Goal: Task Accomplishment & Management: Manage account settings

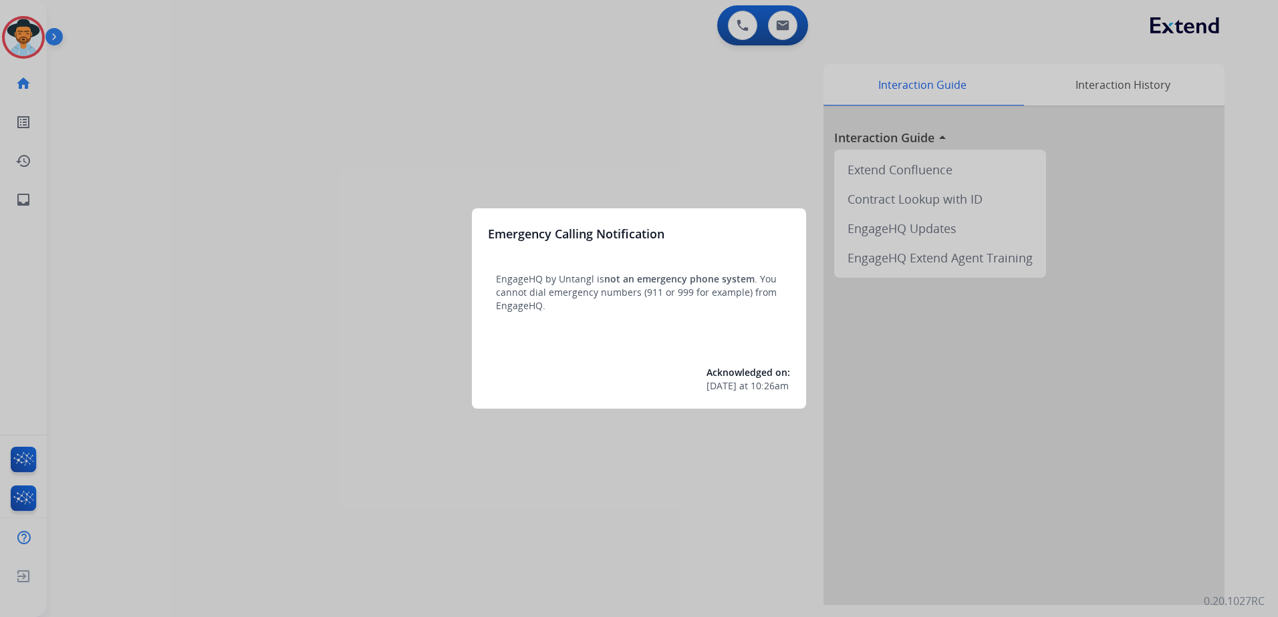
click at [500, 148] on div at bounding box center [639, 308] width 1278 height 617
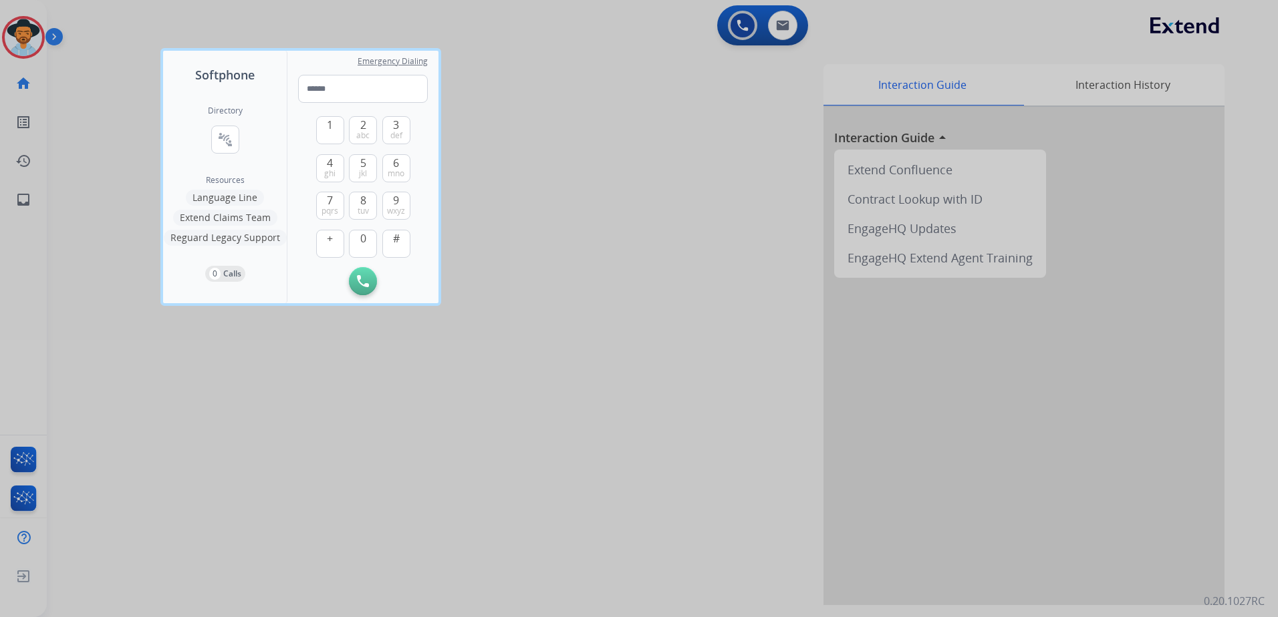
click at [591, 186] on div at bounding box center [639, 308] width 1278 height 617
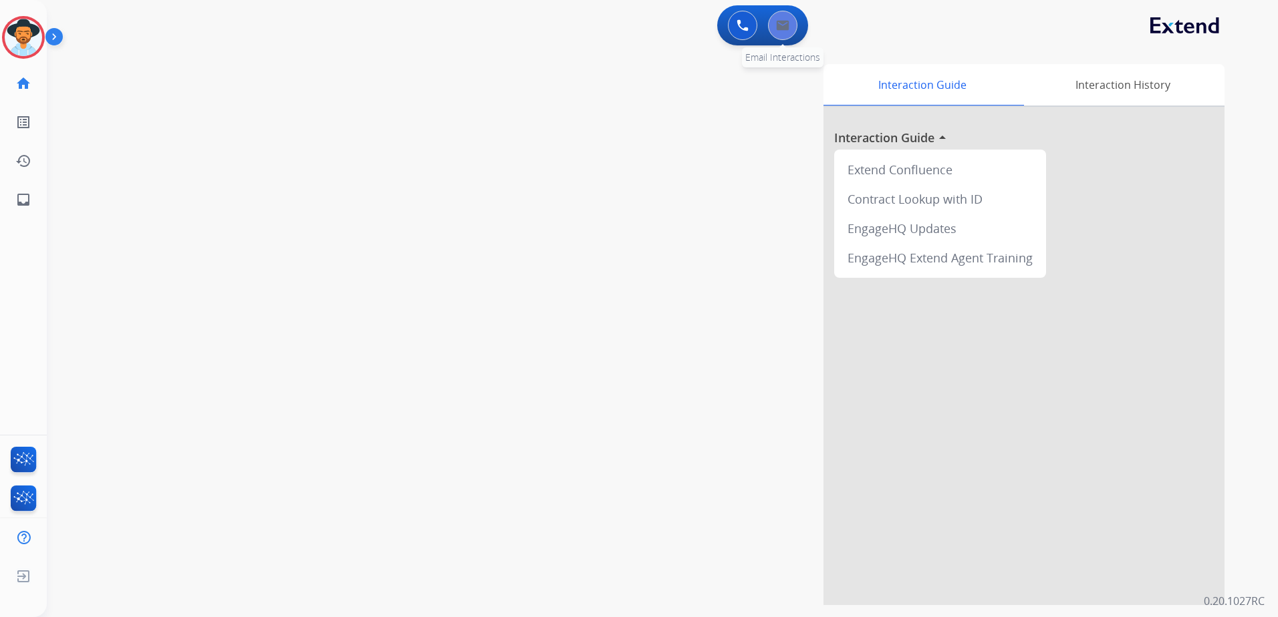
click at [785, 31] on button at bounding box center [782, 25] width 29 height 29
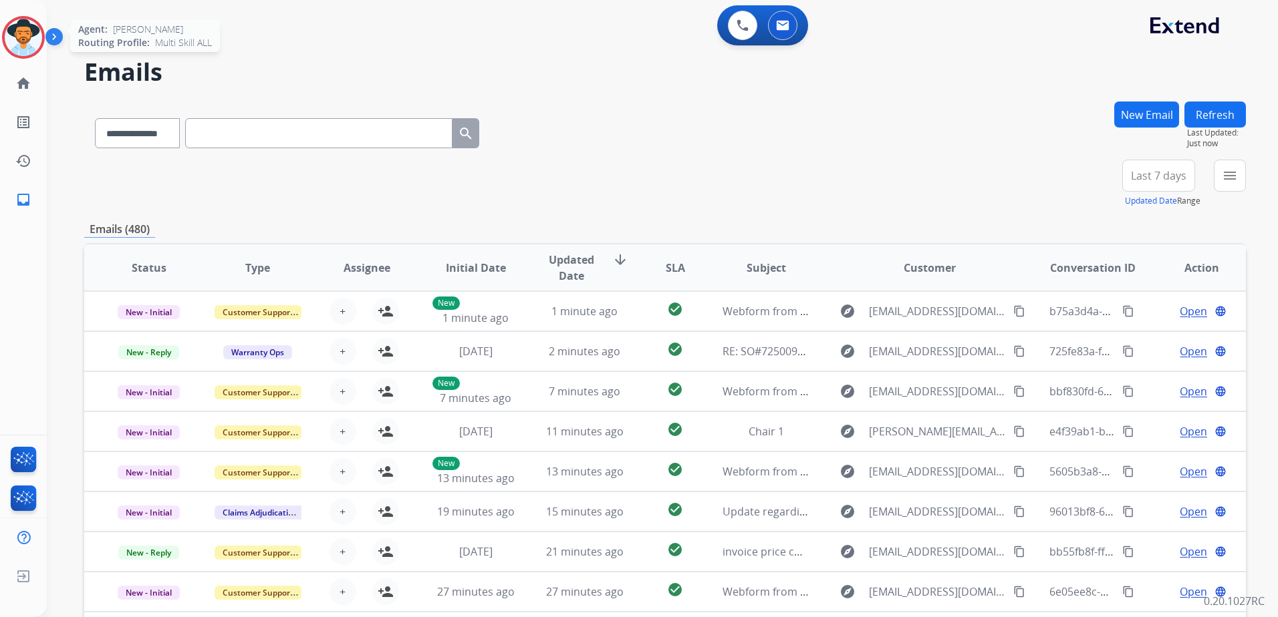
click at [24, 40] on img at bounding box center [23, 37] width 37 height 37
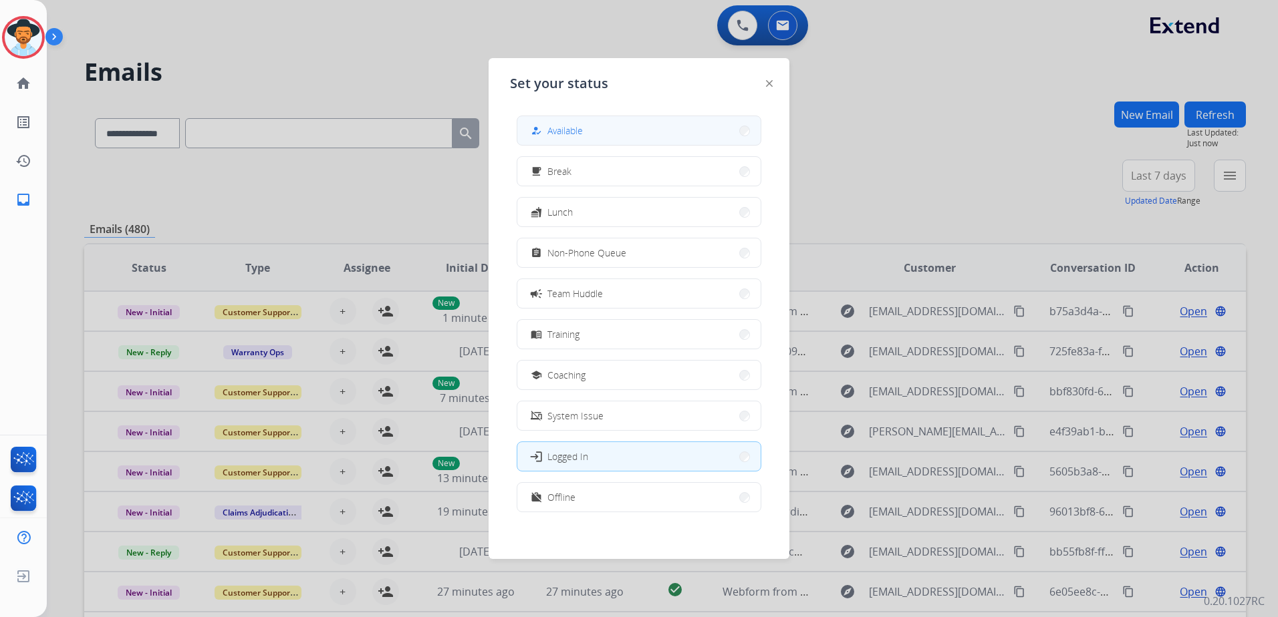
click at [599, 131] on button "how_to_reg Available" at bounding box center [638, 130] width 243 height 29
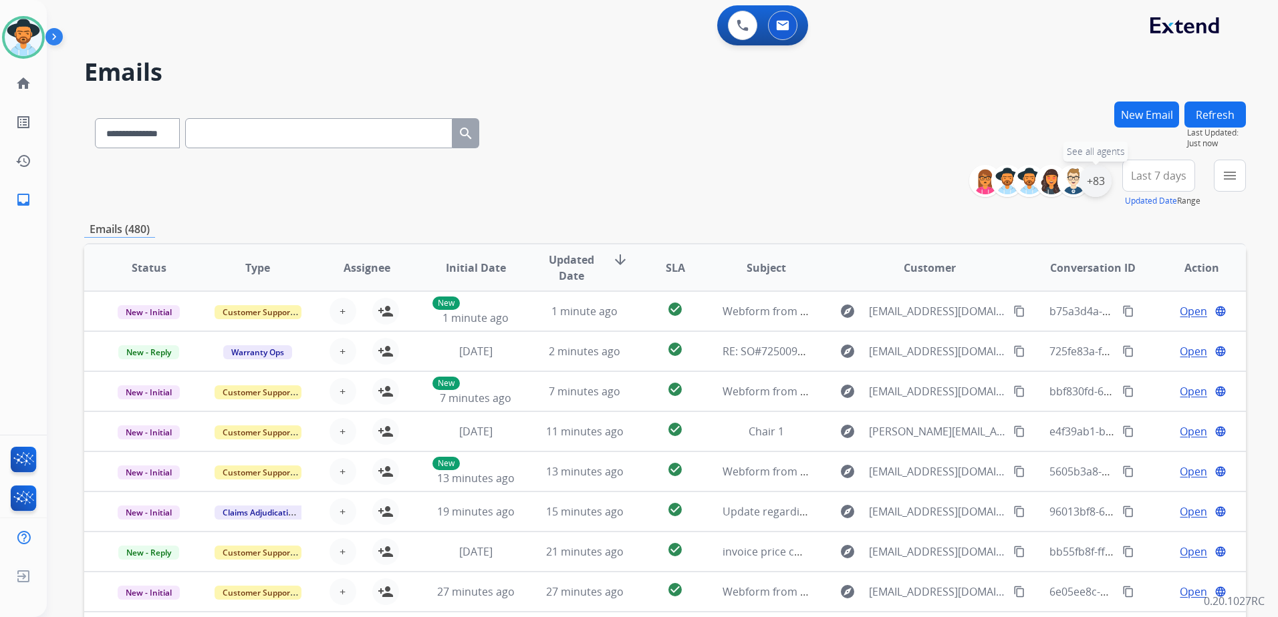
click at [1107, 178] on div "+83" at bounding box center [1095, 181] width 32 height 32
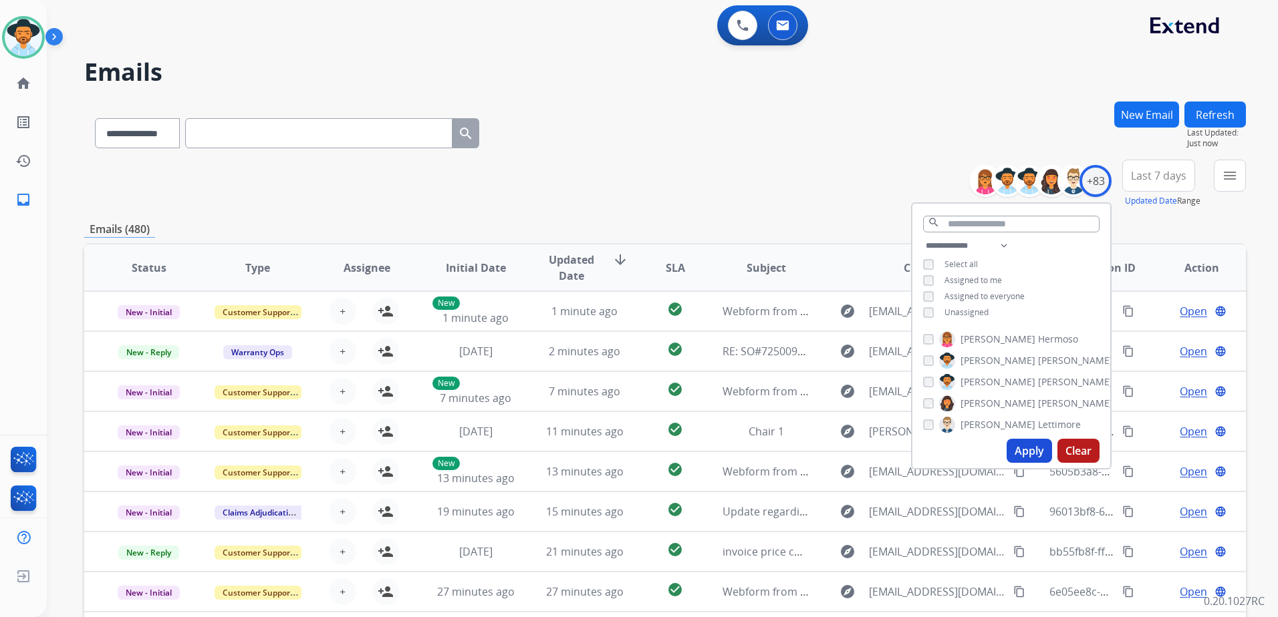
click at [966, 312] on span "Unassigned" at bounding box center [966, 312] width 44 height 11
click at [1013, 446] on button "Apply" at bounding box center [1028, 451] width 45 height 24
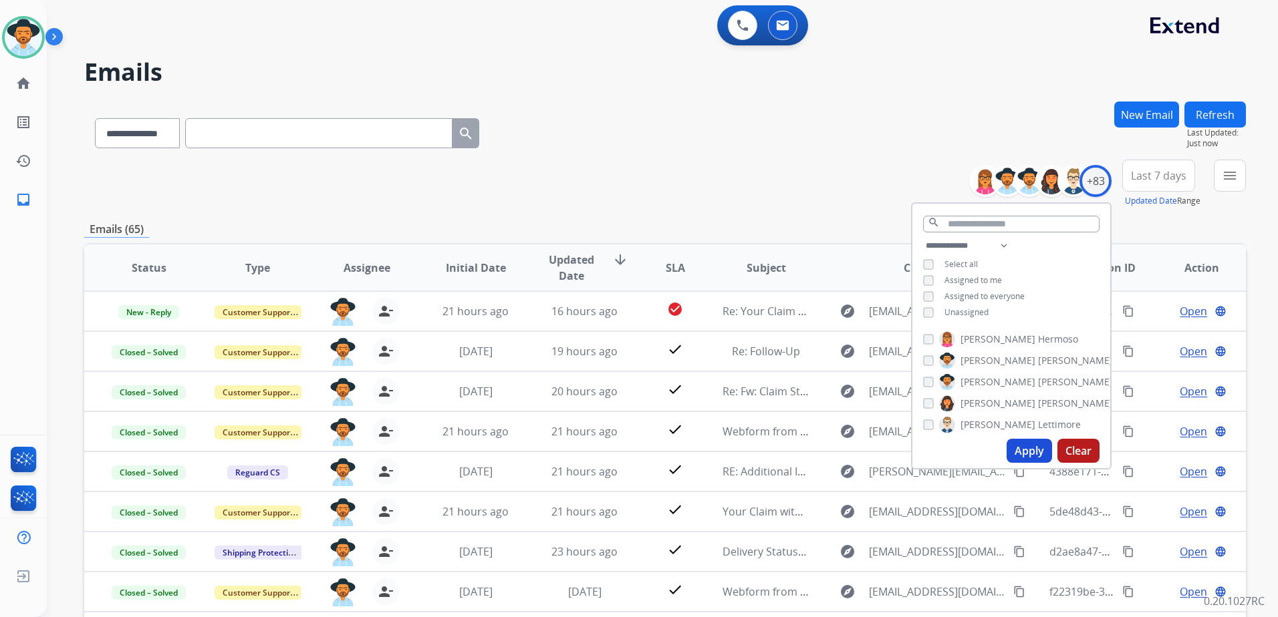
click at [784, 164] on div "**********" at bounding box center [664, 184] width 1161 height 48
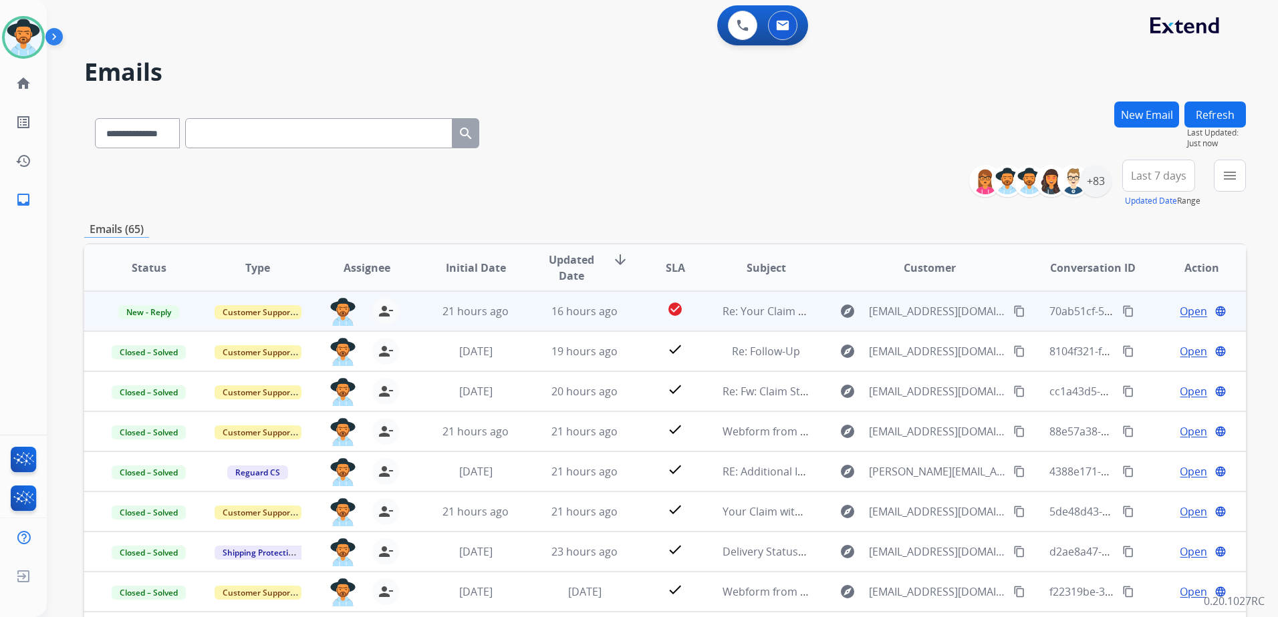
click at [1158, 311] on div "Open language" at bounding box center [1201, 311] width 87 height 16
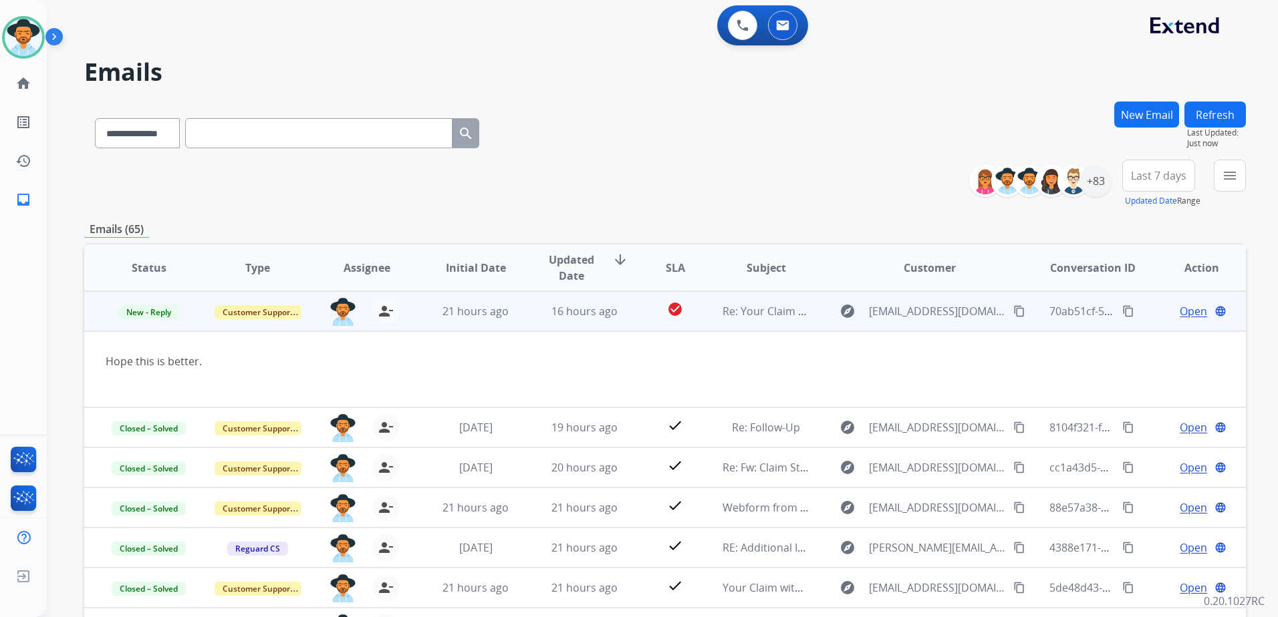
click at [1179, 309] on span "Open" at bounding box center [1192, 311] width 27 height 16
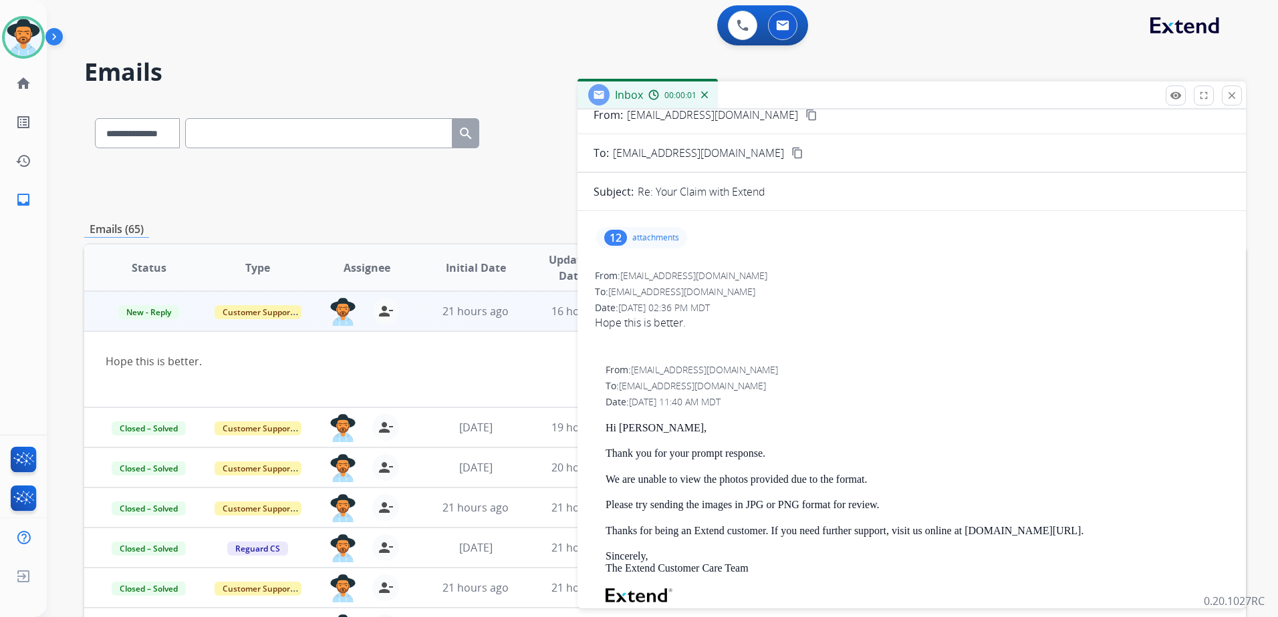
scroll to position [67, 0]
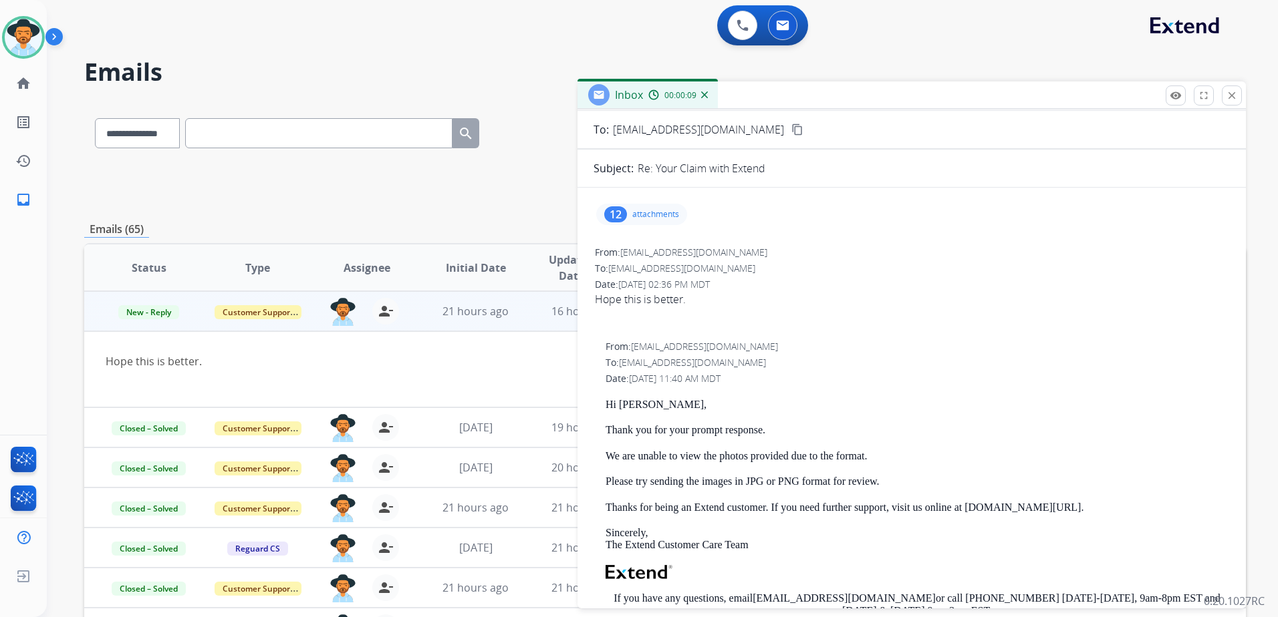
click at [661, 215] on p "attachments" at bounding box center [655, 214] width 47 height 11
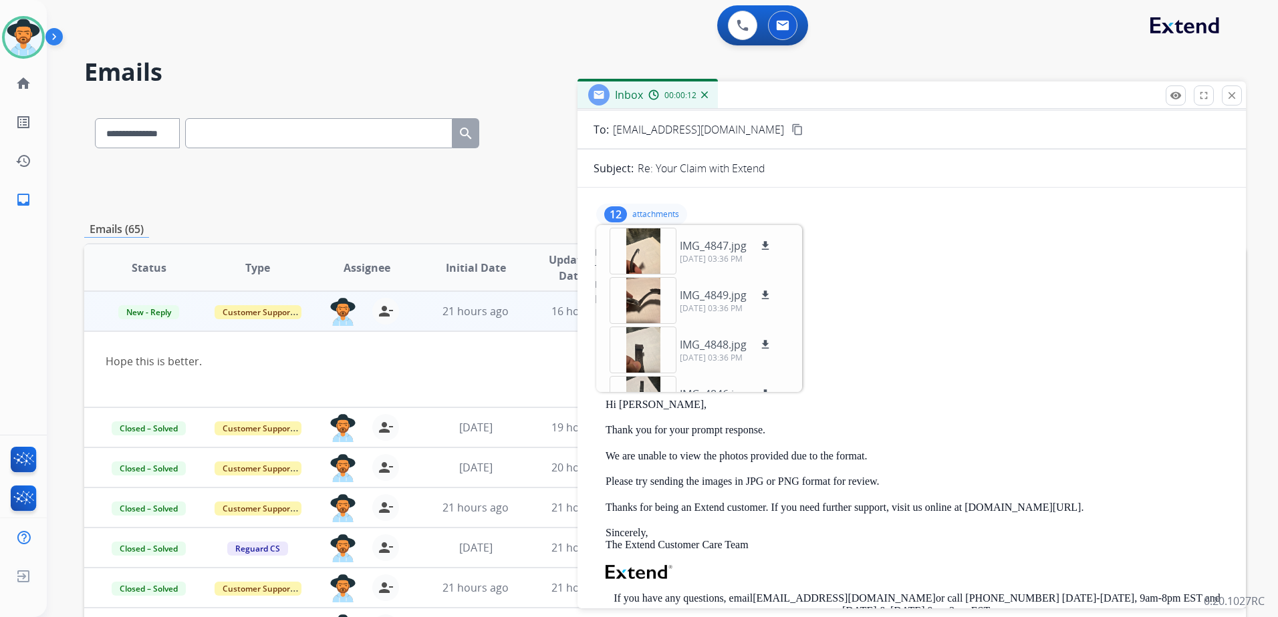
drag, startPoint x: 635, startPoint y: 214, endPoint x: 672, endPoint y: 216, distance: 36.1
click at [635, 215] on p "attachments" at bounding box center [655, 214] width 47 height 11
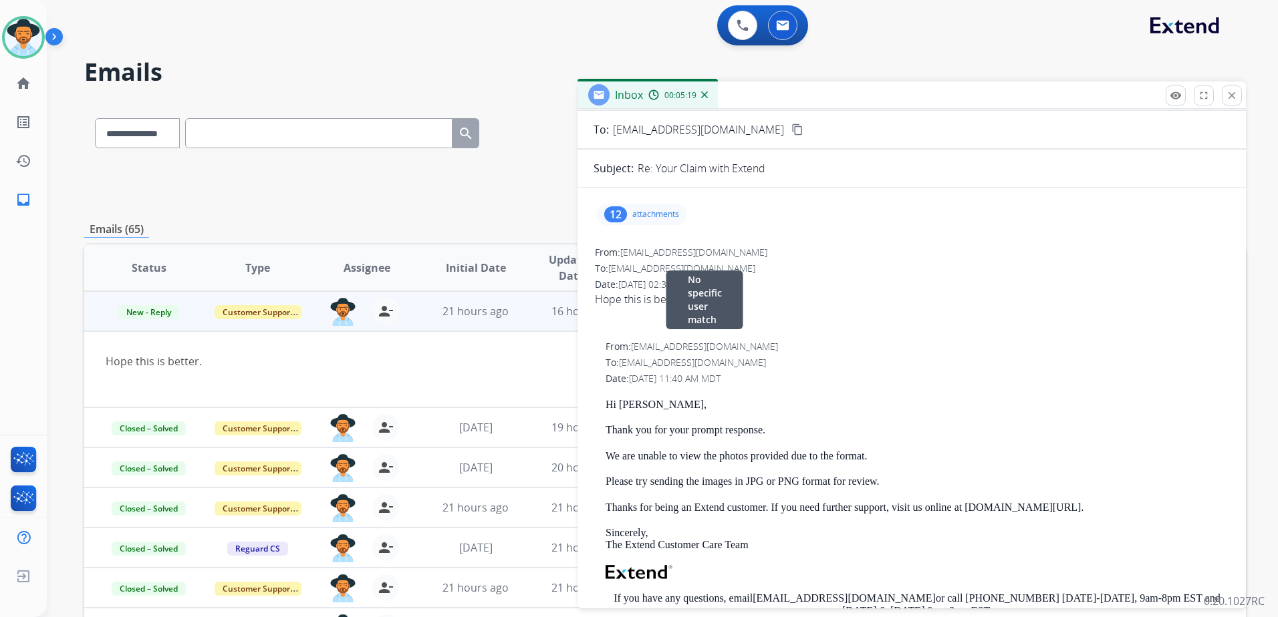
scroll to position [0, 0]
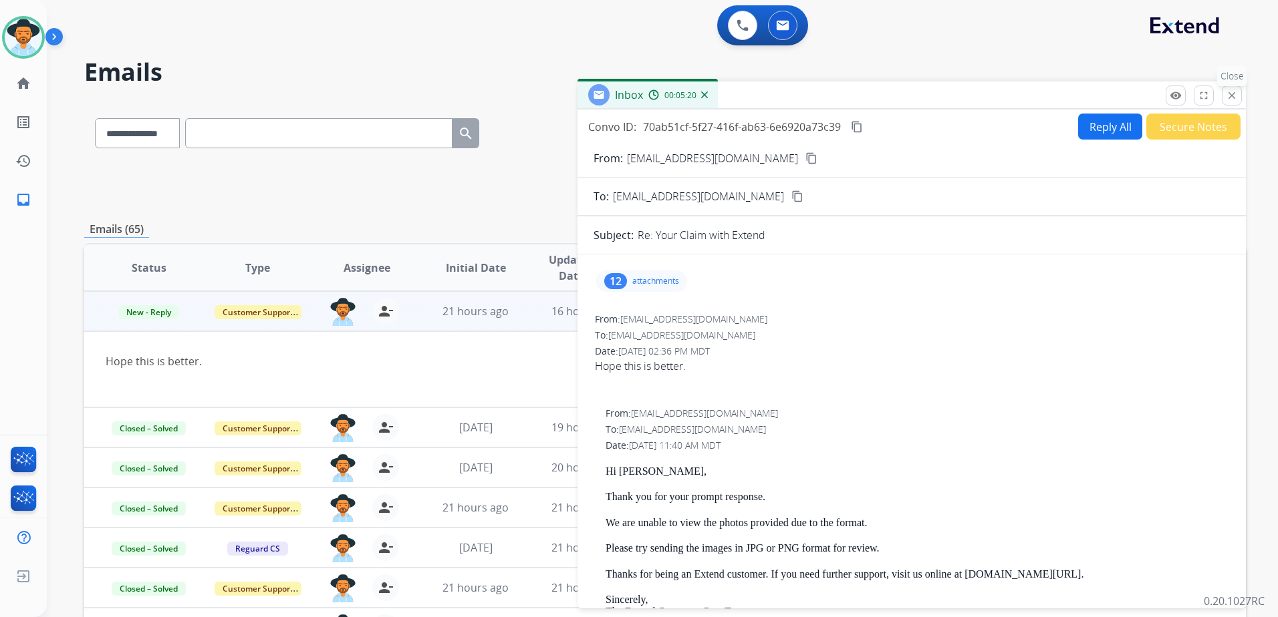
click at [1237, 96] on mat-icon "close" at bounding box center [1231, 96] width 12 height 12
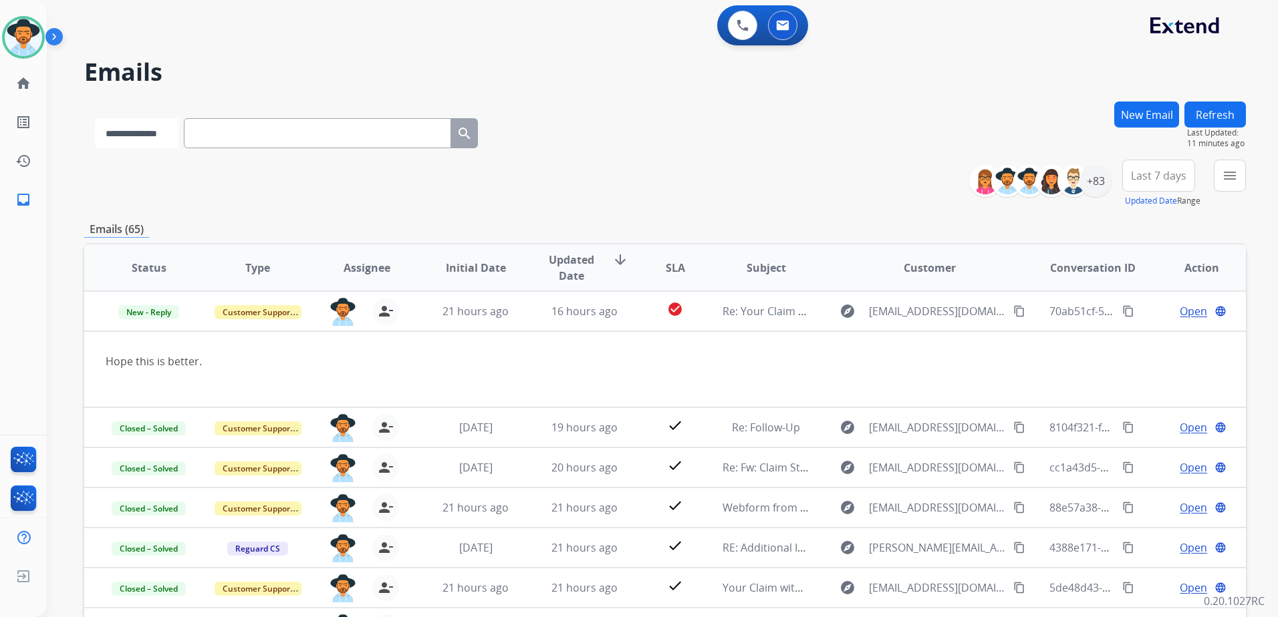
click at [112, 134] on select "**********" at bounding box center [137, 133] width 84 height 30
select select "**********"
click at [95, 118] on select "**********" at bounding box center [137, 133] width 84 height 30
drag, startPoint x: 236, startPoint y: 116, endPoint x: 210, endPoint y: 135, distance: 31.9
click at [210, 135] on input "text" at bounding box center [318, 133] width 267 height 30
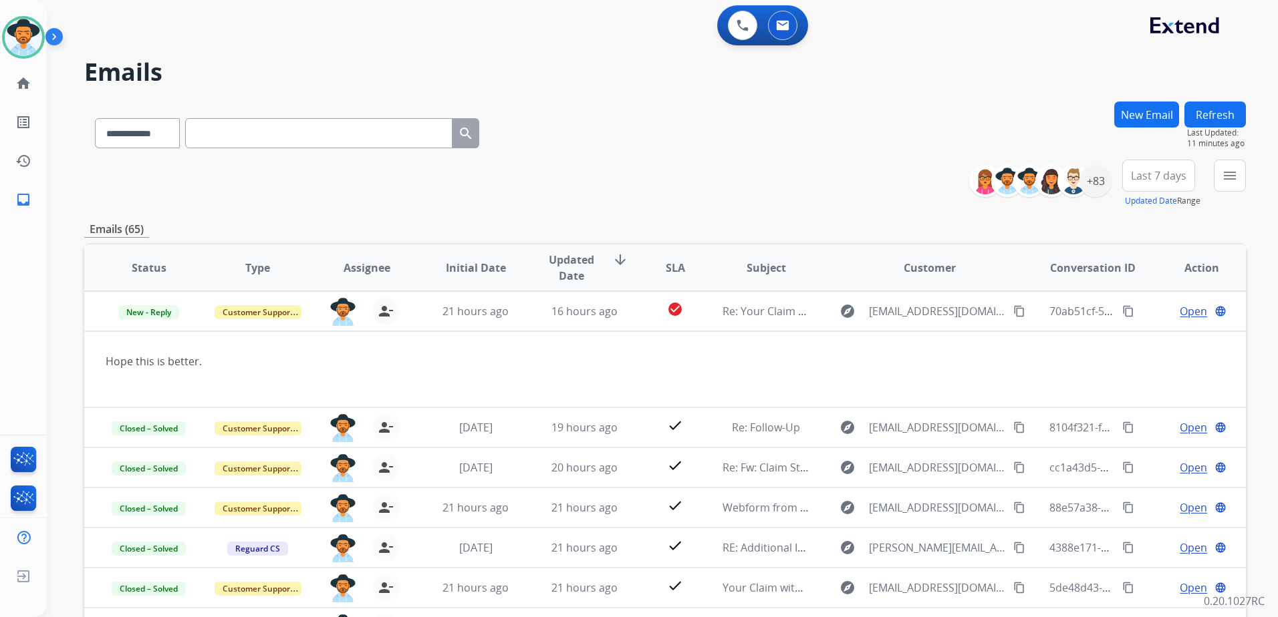
paste input "**********"
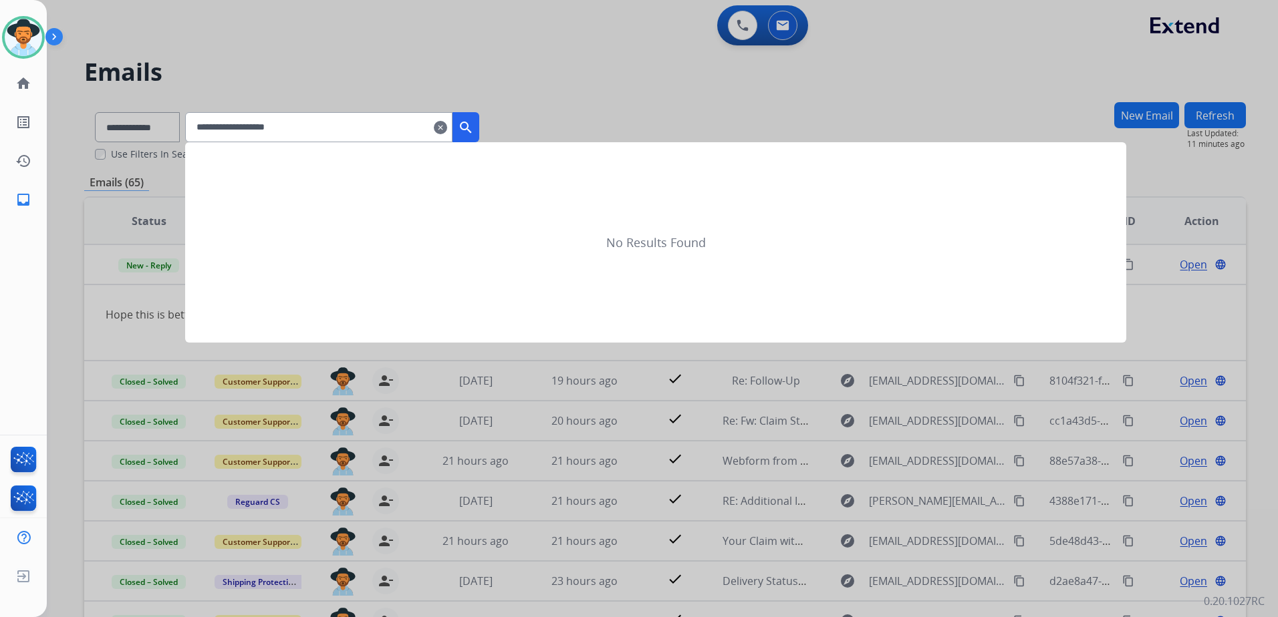
type input "**********"
click at [474, 129] on mat-icon "search" at bounding box center [466, 128] width 16 height 16
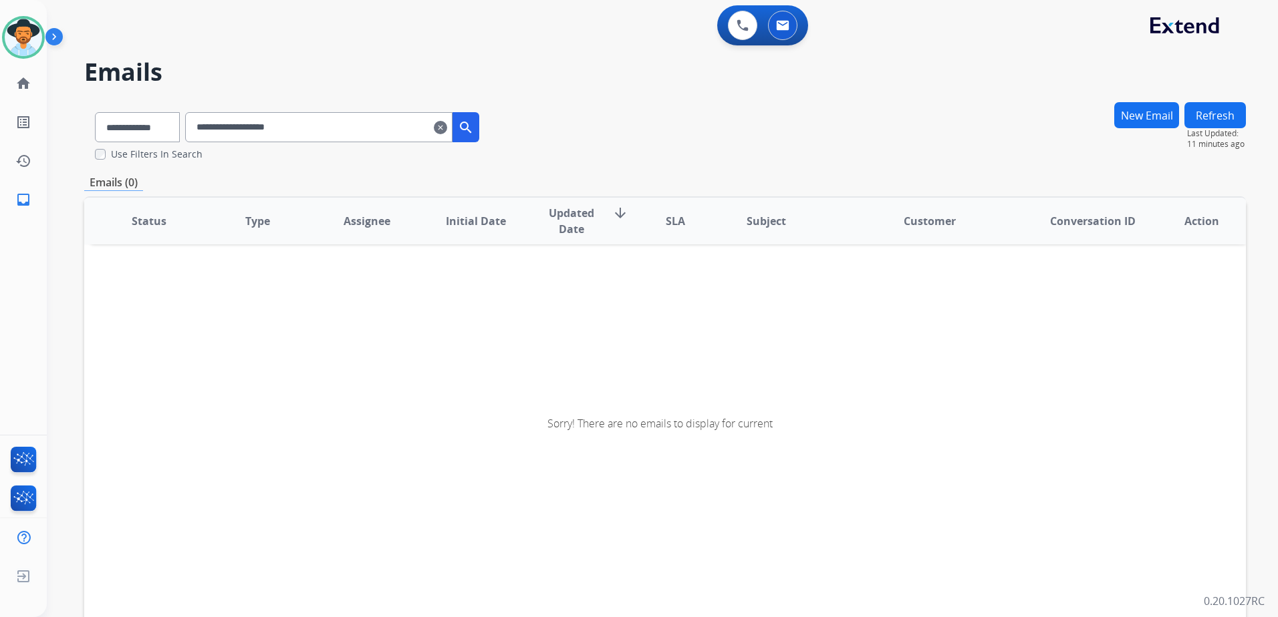
click at [474, 127] on mat-icon "search" at bounding box center [466, 128] width 16 height 16
click at [447, 126] on mat-icon "clear" at bounding box center [440, 128] width 13 height 16
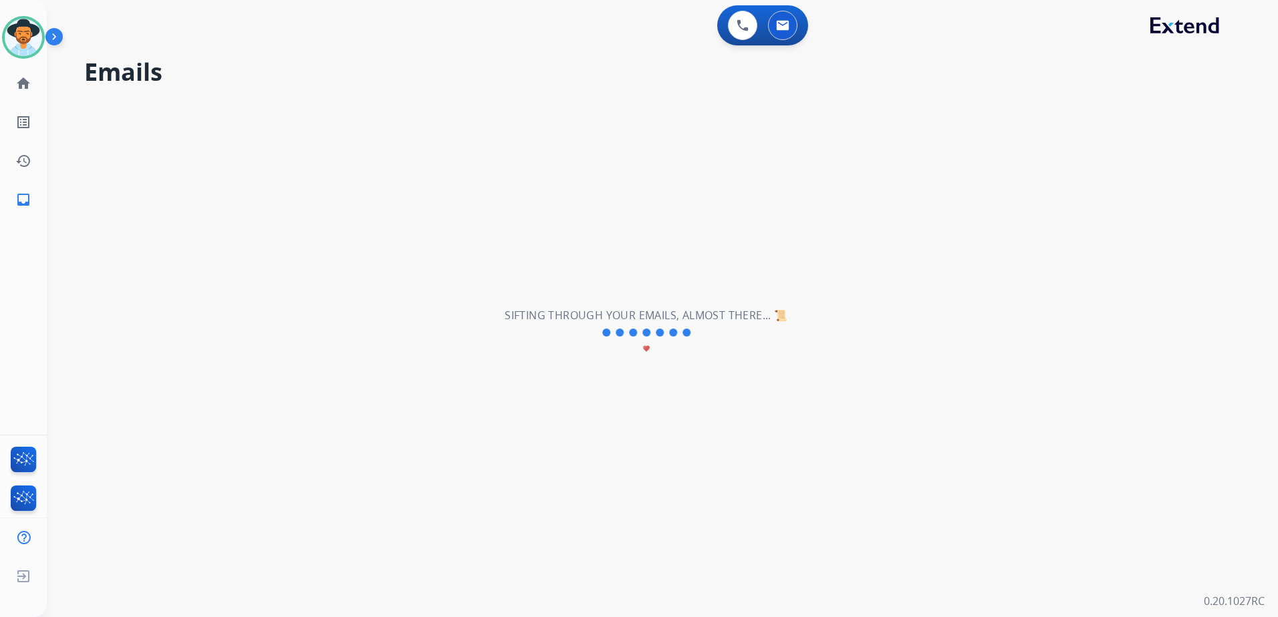
select select "**********"
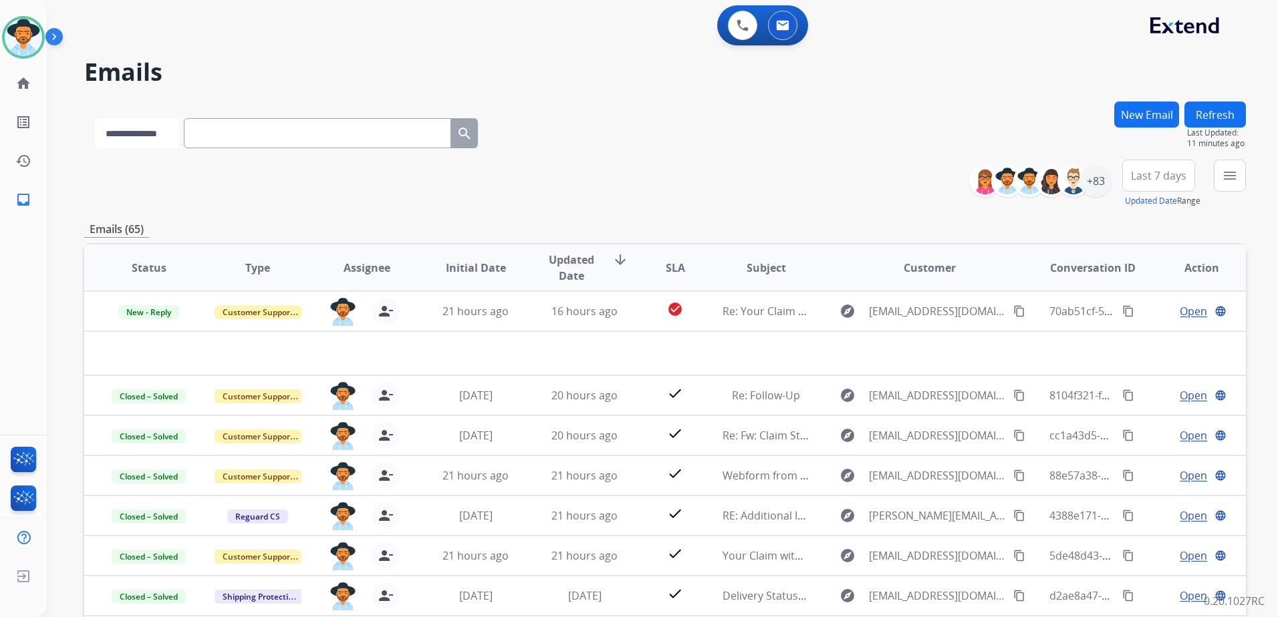
click at [166, 128] on select "**********" at bounding box center [137, 133] width 84 height 30
select select "**********"
click at [95, 118] on select "**********" at bounding box center [137, 133] width 84 height 30
paste input "**********"
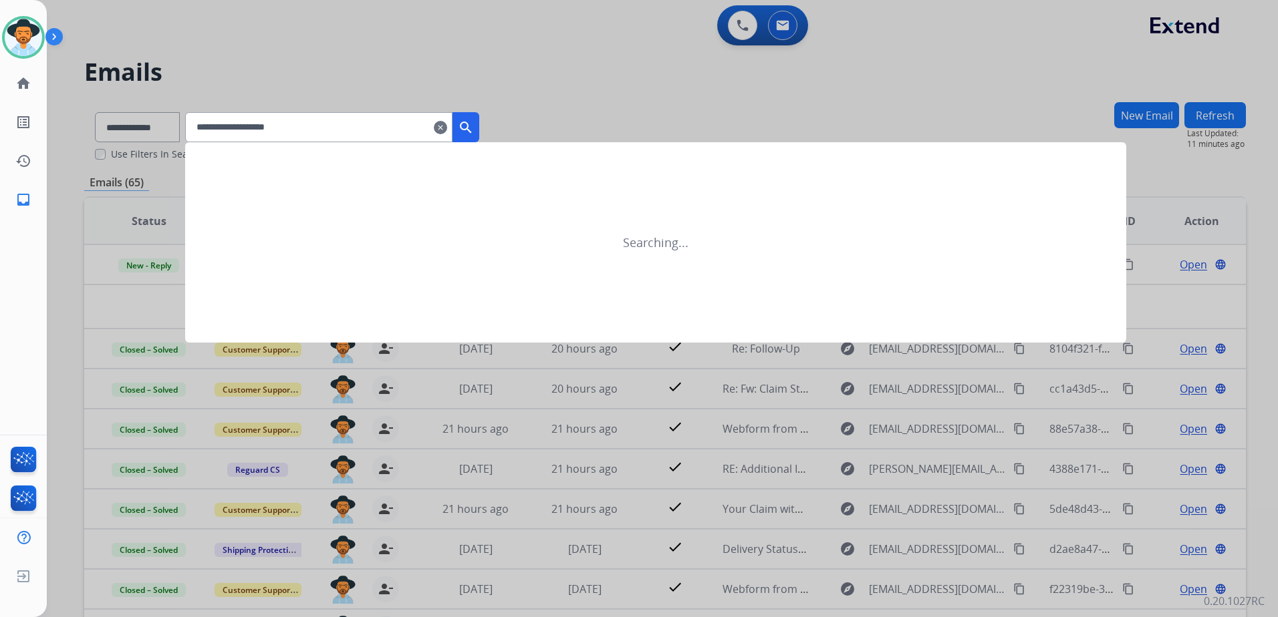
type input "**********"
click at [479, 142] on div "**********" at bounding box center [332, 127] width 294 height 30
drag, startPoint x: 482, startPoint y: 120, endPoint x: 501, endPoint y: 138, distance: 26.5
click at [474, 121] on mat-icon "search" at bounding box center [466, 128] width 16 height 16
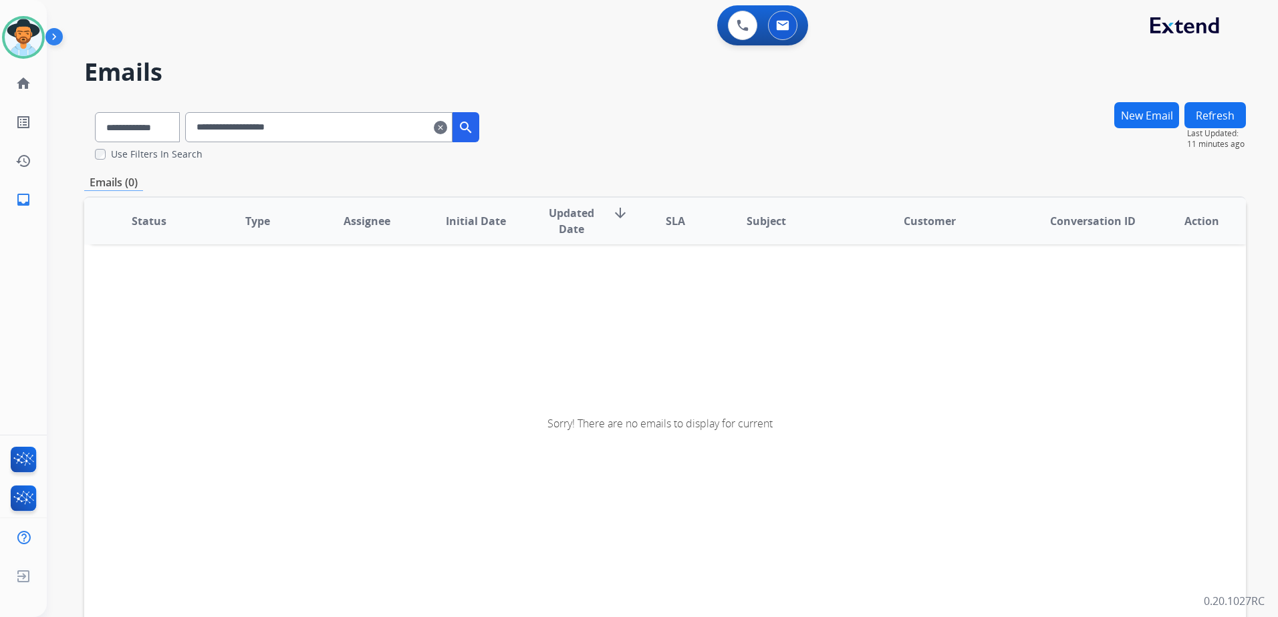
click at [1140, 119] on button "New Email" at bounding box center [1146, 115] width 65 height 26
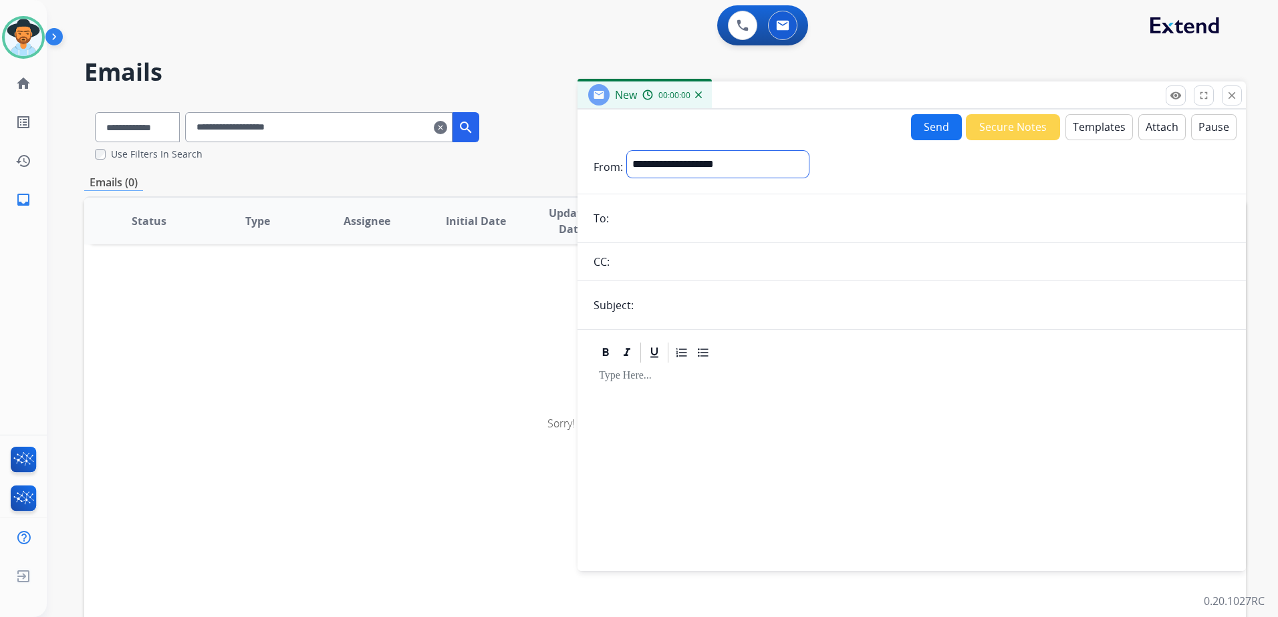
click at [651, 165] on select "**********" at bounding box center [718, 164] width 182 height 27
select select "**********"
click at [627, 151] on select "**********" at bounding box center [718, 164] width 182 height 27
paste input "**********"
type input "**********"
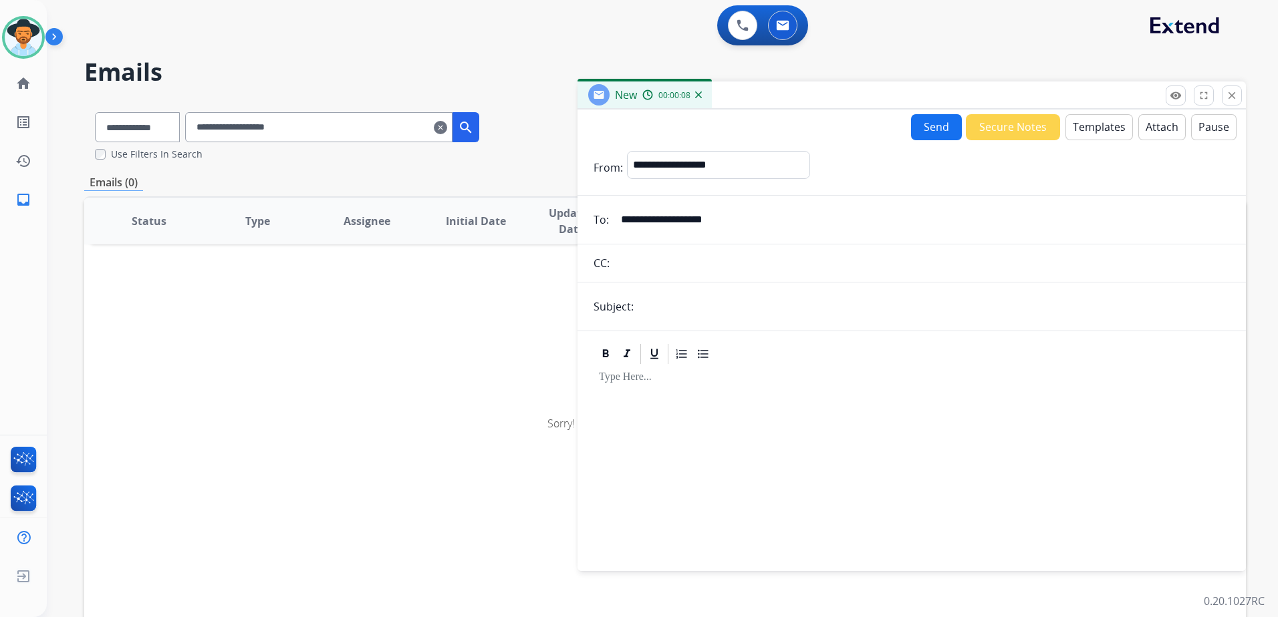
click at [734, 299] on input "text" at bounding box center [933, 306] width 592 height 27
type input "**********"
click at [1095, 130] on button "Templates" at bounding box center [1098, 127] width 67 height 26
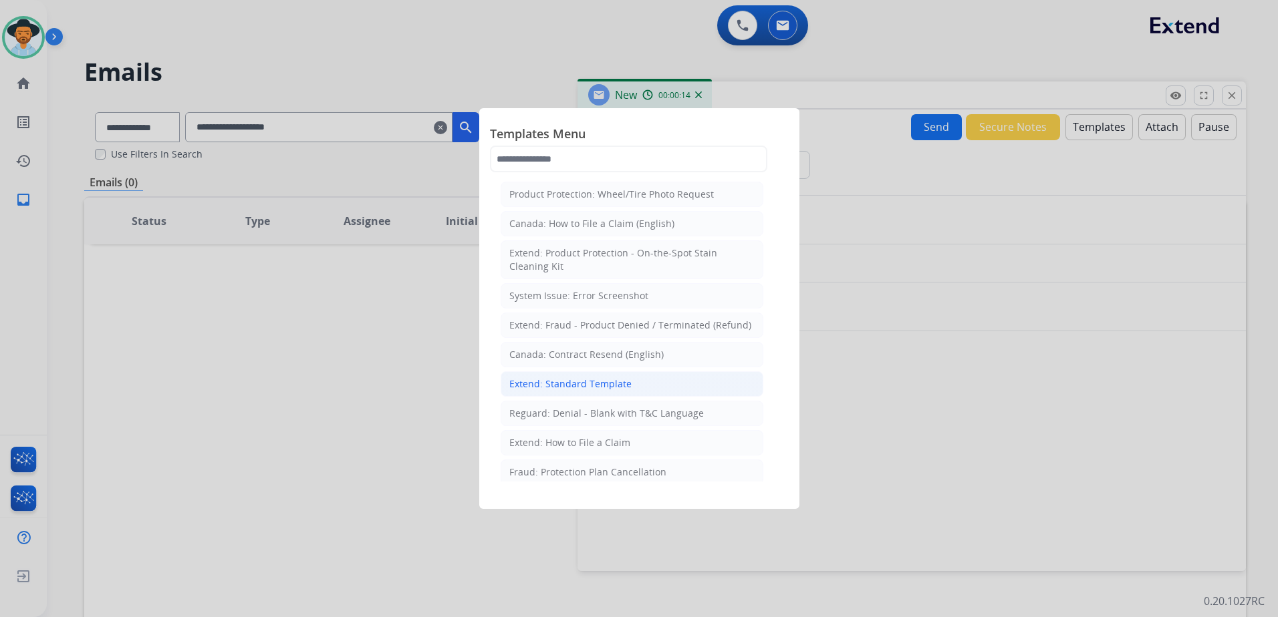
click at [641, 390] on li "Extend: Standard Template" at bounding box center [631, 384] width 263 height 25
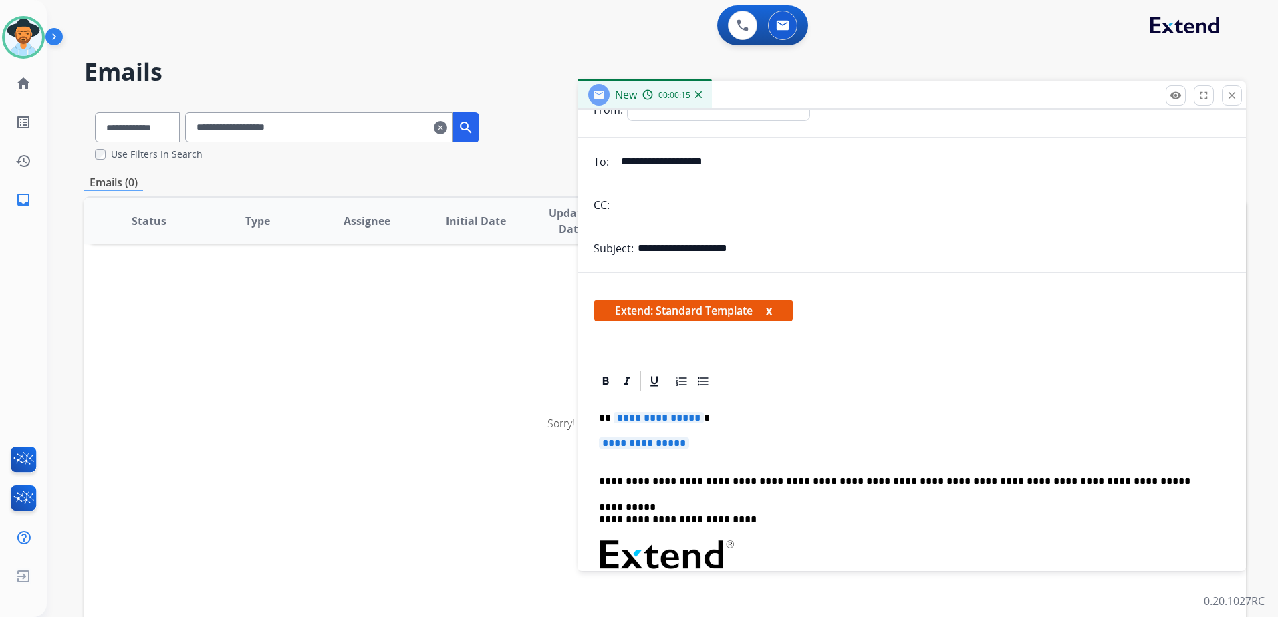
scroll to position [134, 0]
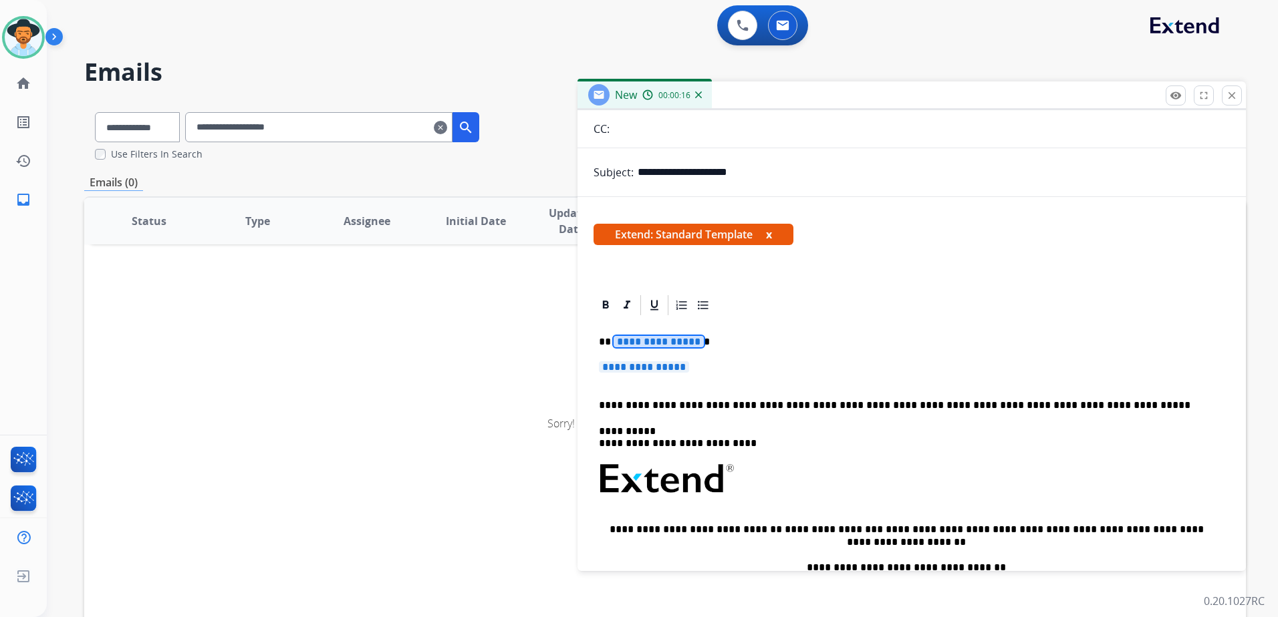
click at [684, 345] on span "**********" at bounding box center [658, 341] width 90 height 11
click at [641, 374] on p "**********" at bounding box center [911, 373] width 625 height 25
click at [648, 365] on span "**********" at bounding box center [644, 366] width 90 height 11
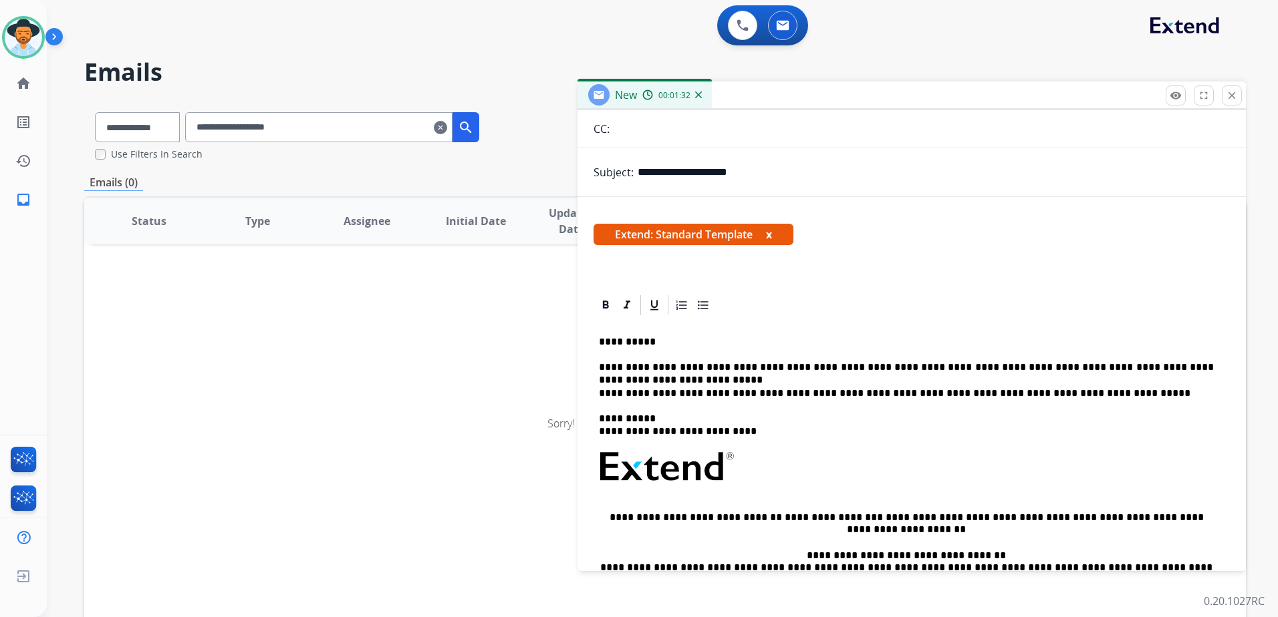
click at [744, 359] on div "**********" at bounding box center [911, 504] width 636 height 374
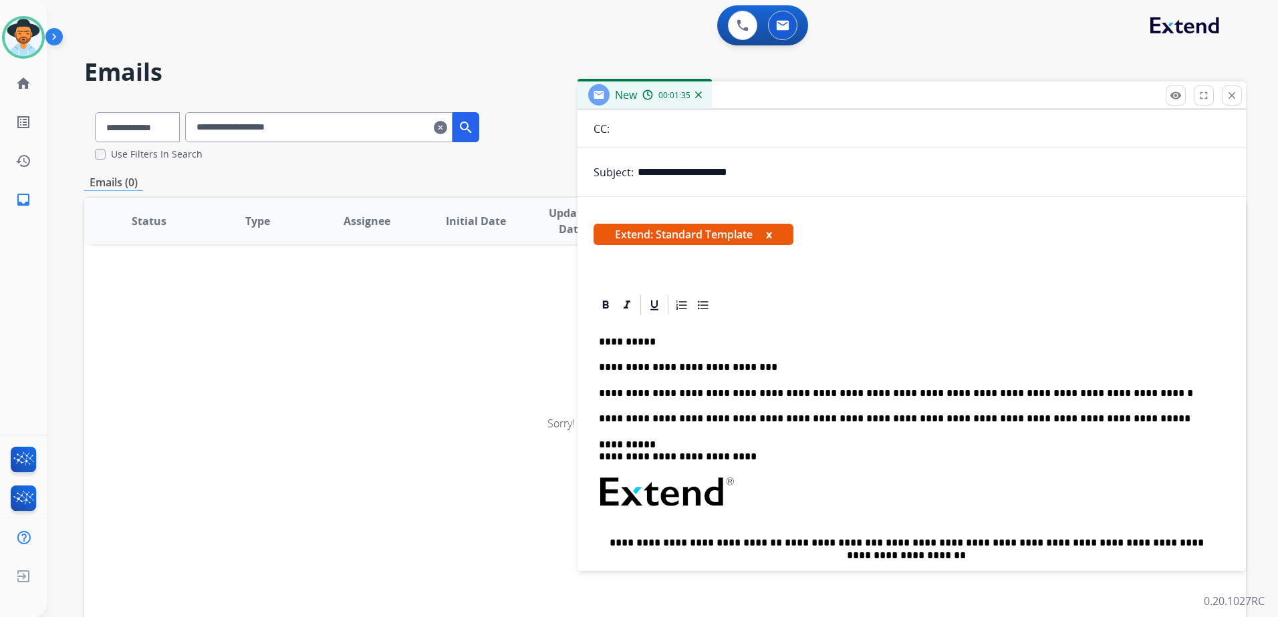
click at [843, 394] on p "**********" at bounding box center [906, 394] width 615 height 12
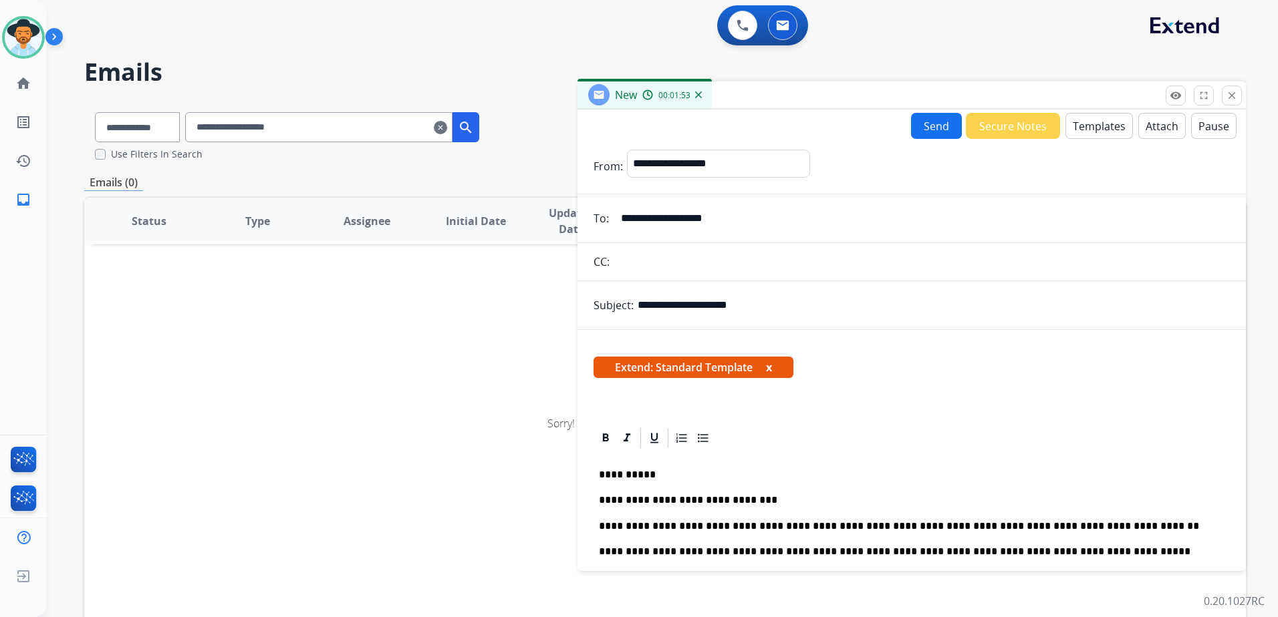
scroll to position [0, 0]
click at [911, 134] on button "Send" at bounding box center [936, 127] width 51 height 26
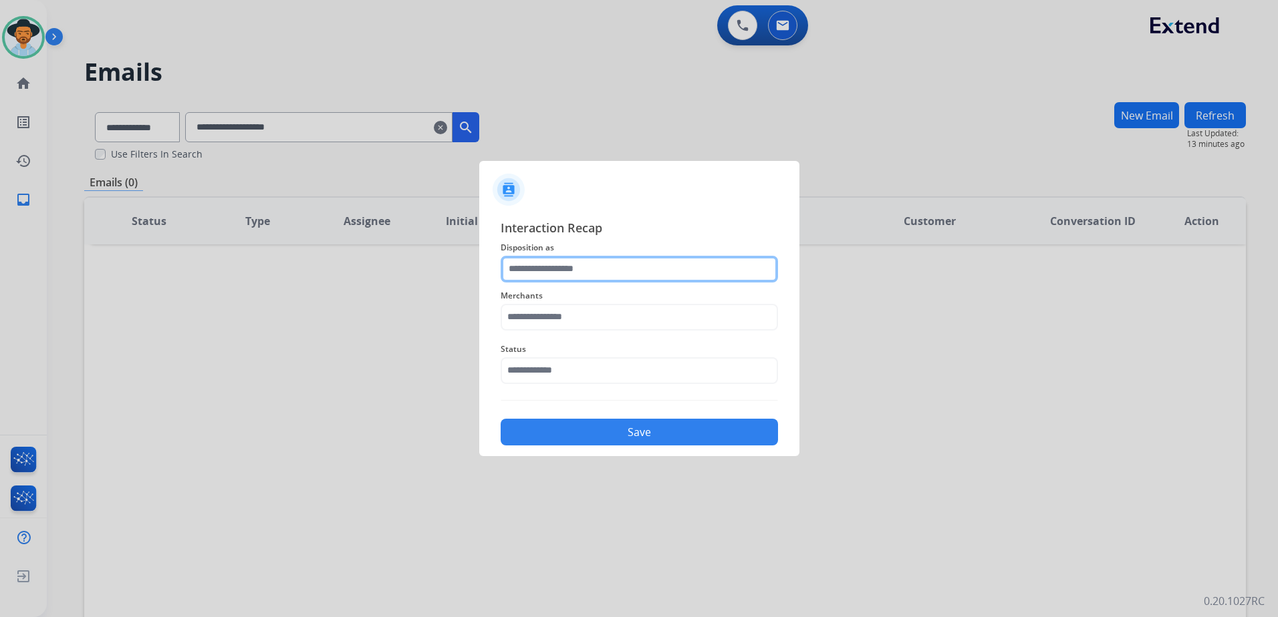
click at [585, 279] on input "text" at bounding box center [638, 269] width 277 height 27
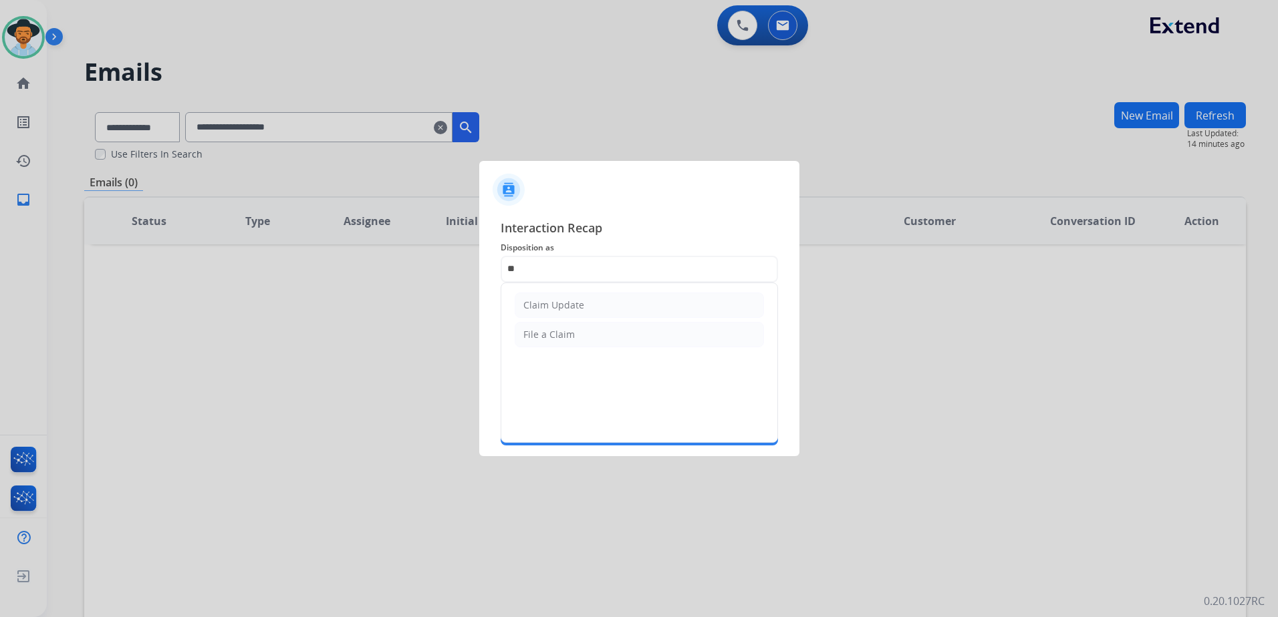
drag, startPoint x: 563, startPoint y: 298, endPoint x: 565, endPoint y: 307, distance: 9.6
click at [563, 300] on li "Claim Update" at bounding box center [638, 305] width 249 height 25
type input "**********"
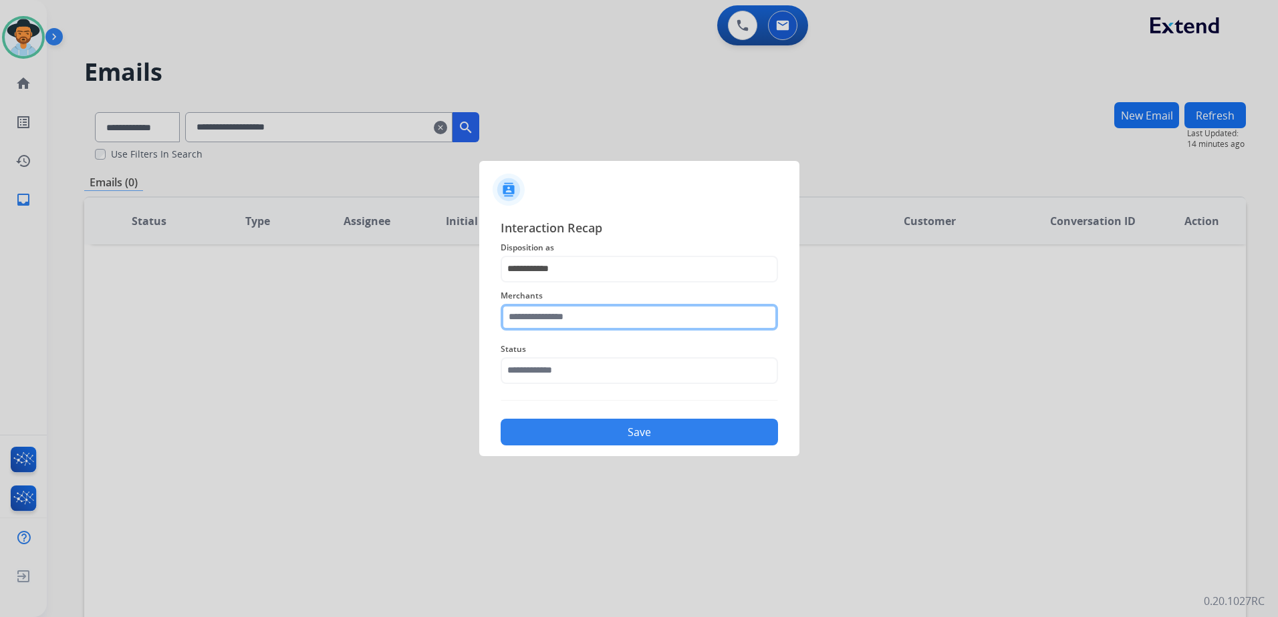
click at [566, 314] on input "text" at bounding box center [638, 317] width 277 height 27
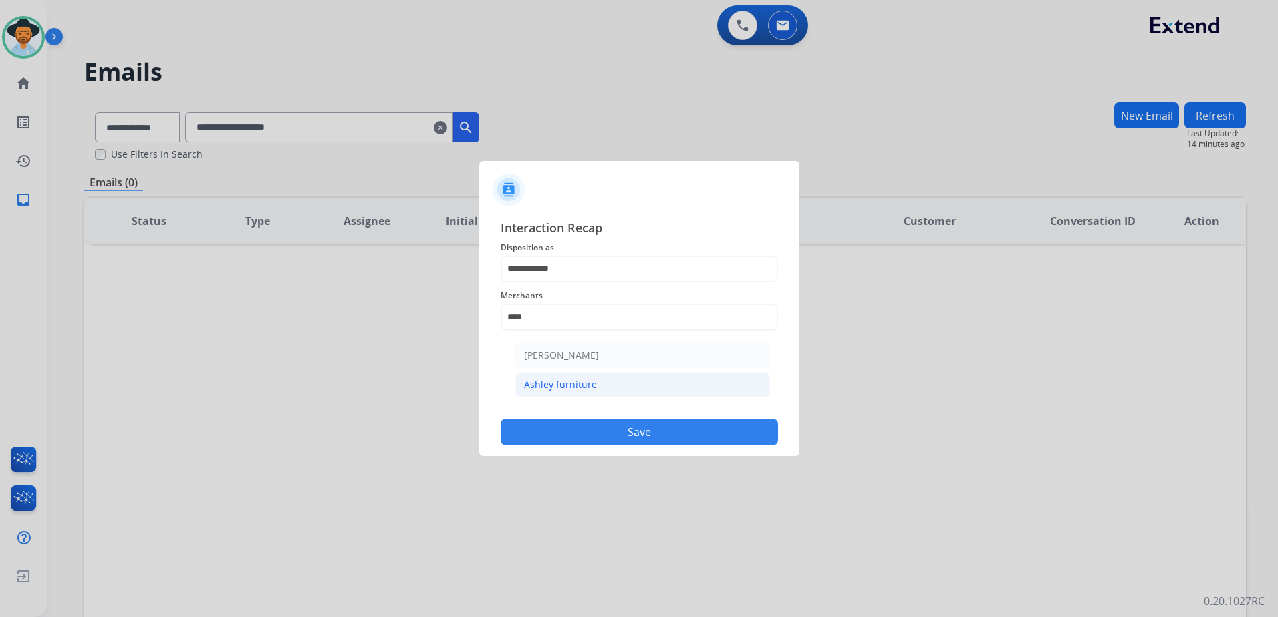
click at [633, 388] on li "Ashley furniture" at bounding box center [642, 384] width 255 height 25
type input "**********"
click at [581, 361] on input "text" at bounding box center [638, 370] width 277 height 27
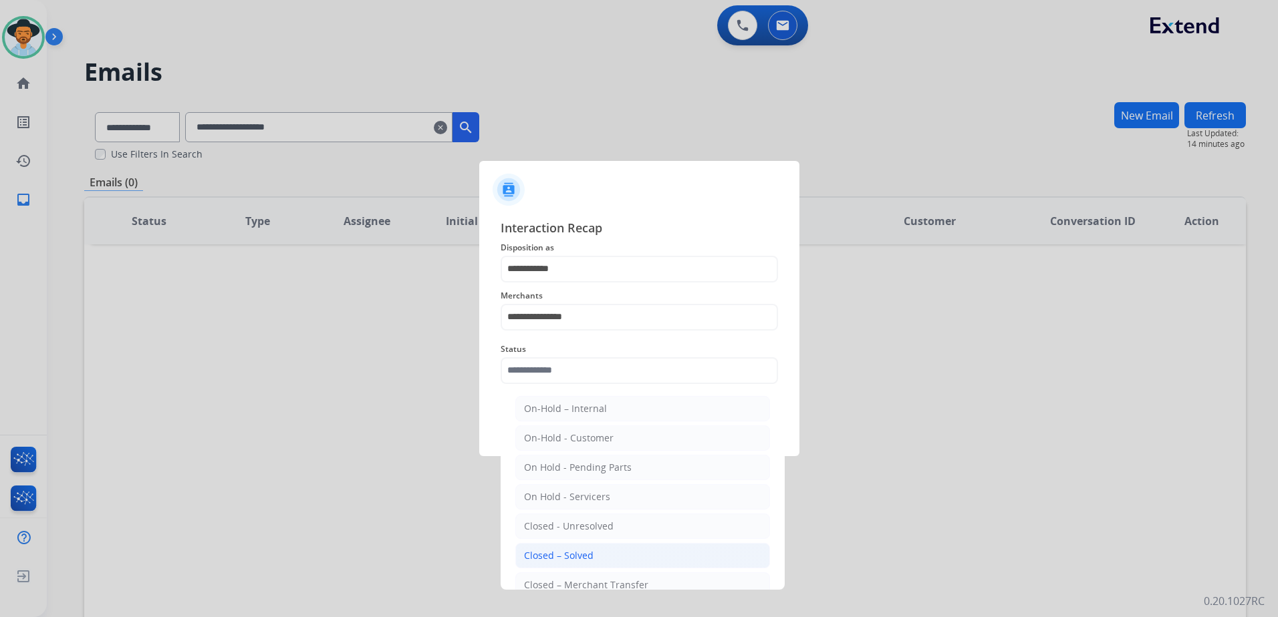
click at [559, 561] on div "Closed – Solved" at bounding box center [558, 555] width 69 height 13
type input "**********"
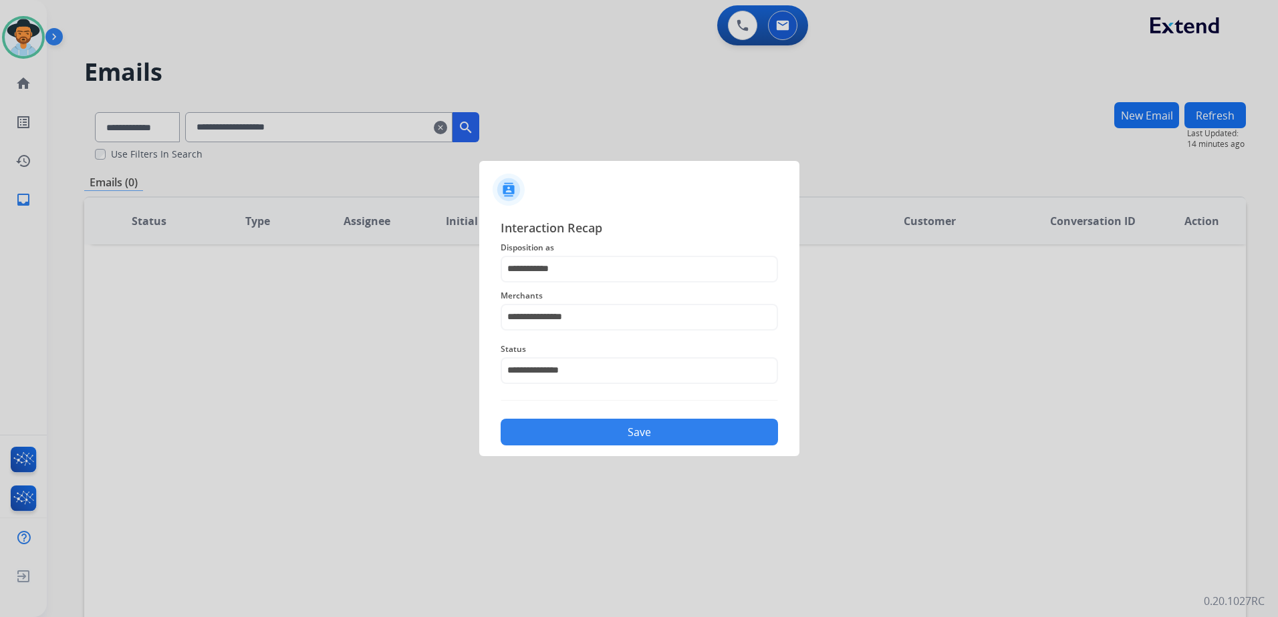
click at [699, 424] on button "Save" at bounding box center [638, 432] width 277 height 27
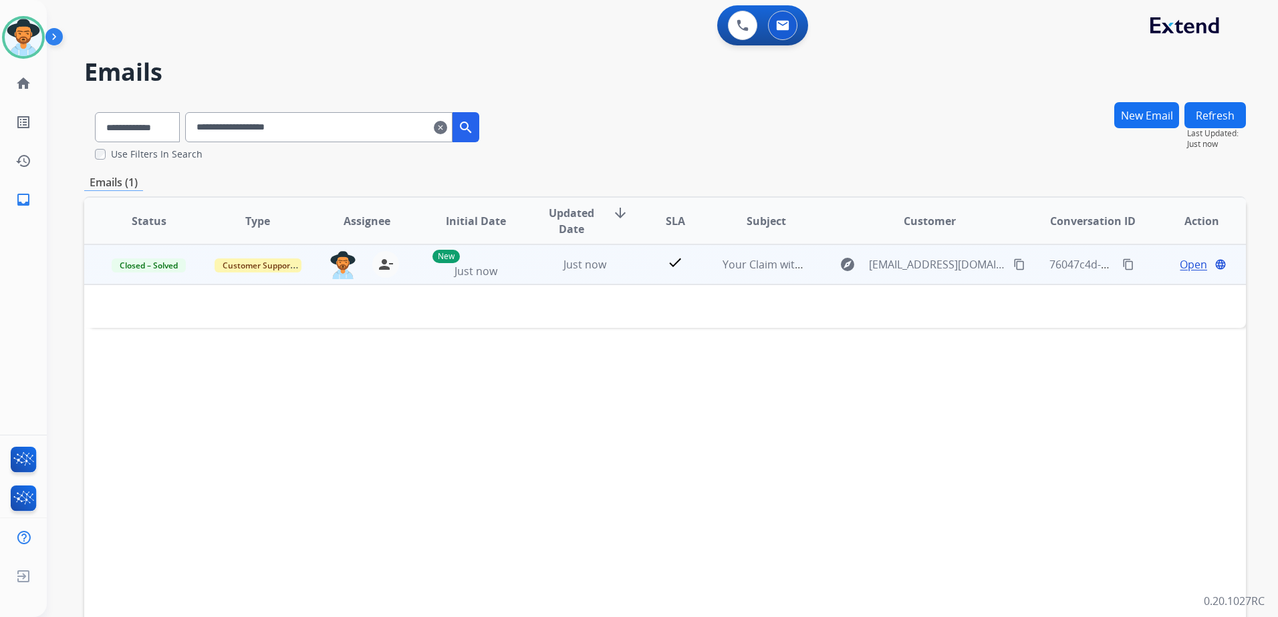
click at [1122, 261] on mat-icon "content_copy" at bounding box center [1128, 265] width 12 height 12
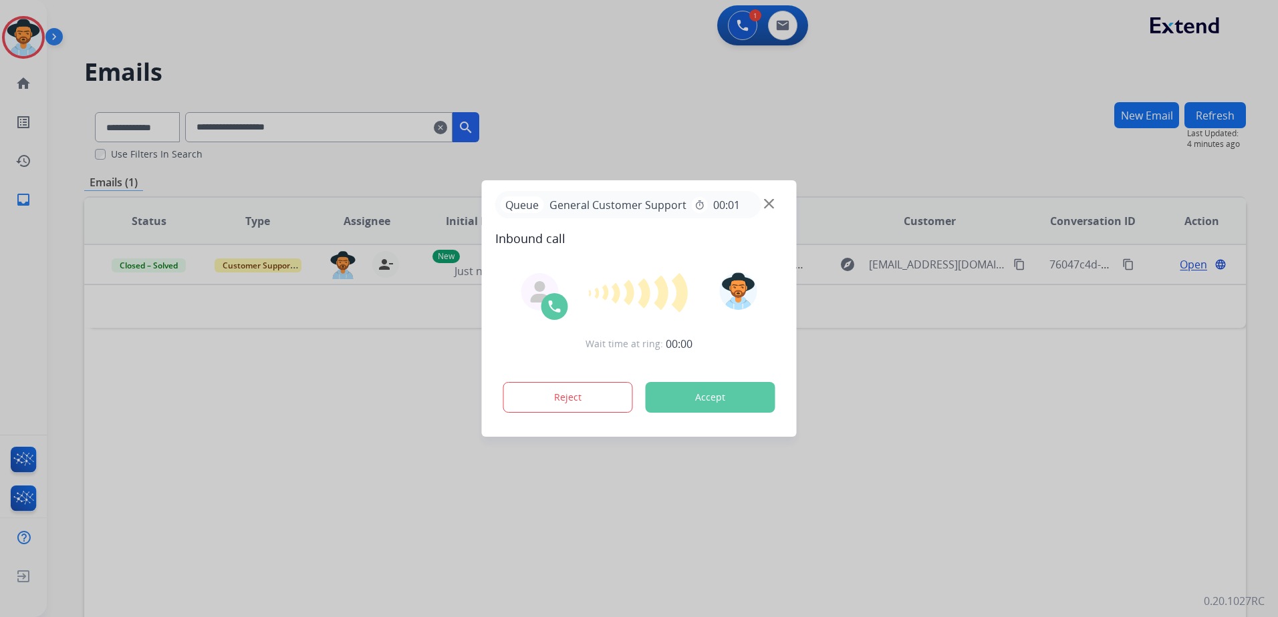
click at [460, 127] on div at bounding box center [639, 308] width 1278 height 617
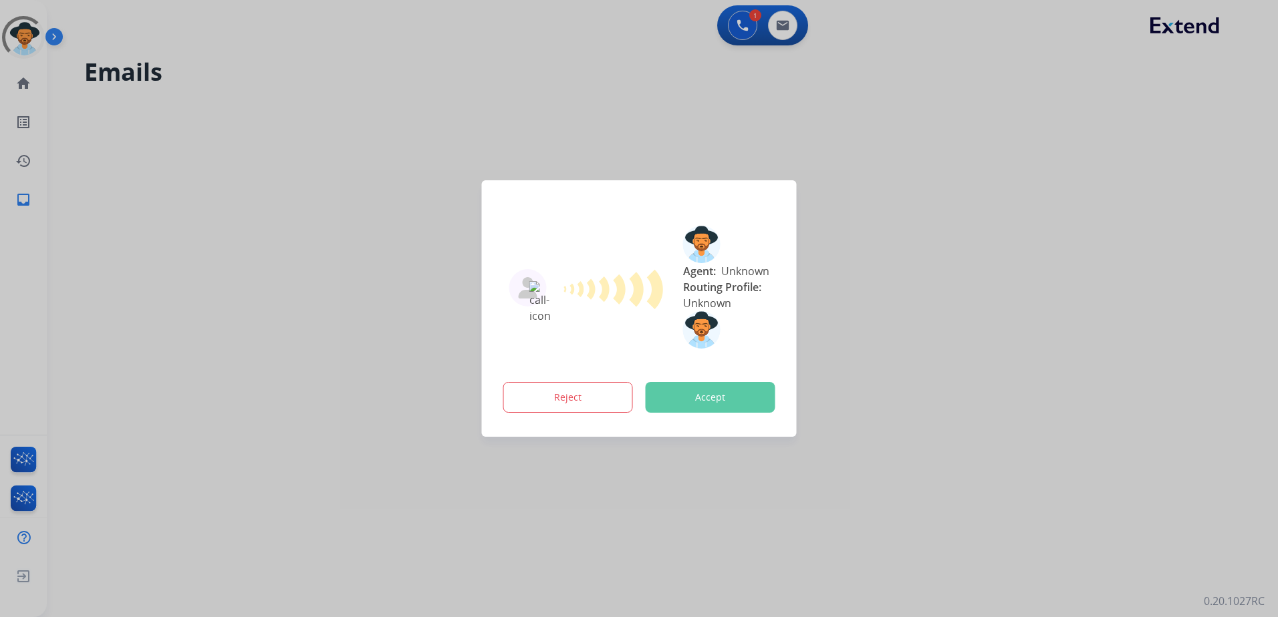
select select "**********"
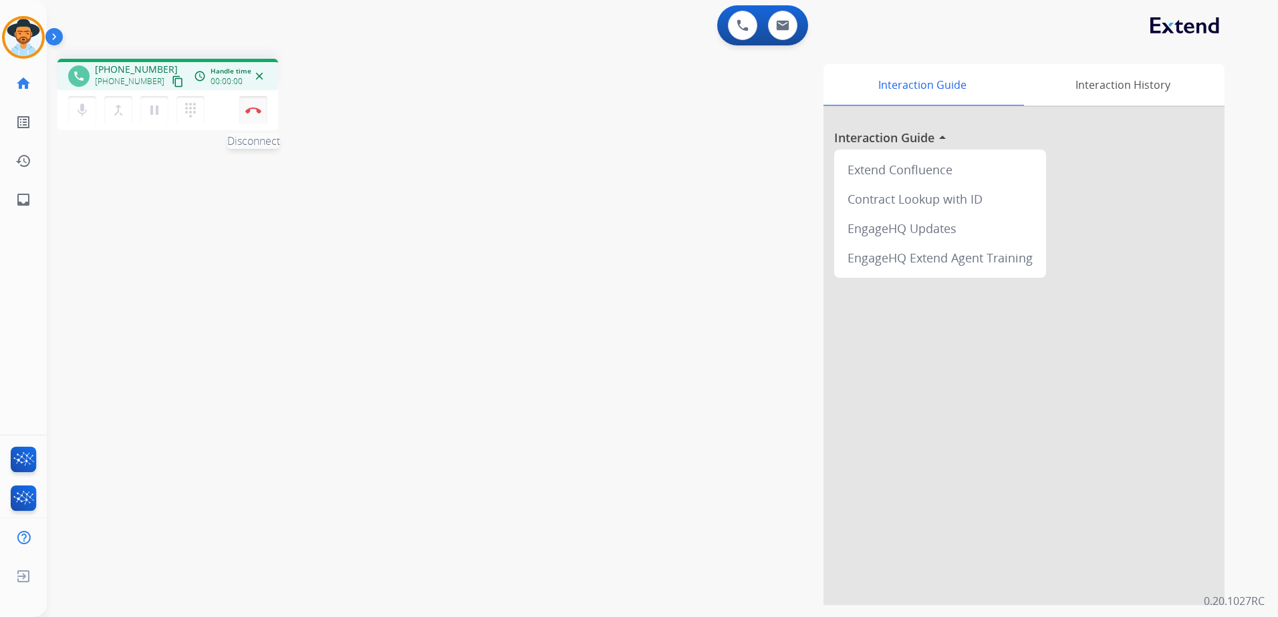
click at [250, 108] on img at bounding box center [253, 110] width 16 height 7
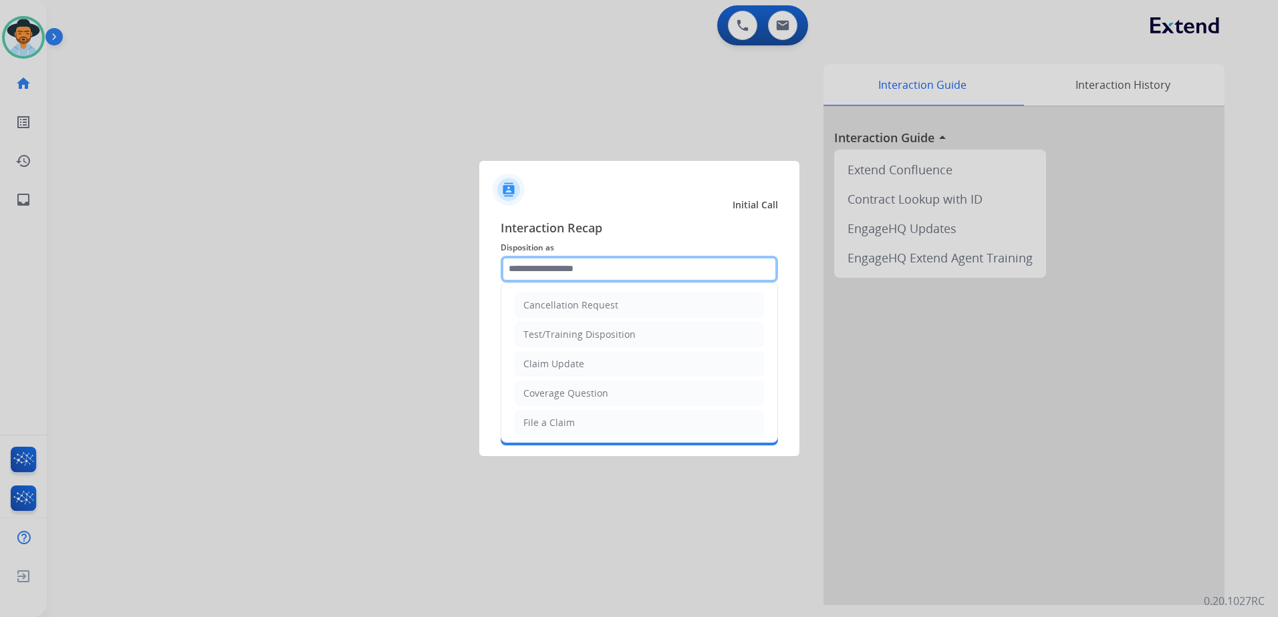
click at [573, 269] on input "text" at bounding box center [638, 269] width 277 height 27
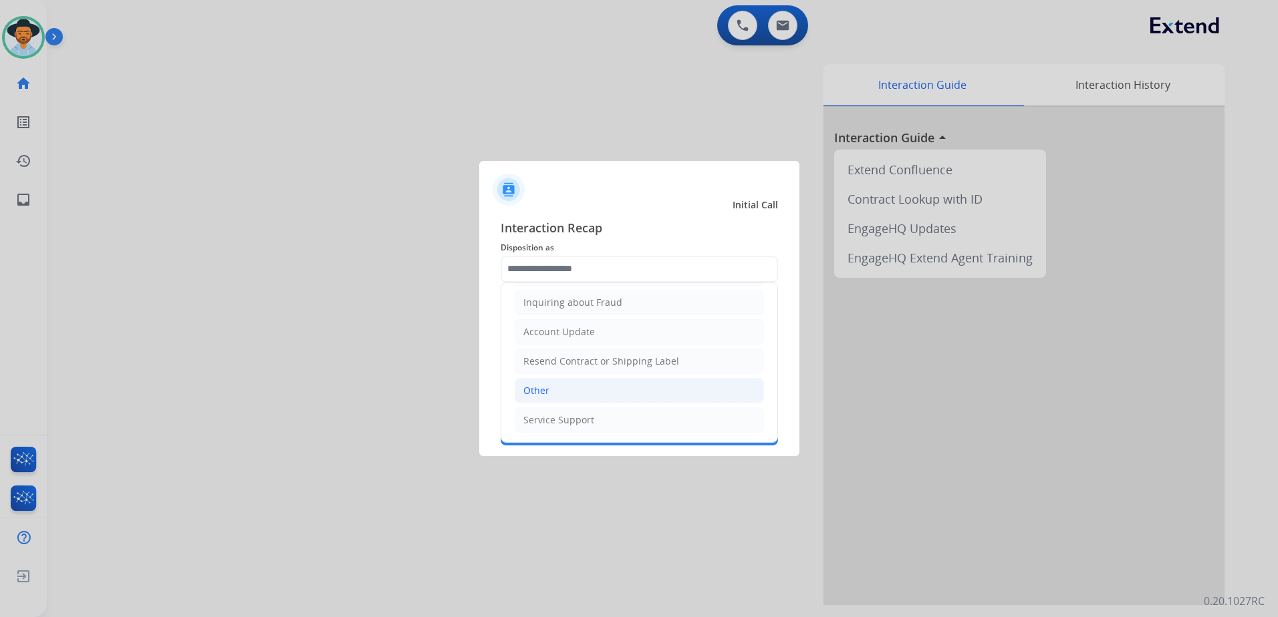
click at [559, 390] on li "Other" at bounding box center [638, 390] width 249 height 25
type input "*****"
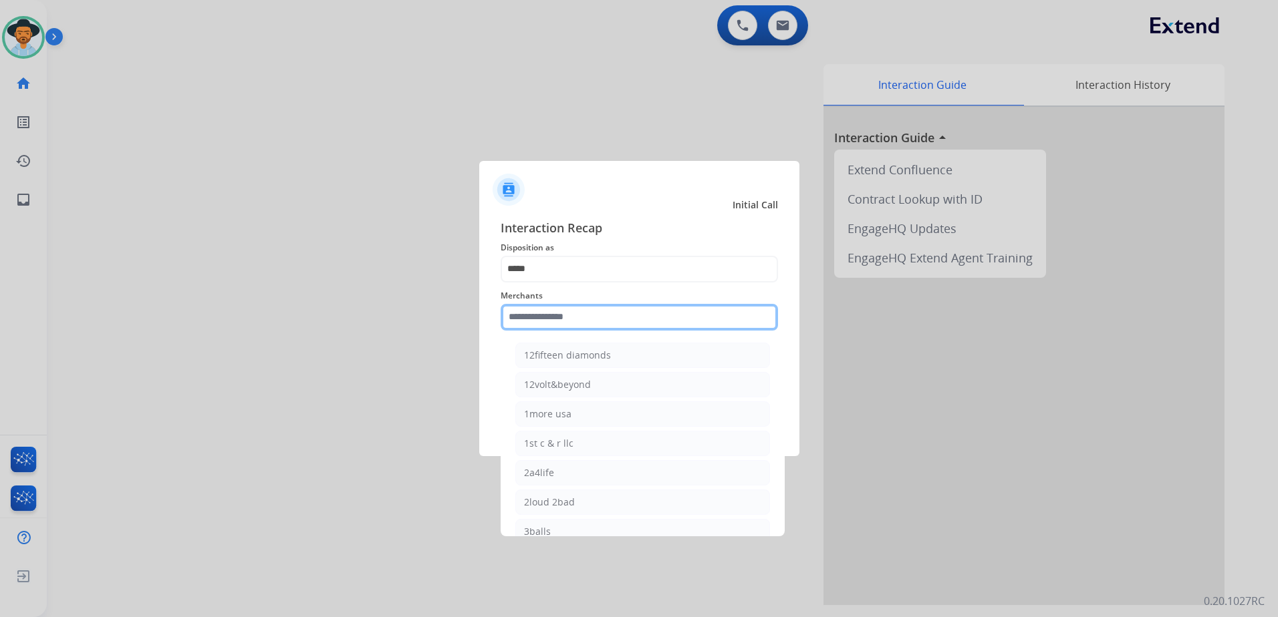
click at [575, 316] on input "text" at bounding box center [638, 317] width 277 height 27
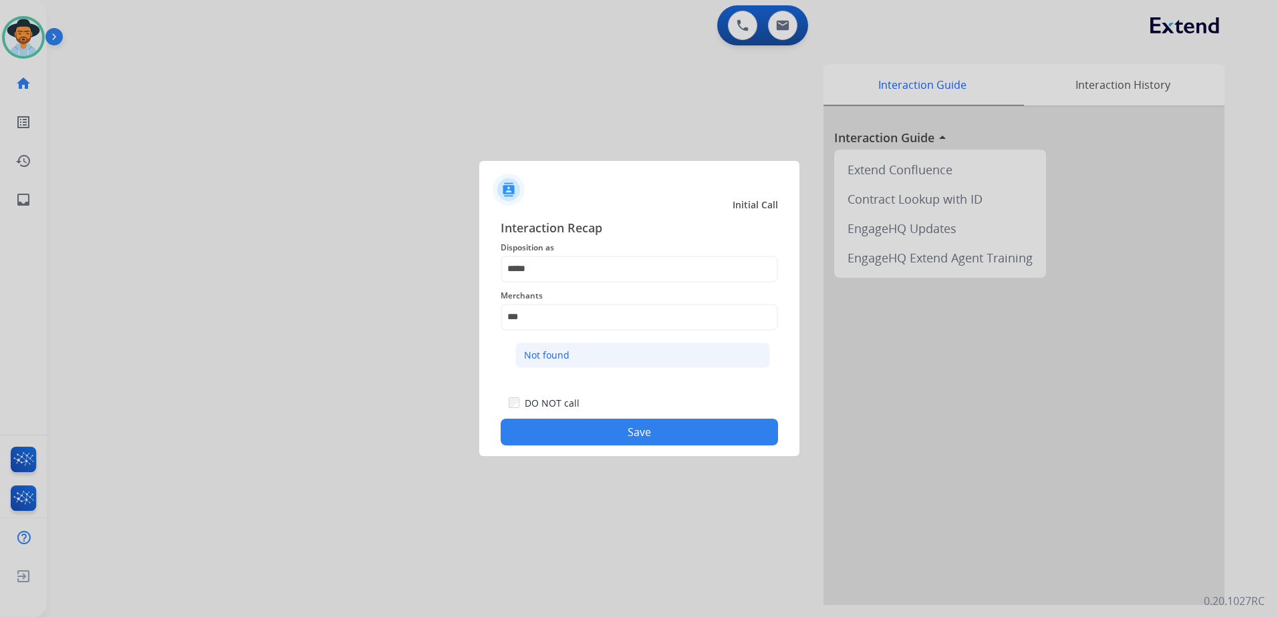
click at [575, 343] on li "Not found" at bounding box center [642, 355] width 255 height 25
type input "*********"
click at [667, 430] on button "Save" at bounding box center [638, 432] width 277 height 27
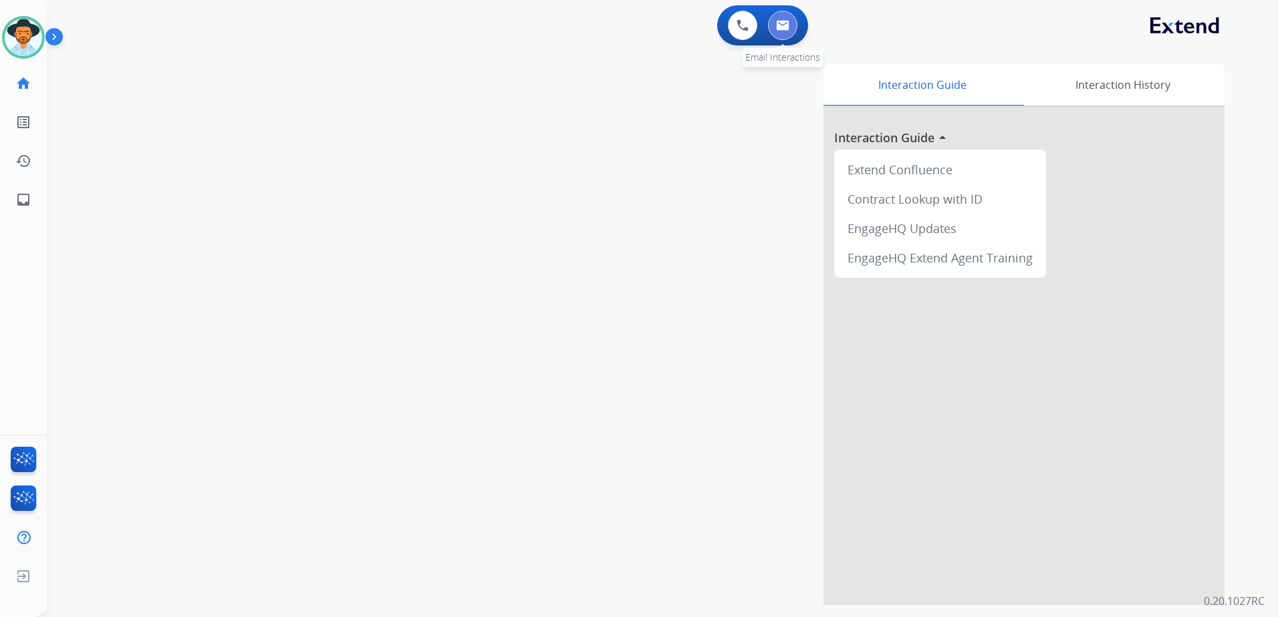
click at [777, 29] on img at bounding box center [782, 25] width 13 height 11
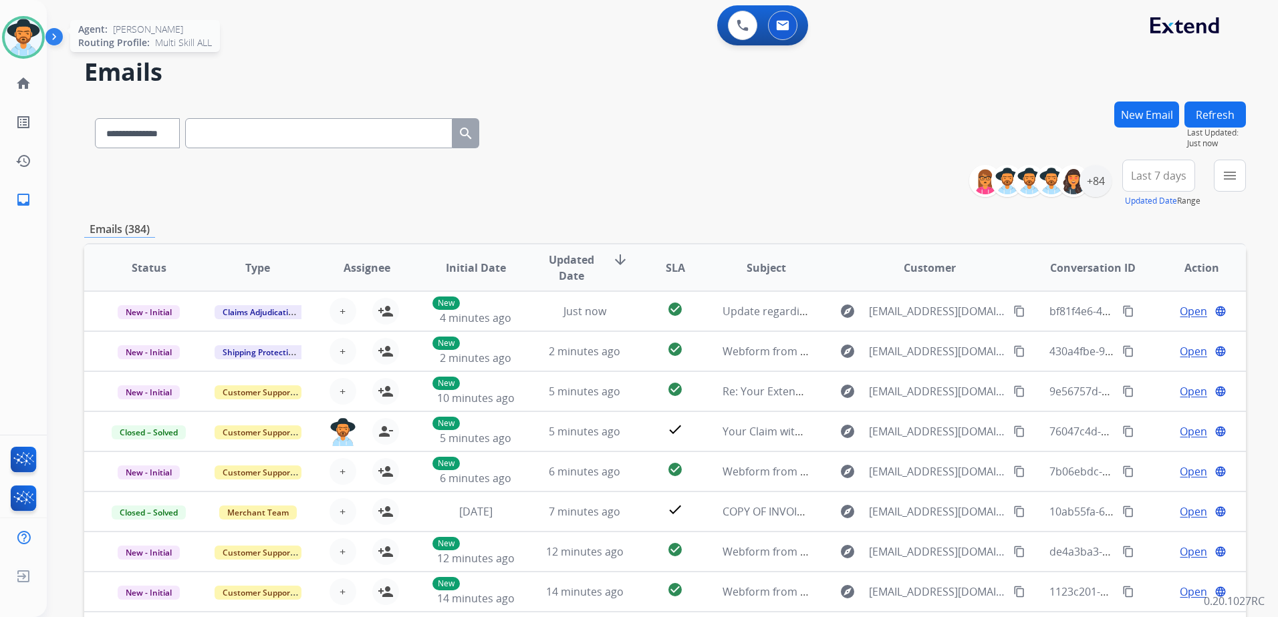
click at [5, 33] on img at bounding box center [23, 37] width 37 height 37
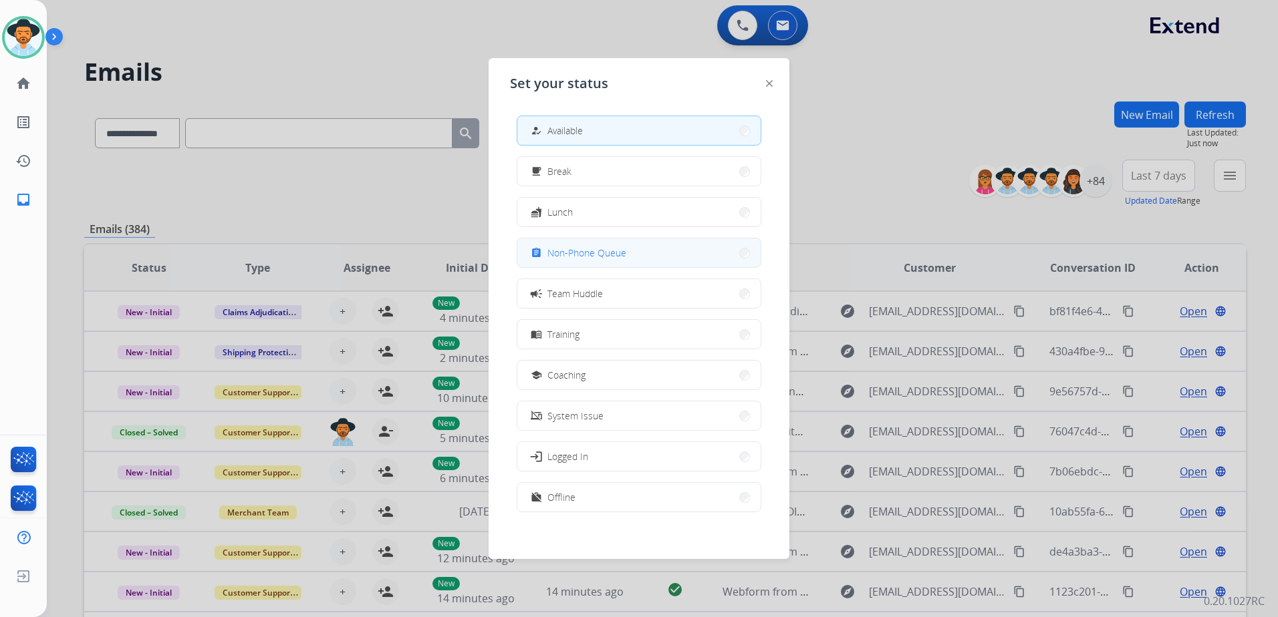
click at [634, 264] on button "assignment Non-Phone Queue" at bounding box center [638, 253] width 243 height 29
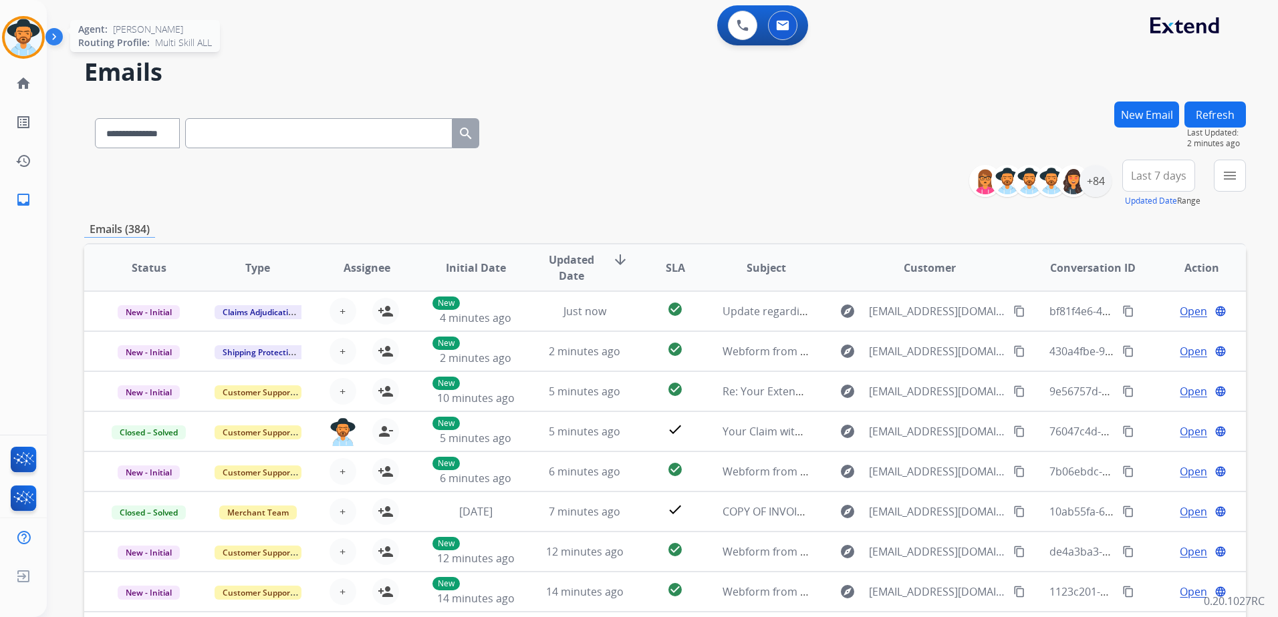
click at [16, 41] on img at bounding box center [23, 37] width 37 height 37
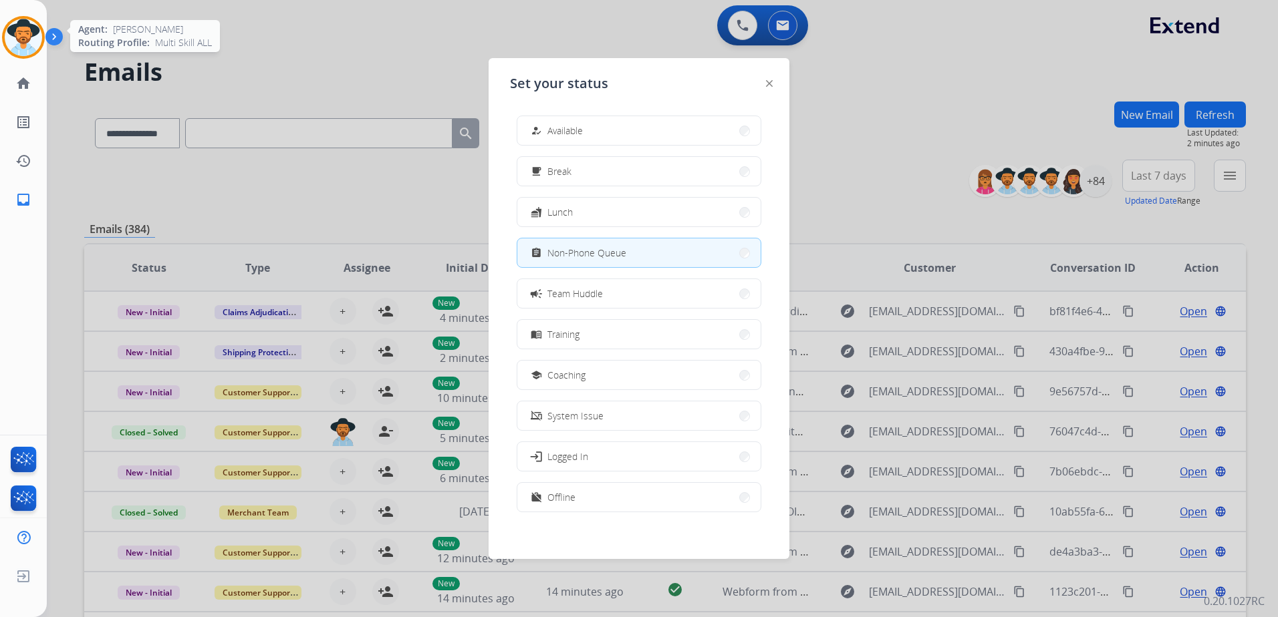
click at [16, 41] on img at bounding box center [23, 37] width 37 height 37
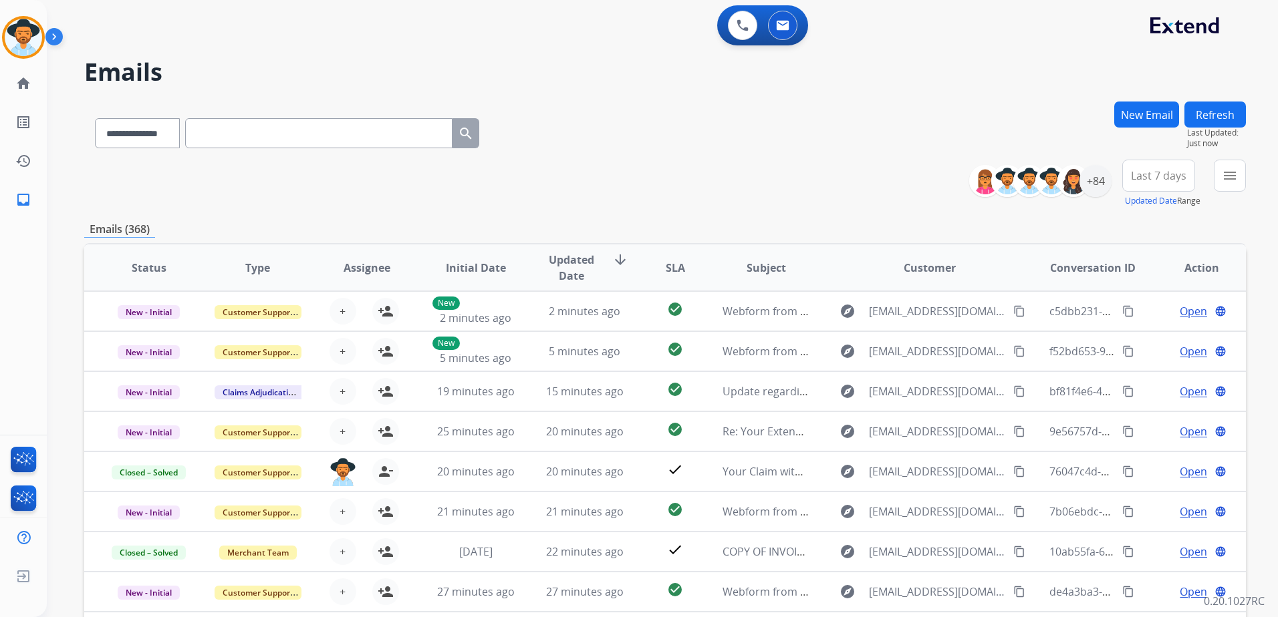
click at [259, 183] on div "**********" at bounding box center [664, 184] width 1161 height 48
click at [41, 49] on div at bounding box center [23, 37] width 43 height 43
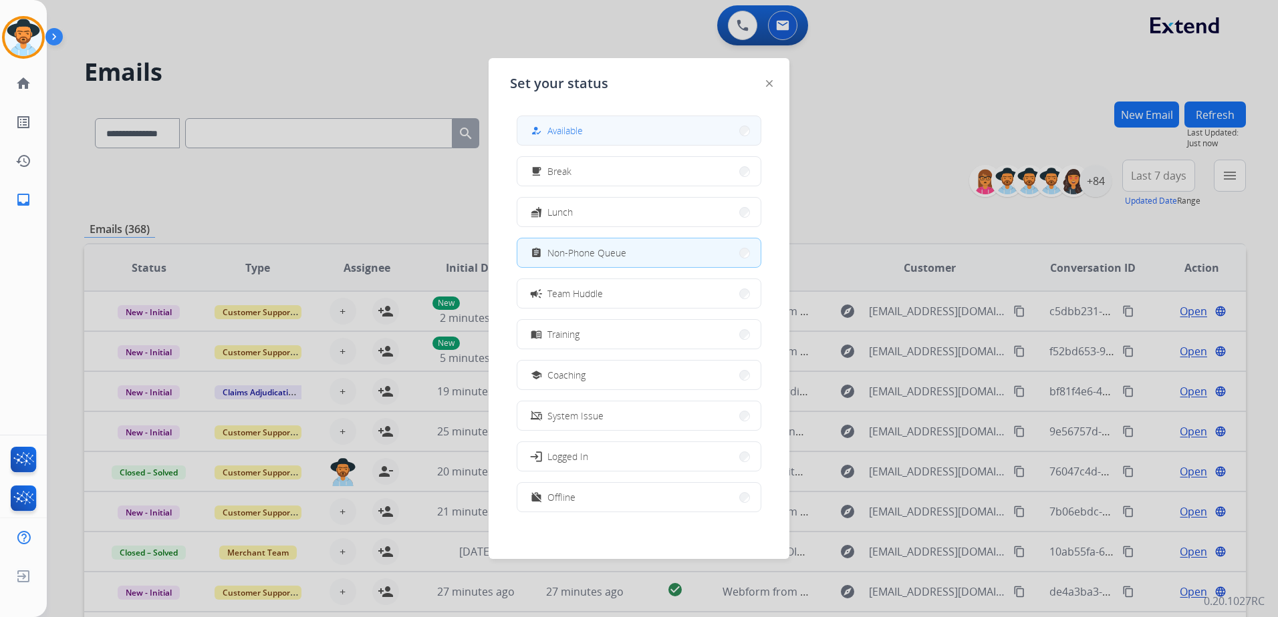
click at [665, 129] on button "how_to_reg Available" at bounding box center [638, 130] width 243 height 29
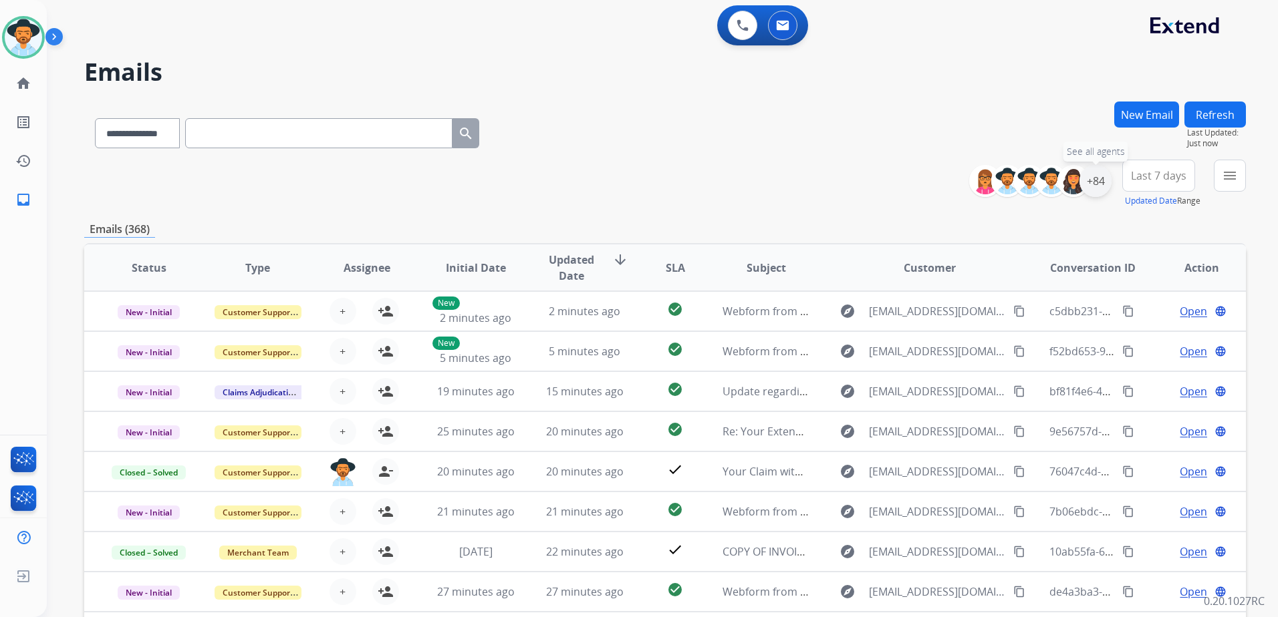
click at [1094, 182] on div "+84" at bounding box center [1095, 181] width 32 height 32
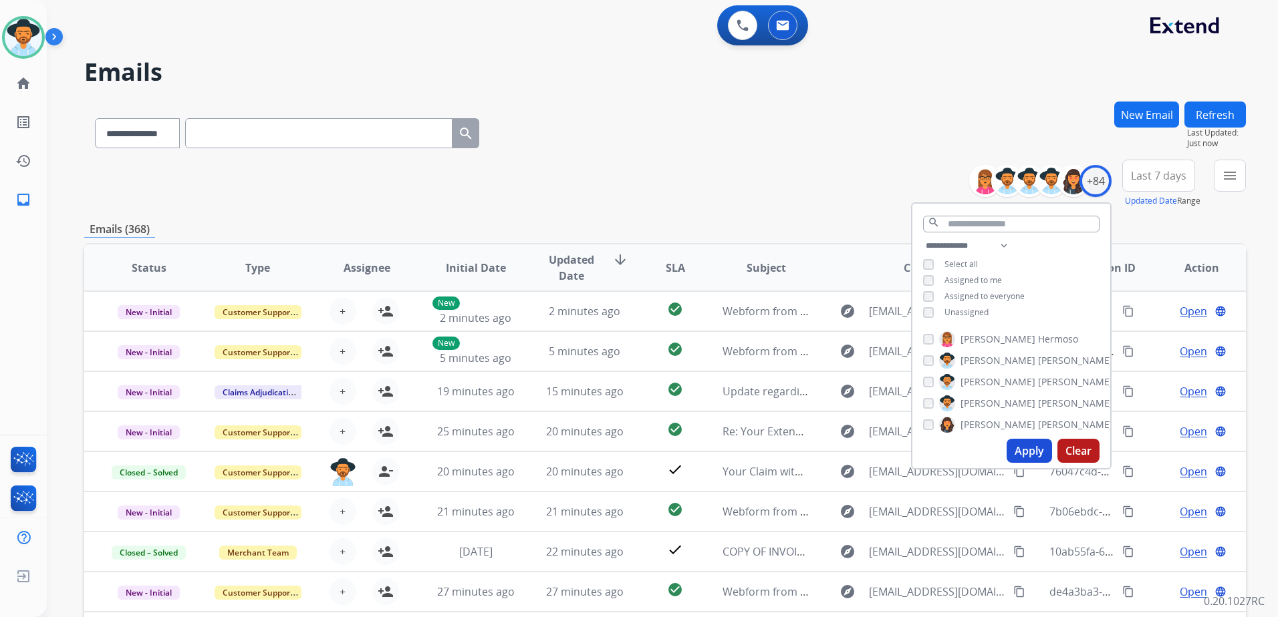
click at [968, 310] on span "Unassigned" at bounding box center [966, 312] width 44 height 11
drag, startPoint x: 1031, startPoint y: 445, endPoint x: 1051, endPoint y: 418, distance: 33.4
click at [1031, 444] on button "Apply" at bounding box center [1028, 451] width 45 height 24
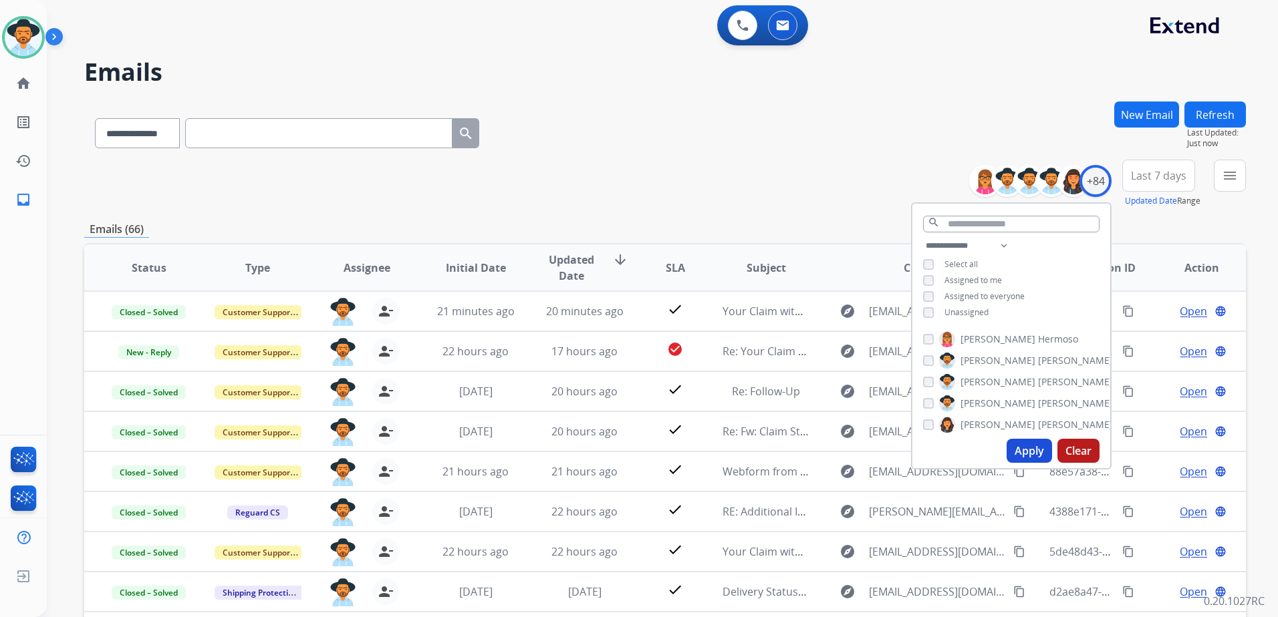
click at [852, 181] on div "**********" at bounding box center [664, 184] width 1161 height 48
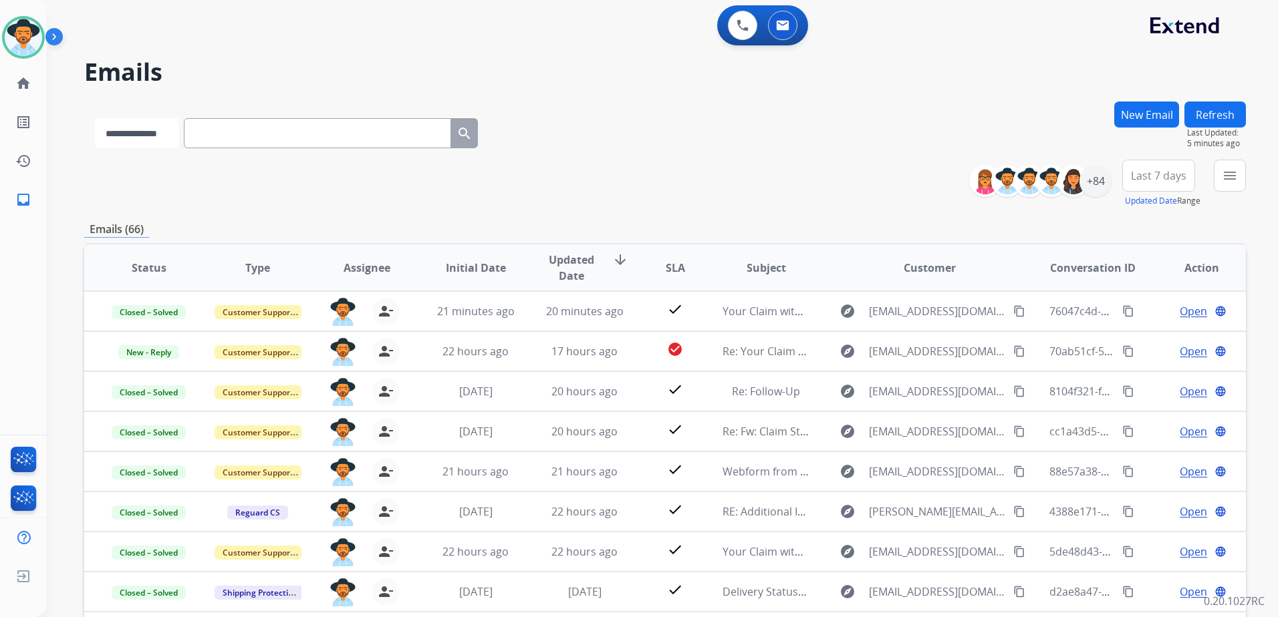
drag, startPoint x: 168, startPoint y: 138, endPoint x: 155, endPoint y: 150, distance: 17.0
click at [168, 138] on select "**********" at bounding box center [137, 133] width 84 height 30
select select "**********"
click at [95, 118] on select "**********" at bounding box center [137, 133] width 84 height 30
paste input "**********"
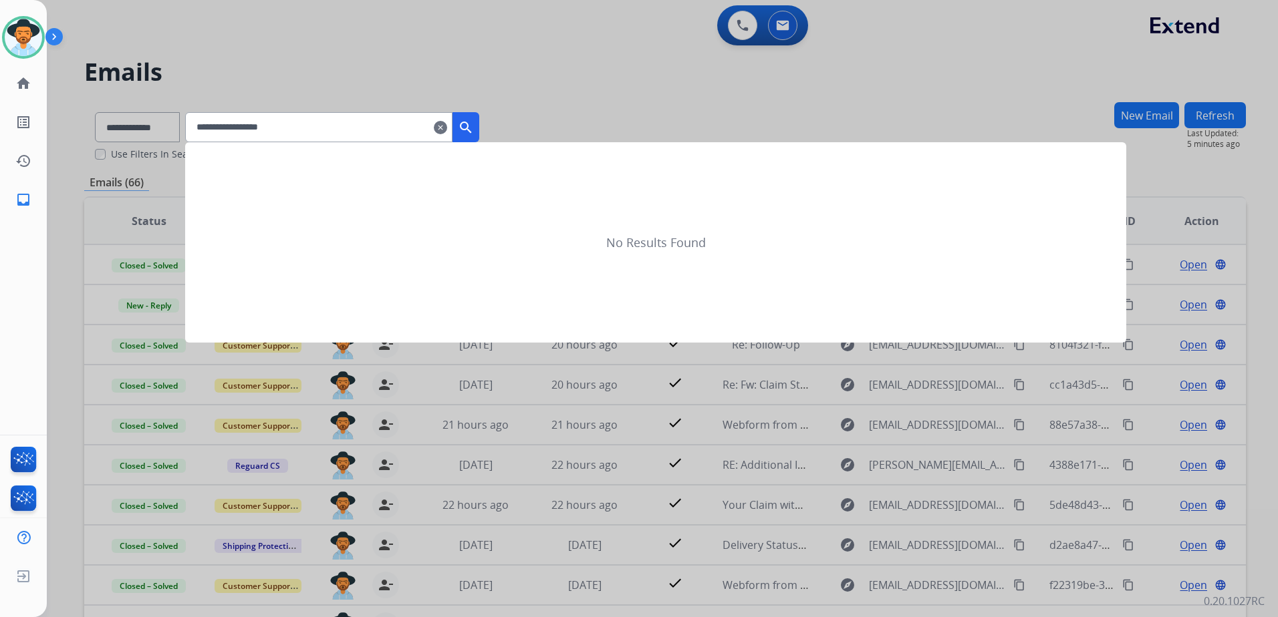
type input "**********"
click at [474, 130] on mat-icon "search" at bounding box center [466, 128] width 16 height 16
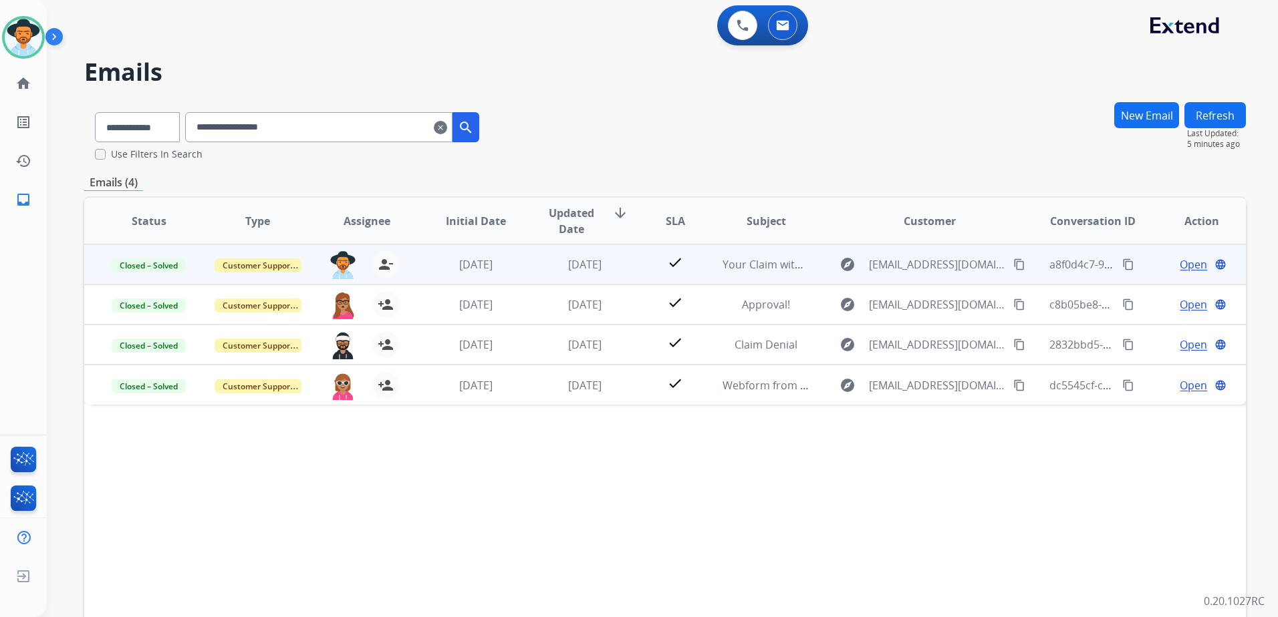
click at [1194, 269] on span "Open" at bounding box center [1192, 265] width 27 height 16
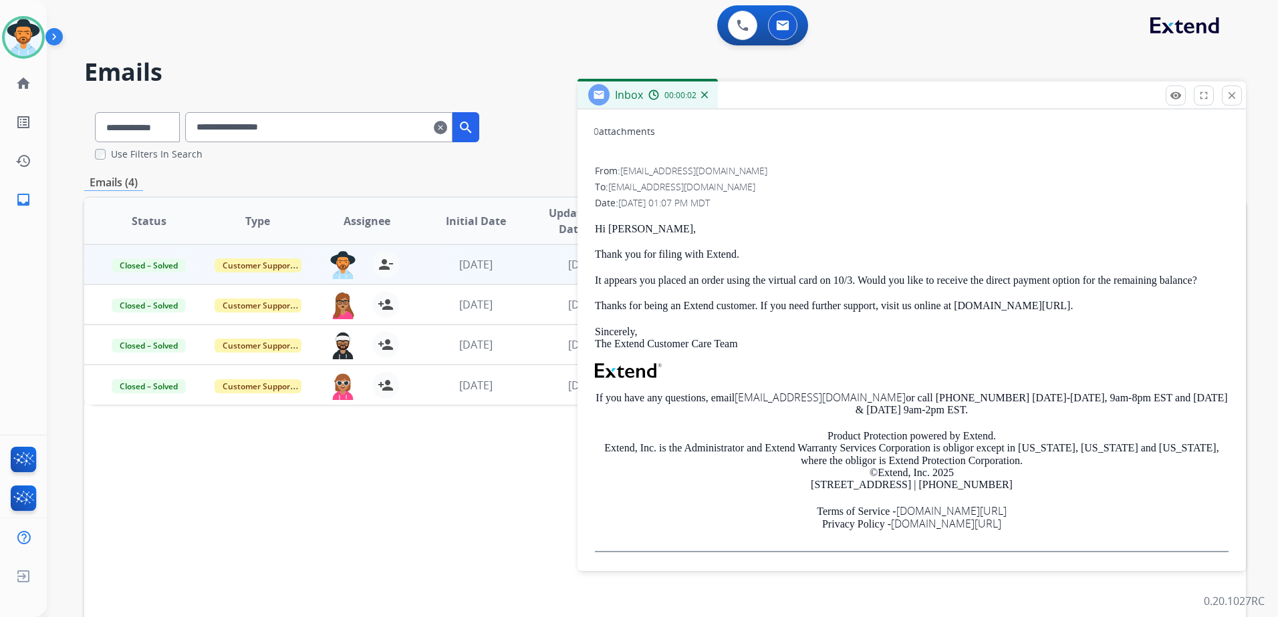
scroll to position [152, 0]
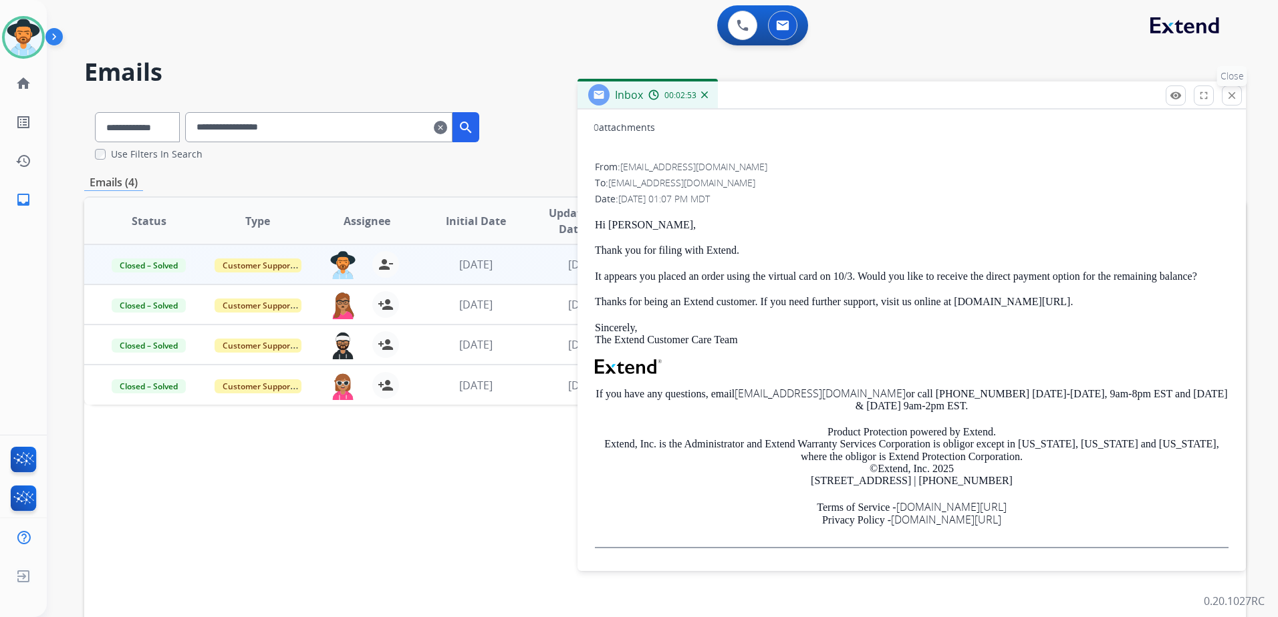
click at [1233, 96] on mat-icon "close" at bounding box center [1231, 96] width 12 height 12
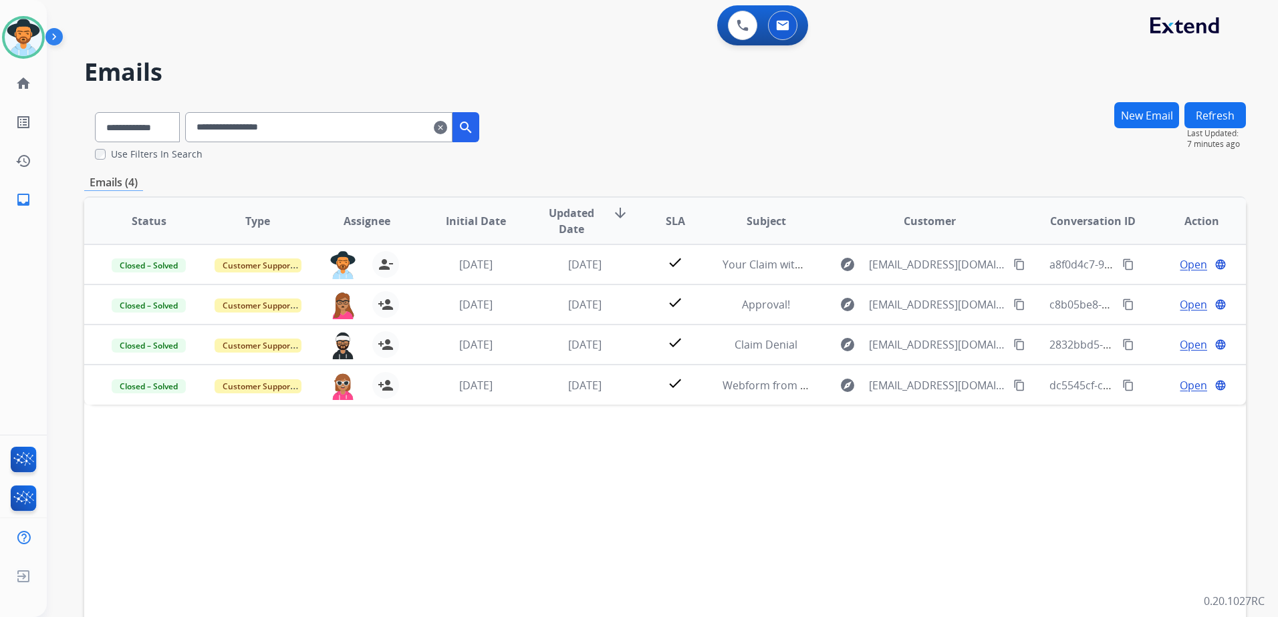
click at [447, 128] on mat-icon "clear" at bounding box center [440, 128] width 13 height 16
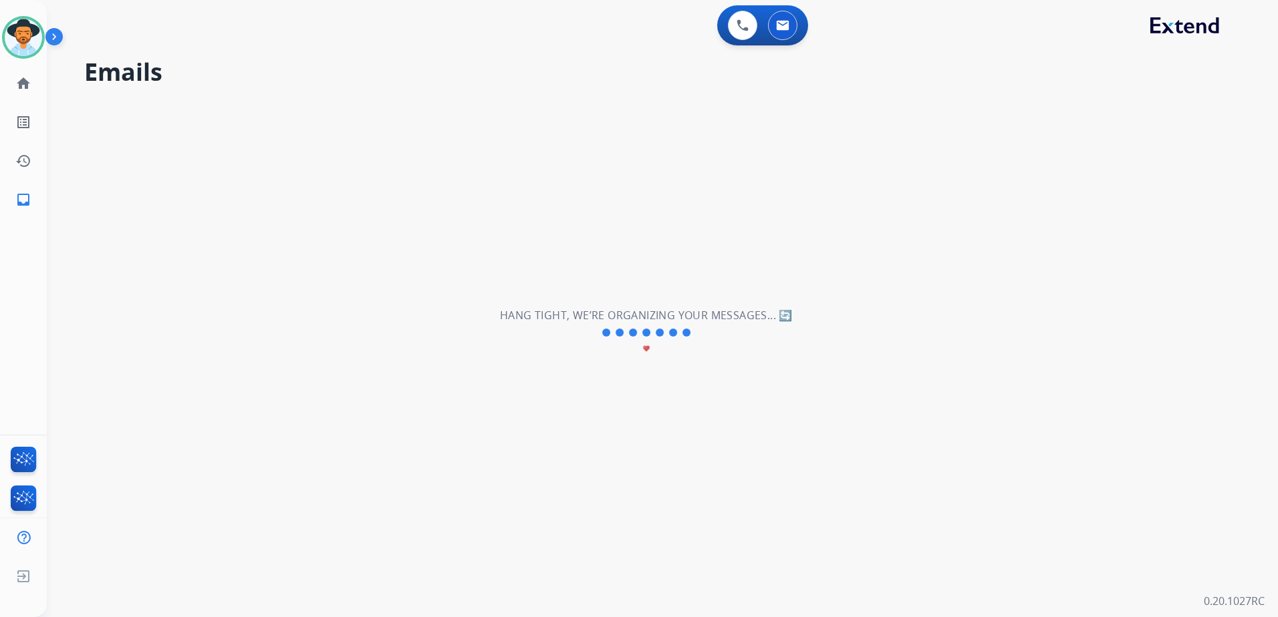
select select "**********"
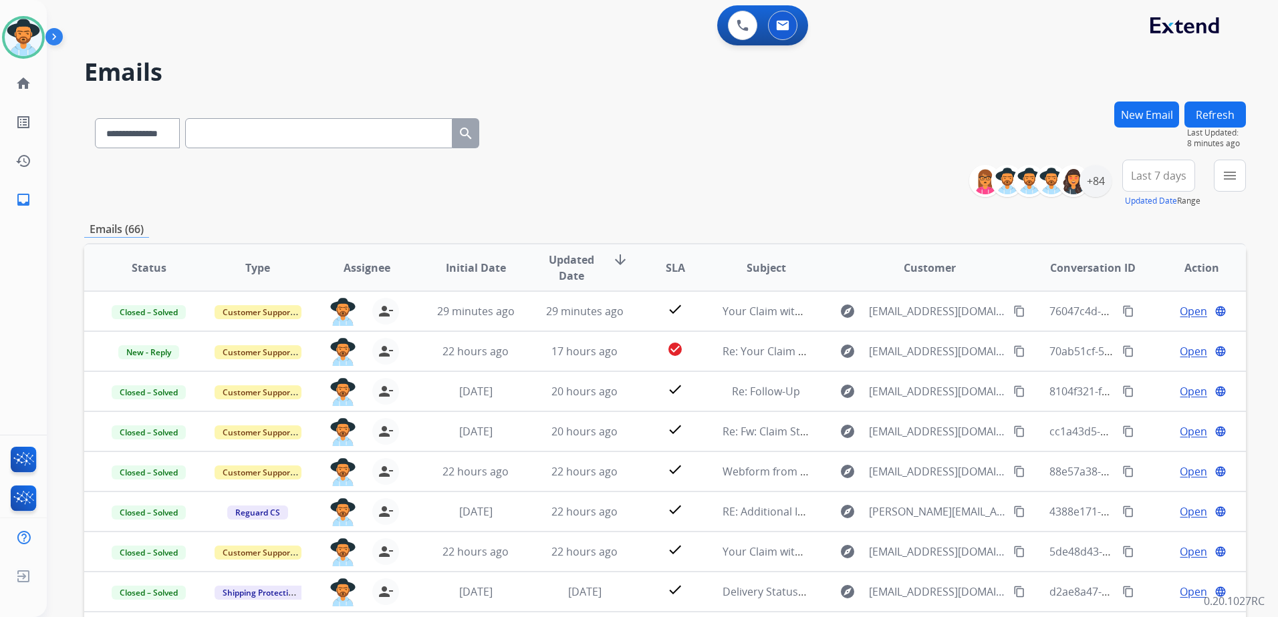
drag, startPoint x: 20, startPoint y: 27, endPoint x: 71, endPoint y: 36, distance: 52.2
click at [21, 27] on img at bounding box center [23, 37] width 37 height 37
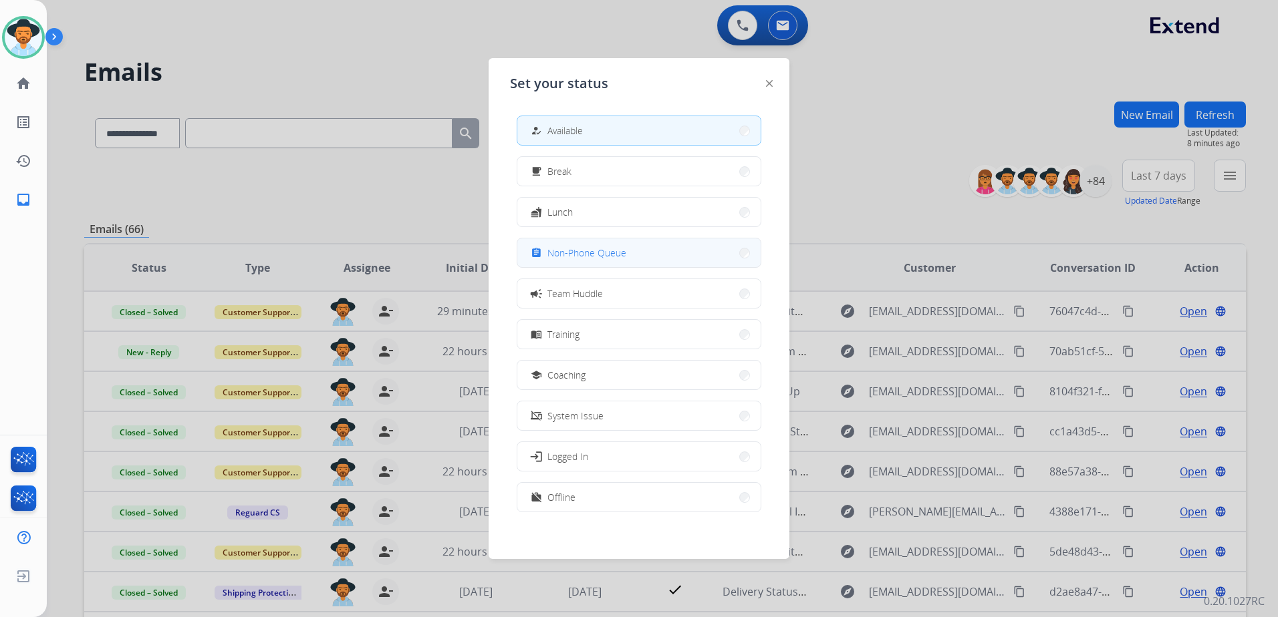
click at [692, 249] on button "assignment Non-Phone Queue" at bounding box center [638, 253] width 243 height 29
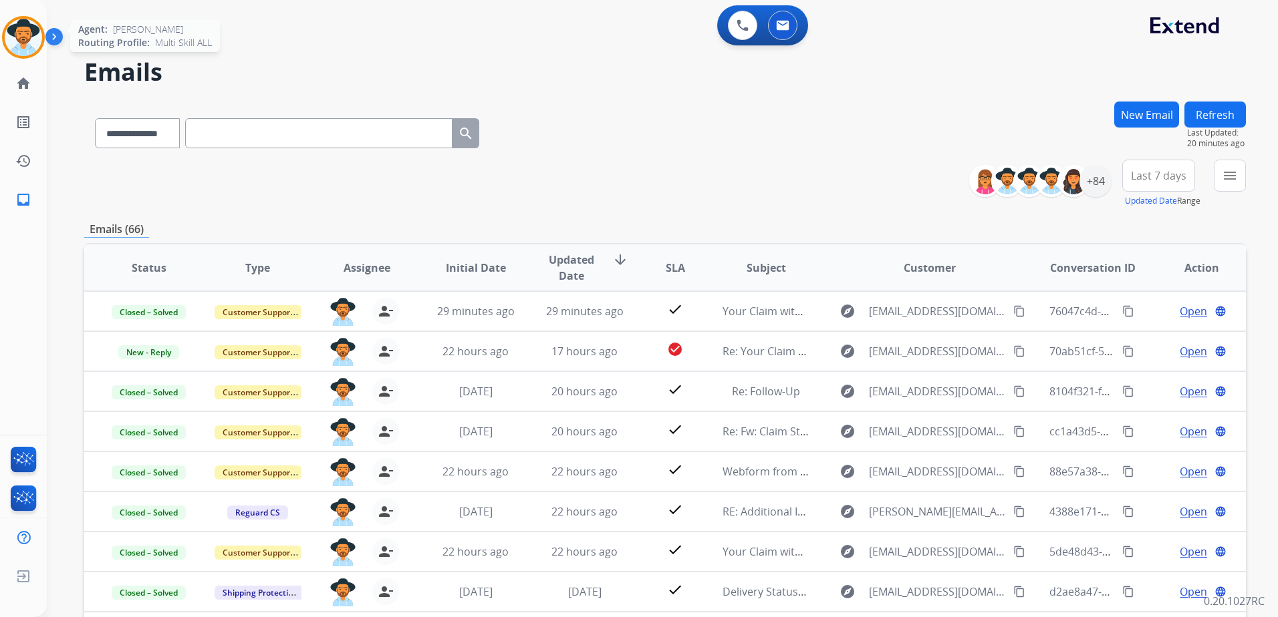
click at [36, 45] on img at bounding box center [23, 37] width 37 height 37
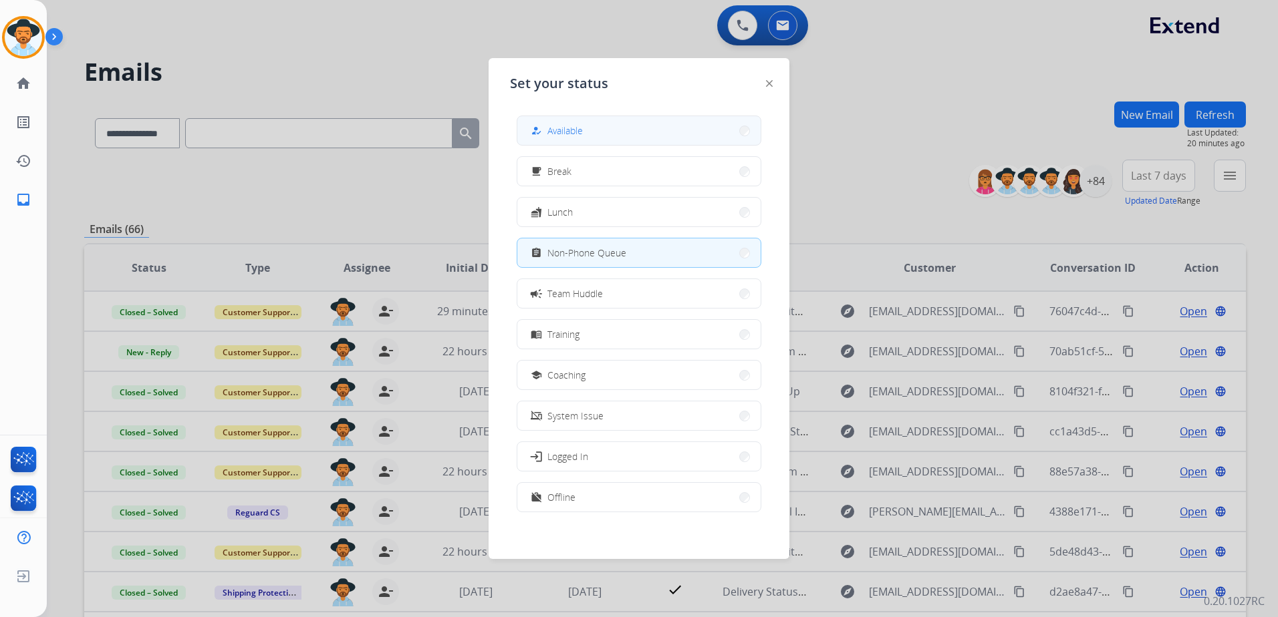
click at [547, 132] on div "how_to_reg Available" at bounding box center [555, 131] width 55 height 16
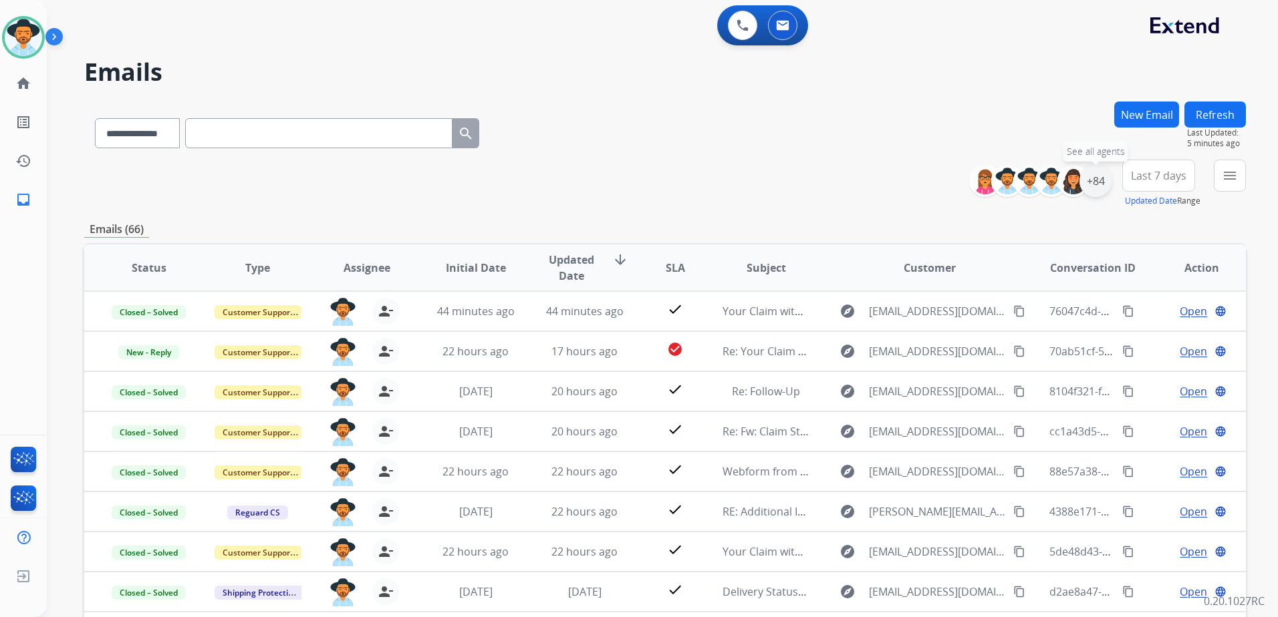
click at [1098, 188] on div "+84" at bounding box center [1095, 181] width 32 height 32
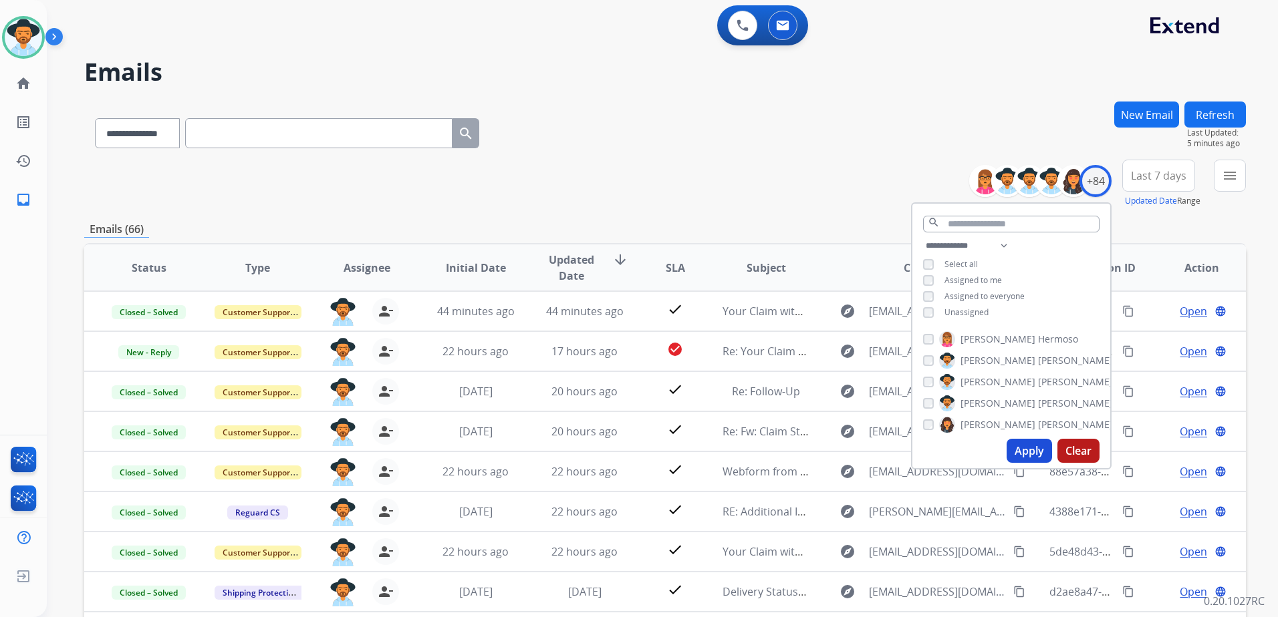
click at [968, 277] on span "Assigned to me" at bounding box center [972, 280] width 57 height 11
click at [980, 311] on span "Unassigned" at bounding box center [966, 312] width 44 height 11
click at [1034, 450] on button "Apply" at bounding box center [1028, 451] width 45 height 24
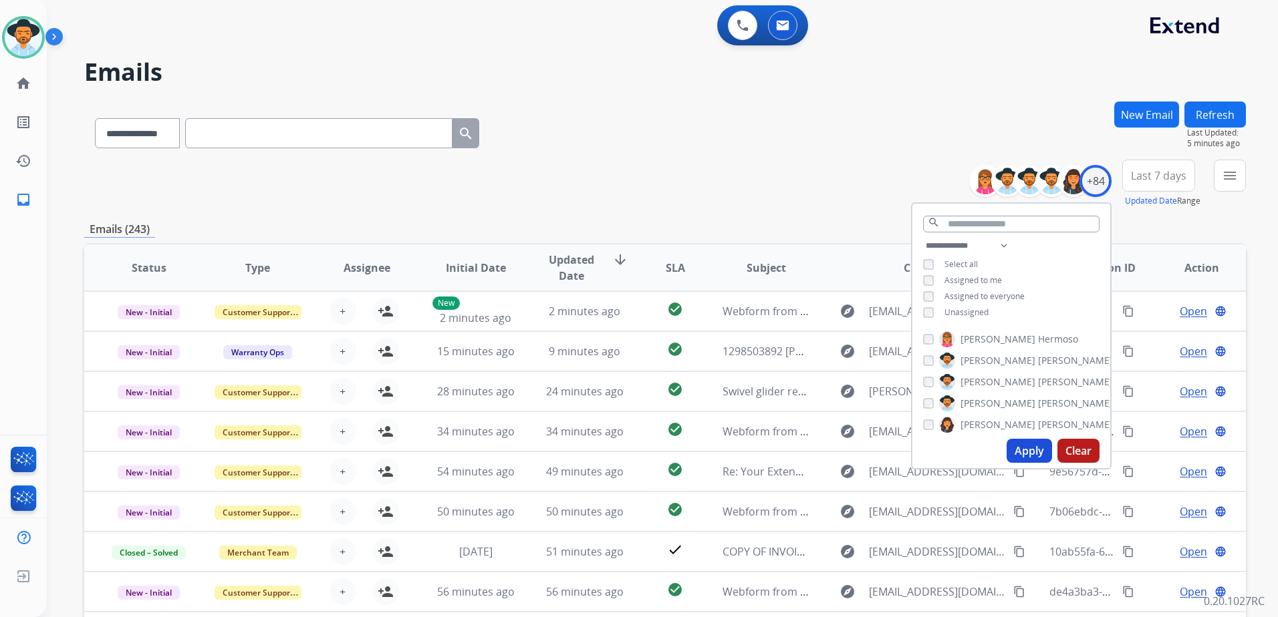
click at [710, 186] on div "**********" at bounding box center [664, 184] width 1161 height 48
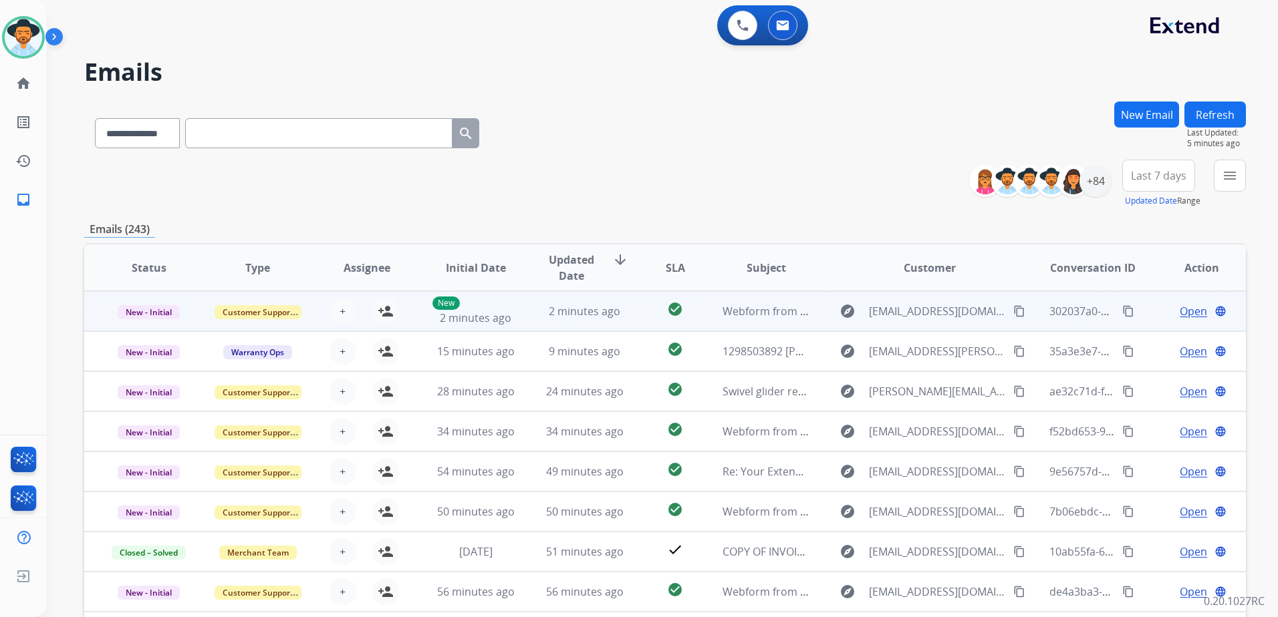
click at [1137, 322] on td "Open language" at bounding box center [1191, 311] width 109 height 40
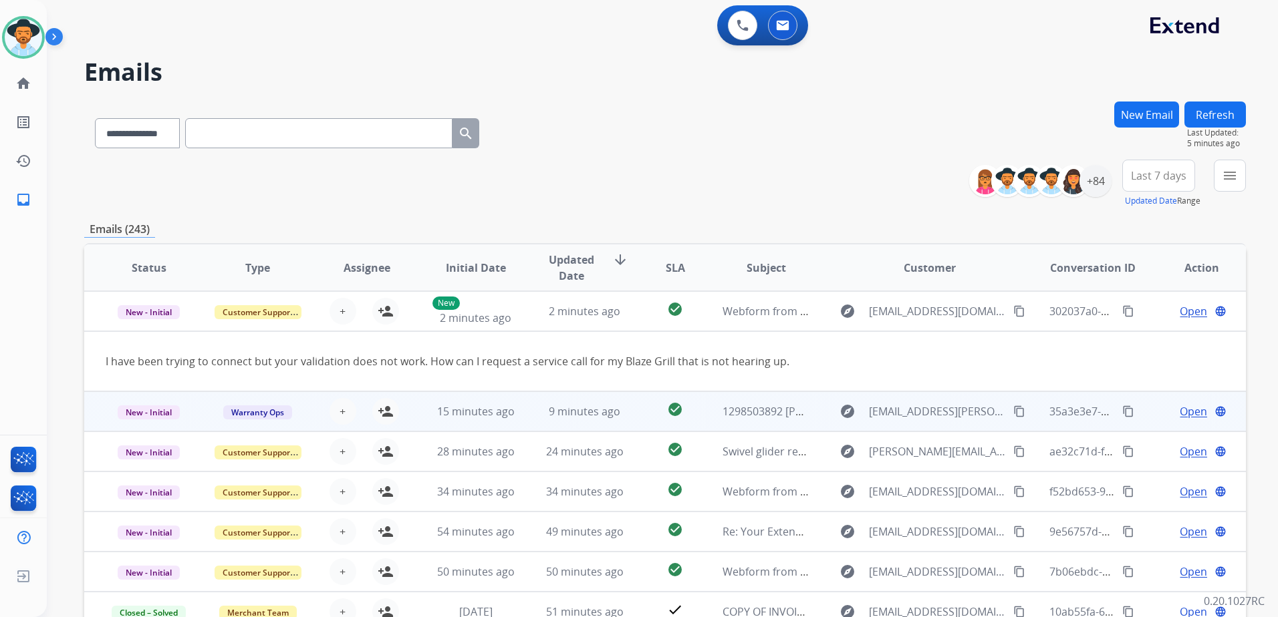
click at [1143, 418] on td "Open language" at bounding box center [1191, 412] width 109 height 40
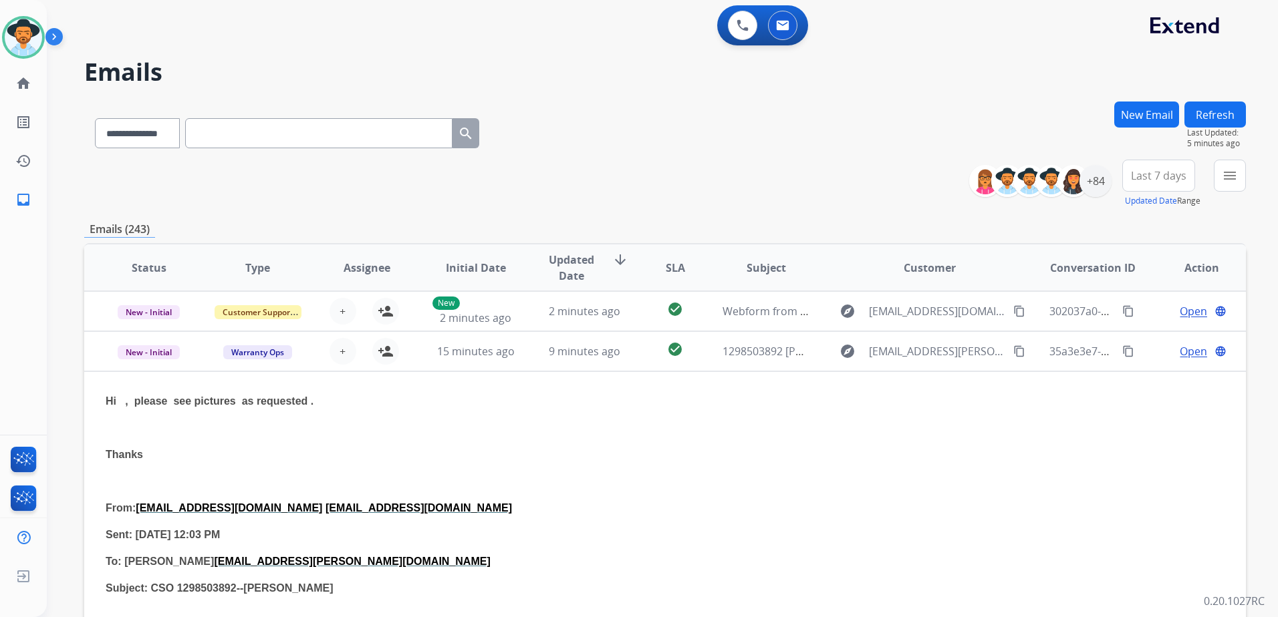
scroll to position [40, 0]
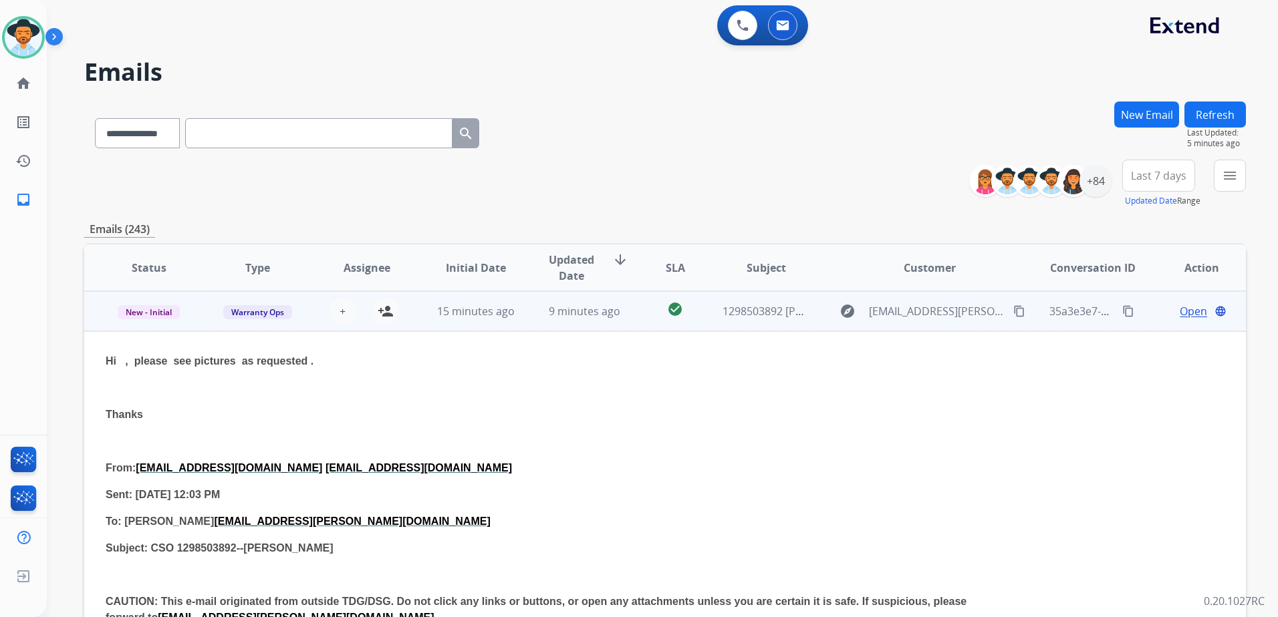
click at [1137, 322] on td "Open language" at bounding box center [1191, 311] width 109 height 40
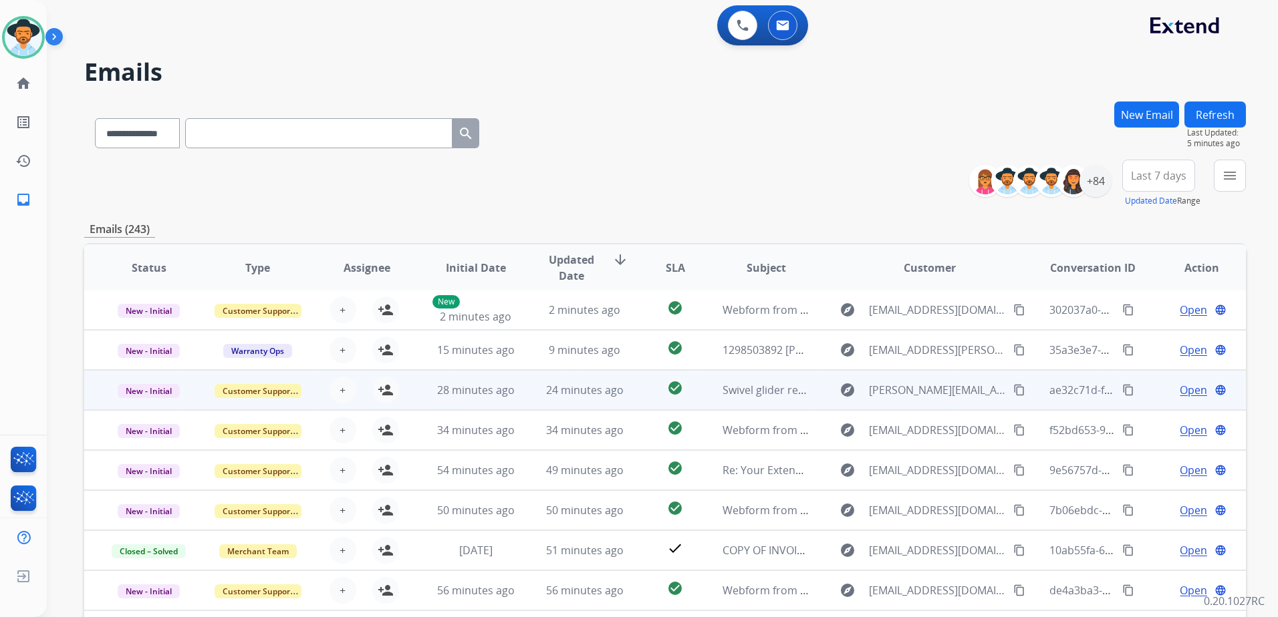
click at [1158, 396] on div "Open language" at bounding box center [1201, 390] width 87 height 16
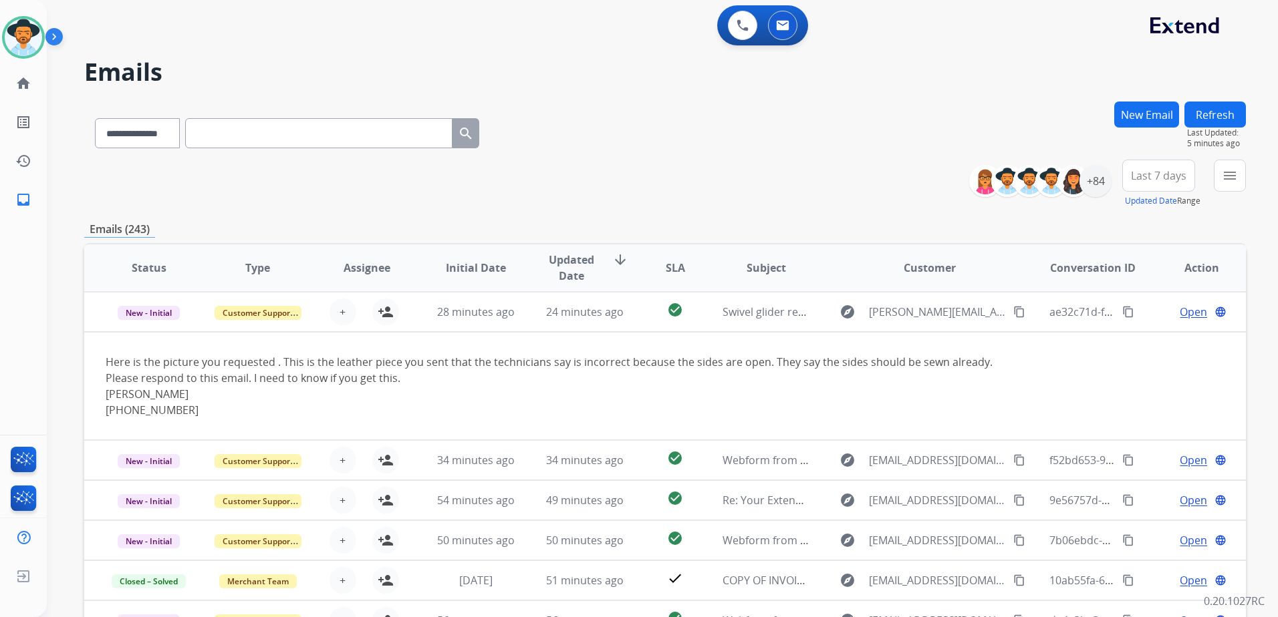
scroll to position [80, 0]
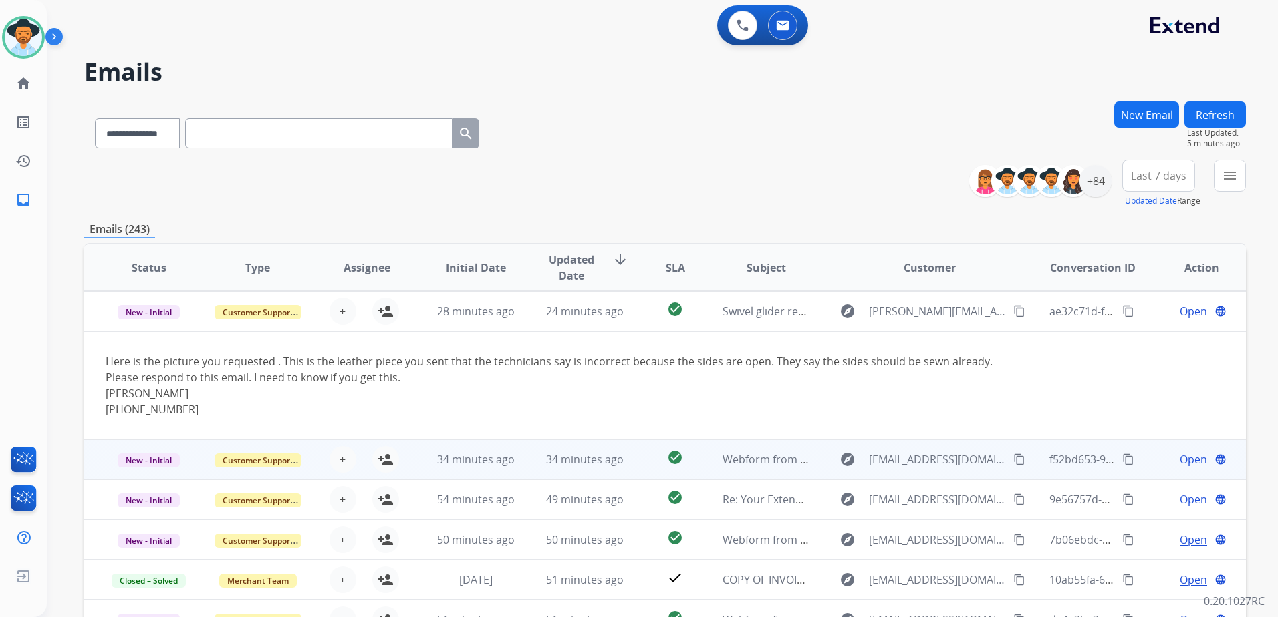
click at [1139, 458] on td "Open language" at bounding box center [1191, 460] width 109 height 40
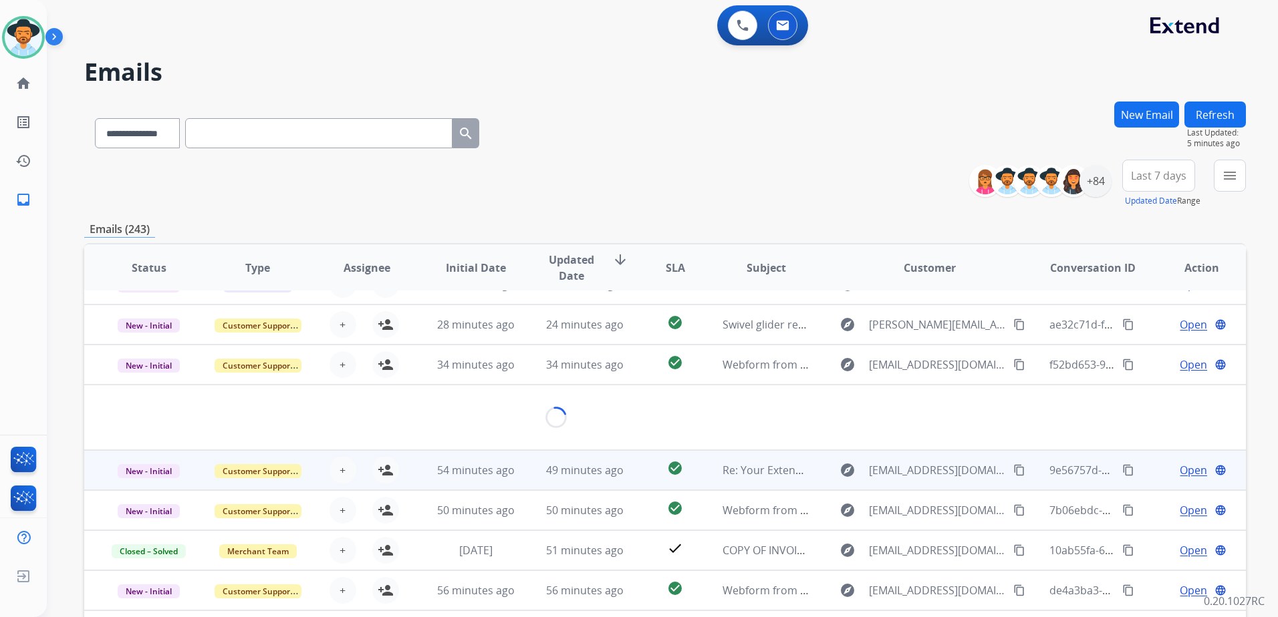
scroll to position [61, 0]
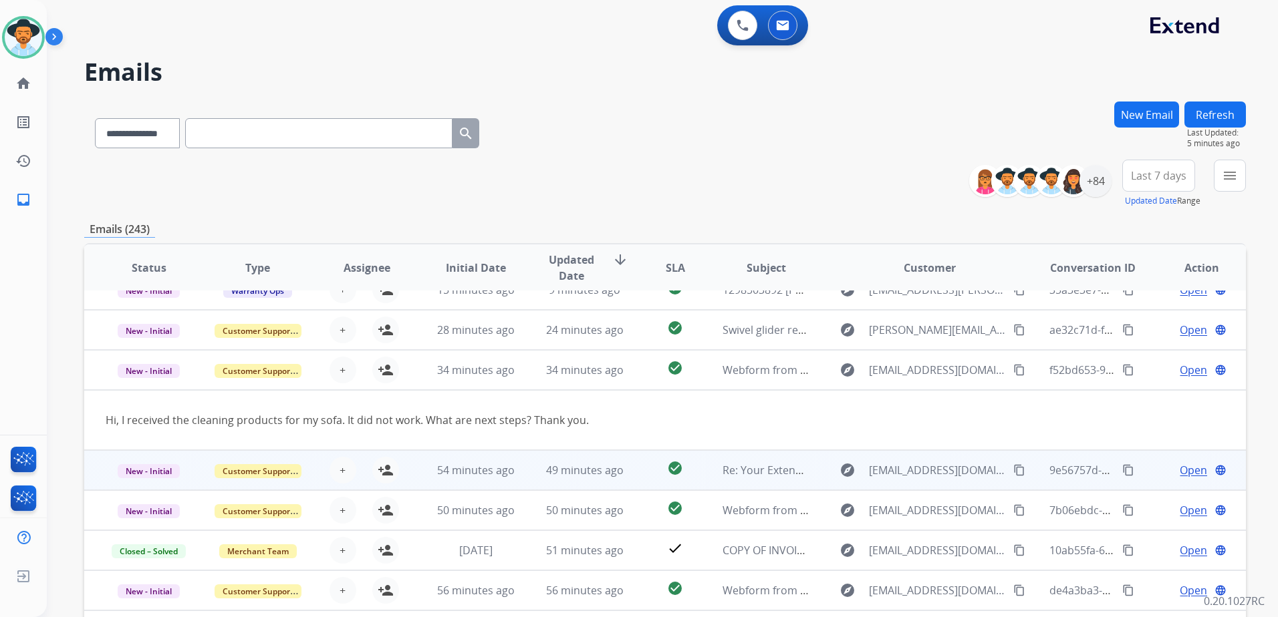
click at [1158, 472] on div "Open language" at bounding box center [1201, 470] width 87 height 16
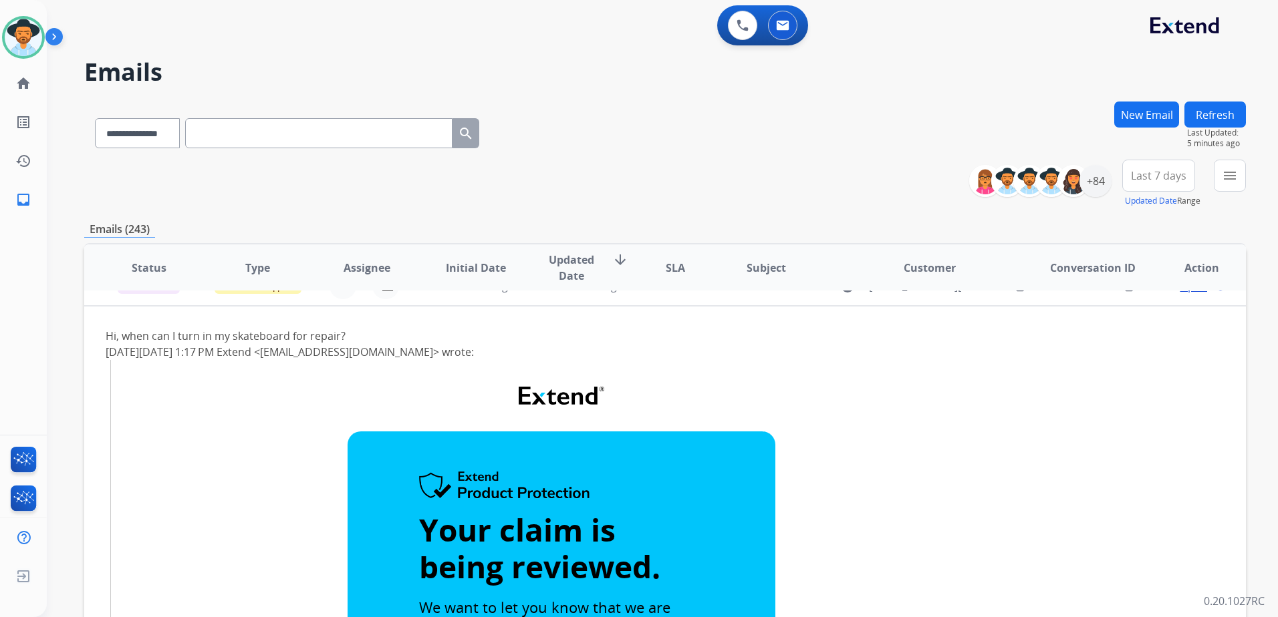
scroll to position [94, 0]
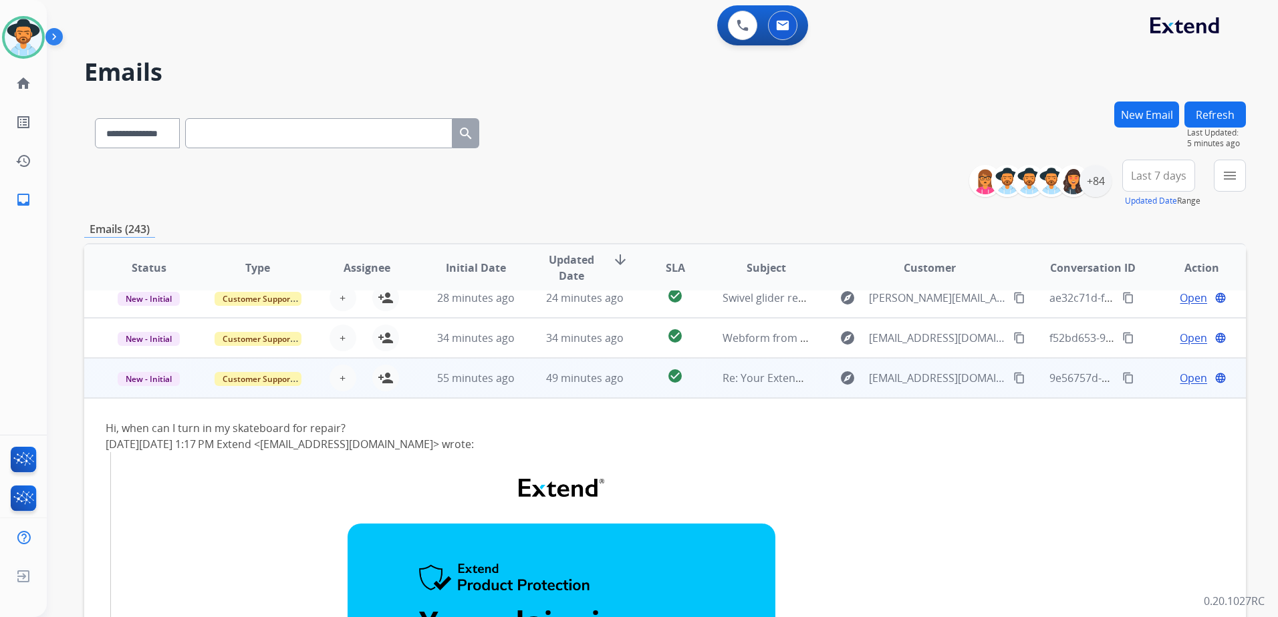
click at [1147, 383] on td "Open language" at bounding box center [1191, 378] width 109 height 40
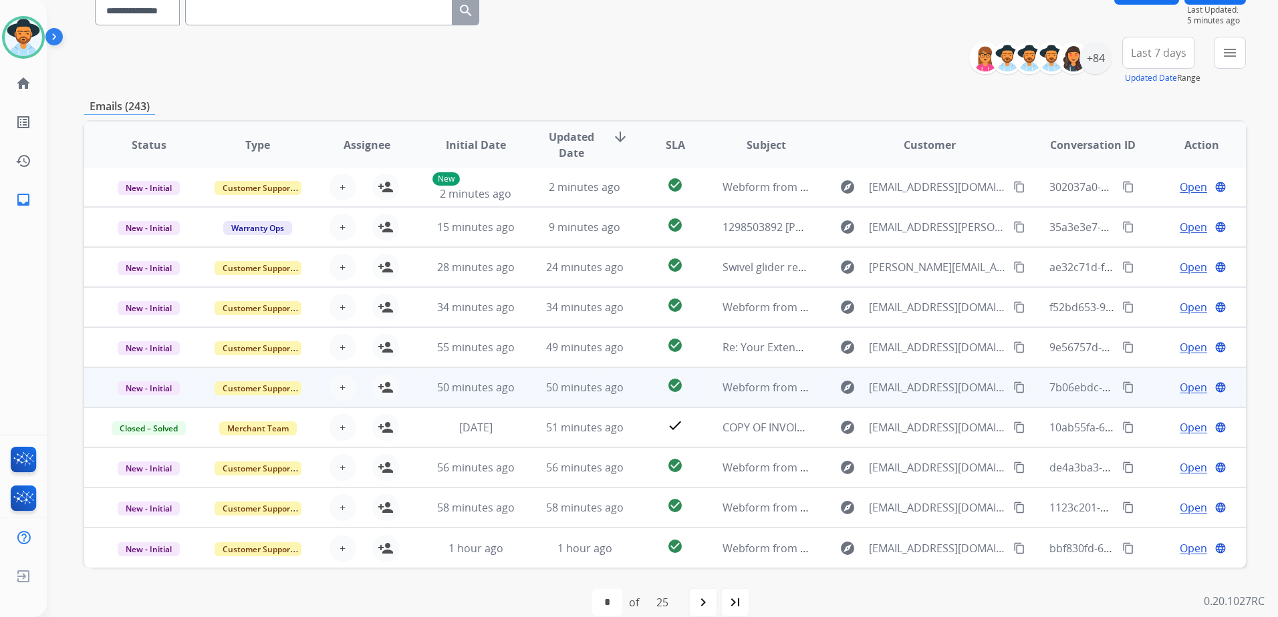
scroll to position [134, 0]
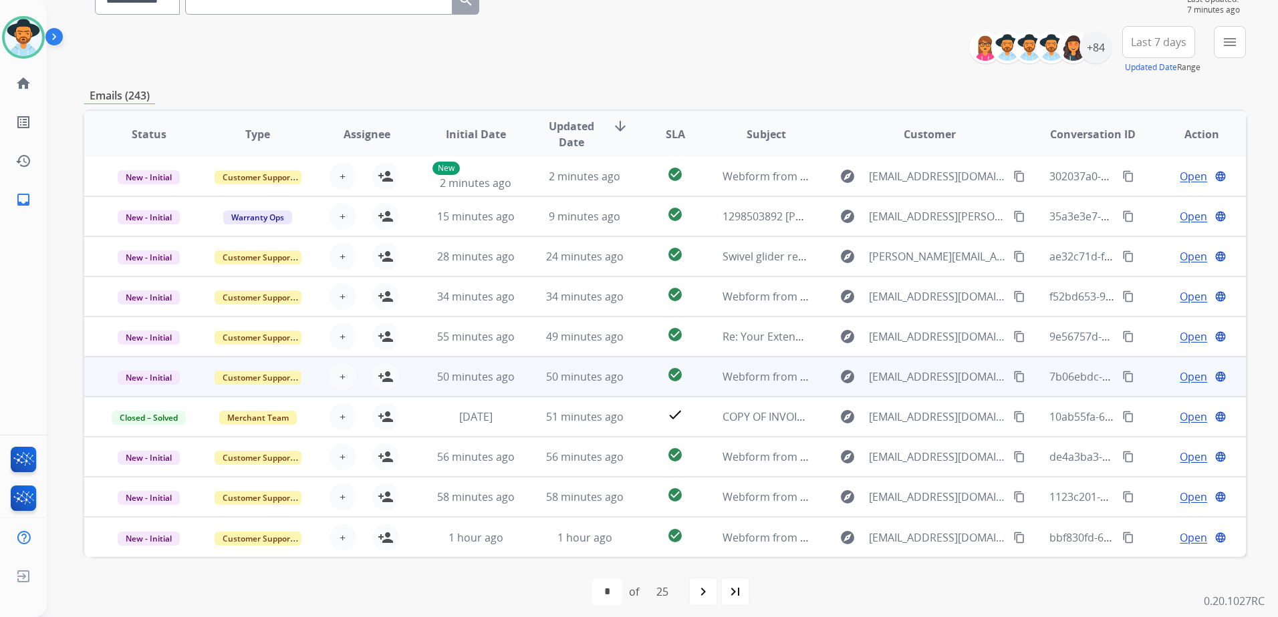
click at [1137, 382] on td "Open language" at bounding box center [1191, 377] width 109 height 40
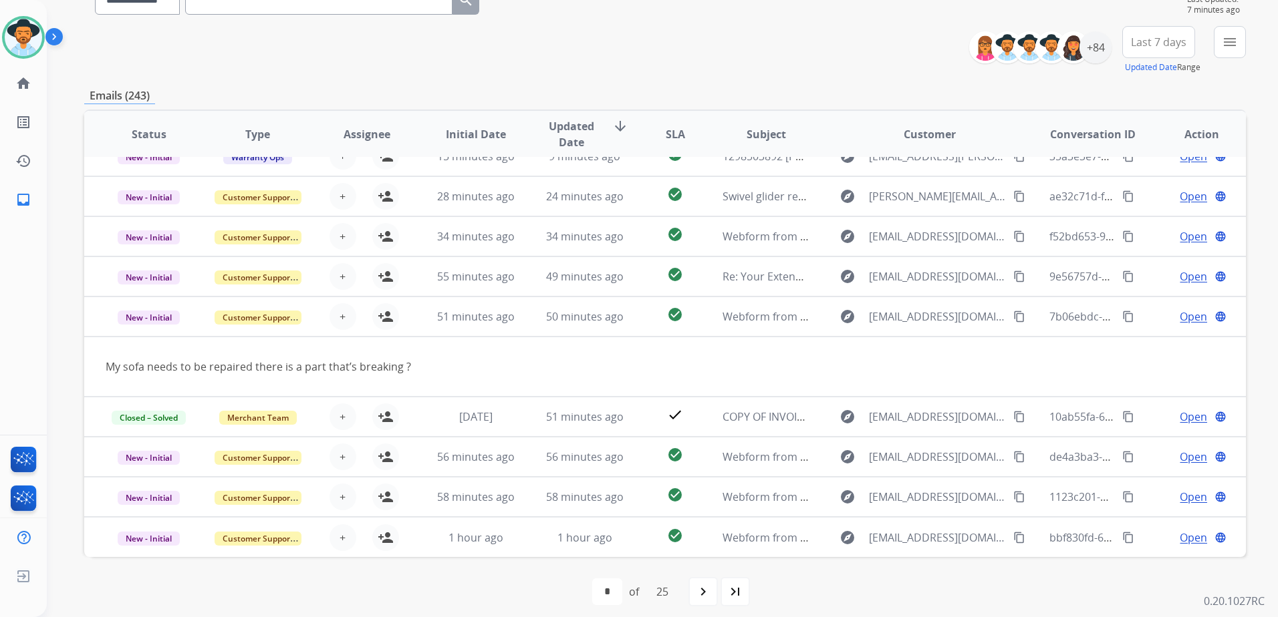
scroll to position [61, 0]
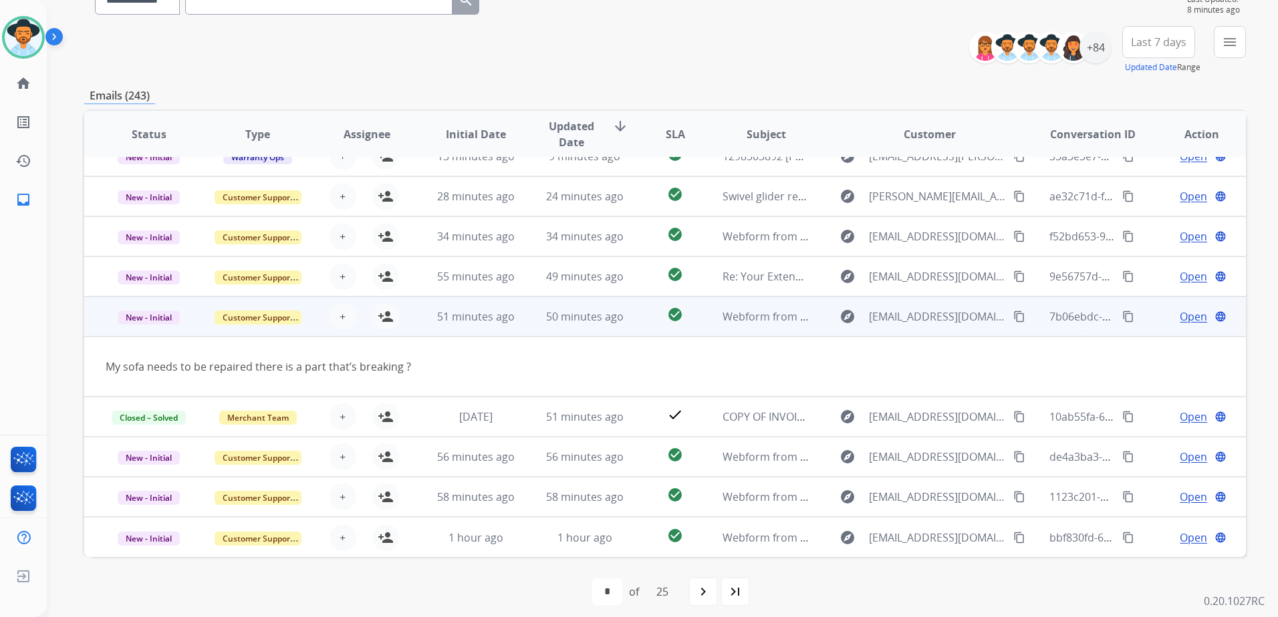
click at [1013, 315] on mat-icon "content_copy" at bounding box center [1019, 317] width 12 height 12
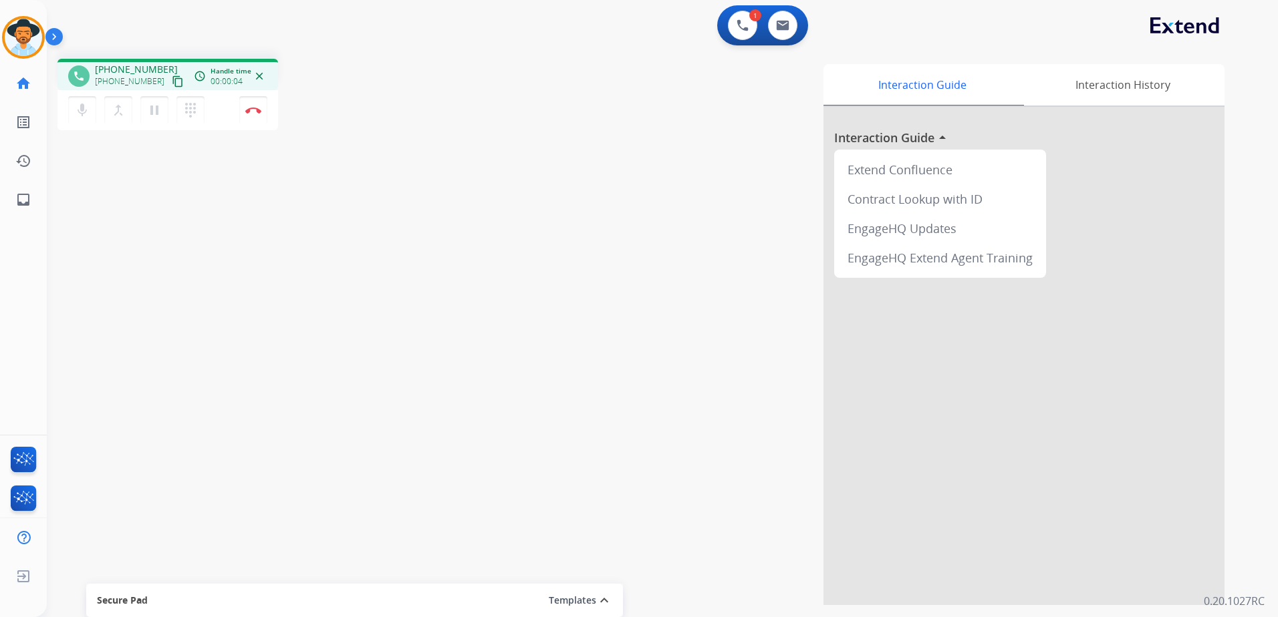
drag, startPoint x: 160, startPoint y: 82, endPoint x: 228, endPoint y: 93, distance: 69.0
click at [172, 82] on mat-icon "content_copy" at bounding box center [178, 82] width 12 height 12
drag, startPoint x: 252, startPoint y: 118, endPoint x: 297, endPoint y: 130, distance: 47.0
click at [252, 118] on button "Disconnect" at bounding box center [253, 110] width 28 height 28
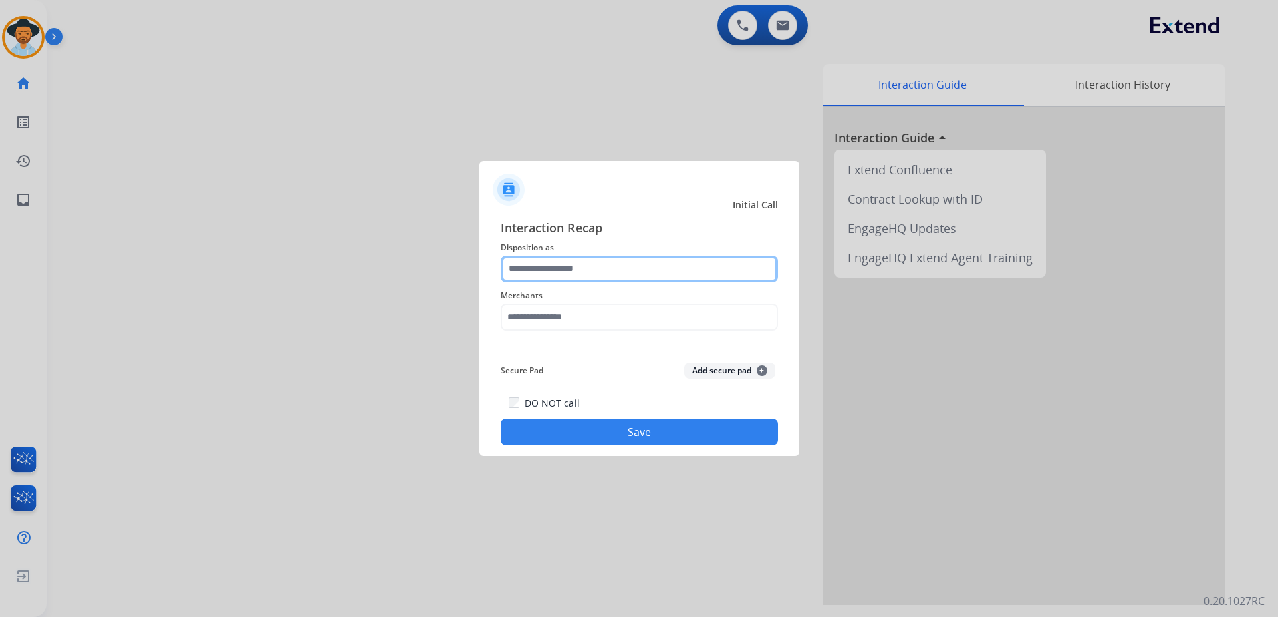
click at [651, 269] on input "text" at bounding box center [638, 269] width 277 height 27
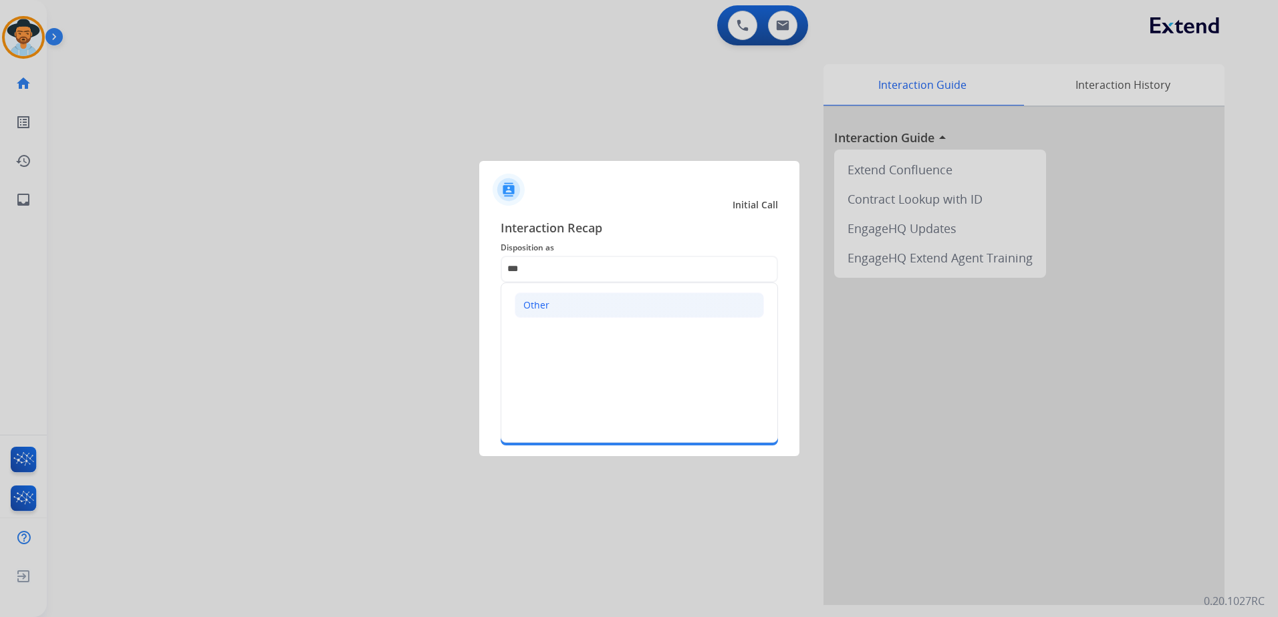
click at [556, 311] on li "Other" at bounding box center [638, 305] width 249 height 25
type input "*****"
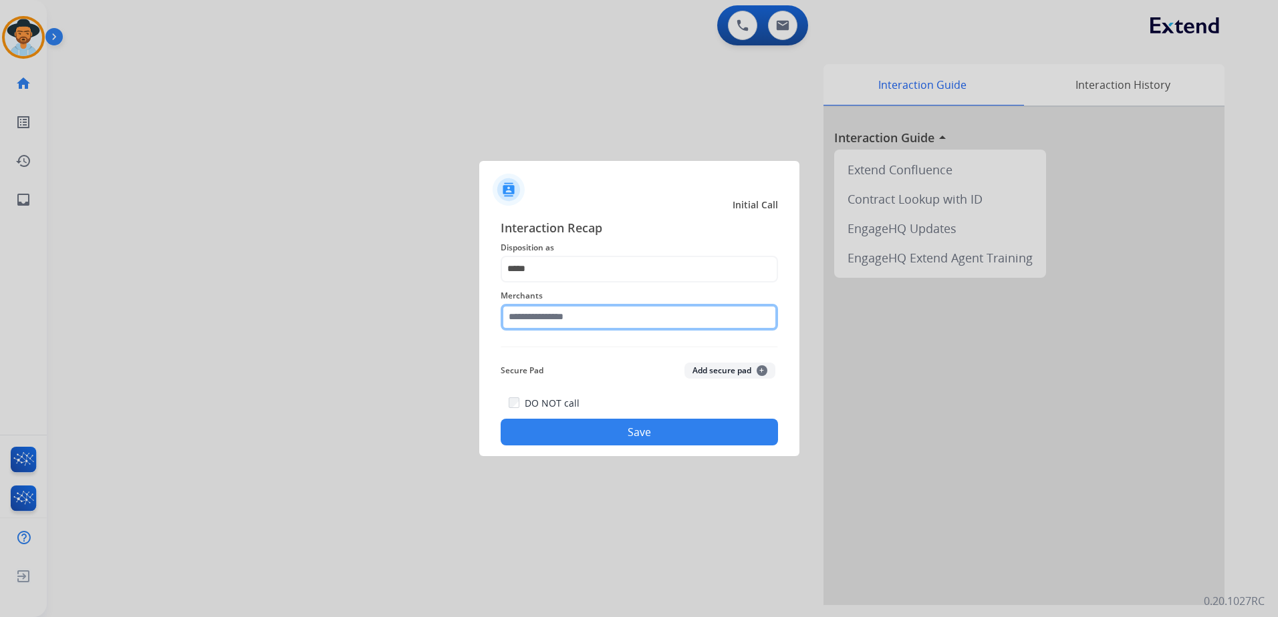
click at [557, 316] on input "text" at bounding box center [638, 317] width 277 height 27
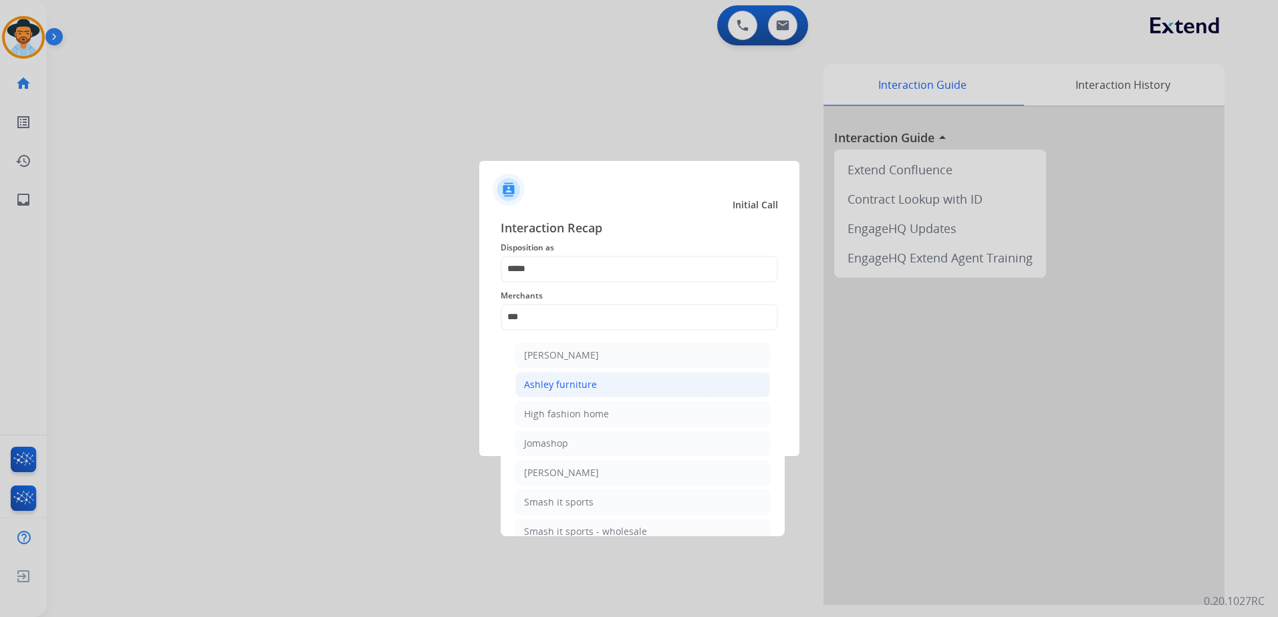
click at [583, 396] on li "Ashley furniture" at bounding box center [642, 384] width 255 height 25
type input "**********"
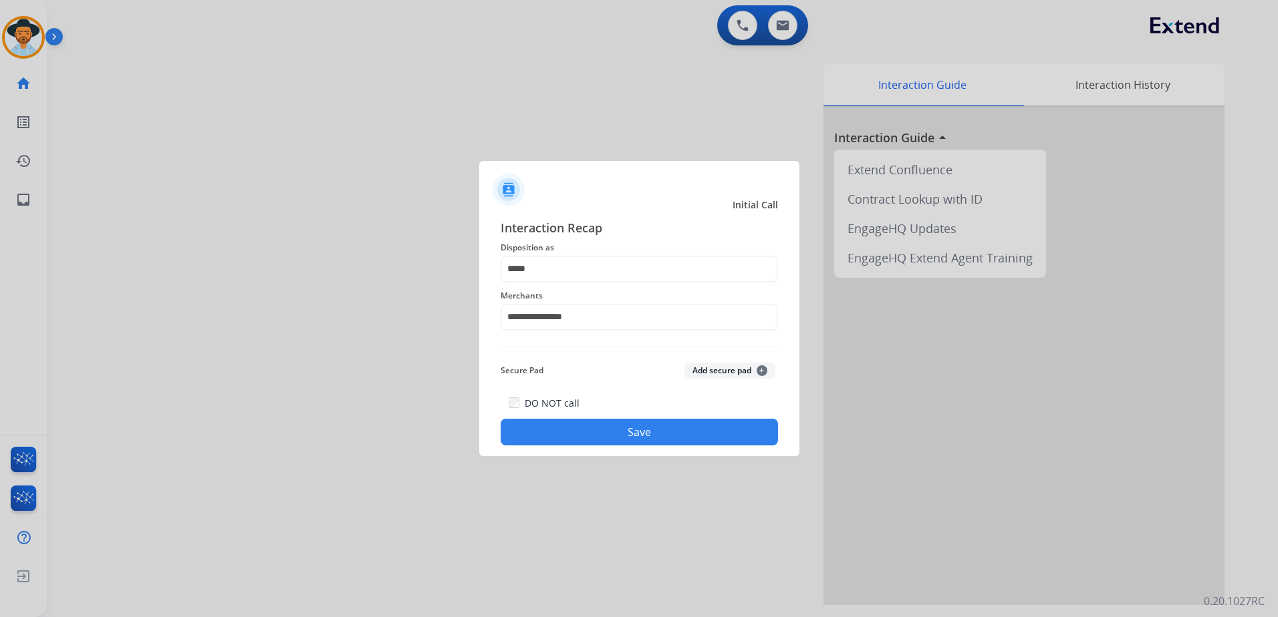
drag, startPoint x: 670, startPoint y: 429, endPoint x: 733, endPoint y: 417, distance: 63.9
click at [674, 429] on button "Save" at bounding box center [638, 432] width 277 height 27
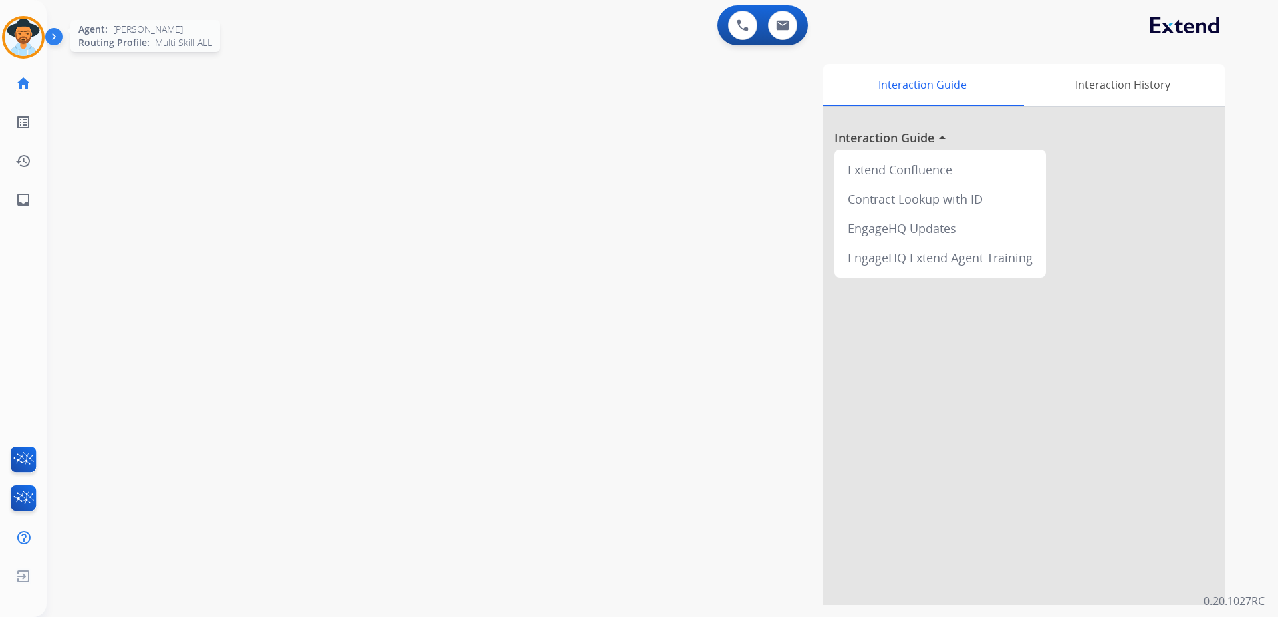
click at [10, 35] on img at bounding box center [23, 37] width 37 height 37
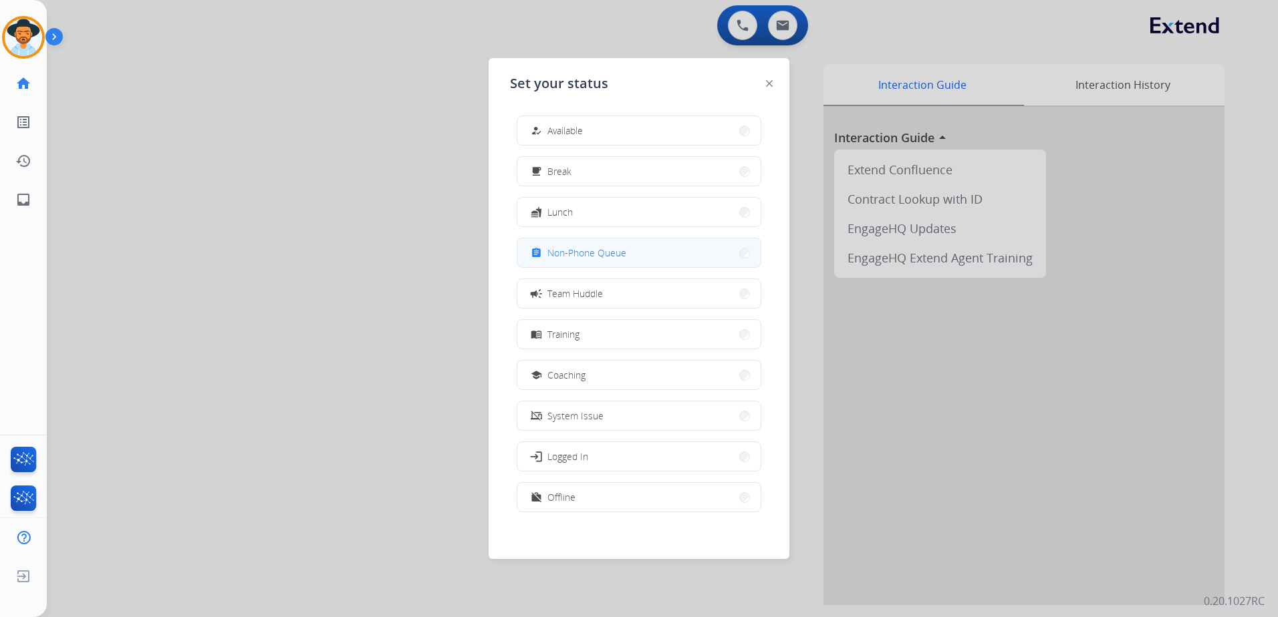
click at [583, 259] on span "Non-Phone Queue" at bounding box center [586, 253] width 79 height 14
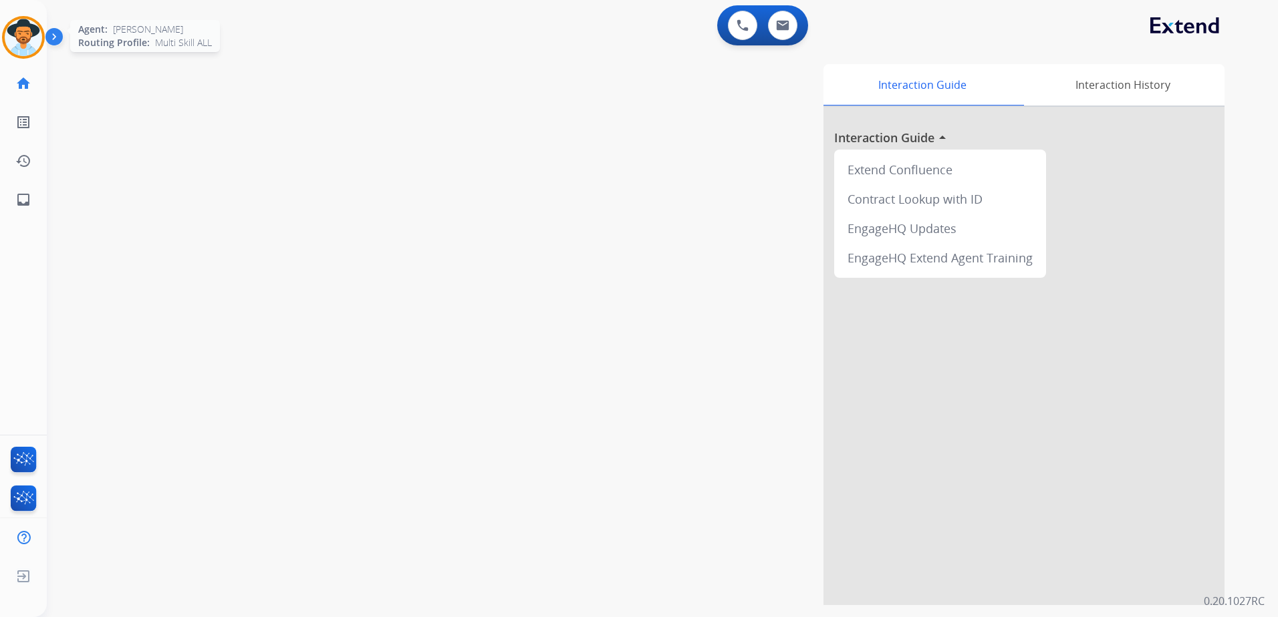
click at [34, 49] on img at bounding box center [23, 37] width 37 height 37
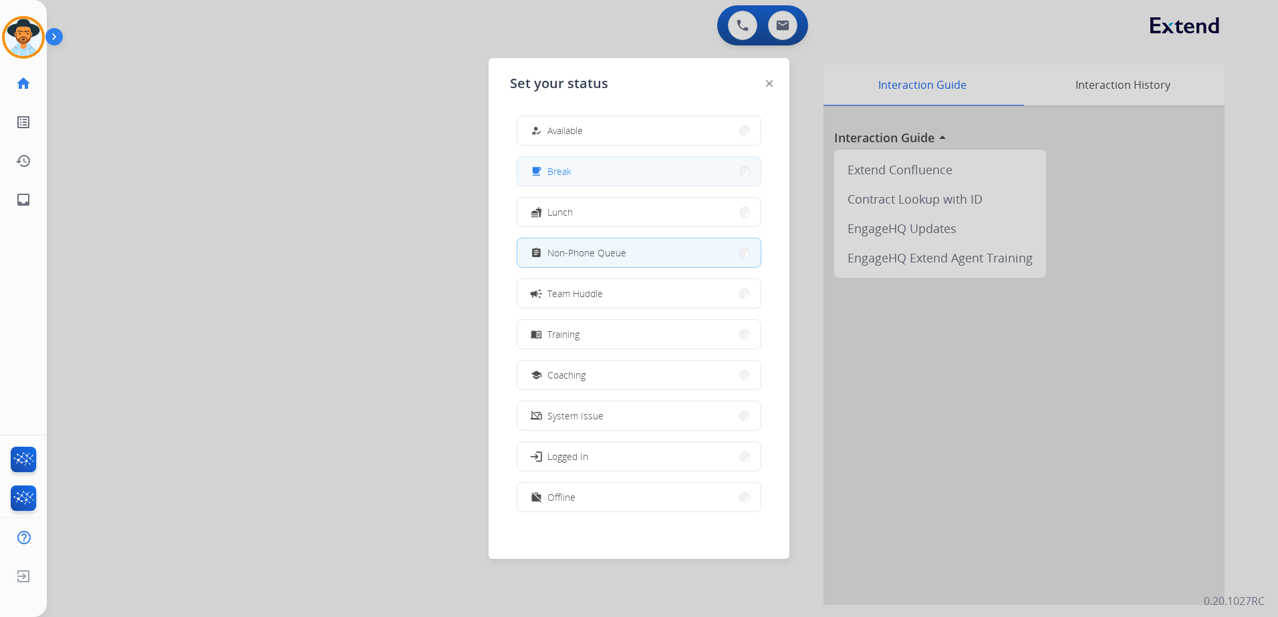
click at [592, 173] on button "free_breakfast Break" at bounding box center [638, 171] width 243 height 29
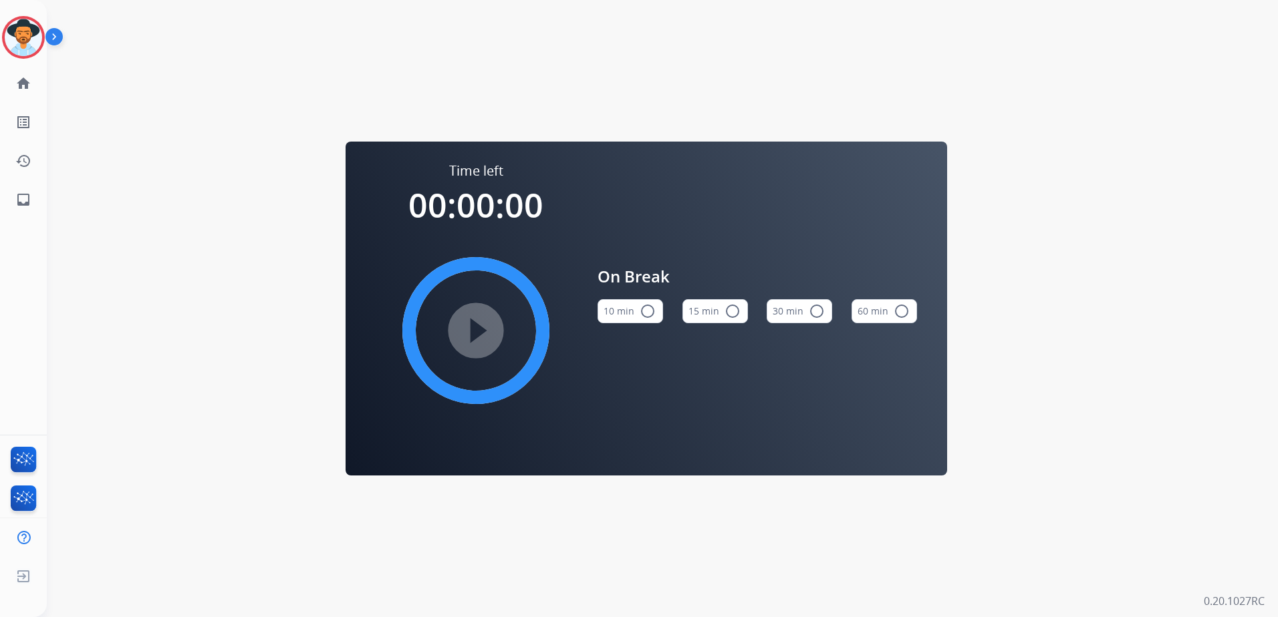
click at [731, 307] on mat-icon "radio_button_unchecked" at bounding box center [732, 311] width 16 height 16
click at [468, 331] on mat-icon "play_circle_filled" at bounding box center [476, 331] width 16 height 16
click at [231, 153] on div "Time left 00:00:00 play_circle_filled On Break 10 min radio_button_unchecked 15…" at bounding box center [646, 308] width 1199 height 617
click at [31, 25] on img at bounding box center [23, 37] width 37 height 37
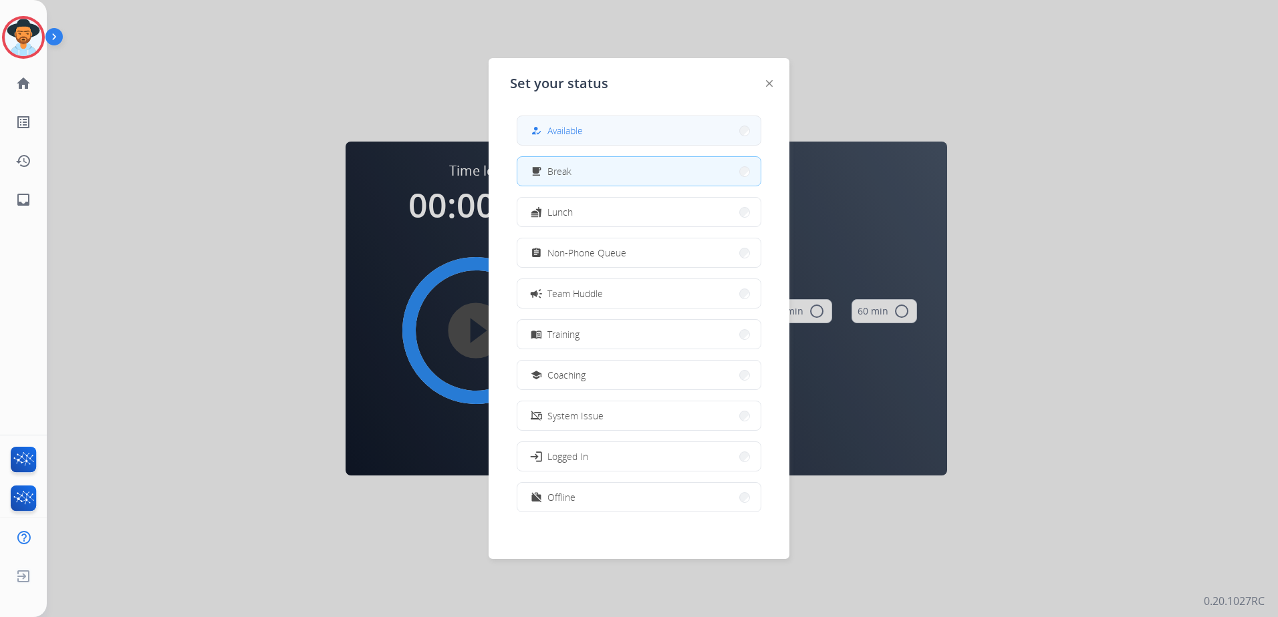
click at [705, 130] on button "how_to_reg Available" at bounding box center [638, 130] width 243 height 29
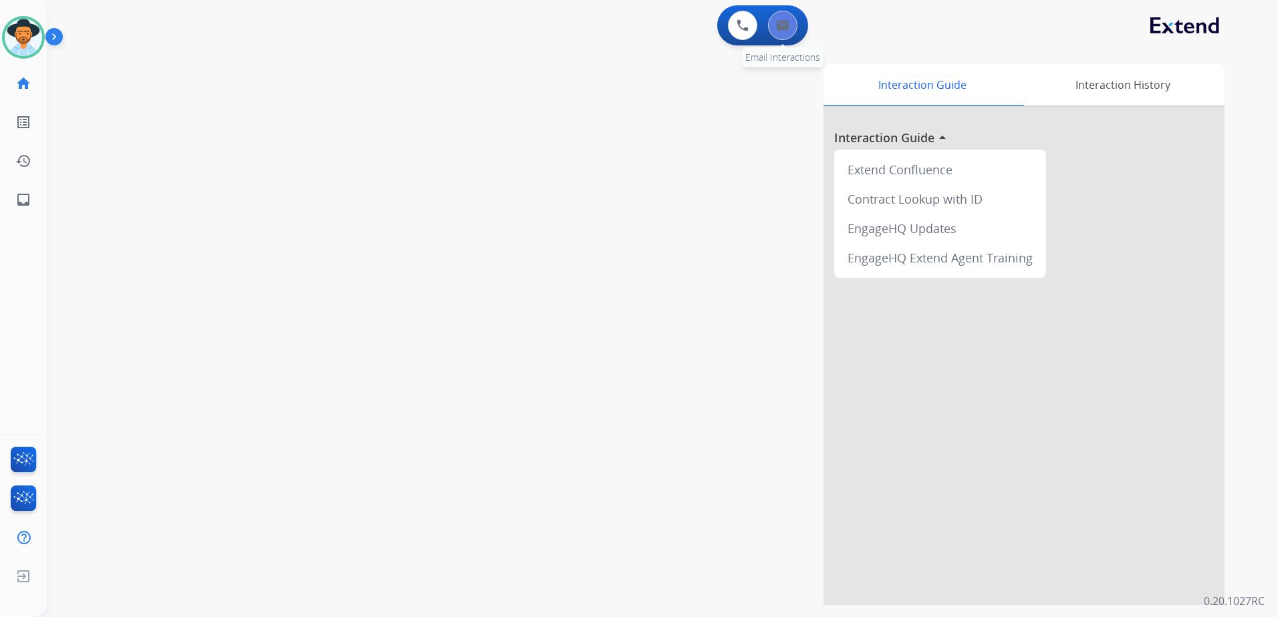
click at [798, 24] on div "0 Email Interactions" at bounding box center [782, 25] width 40 height 29
click at [791, 25] on button at bounding box center [782, 25] width 29 height 29
select select "**********"
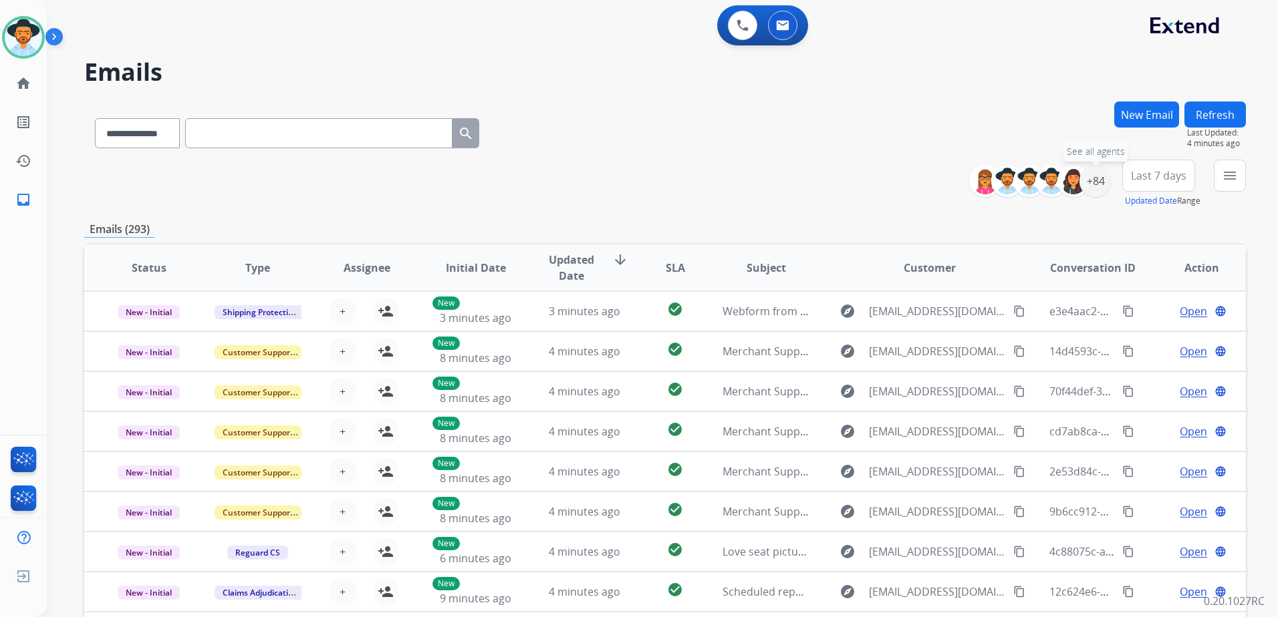
drag, startPoint x: 1090, startPoint y: 189, endPoint x: 1080, endPoint y: 249, distance: 61.0
click at [1090, 192] on div "+84" at bounding box center [1095, 181] width 32 height 32
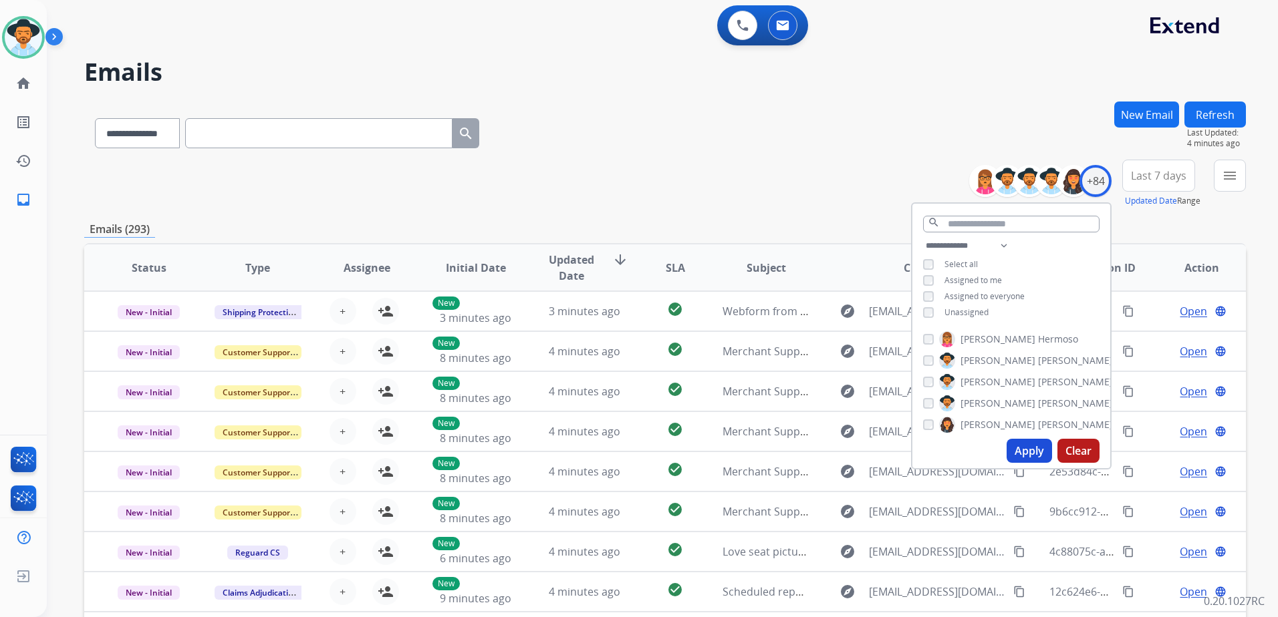
click at [973, 307] on span "Unassigned" at bounding box center [966, 312] width 44 height 11
click at [1024, 453] on button "Apply" at bounding box center [1028, 451] width 45 height 24
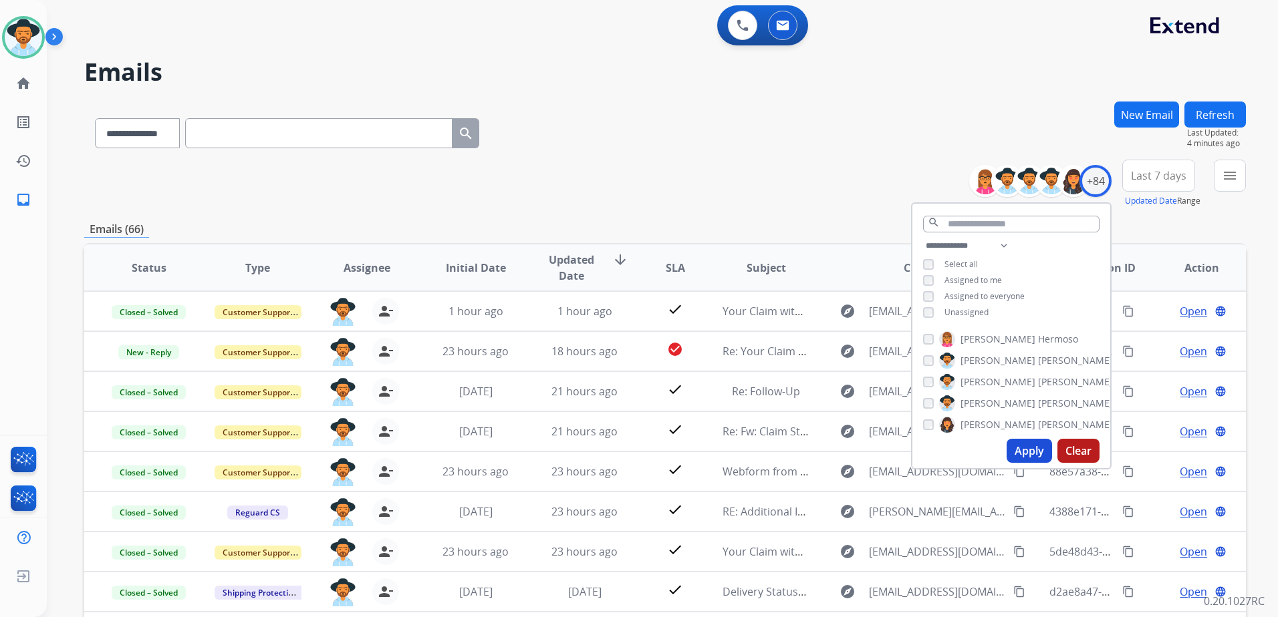
drag, startPoint x: 792, startPoint y: 186, endPoint x: 808, endPoint y: 214, distance: 32.3
click at [791, 192] on div "**********" at bounding box center [664, 184] width 1161 height 48
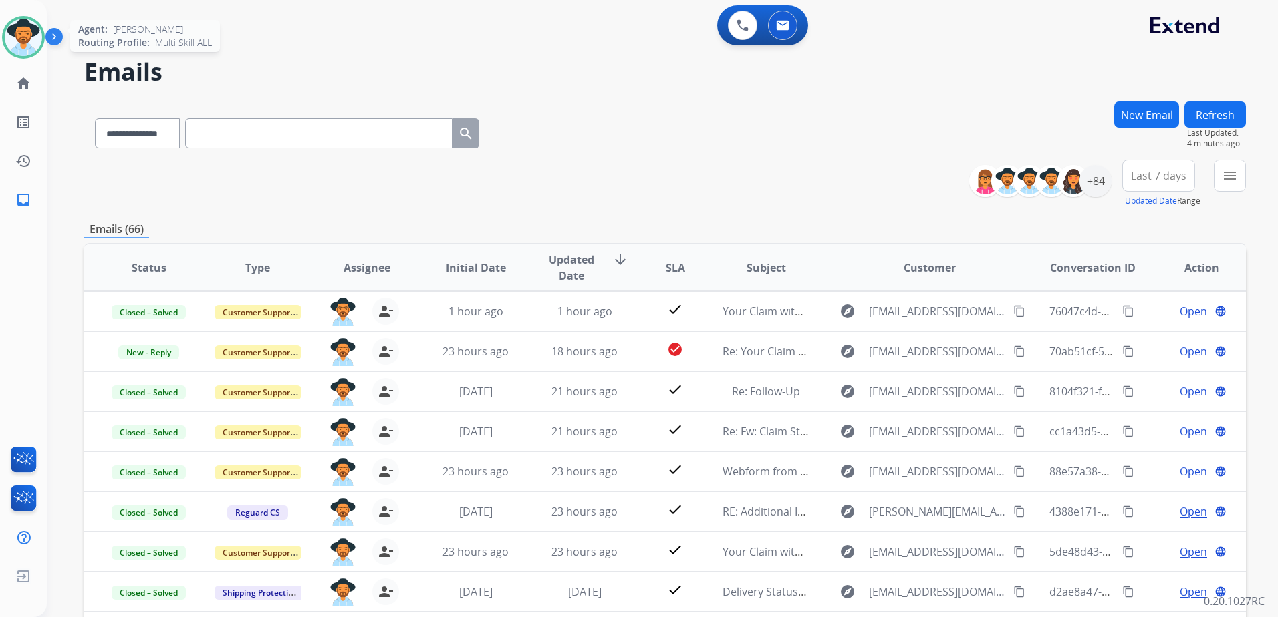
click at [22, 33] on img at bounding box center [23, 37] width 37 height 37
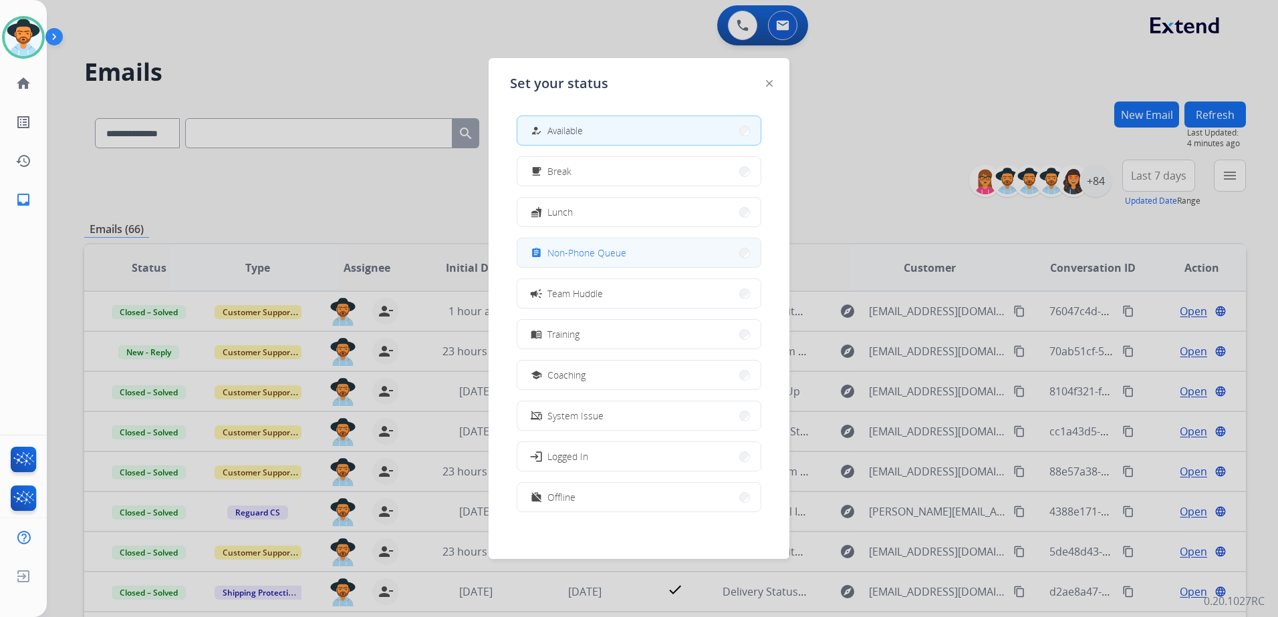
click at [630, 247] on button "assignment Non-Phone Queue" at bounding box center [638, 253] width 243 height 29
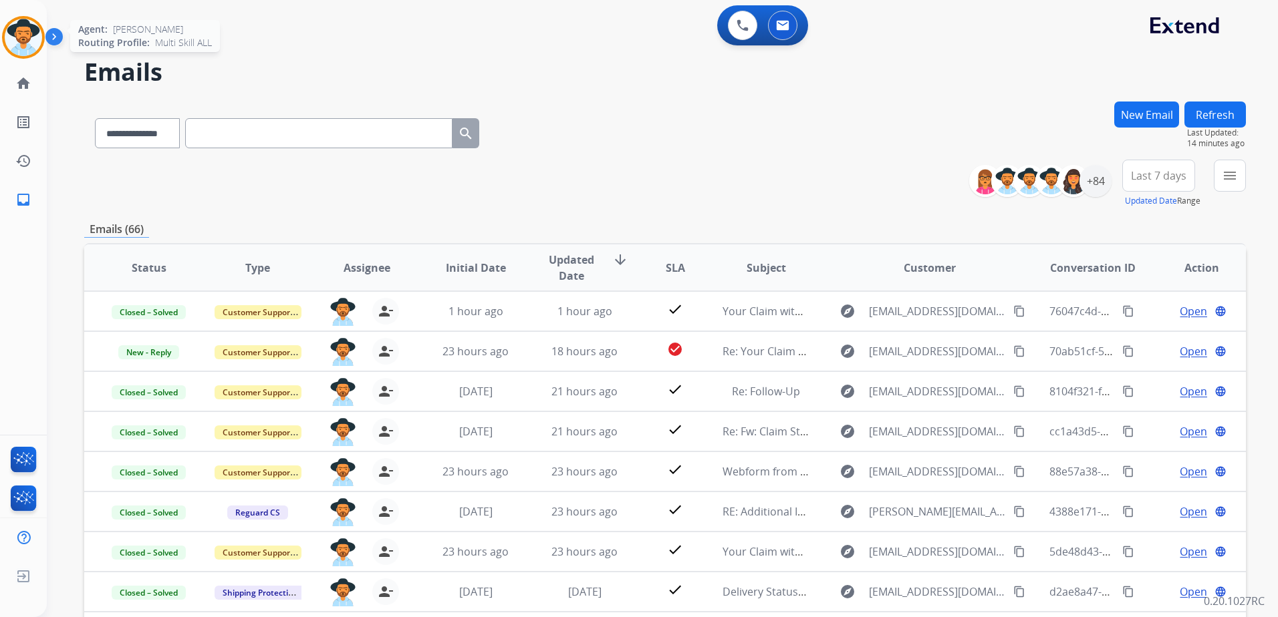
click at [23, 35] on img at bounding box center [23, 37] width 37 height 37
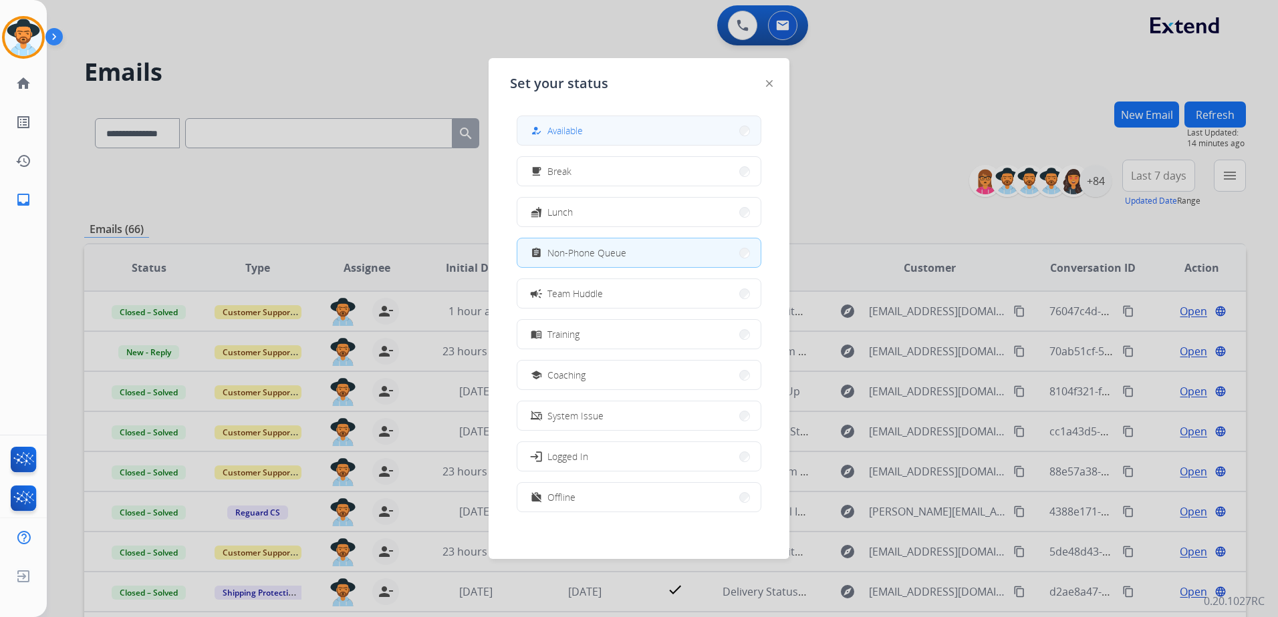
click at [577, 134] on span "Available" at bounding box center [564, 131] width 35 height 14
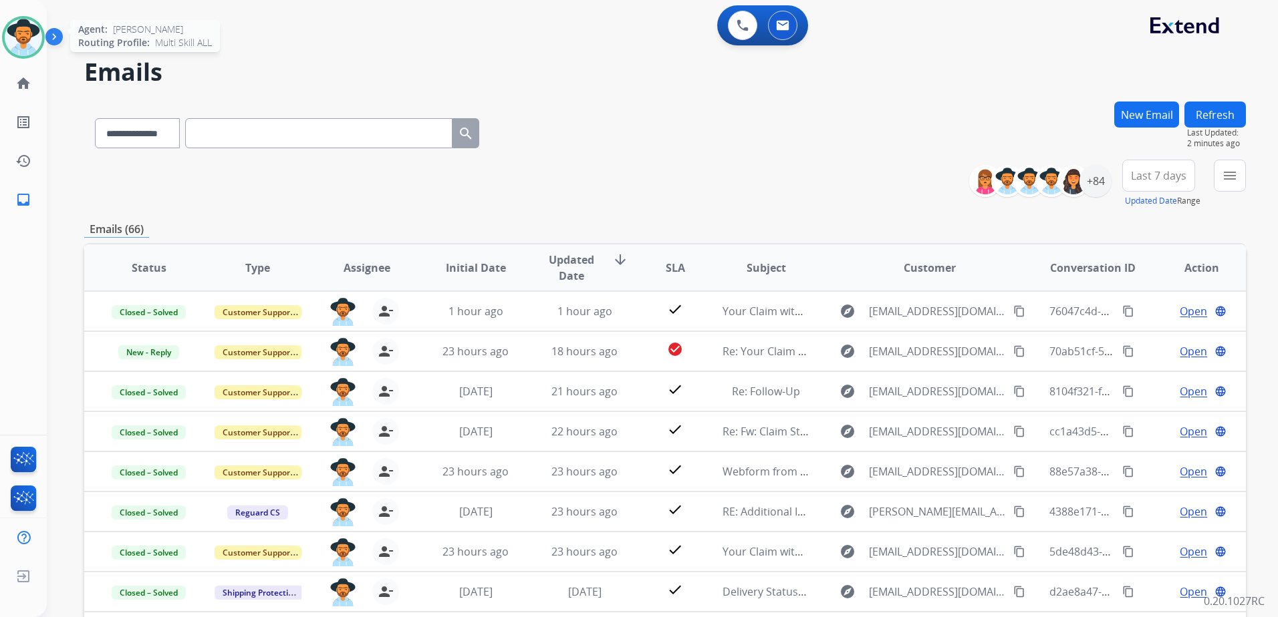
click at [15, 29] on img at bounding box center [23, 37] width 37 height 37
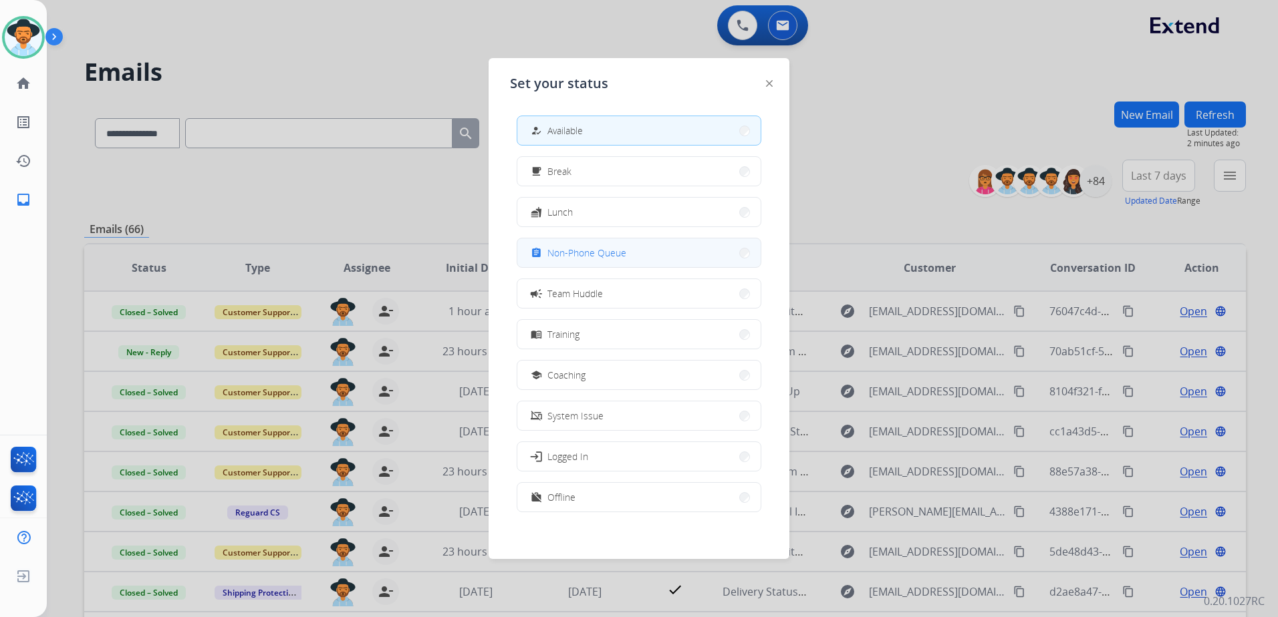
click at [601, 251] on span "Non-Phone Queue" at bounding box center [586, 253] width 79 height 14
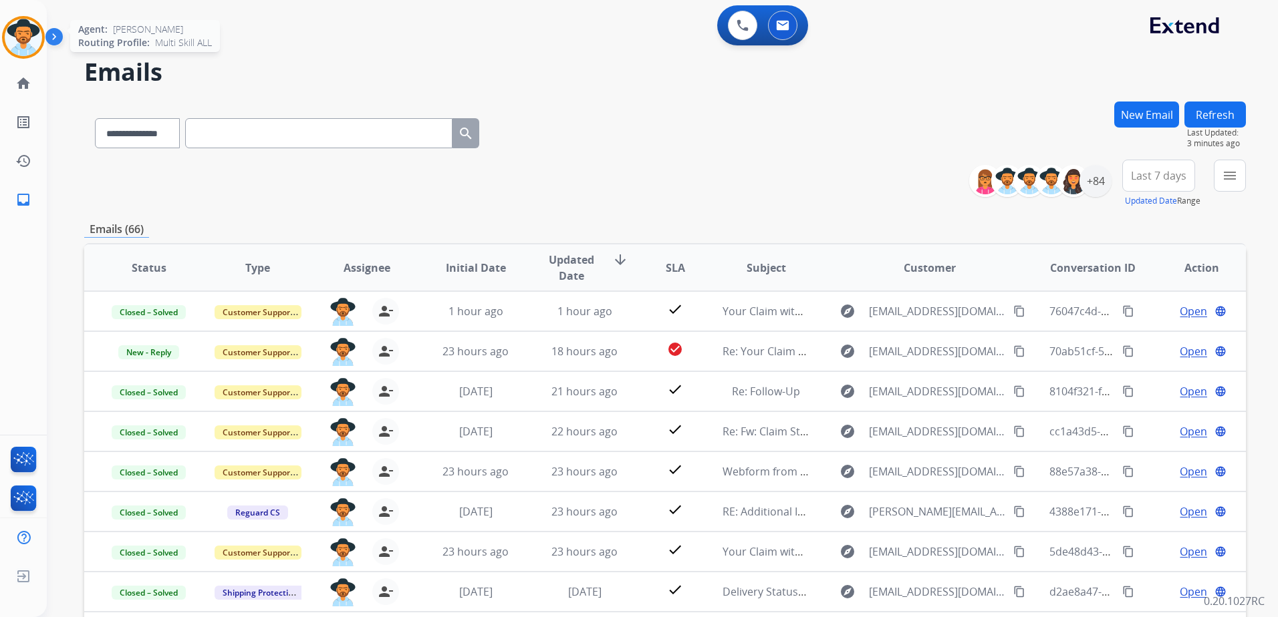
click at [23, 34] on img at bounding box center [23, 37] width 37 height 37
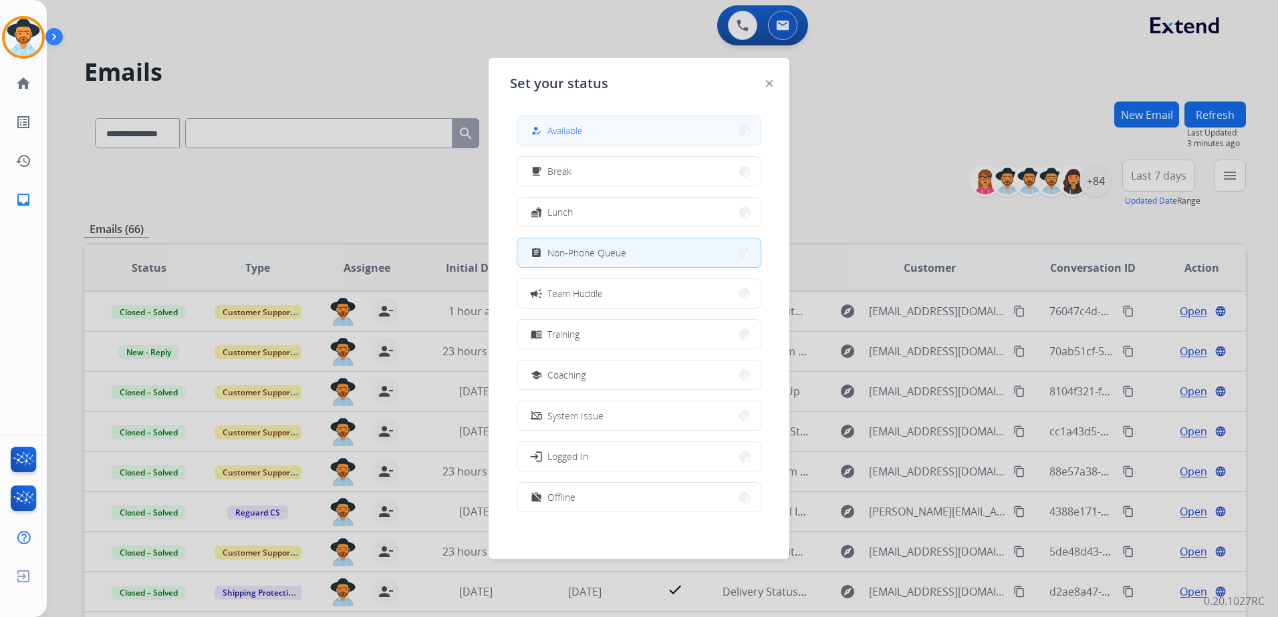
click at [587, 121] on button "how_to_reg Available" at bounding box center [638, 130] width 243 height 29
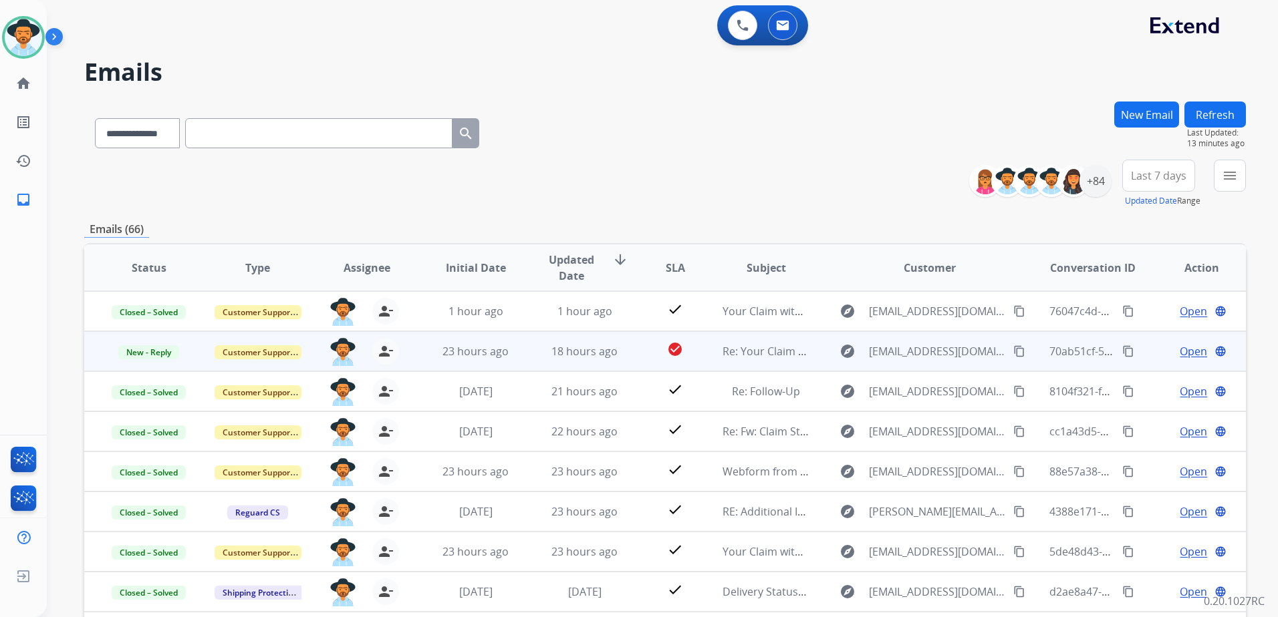
click at [1013, 352] on mat-icon "content_copy" at bounding box center [1019, 351] width 12 height 12
click at [1179, 345] on span "Open" at bounding box center [1192, 351] width 27 height 16
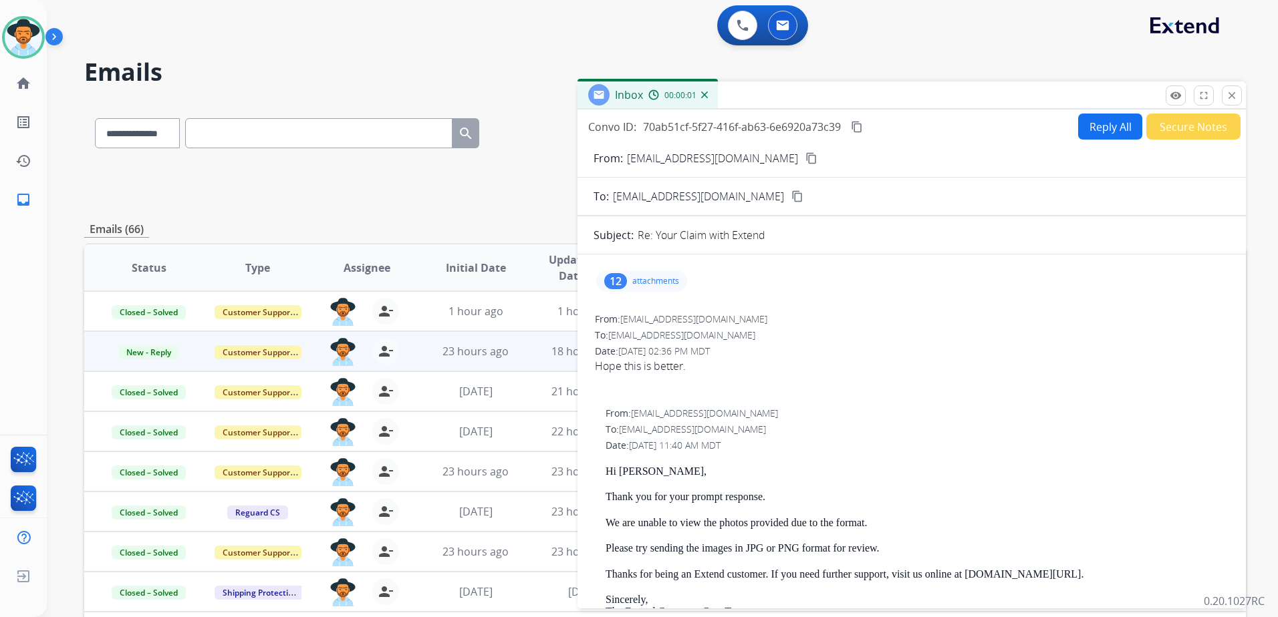
click at [656, 271] on div "12 attachments" at bounding box center [641, 281] width 91 height 21
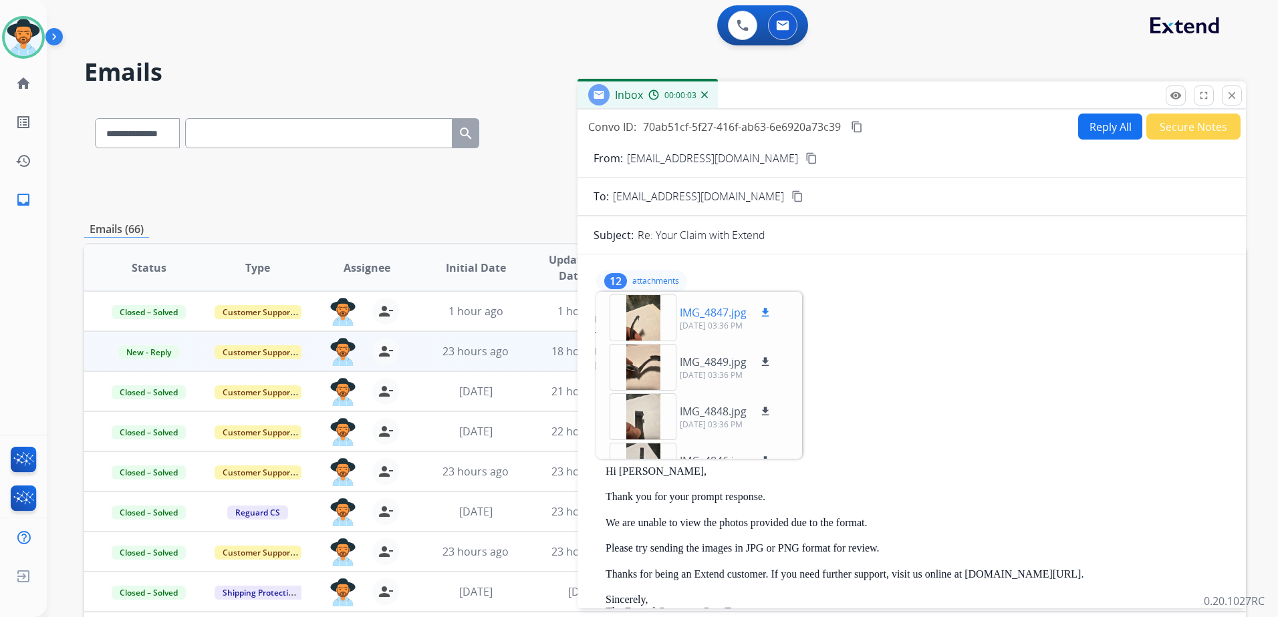
click at [768, 309] on mat-icon "download" at bounding box center [765, 313] width 12 height 12
click at [760, 365] on mat-icon "download" at bounding box center [765, 362] width 12 height 12
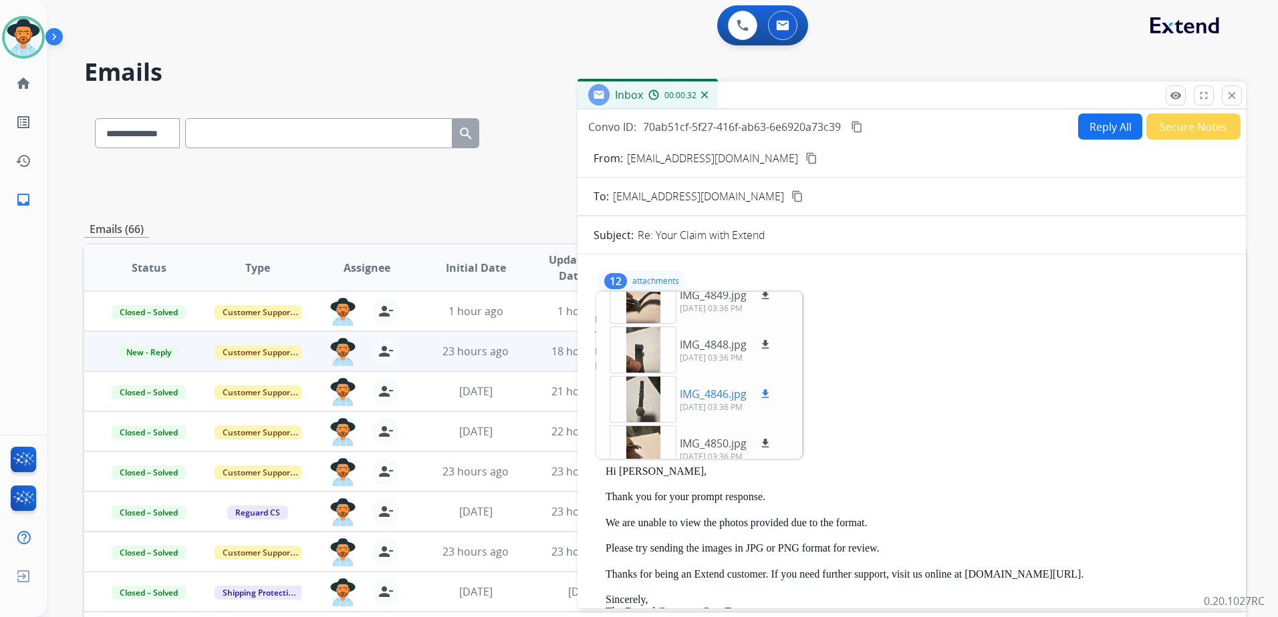
click at [763, 394] on mat-icon "download" at bounding box center [765, 394] width 12 height 12
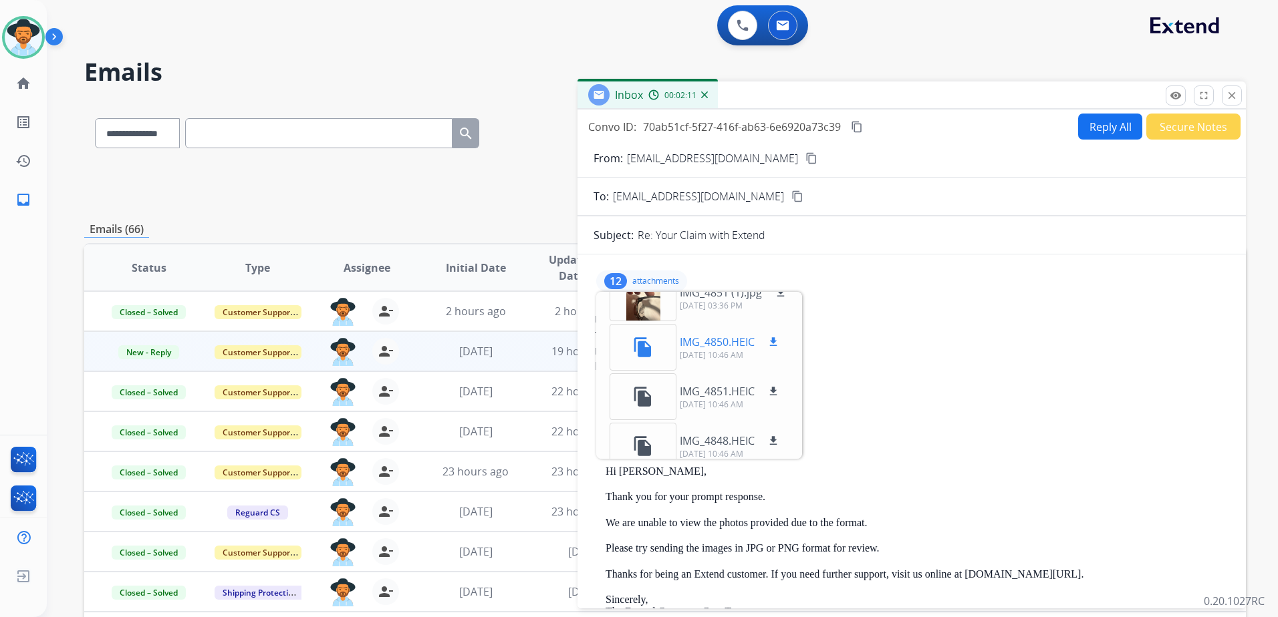
scroll to position [200, 0]
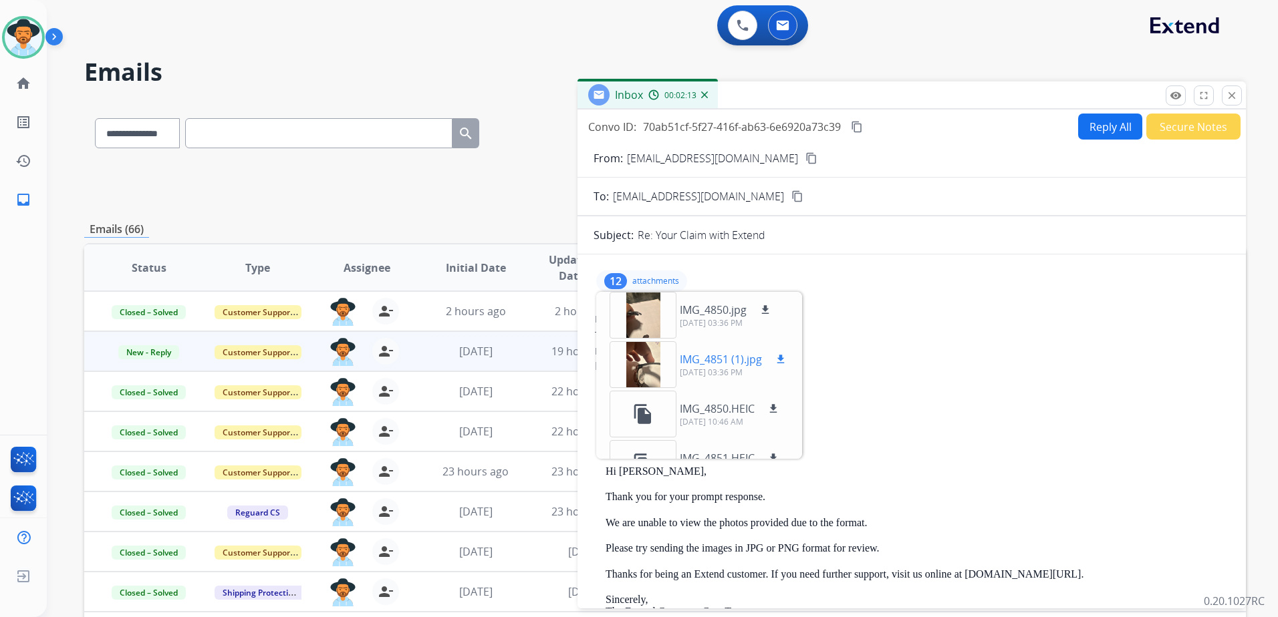
click at [777, 360] on mat-icon "download" at bounding box center [780, 359] width 12 height 12
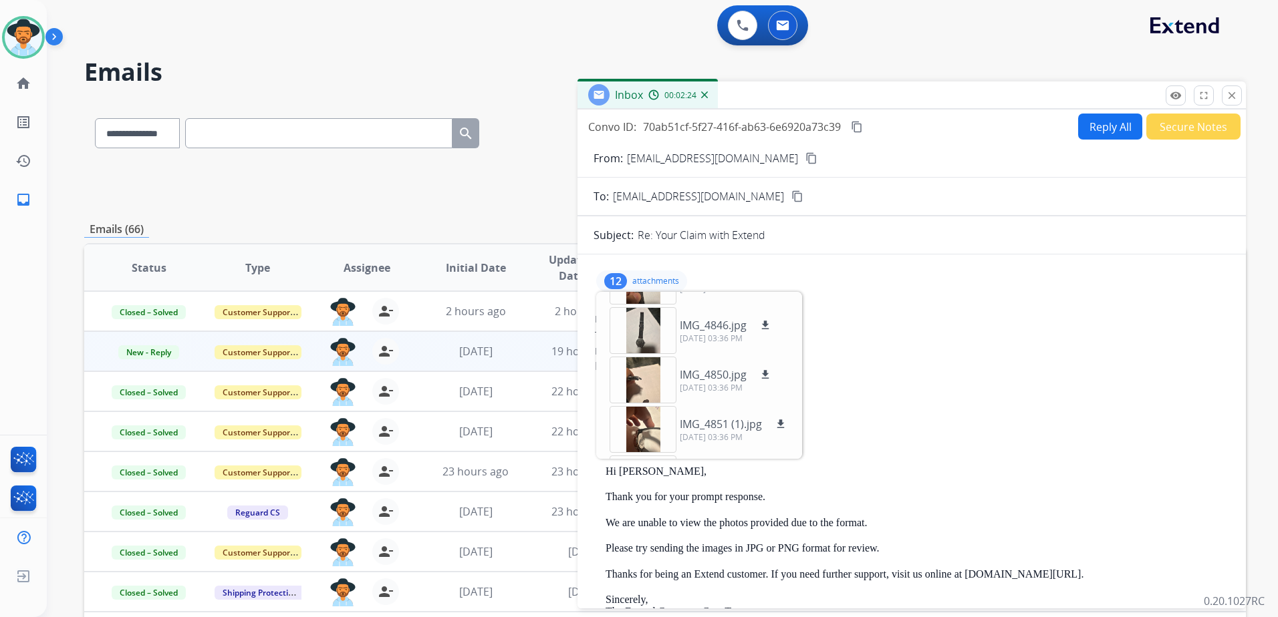
scroll to position [67, 0]
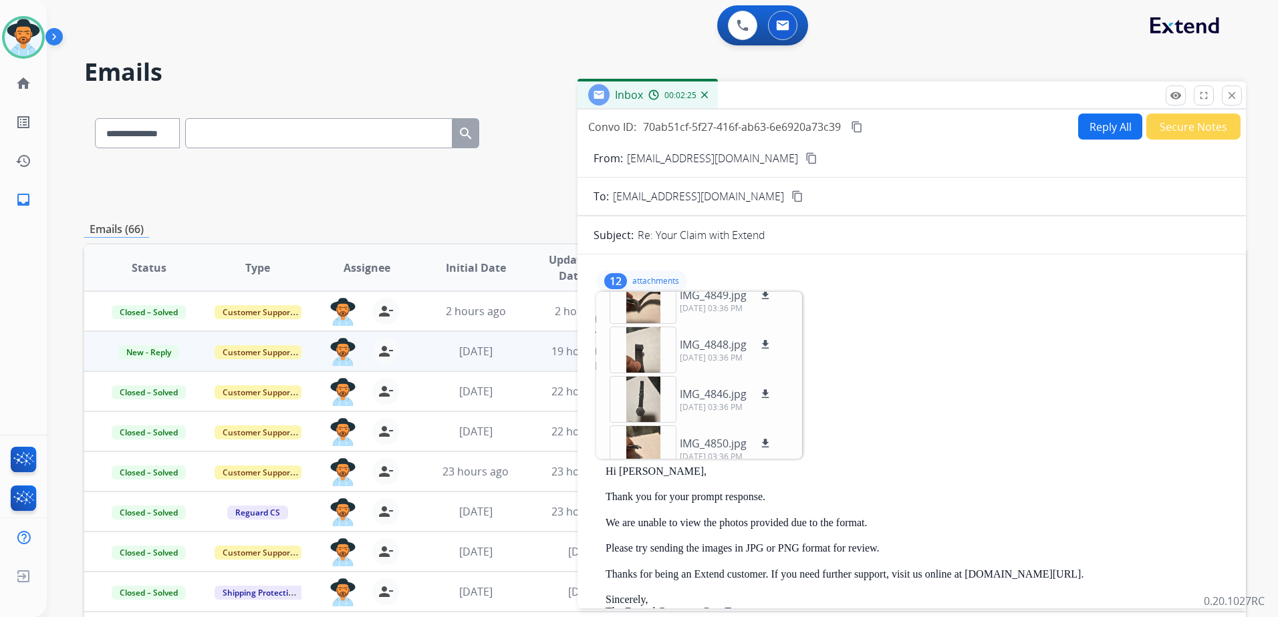
click at [662, 276] on p "attachments" at bounding box center [655, 281] width 47 height 11
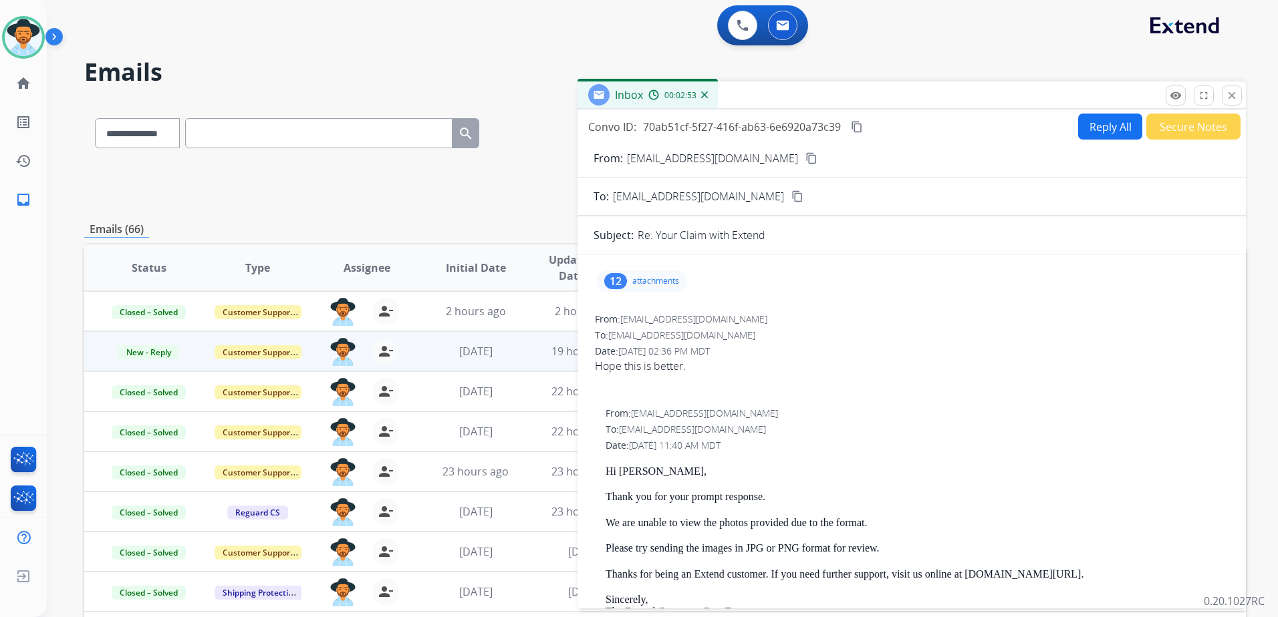
click at [649, 281] on p "attachments" at bounding box center [655, 281] width 47 height 11
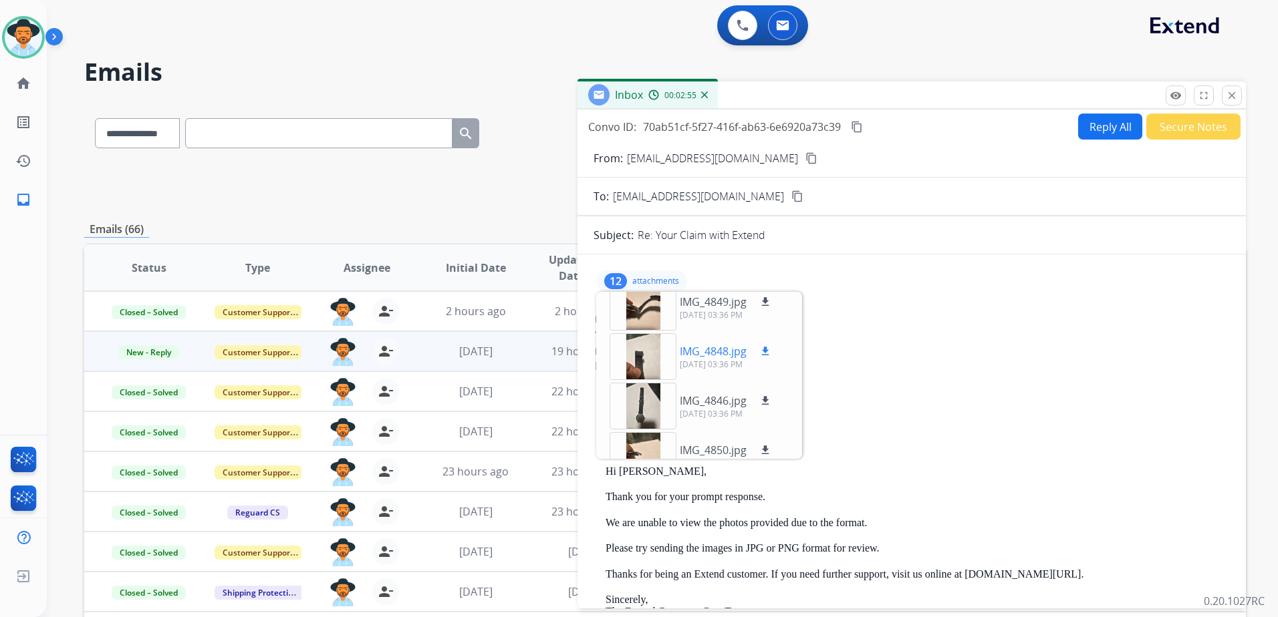
scroll to position [200, 0]
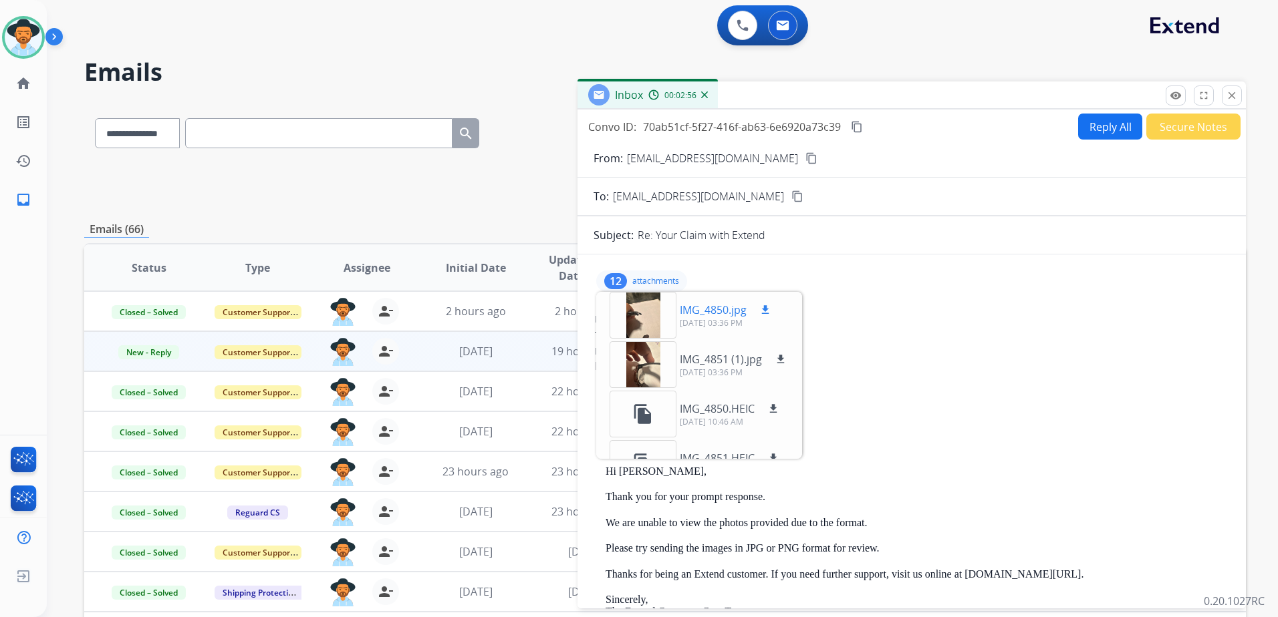
click at [696, 309] on p "IMG_4850.jpg" at bounding box center [713, 310] width 67 height 16
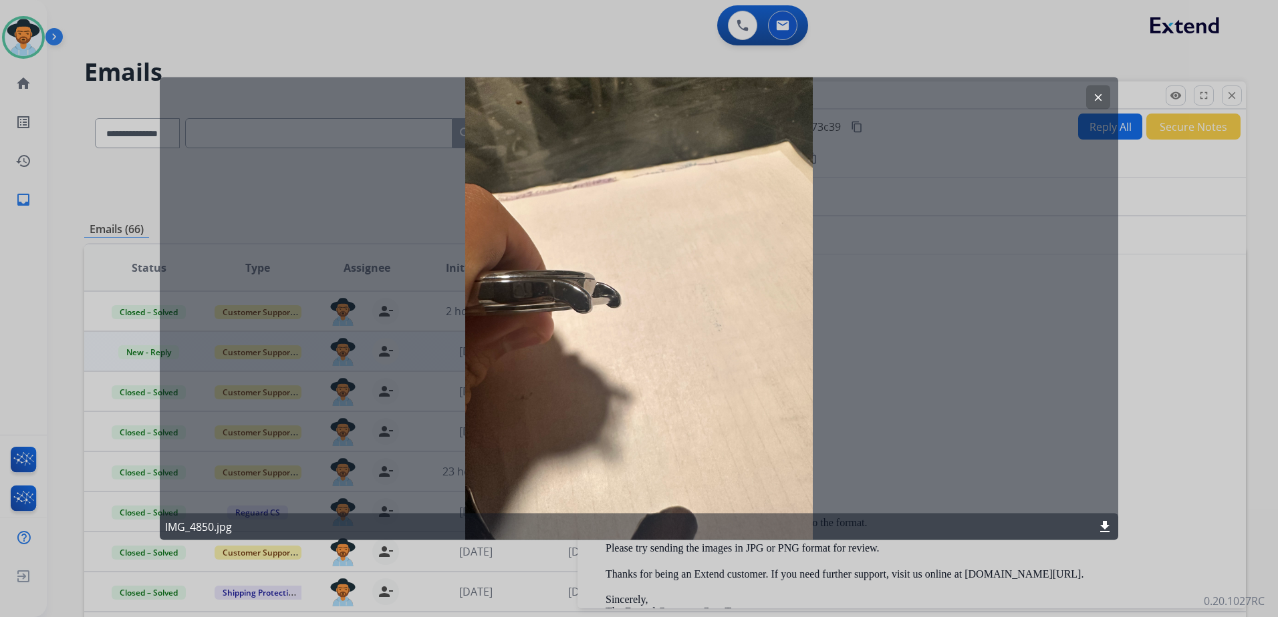
click at [1096, 92] on mat-icon "clear" at bounding box center [1098, 98] width 12 height 12
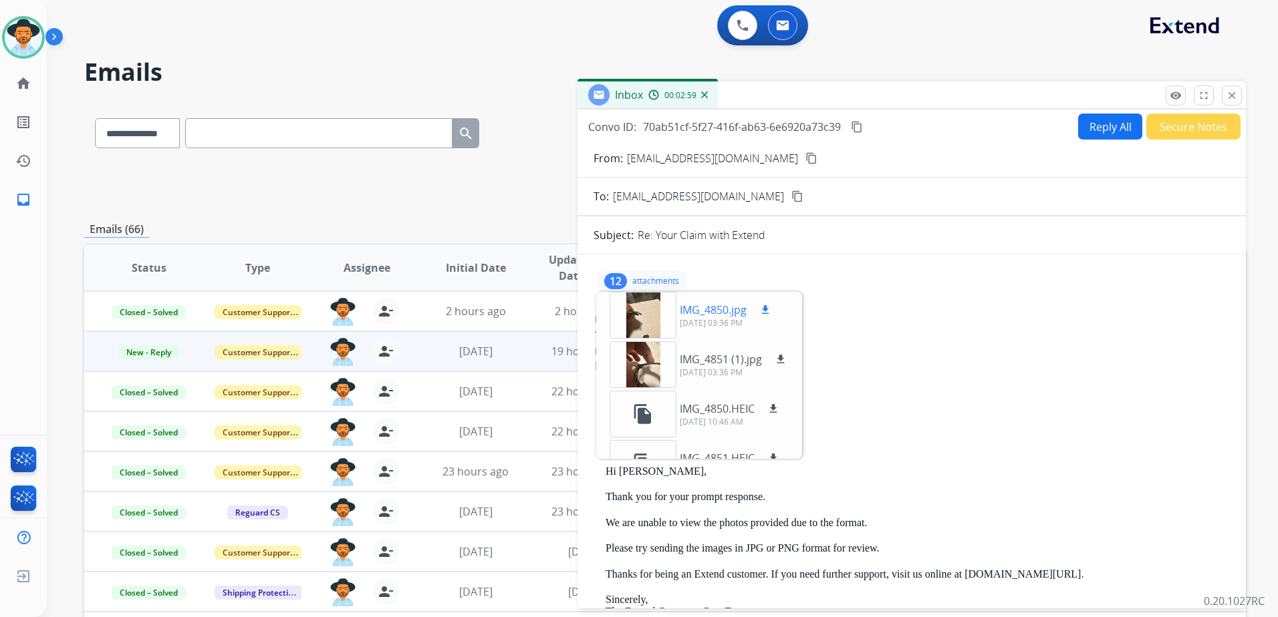
click at [694, 302] on p "IMG_4850.jpg" at bounding box center [713, 310] width 67 height 16
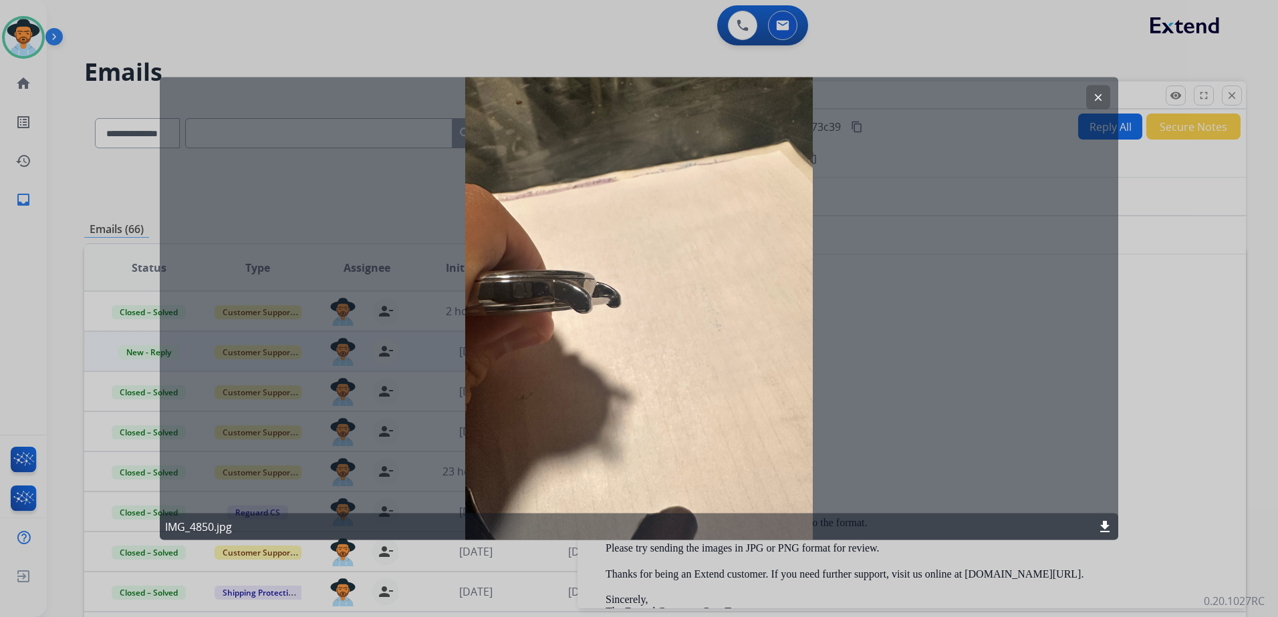
click at [1087, 96] on button "clear" at bounding box center [1098, 98] width 24 height 24
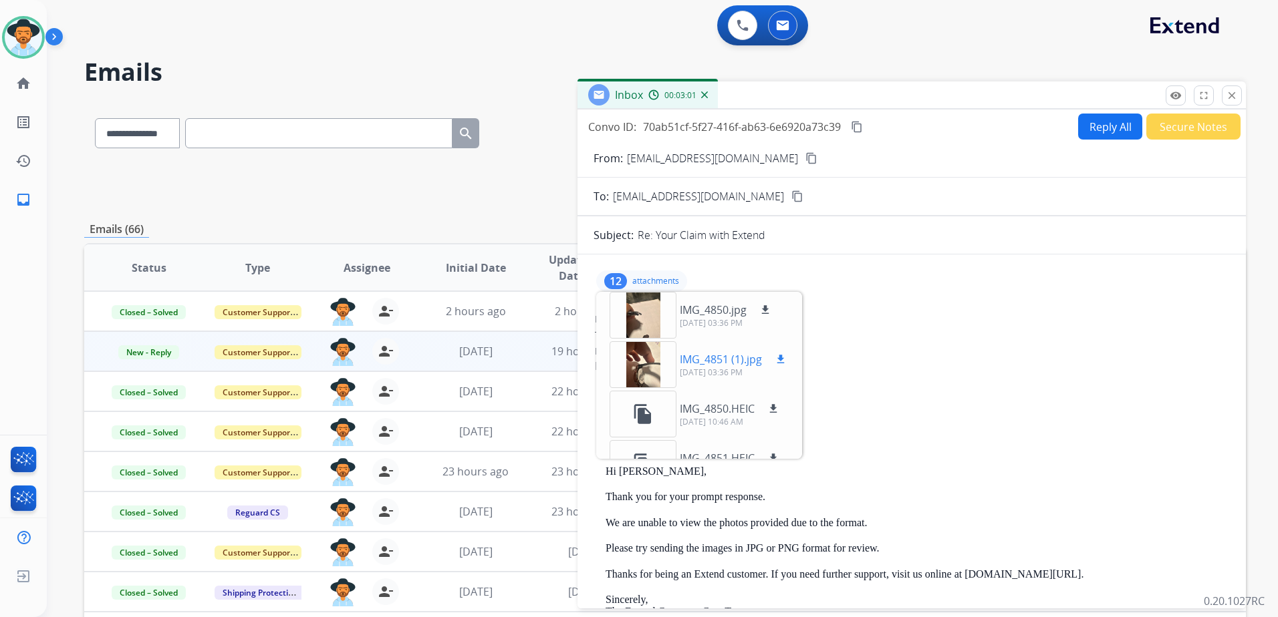
click at [704, 357] on p "IMG_4851 (1).jpg" at bounding box center [721, 359] width 82 height 16
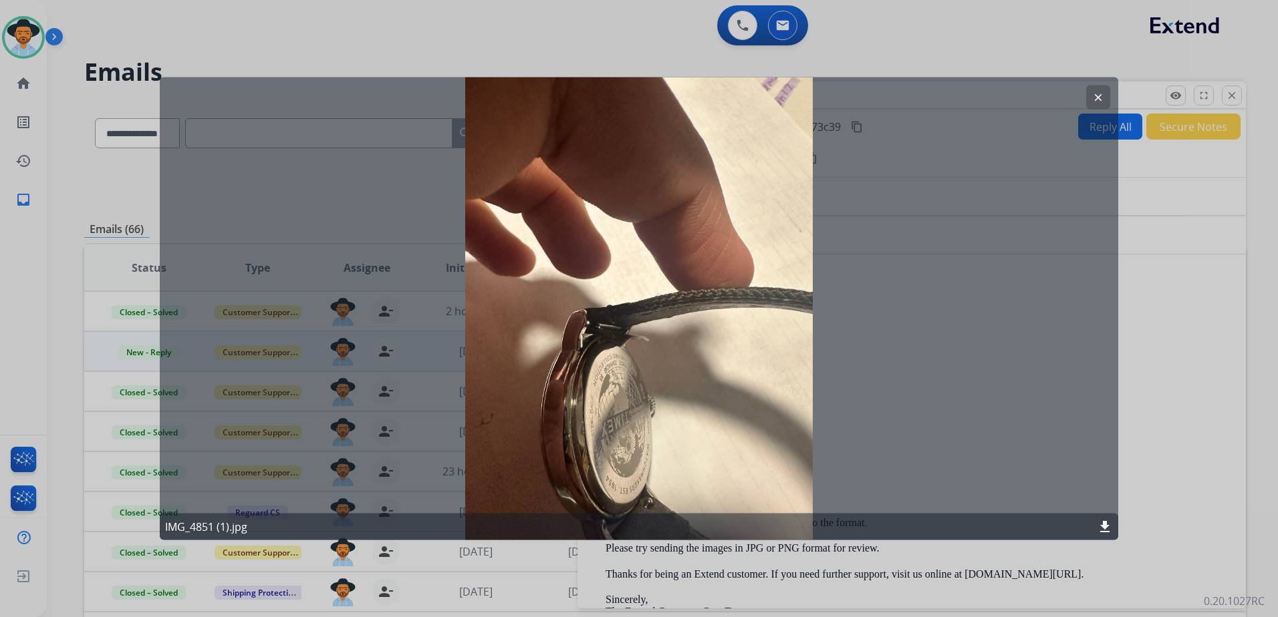
click at [1095, 90] on button "clear" at bounding box center [1098, 98] width 24 height 24
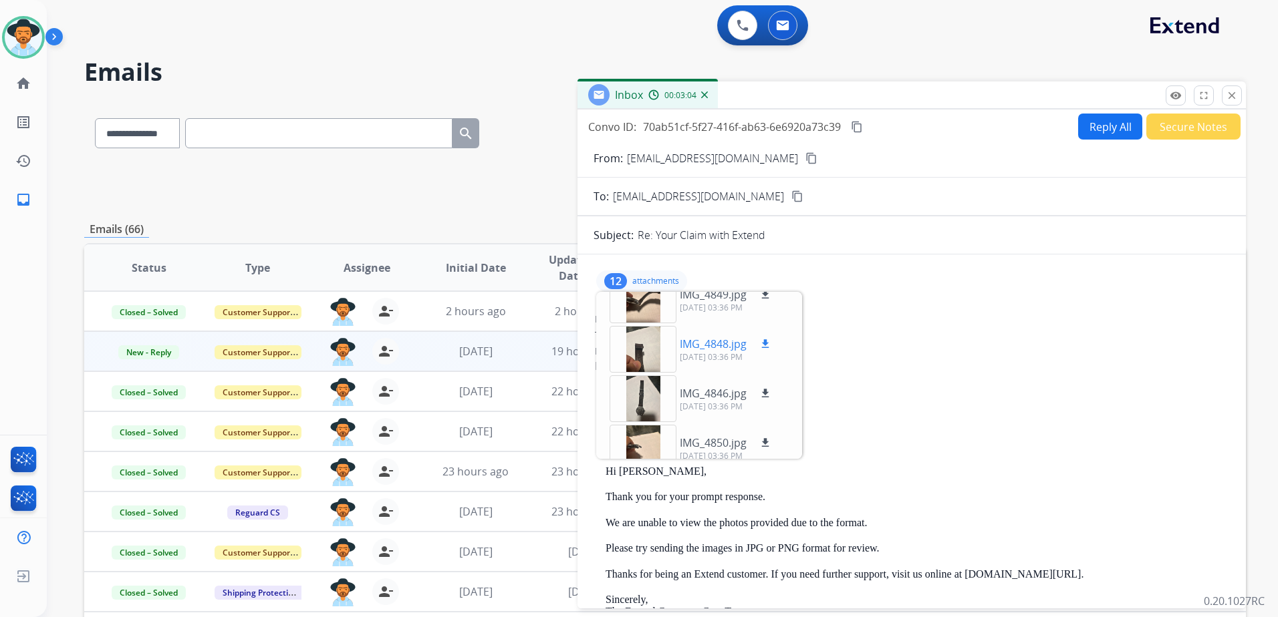
scroll to position [67, 0]
click at [705, 398] on p "IMG_4846.jpg" at bounding box center [713, 394] width 67 height 16
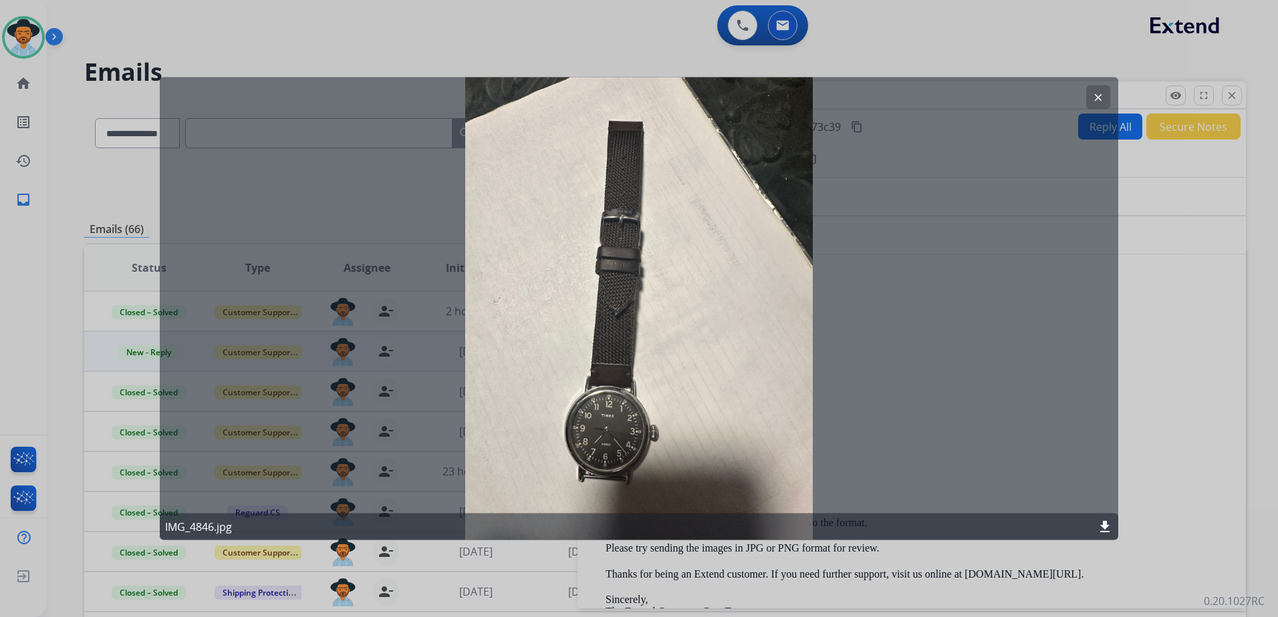
click at [1093, 95] on mat-icon "clear" at bounding box center [1098, 98] width 12 height 12
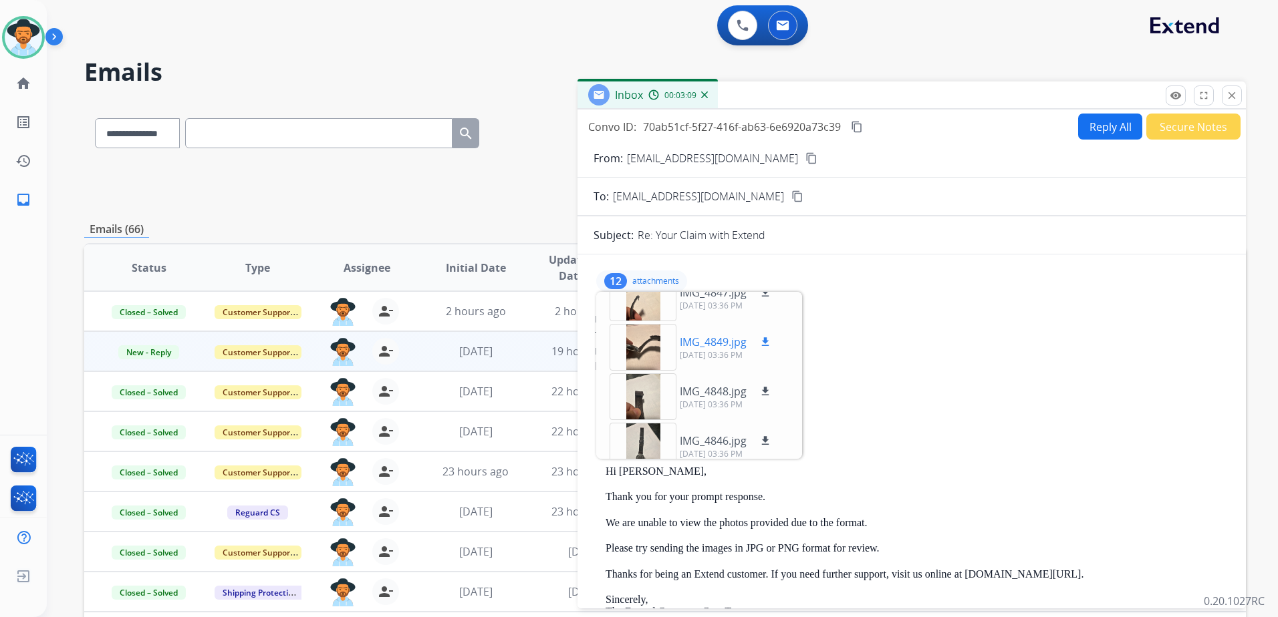
scroll to position [0, 0]
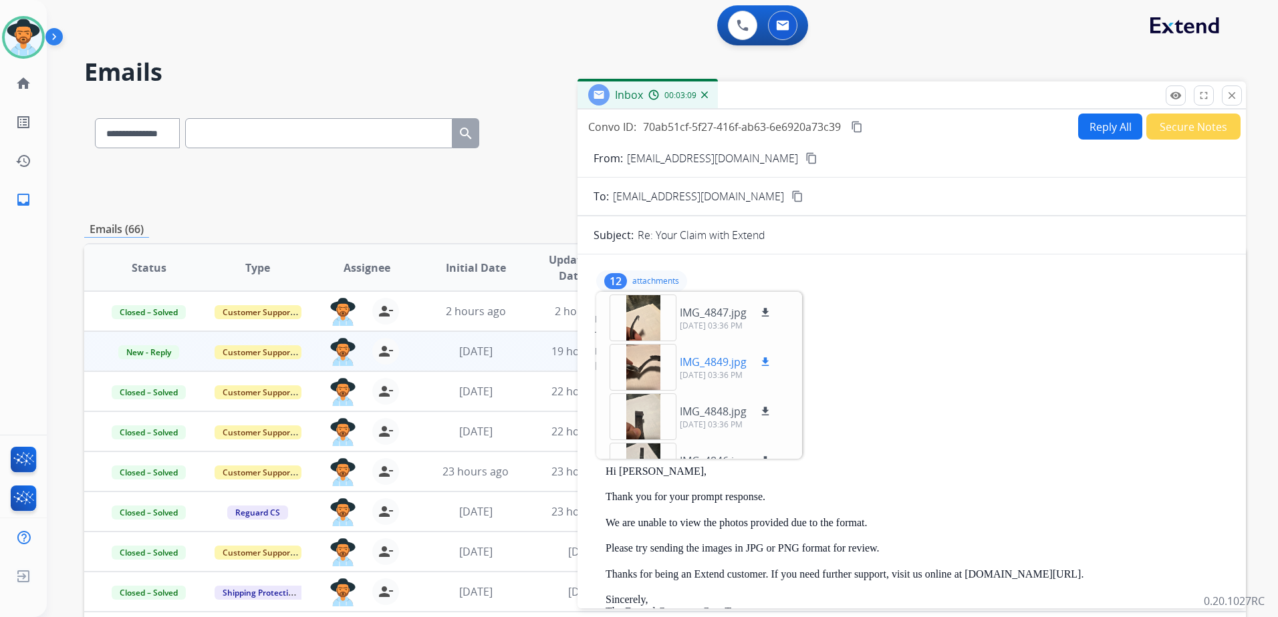
click at [689, 363] on p "IMG_4849.jpg" at bounding box center [713, 362] width 67 height 16
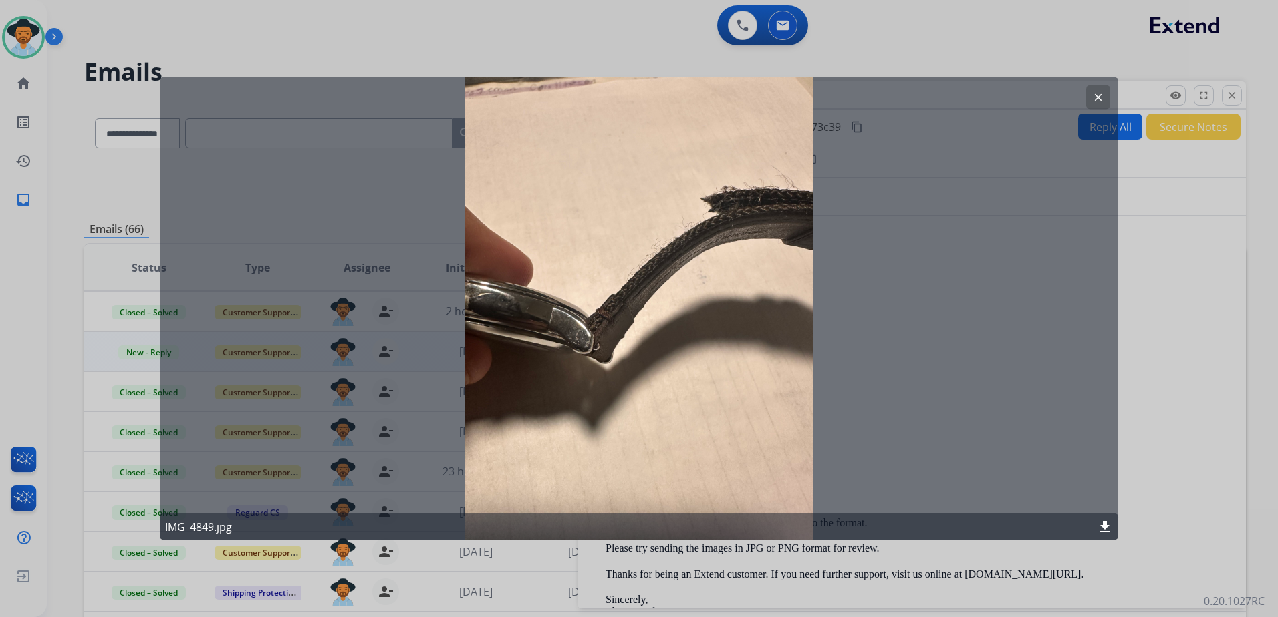
click at [1100, 98] on mat-icon "clear" at bounding box center [1098, 98] width 12 height 12
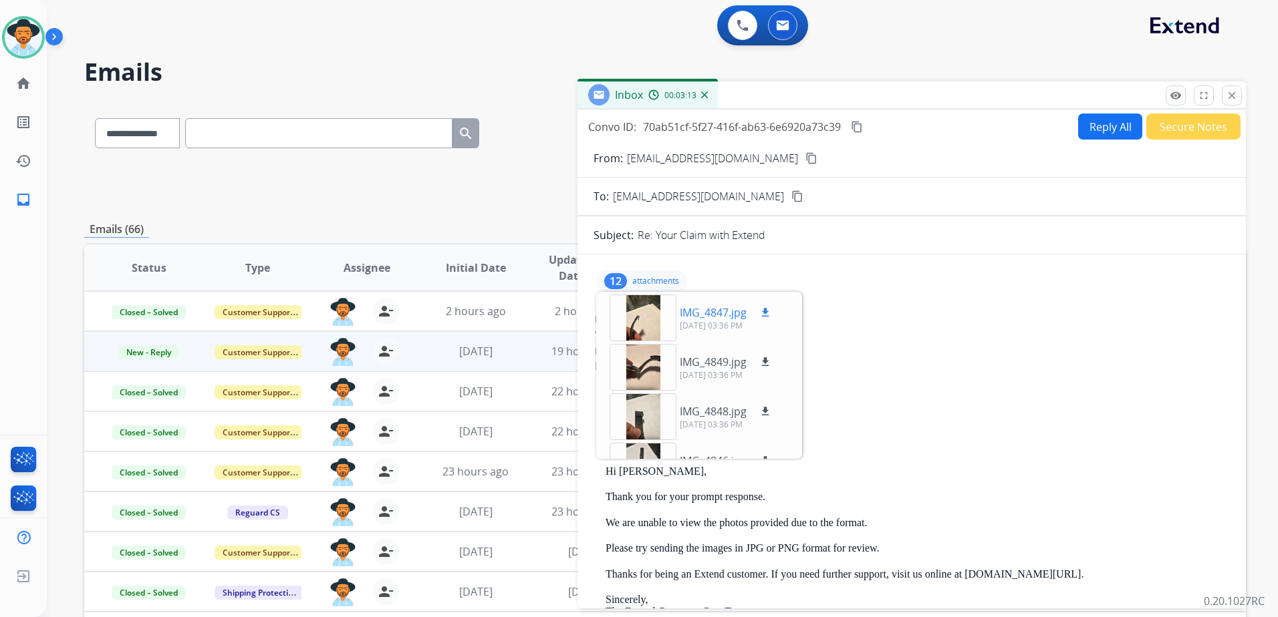
click at [711, 316] on p "IMG_4847.jpg" at bounding box center [713, 313] width 67 height 16
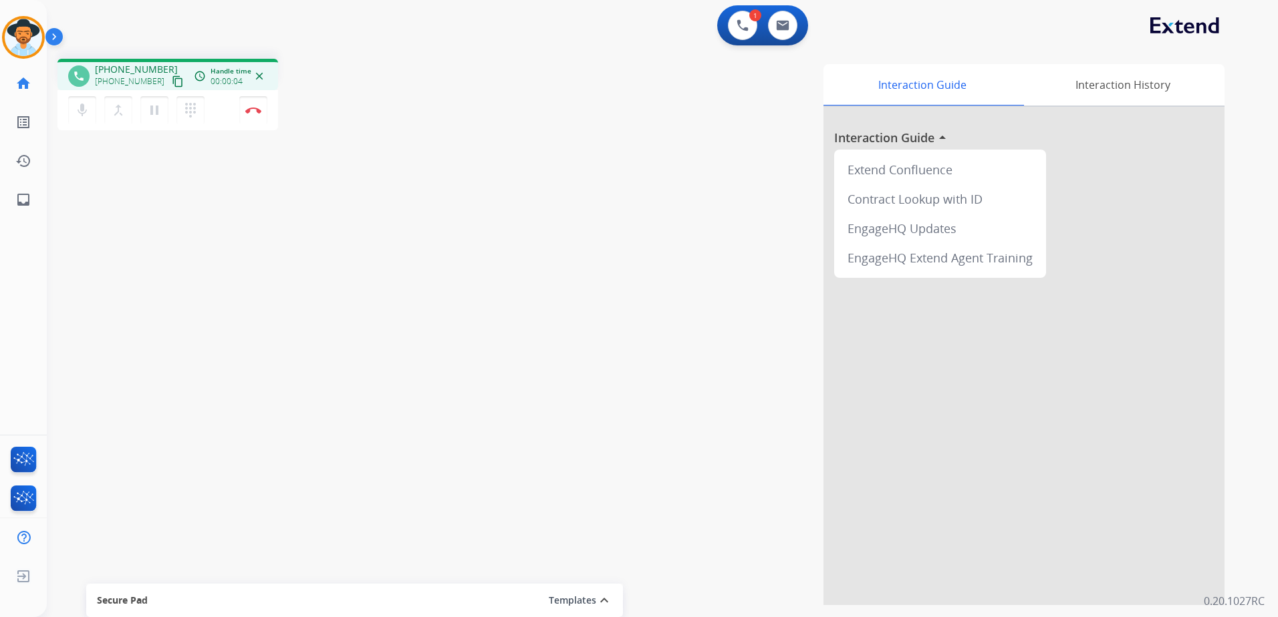
click at [172, 80] on mat-icon "content_copy" at bounding box center [178, 82] width 12 height 12
click at [156, 121] on button "pause Hold" at bounding box center [154, 110] width 28 height 28
click at [190, 110] on mat-icon "dialpad" at bounding box center [190, 110] width 16 height 16
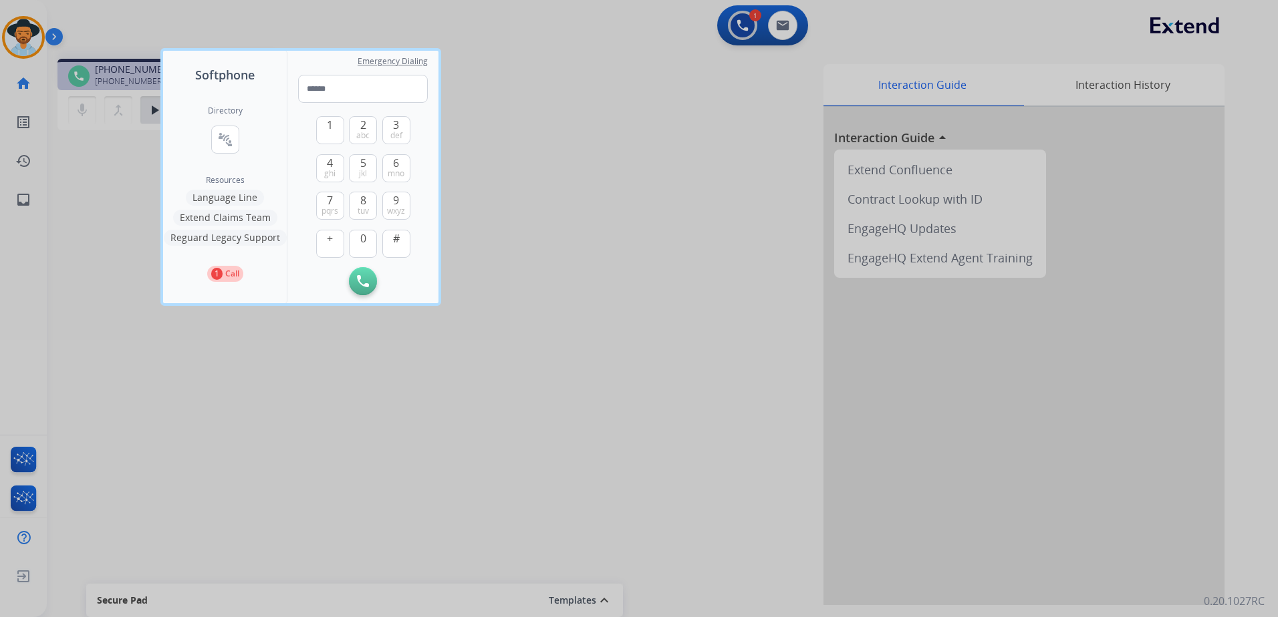
click at [239, 191] on button "Language Line" at bounding box center [225, 198] width 78 height 16
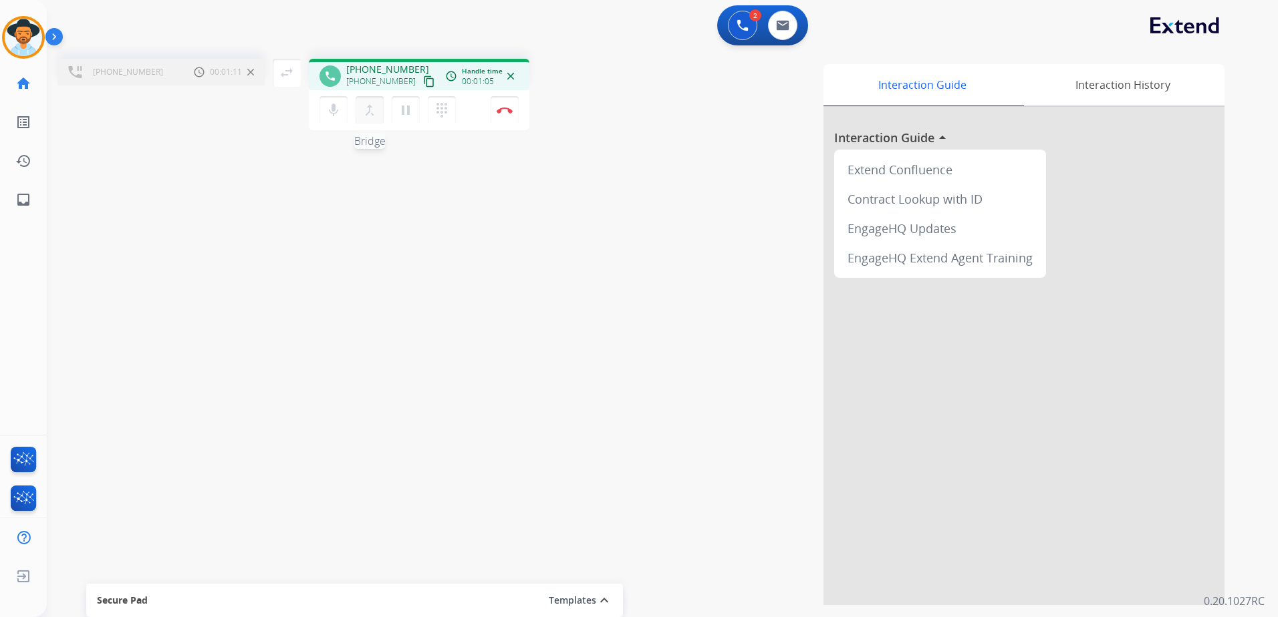
click at [370, 107] on mat-icon "merge_type" at bounding box center [369, 110] width 16 height 16
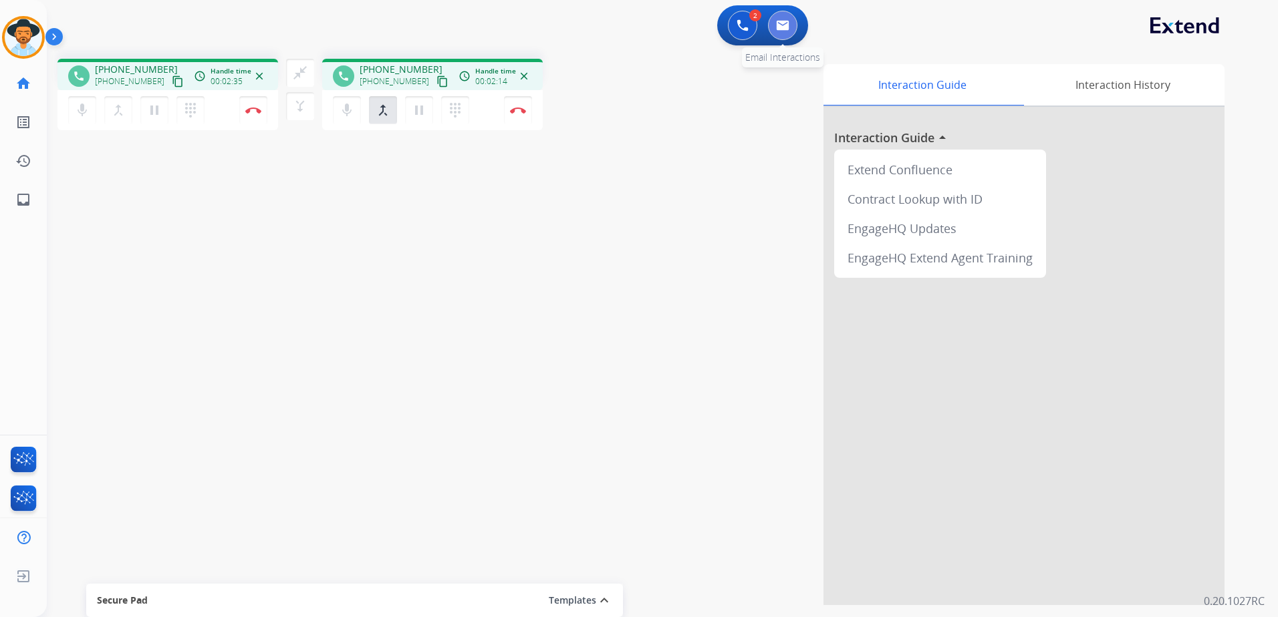
click at [791, 22] on button at bounding box center [782, 25] width 29 height 29
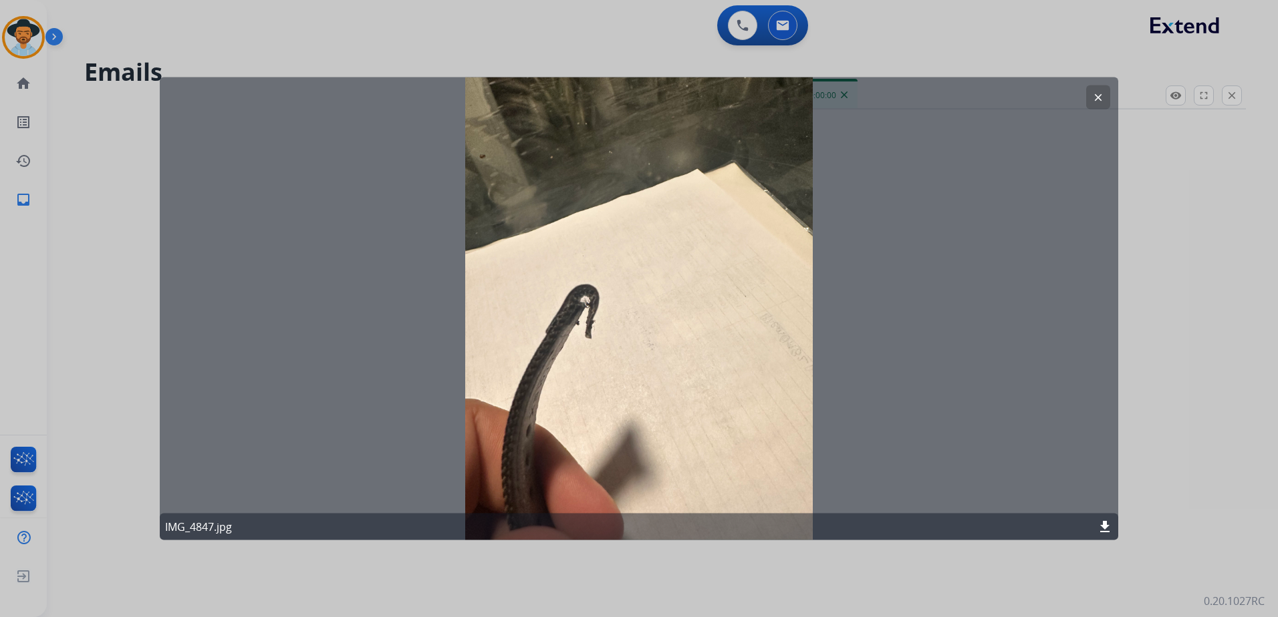
click at [1101, 90] on button "clear" at bounding box center [1098, 98] width 24 height 24
select select "**********"
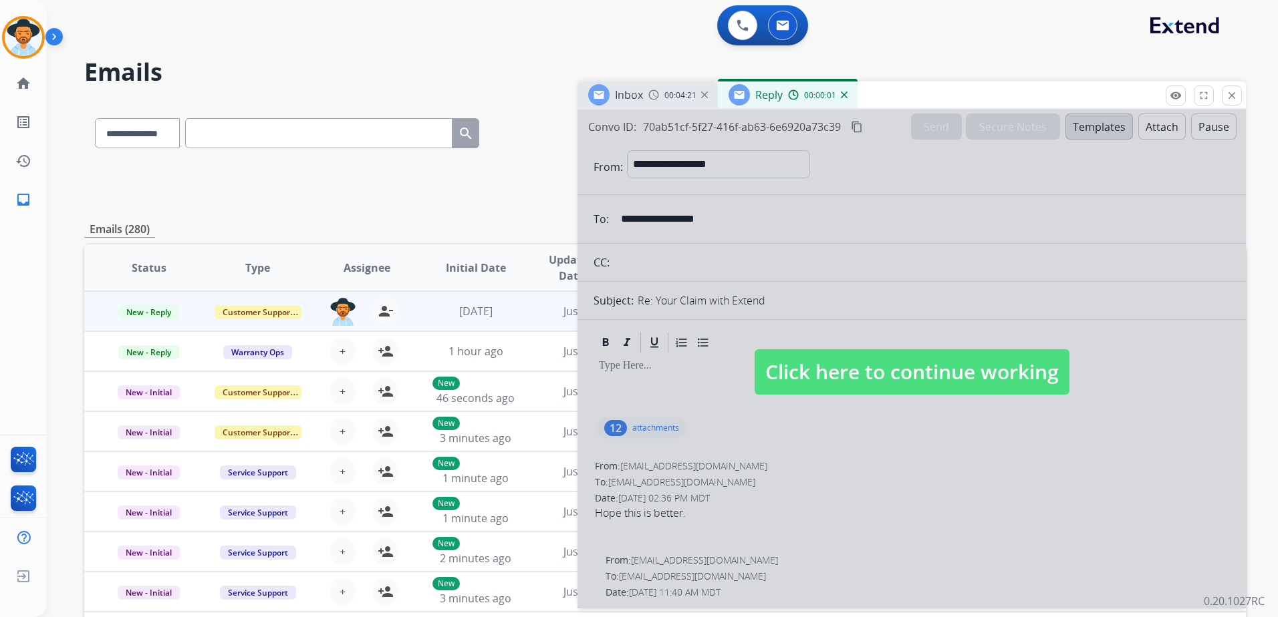
click at [974, 391] on span "Click here to continue working" at bounding box center [911, 371] width 315 height 45
select select
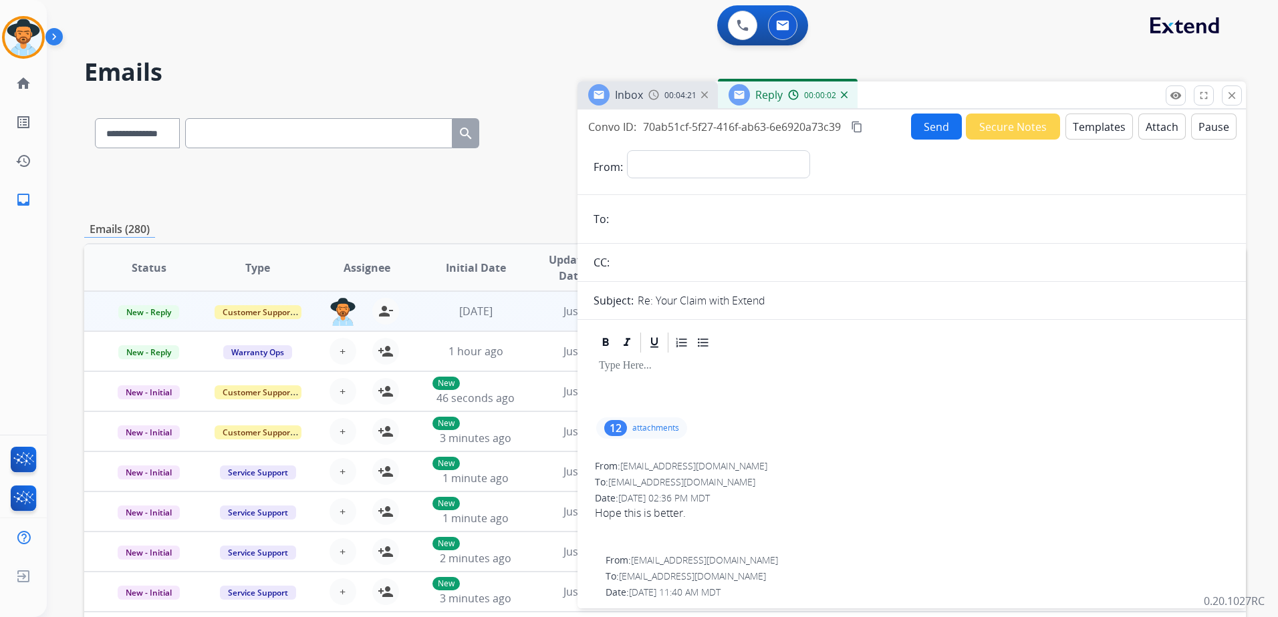
click at [1089, 130] on button "Templates" at bounding box center [1098, 127] width 67 height 26
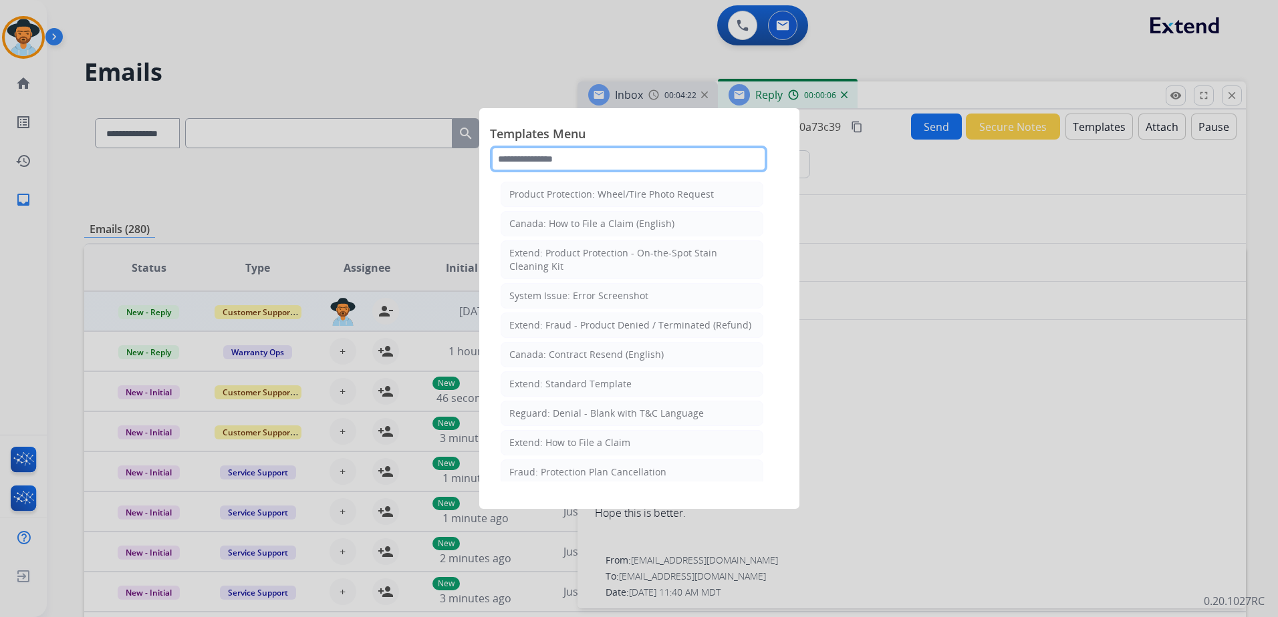
click at [570, 153] on input "text" at bounding box center [628, 159] width 277 height 27
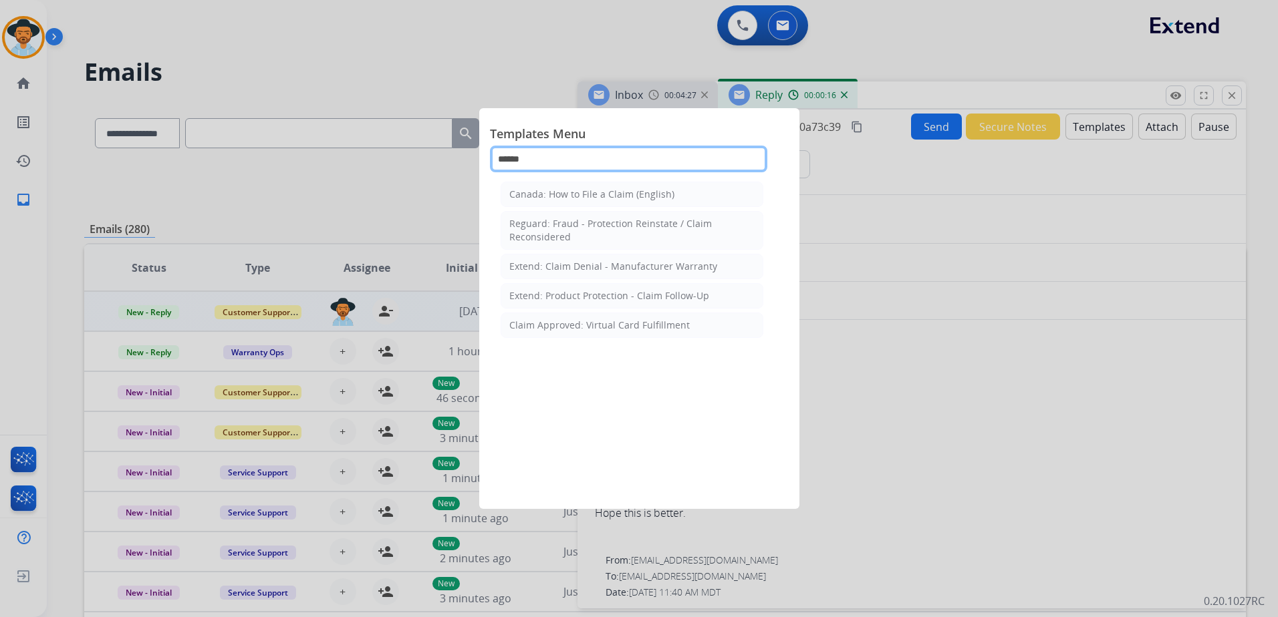
type input "*******"
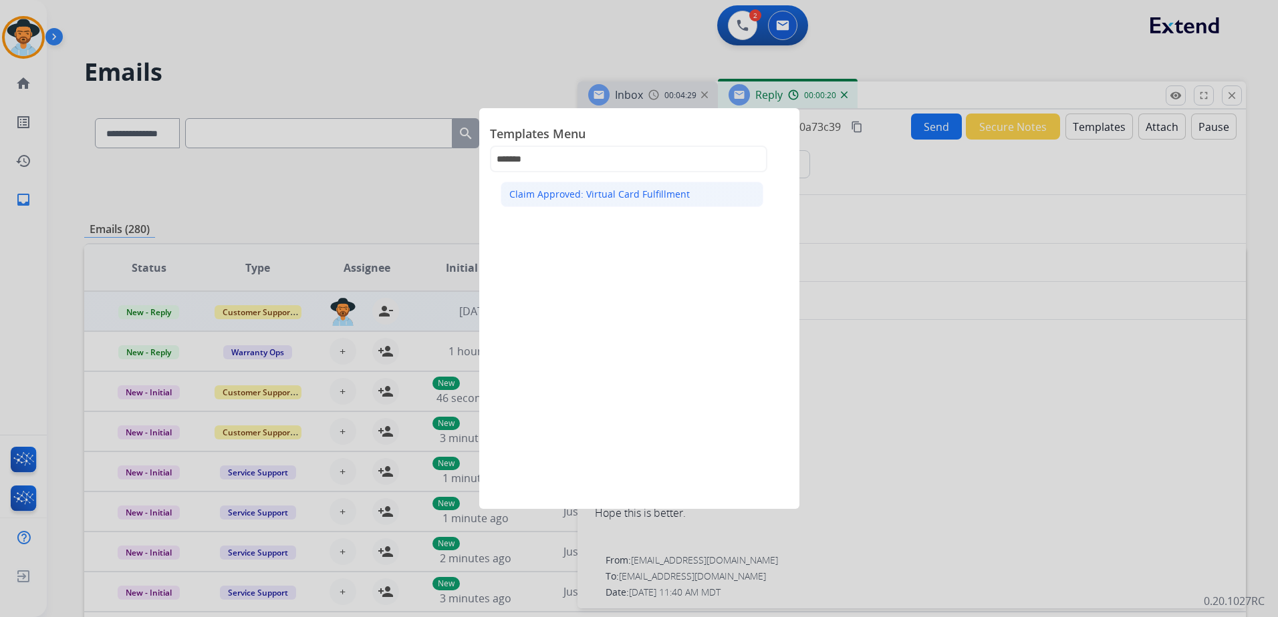
click at [559, 194] on div "Claim Approved: Virtual Card Fulfillment" at bounding box center [599, 194] width 180 height 13
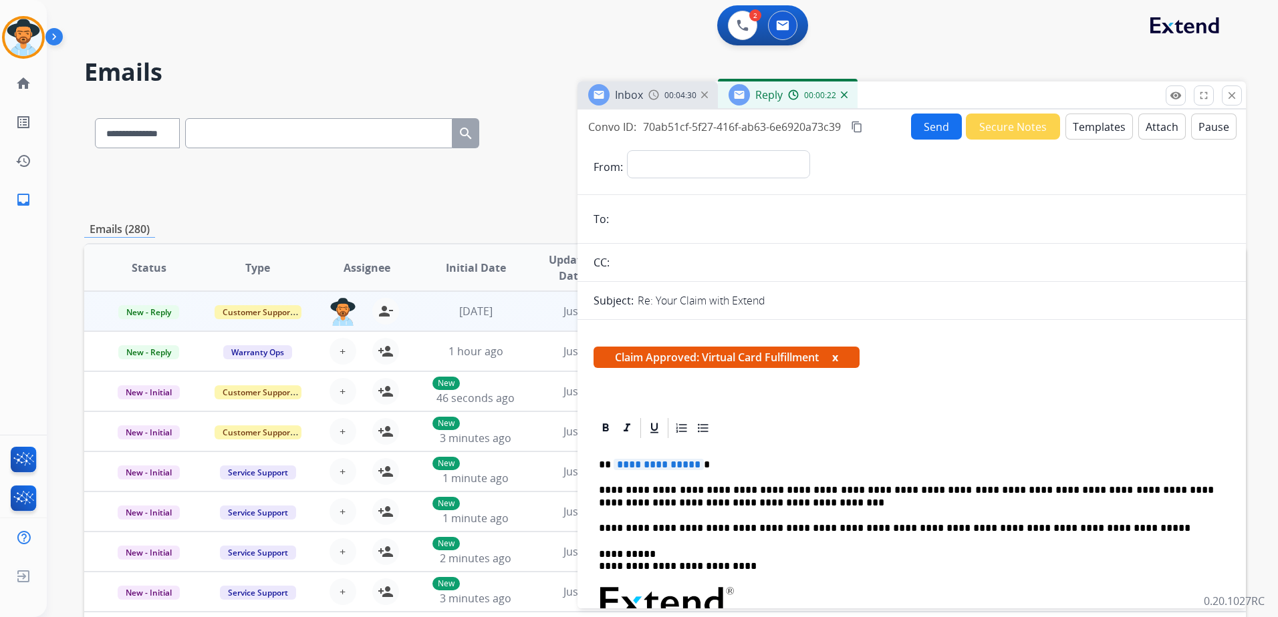
click at [844, 94] on img at bounding box center [844, 95] width 7 height 7
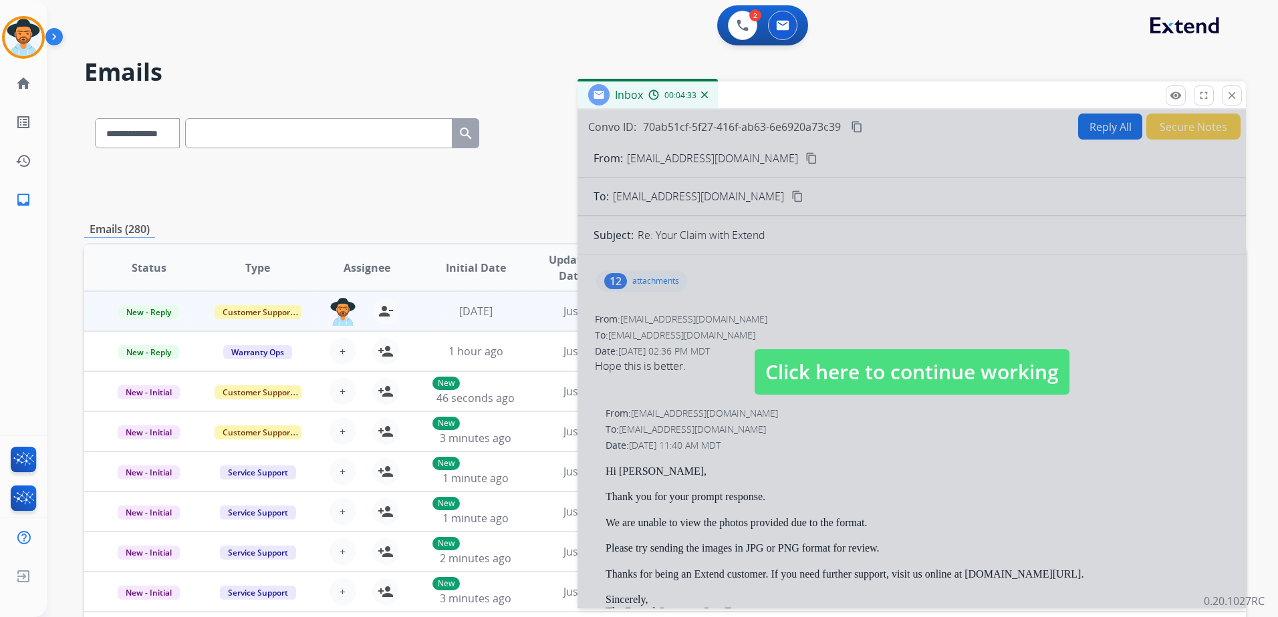
click at [956, 390] on span "Click here to continue working" at bounding box center [911, 371] width 315 height 45
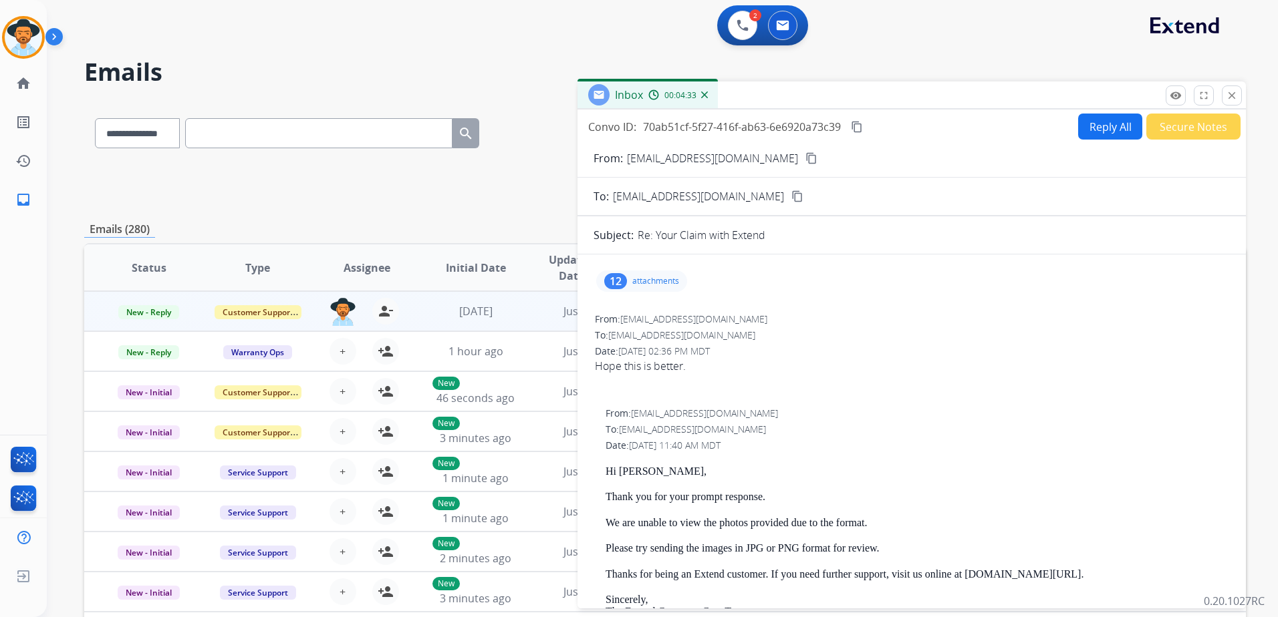
click at [1093, 130] on button "Reply All" at bounding box center [1110, 127] width 64 height 26
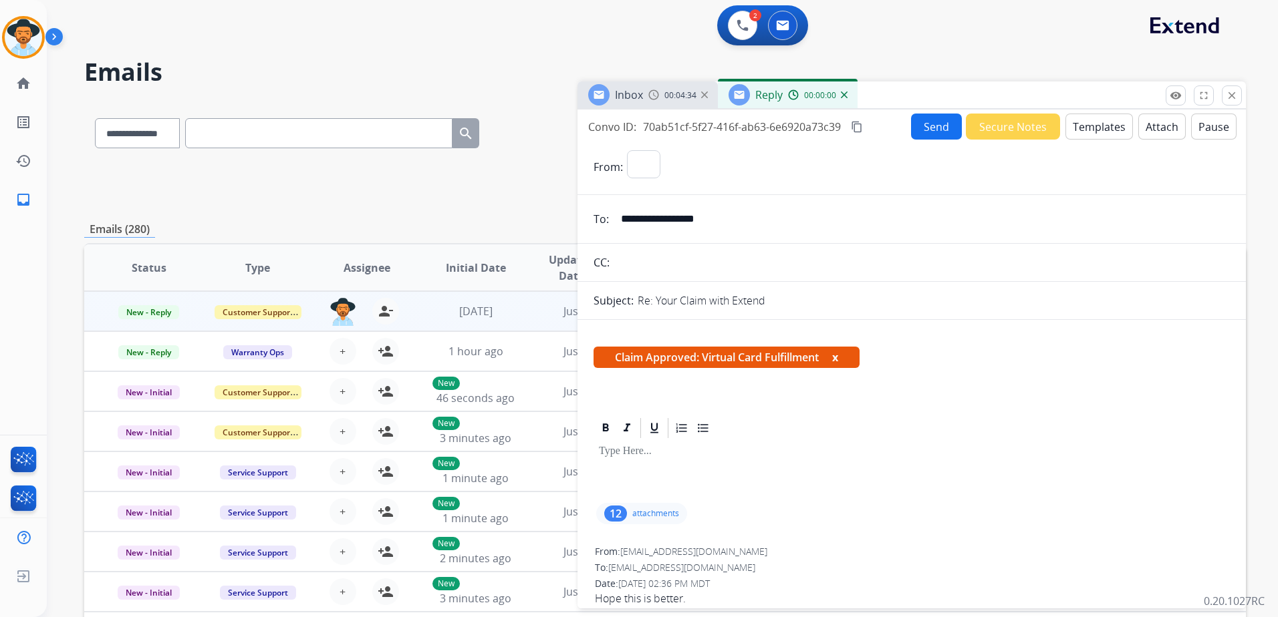
select select "**********"
click at [1092, 122] on button "Templates" at bounding box center [1098, 127] width 67 height 26
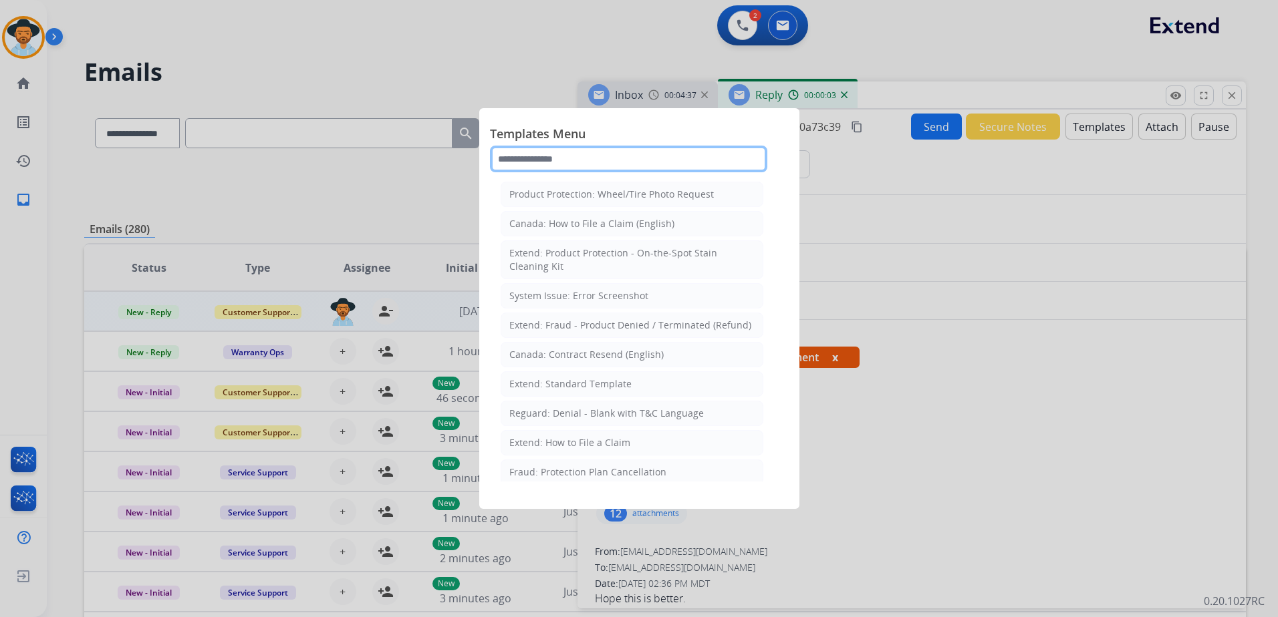
click at [597, 168] on input "text" at bounding box center [628, 159] width 277 height 27
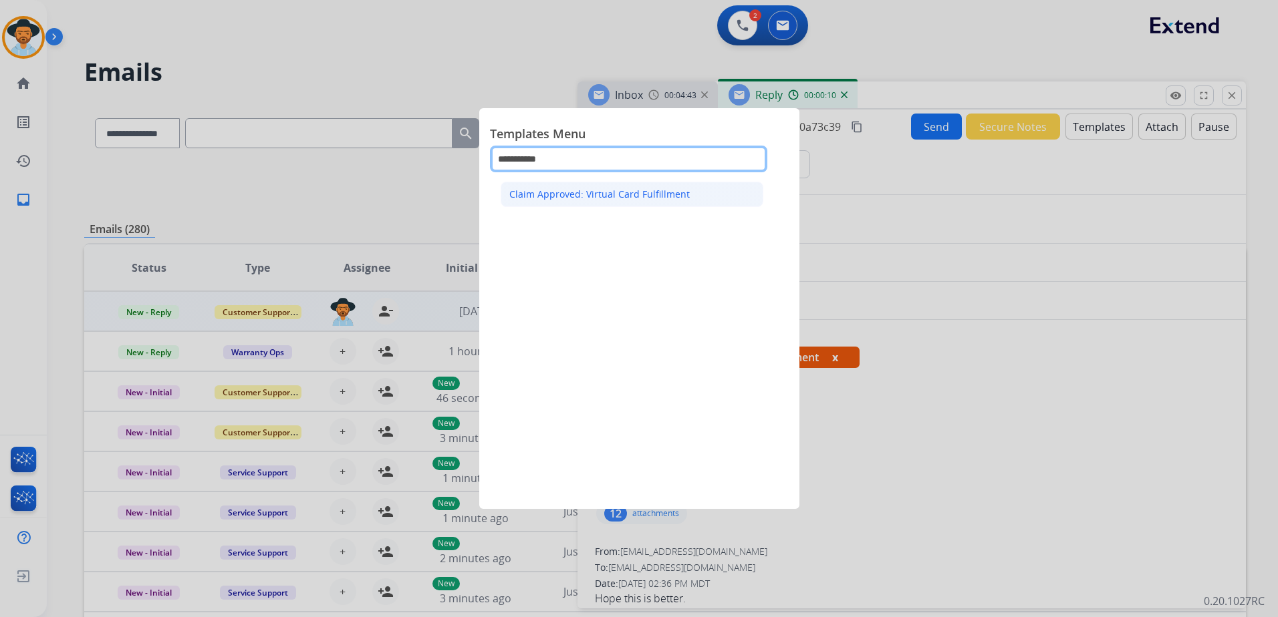
type input "**********"
click at [611, 188] on li "Claim Approved: Virtual Card Fulfillment" at bounding box center [631, 194] width 263 height 25
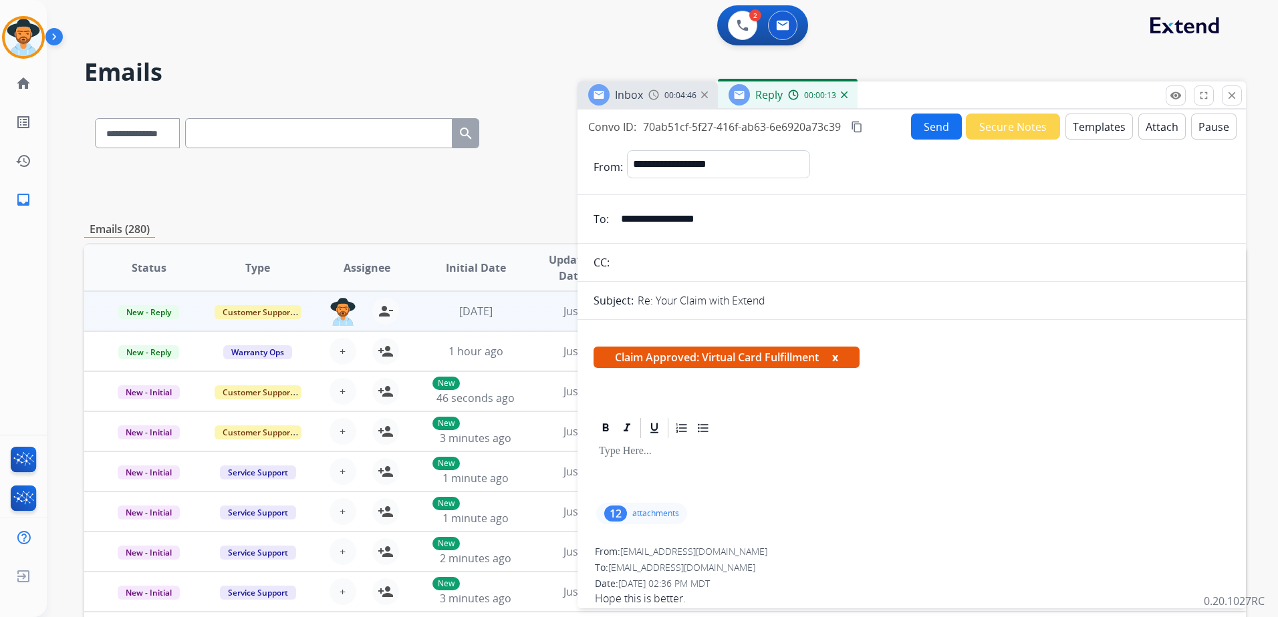
click at [702, 466] on div at bounding box center [911, 470] width 636 height 60
click at [1077, 121] on button "Templates" at bounding box center [1098, 127] width 67 height 26
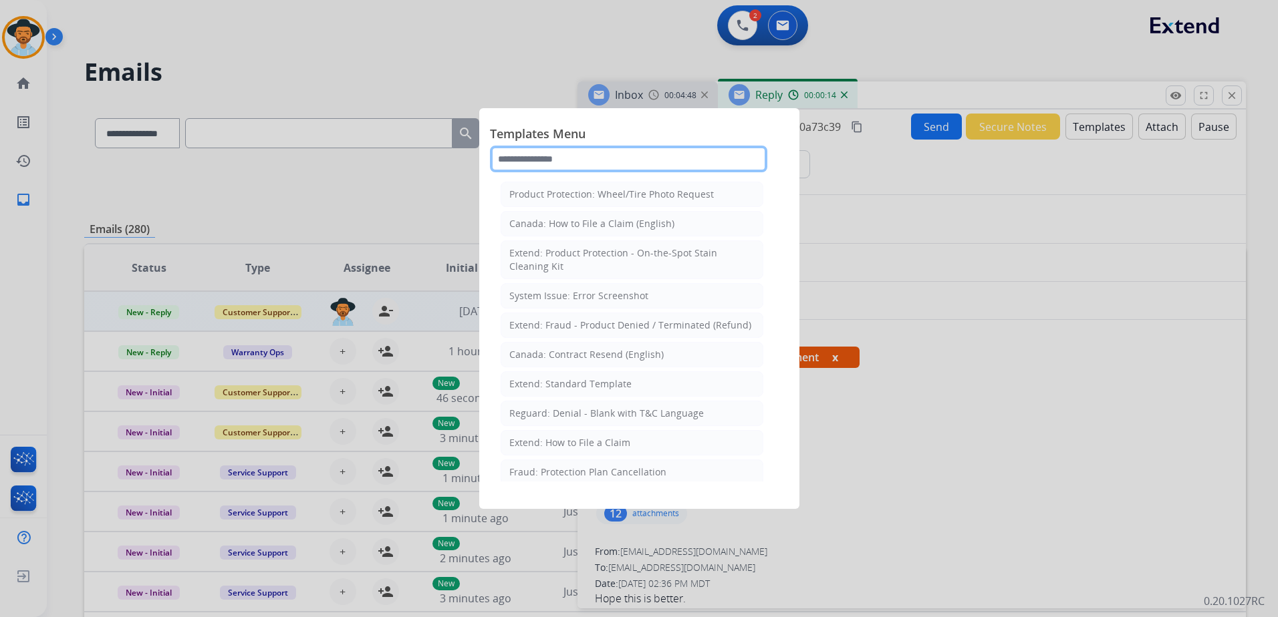
click at [578, 158] on input "text" at bounding box center [628, 159] width 277 height 27
type input "*"
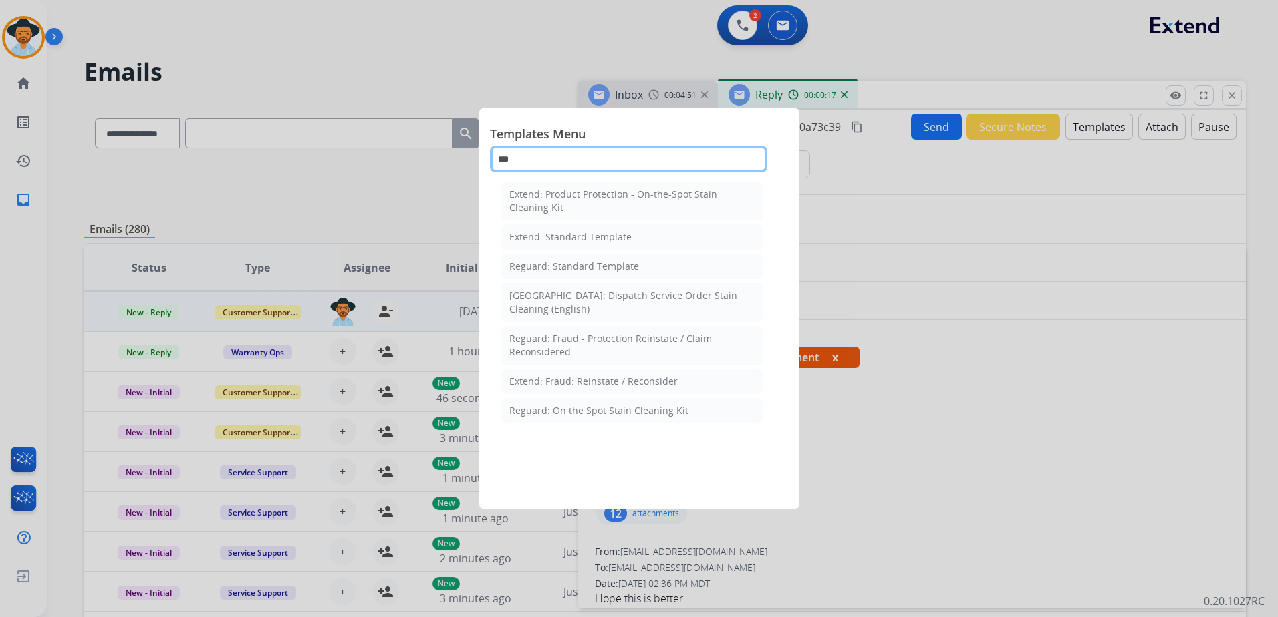
type input "****"
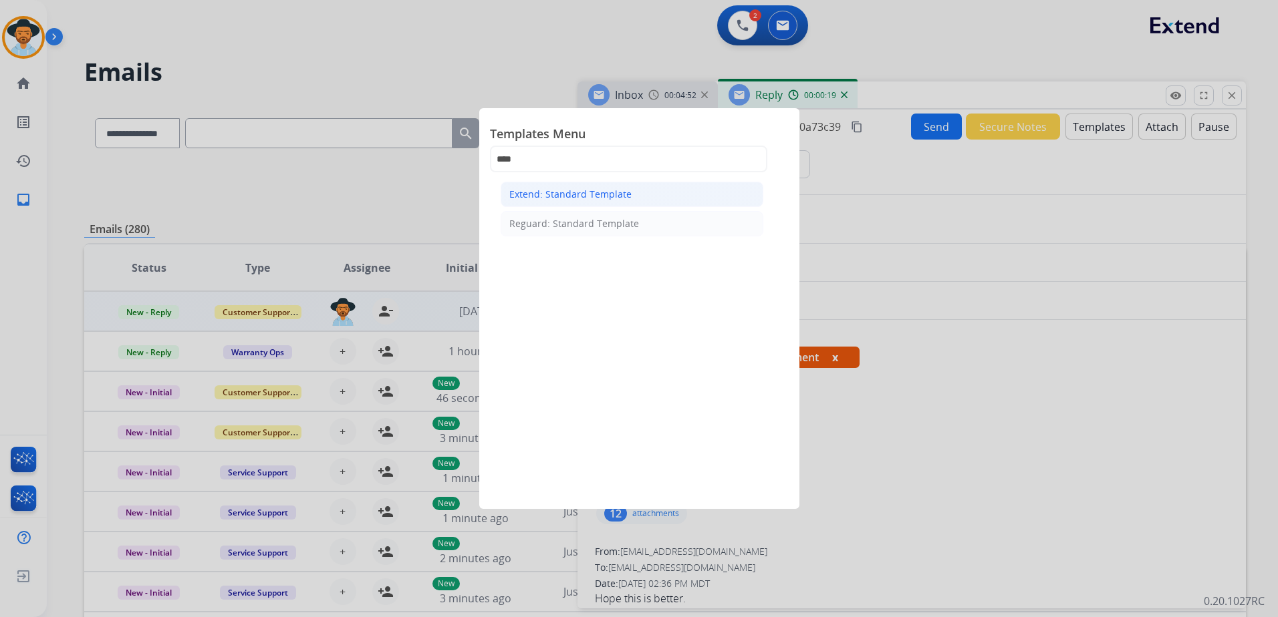
click at [571, 194] on div "Extend: Standard Template" at bounding box center [570, 194] width 122 height 13
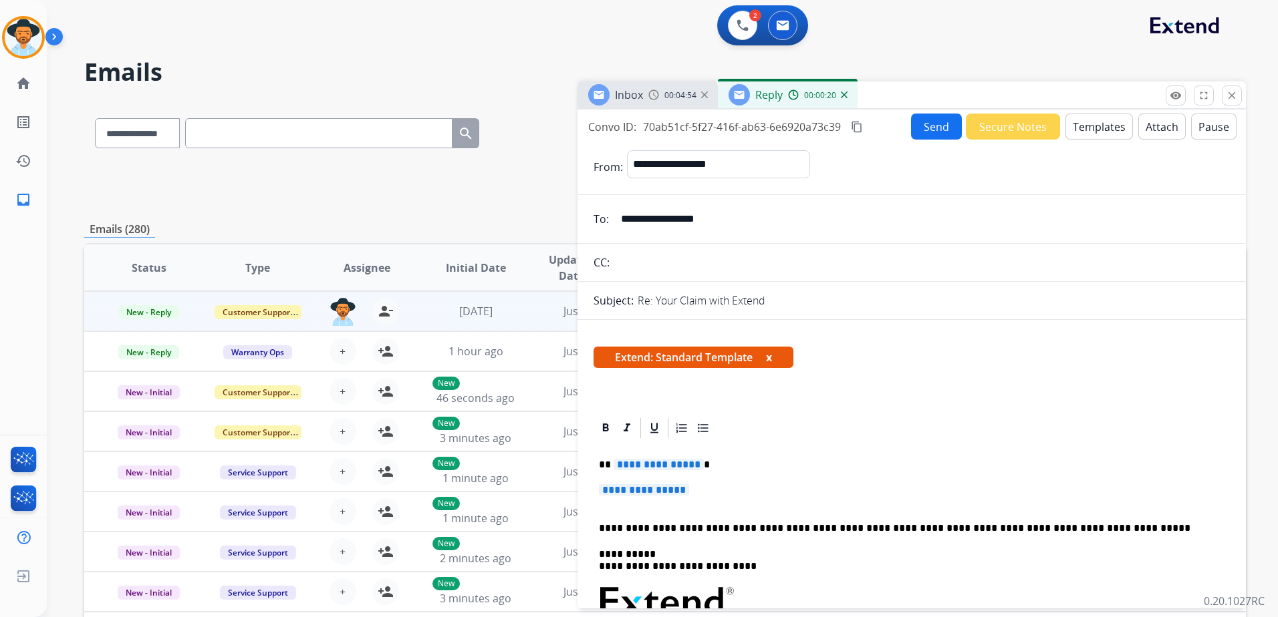
click at [1089, 114] on button "Templates" at bounding box center [1098, 127] width 67 height 26
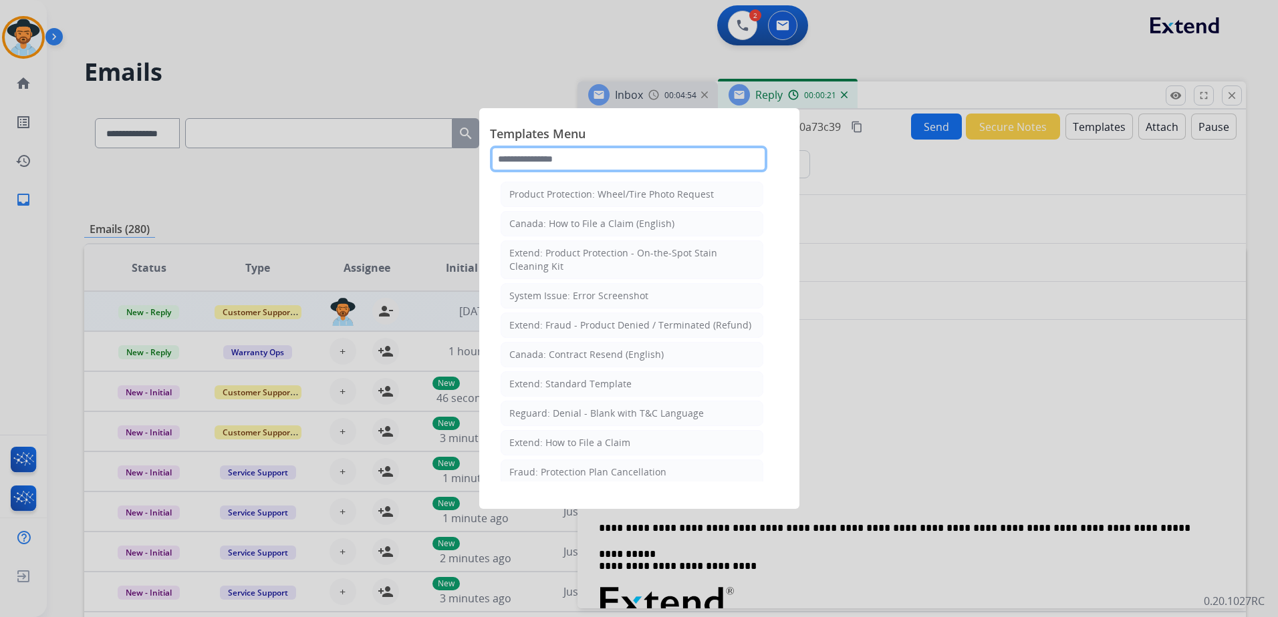
click at [537, 153] on input "text" at bounding box center [628, 159] width 277 height 27
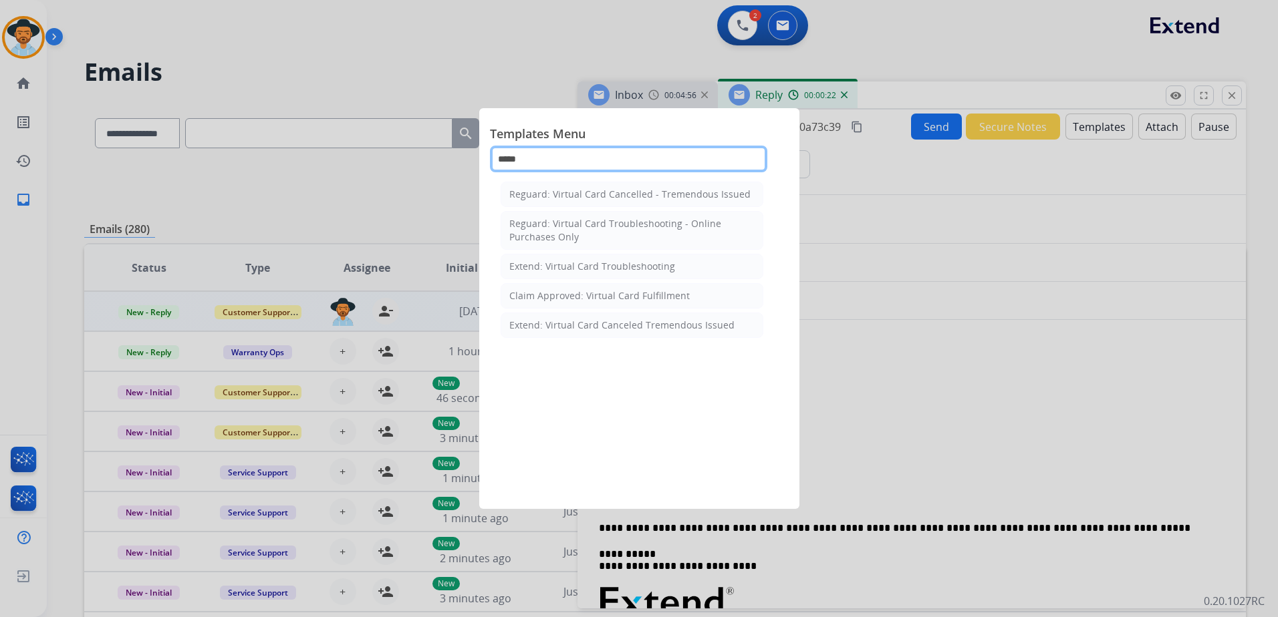
type input "******"
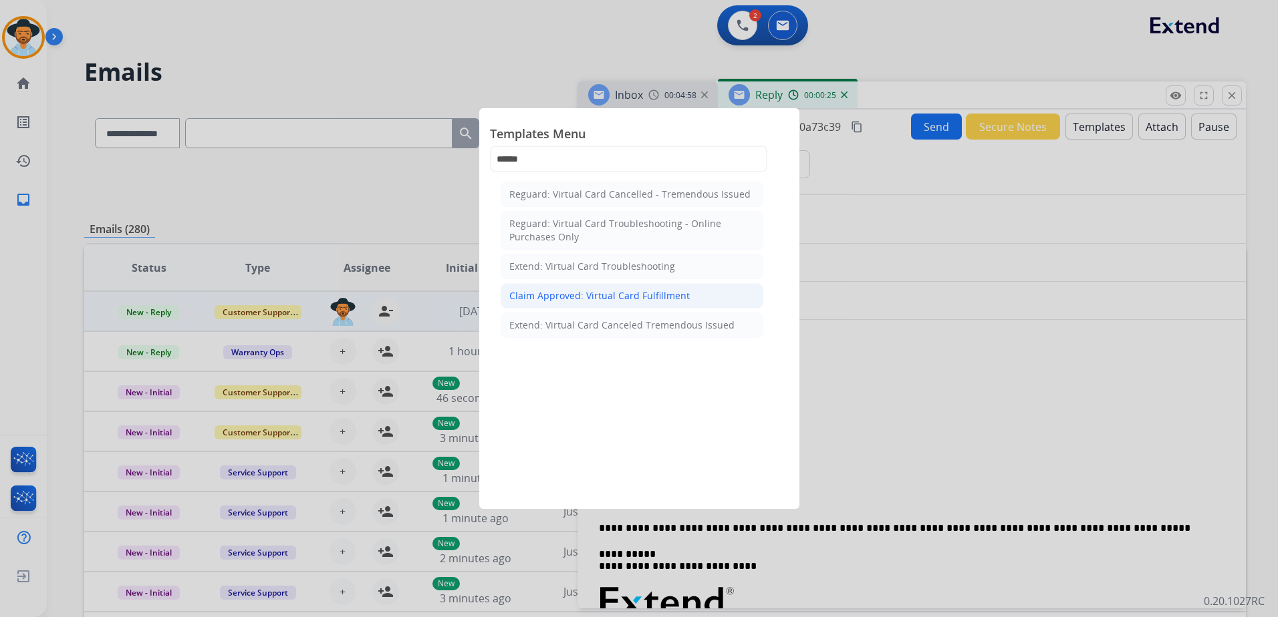
click at [670, 291] on div "Claim Approved: Virtual Card Fulfillment" at bounding box center [599, 295] width 180 height 13
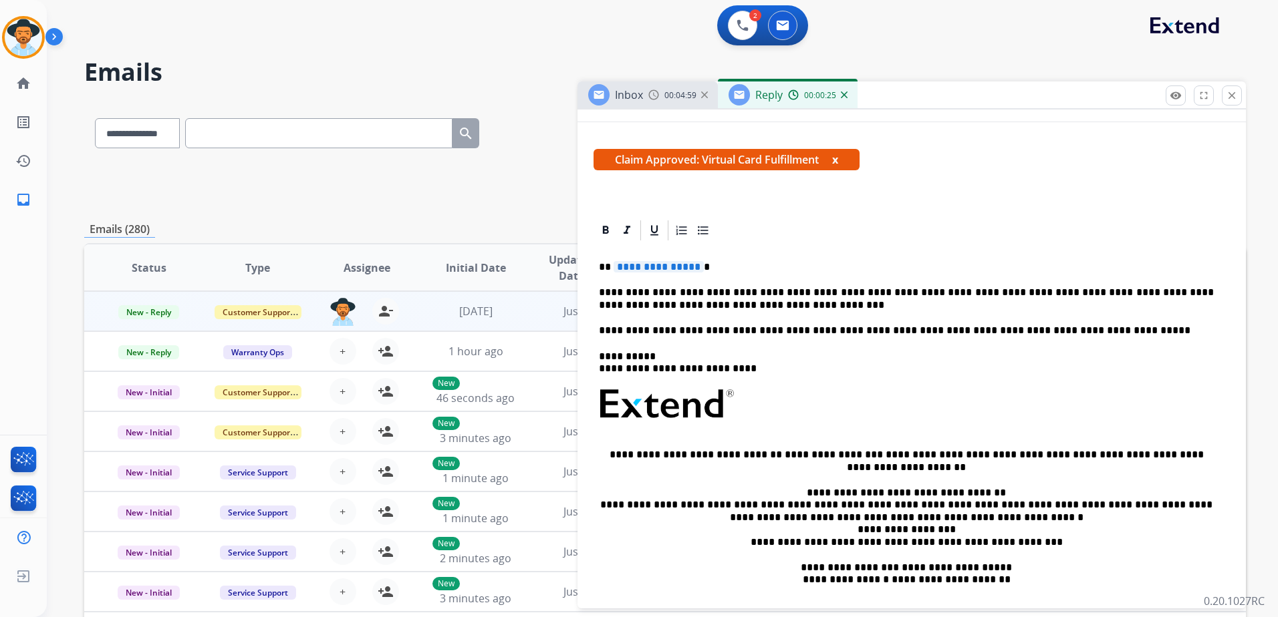
scroll to position [200, 0]
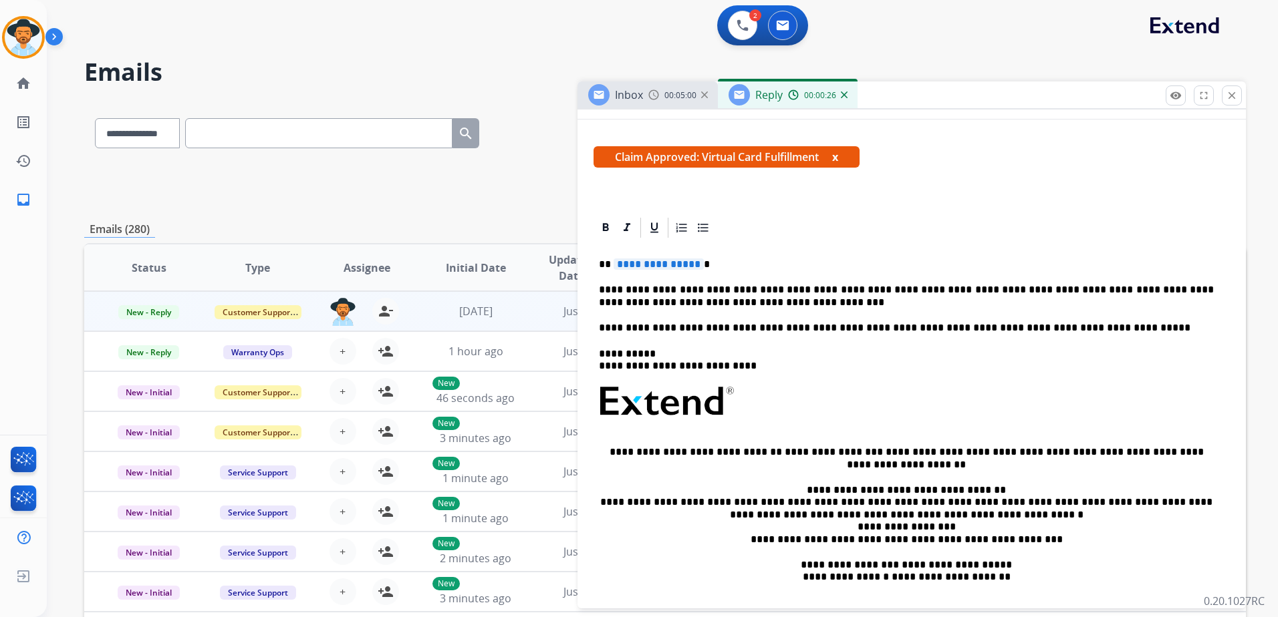
click at [683, 263] on span "**********" at bounding box center [658, 264] width 90 height 11
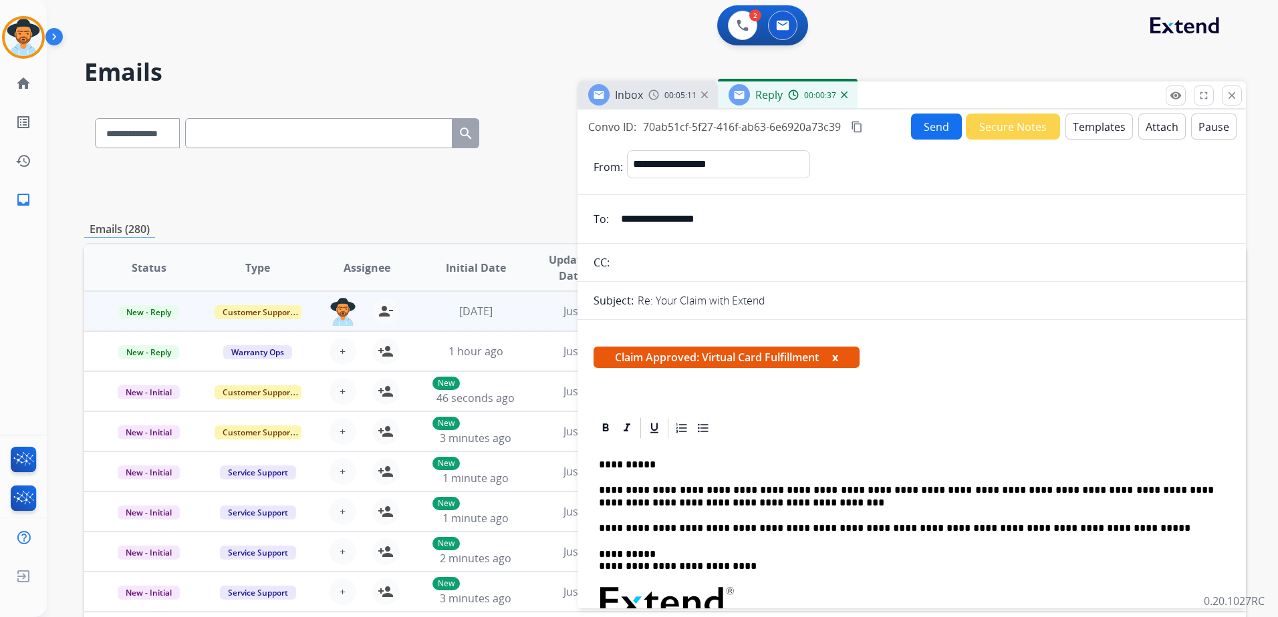
click at [931, 126] on button "Send" at bounding box center [936, 127] width 51 height 26
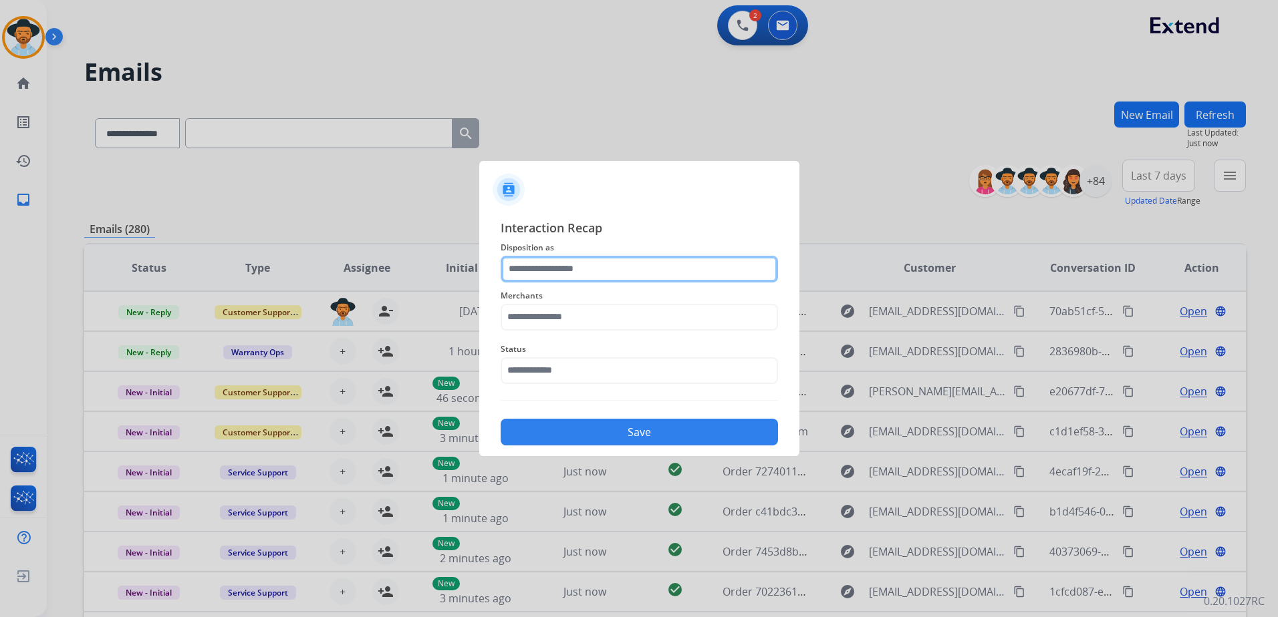
click at [569, 283] on div at bounding box center [638, 269] width 277 height 27
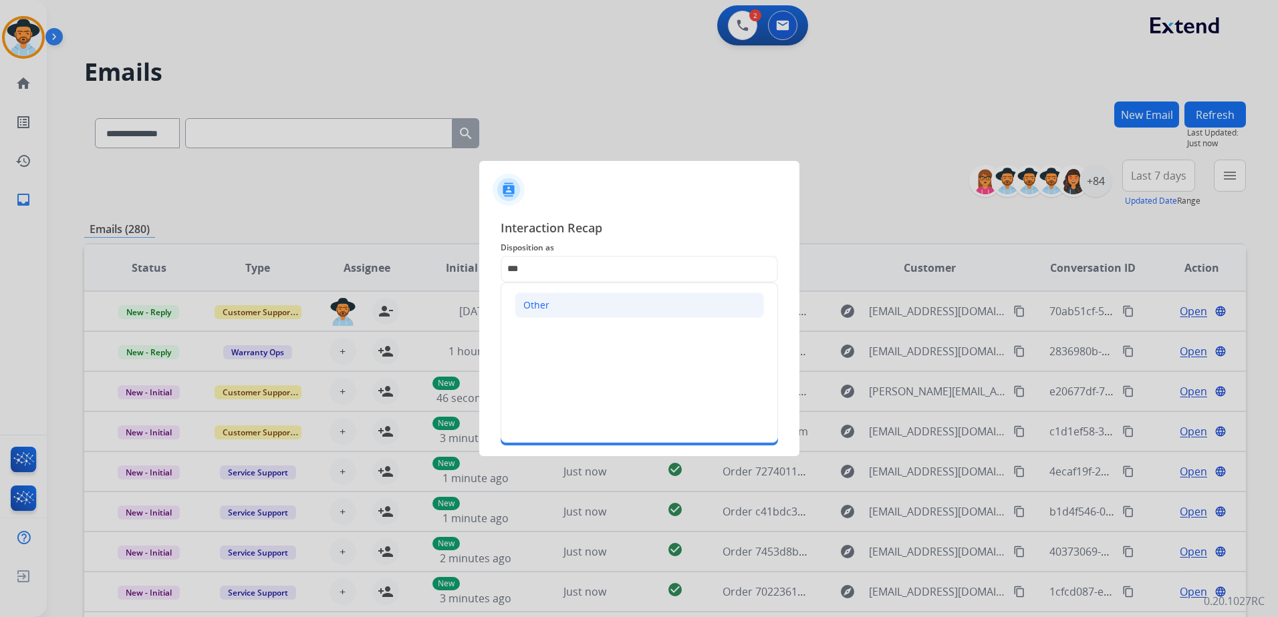
click at [567, 300] on li "Other" at bounding box center [638, 305] width 249 height 25
type input "*****"
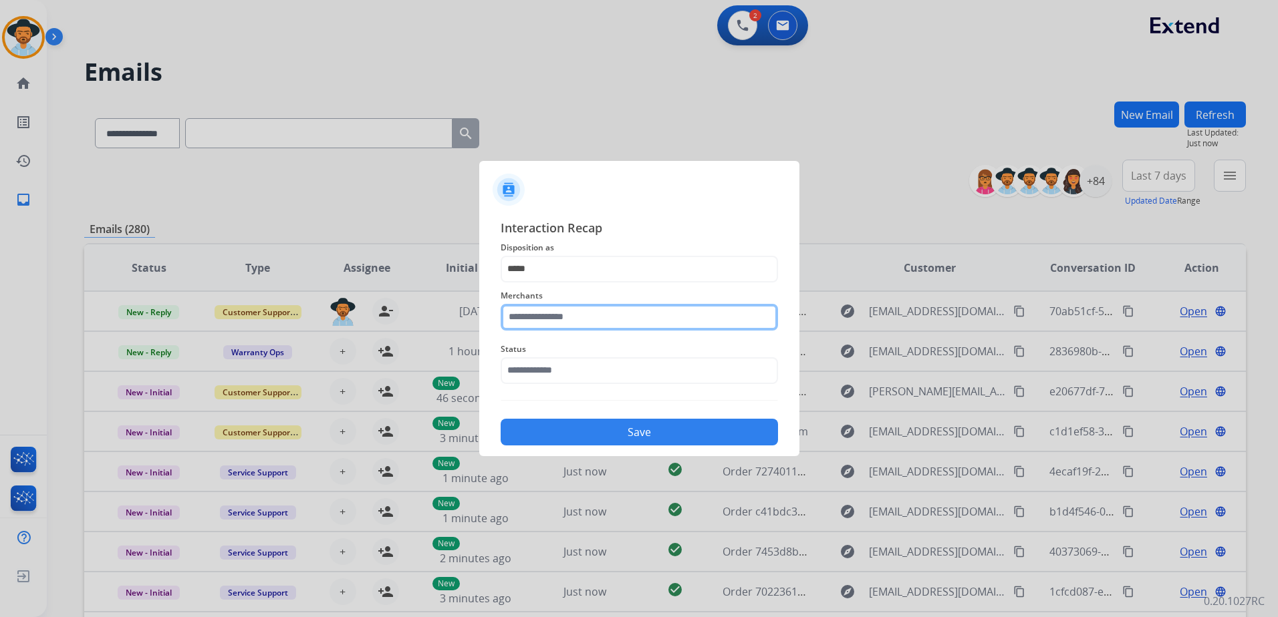
click at [572, 309] on input "text" at bounding box center [638, 317] width 277 height 27
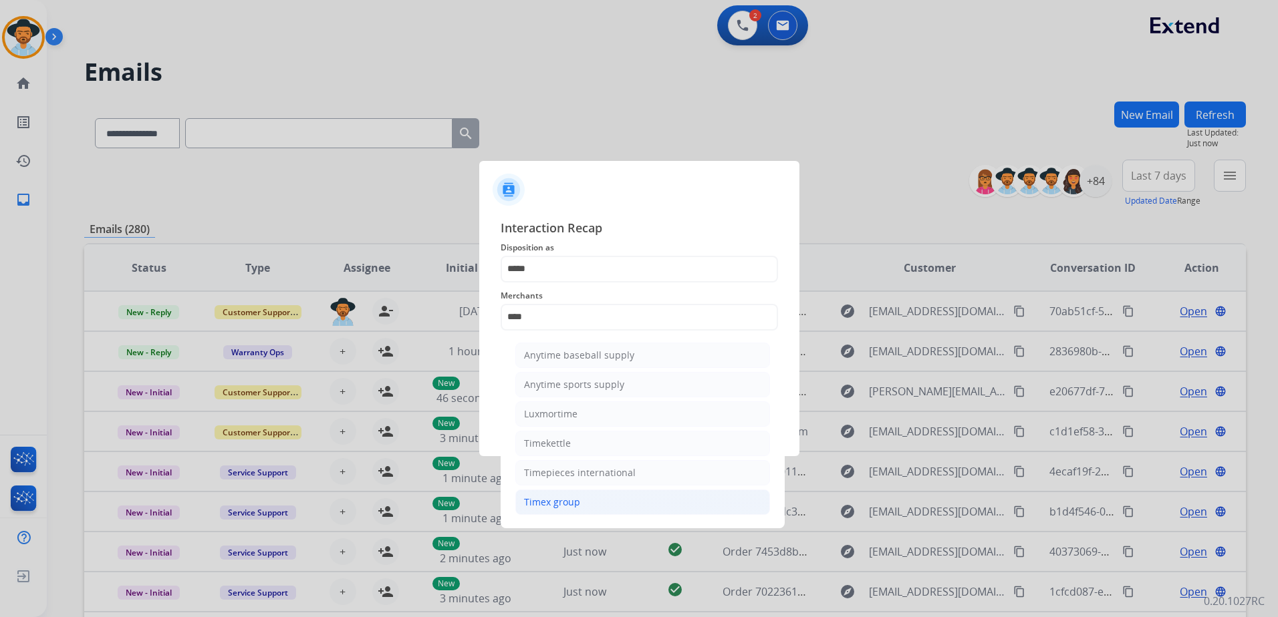
click at [565, 506] on div "Timex group" at bounding box center [552, 502] width 56 height 13
type input "**********"
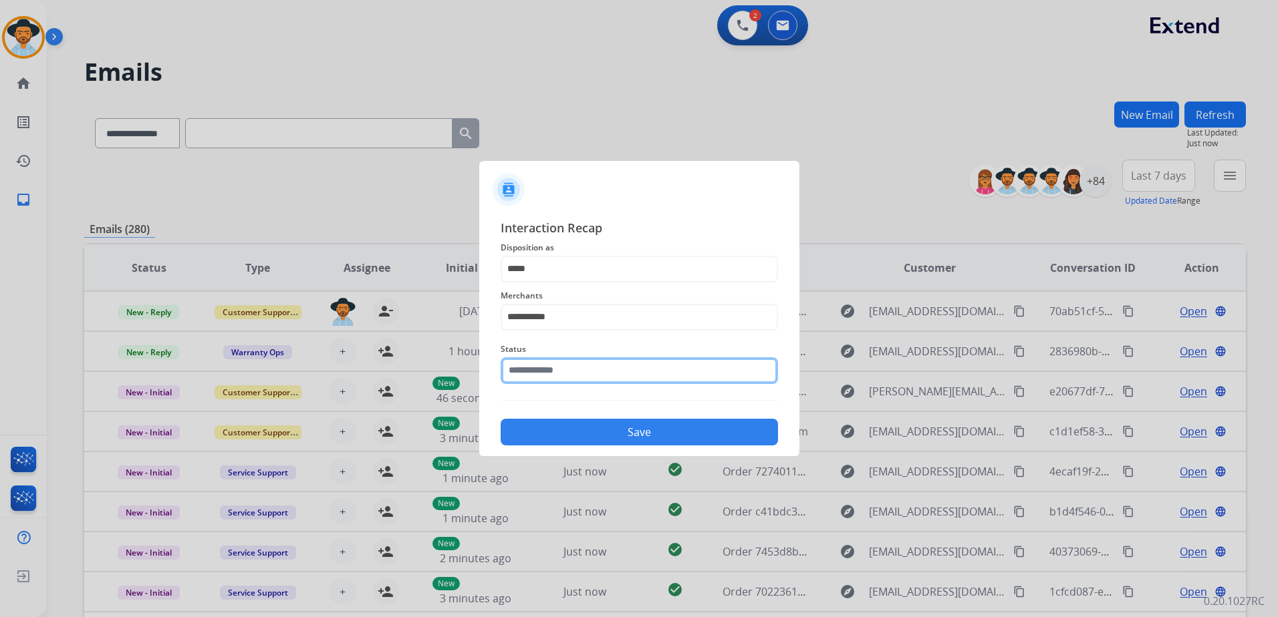
click at [595, 373] on input "text" at bounding box center [638, 370] width 277 height 27
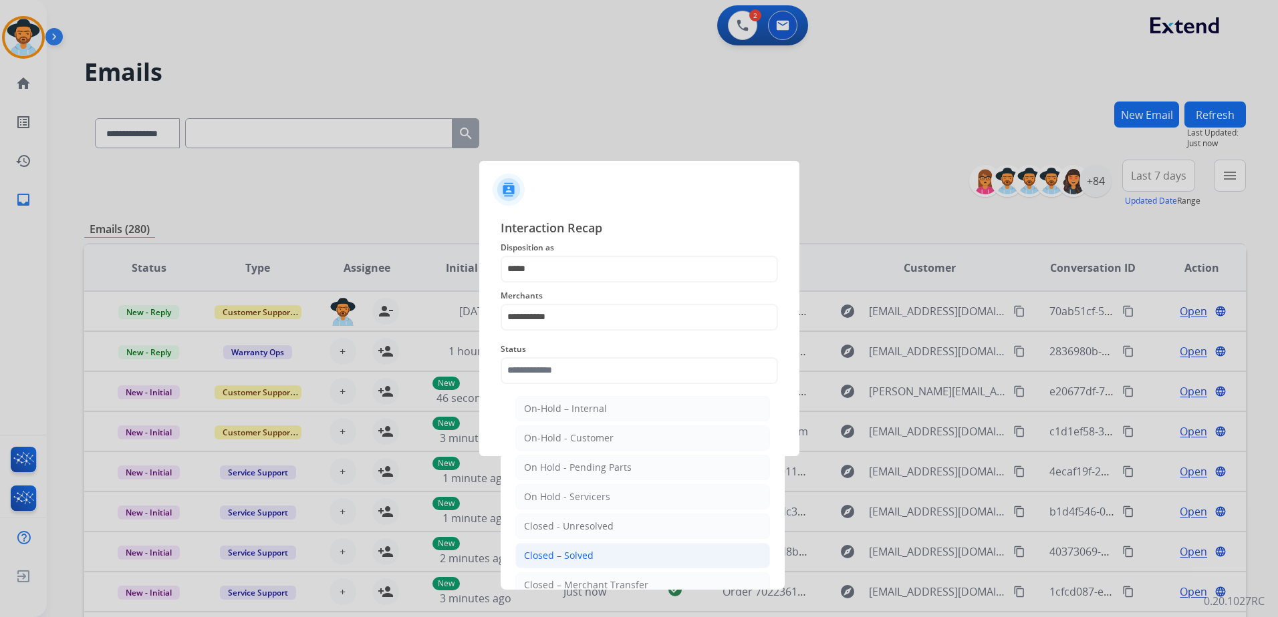
click at [583, 563] on li "Closed – Solved" at bounding box center [642, 555] width 255 height 25
type input "**********"
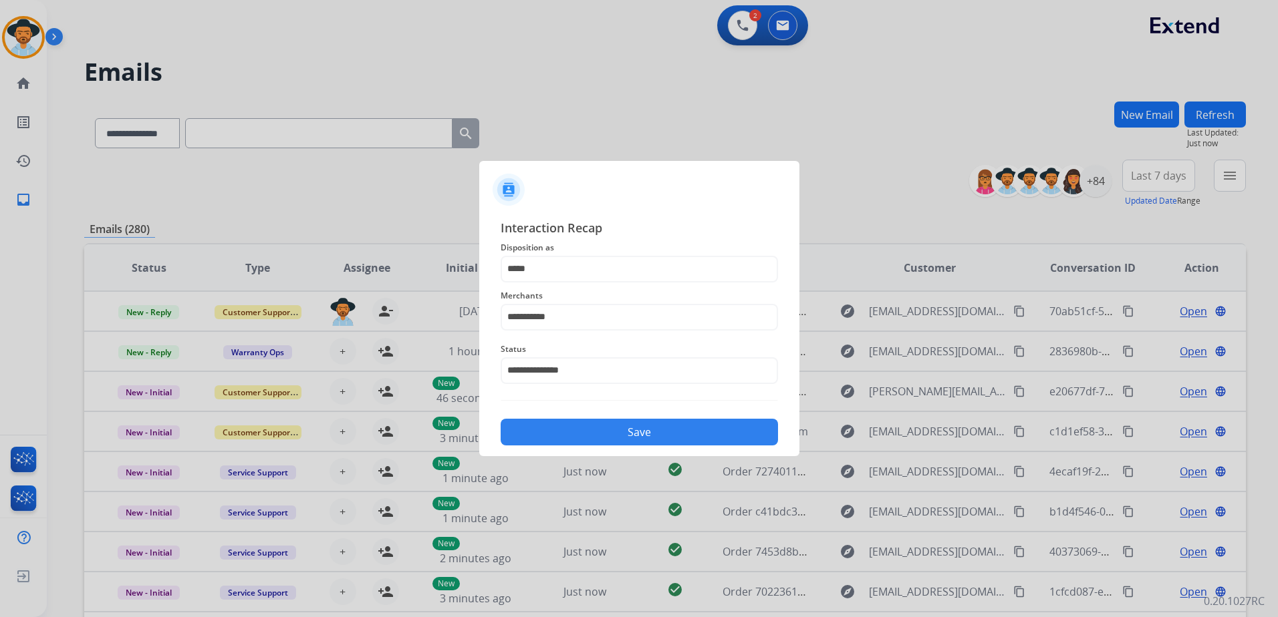
click at [667, 420] on button "Save" at bounding box center [638, 432] width 277 height 27
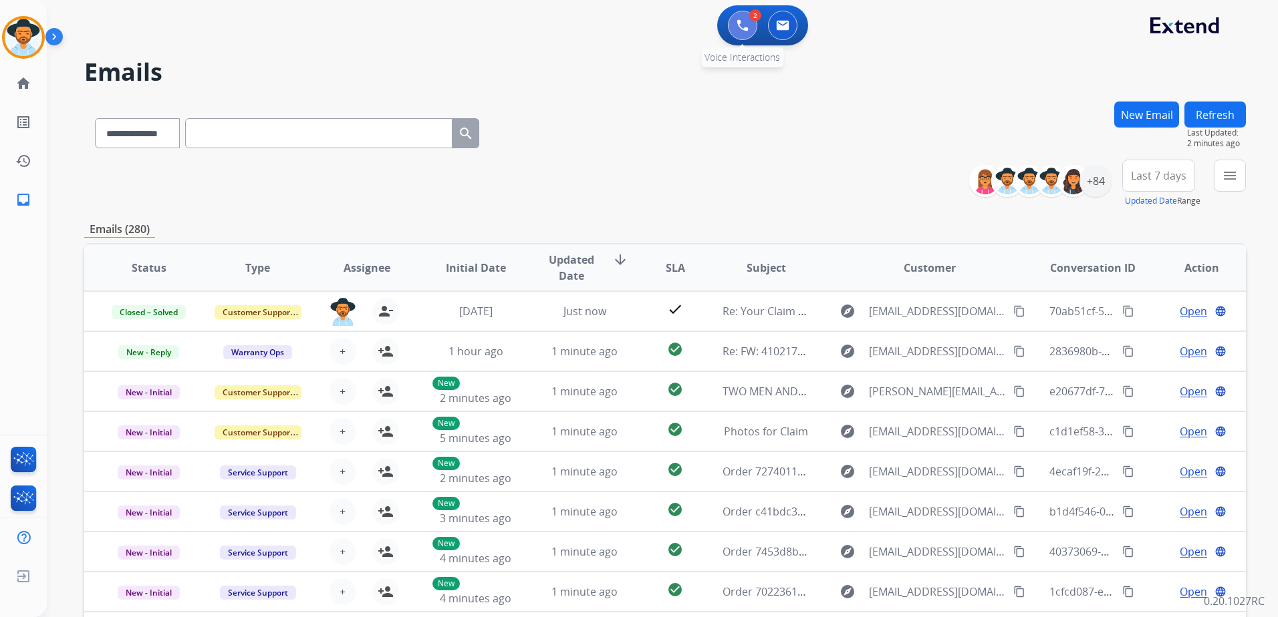
click at [747, 17] on button at bounding box center [742, 25] width 29 height 29
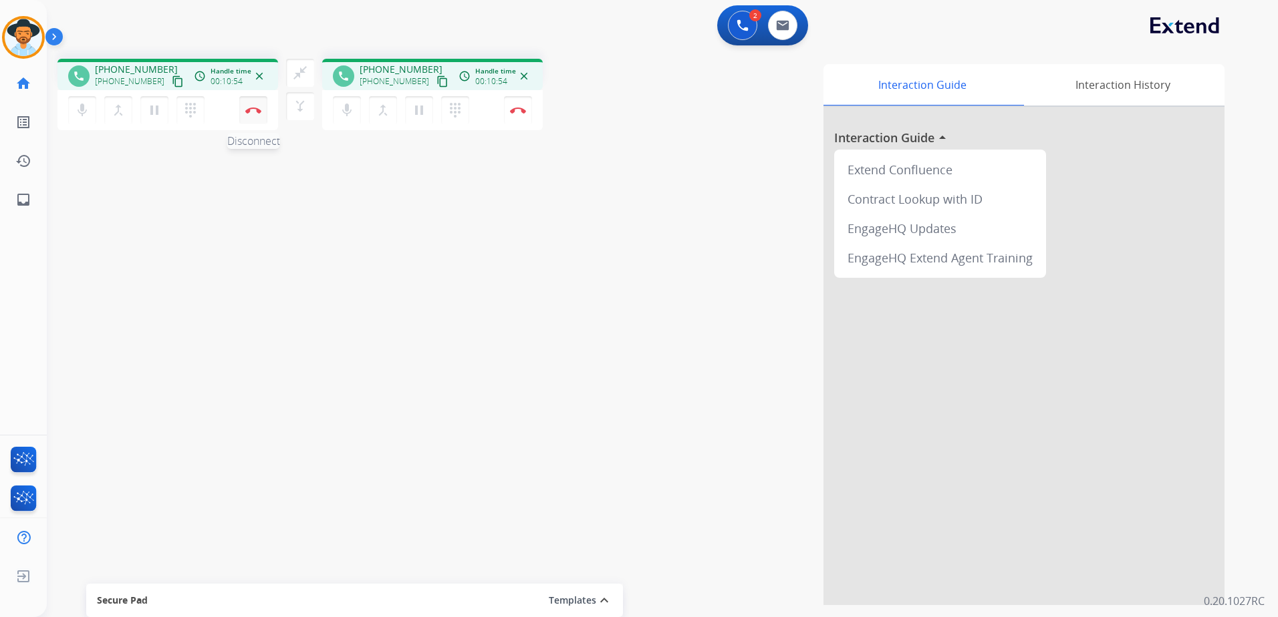
click at [256, 114] on button "Disconnect" at bounding box center [253, 110] width 28 height 28
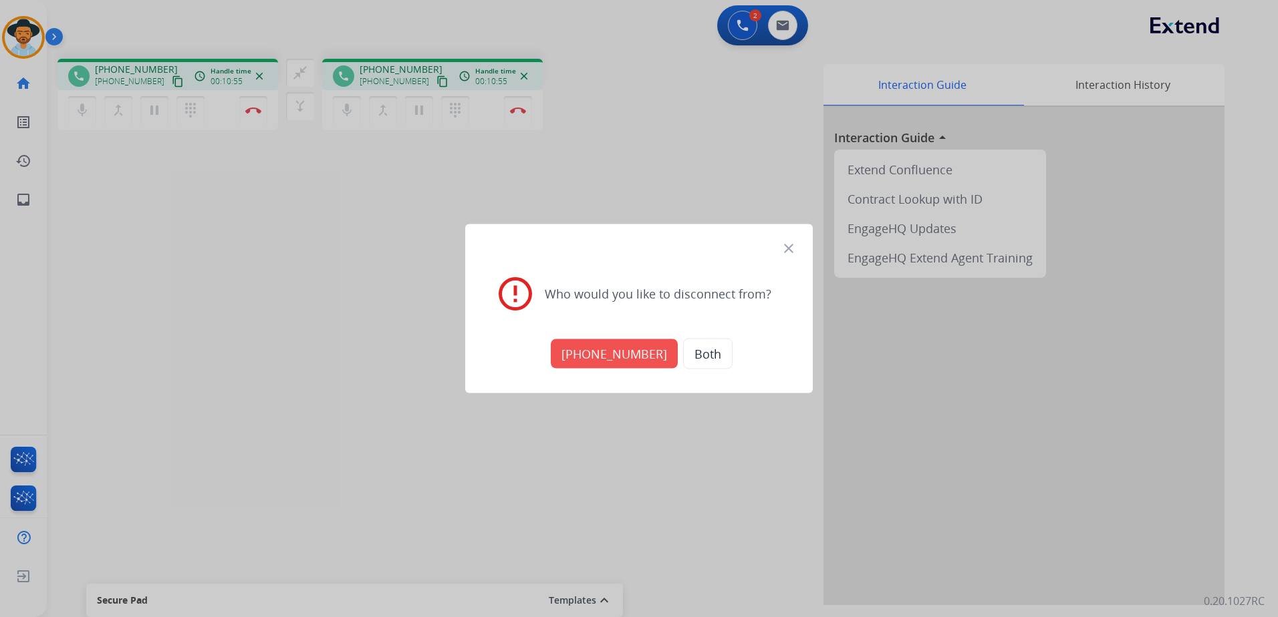
click at [707, 348] on button "Both" at bounding box center [707, 354] width 49 height 31
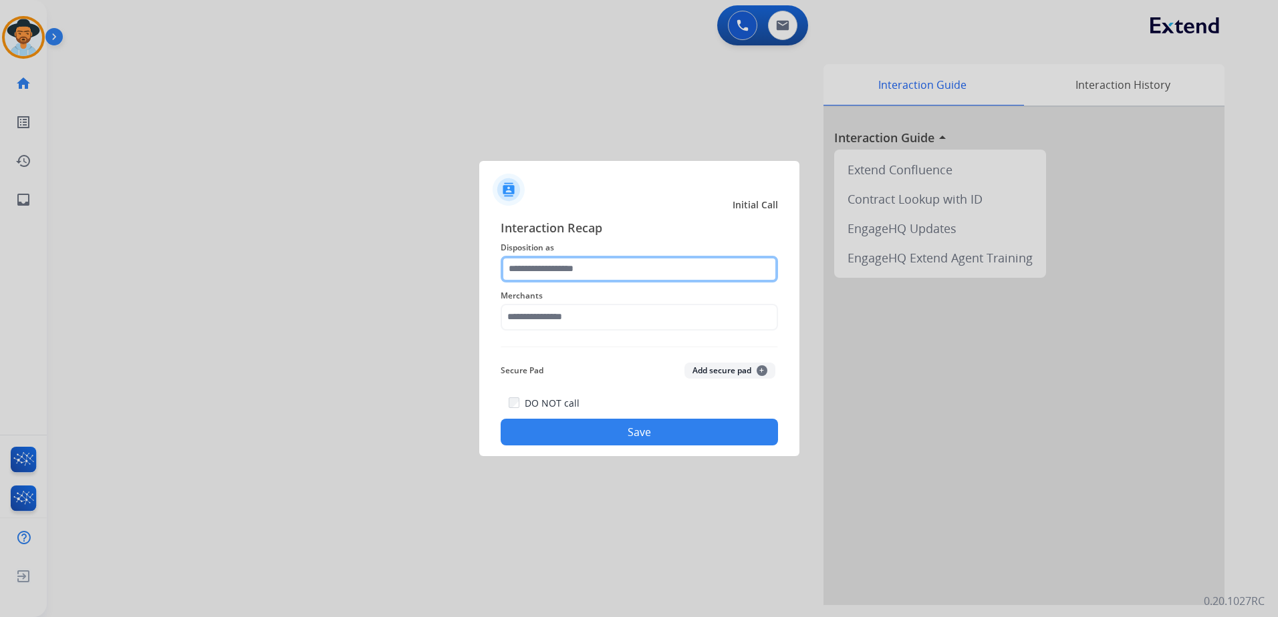
click at [656, 277] on input "text" at bounding box center [638, 269] width 277 height 27
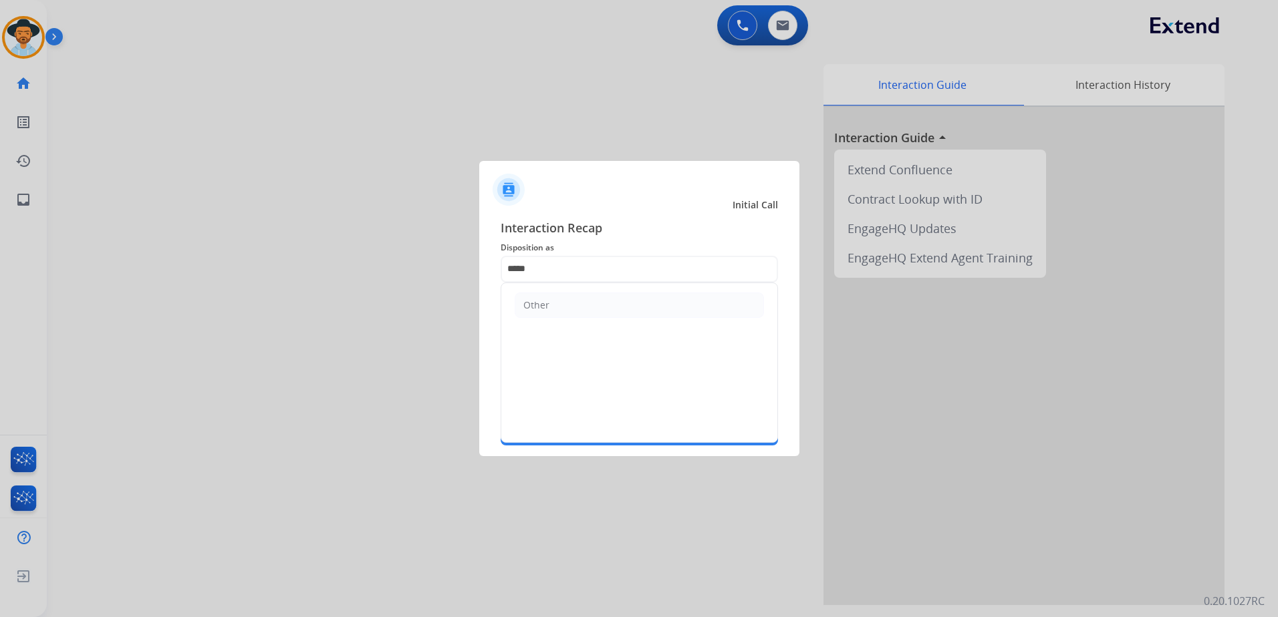
click at [573, 322] on ul "Other" at bounding box center [639, 305] width 276 height 44
click at [576, 316] on li "Other" at bounding box center [638, 305] width 249 height 25
type input "*****"
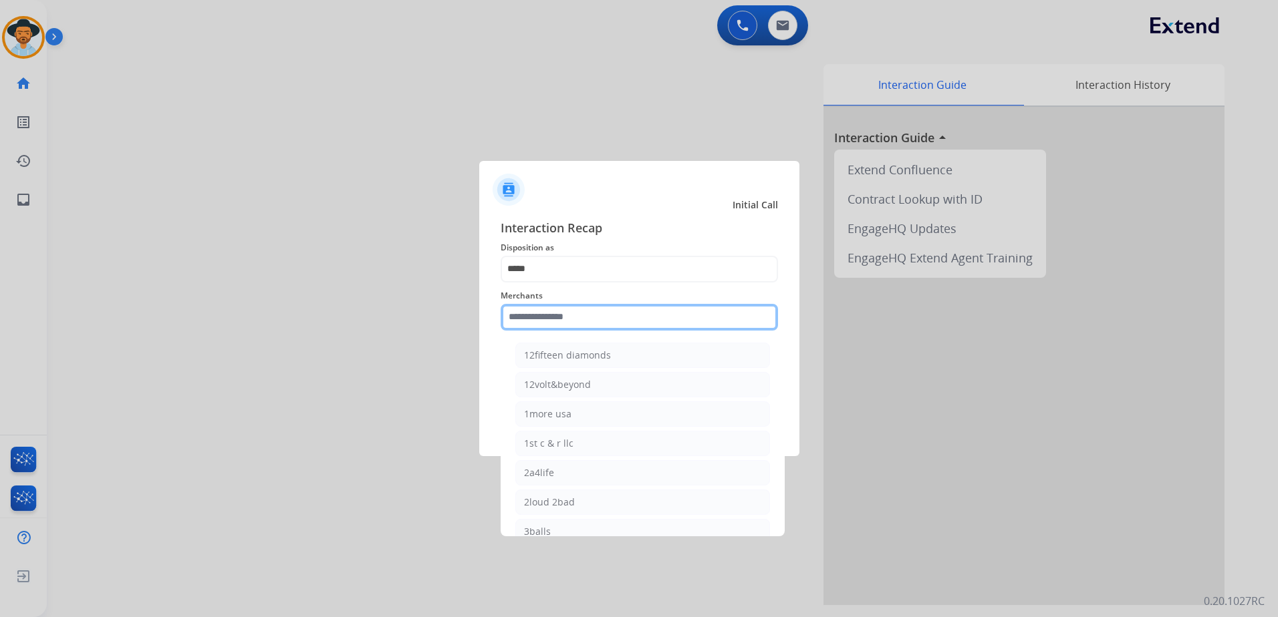
click at [573, 317] on input "text" at bounding box center [638, 317] width 277 height 27
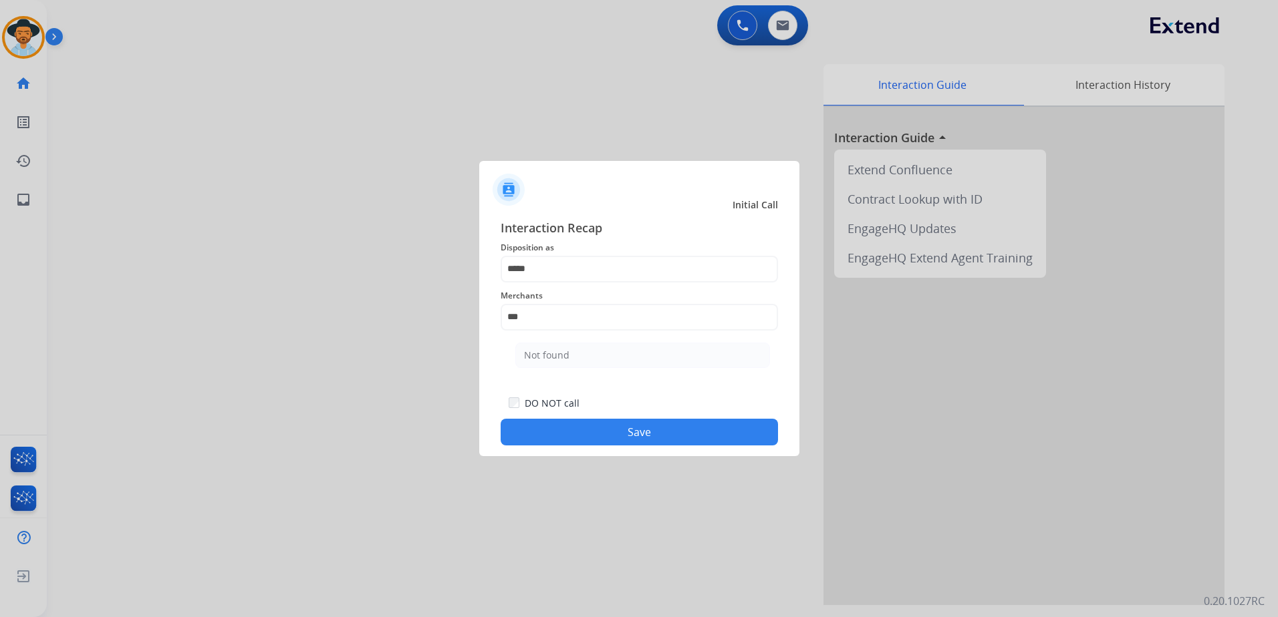
click at [545, 372] on ul "Not found" at bounding box center [642, 358] width 263 height 45
click at [577, 355] on li "Not found" at bounding box center [642, 355] width 255 height 25
drag, startPoint x: 568, startPoint y: 318, endPoint x: 359, endPoint y: 301, distance: 209.8
click at [495, 318] on div "Interaction Recap Disposition as ***** Merchants ********* Secure Pad Add secur…" at bounding box center [639, 332] width 320 height 249
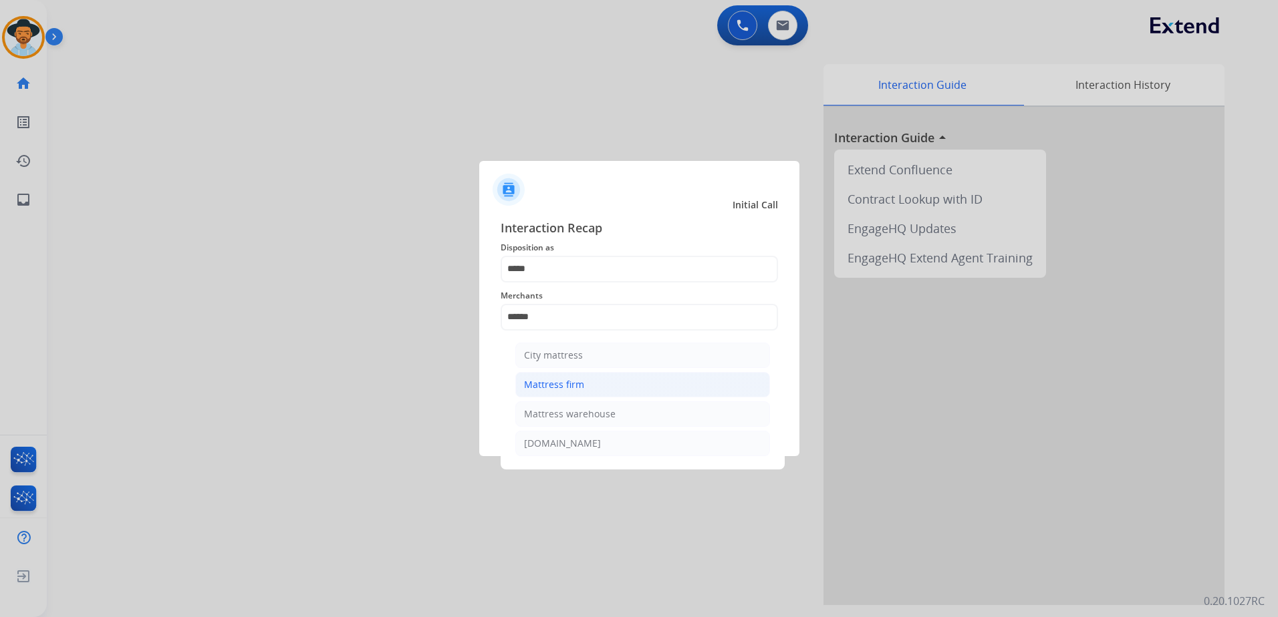
click at [565, 381] on div "Mattress firm" at bounding box center [554, 384] width 60 height 13
type input "**********"
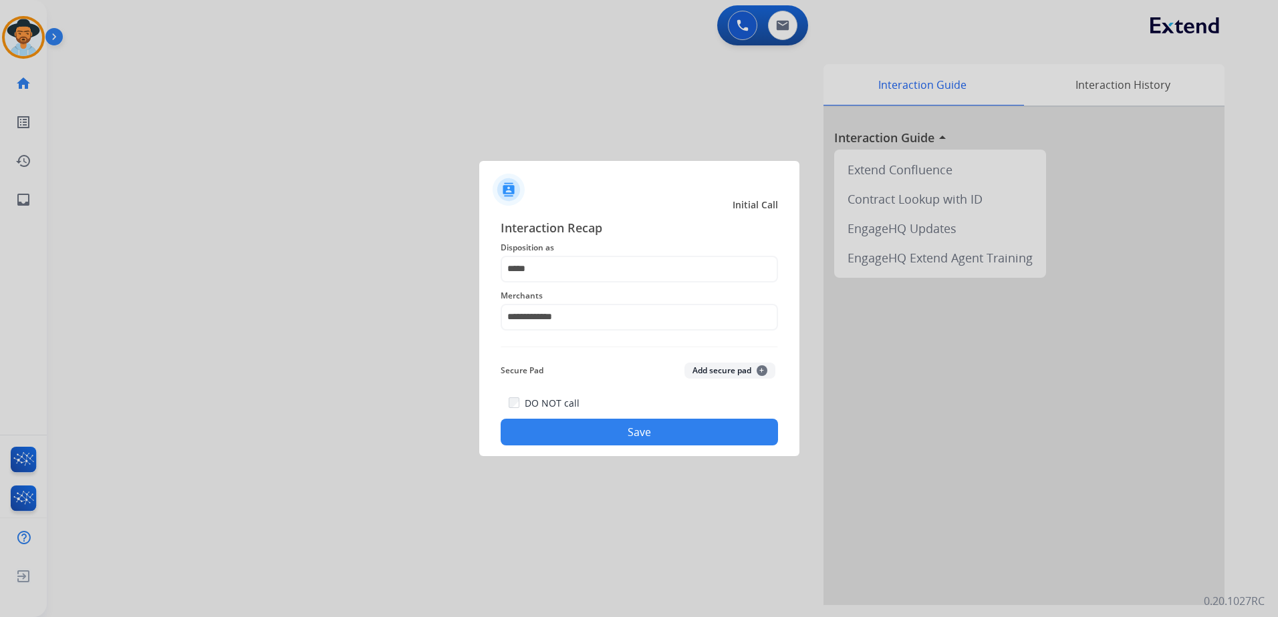
click at [649, 437] on button "Save" at bounding box center [638, 432] width 277 height 27
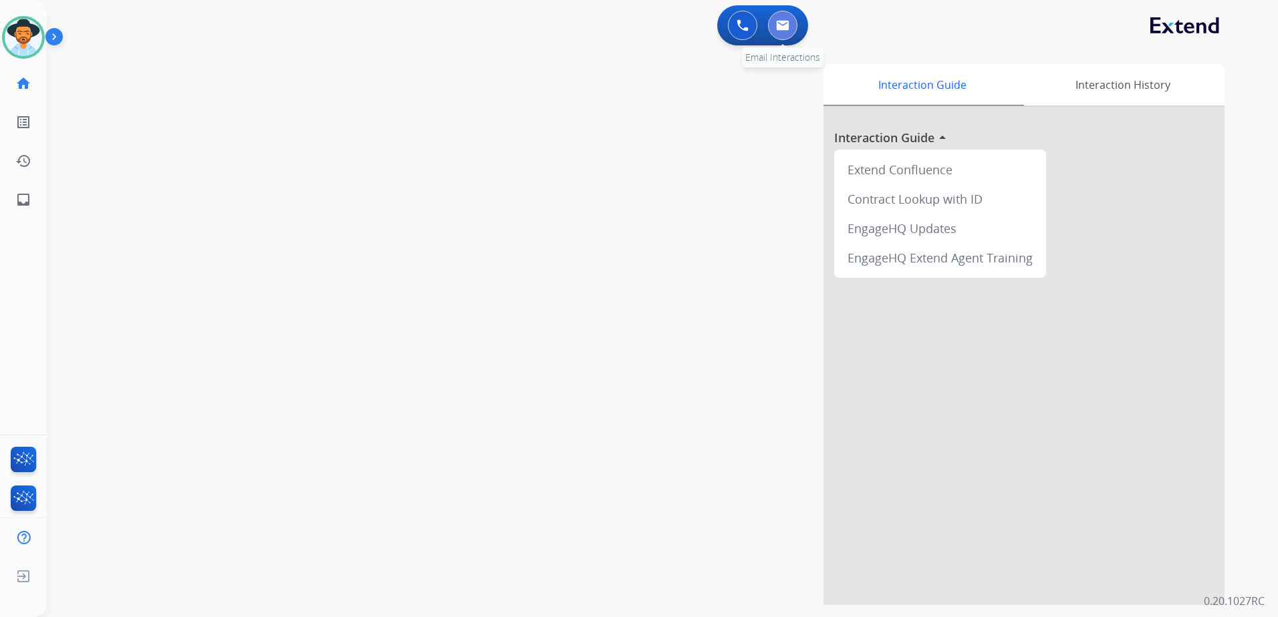
click at [785, 25] on img at bounding box center [782, 25] width 13 height 11
select select "**********"
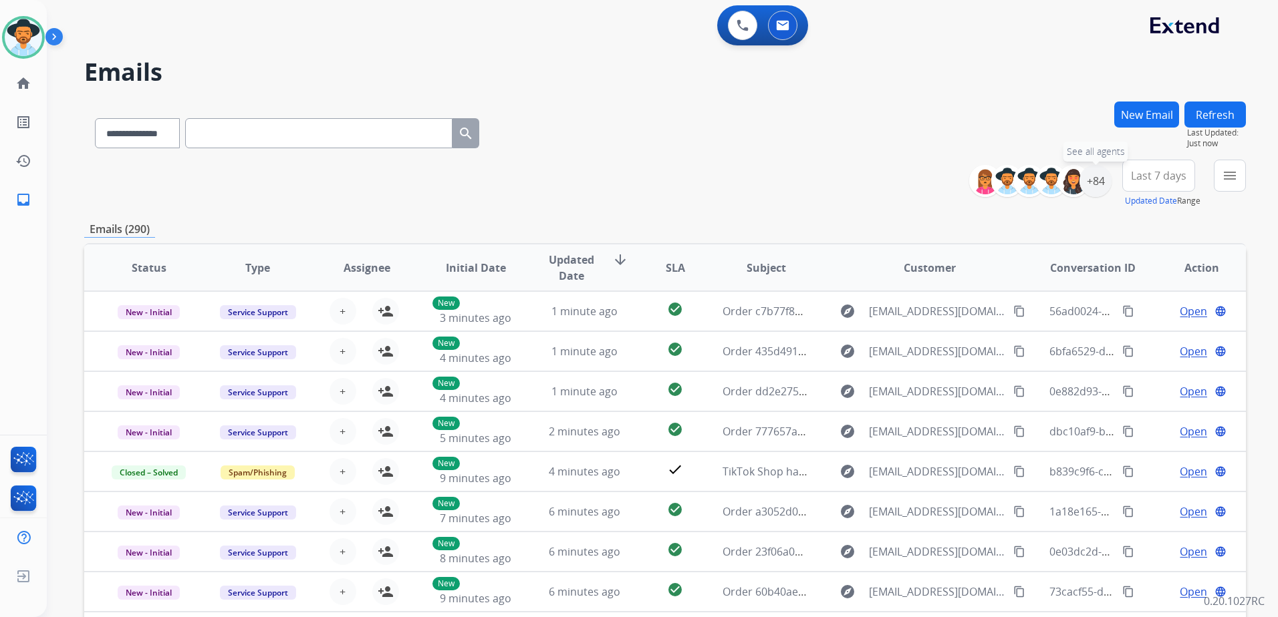
drag, startPoint x: 1095, startPoint y: 187, endPoint x: 1089, endPoint y: 247, distance: 59.8
click at [1094, 188] on div "+84" at bounding box center [1095, 181] width 32 height 32
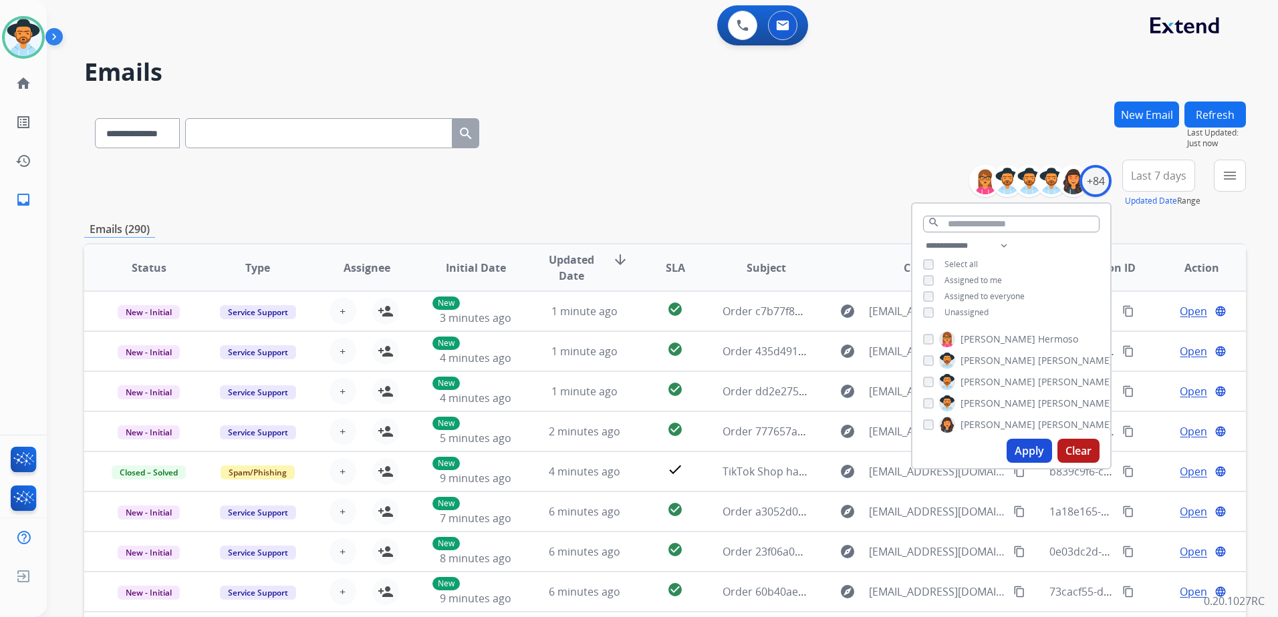
click at [967, 295] on span "Assigned to everyone" at bounding box center [984, 296] width 80 height 11
click at [968, 307] on span "Unassigned" at bounding box center [966, 312] width 44 height 11
click at [969, 291] on span "Assigned to everyone" at bounding box center [984, 296] width 80 height 11
click at [969, 281] on span "Assigned to me" at bounding box center [972, 280] width 57 height 11
click at [1031, 449] on button "Apply" at bounding box center [1028, 451] width 45 height 24
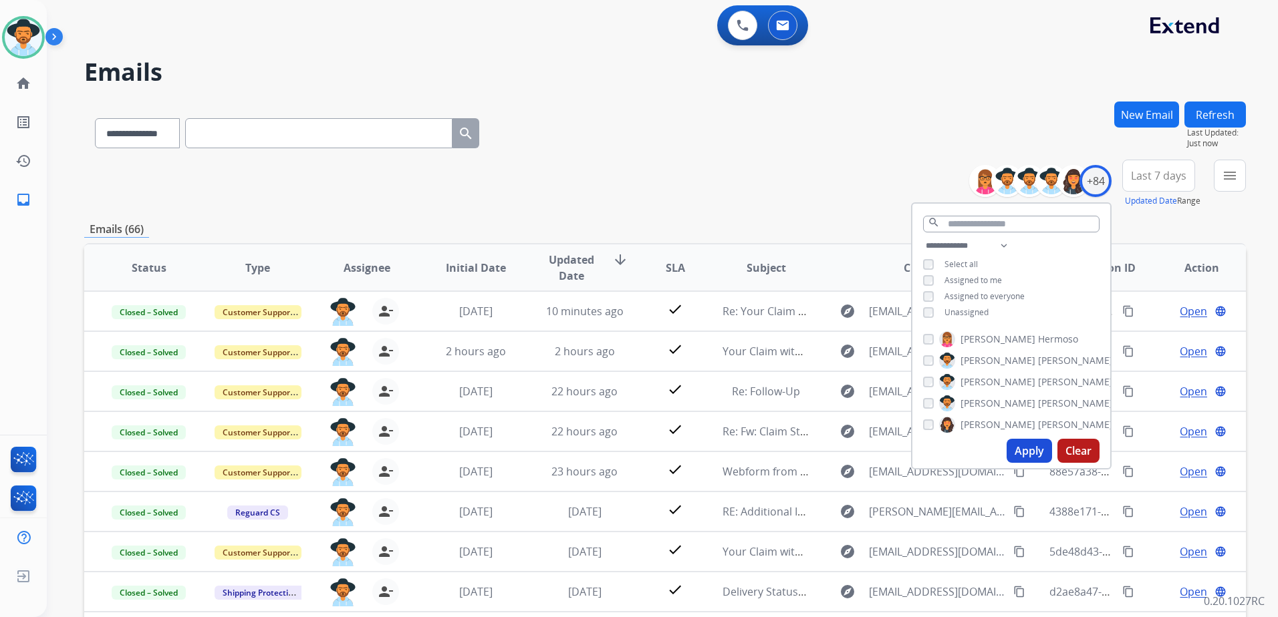
click at [794, 177] on div "**********" at bounding box center [664, 184] width 1161 height 48
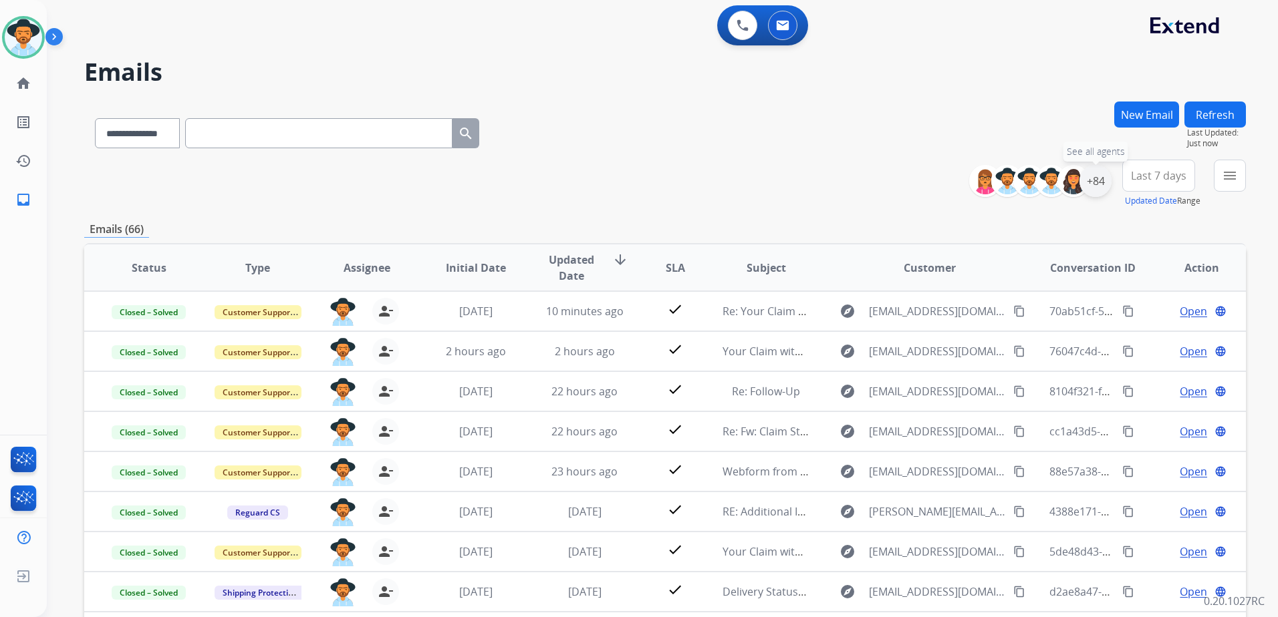
click at [1084, 183] on div "+84" at bounding box center [1095, 181] width 32 height 32
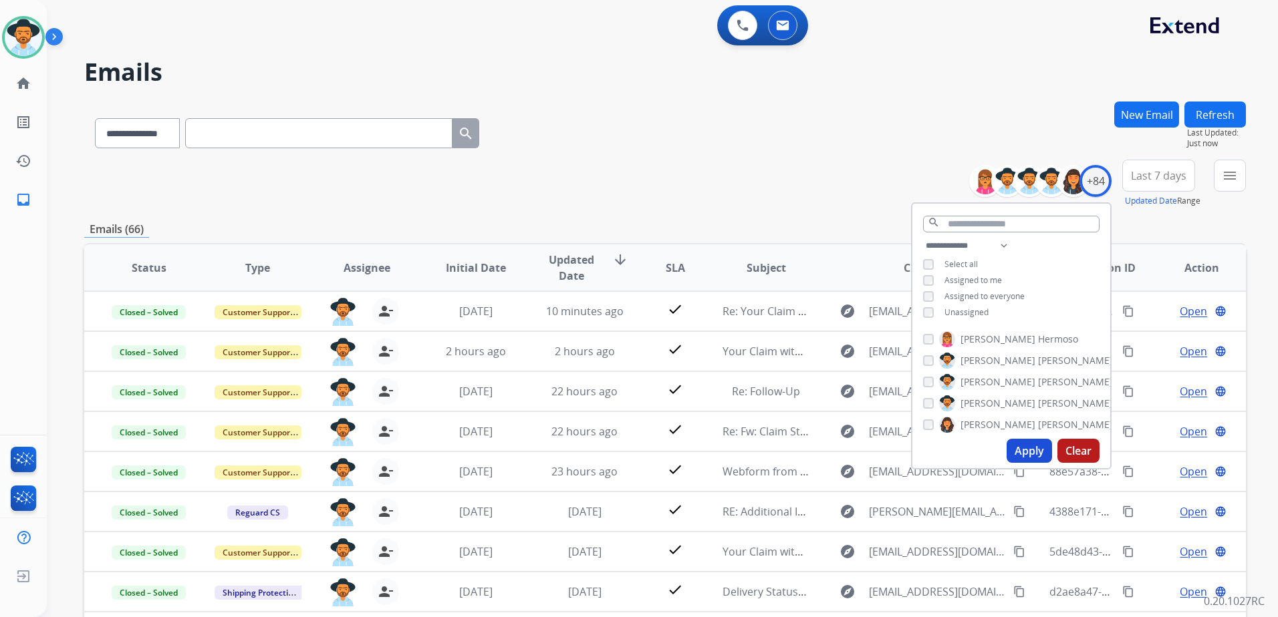
click at [955, 316] on span "Unassigned" at bounding box center [966, 312] width 44 height 11
click at [970, 291] on span "Assigned to everyone" at bounding box center [984, 296] width 80 height 11
click at [960, 289] on div "**********" at bounding box center [1011, 281] width 198 height 86
click at [954, 308] on span "Unassigned" at bounding box center [966, 312] width 44 height 11
click at [951, 294] on span "Assigned to everyone" at bounding box center [984, 296] width 80 height 11
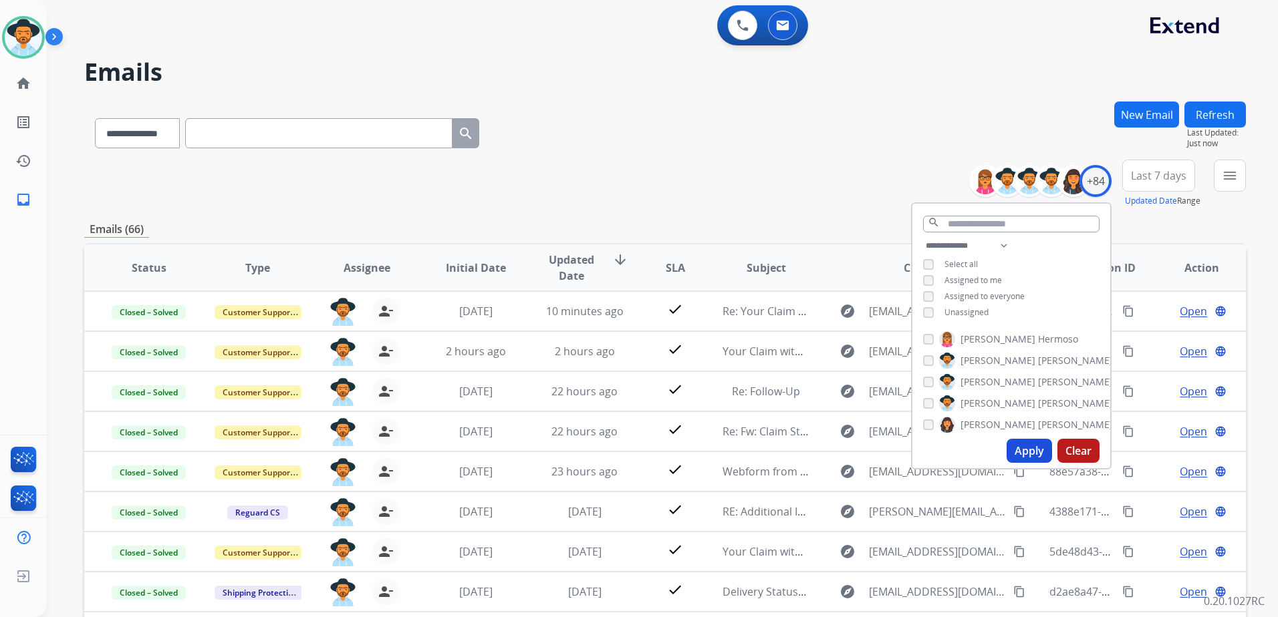
click at [971, 313] on span "Unassigned" at bounding box center [966, 312] width 44 height 11
click at [1012, 455] on button "Apply" at bounding box center [1028, 451] width 45 height 24
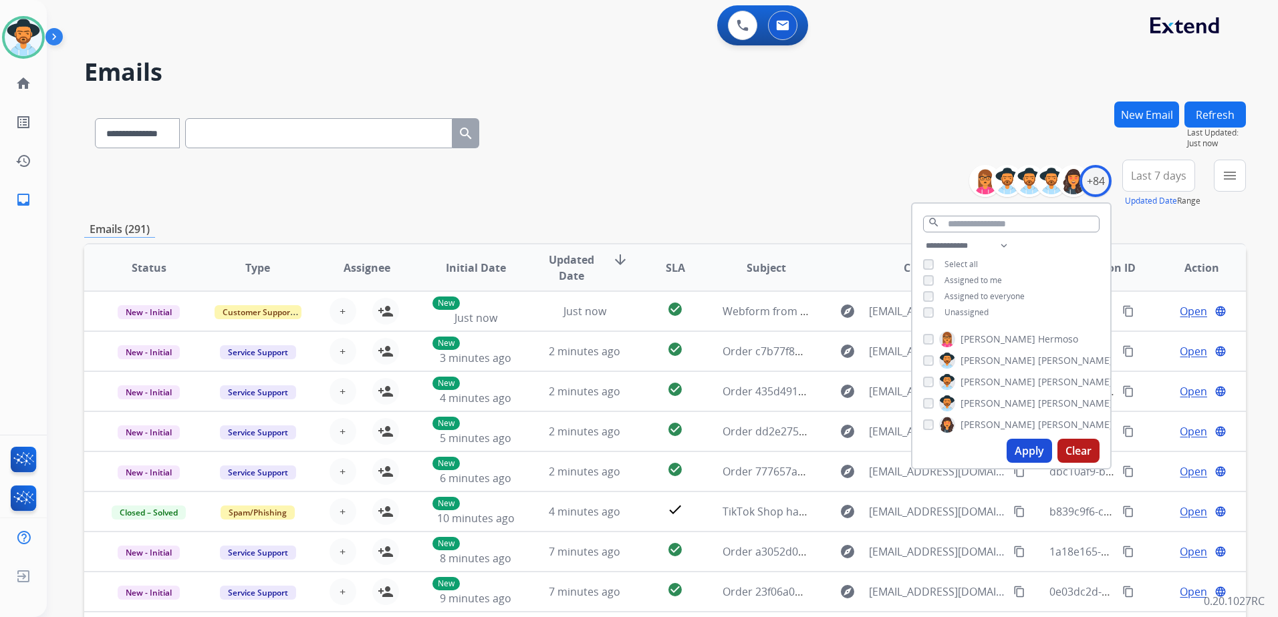
click at [721, 241] on div "**********" at bounding box center [664, 431] width 1161 height 659
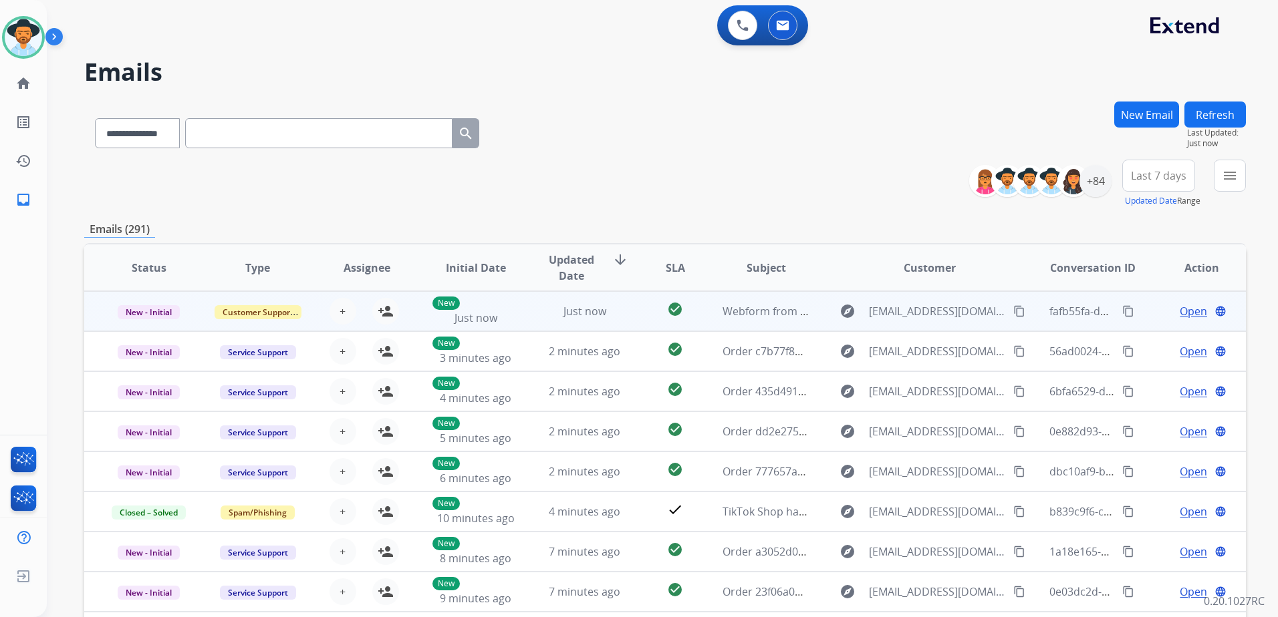
drag, startPoint x: 1157, startPoint y: 318, endPoint x: 1139, endPoint y: 319, distance: 18.8
click at [1158, 318] on div "Open language" at bounding box center [1201, 311] width 87 height 16
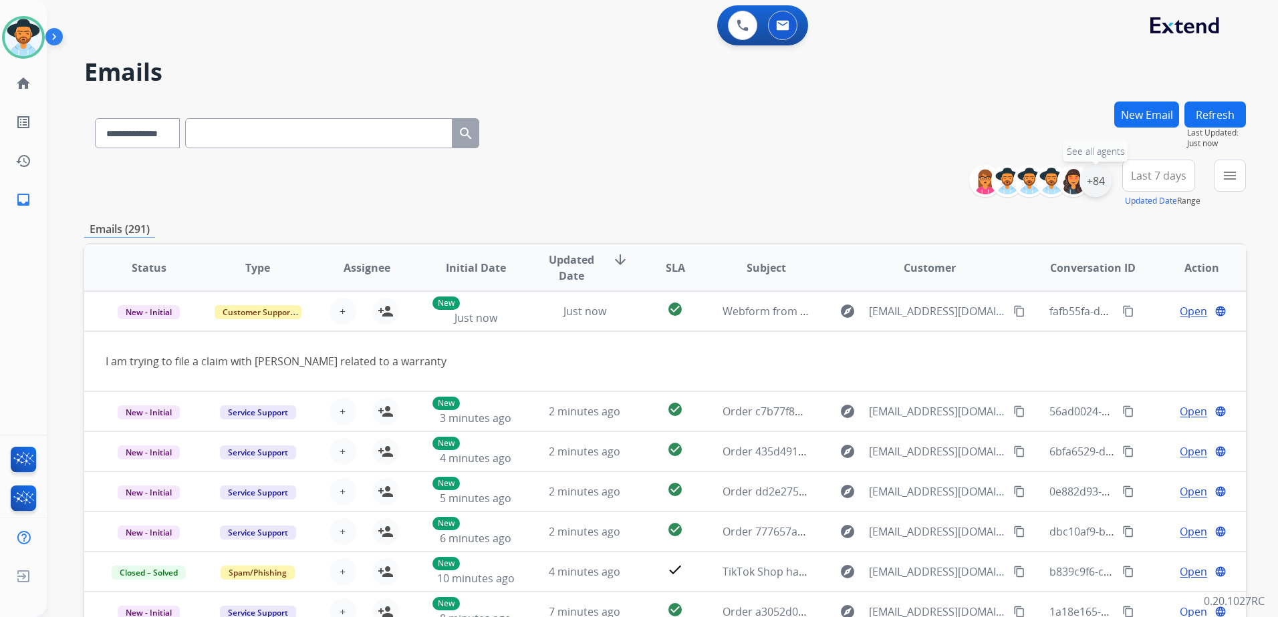
click at [1091, 189] on div "+84" at bounding box center [1095, 181] width 32 height 32
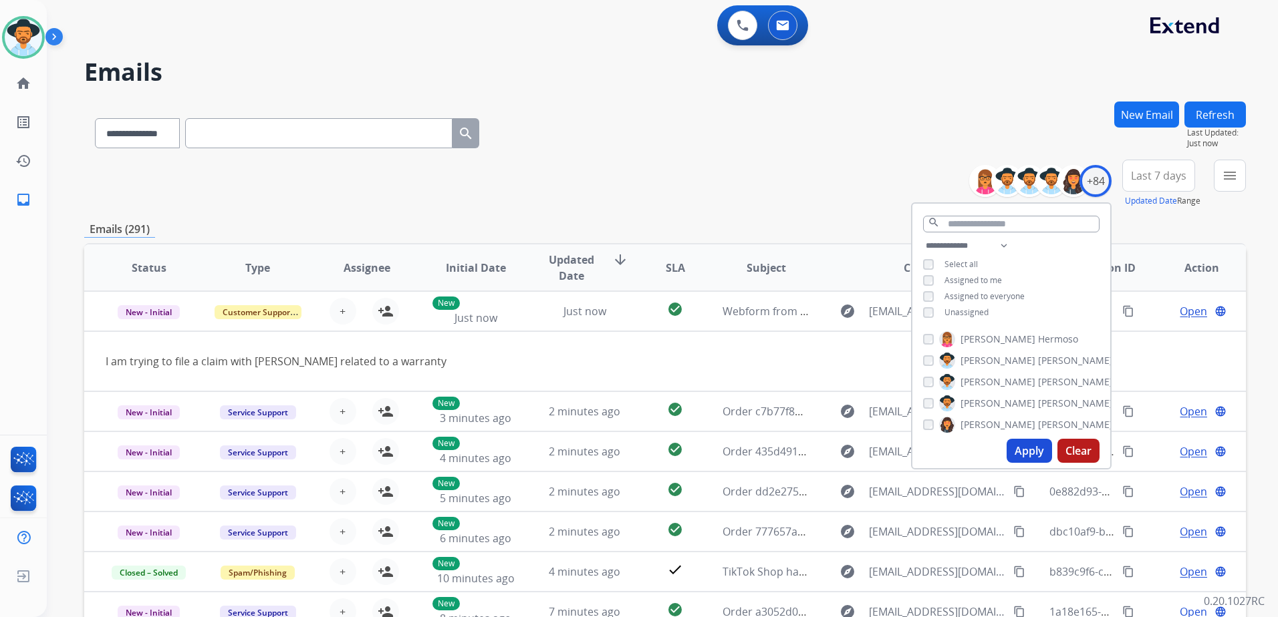
click at [884, 100] on div "**********" at bounding box center [646, 356] width 1199 height 617
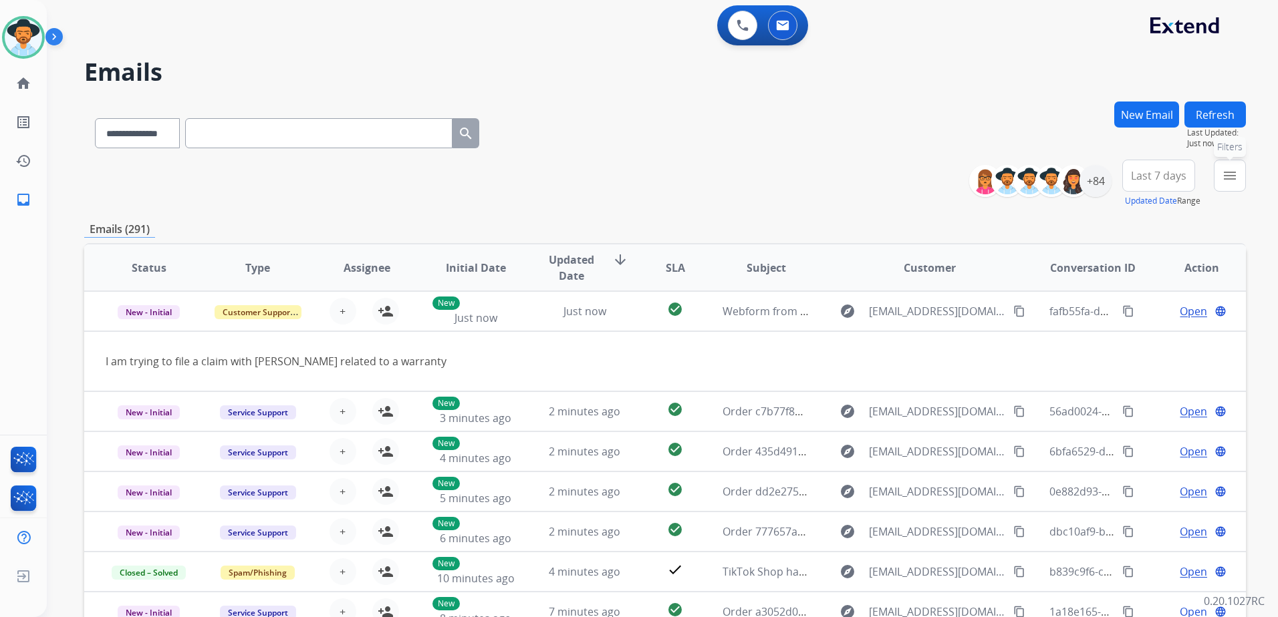
click at [1235, 172] on mat-icon "menu" at bounding box center [1229, 176] width 16 height 16
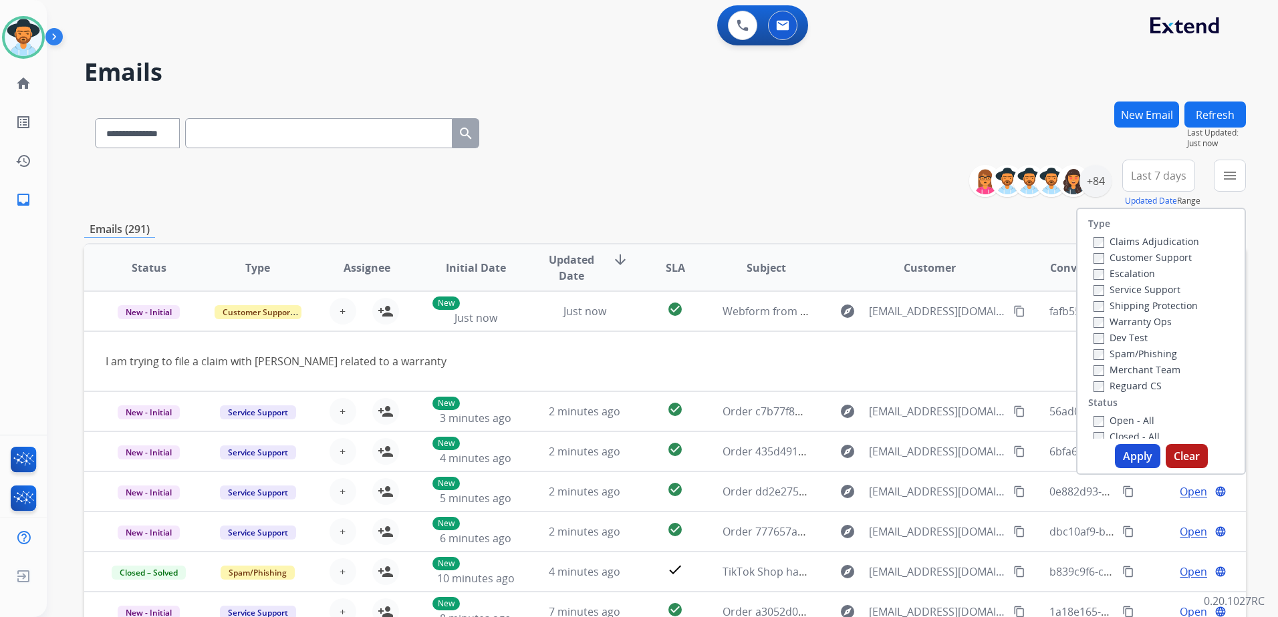
click at [1125, 261] on label "Customer Support" at bounding box center [1142, 257] width 98 height 13
click at [1140, 307] on label "Shipping Protection" at bounding box center [1145, 305] width 104 height 13
click at [1123, 386] on label "Reguard CS" at bounding box center [1127, 386] width 68 height 13
click at [1131, 419] on label "Open - All" at bounding box center [1123, 420] width 61 height 13
drag, startPoint x: 1131, startPoint y: 419, endPoint x: 1131, endPoint y: 426, distance: 7.3
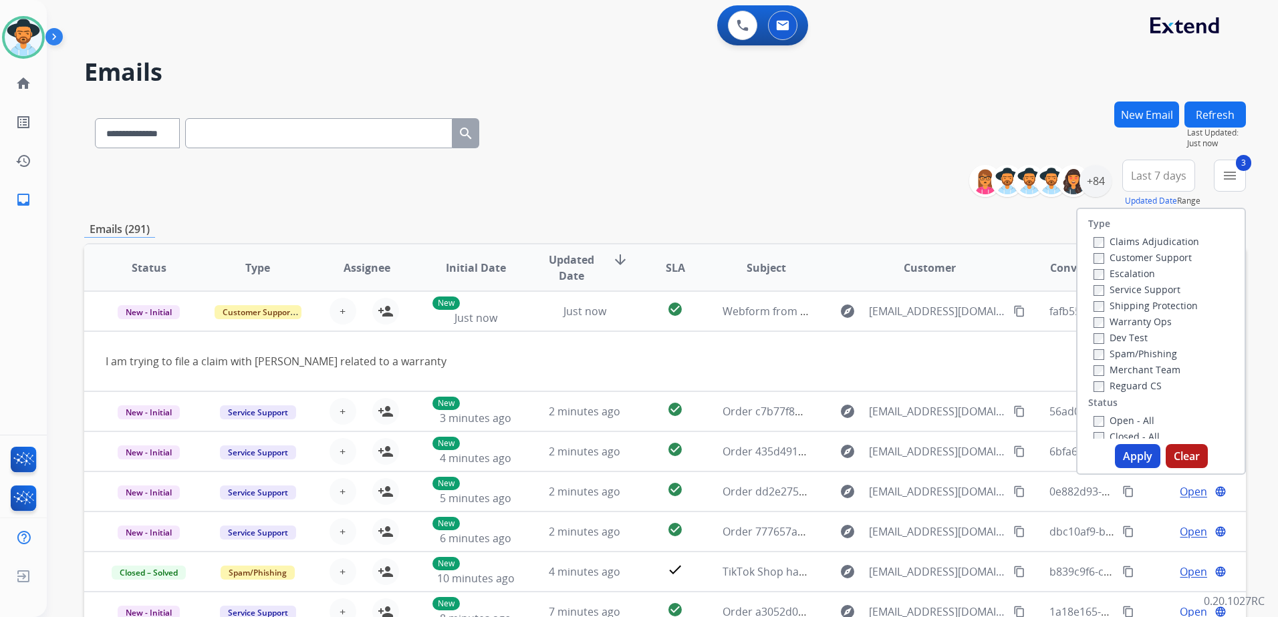
click at [1122, 420] on label "Open - All" at bounding box center [1123, 420] width 61 height 13
click at [1129, 454] on button "Apply" at bounding box center [1137, 456] width 45 height 24
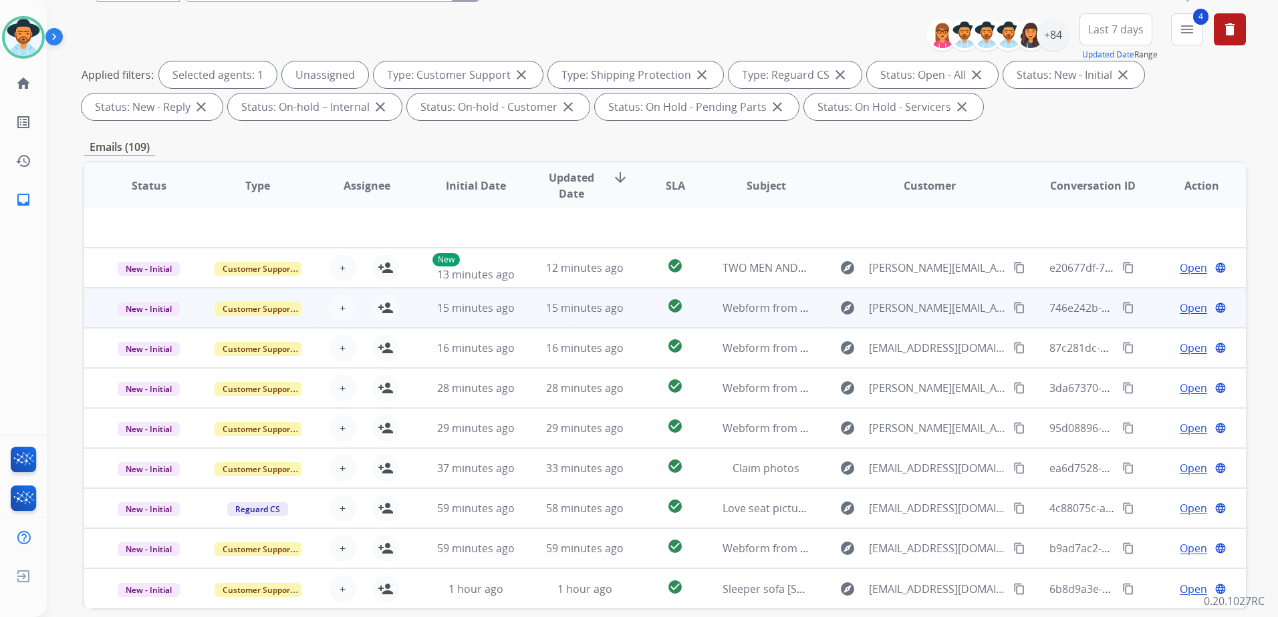
scroll to position [207, 0]
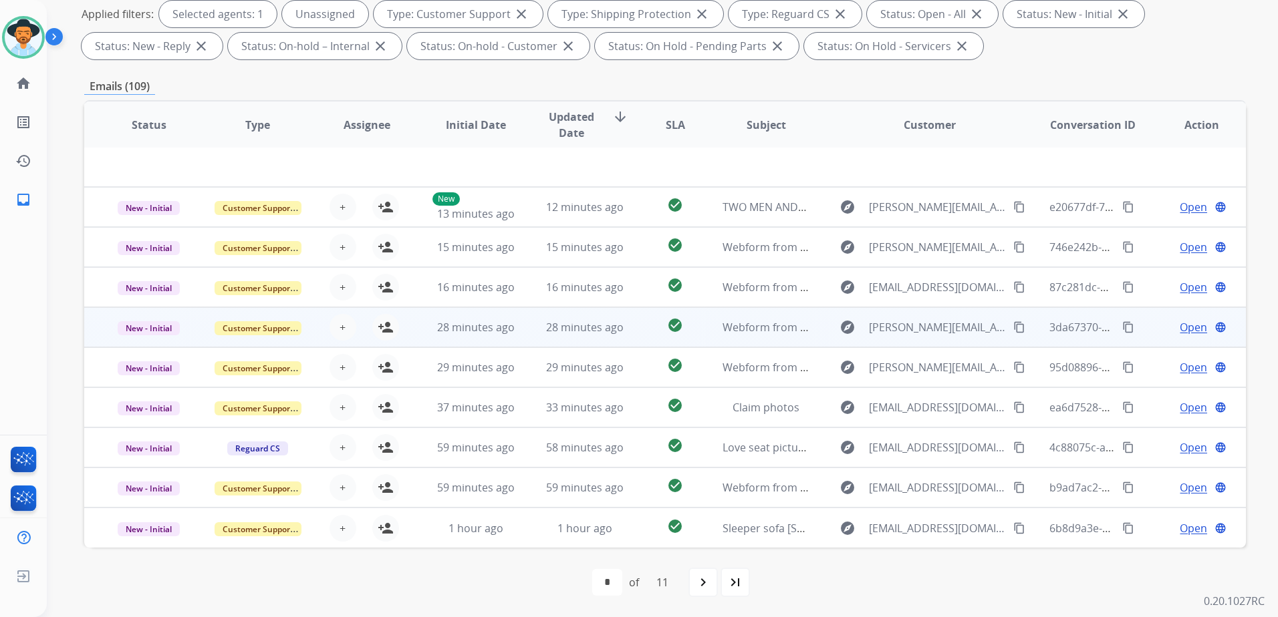
click at [1147, 324] on td "Open language" at bounding box center [1191, 327] width 109 height 40
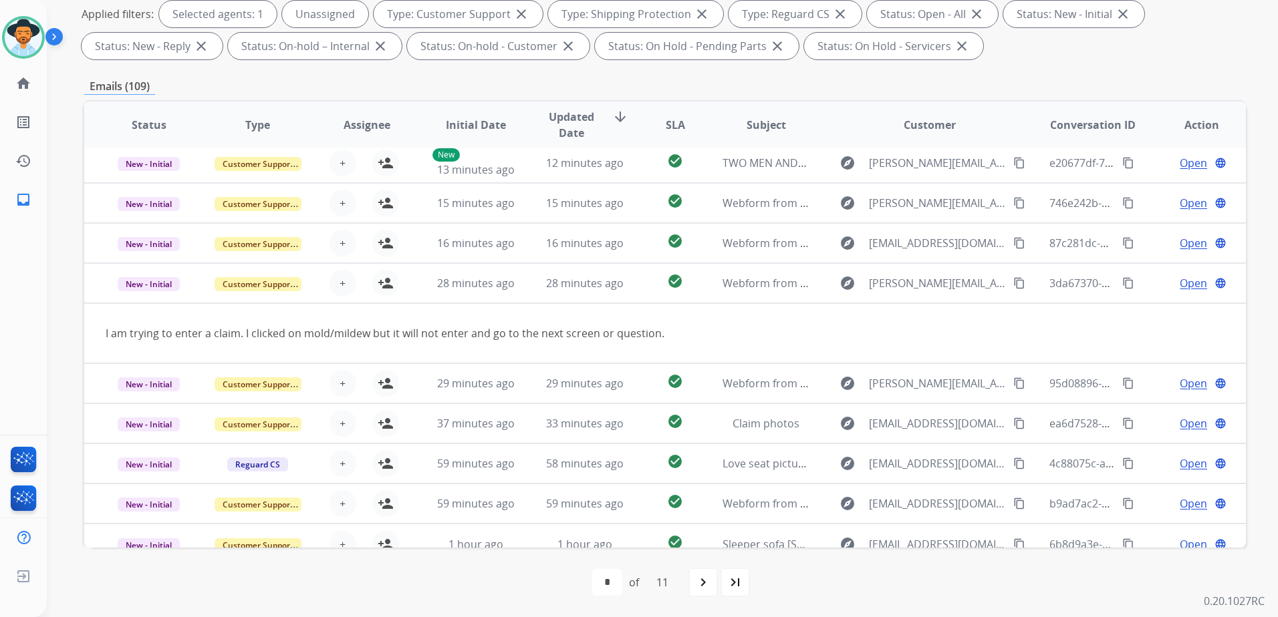
scroll to position [61, 0]
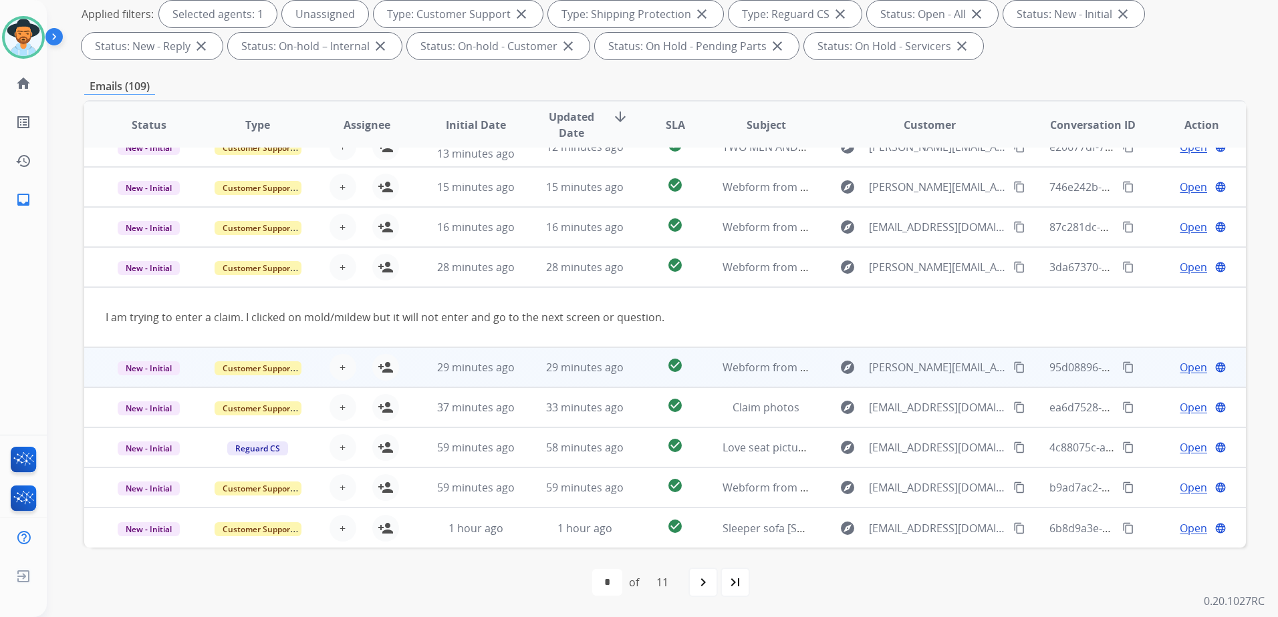
click at [1146, 378] on td "Open language" at bounding box center [1191, 367] width 109 height 40
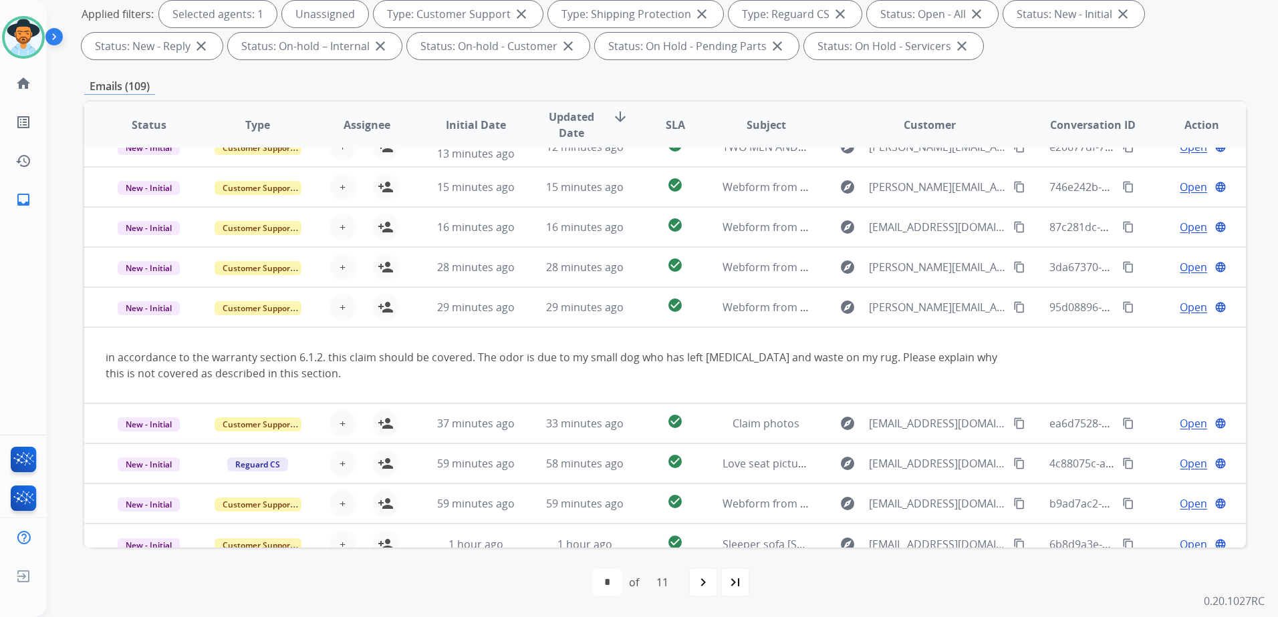
scroll to position [78, 0]
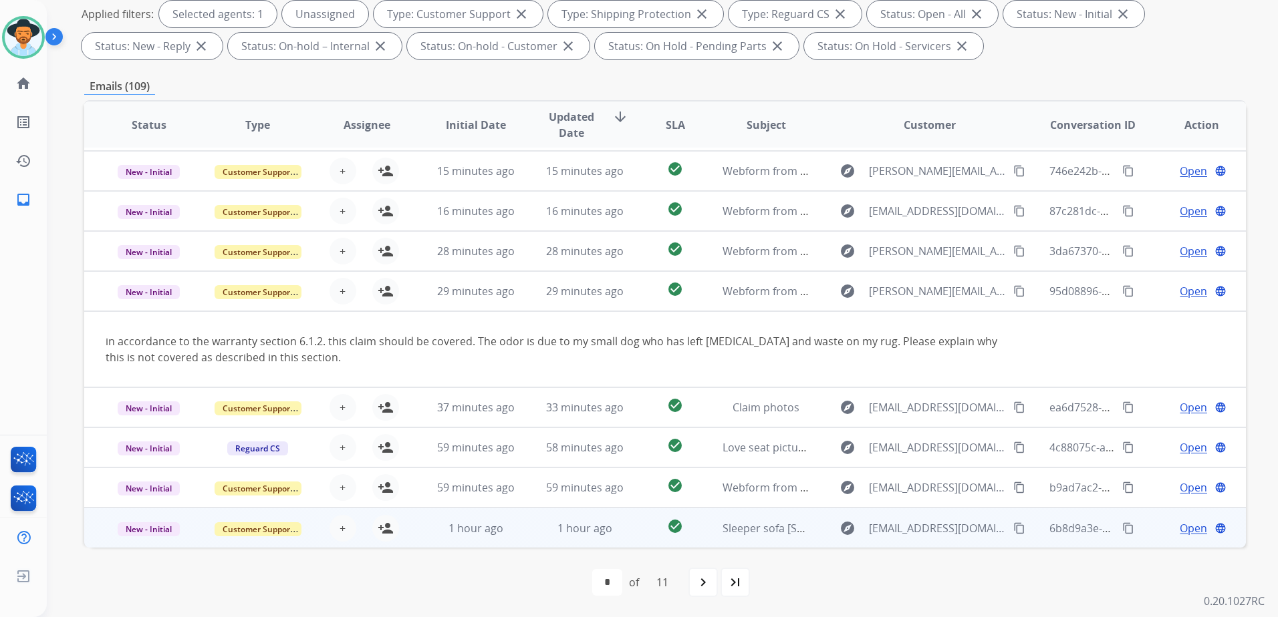
click at [1145, 533] on td "Open language" at bounding box center [1191, 528] width 109 height 40
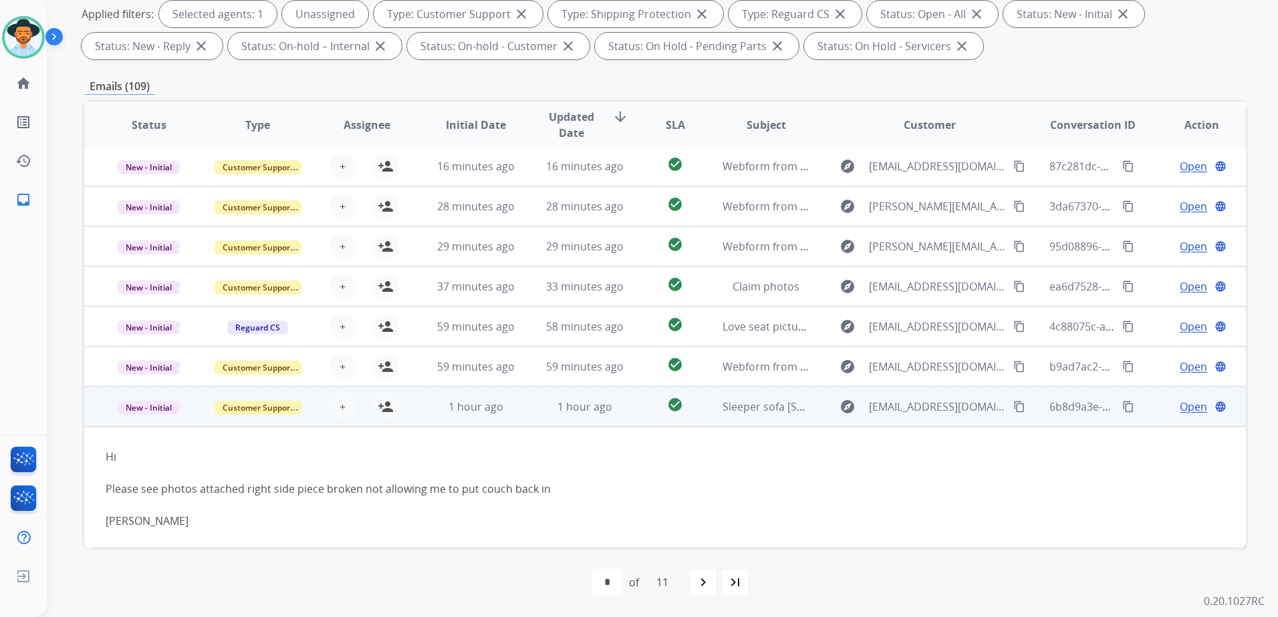
scroll to position [125, 0]
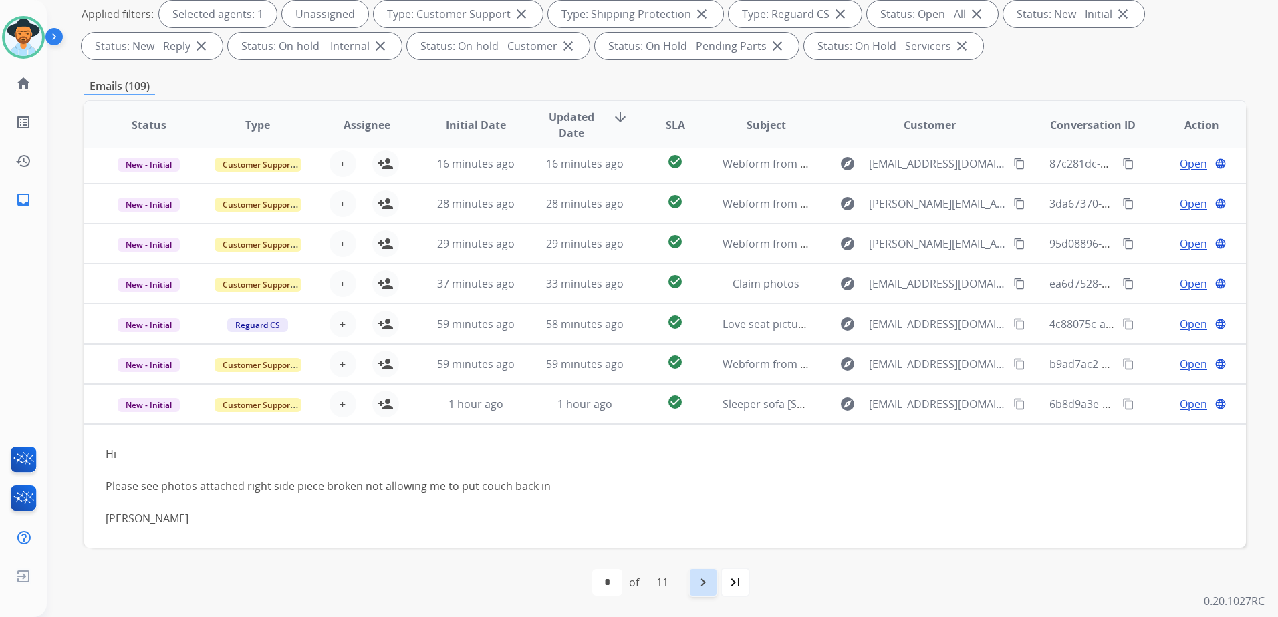
click at [711, 589] on mat-icon "navigate_next" at bounding box center [703, 583] width 16 height 16
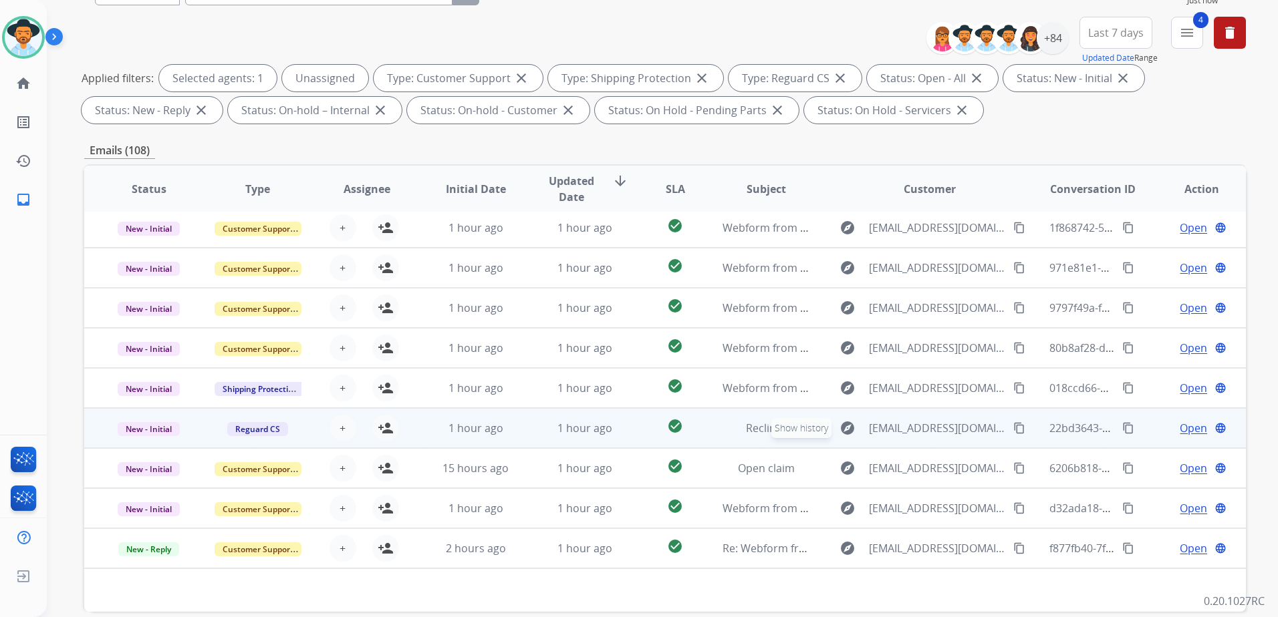
scroll to position [200, 0]
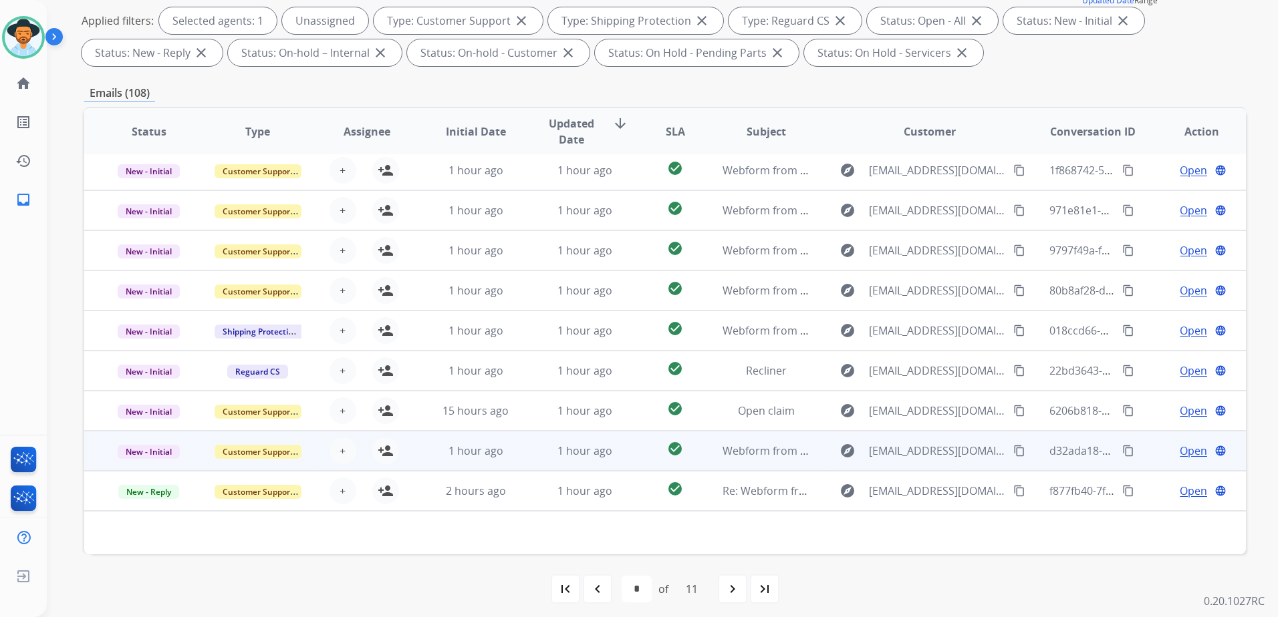
click at [1145, 454] on td "Open language" at bounding box center [1191, 451] width 109 height 40
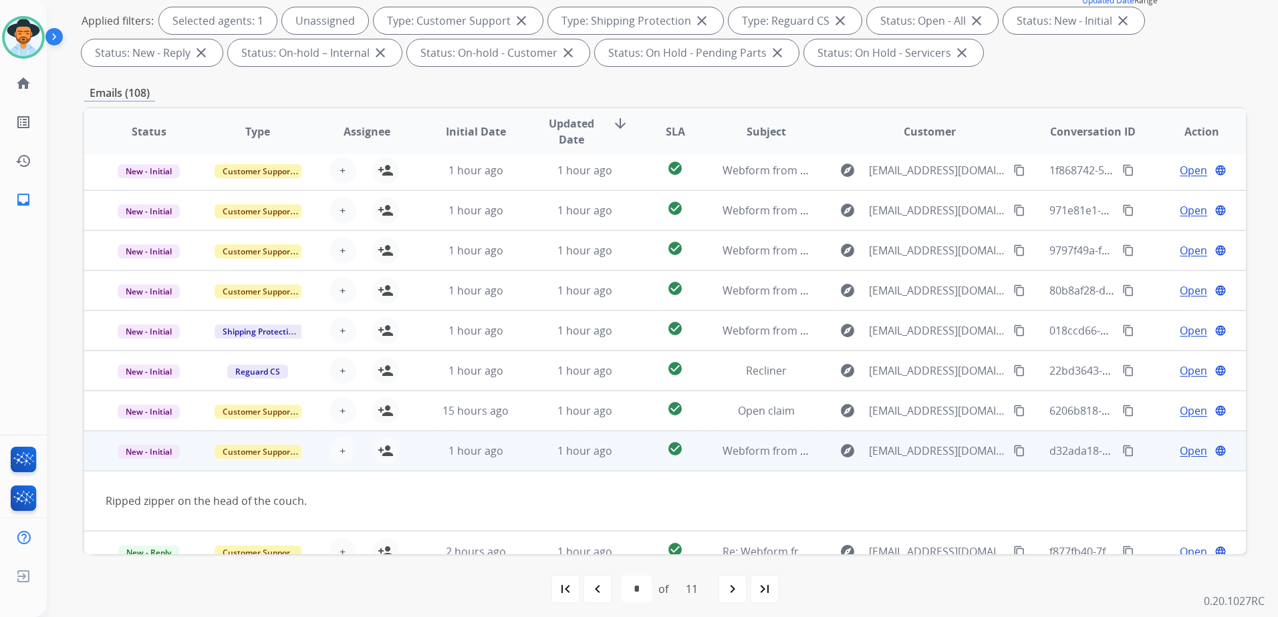
scroll to position [61, 0]
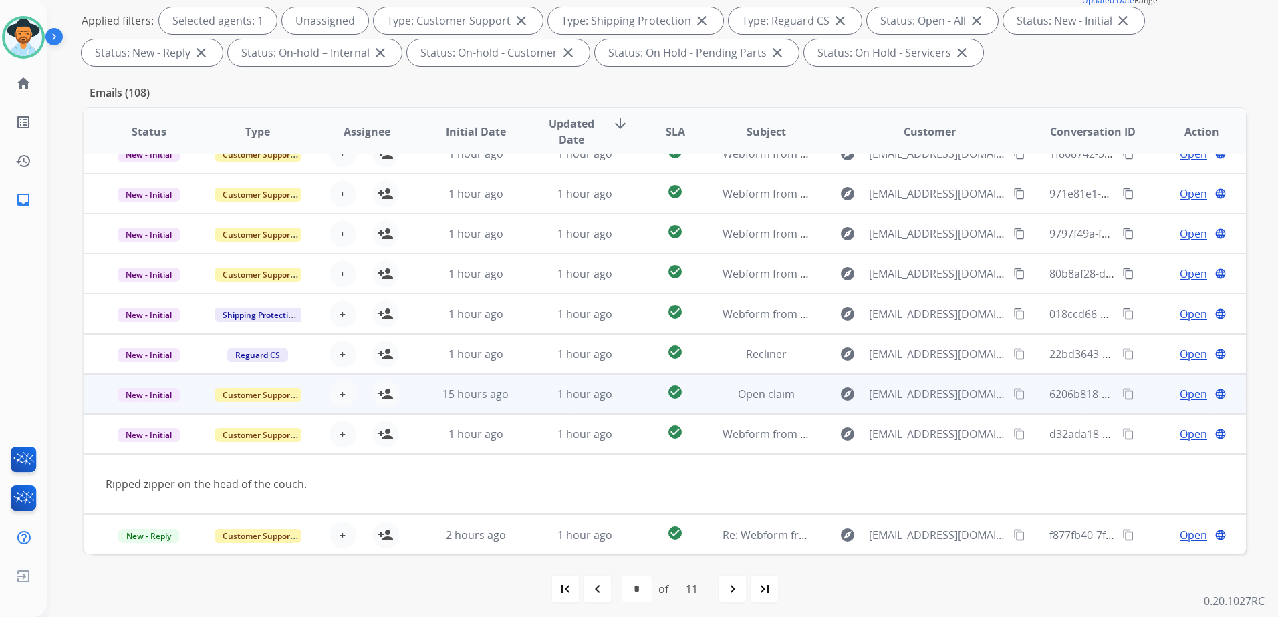
click at [1141, 401] on td "Open language" at bounding box center [1191, 394] width 109 height 40
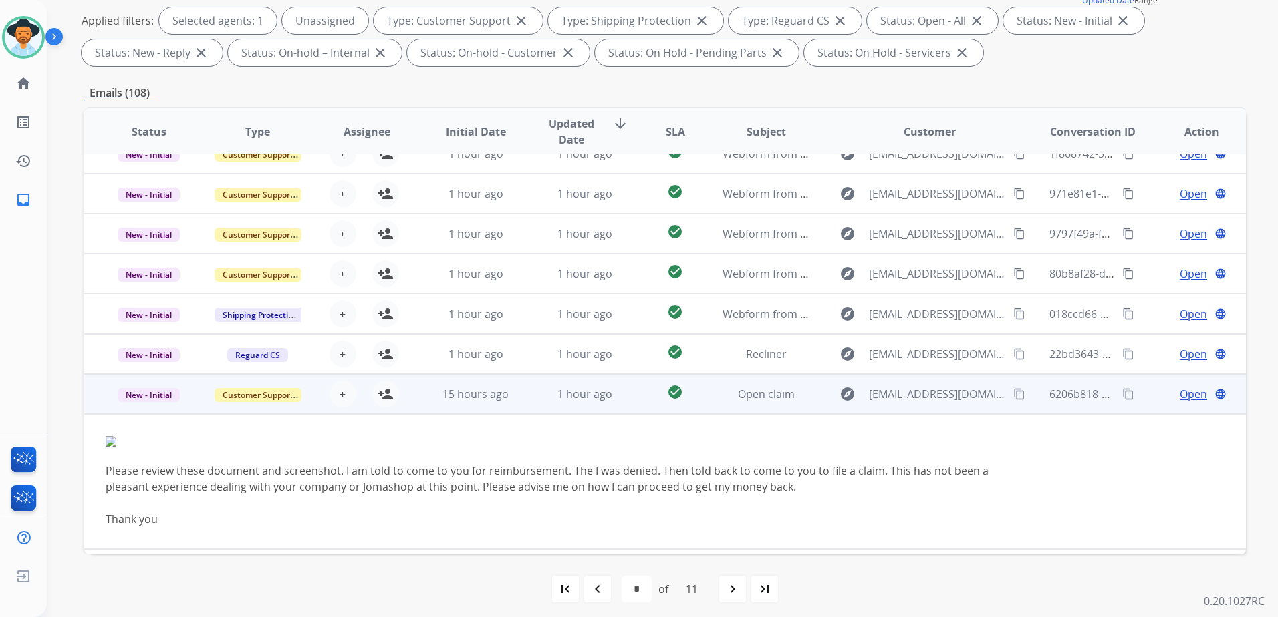
scroll to position [136, 0]
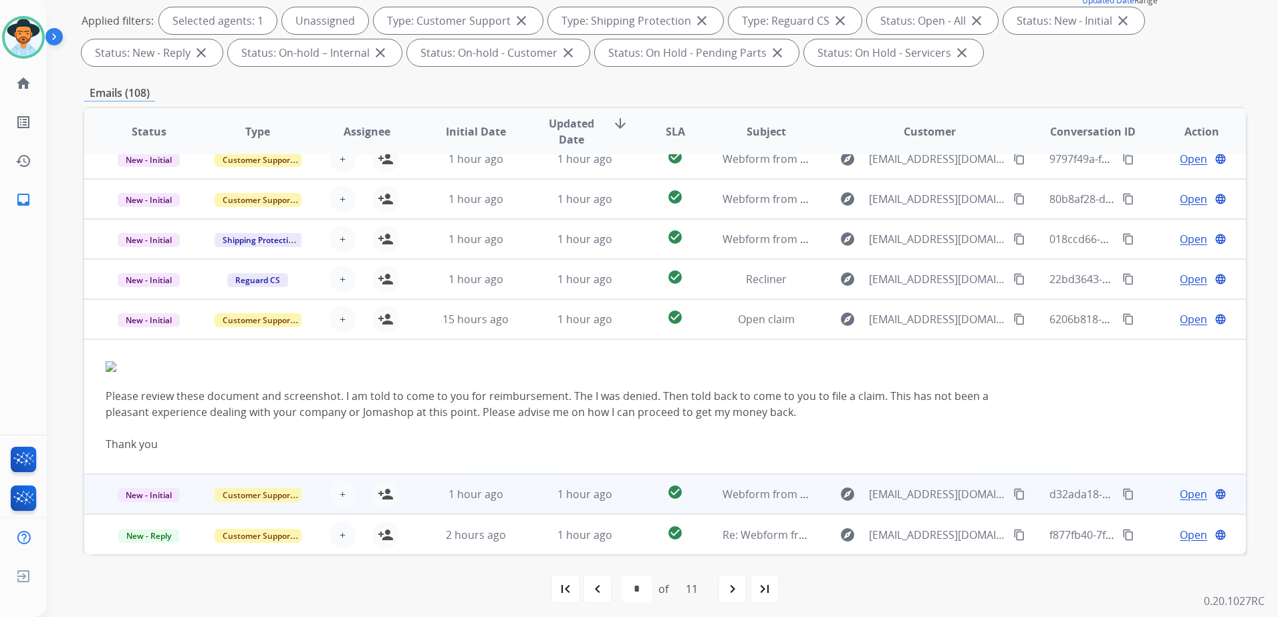
click at [1140, 498] on td "Open language" at bounding box center [1191, 494] width 109 height 40
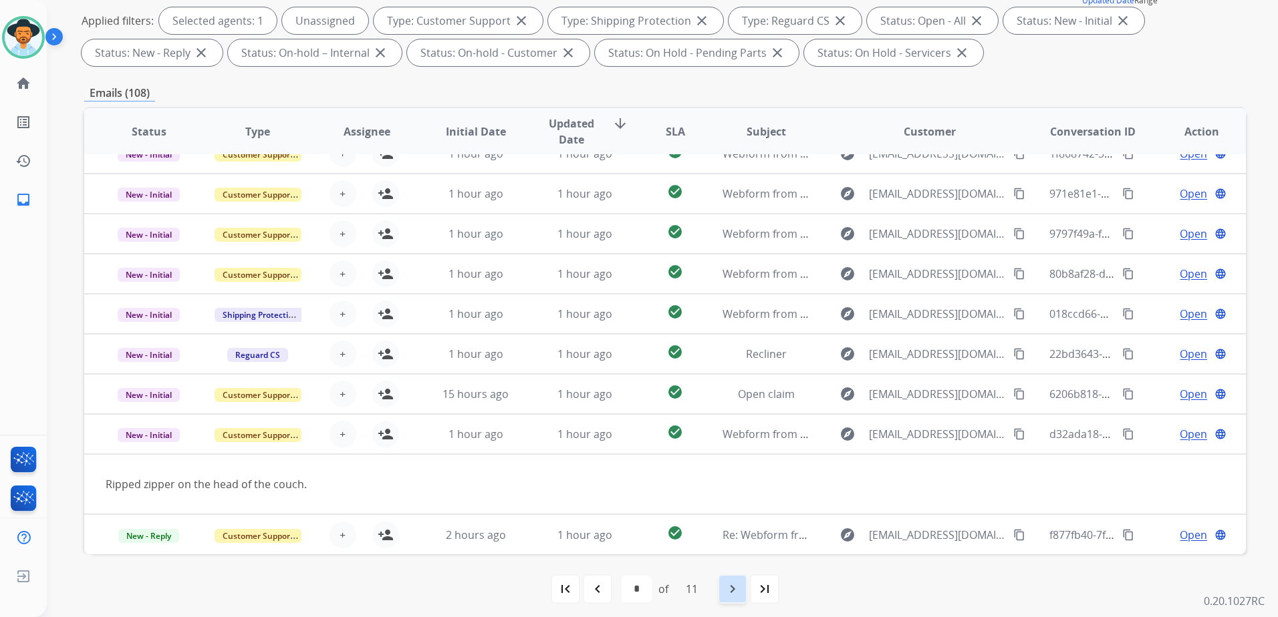
click at [738, 595] on mat-icon "navigate_next" at bounding box center [732, 589] width 16 height 16
select select "*"
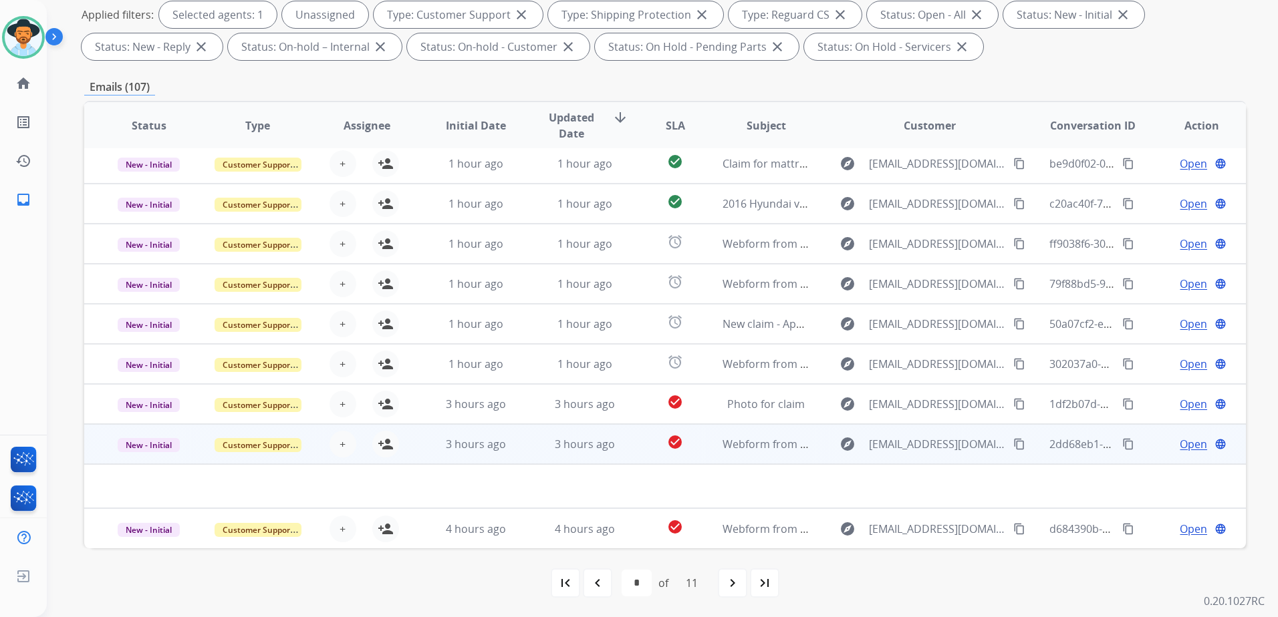
scroll to position [207, 0]
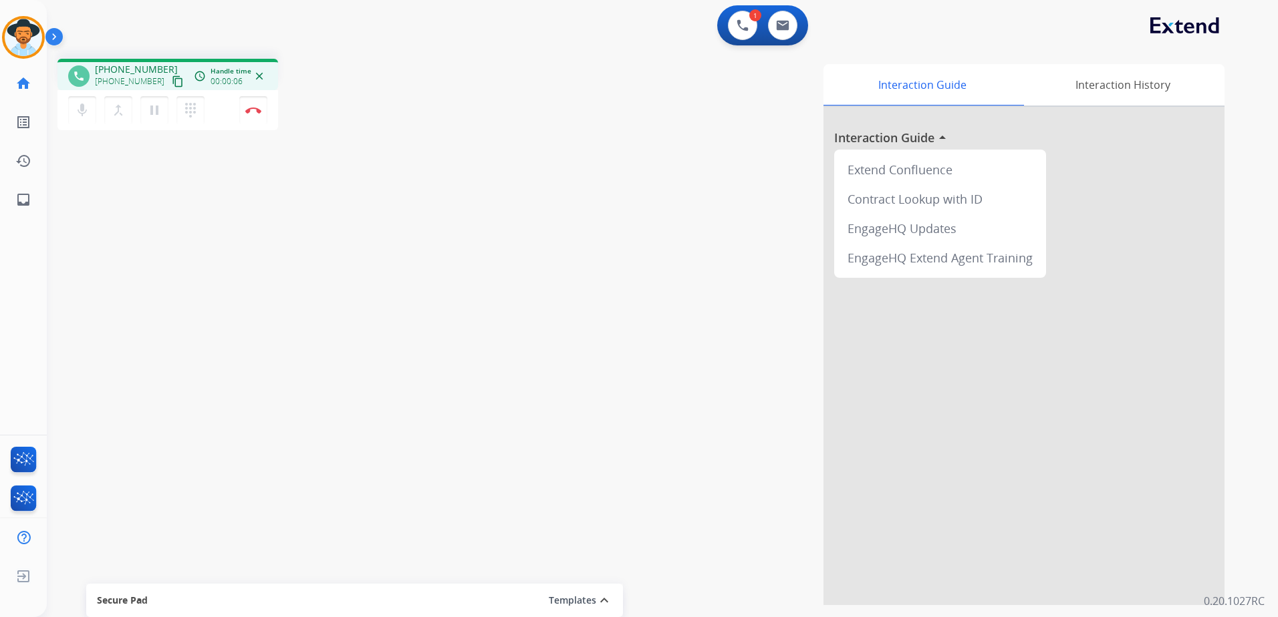
drag, startPoint x: 162, startPoint y: 80, endPoint x: 261, endPoint y: 72, distance: 99.8
click at [172, 80] on mat-icon "content_copy" at bounding box center [178, 82] width 12 height 12
click at [172, 82] on mat-icon "content_copy" at bounding box center [178, 82] width 12 height 12
click at [156, 118] on button "pause Hold" at bounding box center [154, 110] width 28 height 28
click at [162, 115] on mat-icon "play_arrow" at bounding box center [154, 110] width 16 height 16
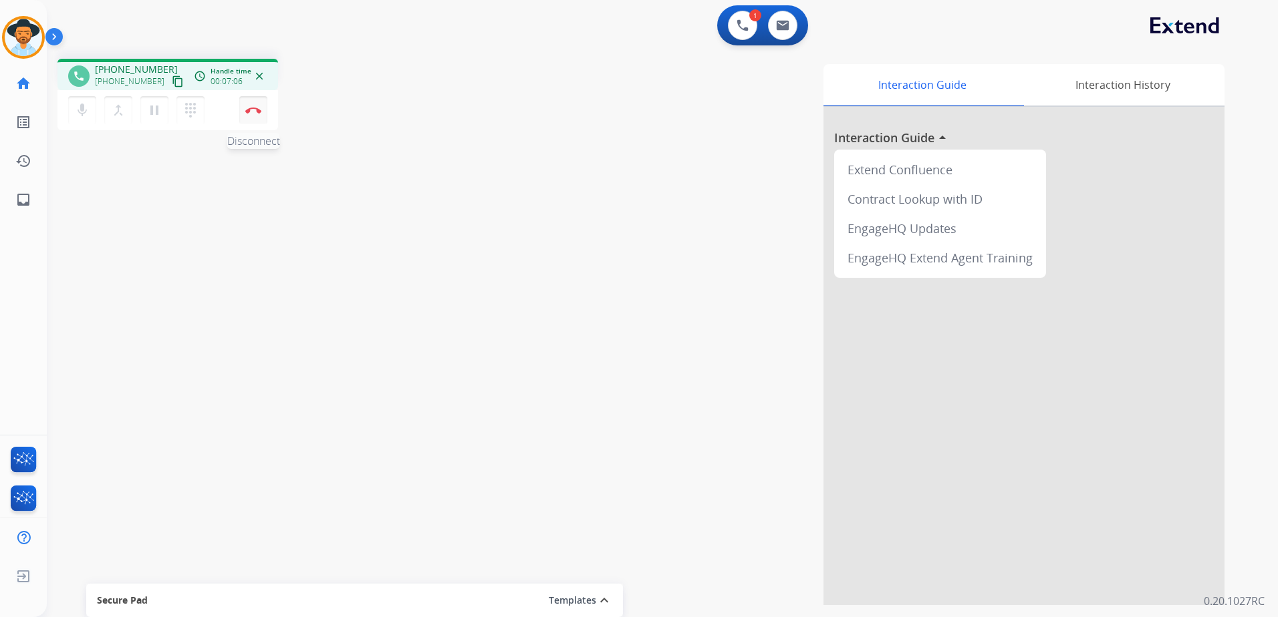
click at [262, 122] on button "Disconnect" at bounding box center [253, 110] width 28 height 28
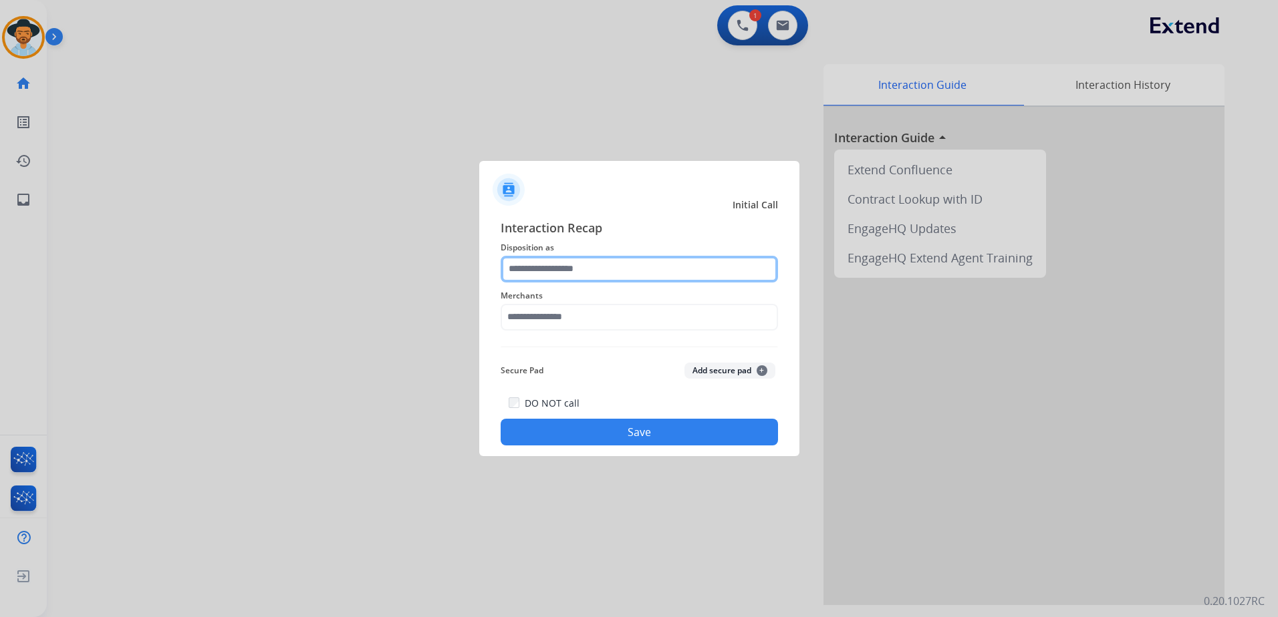
click at [614, 268] on input "text" at bounding box center [638, 269] width 277 height 27
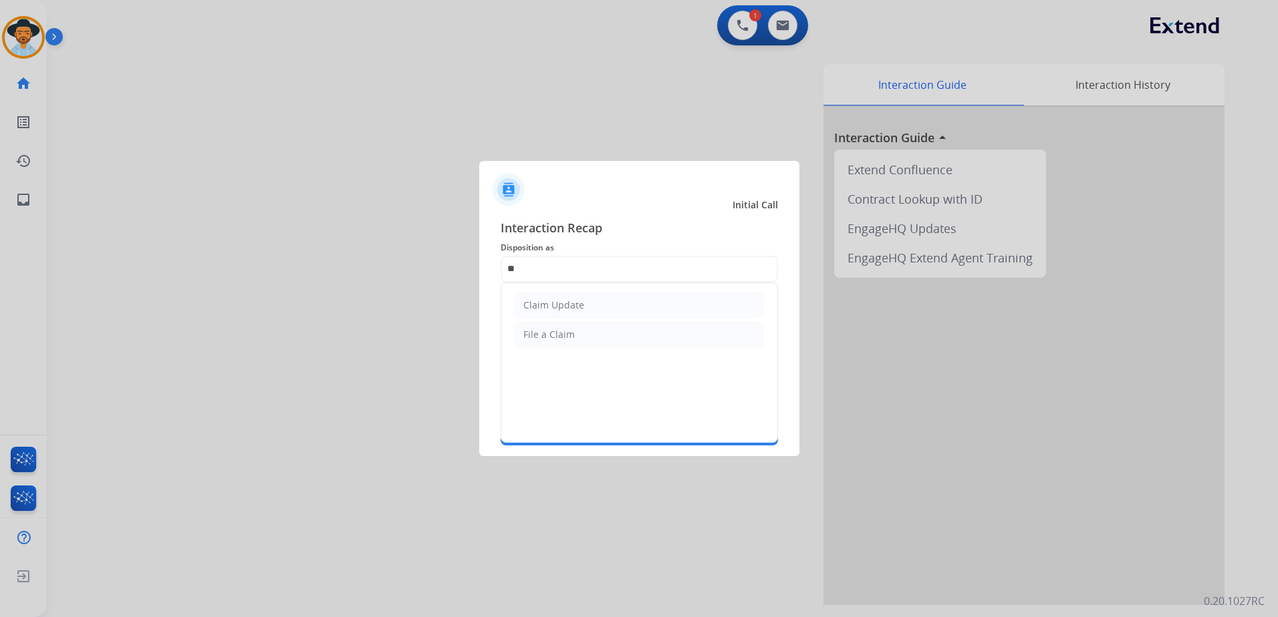
drag, startPoint x: 585, startPoint y: 299, endPoint x: 597, endPoint y: 319, distance: 24.0
click at [585, 300] on li "Claim Update" at bounding box center [638, 305] width 249 height 25
type input "**********"
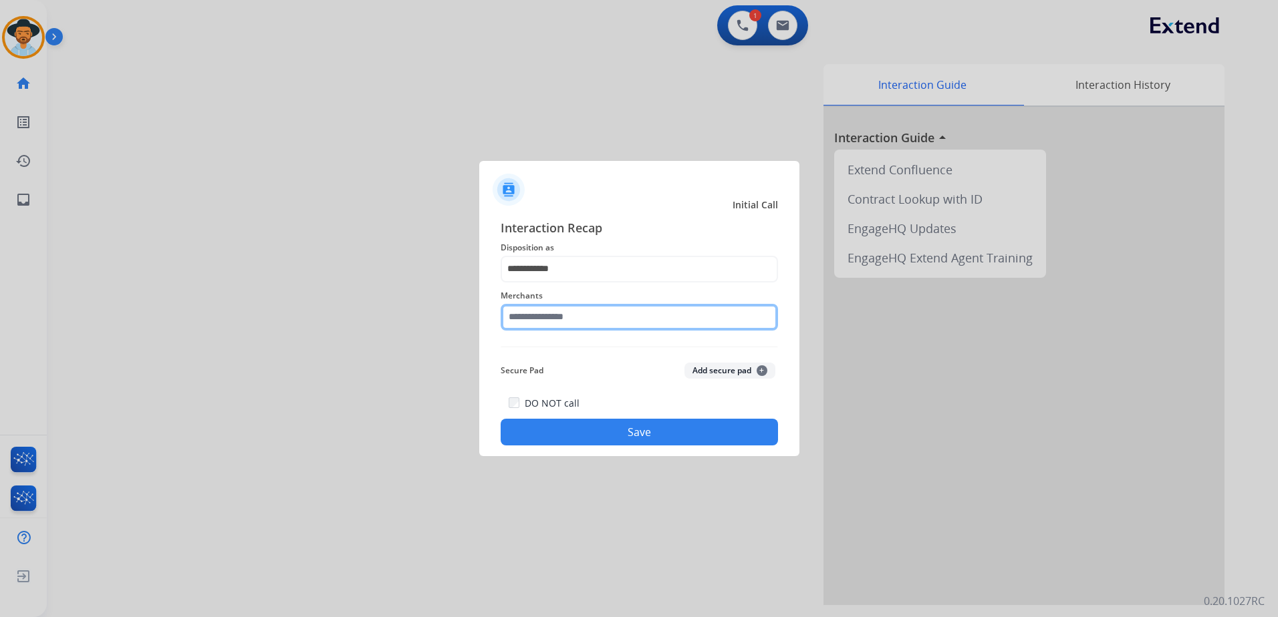
click at [589, 319] on input "text" at bounding box center [638, 317] width 277 height 27
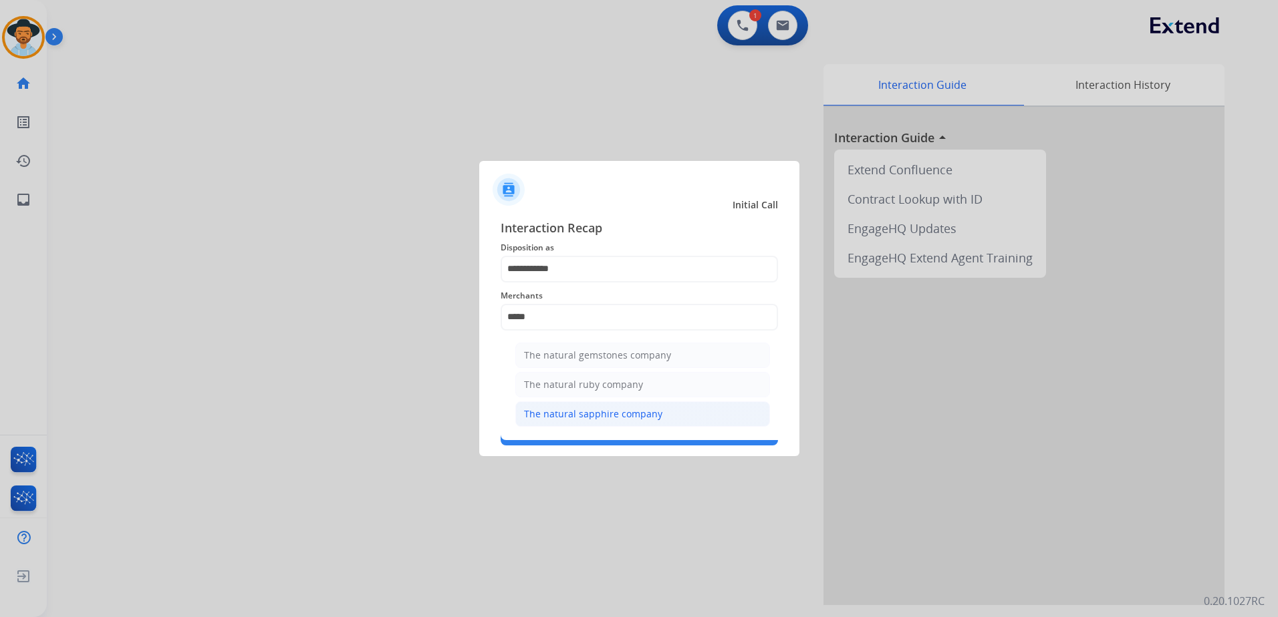
click at [611, 408] on div "The natural sapphire company" at bounding box center [593, 414] width 138 height 13
type input "**********"
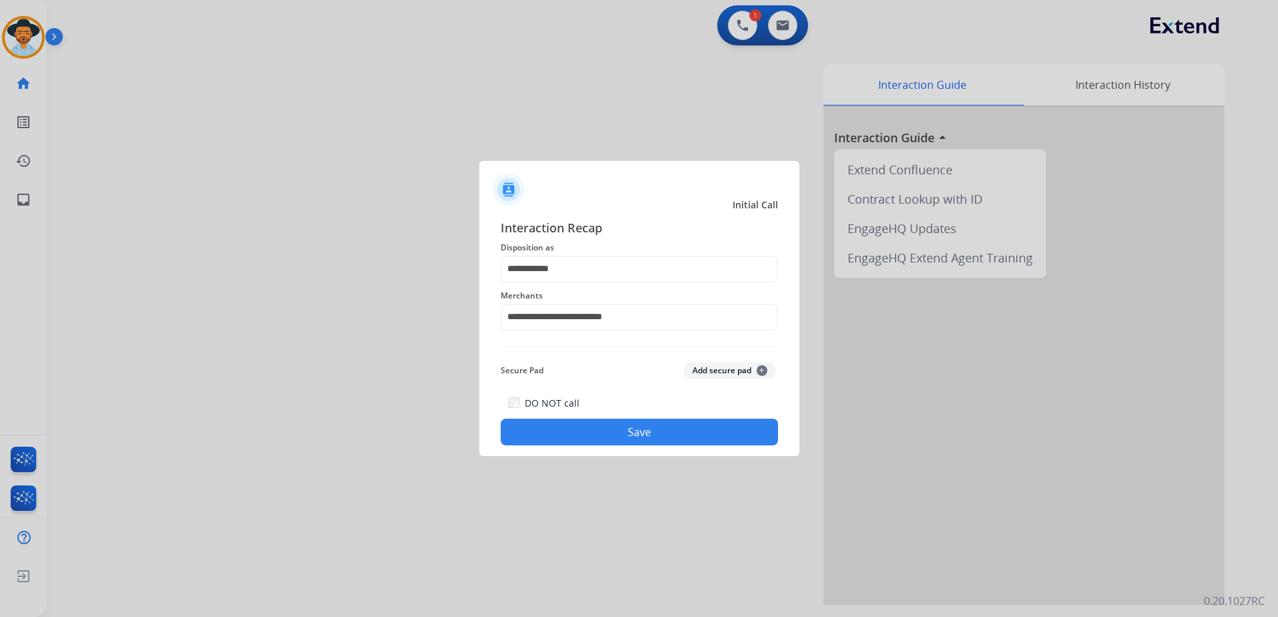
click at [639, 434] on button "Save" at bounding box center [638, 432] width 277 height 27
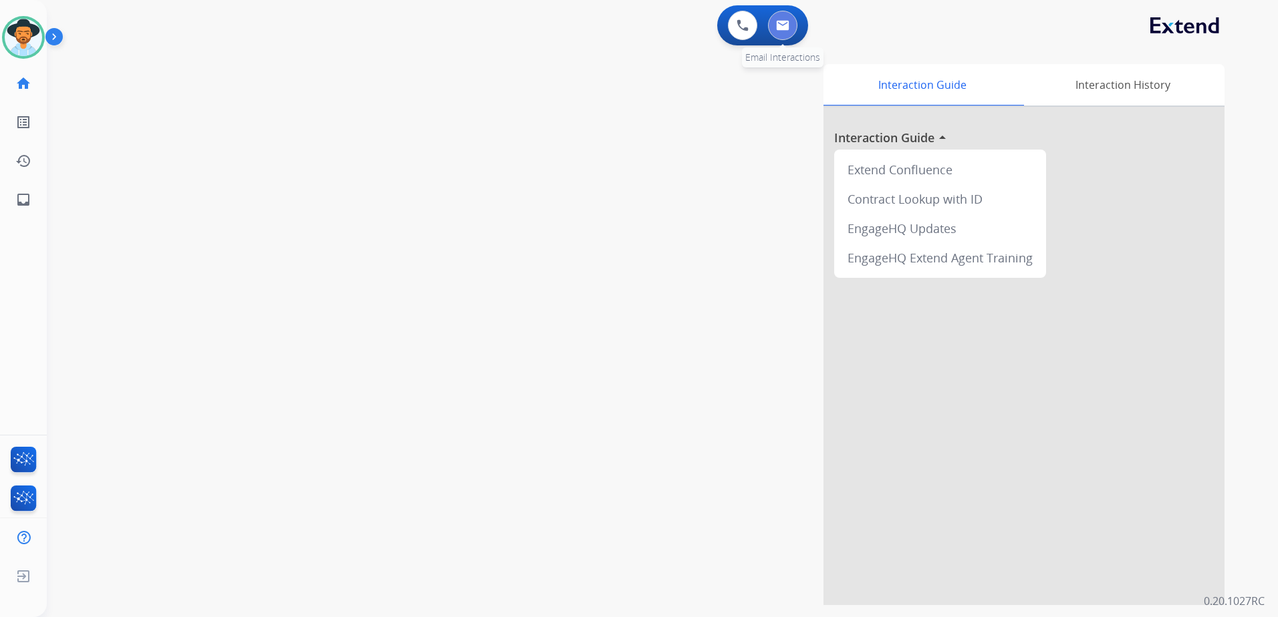
click at [786, 28] on img at bounding box center [782, 25] width 13 height 11
select select "**********"
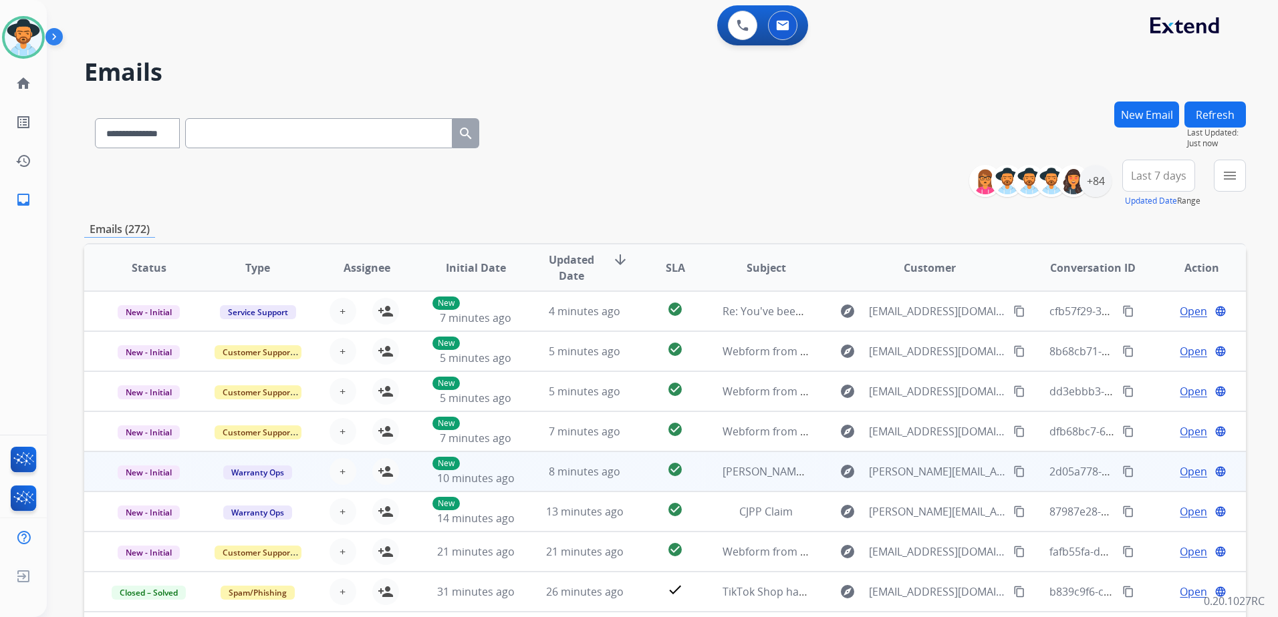
scroll to position [1, 0]
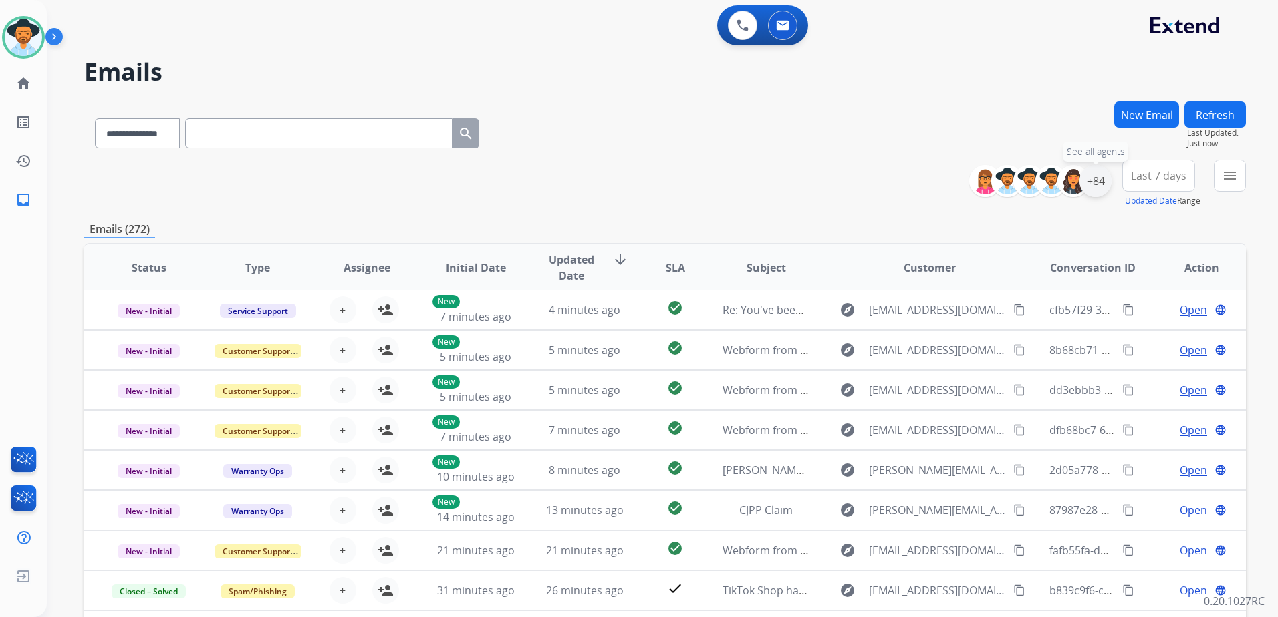
click at [1090, 178] on div "+84" at bounding box center [1095, 181] width 32 height 32
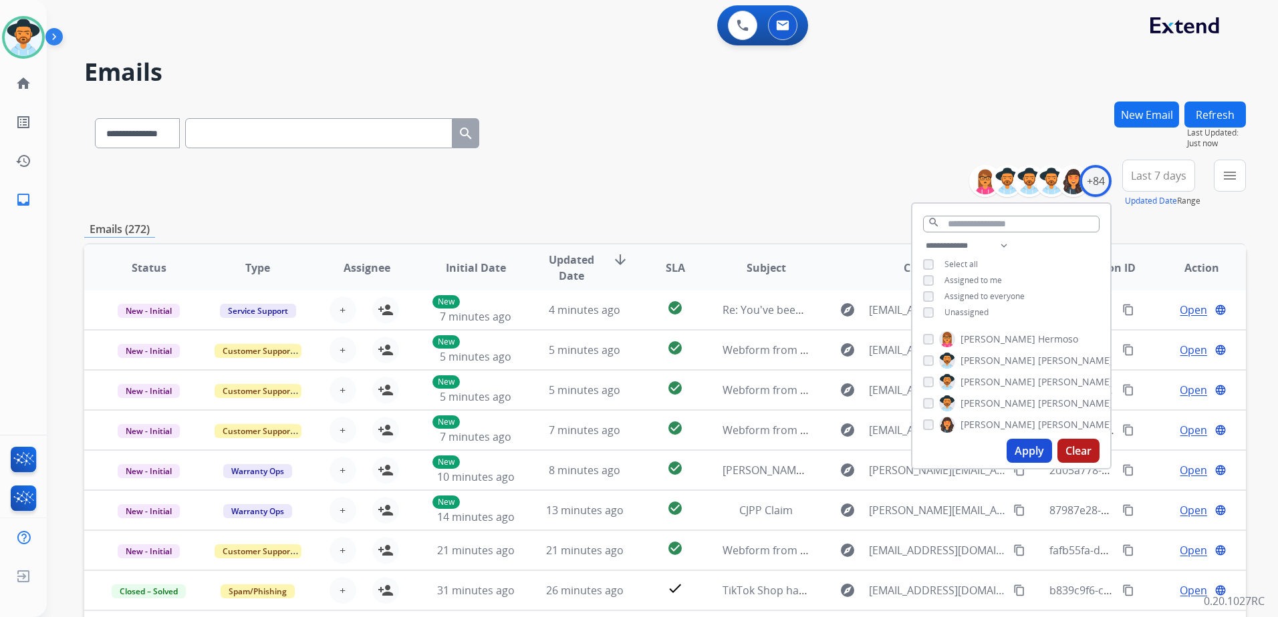
click at [947, 309] on span "Unassigned" at bounding box center [966, 312] width 44 height 11
click at [1029, 449] on button "Apply" at bounding box center [1028, 451] width 45 height 24
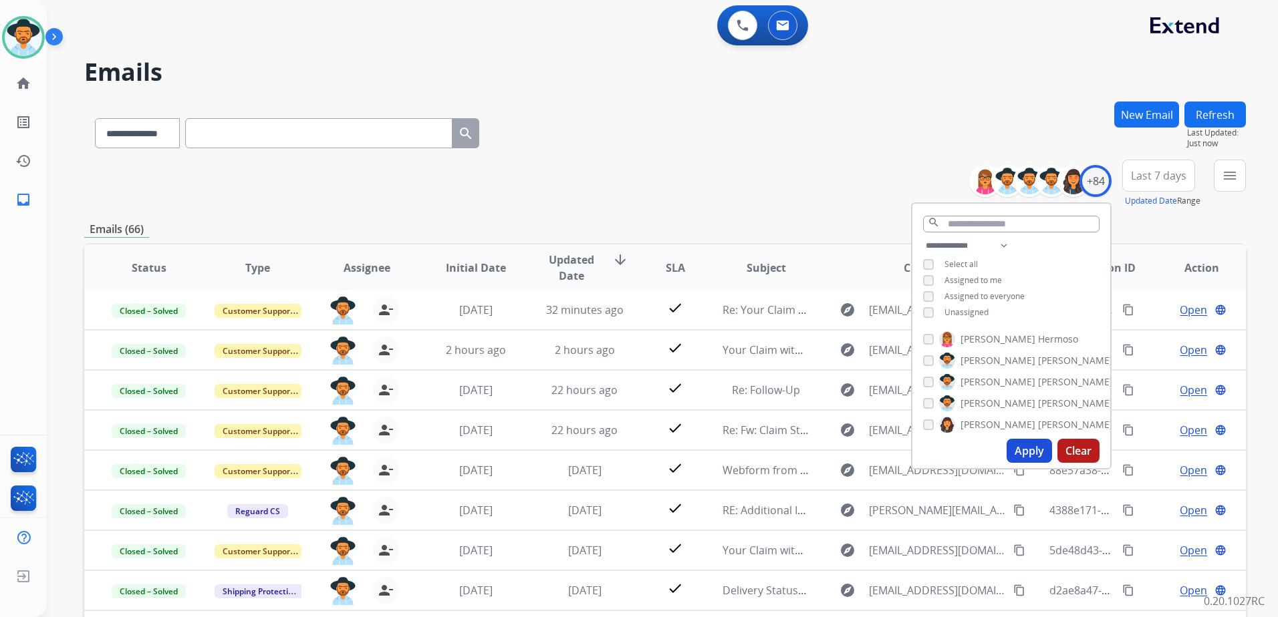
click at [913, 146] on div "**********" at bounding box center [664, 131] width 1161 height 58
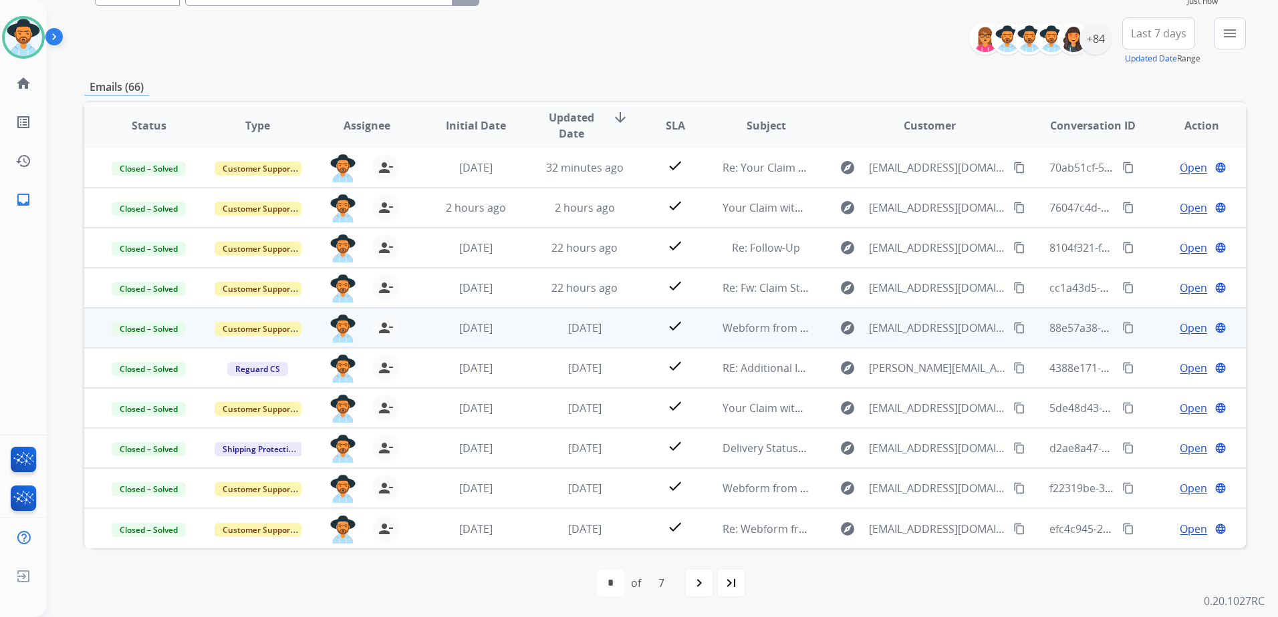
scroll to position [143, 0]
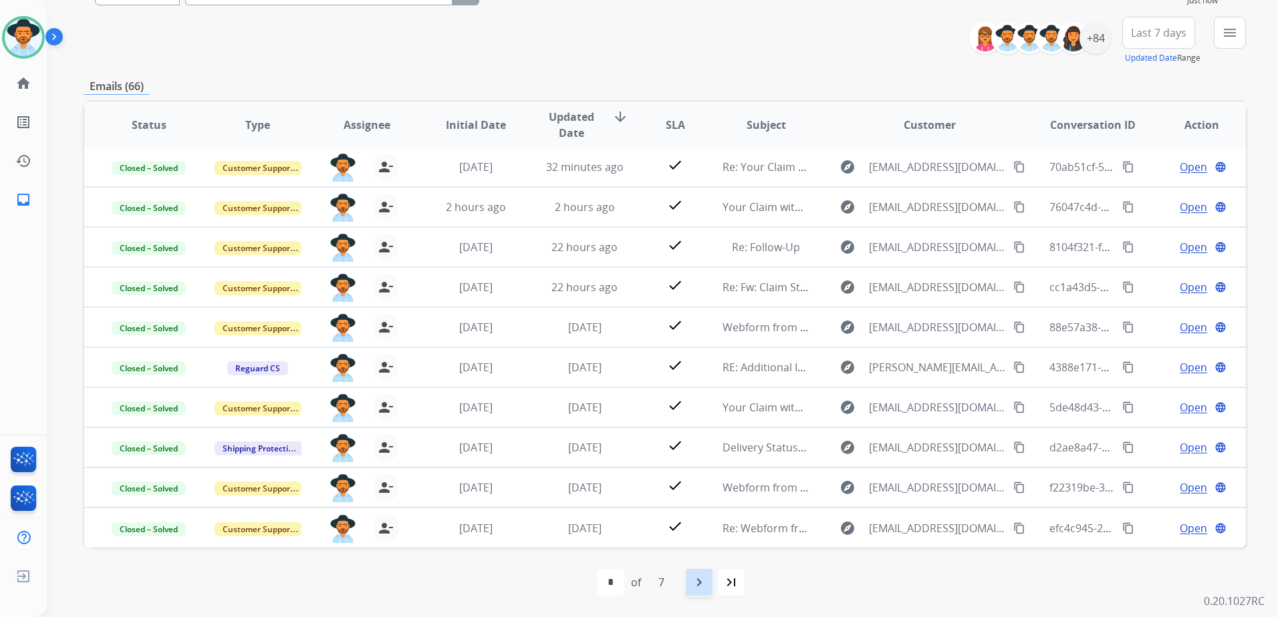
click at [690, 579] on div "navigate_next" at bounding box center [698, 582] width 29 height 29
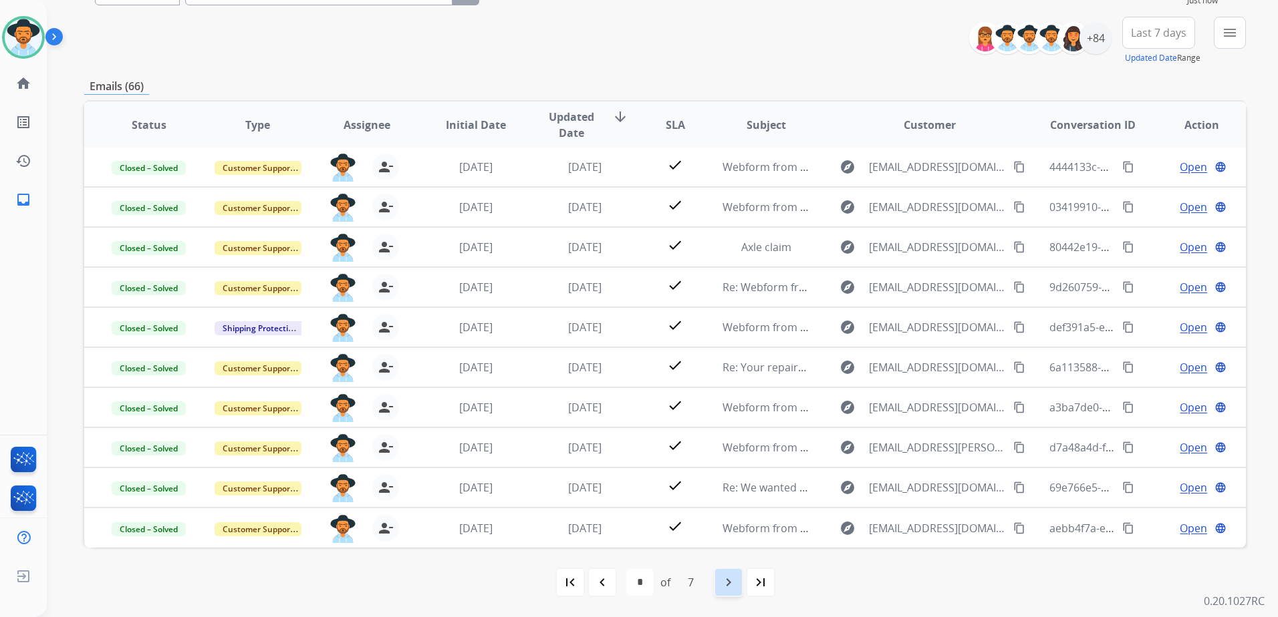
click at [737, 577] on div "navigate_next" at bounding box center [728, 582] width 29 height 29
click at [563, 583] on mat-icon "first_page" at bounding box center [570, 583] width 16 height 16
select select "*"
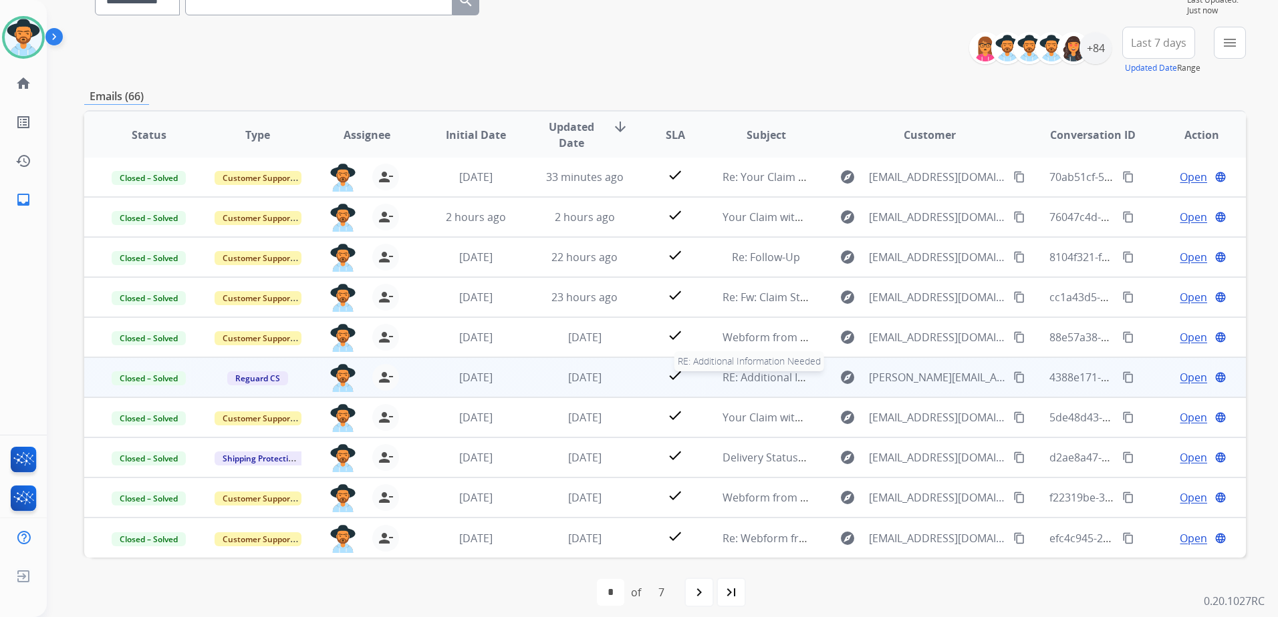
scroll to position [134, 0]
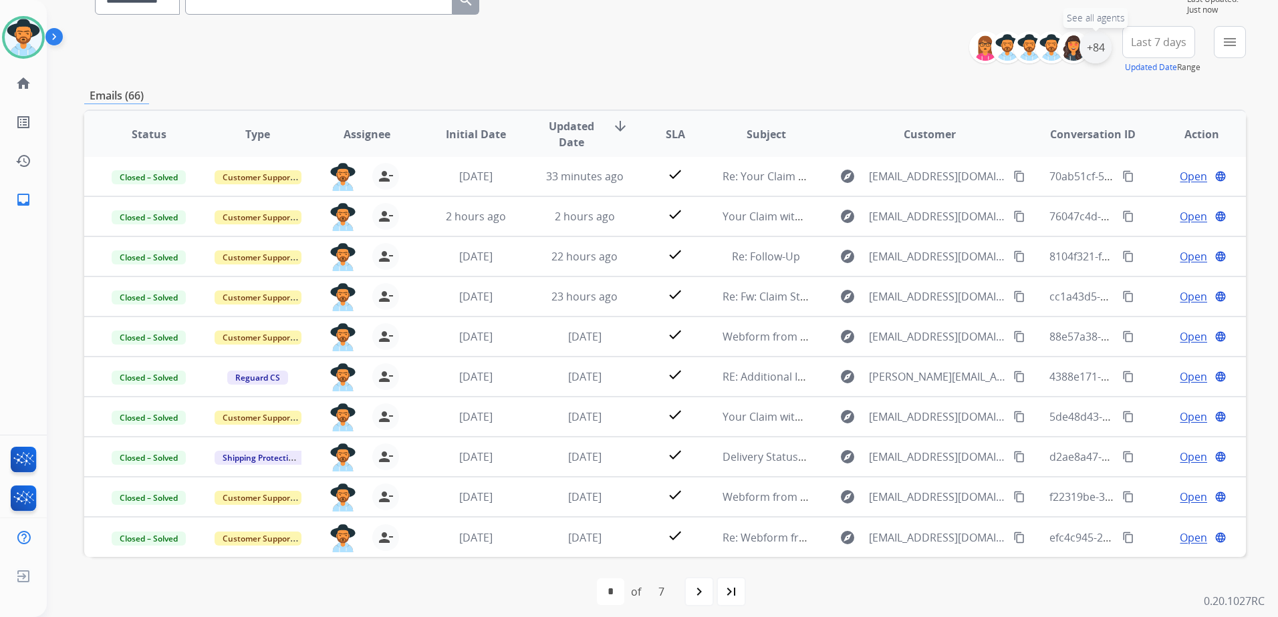
click at [1100, 58] on div "+84" at bounding box center [1095, 47] width 32 height 32
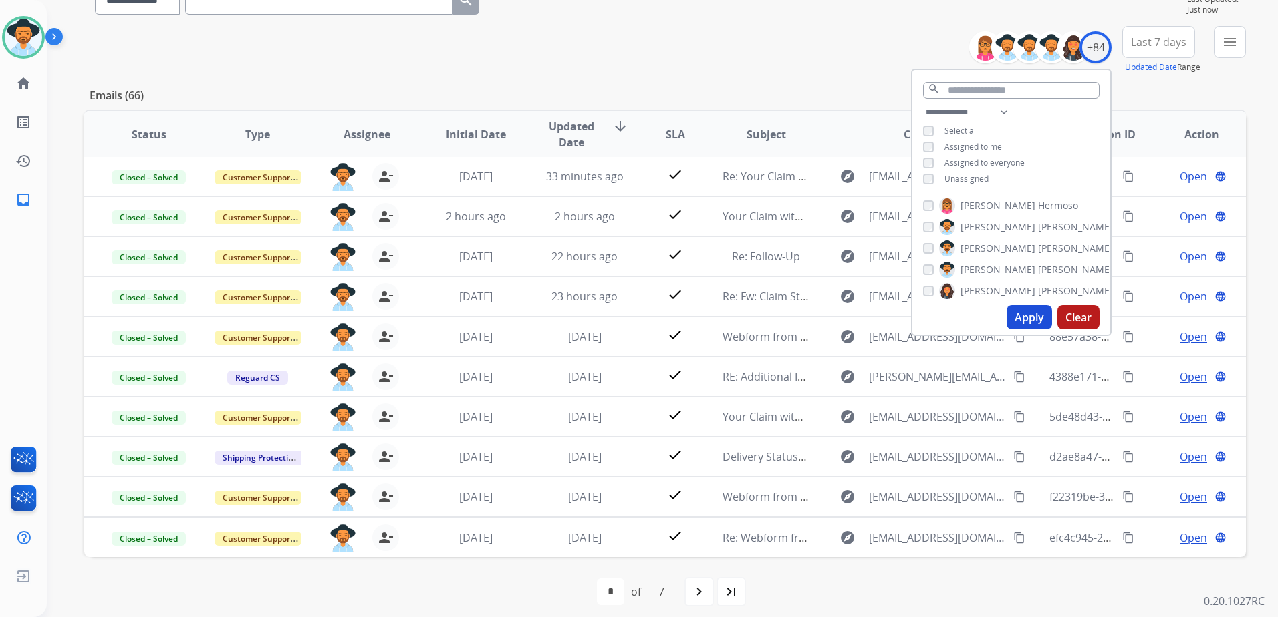
click at [972, 176] on span "Unassigned" at bounding box center [966, 178] width 44 height 11
click at [980, 142] on span "Assigned to me" at bounding box center [972, 146] width 57 height 11
click at [1017, 319] on button "Apply" at bounding box center [1028, 317] width 45 height 24
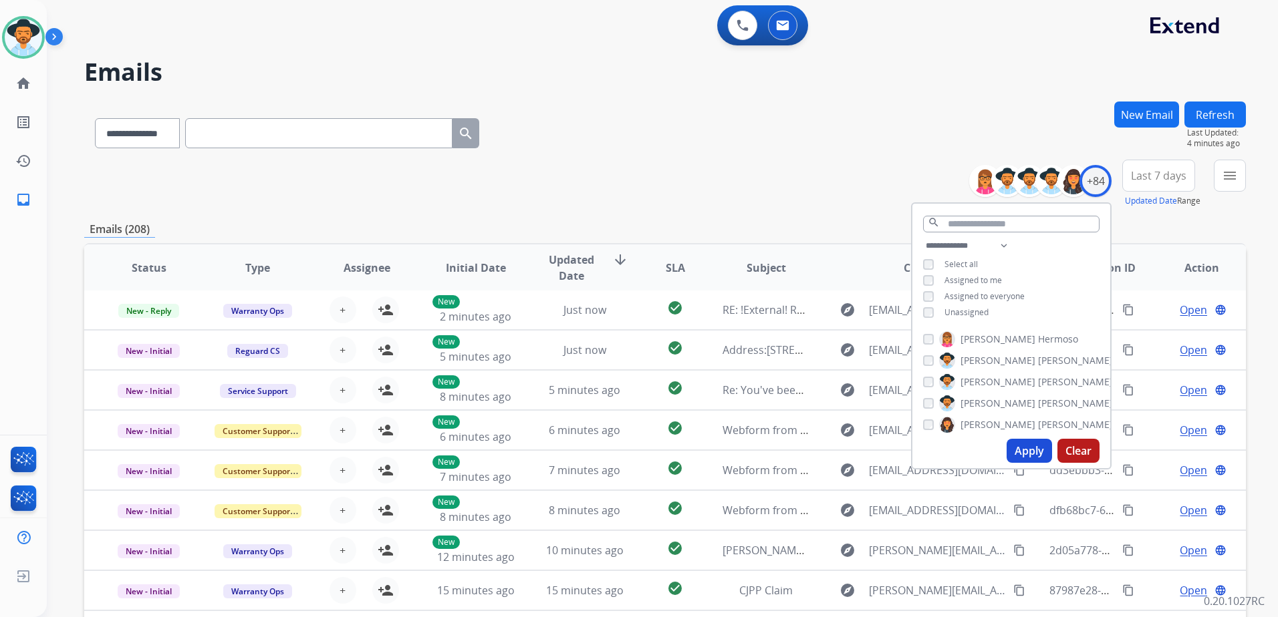
drag, startPoint x: 31, startPoint y: 31, endPoint x: 59, endPoint y: 40, distance: 29.6
click at [31, 31] on img at bounding box center [23, 37] width 37 height 37
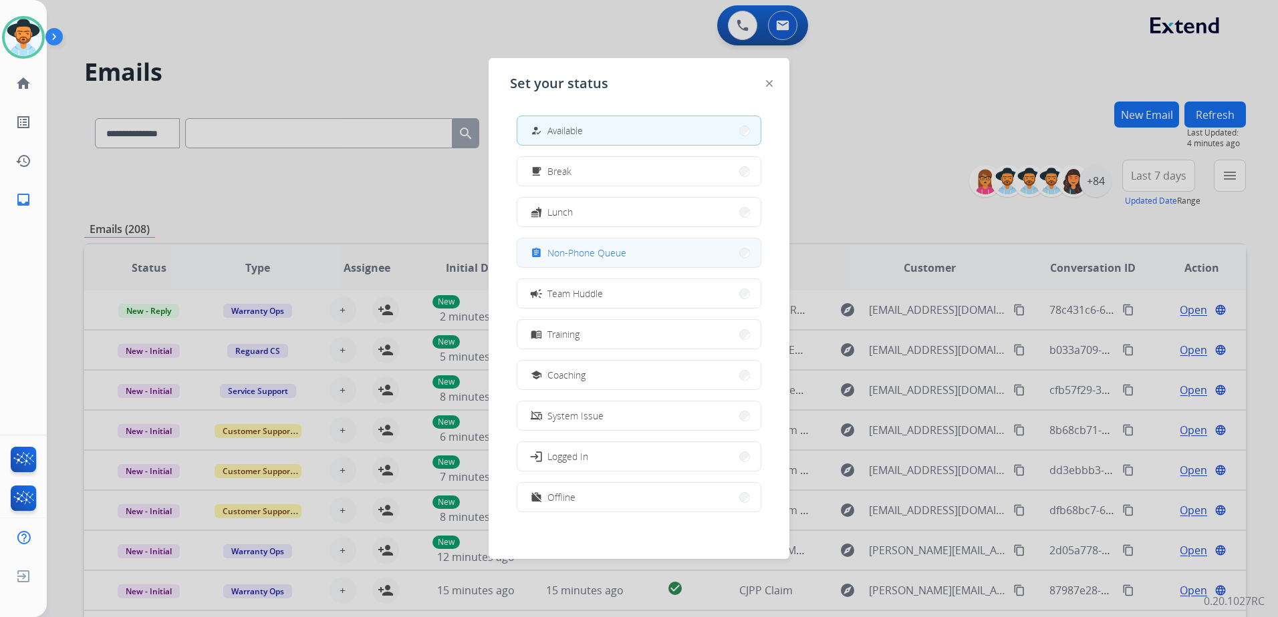
click at [637, 251] on button "assignment Non-Phone Queue" at bounding box center [638, 253] width 243 height 29
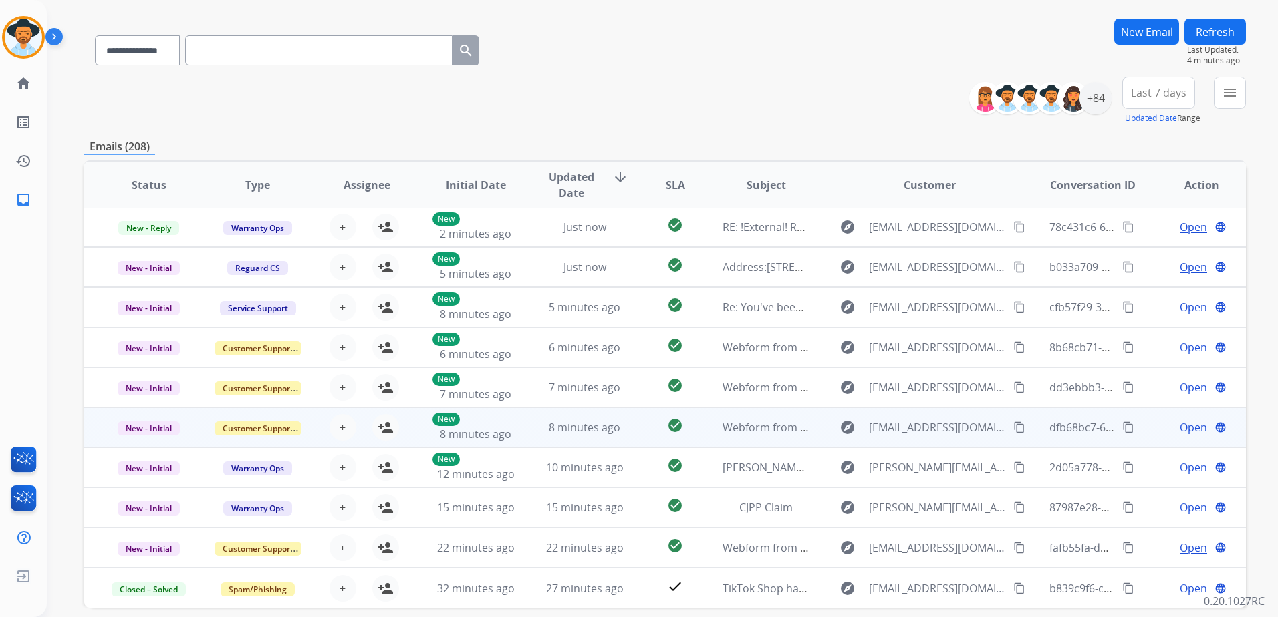
scroll to position [143, 0]
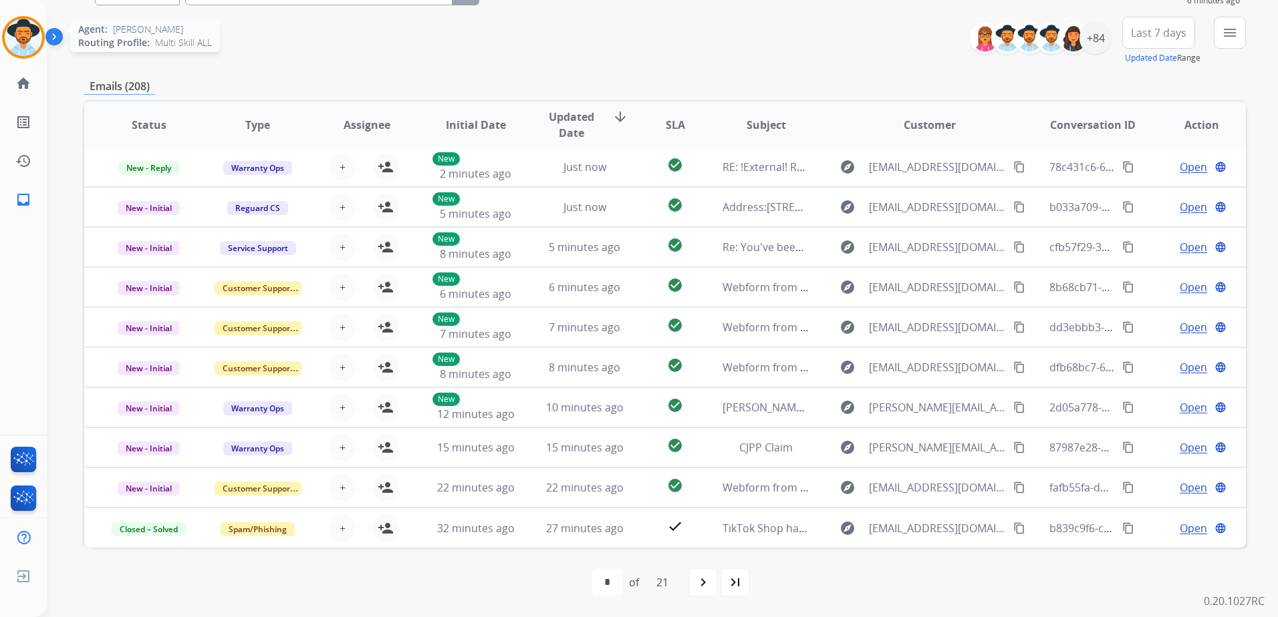
click at [27, 39] on img at bounding box center [23, 37] width 37 height 37
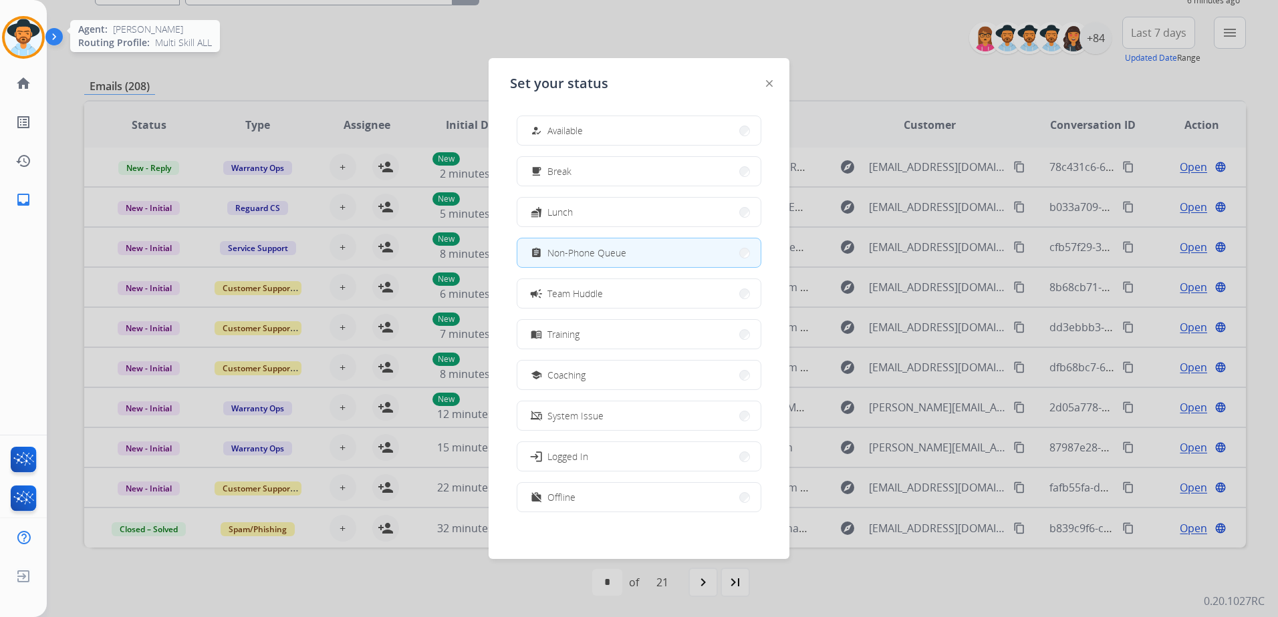
click at [26, 39] on img at bounding box center [23, 37] width 37 height 37
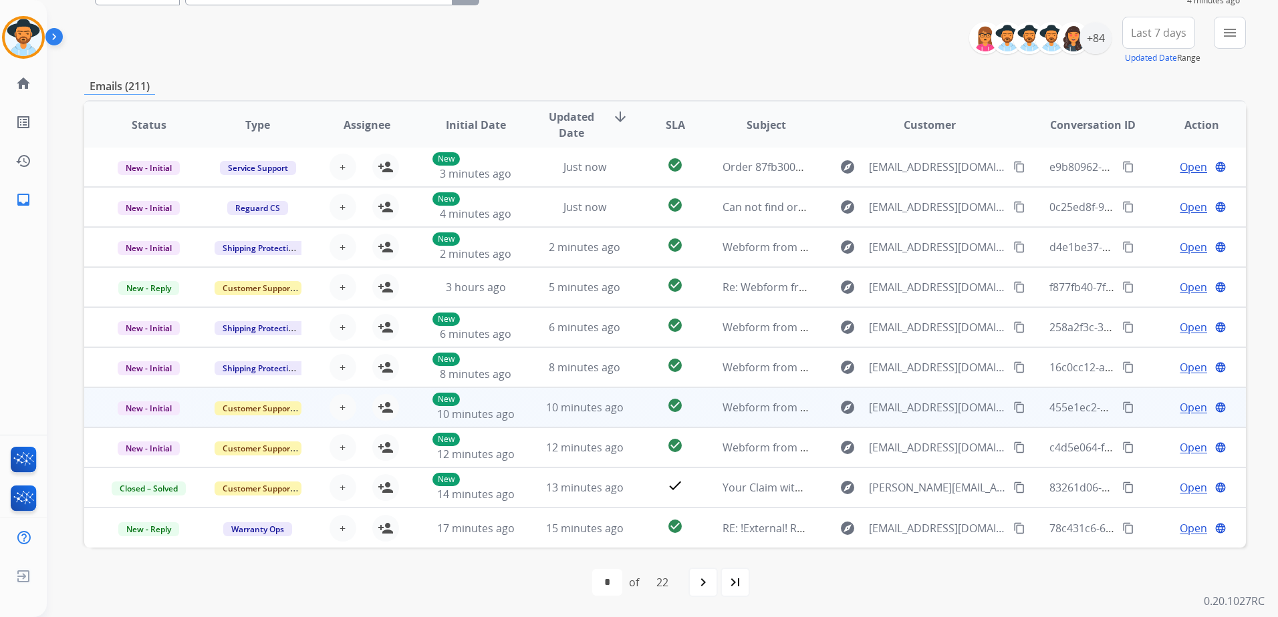
click at [1137, 409] on td "Open language" at bounding box center [1191, 408] width 109 height 40
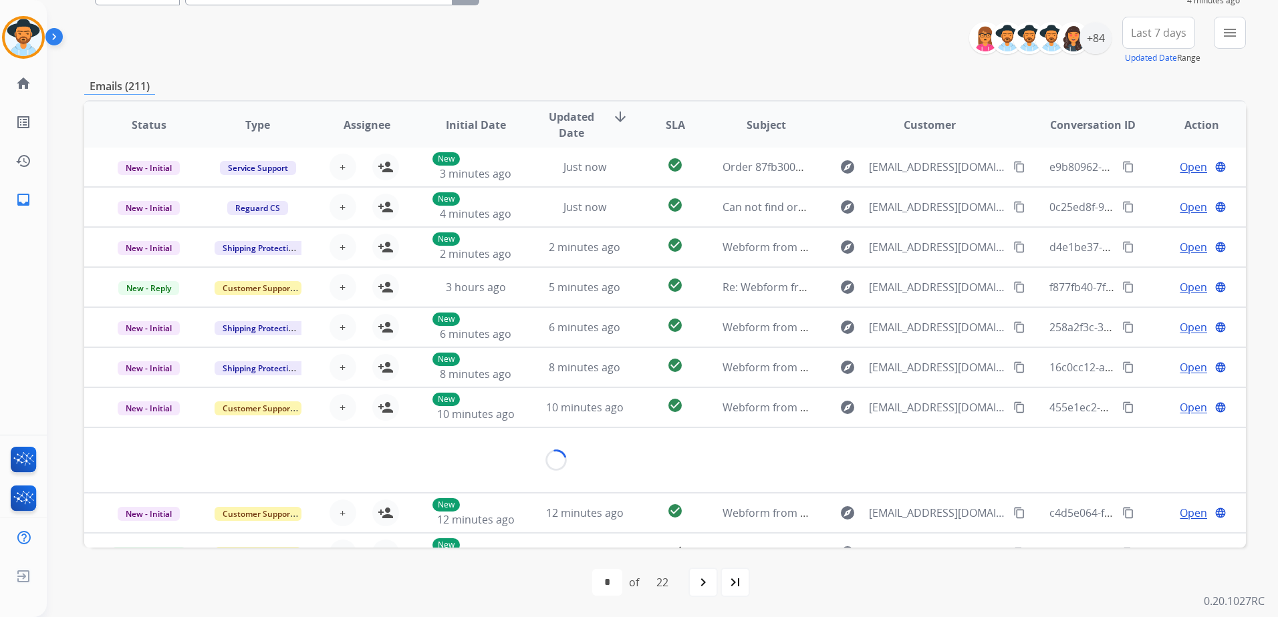
scroll to position [61, 0]
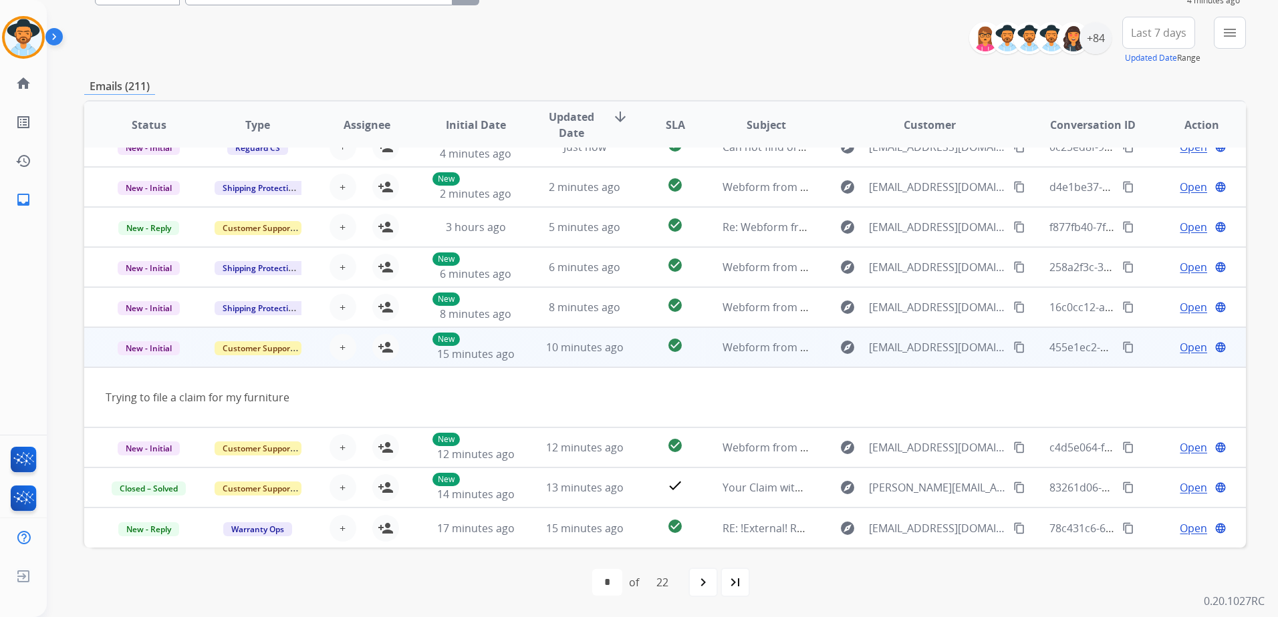
click at [1013, 347] on mat-icon "content_copy" at bounding box center [1019, 347] width 12 height 12
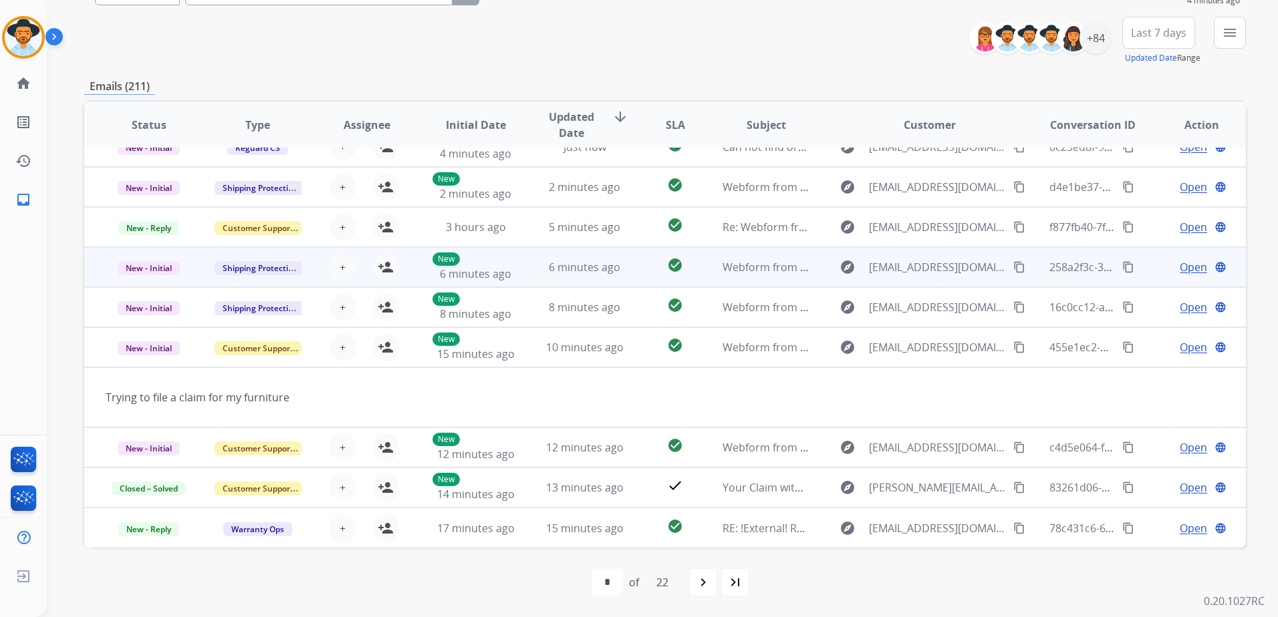
drag, startPoint x: 1010, startPoint y: 272, endPoint x: 1027, endPoint y: 280, distance: 18.5
click at [1011, 273] on button "content_copy" at bounding box center [1019, 267] width 16 height 16
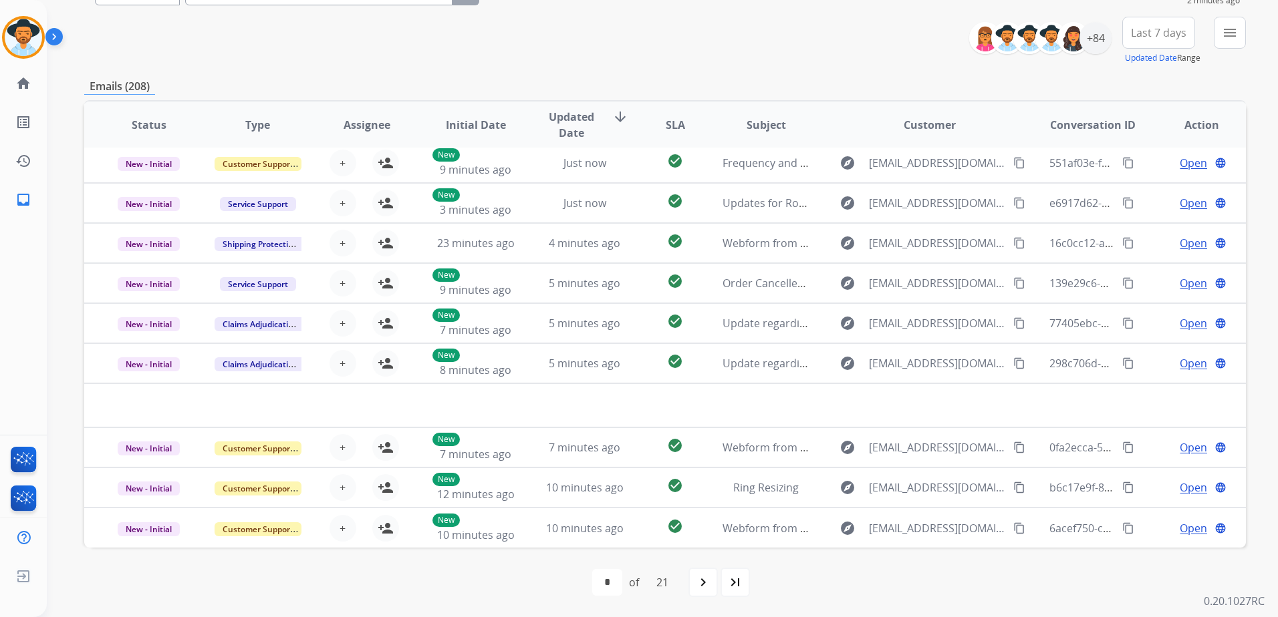
scroll to position [0, 0]
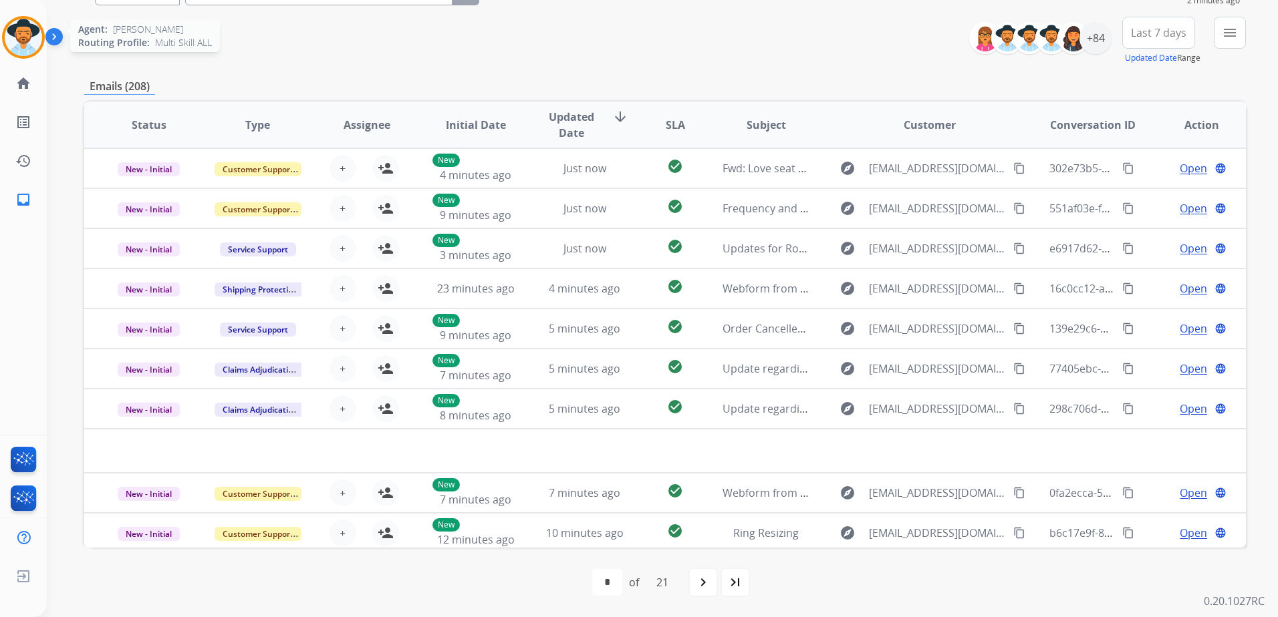
click at [28, 34] on img at bounding box center [23, 37] width 37 height 37
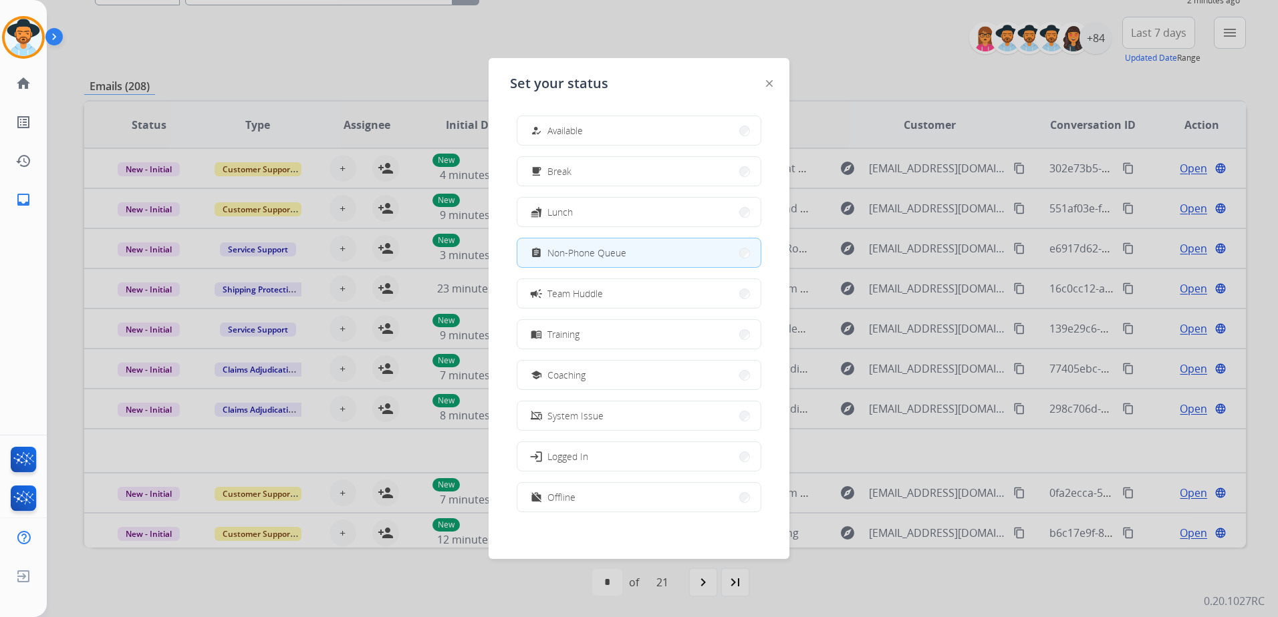
click at [642, 146] on div "how_to_reg Available free_breakfast Break fastfood Lunch assignment Non-Phone Q…" at bounding box center [639, 315] width 258 height 421
click at [639, 141] on button "how_to_reg Available" at bounding box center [638, 130] width 243 height 29
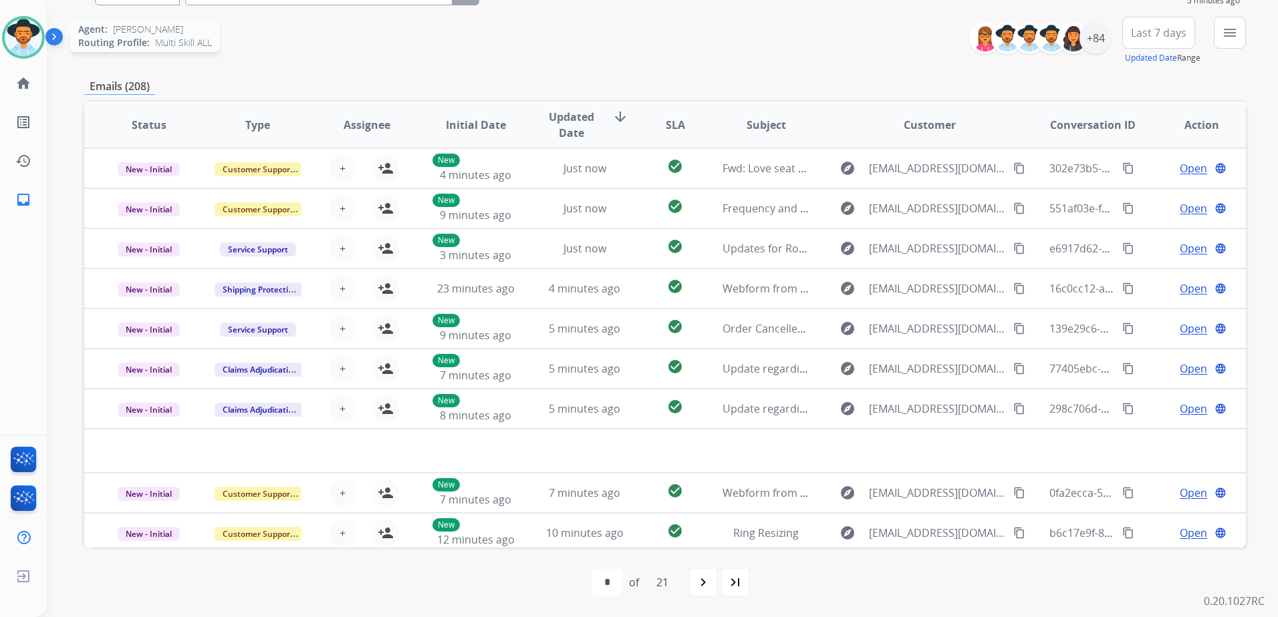
click at [25, 39] on img at bounding box center [23, 37] width 37 height 37
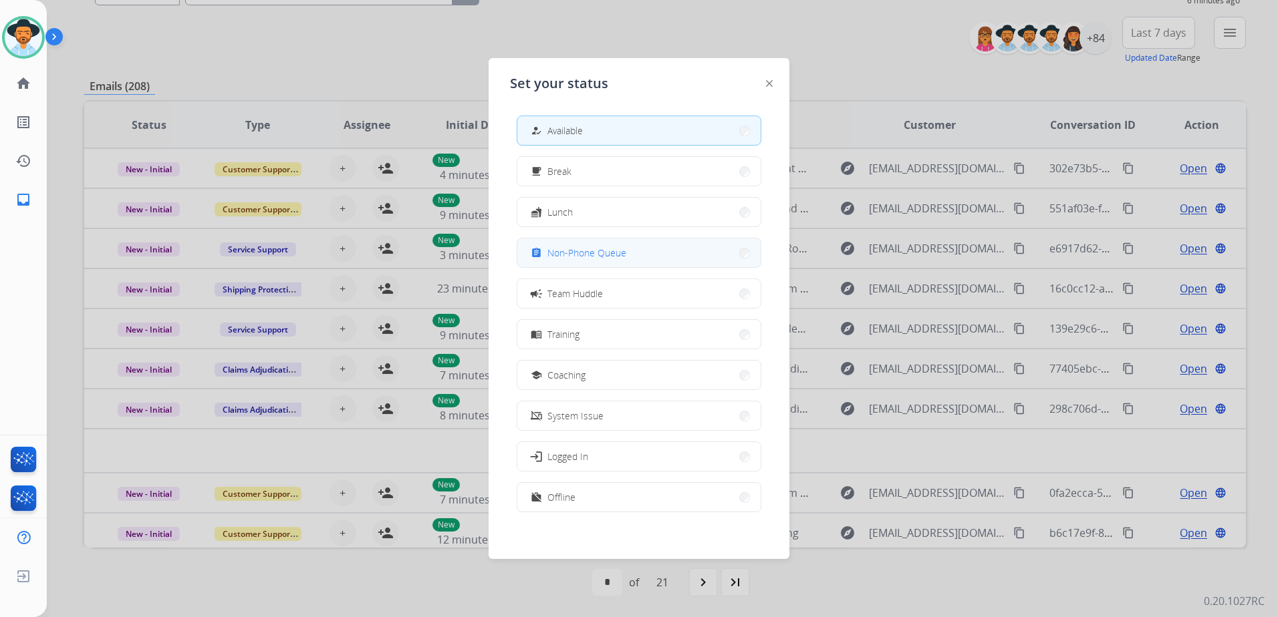
click at [647, 249] on button "assignment Non-Phone Queue" at bounding box center [638, 253] width 243 height 29
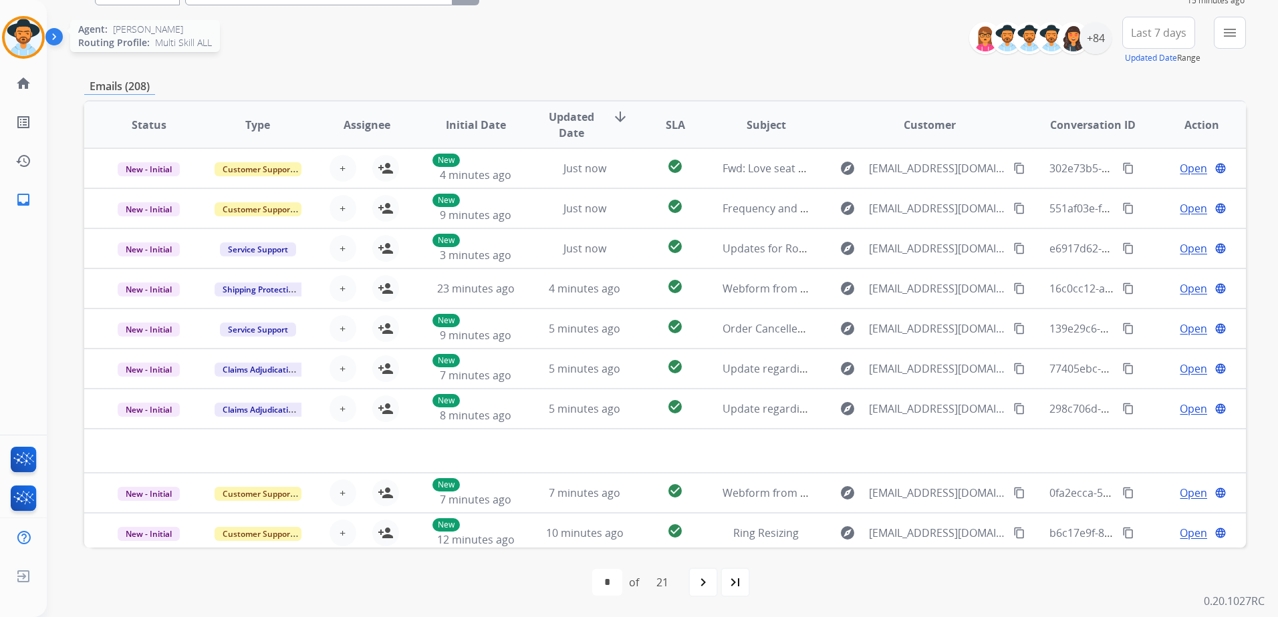
click at [16, 37] on img at bounding box center [23, 37] width 37 height 37
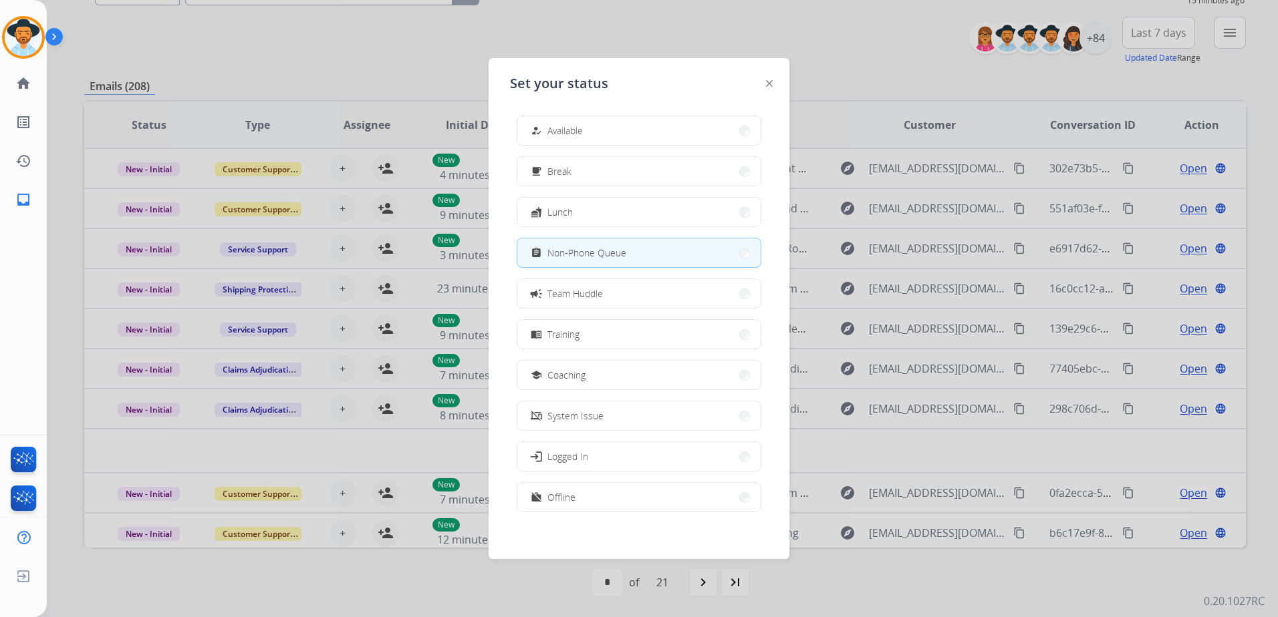
drag, startPoint x: 579, startPoint y: 127, endPoint x: 1159, endPoint y: 146, distance: 580.9
click at [579, 127] on span "Available" at bounding box center [564, 131] width 35 height 14
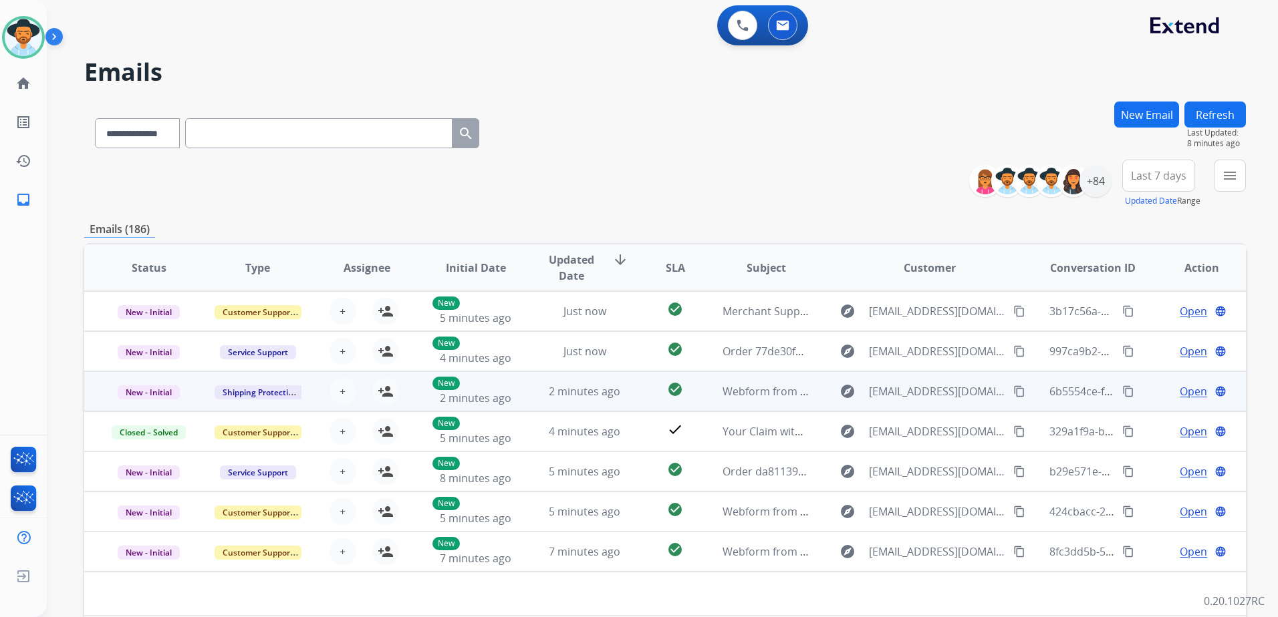
click at [1137, 396] on td "Open language" at bounding box center [1191, 392] width 109 height 40
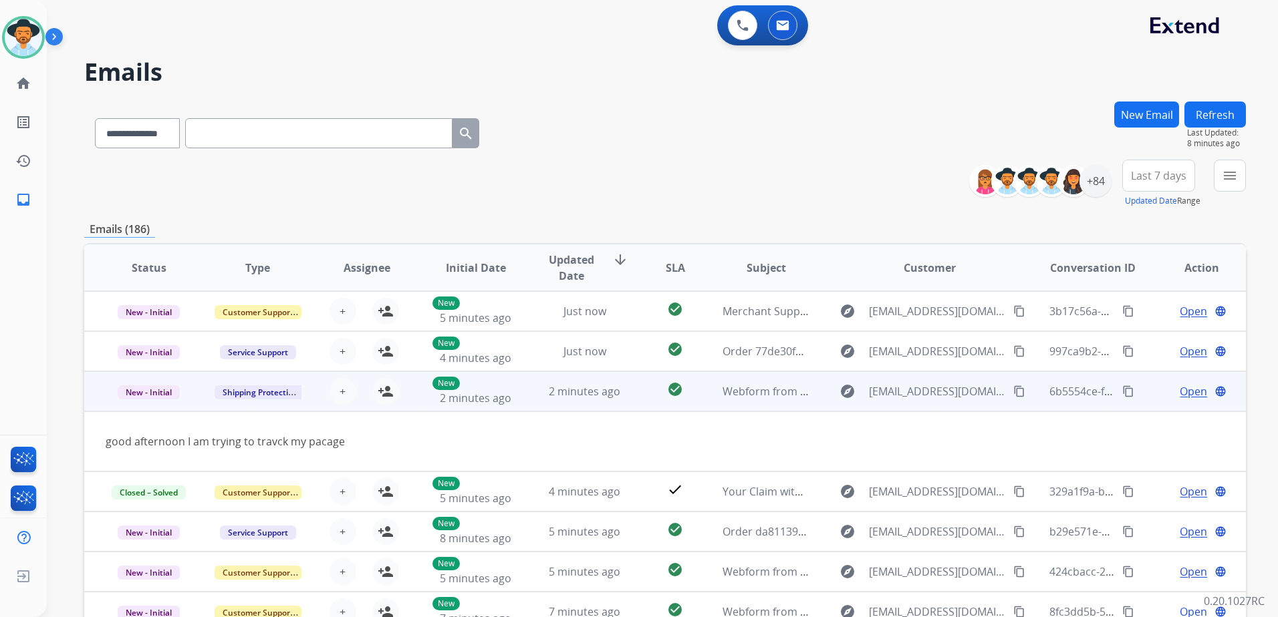
scroll to position [61, 0]
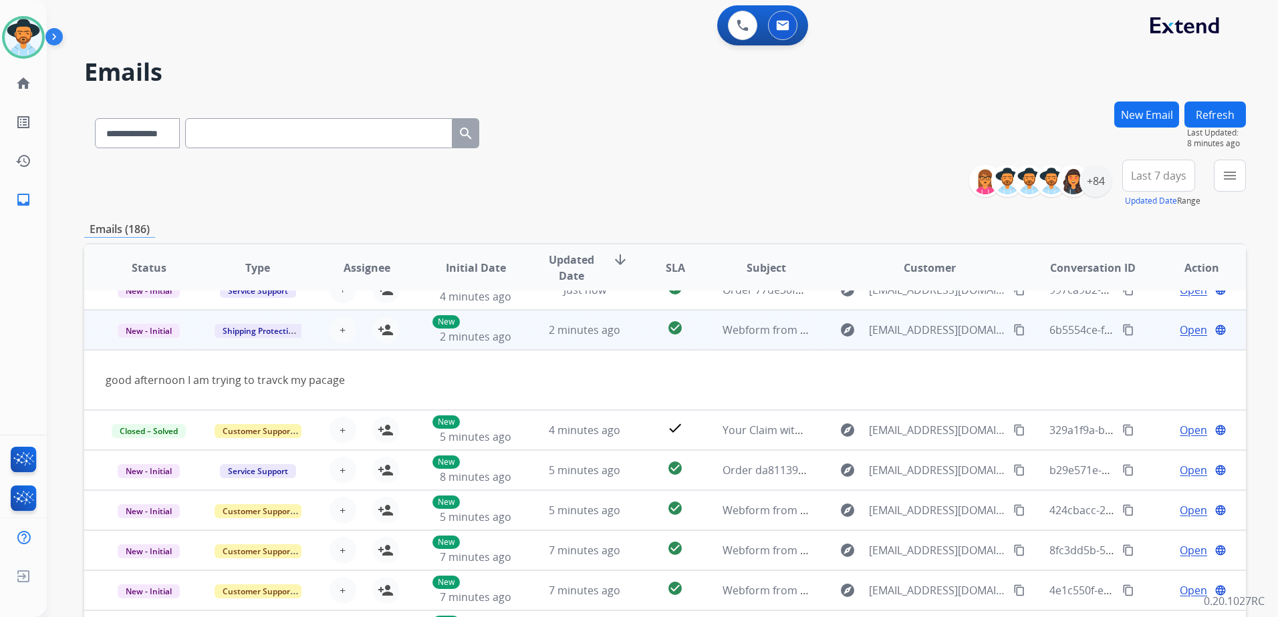
click at [1013, 331] on mat-icon "content_copy" at bounding box center [1019, 330] width 12 height 12
click at [385, 329] on mat-icon "person_add" at bounding box center [386, 330] width 16 height 16
click at [1190, 329] on span "Open" at bounding box center [1192, 330] width 27 height 16
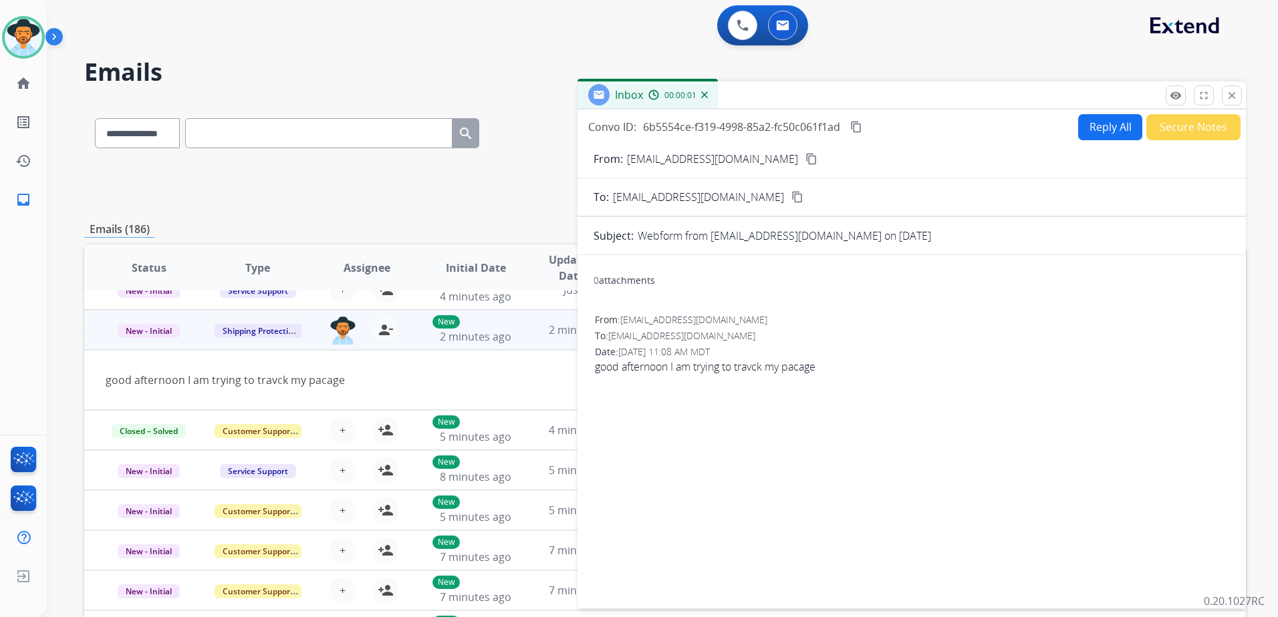
click at [1108, 131] on button "Reply All" at bounding box center [1110, 127] width 64 height 26
select select "**********"
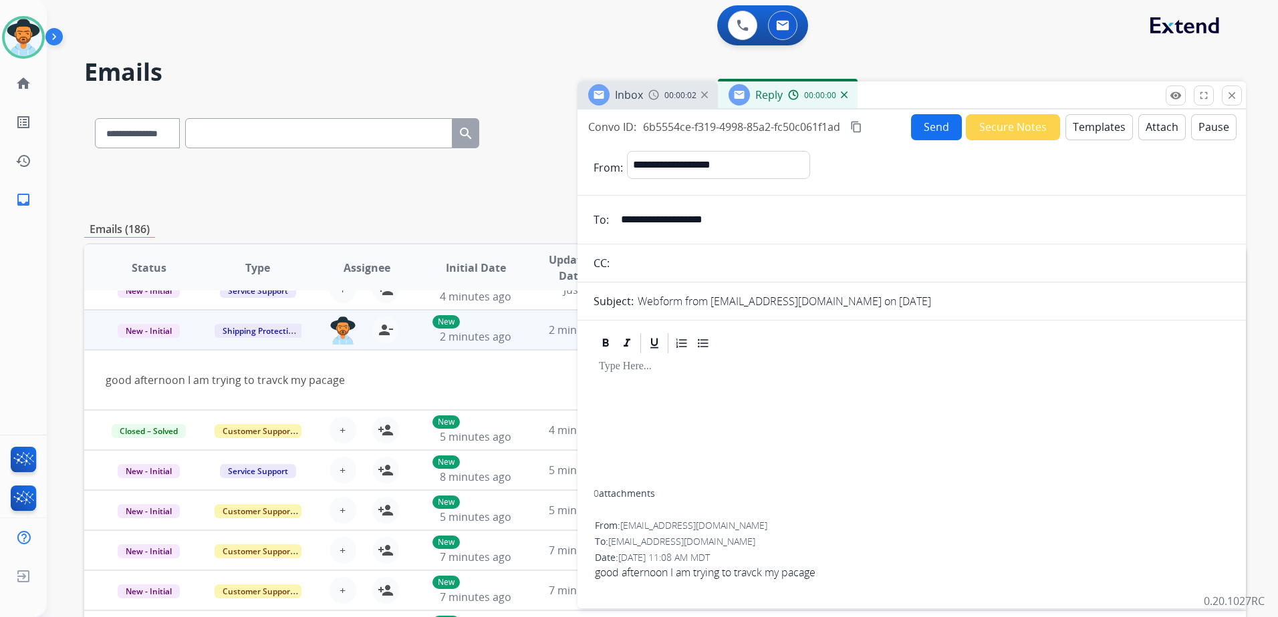
click at [1087, 130] on button "Templates" at bounding box center [1098, 127] width 67 height 26
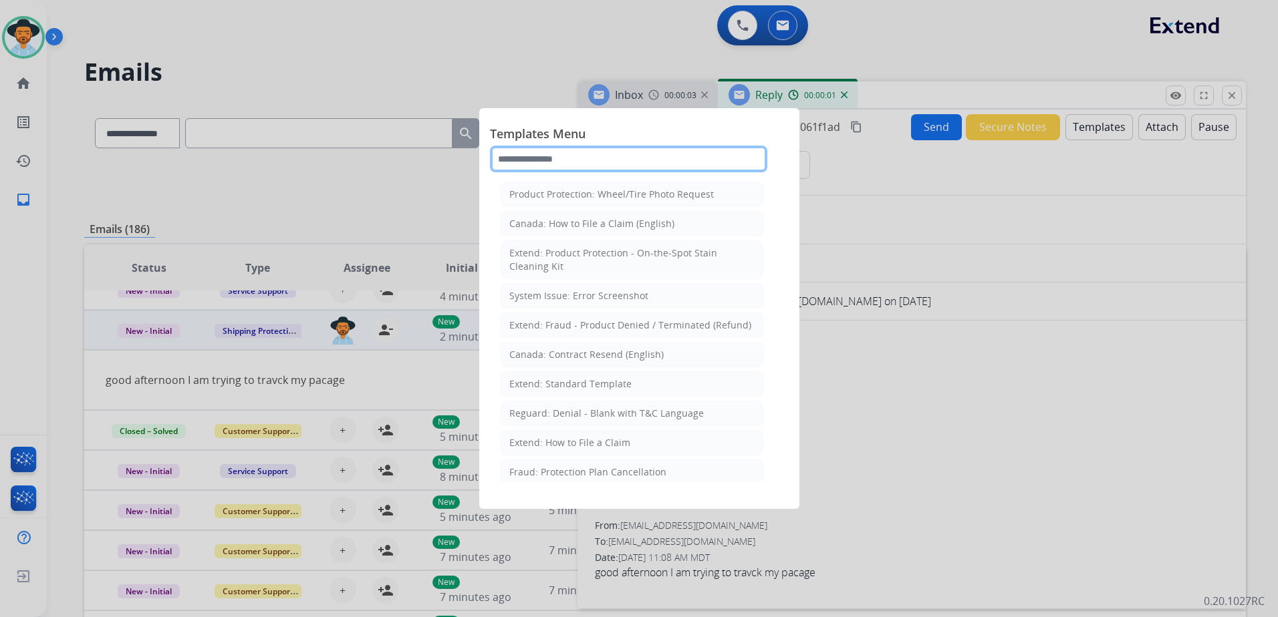
click at [611, 158] on input "text" at bounding box center [628, 159] width 277 height 27
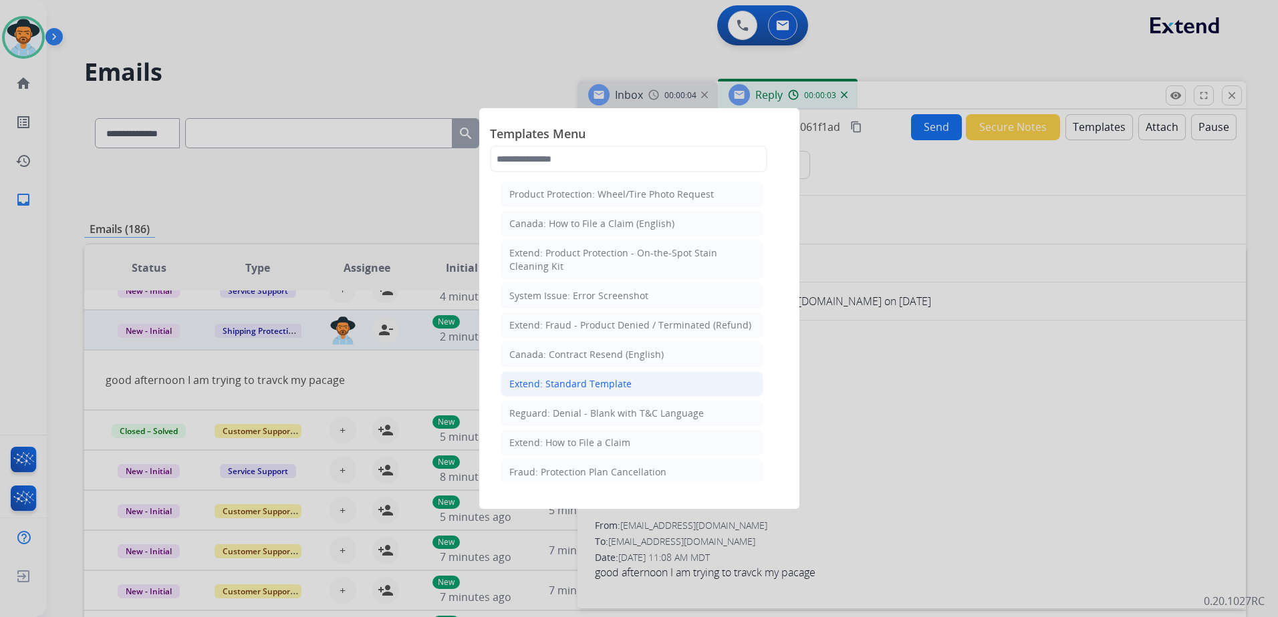
click at [611, 394] on li "Extend: Standard Template" at bounding box center [631, 384] width 263 height 25
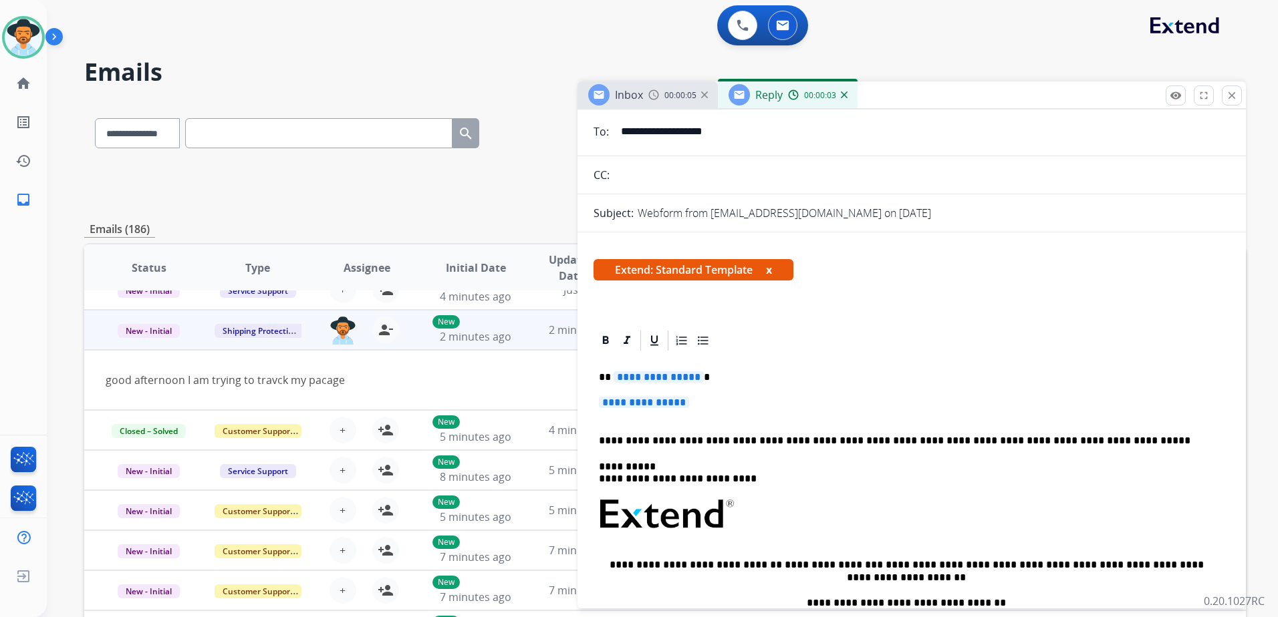
scroll to position [200, 0]
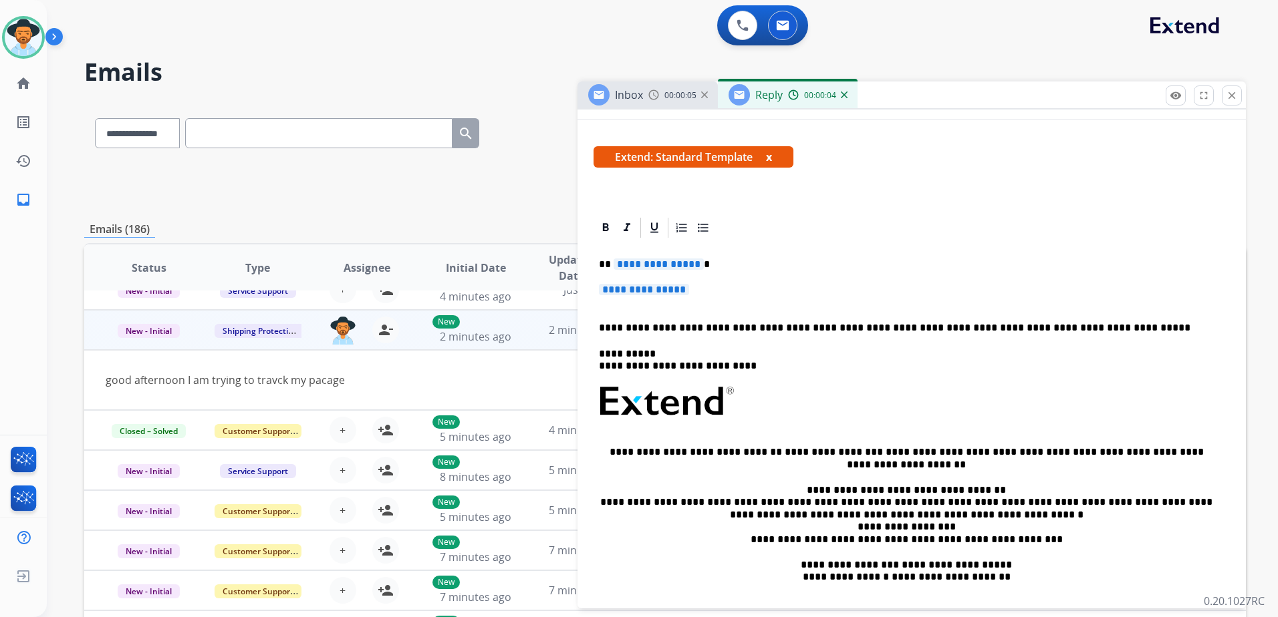
click at [661, 260] on span "**********" at bounding box center [658, 264] width 90 height 11
click at [660, 294] on span "**********" at bounding box center [644, 289] width 90 height 11
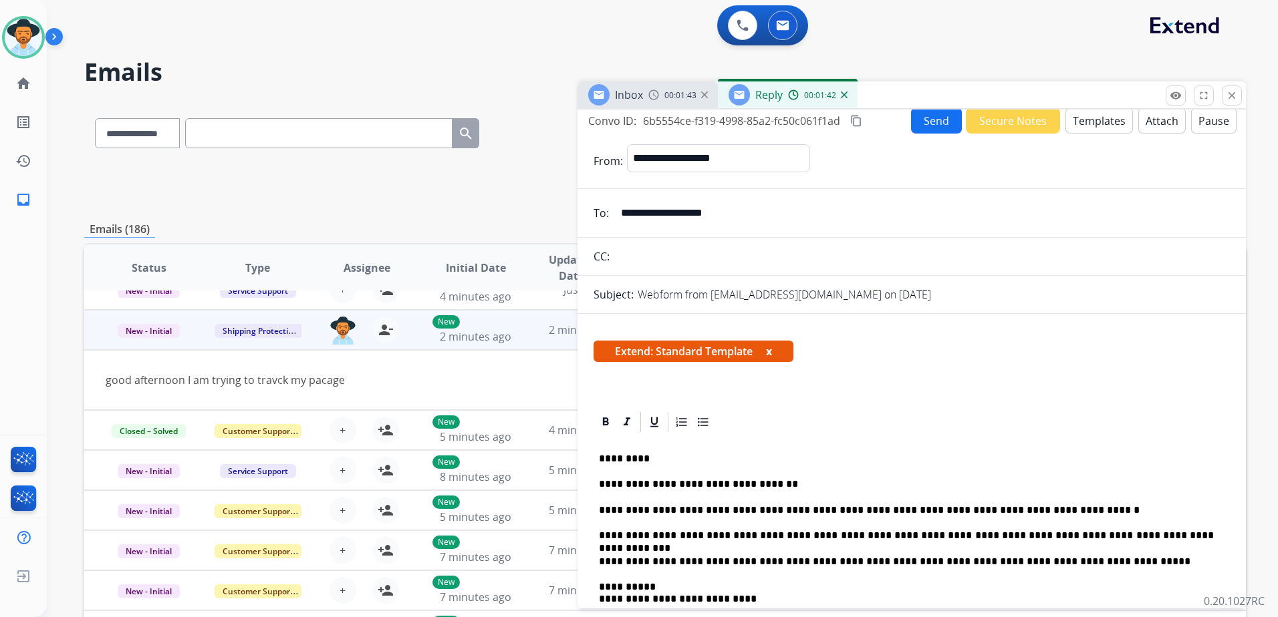
scroll to position [0, 0]
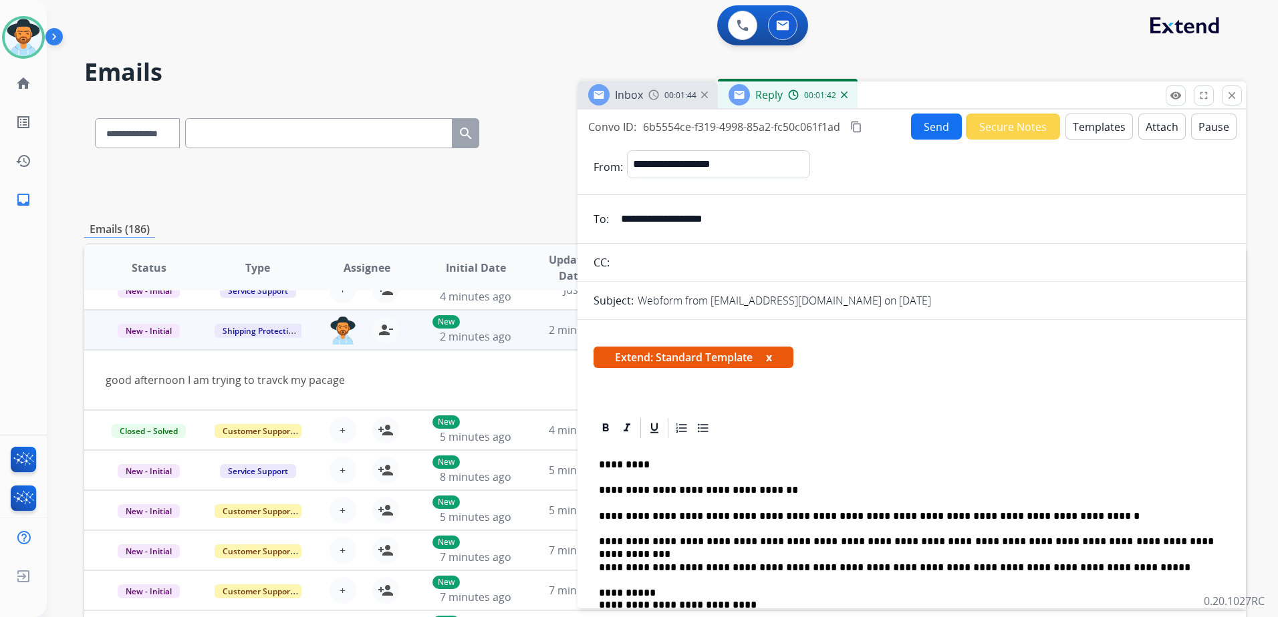
click at [934, 128] on button "Send" at bounding box center [936, 127] width 51 height 26
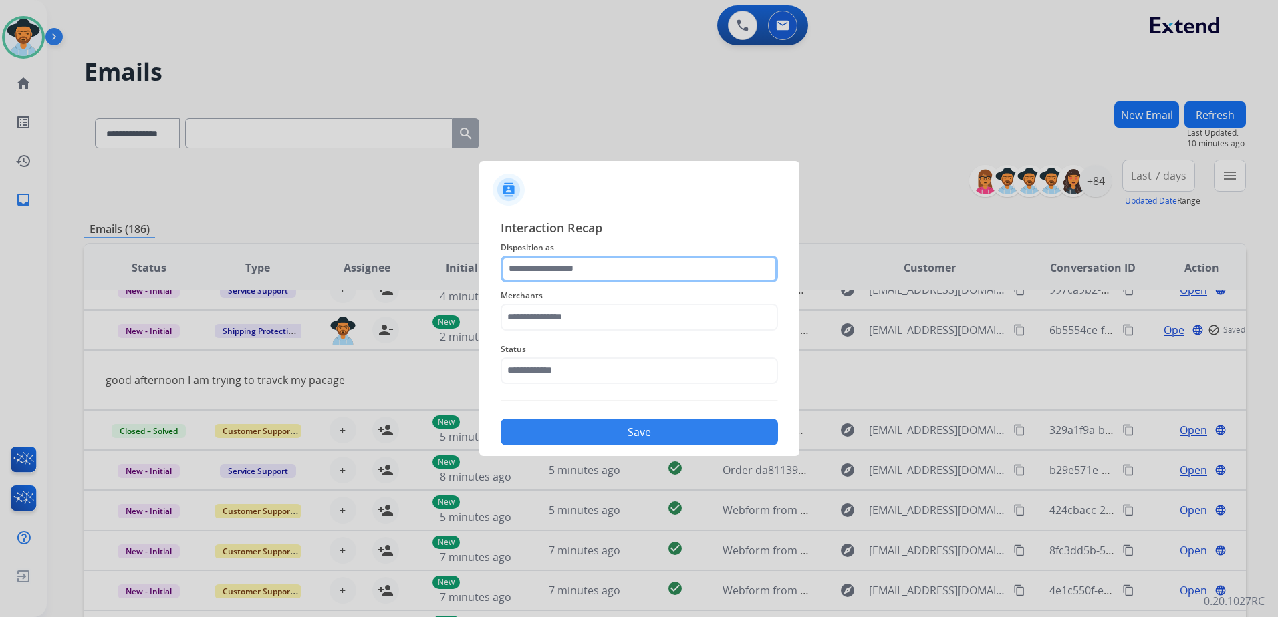
click at [567, 269] on input "text" at bounding box center [638, 269] width 277 height 27
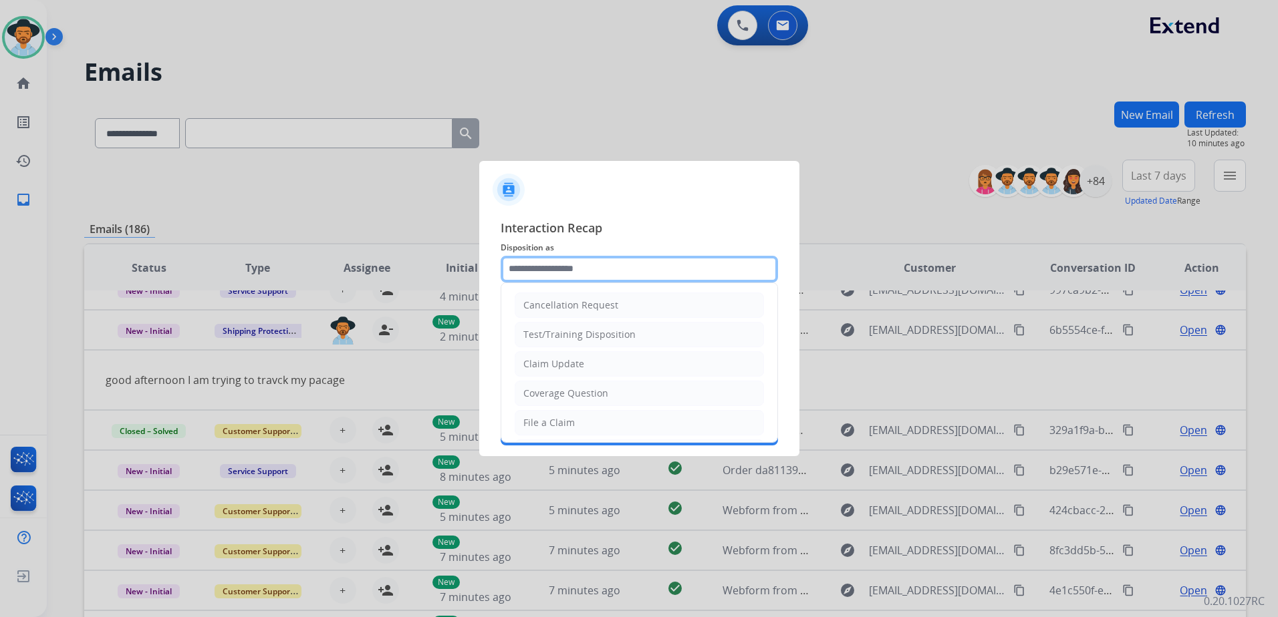
type input "*"
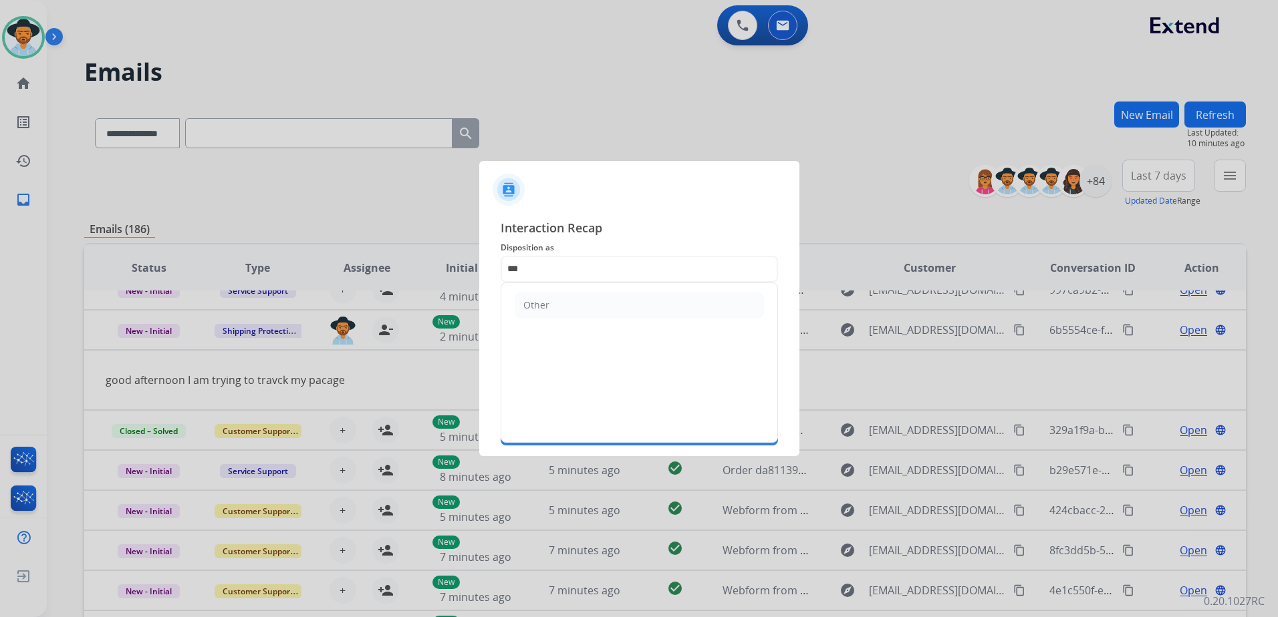
drag, startPoint x: 591, startPoint y: 313, endPoint x: 584, endPoint y: 316, distance: 7.5
click at [590, 313] on li "Other" at bounding box center [638, 305] width 249 height 25
type input "*****"
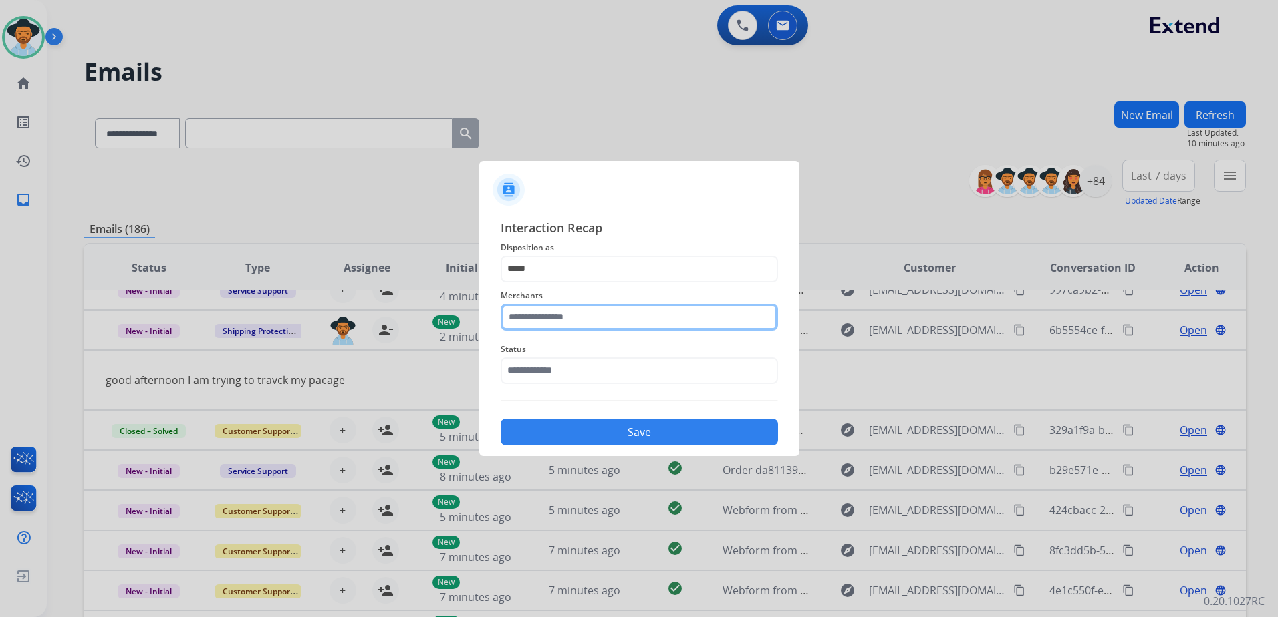
click at [580, 316] on input "text" at bounding box center [638, 317] width 277 height 27
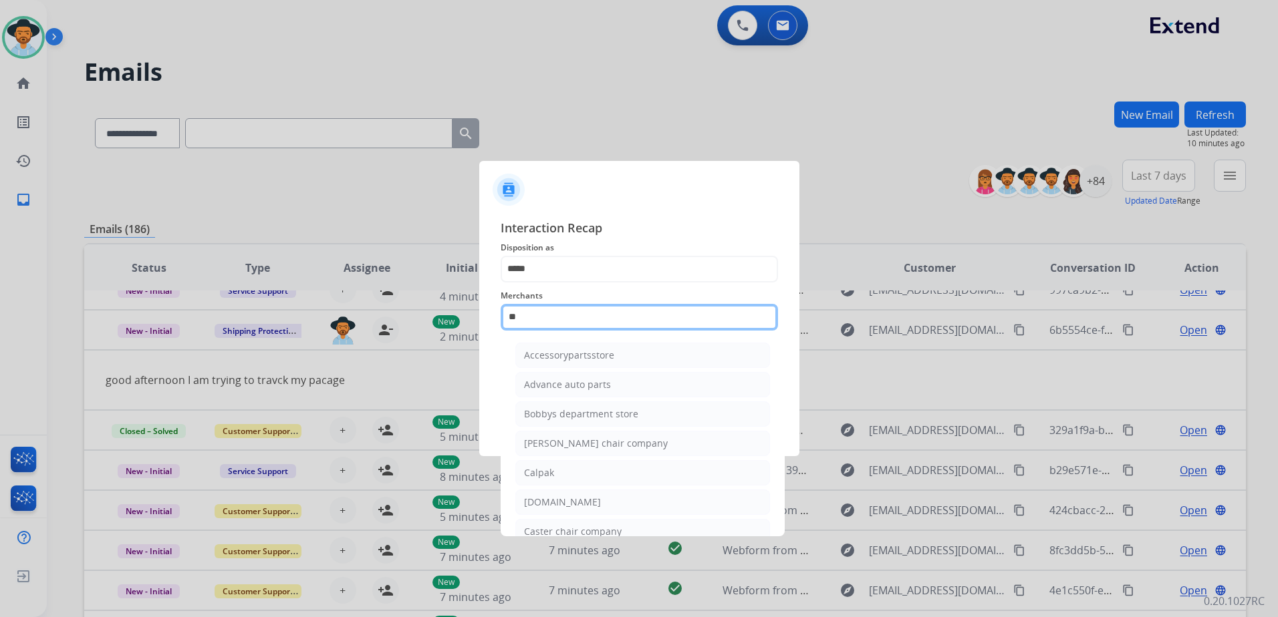
type input "*"
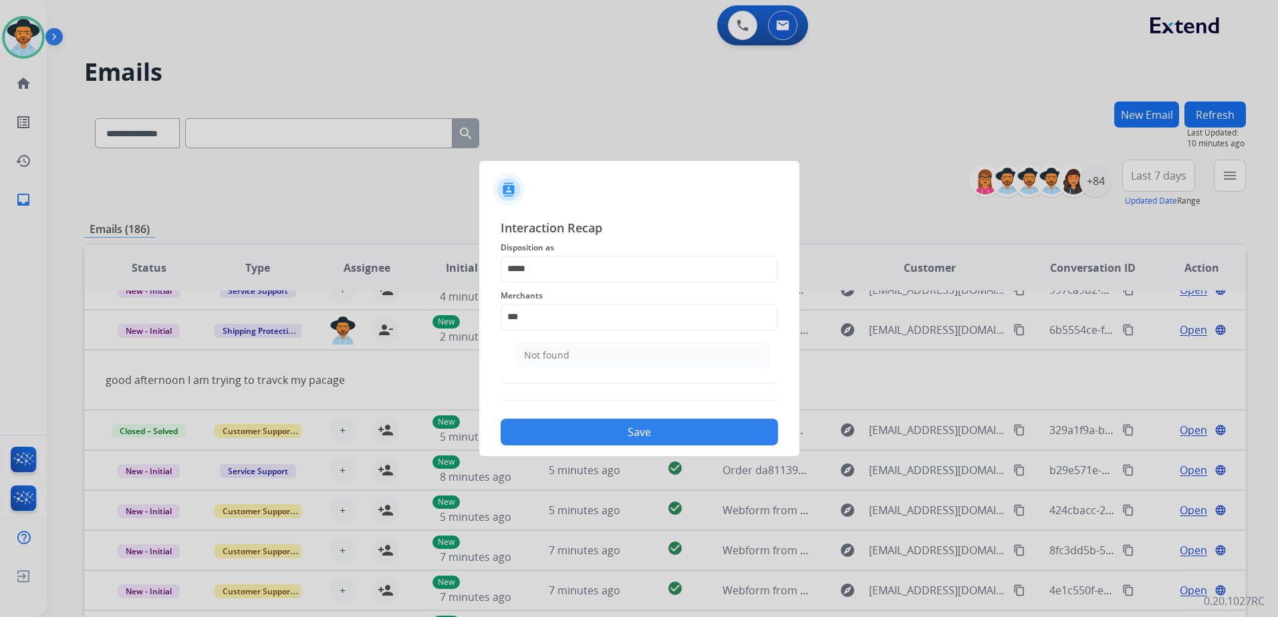
click at [575, 353] on li "Not found" at bounding box center [642, 355] width 255 height 25
type input "*********"
click at [567, 367] on input "text" at bounding box center [638, 370] width 277 height 27
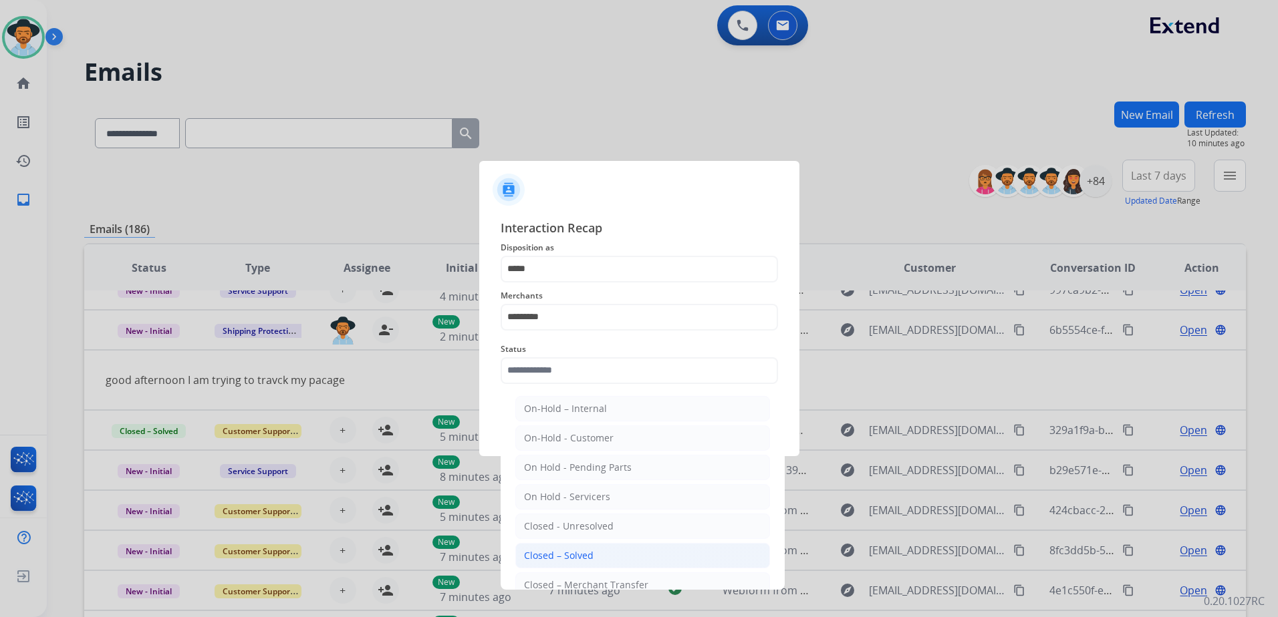
click at [573, 556] on div "Closed – Solved" at bounding box center [558, 555] width 69 height 13
type input "**********"
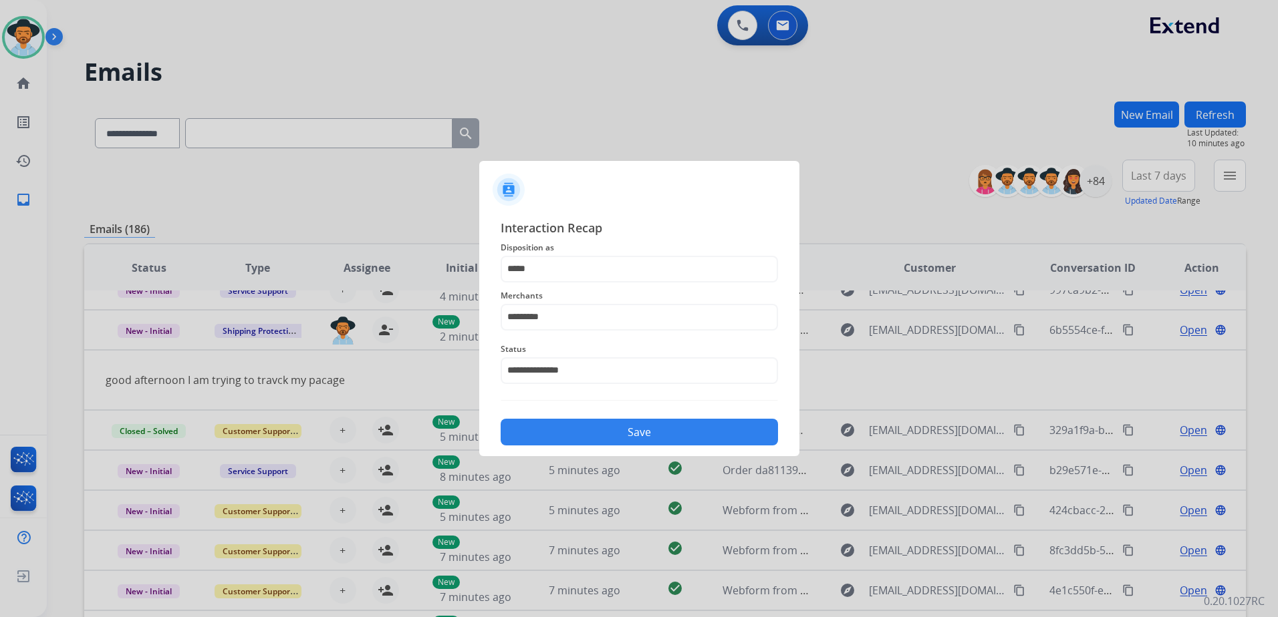
click at [661, 433] on button "Save" at bounding box center [638, 432] width 277 height 27
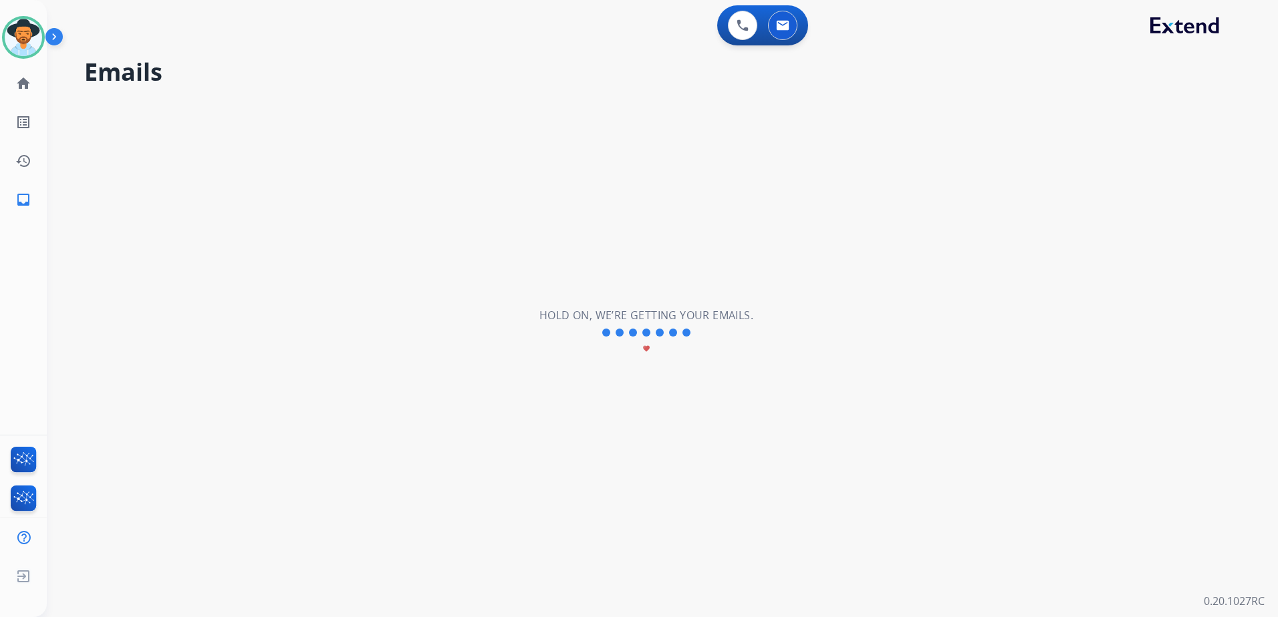
scroll to position [45, 0]
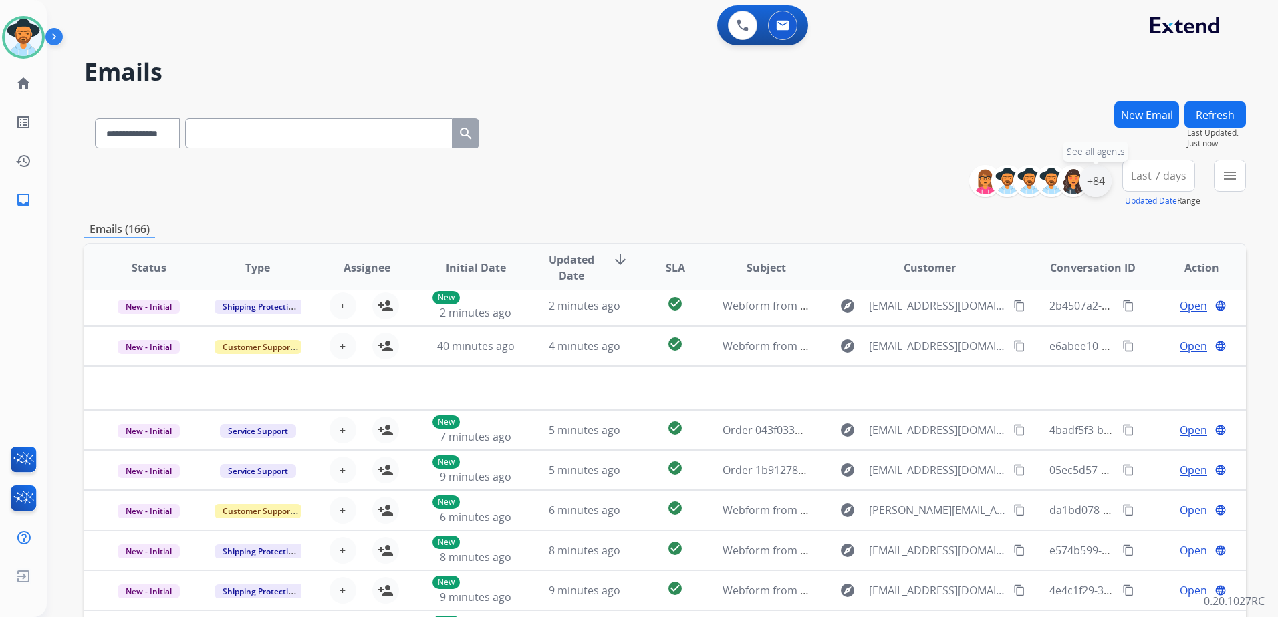
click at [1104, 180] on div "+84" at bounding box center [1095, 181] width 32 height 32
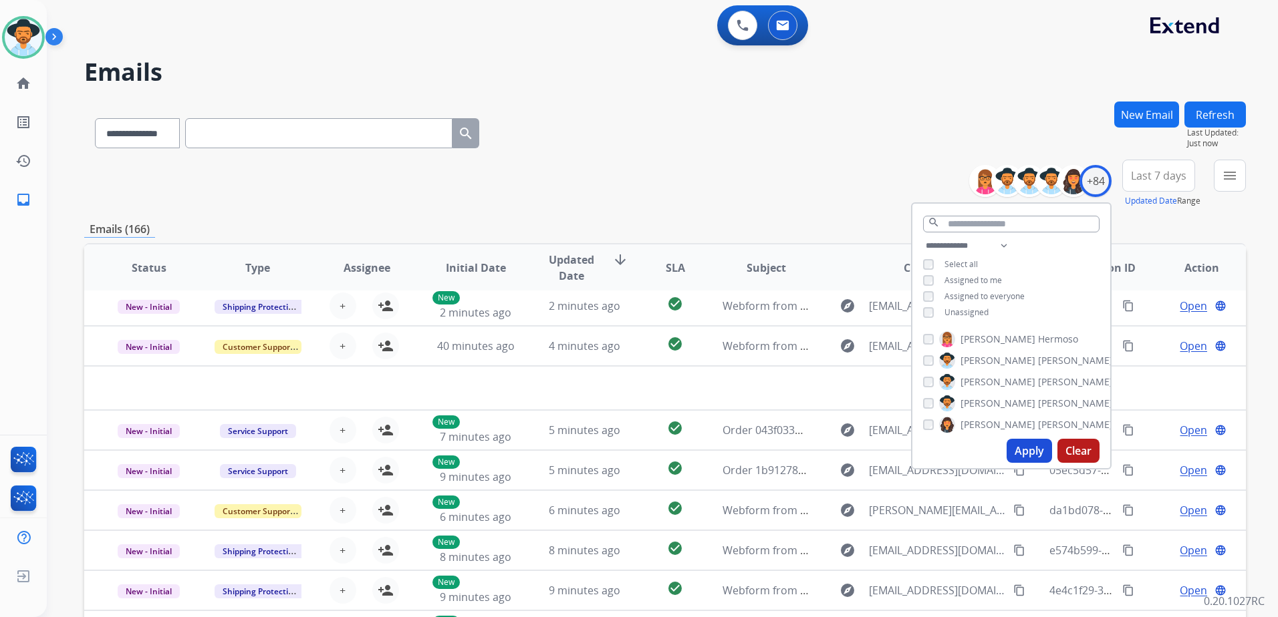
click at [959, 309] on span "Unassigned" at bounding box center [966, 312] width 44 height 11
click at [966, 281] on span "Assigned to me" at bounding box center [972, 280] width 57 height 11
click at [1035, 454] on button "Apply" at bounding box center [1028, 451] width 45 height 24
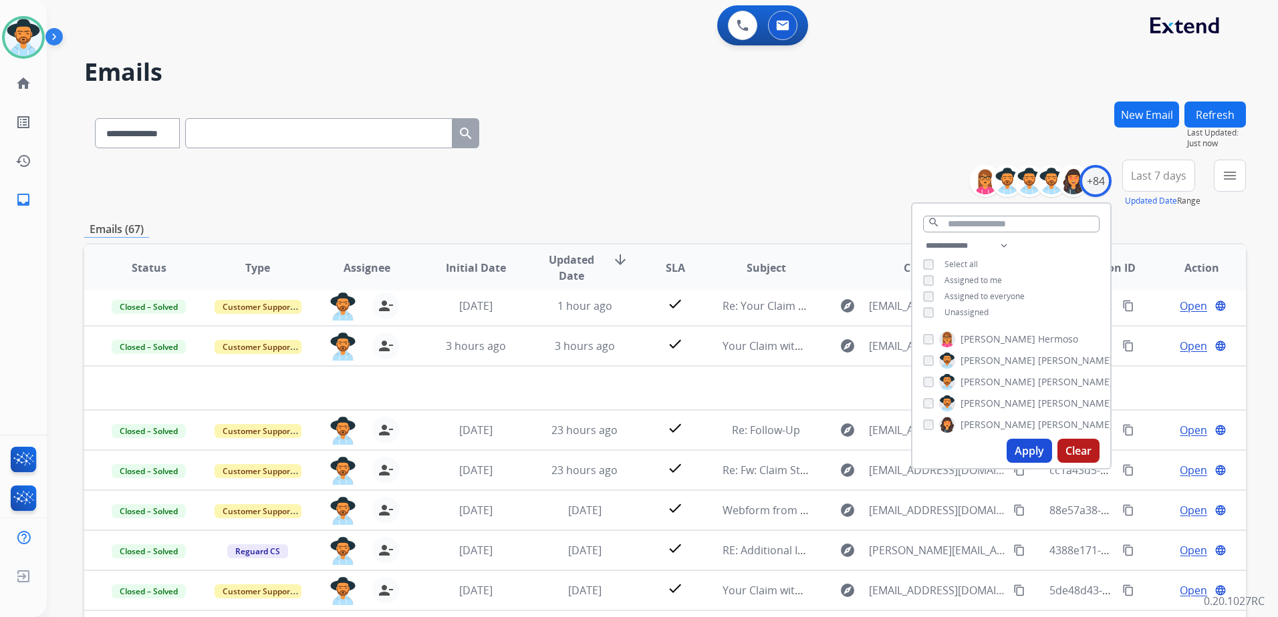
click at [822, 198] on div "**********" at bounding box center [664, 184] width 1161 height 48
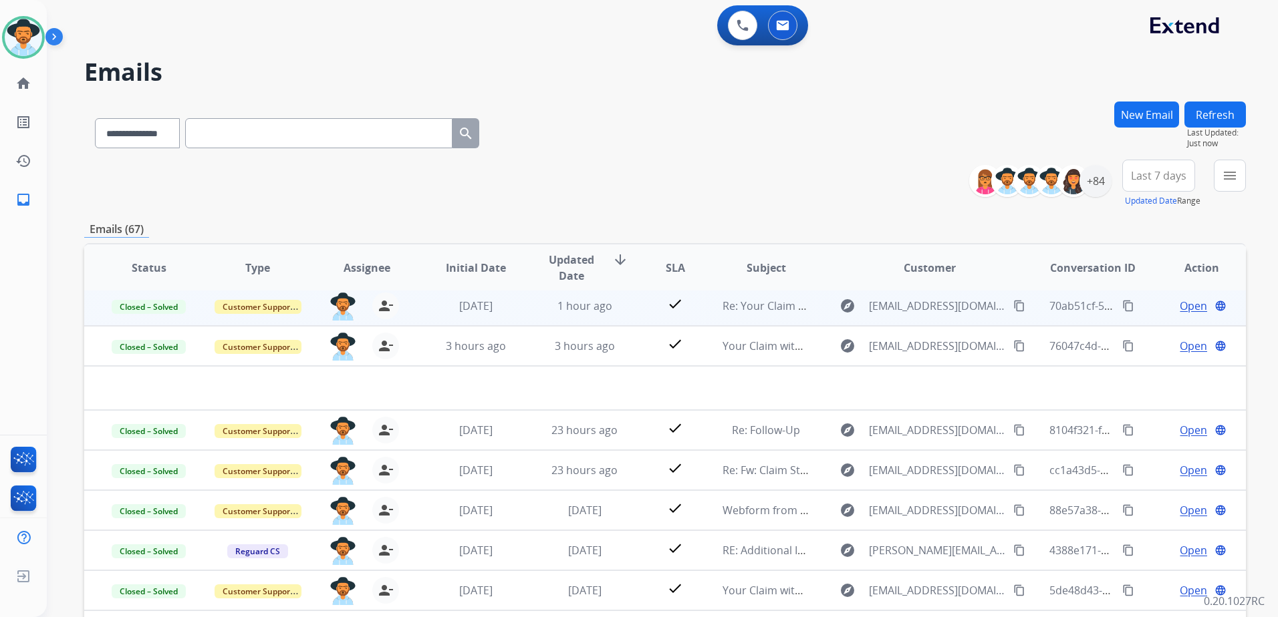
click at [1179, 305] on span "Open" at bounding box center [1192, 306] width 27 height 16
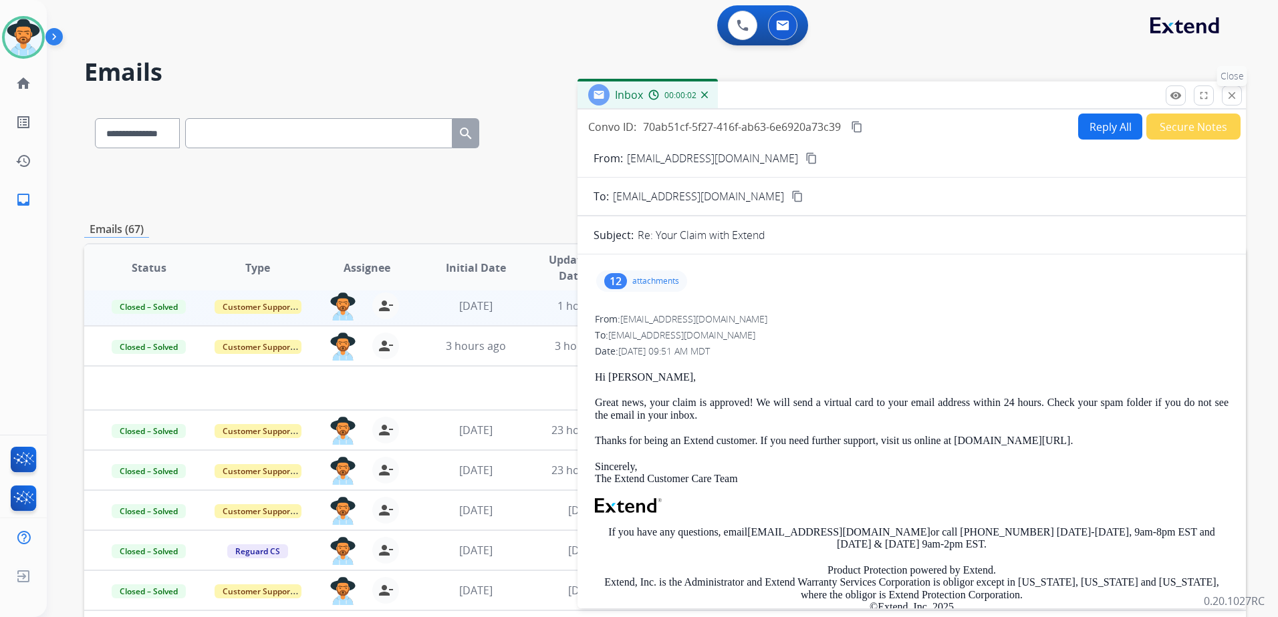
click at [1232, 89] on button "close Close" at bounding box center [1231, 96] width 20 height 20
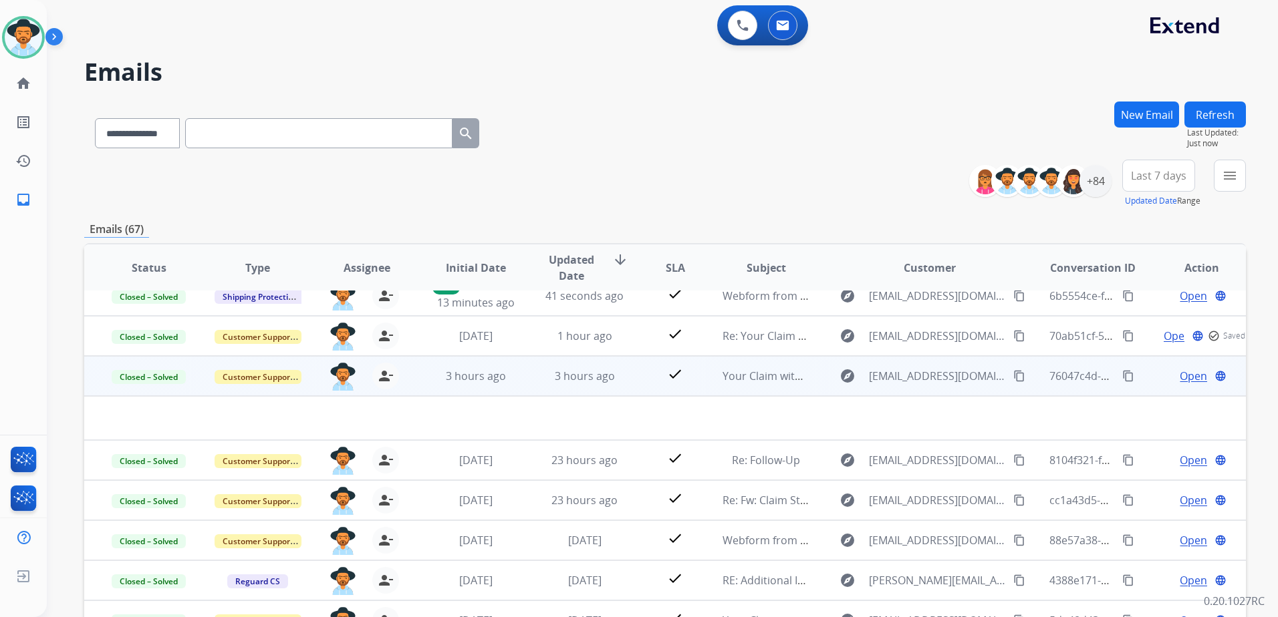
scroll to position [0, 0]
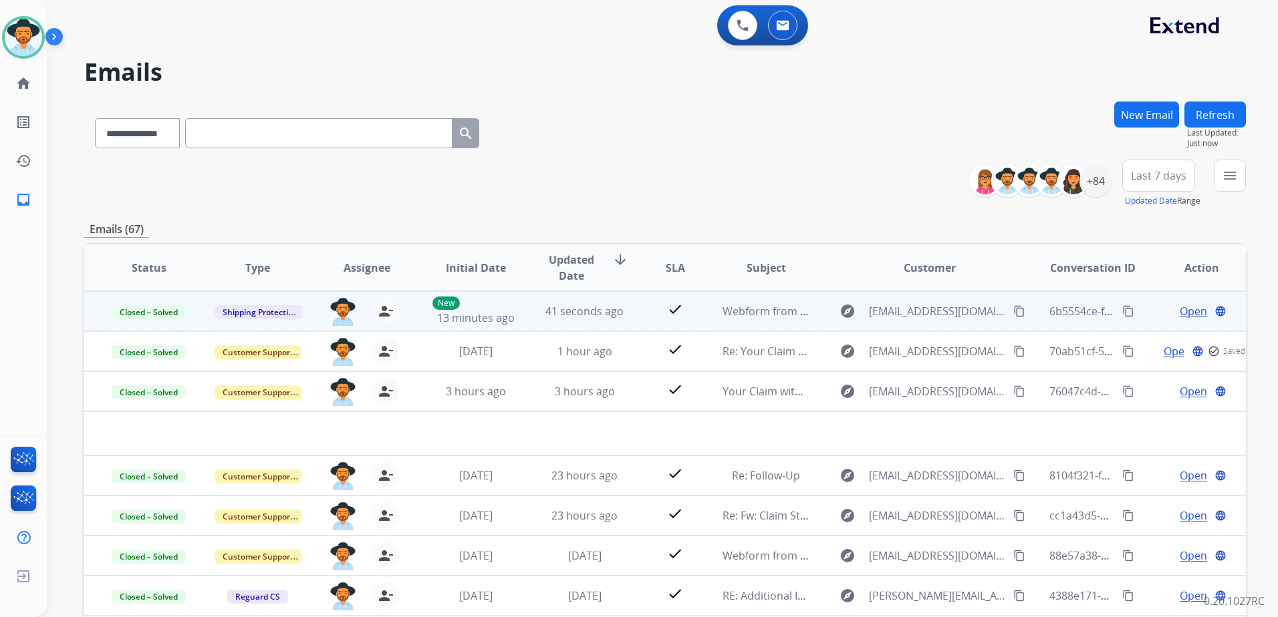
click at [1167, 307] on div "Open language" at bounding box center [1201, 311] width 87 height 16
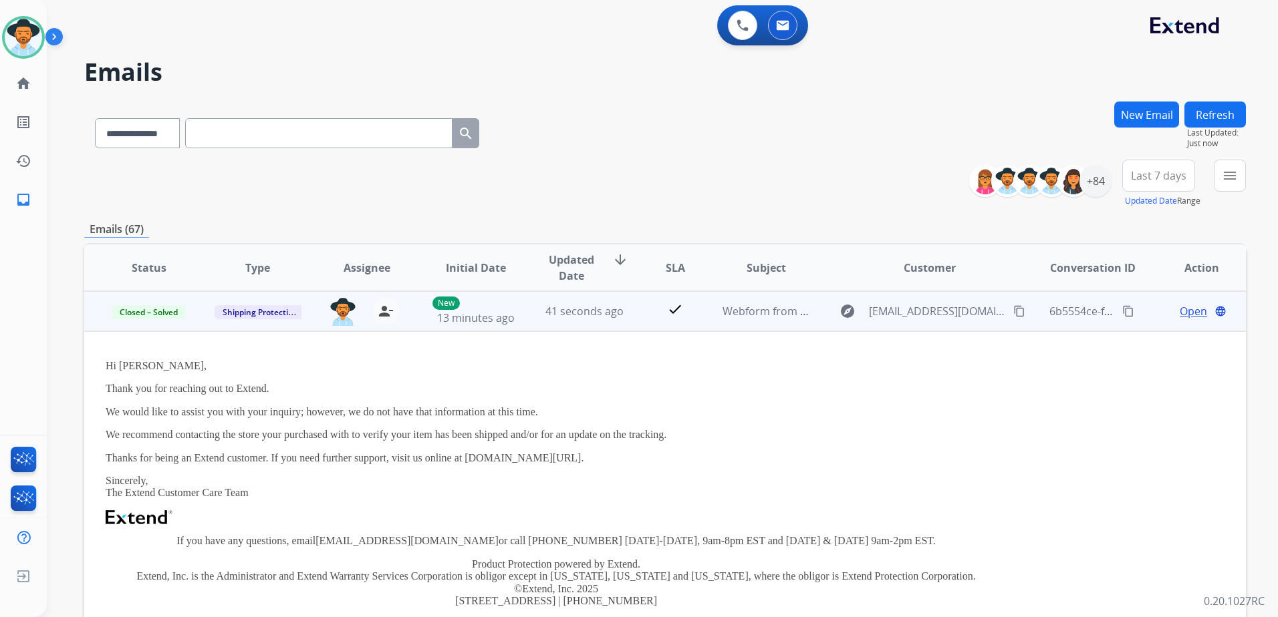
click at [1185, 315] on span "Open" at bounding box center [1192, 311] width 27 height 16
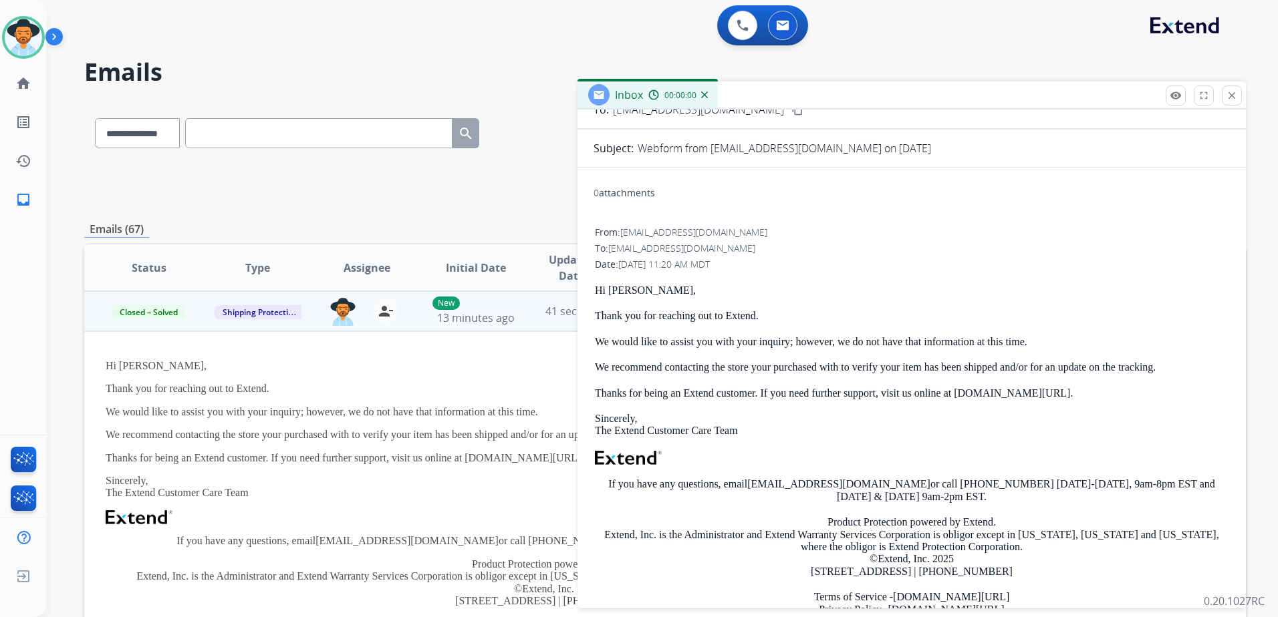
scroll to position [216, 0]
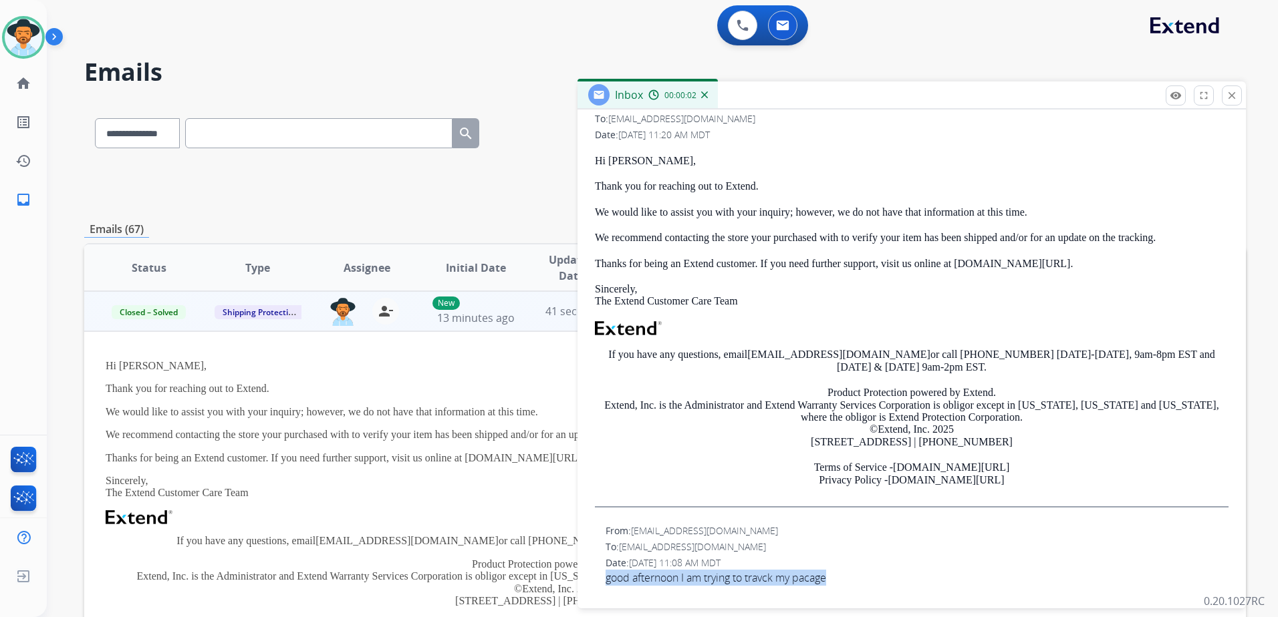
drag, startPoint x: 608, startPoint y: 581, endPoint x: 881, endPoint y: 595, distance: 273.6
click at [881, 595] on div "From: [EMAIL_ADDRESS][DOMAIN_NAME] To: [EMAIL_ADDRESS][DOMAIN_NAME] Date: [DATE…" at bounding box center [911, 560] width 636 height 75
copy span "good afternoon I am trying to travck my pacage"
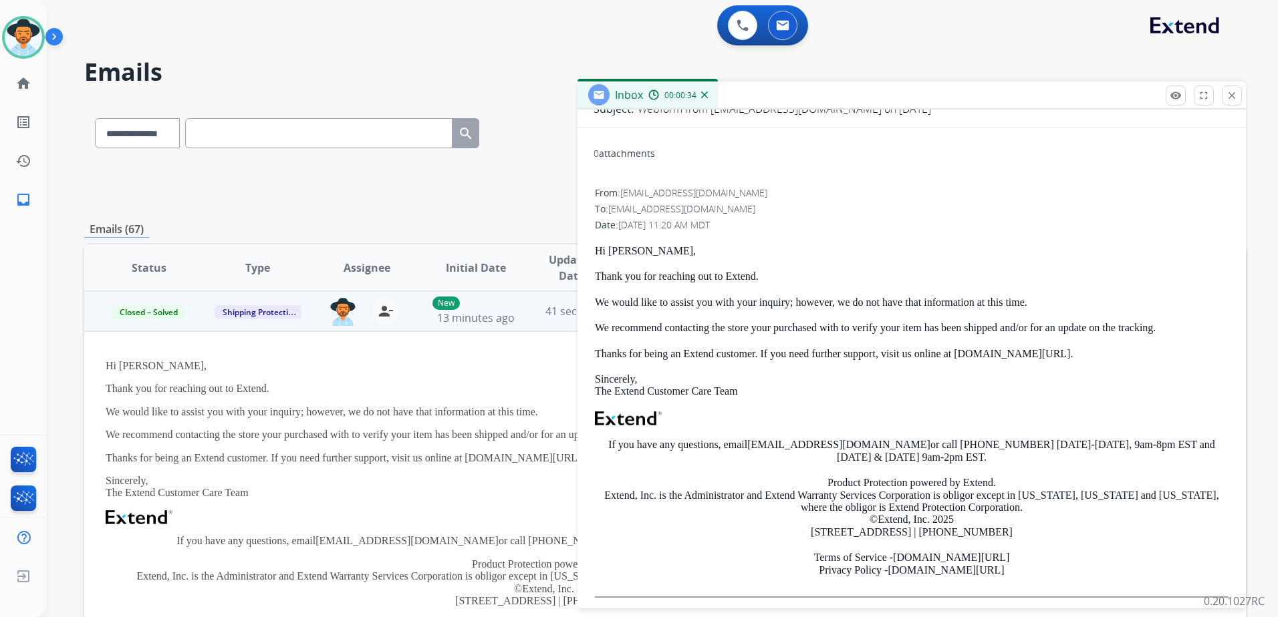
scroll to position [0, 0]
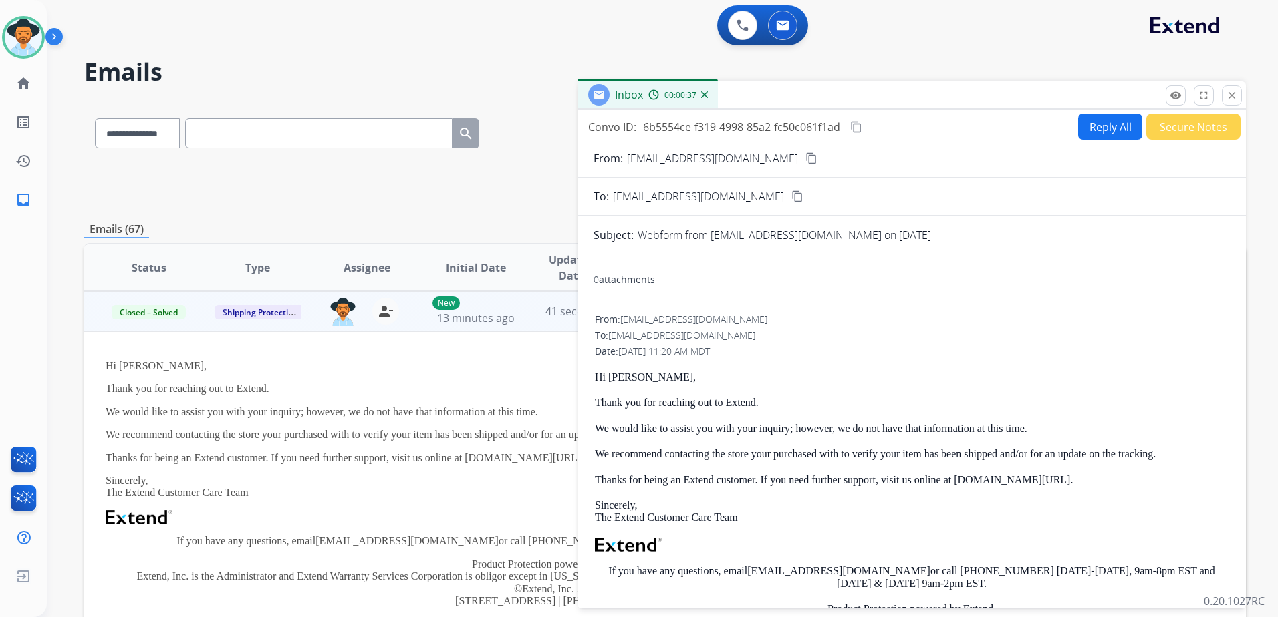
click at [855, 128] on mat-icon "content_copy" at bounding box center [856, 127] width 12 height 12
click at [1227, 94] on mat-icon "close" at bounding box center [1231, 96] width 12 height 12
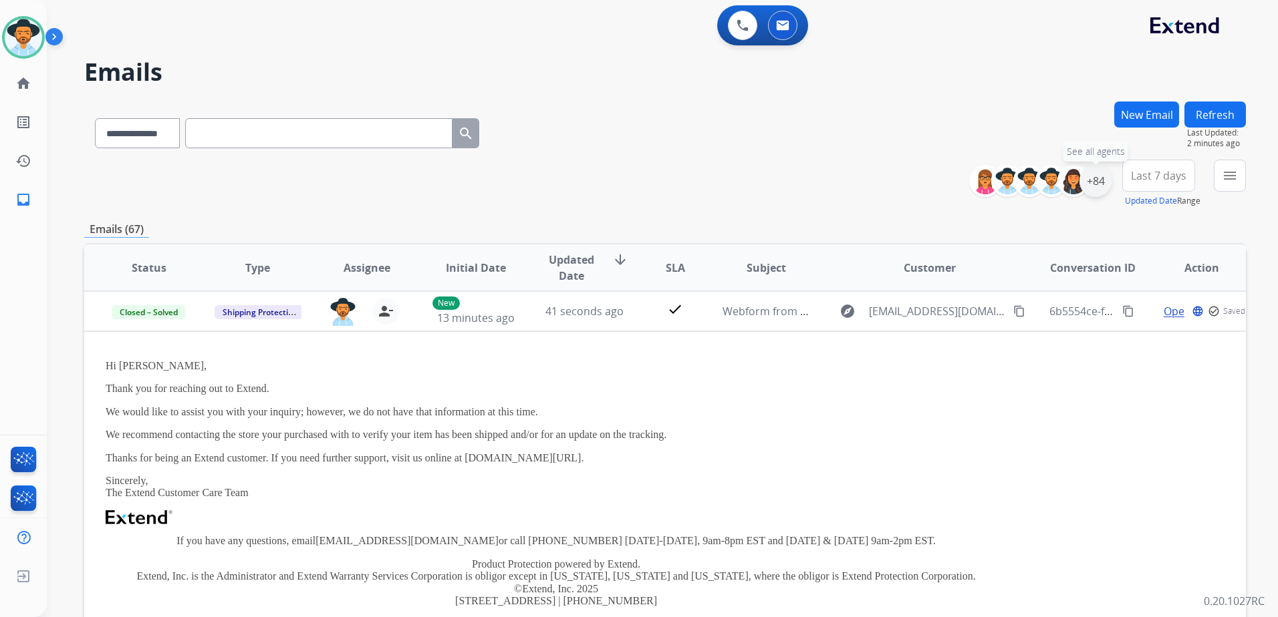
click at [1091, 176] on div "+84" at bounding box center [1095, 181] width 32 height 32
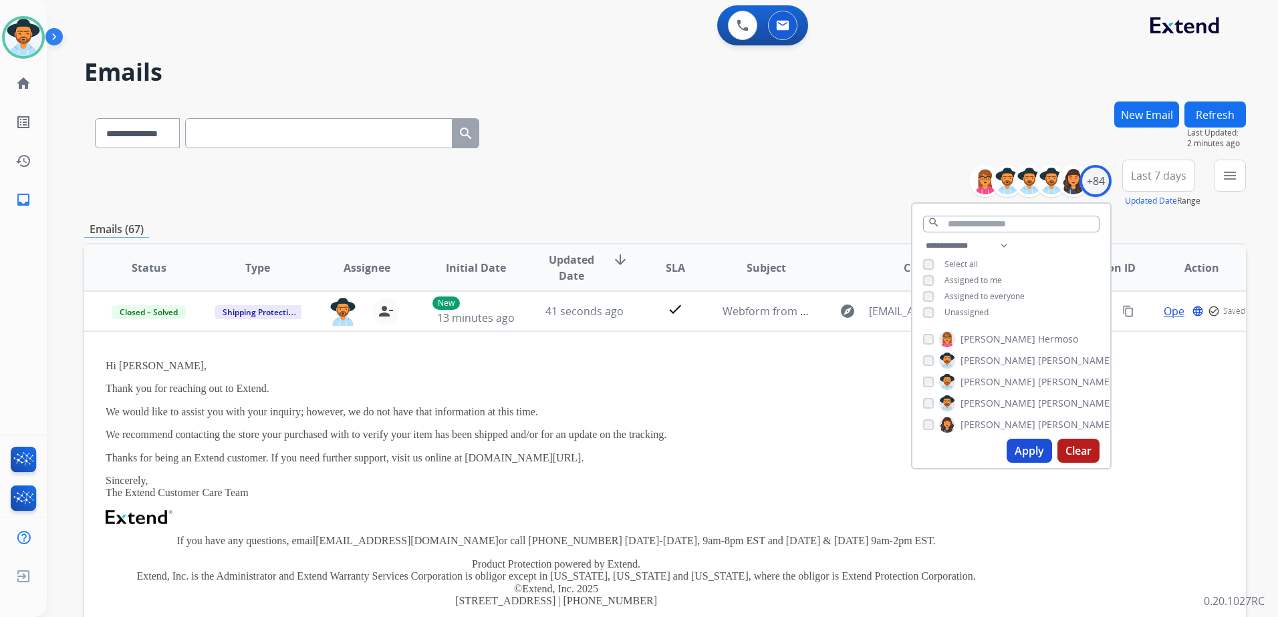
click at [972, 311] on span "Unassigned" at bounding box center [966, 312] width 44 height 11
click at [979, 284] on span "Assigned to me" at bounding box center [972, 280] width 57 height 11
click at [1032, 458] on button "Apply" at bounding box center [1028, 451] width 45 height 24
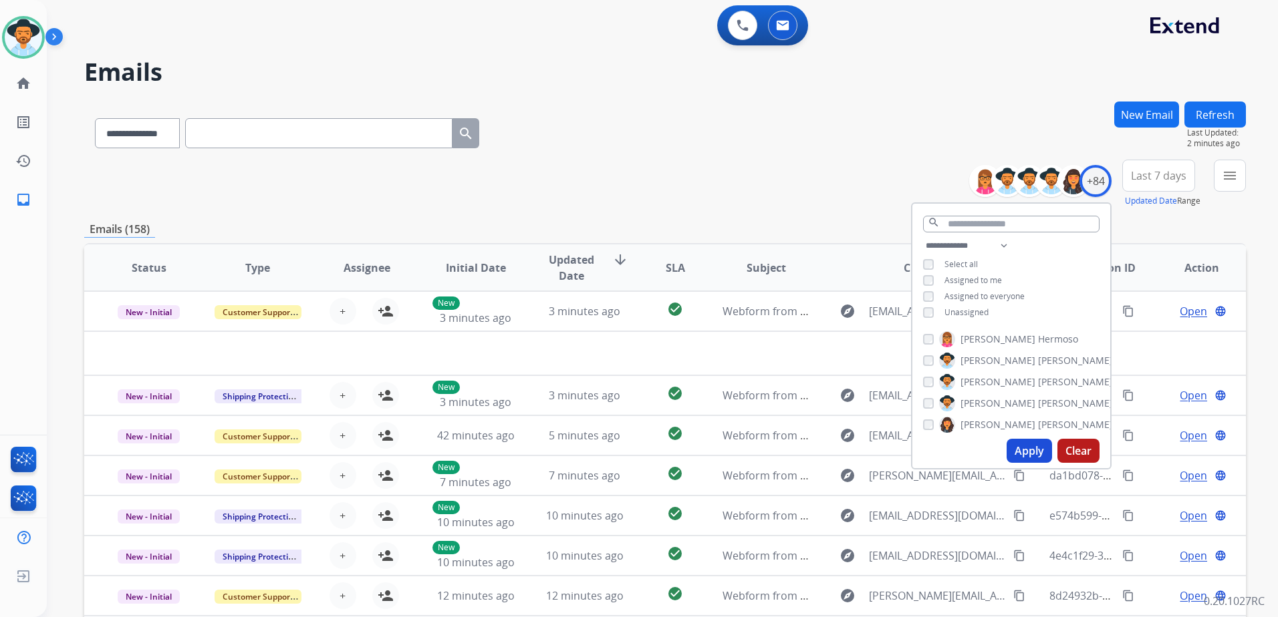
click at [736, 134] on div "**********" at bounding box center [664, 131] width 1161 height 58
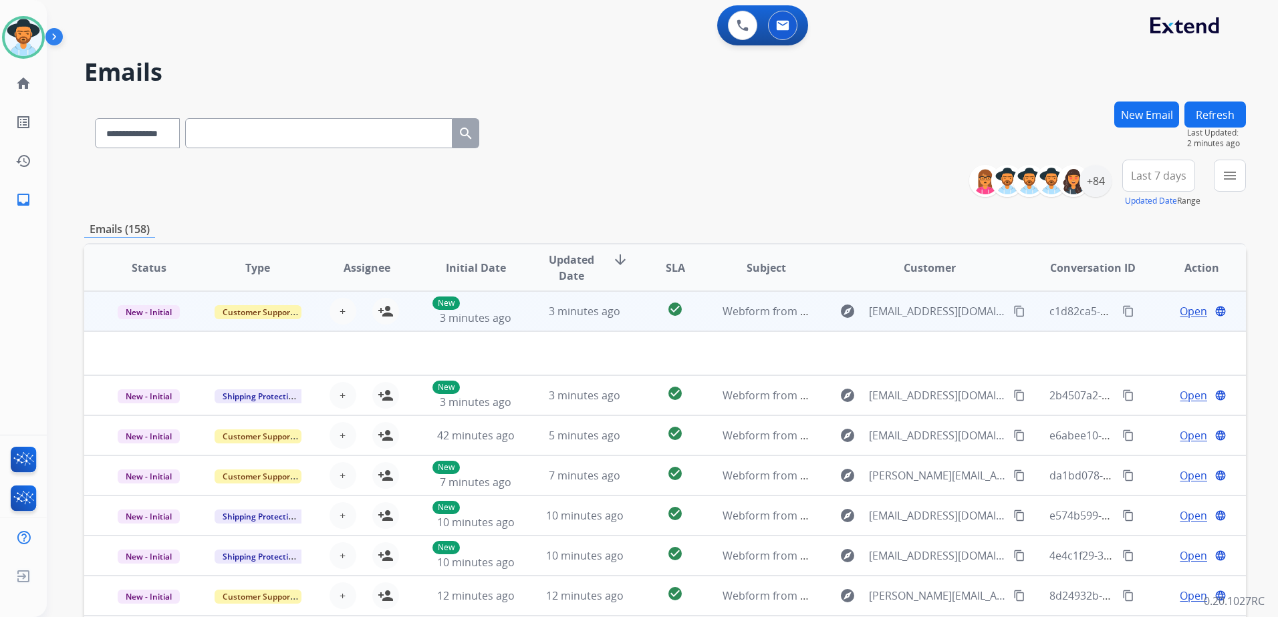
click at [1140, 310] on td "Open language" at bounding box center [1191, 311] width 109 height 40
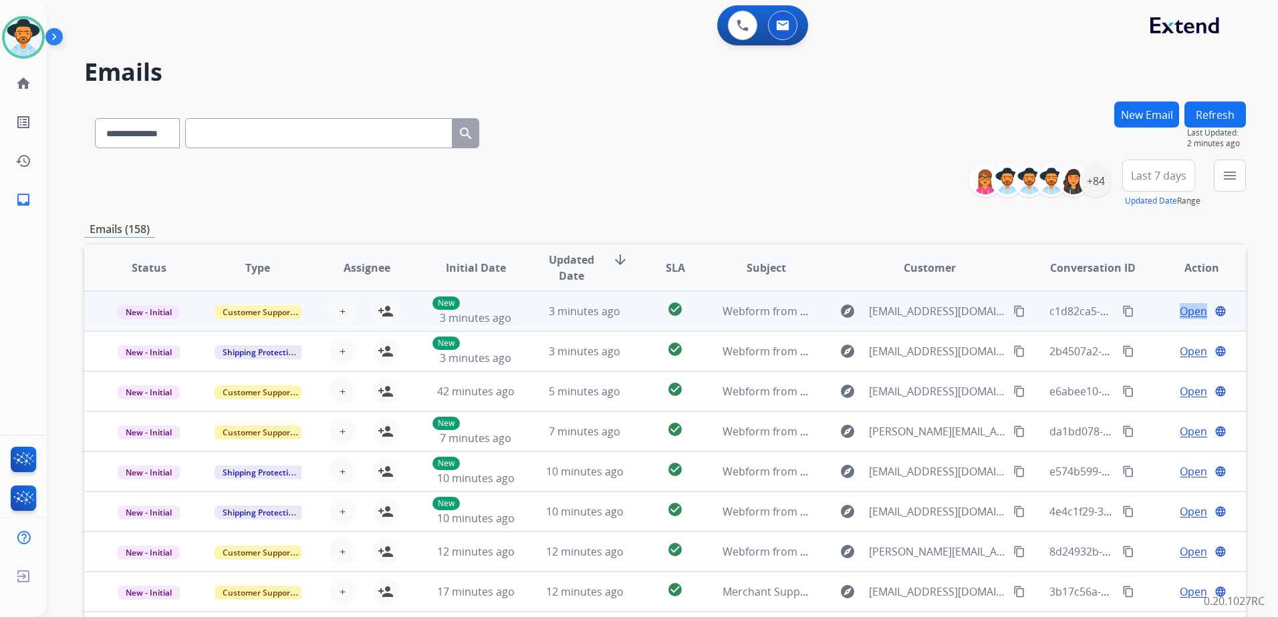
click at [1140, 310] on td "Open language" at bounding box center [1191, 311] width 109 height 40
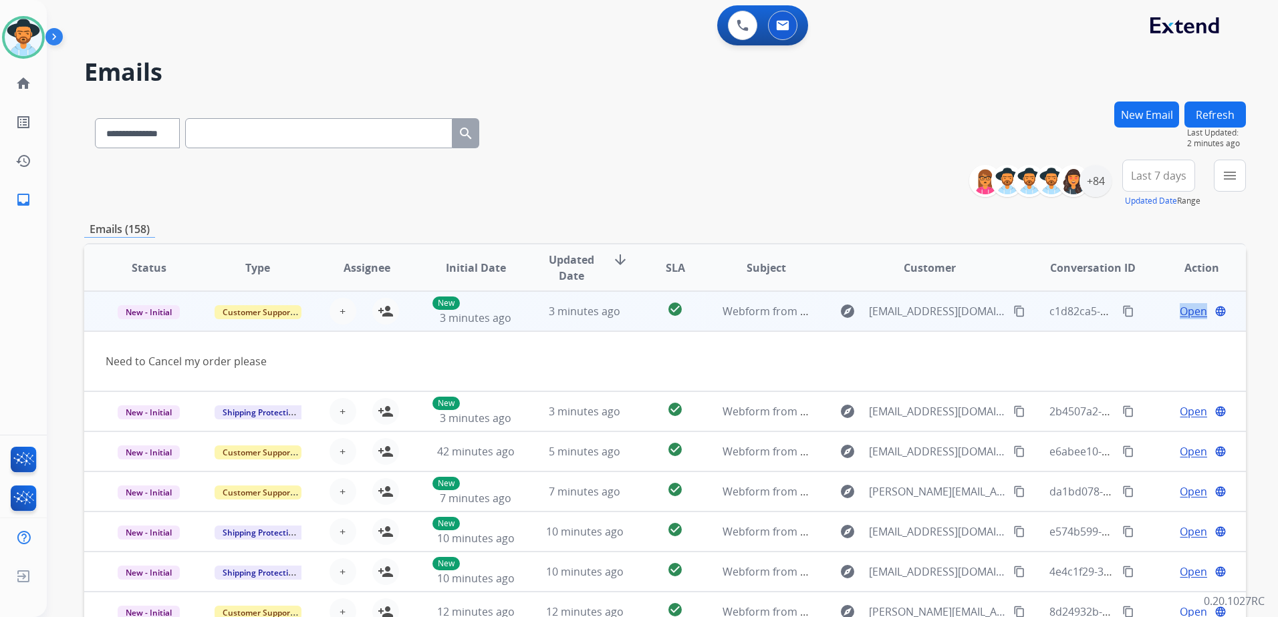
click at [1013, 313] on mat-icon "content_copy" at bounding box center [1019, 311] width 12 height 12
click at [1181, 309] on span "Open" at bounding box center [1192, 311] width 27 height 16
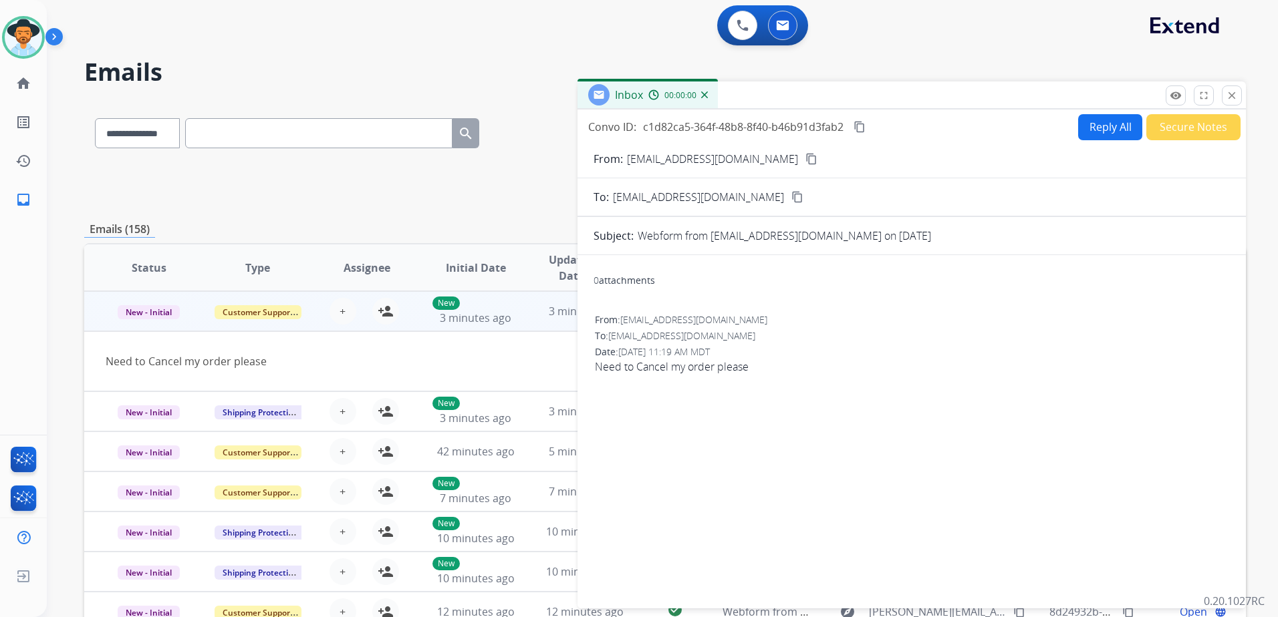
click at [1098, 126] on button "Reply All" at bounding box center [1110, 127] width 64 height 26
select select "**********"
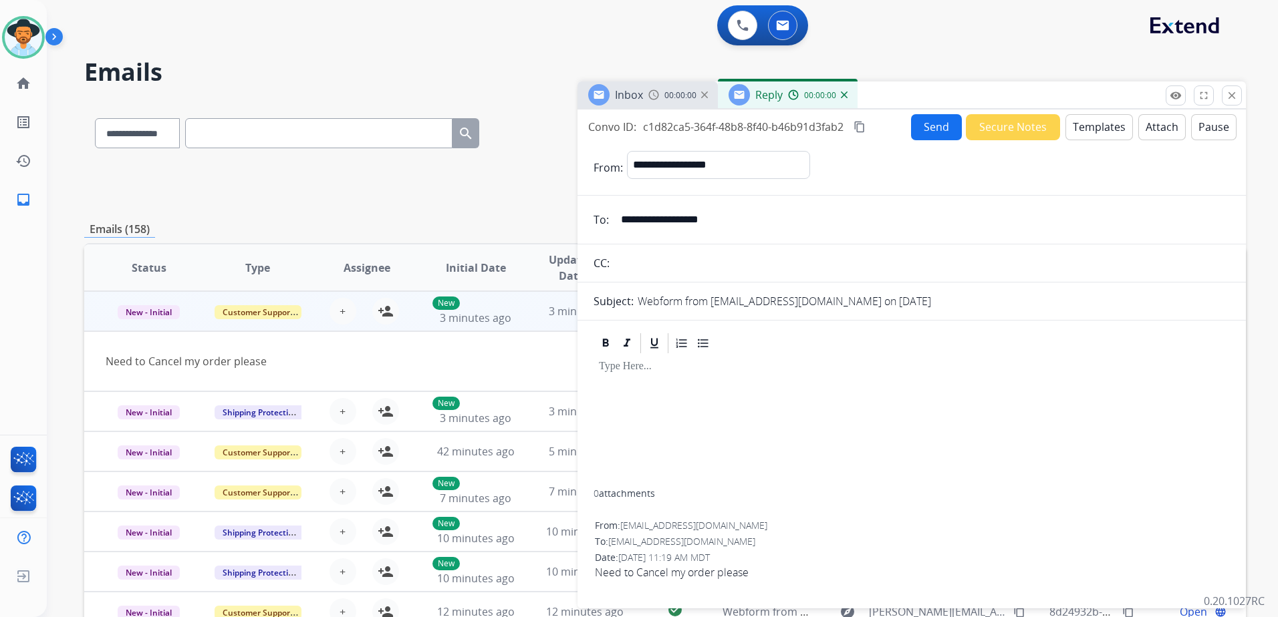
click at [1097, 130] on button "Templates" at bounding box center [1098, 127] width 67 height 26
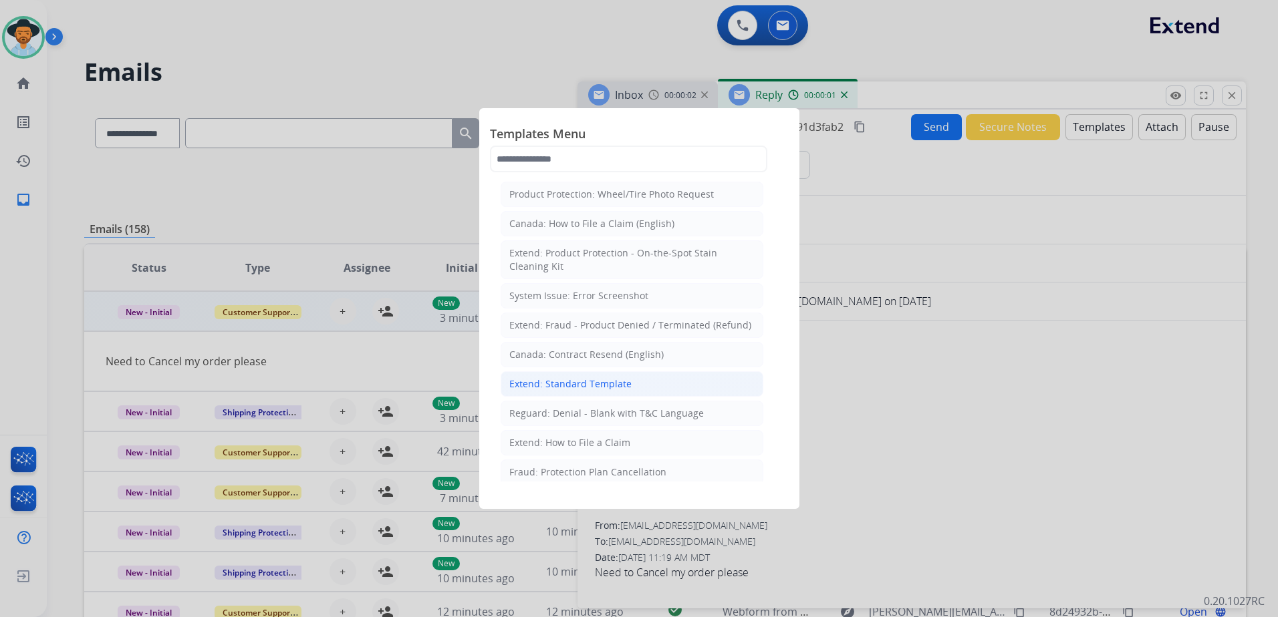
click at [623, 389] on div "Extend: Standard Template" at bounding box center [570, 384] width 122 height 13
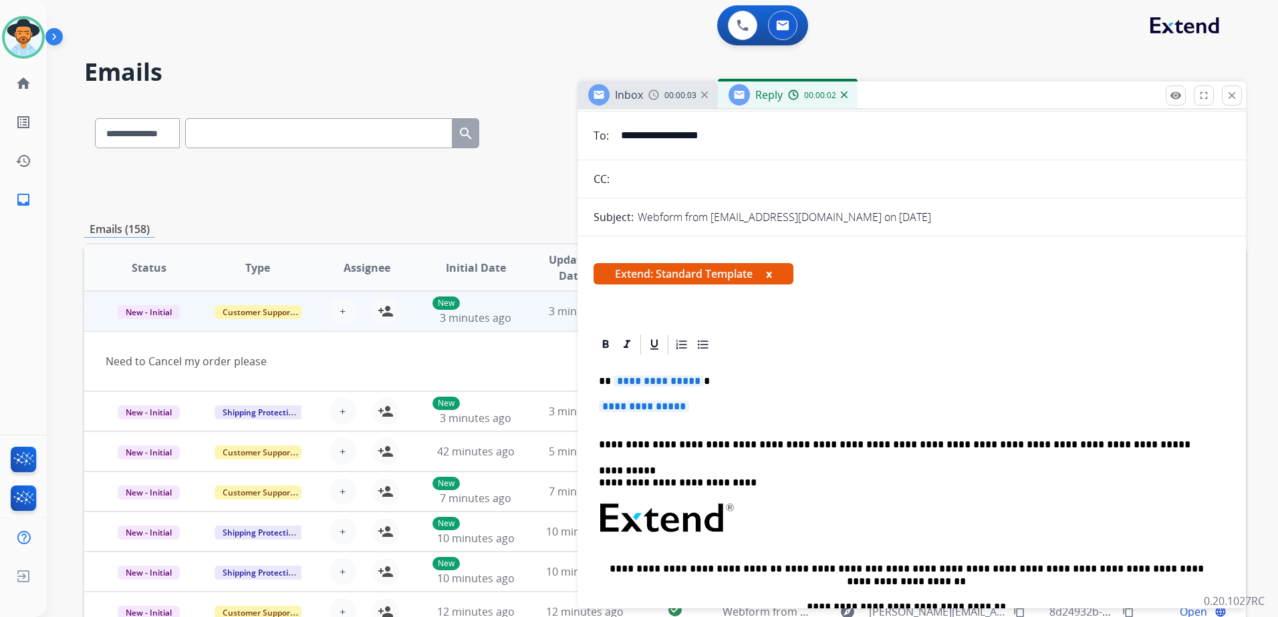
scroll to position [200, 0]
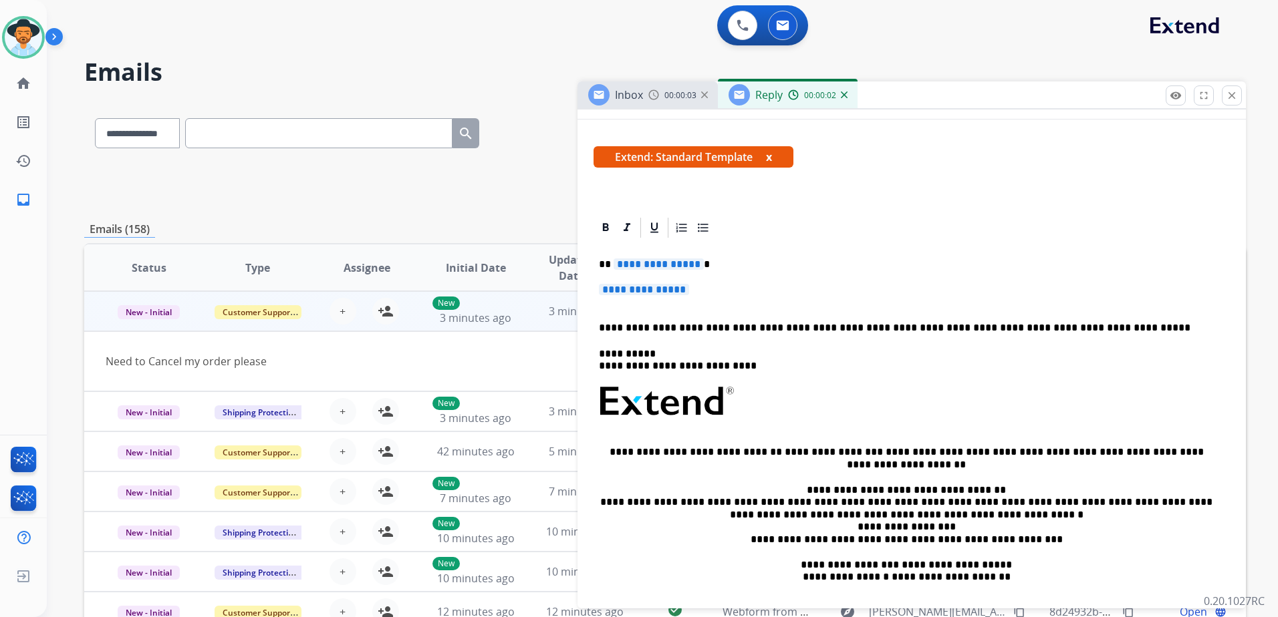
click at [662, 264] on span "**********" at bounding box center [658, 264] width 90 height 11
click at [643, 293] on span "**********" at bounding box center [644, 289] width 90 height 11
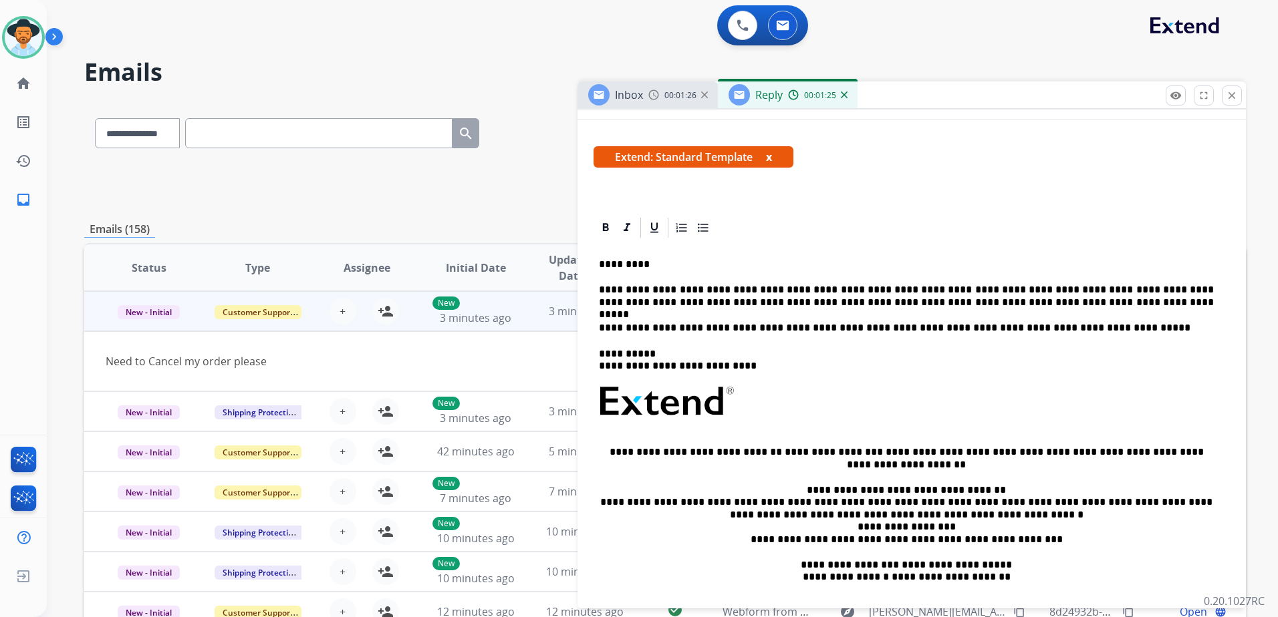
drag, startPoint x: 910, startPoint y: 306, endPoint x: 912, endPoint y: 321, distance: 15.5
click at [911, 310] on div "**********" at bounding box center [911, 437] width 636 height 395
click at [851, 307] on p "**********" at bounding box center [906, 296] width 615 height 25
drag, startPoint x: 859, startPoint y: 291, endPoint x: 869, endPoint y: 293, distance: 11.0
click at [866, 290] on p "**********" at bounding box center [906, 296] width 615 height 25
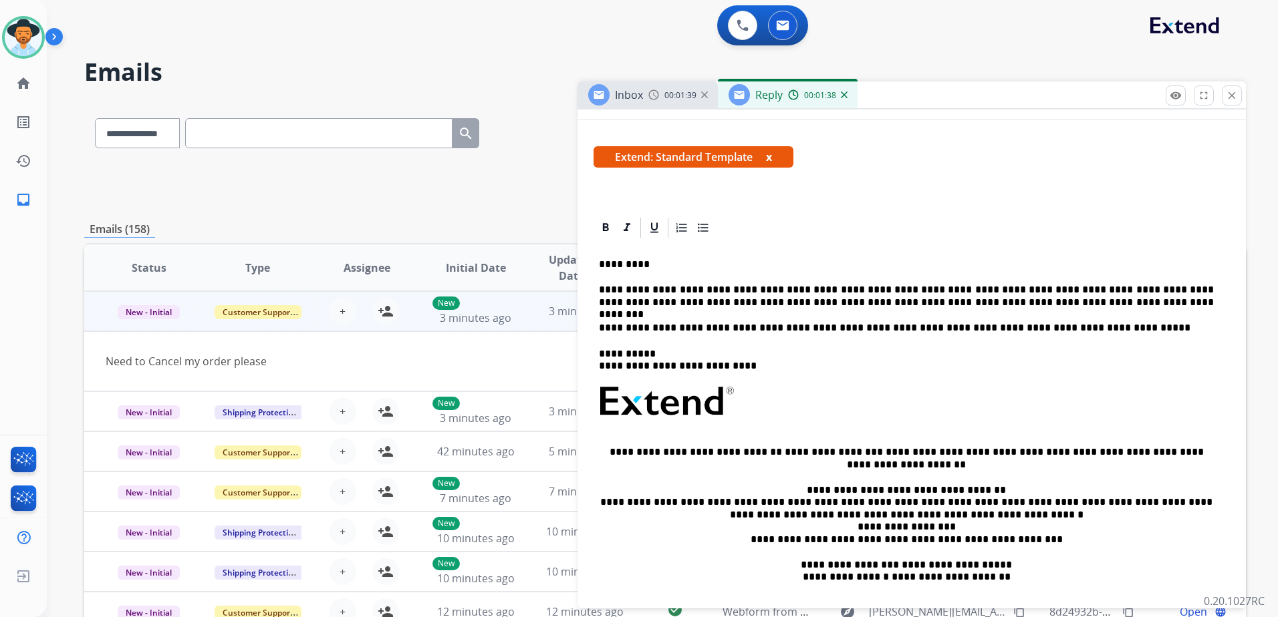
click at [770, 285] on p "**********" at bounding box center [906, 296] width 615 height 25
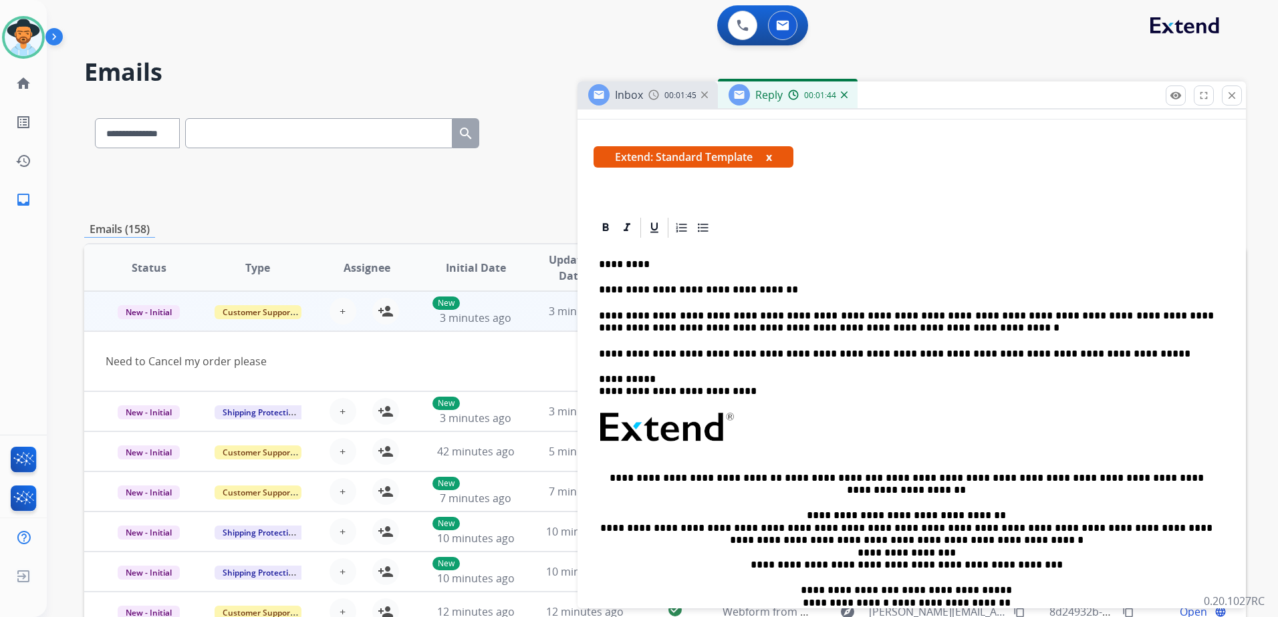
click at [1098, 313] on p "**********" at bounding box center [906, 322] width 615 height 25
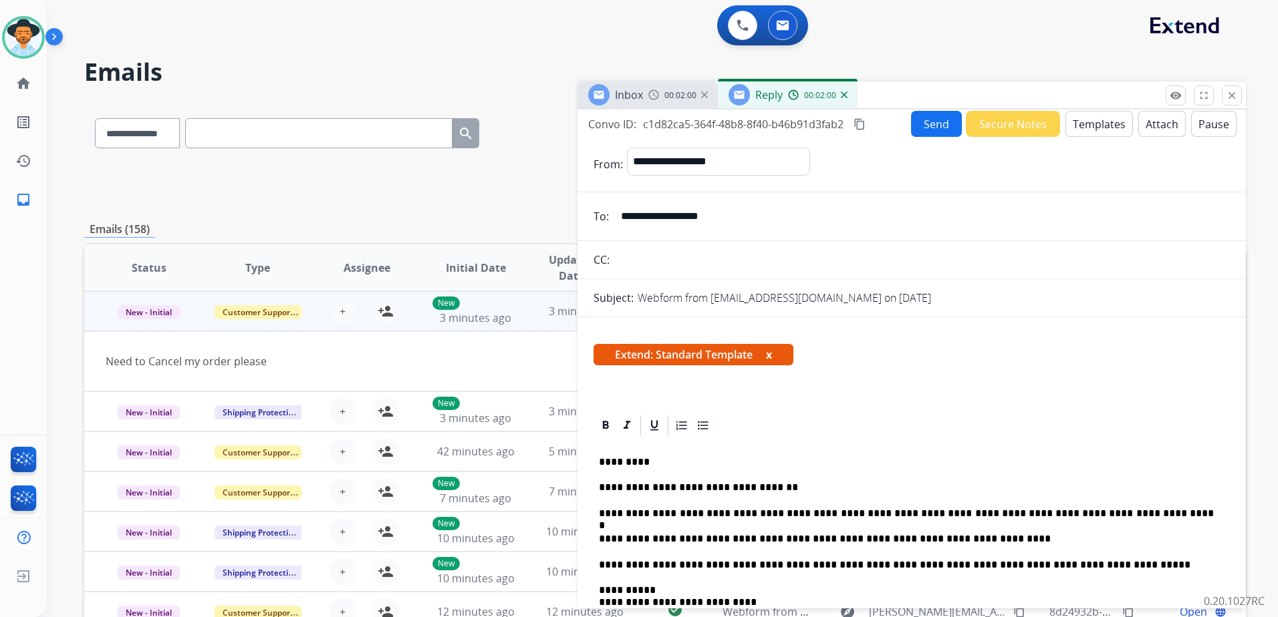
scroll to position [0, 0]
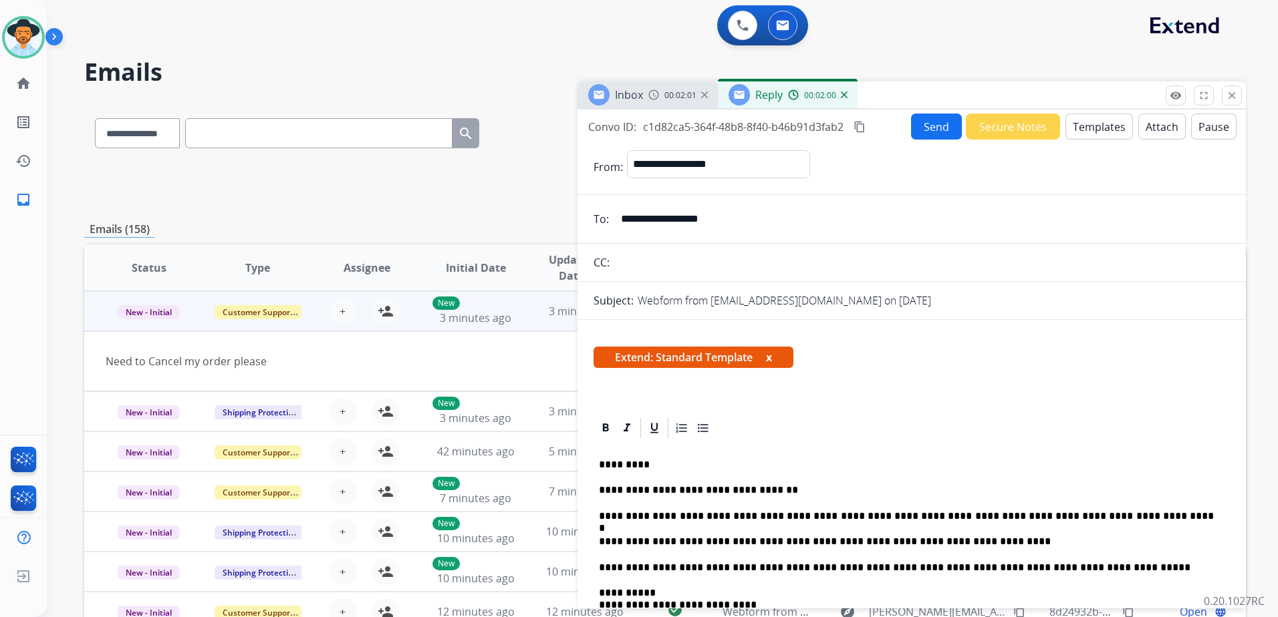
click at [990, 546] on p "**********" at bounding box center [906, 542] width 615 height 12
click at [927, 123] on button "Send" at bounding box center [936, 127] width 51 height 26
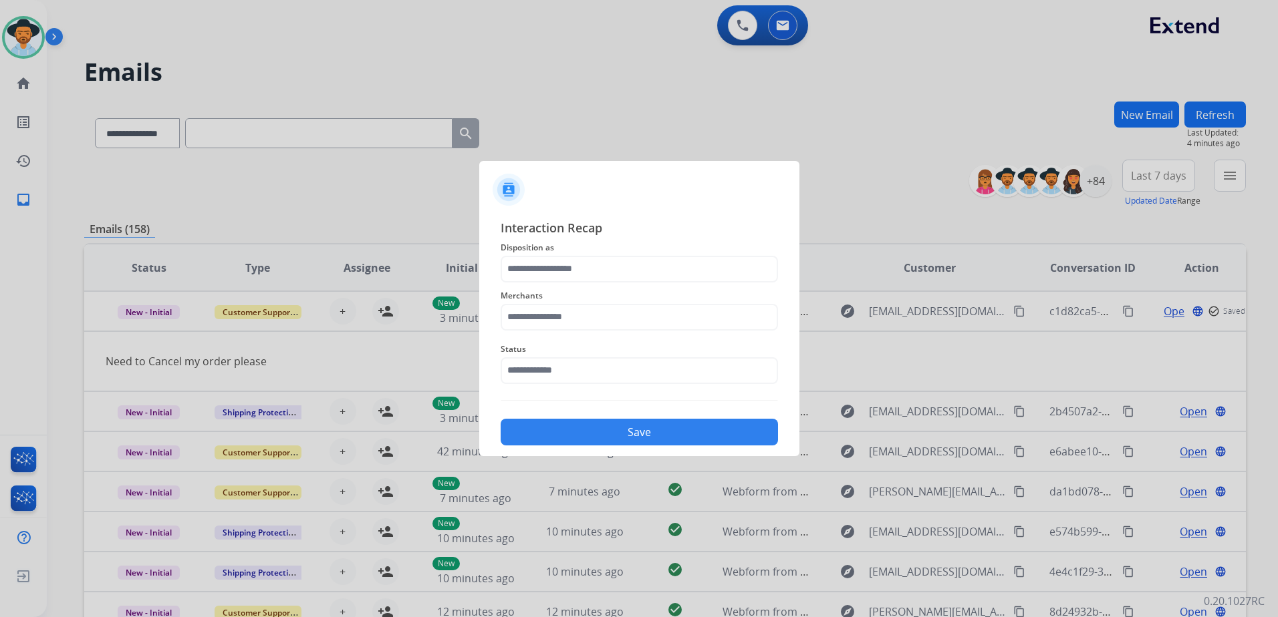
click at [571, 256] on div "Interaction Recap Disposition as Merchants Status Save" at bounding box center [638, 332] width 277 height 228
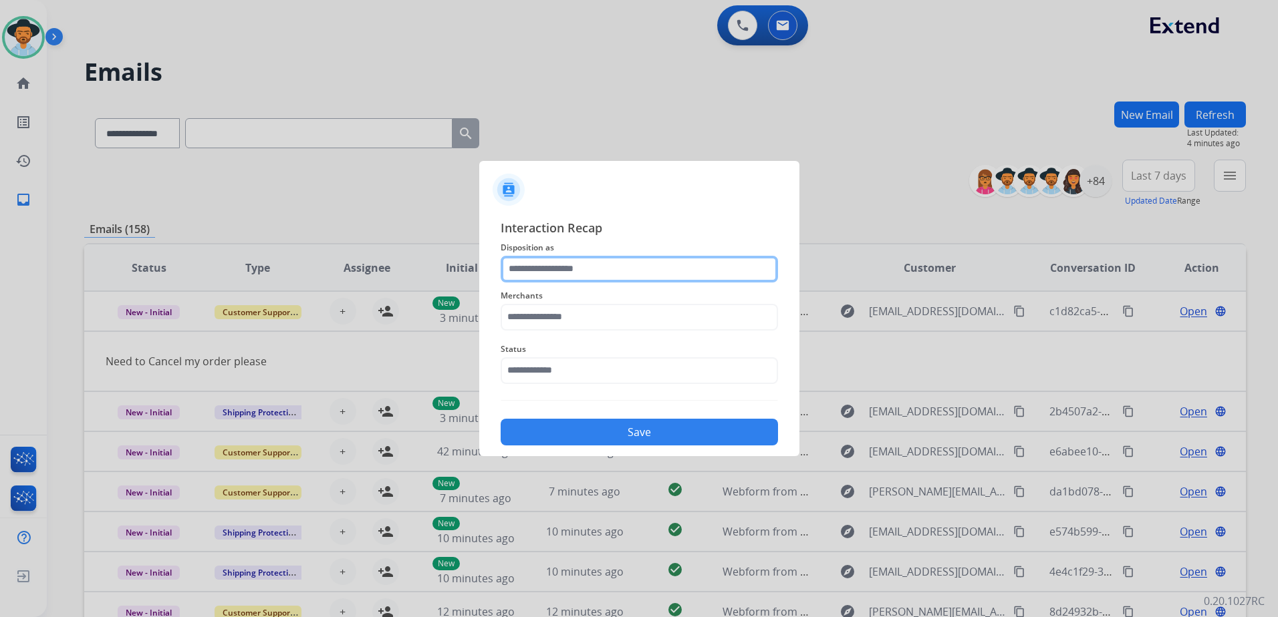
click at [579, 269] on input "text" at bounding box center [638, 269] width 277 height 27
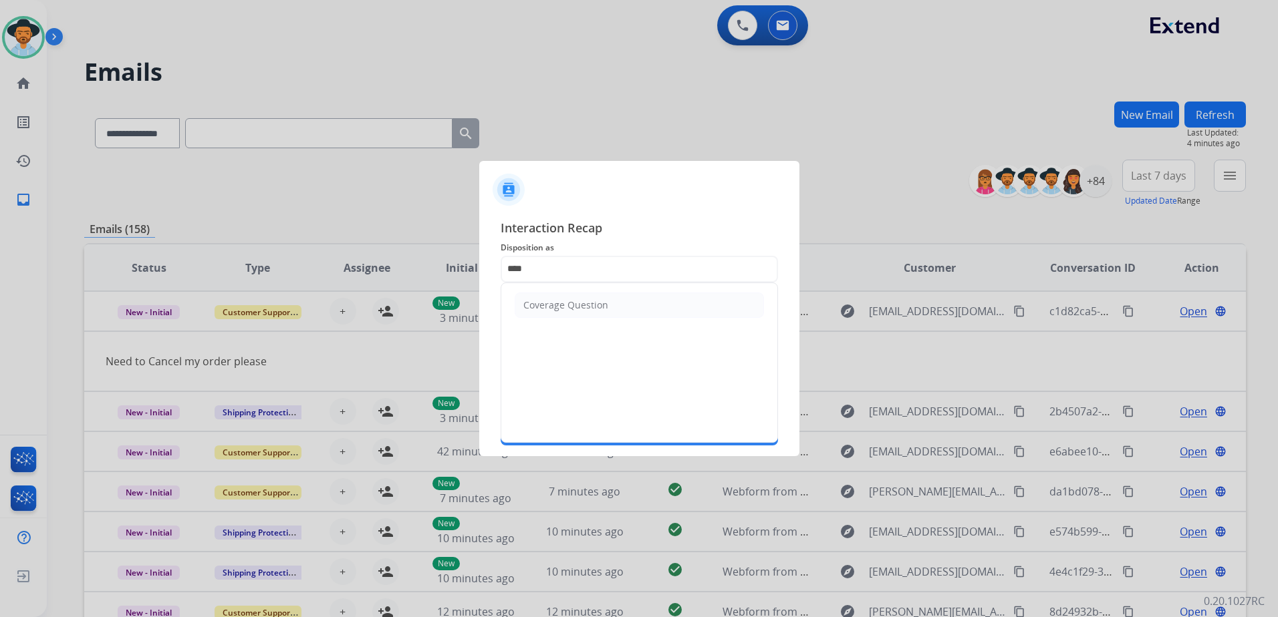
drag, startPoint x: 601, startPoint y: 300, endPoint x: 589, endPoint y: 304, distance: 12.7
click at [600, 301] on div "Coverage Question" at bounding box center [565, 305] width 85 height 13
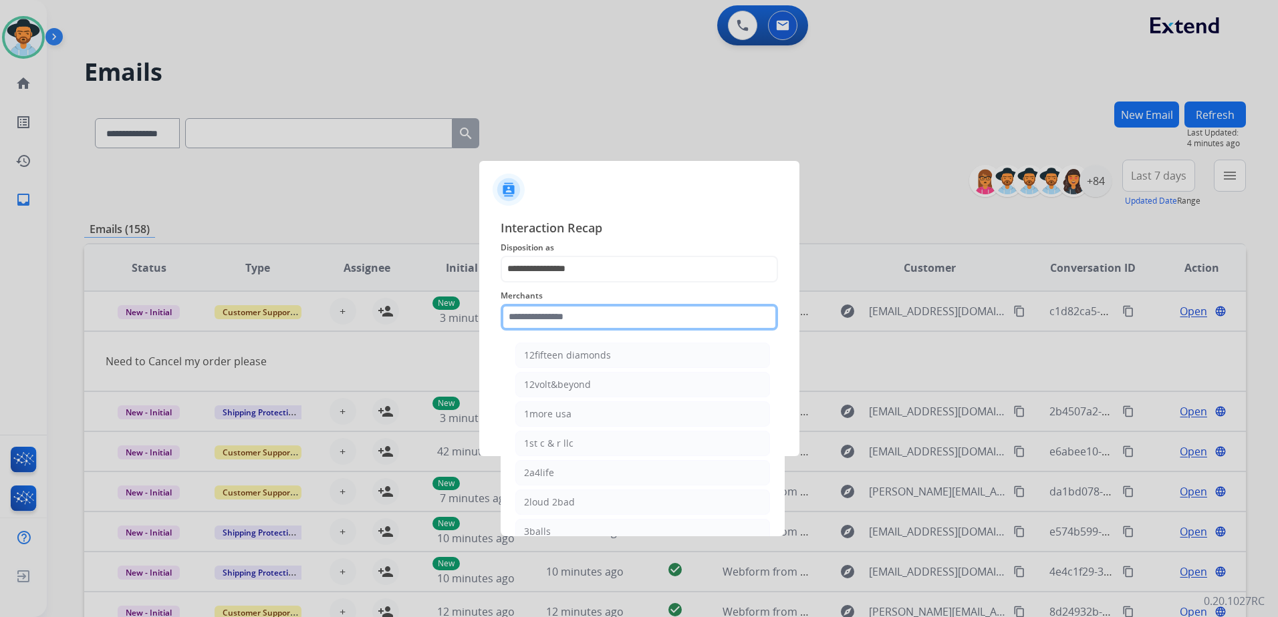
click at [587, 307] on input "text" at bounding box center [638, 317] width 277 height 27
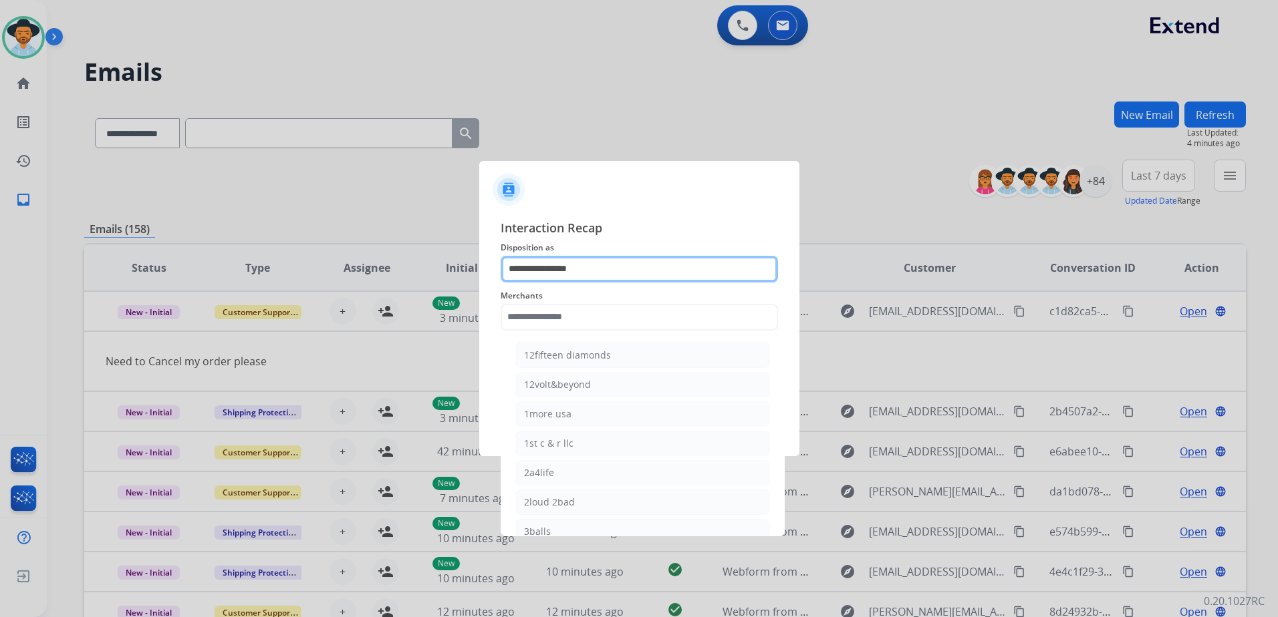
drag, startPoint x: 626, startPoint y: 261, endPoint x: 403, endPoint y: 257, distance: 223.2
click at [0, 257] on app-contact-recap-modal "**********" at bounding box center [0, 308] width 0 height 617
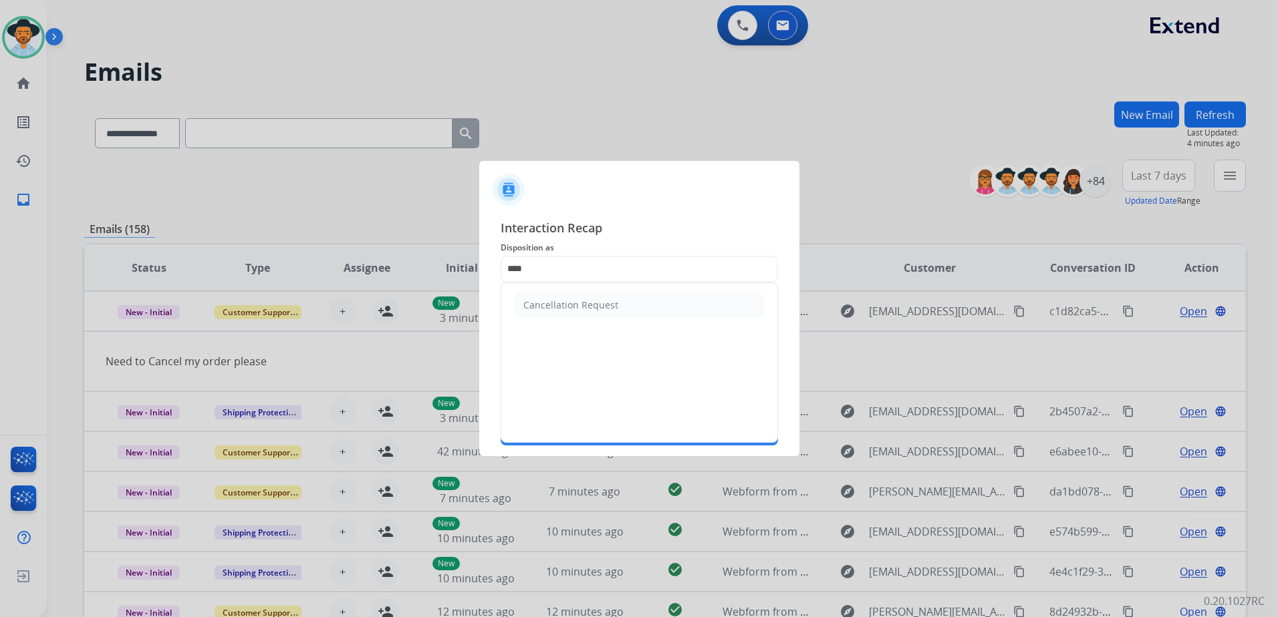
click at [575, 312] on li "Cancellation Request" at bounding box center [638, 305] width 249 height 25
type input "**********"
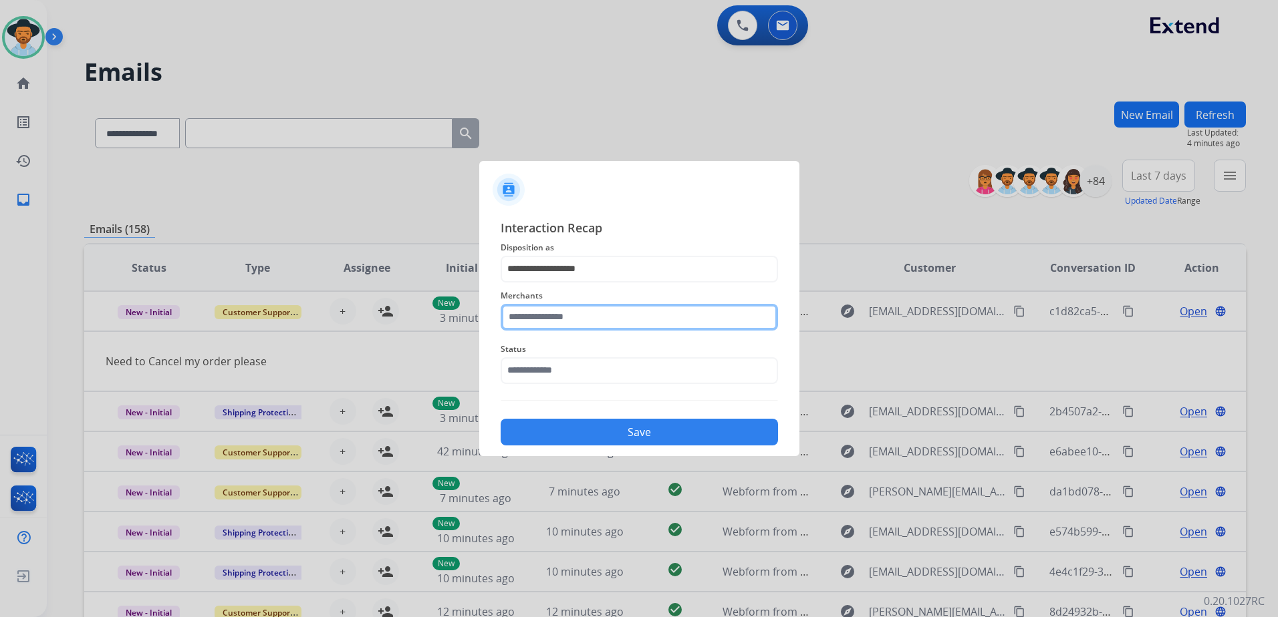
drag, startPoint x: 575, startPoint y: 315, endPoint x: 587, endPoint y: 315, distance: 11.4
click at [576, 315] on input "text" at bounding box center [638, 317] width 277 height 27
type input "*"
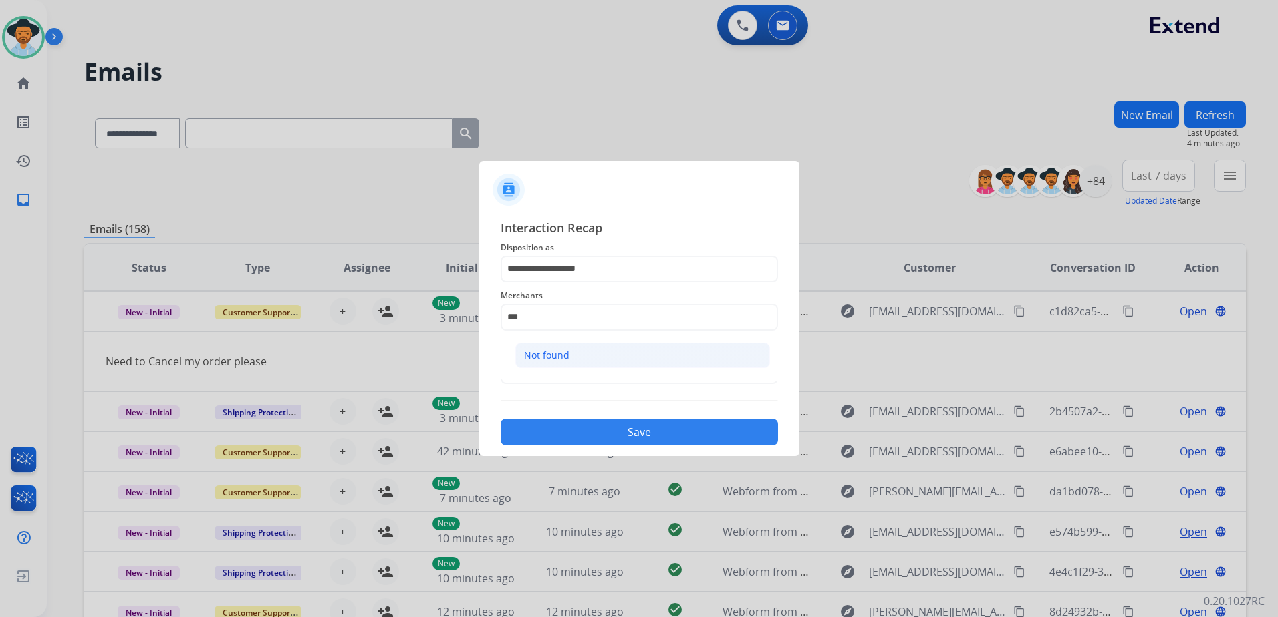
click at [613, 351] on li "Not found" at bounding box center [642, 355] width 255 height 25
type input "*********"
click at [599, 376] on input "text" at bounding box center [638, 370] width 277 height 27
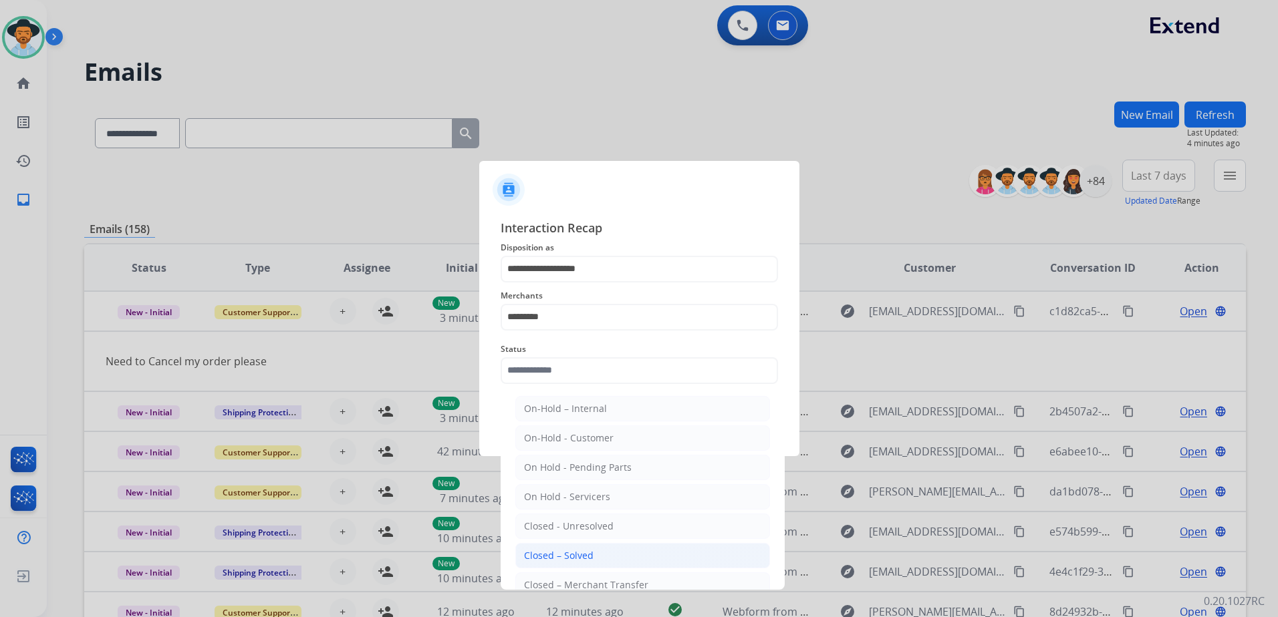
drag, startPoint x: 611, startPoint y: 559, endPoint x: 631, endPoint y: 464, distance: 96.3
click at [611, 557] on li "Closed – Solved" at bounding box center [642, 555] width 255 height 25
type input "**********"
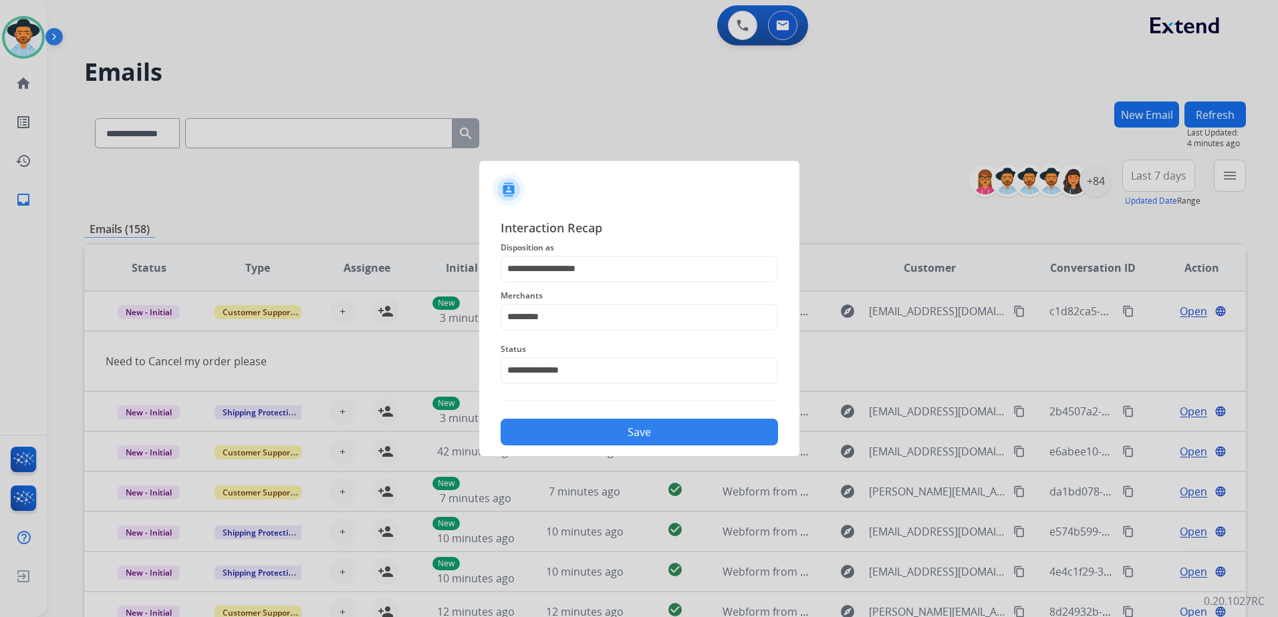
click at [621, 424] on button "Save" at bounding box center [638, 432] width 277 height 27
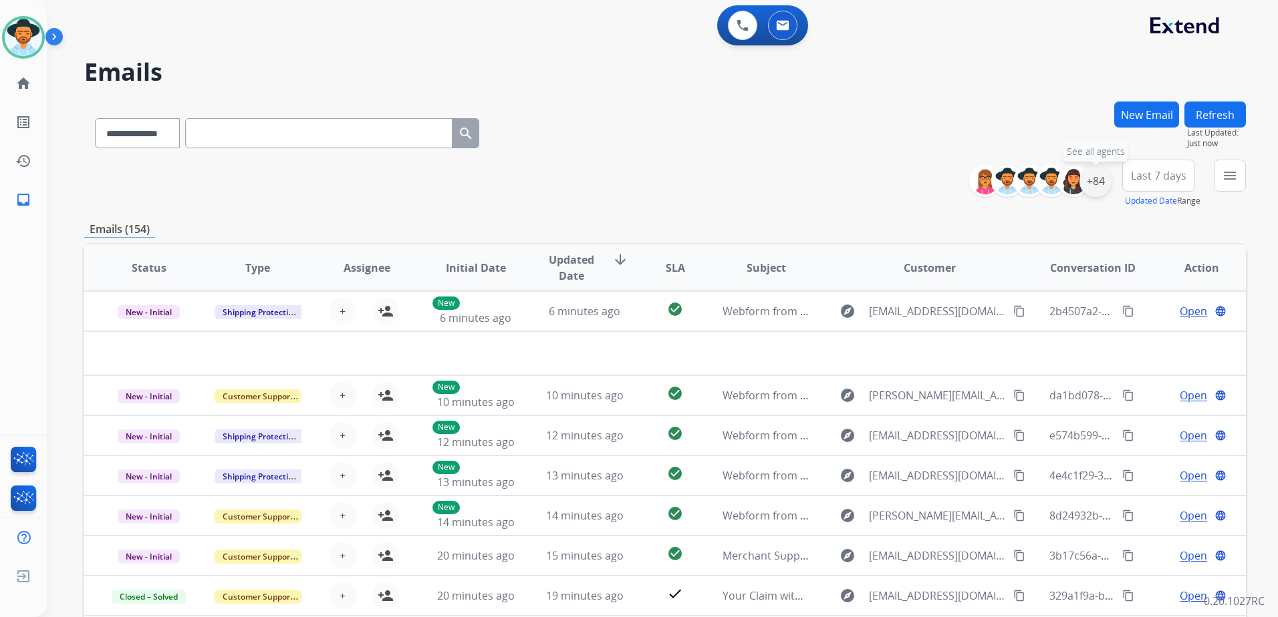
click at [1101, 177] on div "+84" at bounding box center [1095, 181] width 32 height 32
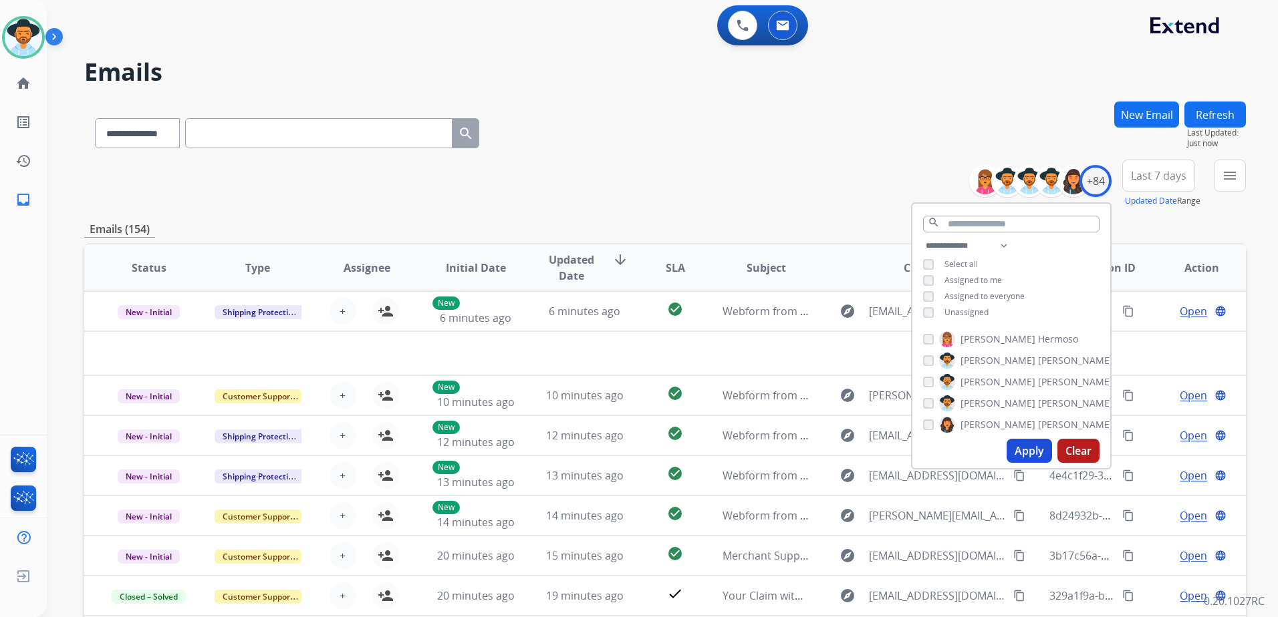
click at [970, 311] on span "Unassigned" at bounding box center [966, 312] width 44 height 11
click at [963, 280] on span "Assigned to me" at bounding box center [972, 280] width 57 height 11
click at [1019, 458] on button "Apply" at bounding box center [1028, 451] width 45 height 24
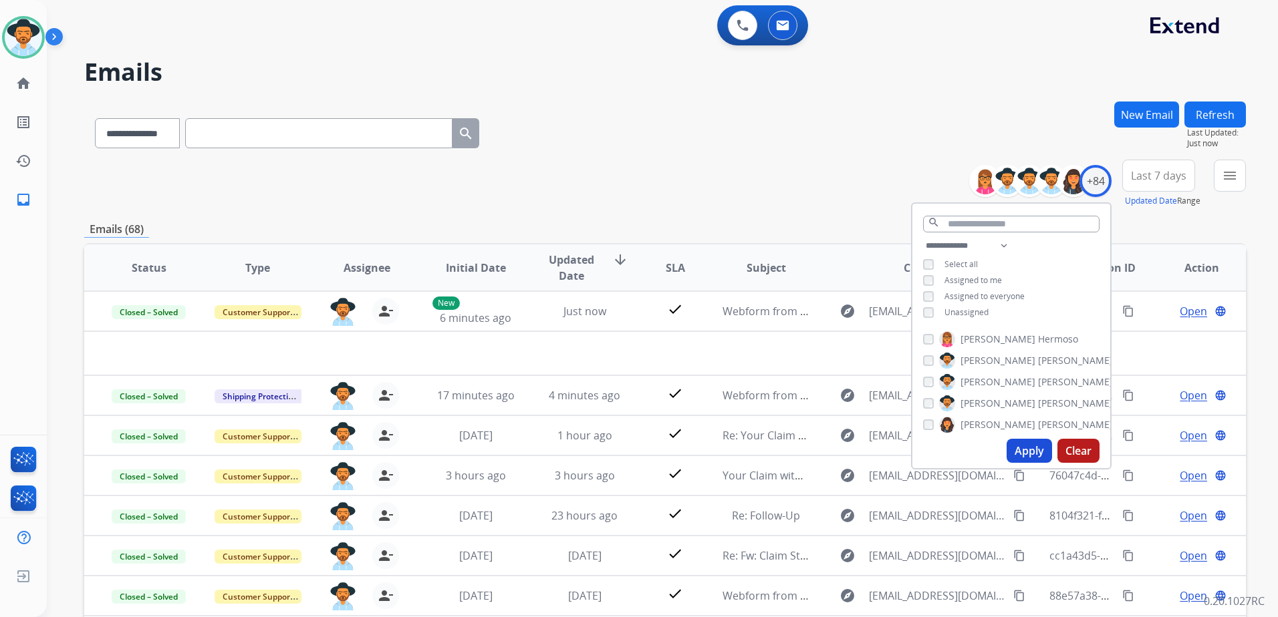
drag, startPoint x: 755, startPoint y: 169, endPoint x: 808, endPoint y: 194, distance: 59.2
click at [754, 169] on div "**********" at bounding box center [664, 184] width 1161 height 48
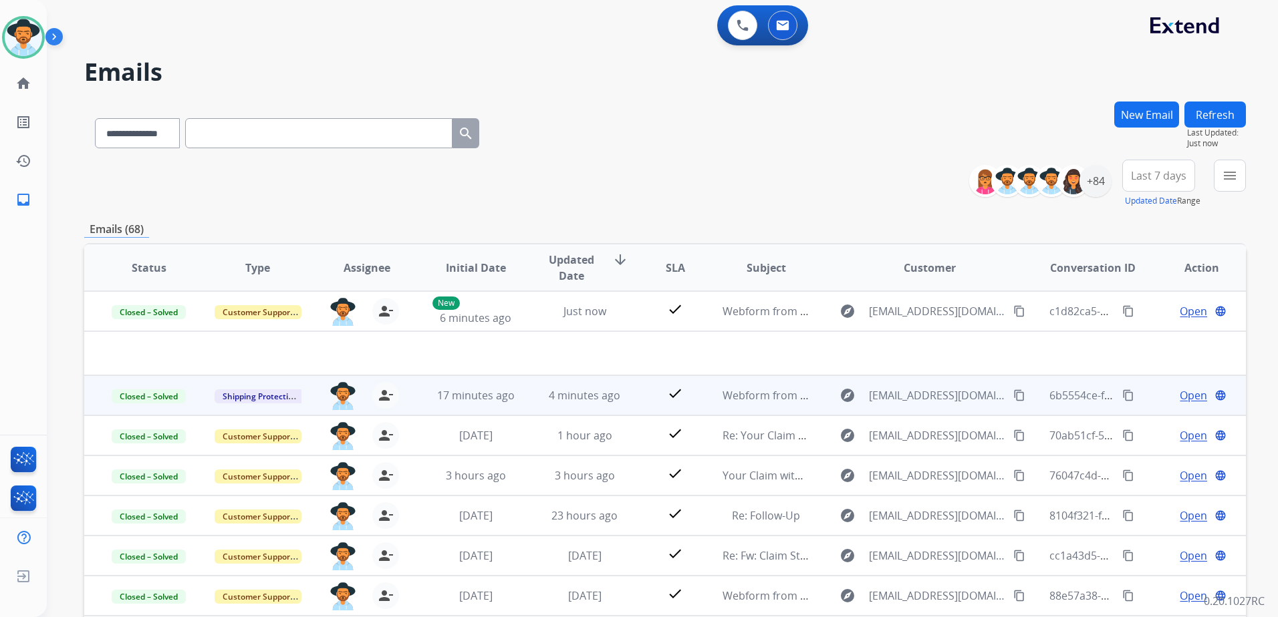
click at [1185, 394] on span "Open" at bounding box center [1192, 396] width 27 height 16
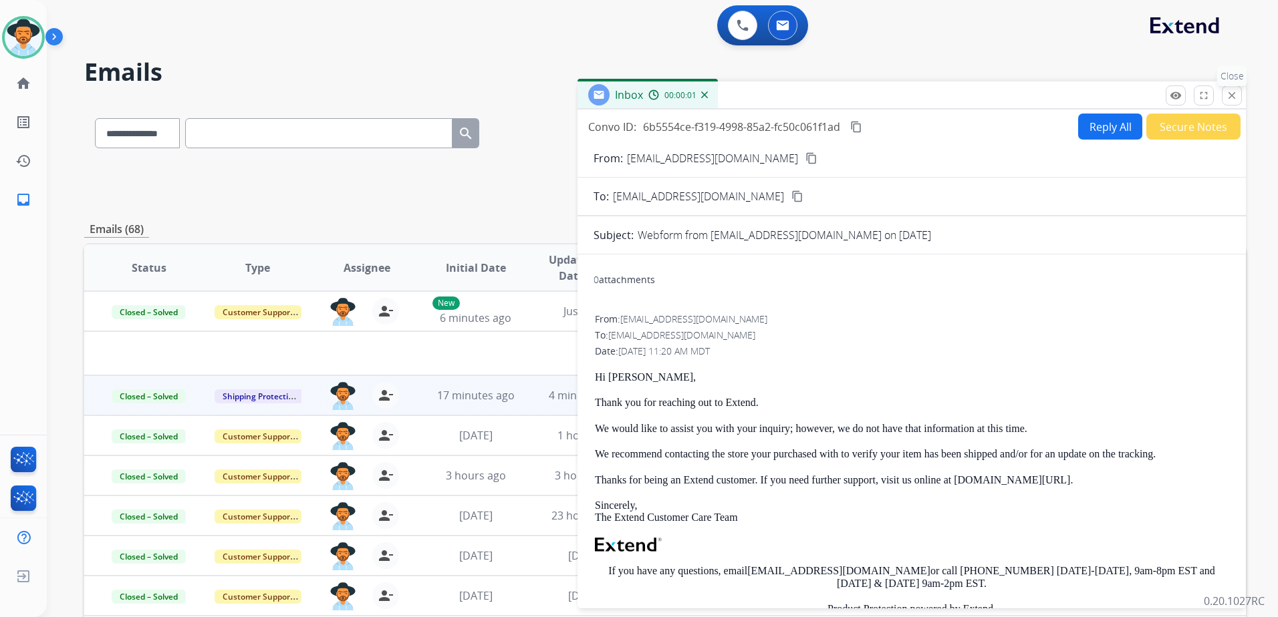
click at [1236, 94] on mat-icon "close" at bounding box center [1231, 96] width 12 height 12
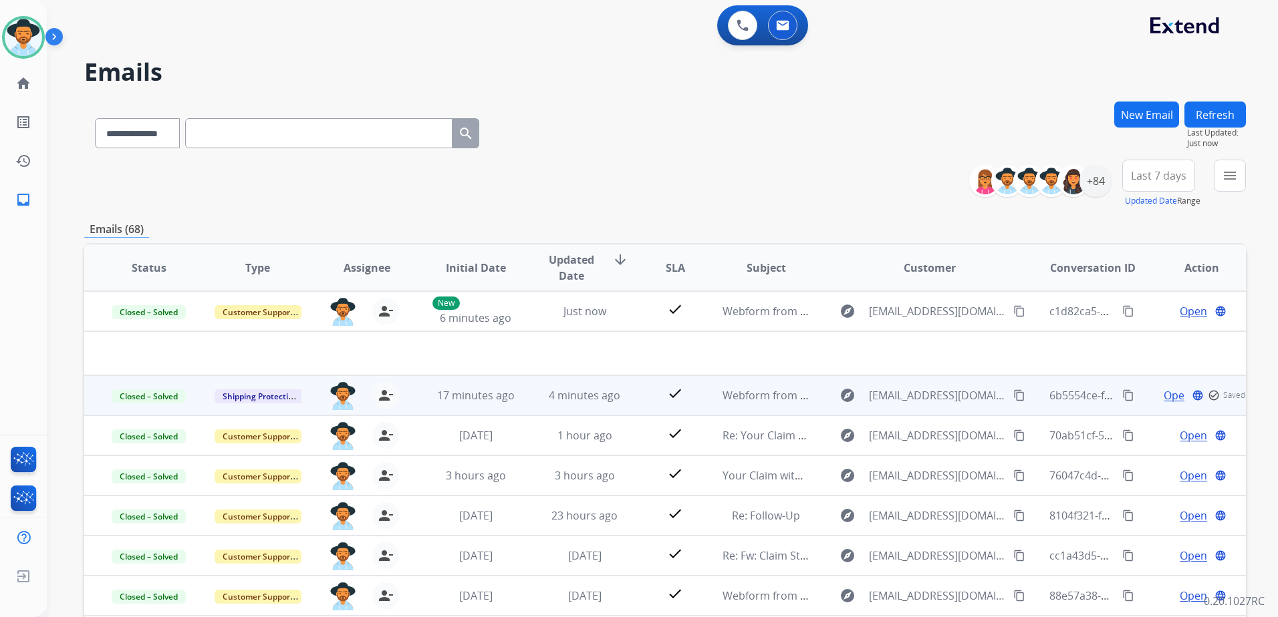
click at [1013, 398] on mat-icon "content_copy" at bounding box center [1019, 396] width 12 height 12
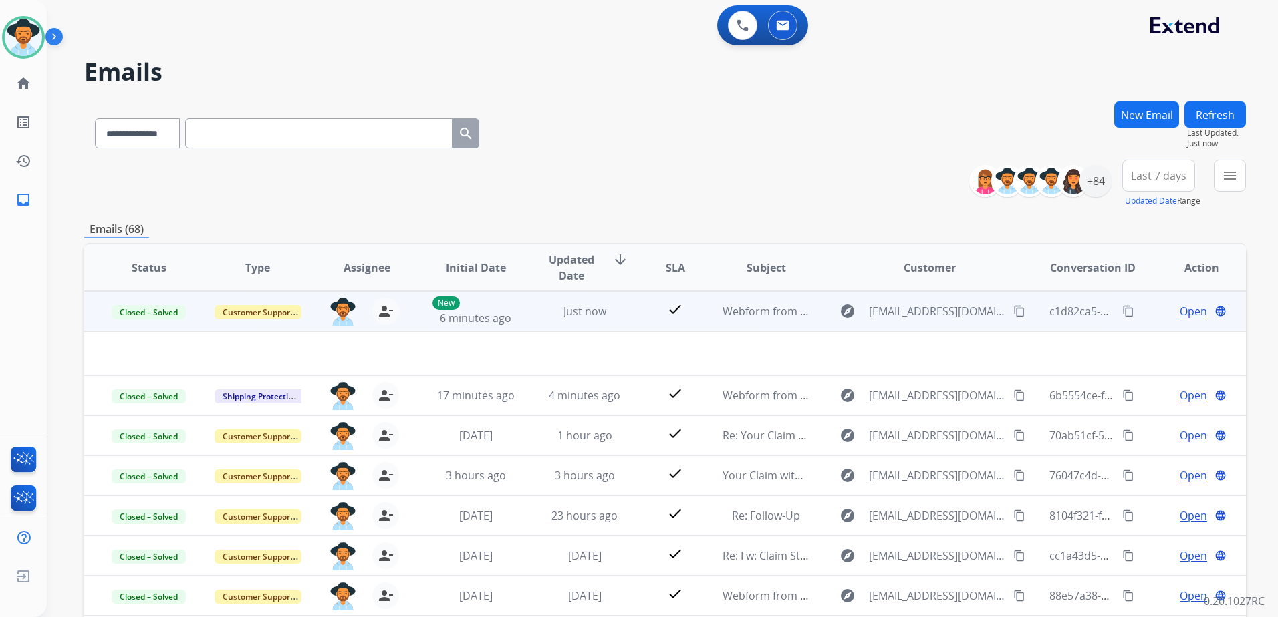
click at [1179, 305] on span "Open" at bounding box center [1192, 311] width 27 height 16
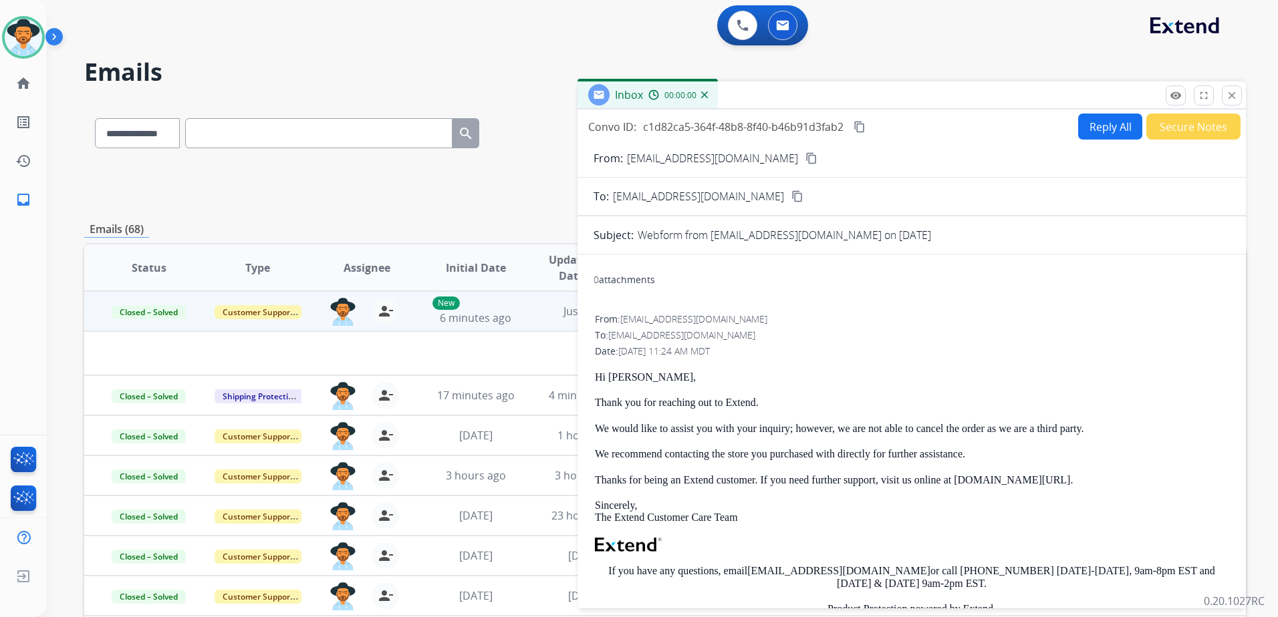
scroll to position [216, 0]
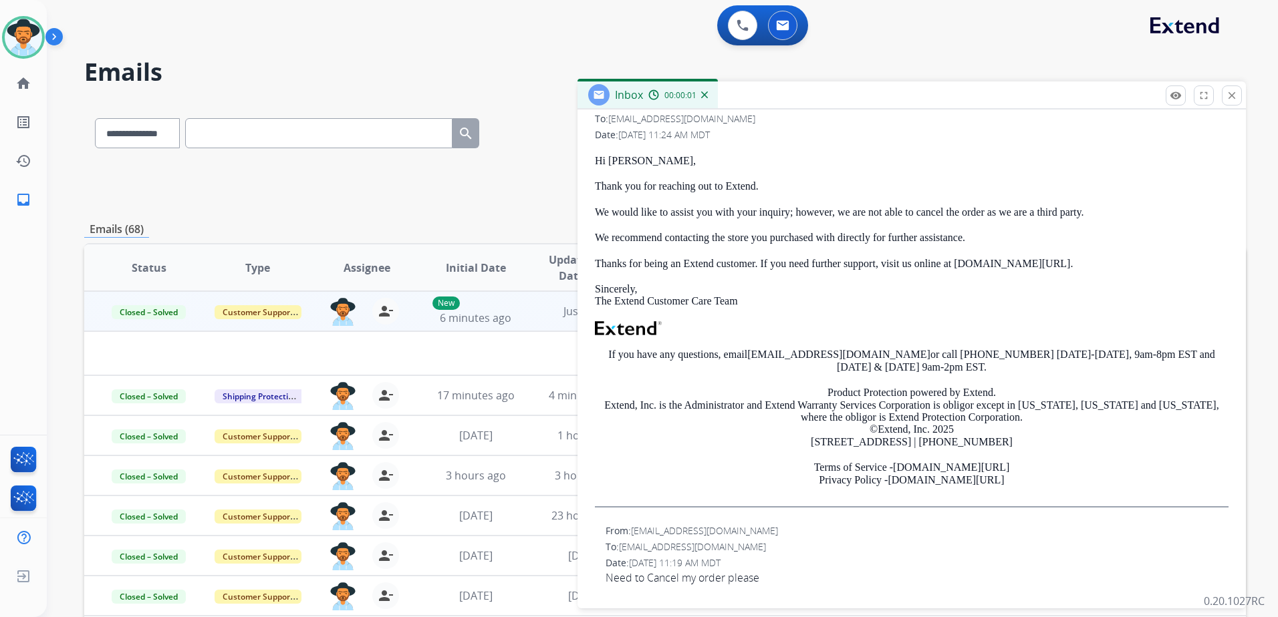
click at [698, 580] on span "Need to Cancel my order please" at bounding box center [916, 578] width 623 height 16
copy app-emails-table "Need to Cancel my order please remove_[MEDICAL_DATA] Logs fullscreen Expand clo…"
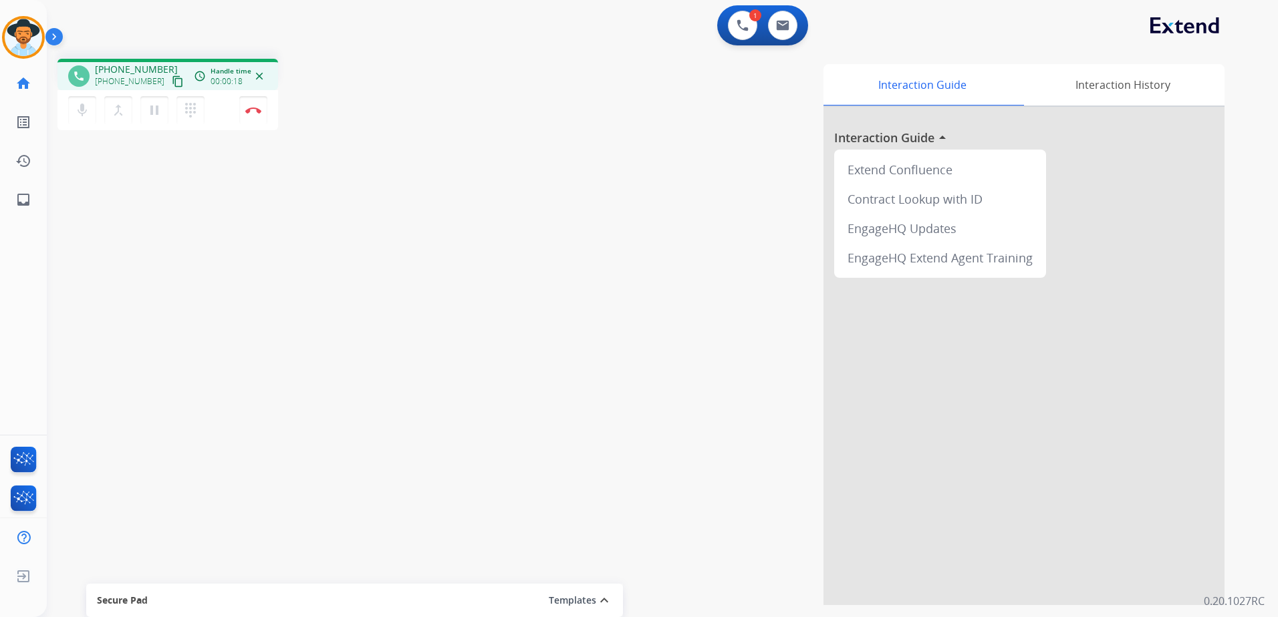
click at [172, 79] on mat-icon "content_copy" at bounding box center [178, 82] width 12 height 12
click at [789, 19] on button at bounding box center [782, 25] width 29 height 29
select select "**********"
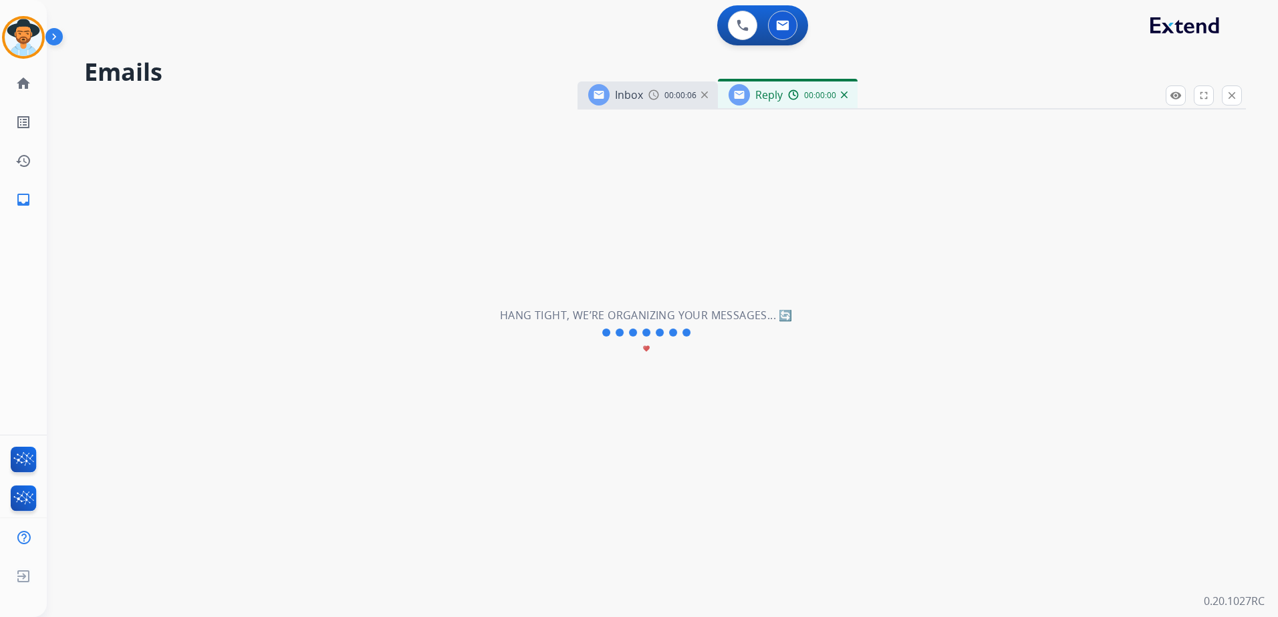
select select "**********"
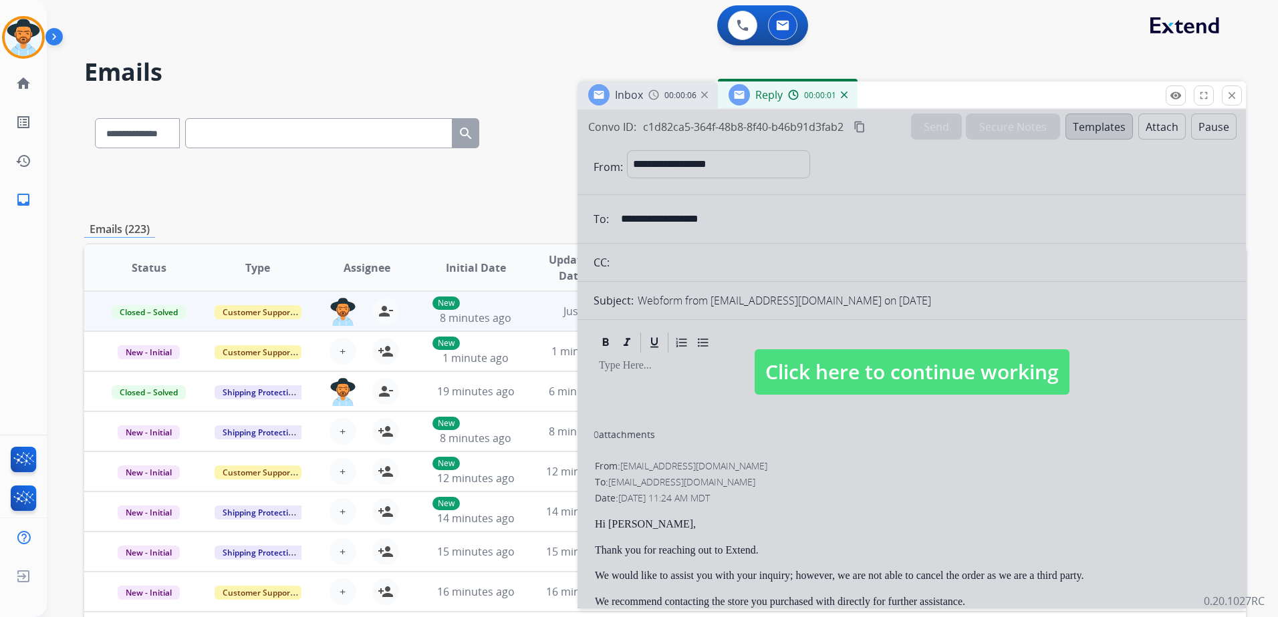
drag, startPoint x: 900, startPoint y: 367, endPoint x: 851, endPoint y: 384, distance: 51.6
click at [901, 368] on span "Click here to continue working" at bounding box center [911, 371] width 315 height 45
select select
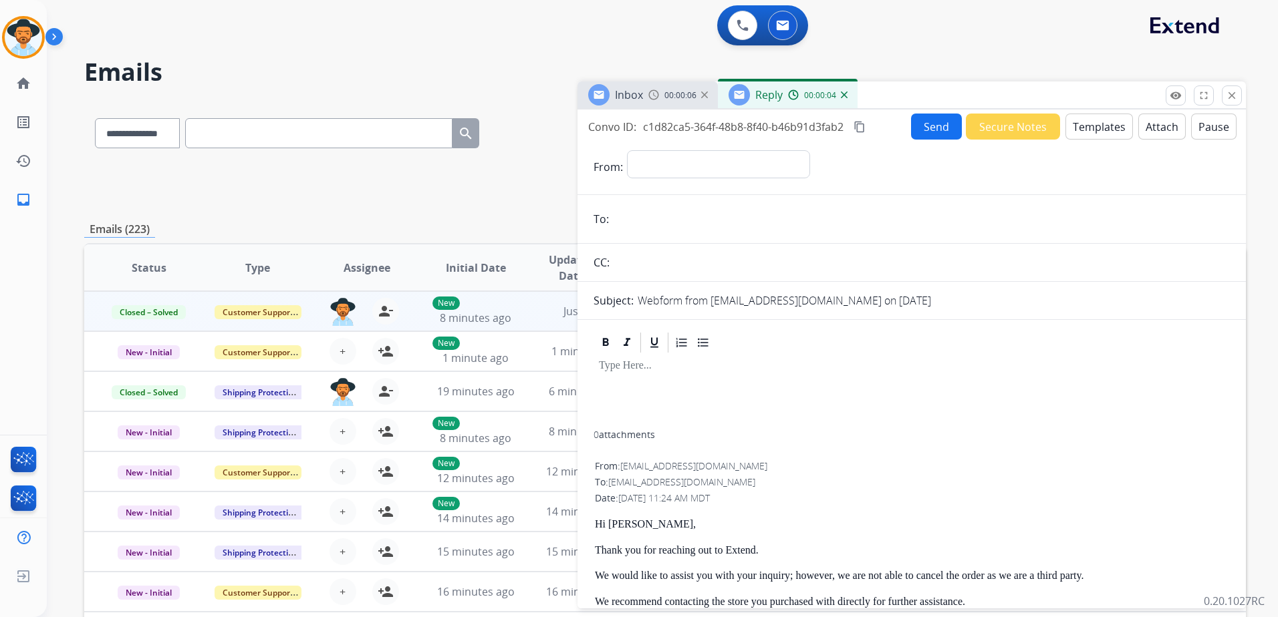
click at [843, 98] on img at bounding box center [844, 95] width 7 height 7
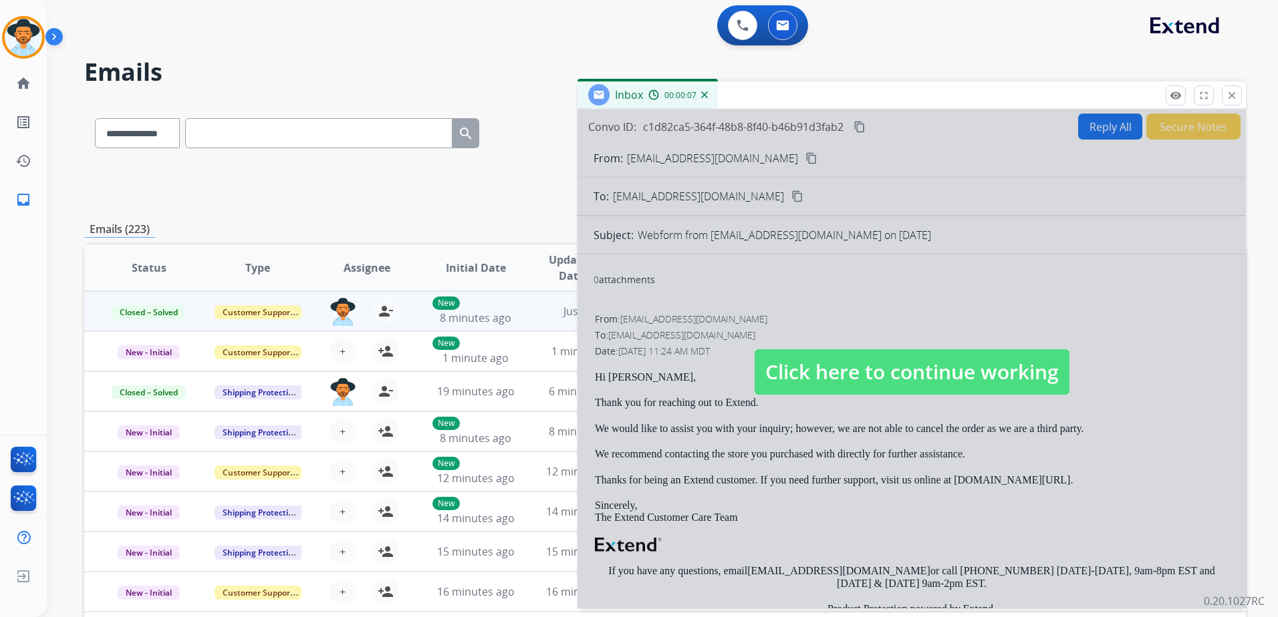
click at [886, 381] on span "Click here to continue working" at bounding box center [911, 371] width 315 height 45
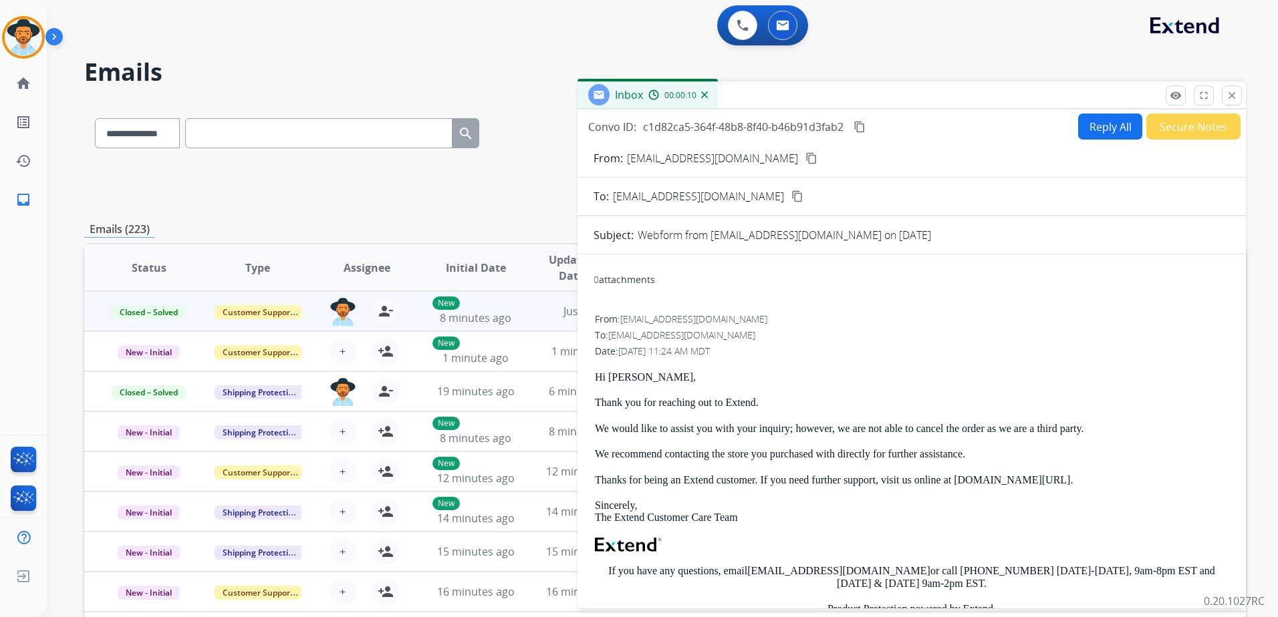
click at [865, 126] on mat-icon "content_copy" at bounding box center [859, 127] width 12 height 12
click at [1231, 96] on mat-icon "close" at bounding box center [1231, 96] width 12 height 12
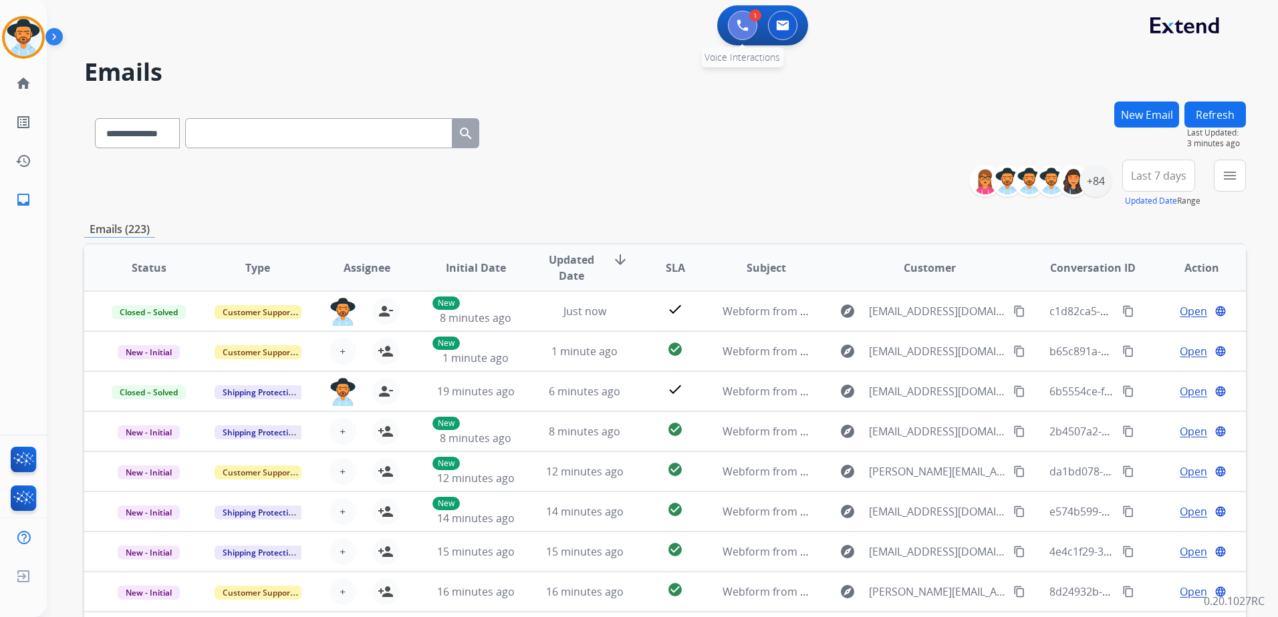
click at [745, 30] on img at bounding box center [742, 25] width 12 height 12
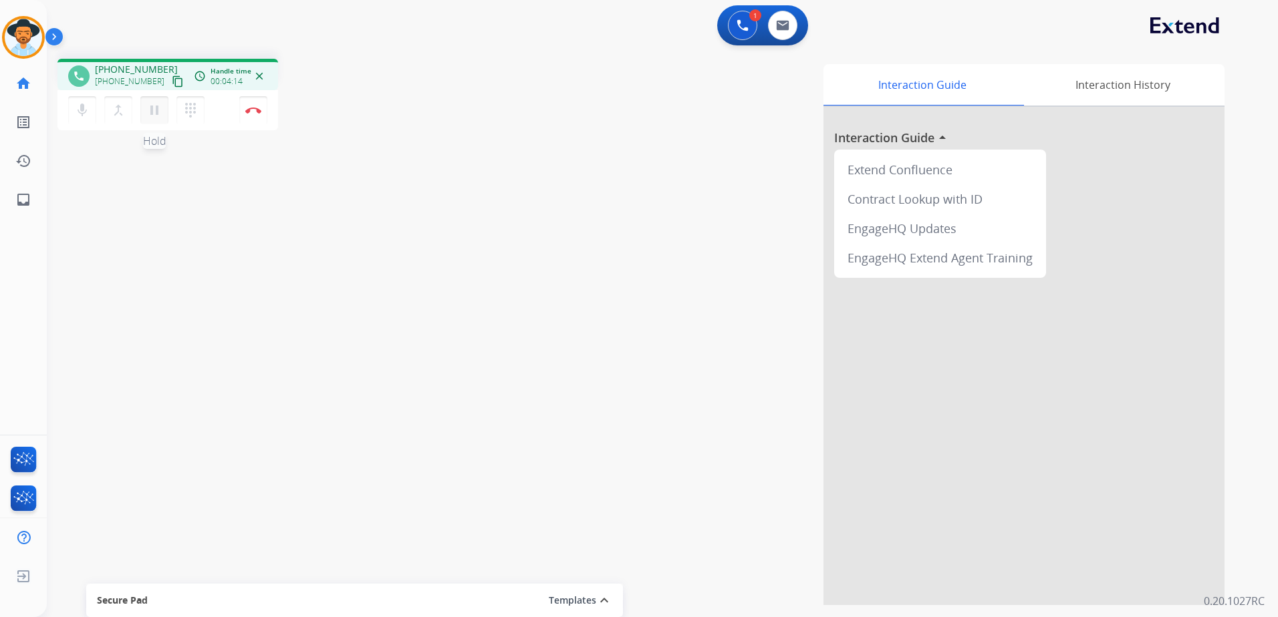
click at [157, 115] on mat-icon "pause" at bounding box center [154, 110] width 16 height 16
click at [585, 106] on div "Interaction Guide Interaction History Interaction Guide arrow_drop_up Extend Co…" at bounding box center [833, 334] width 782 height 541
click at [188, 108] on mat-icon "dialpad" at bounding box center [190, 110] width 16 height 16
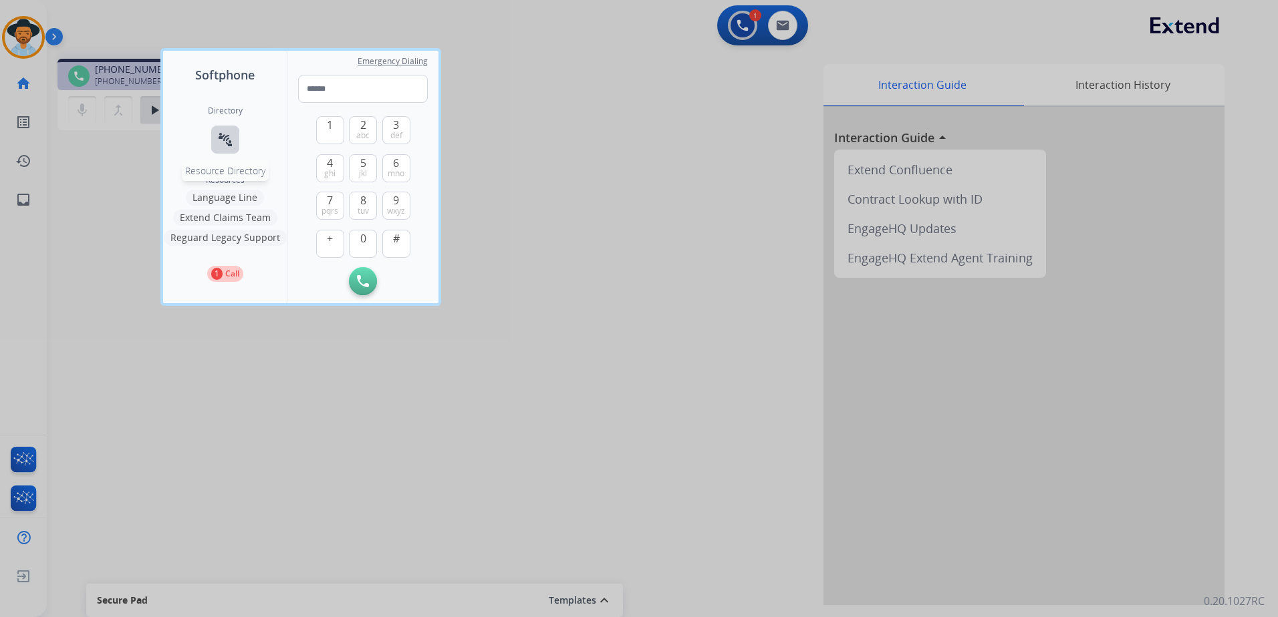
click at [231, 142] on mat-icon "connect_without_contact" at bounding box center [225, 140] width 16 height 16
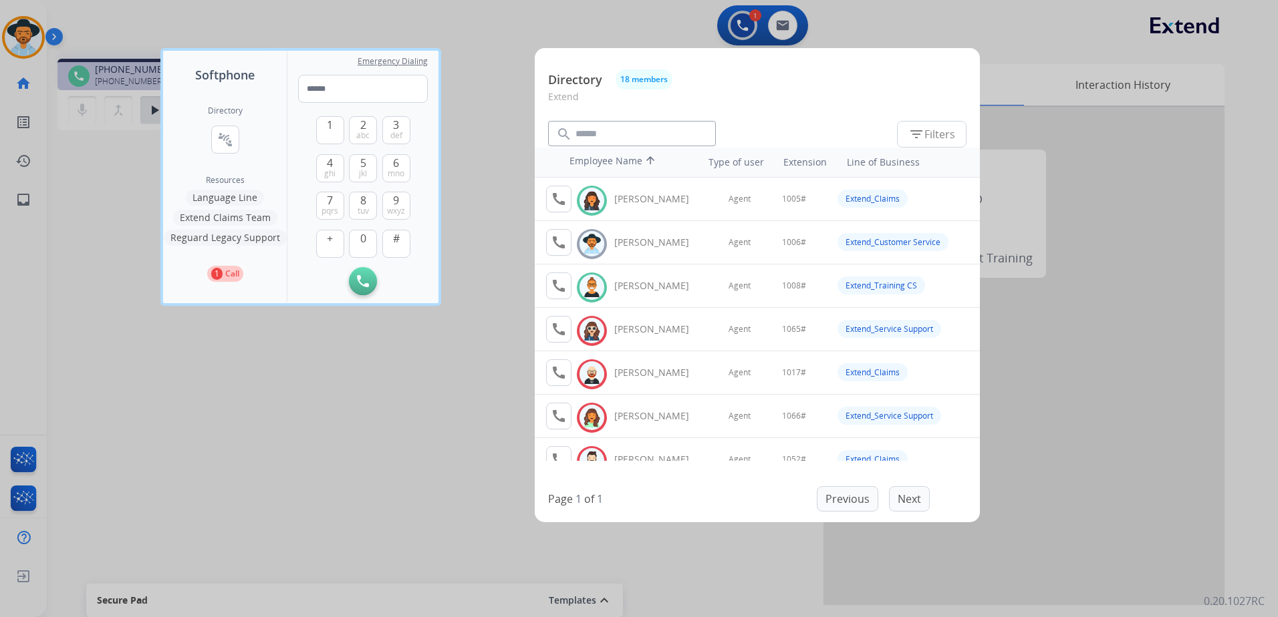
click at [438, 386] on div at bounding box center [639, 308] width 1278 height 617
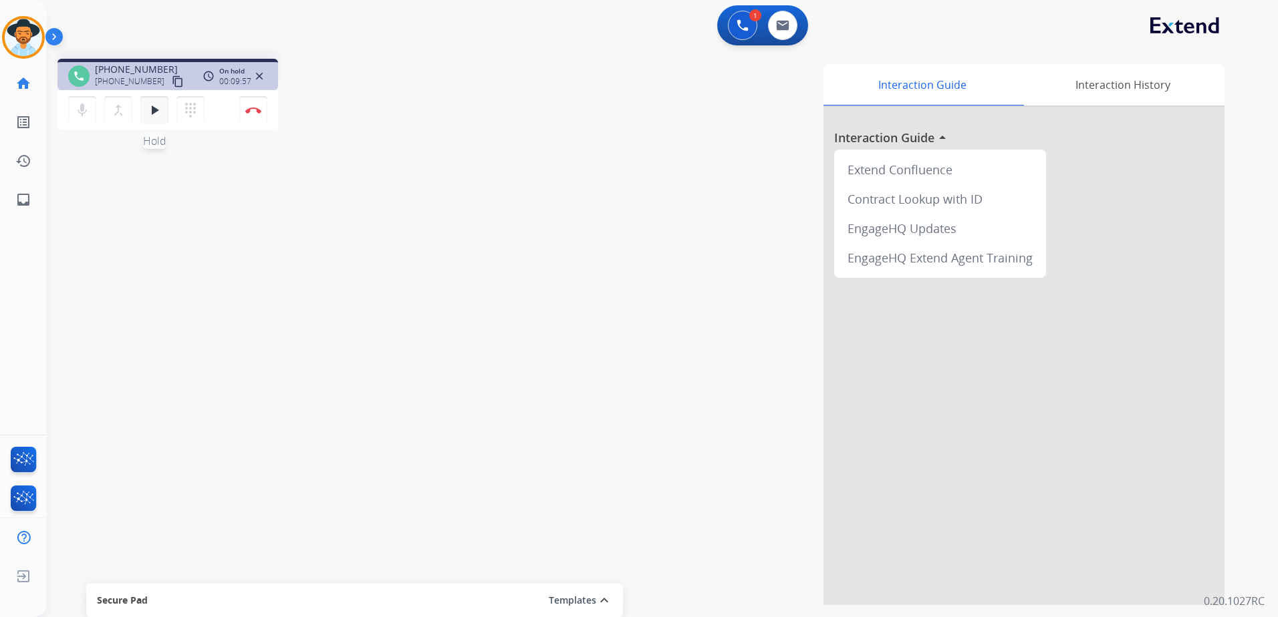
click at [154, 118] on mat-icon "play_arrow" at bounding box center [154, 110] width 16 height 16
click at [251, 112] on img at bounding box center [253, 110] width 16 height 7
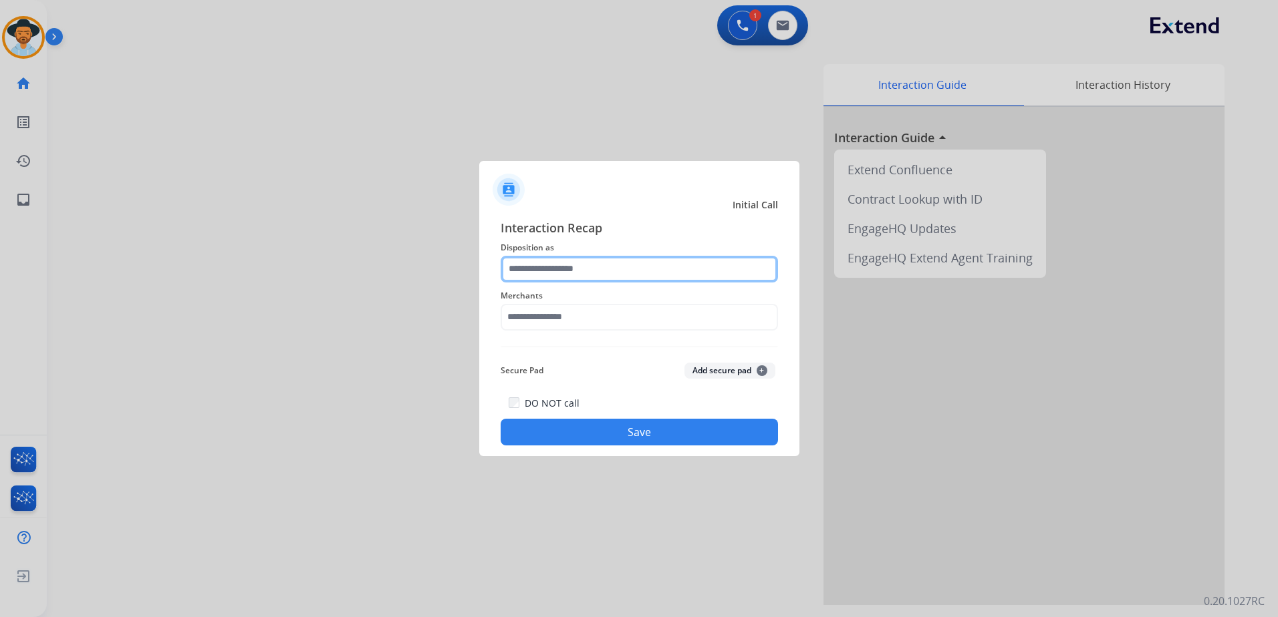
drag, startPoint x: 617, startPoint y: 277, endPoint x: 631, endPoint y: 258, distance: 23.9
click at [623, 266] on input "text" at bounding box center [638, 269] width 277 height 27
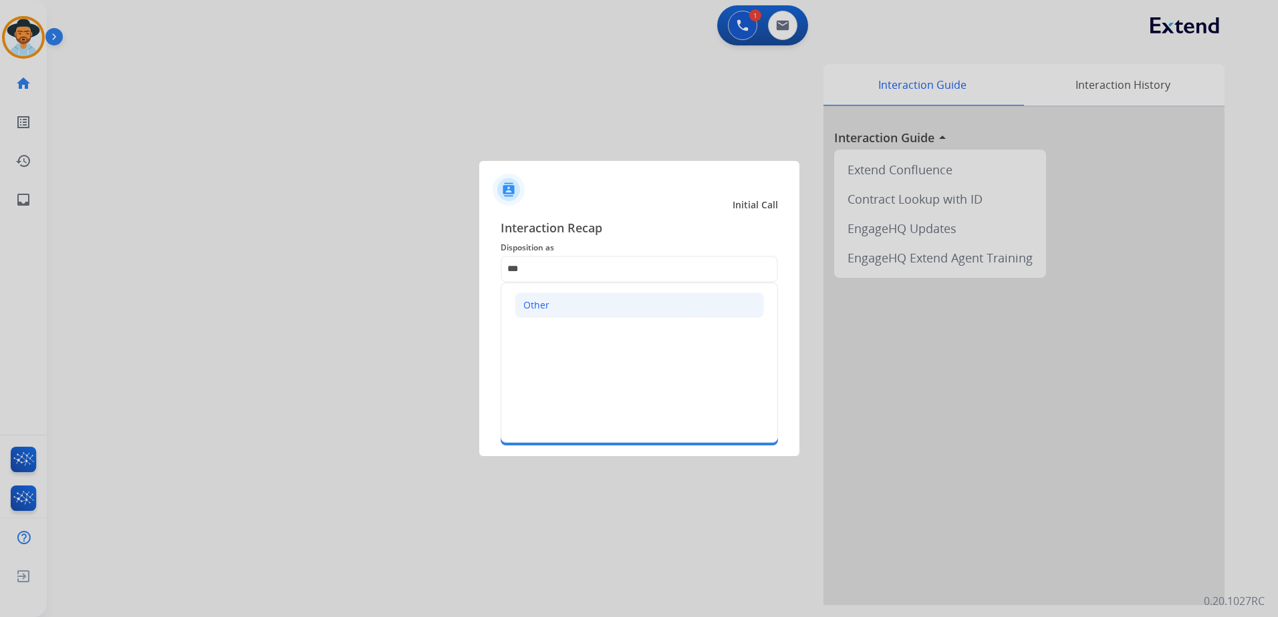
click at [570, 313] on li "Other" at bounding box center [638, 305] width 249 height 25
type input "*****"
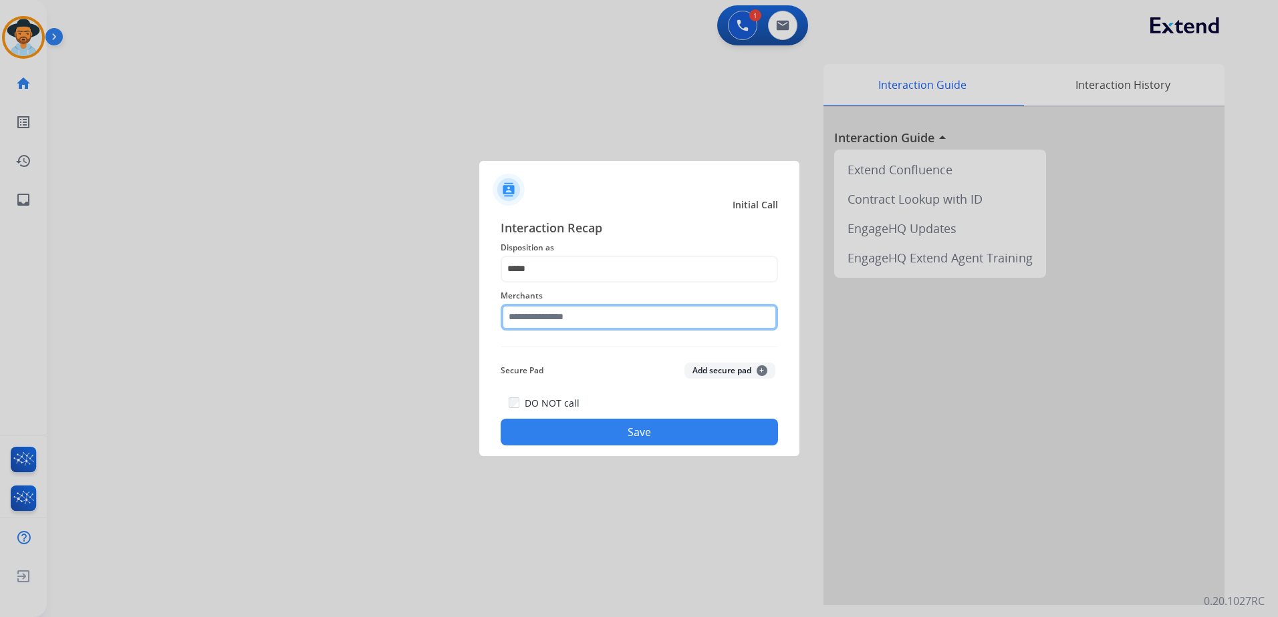
click at [571, 315] on input "text" at bounding box center [638, 317] width 277 height 27
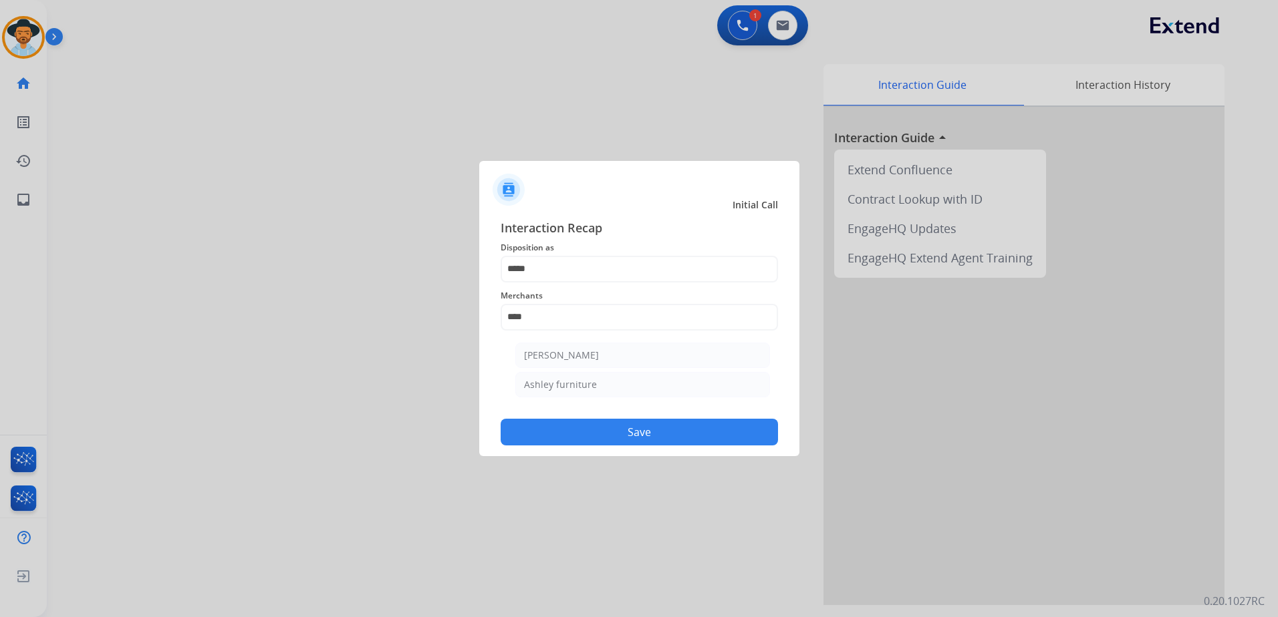
drag, startPoint x: 584, startPoint y: 348, endPoint x: 609, endPoint y: 382, distance: 42.0
click at [583, 355] on div "[PERSON_NAME]" at bounding box center [561, 355] width 75 height 13
type input "**********"
drag, startPoint x: 638, startPoint y: 433, endPoint x: 944, endPoint y: 349, distance: 317.2
click at [638, 434] on button "Save" at bounding box center [638, 432] width 277 height 27
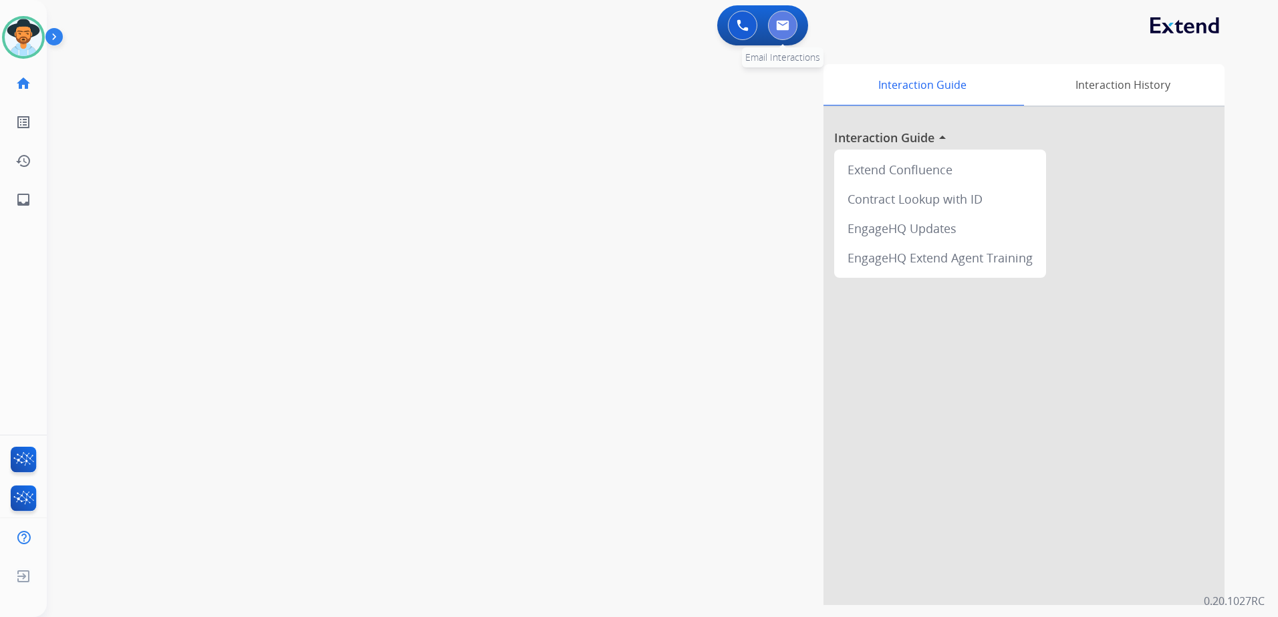
click at [786, 33] on button at bounding box center [782, 25] width 29 height 29
select select "**********"
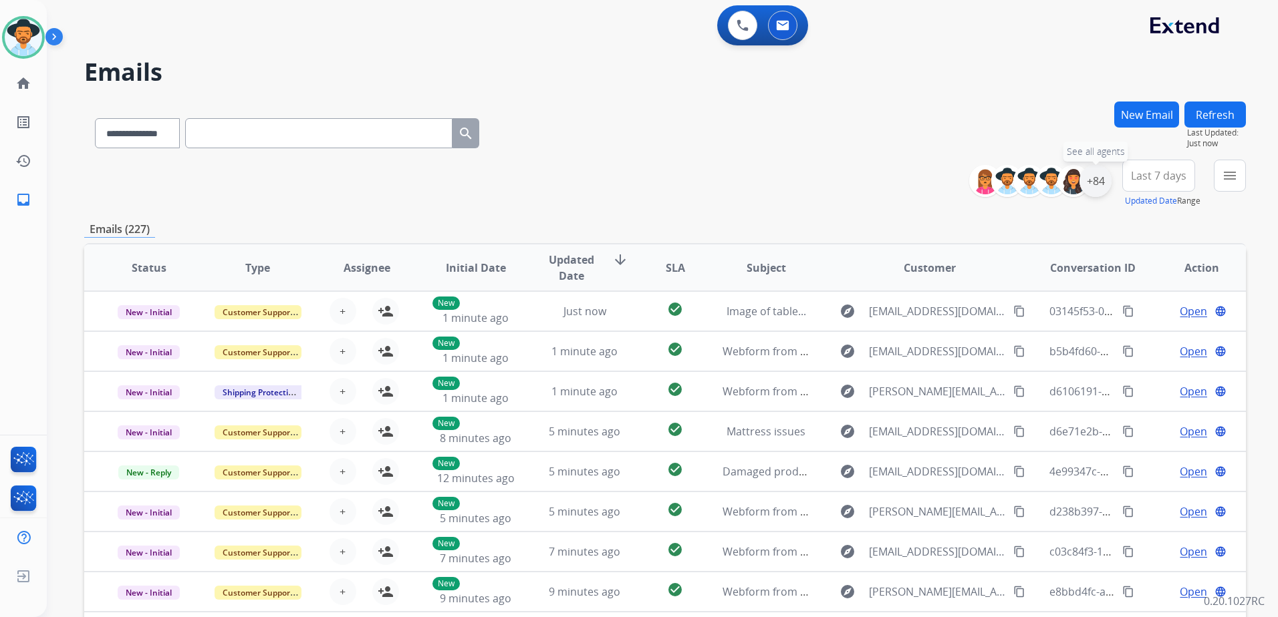
click at [1090, 190] on div "+84" at bounding box center [1095, 181] width 32 height 32
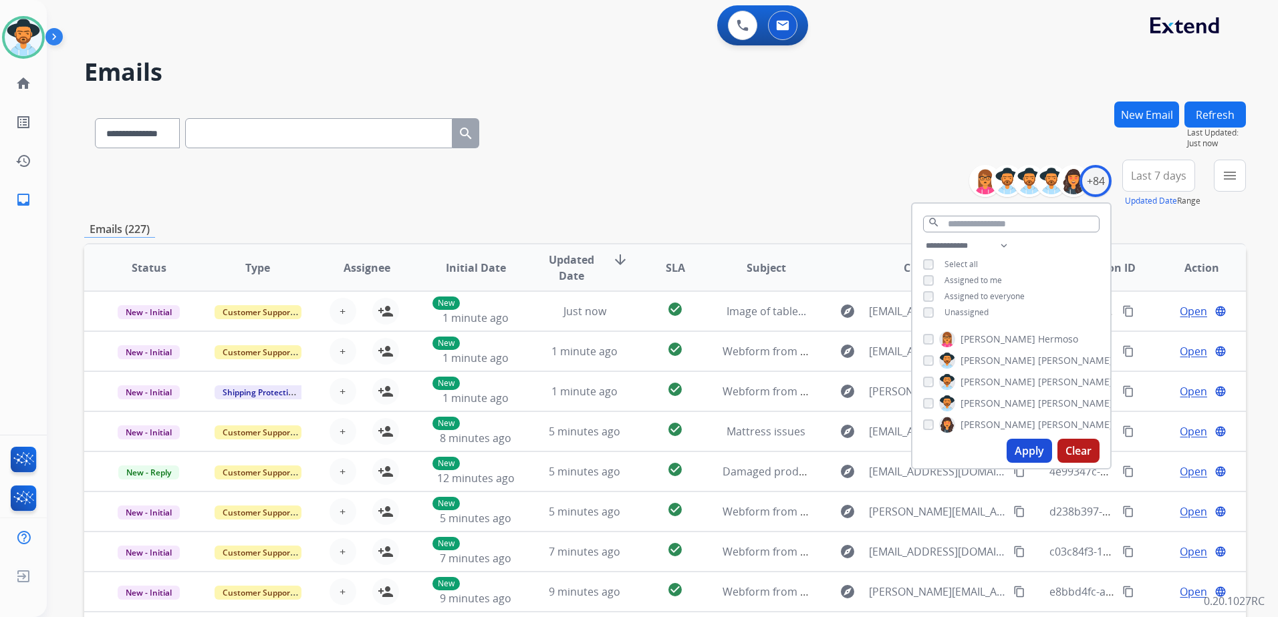
click at [978, 311] on span "Unassigned" at bounding box center [966, 312] width 44 height 11
click at [1034, 457] on button "Apply" at bounding box center [1028, 451] width 45 height 24
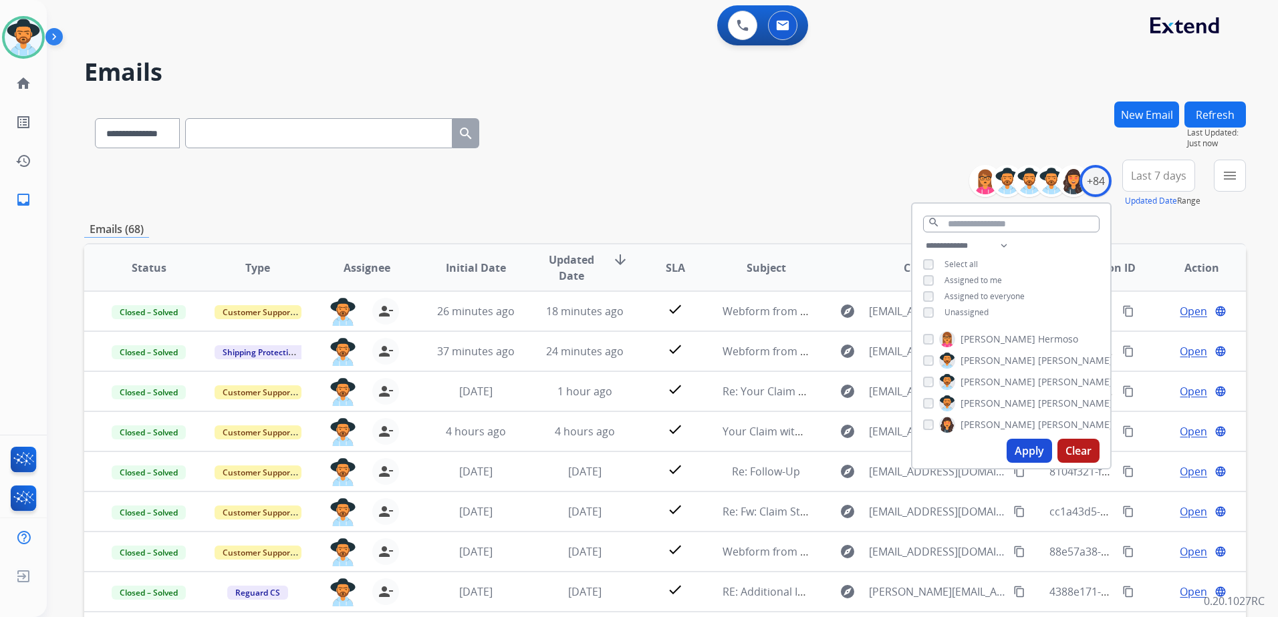
click at [737, 188] on div "**********" at bounding box center [664, 184] width 1161 height 48
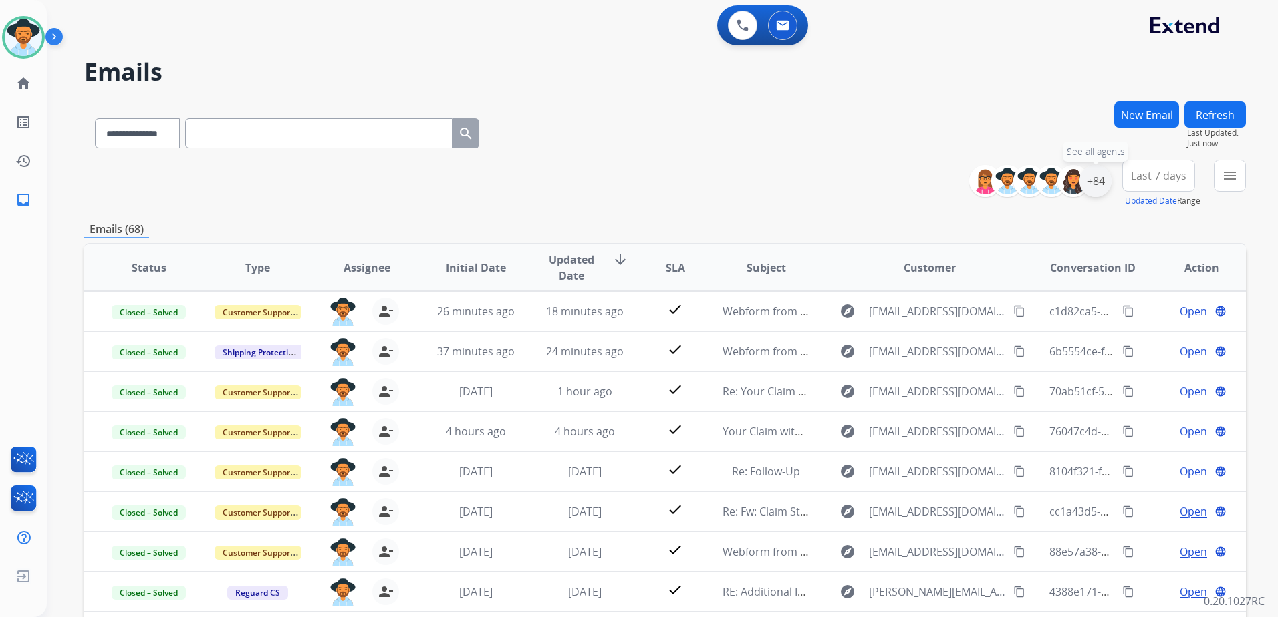
click at [1099, 192] on div "+84" at bounding box center [1095, 181] width 32 height 32
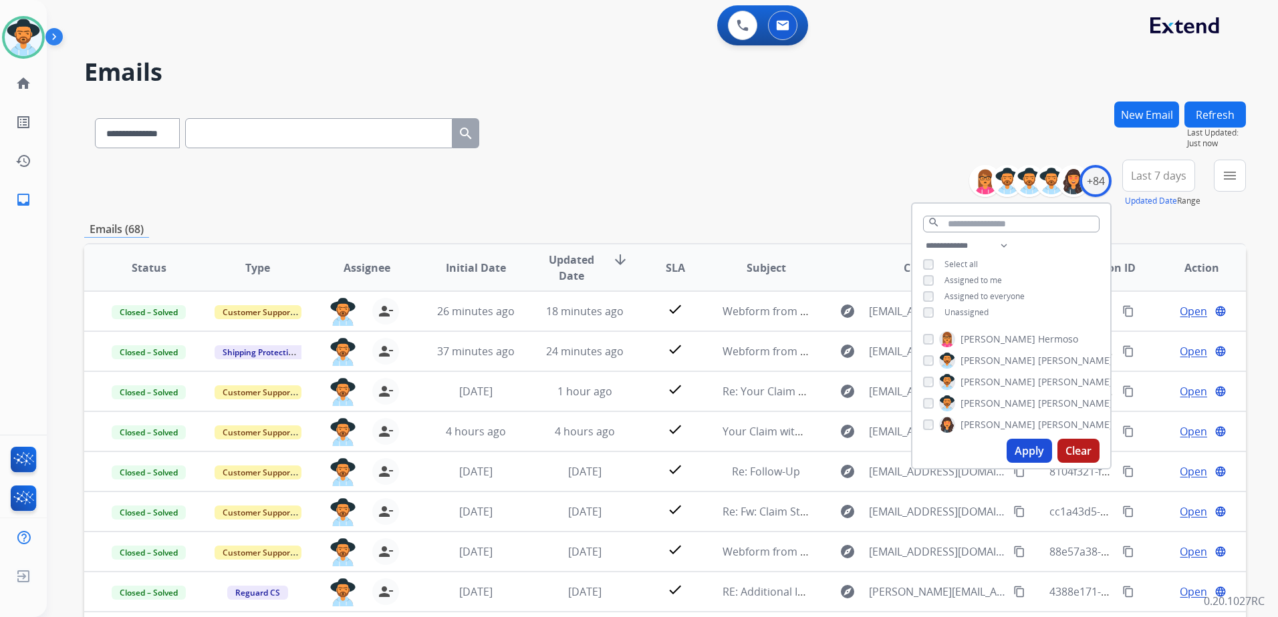
click at [976, 313] on span "Unassigned" at bounding box center [966, 312] width 44 height 11
click at [974, 284] on span "Assigned to me" at bounding box center [972, 280] width 57 height 11
click at [1031, 454] on button "Apply" at bounding box center [1028, 451] width 45 height 24
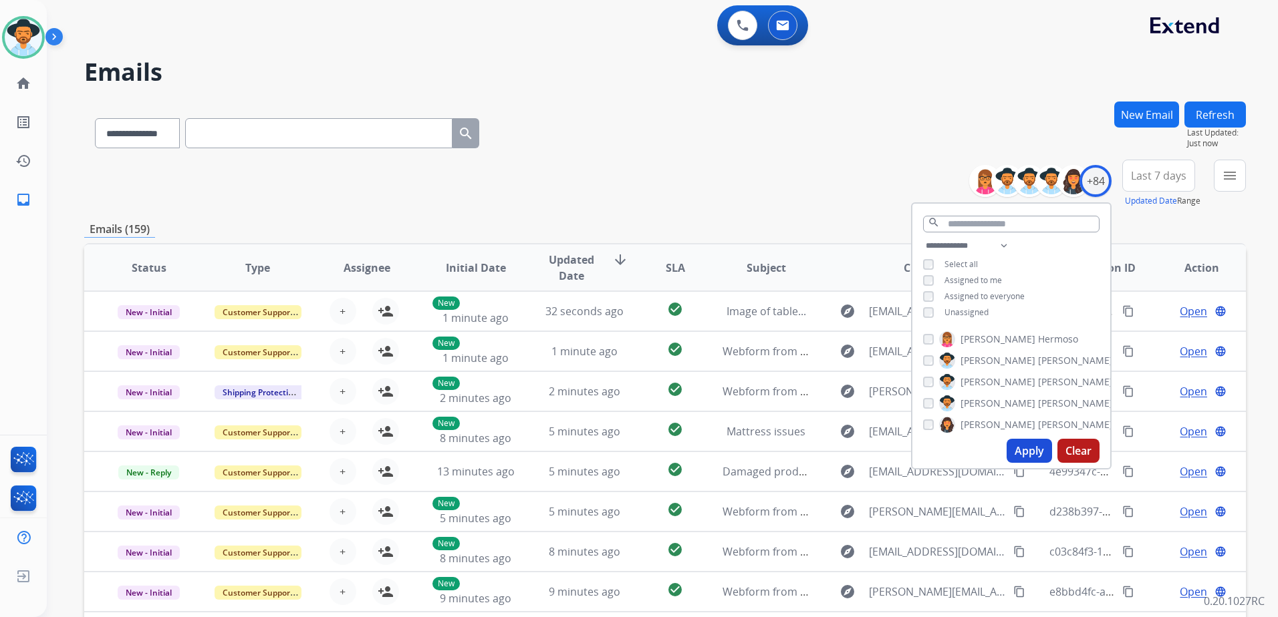
click at [841, 222] on div "Emails (159)" at bounding box center [664, 229] width 1161 height 17
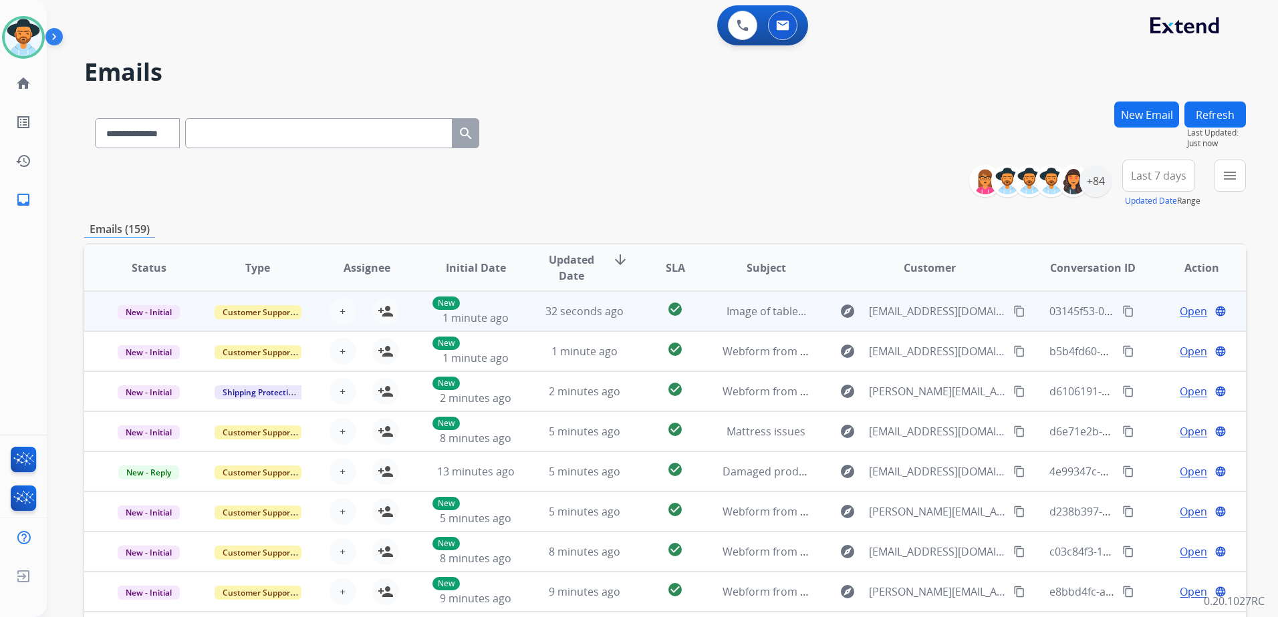
click at [1138, 319] on td "Open language" at bounding box center [1191, 311] width 109 height 40
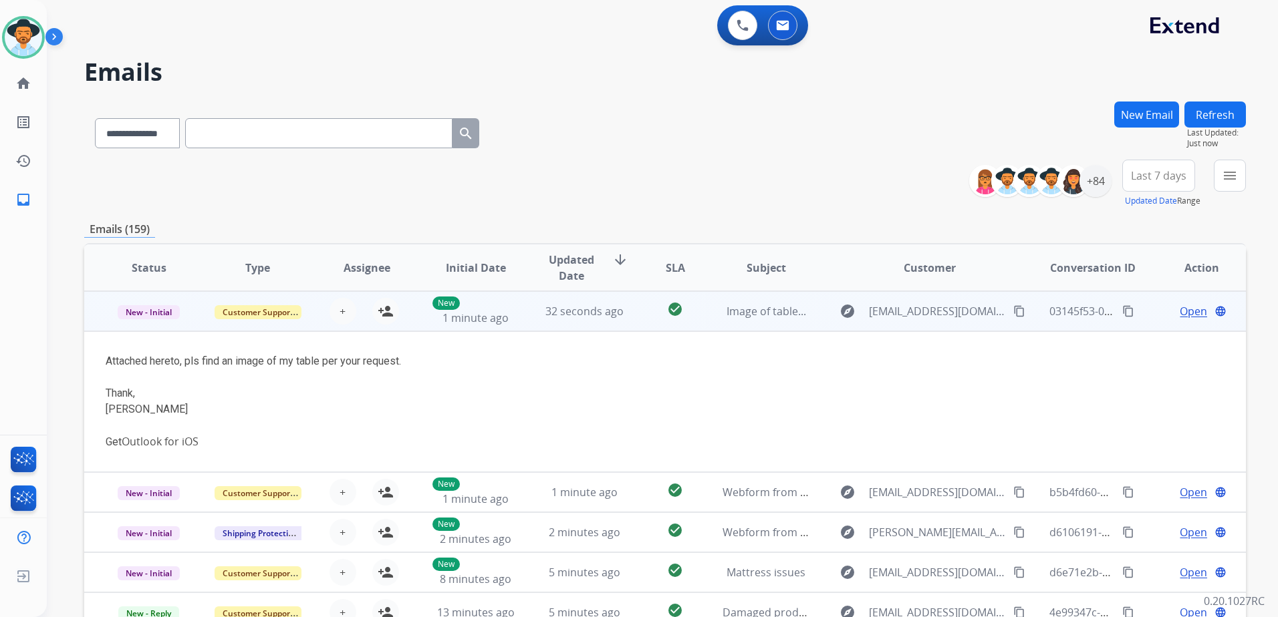
click at [1138, 319] on td "Open language" at bounding box center [1191, 311] width 109 height 40
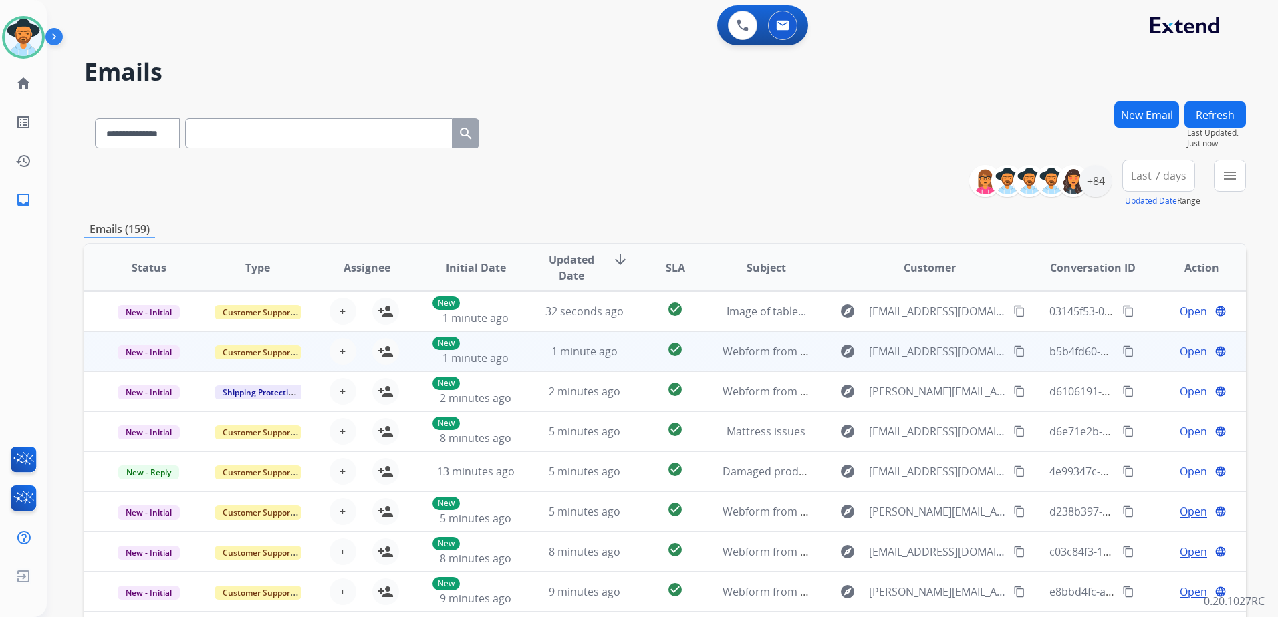
click at [1137, 353] on td "Open language" at bounding box center [1191, 351] width 109 height 40
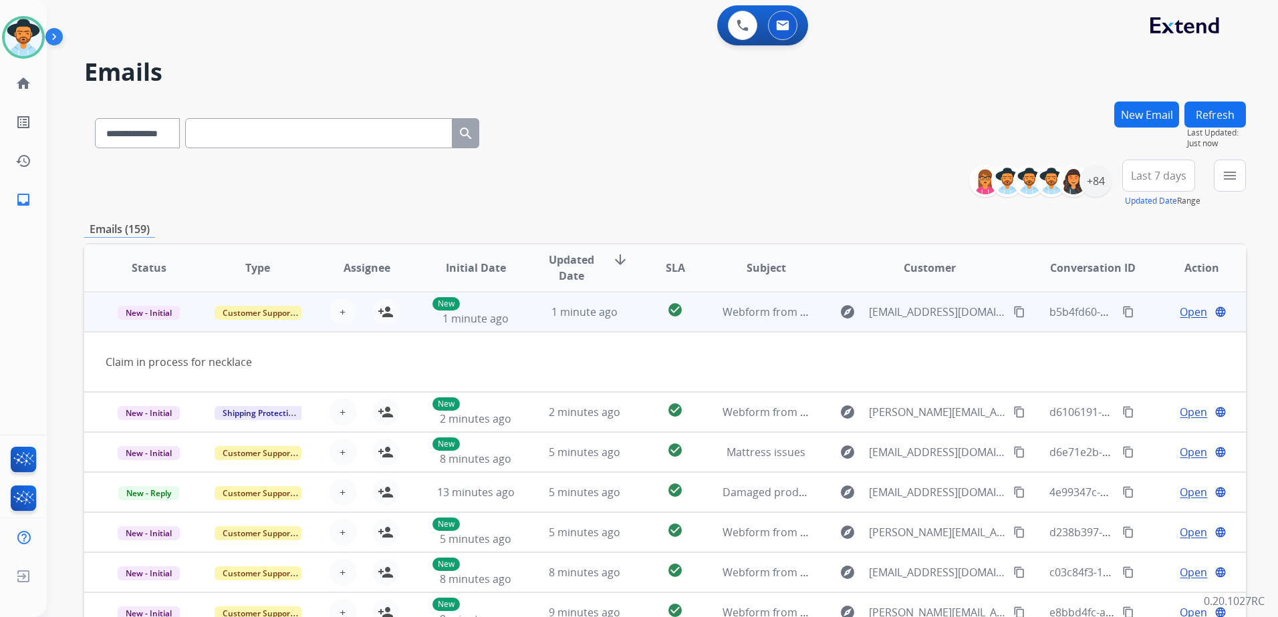
scroll to position [40, 0]
click at [1141, 311] on td "Open language" at bounding box center [1191, 311] width 109 height 40
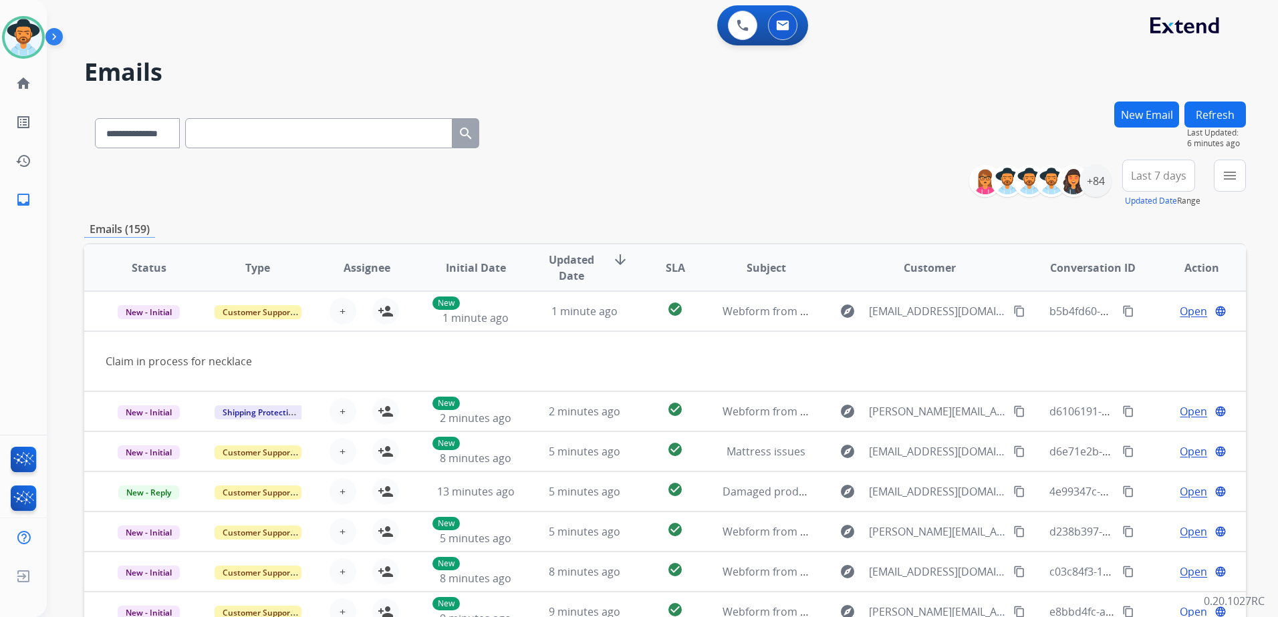
scroll to position [1, 0]
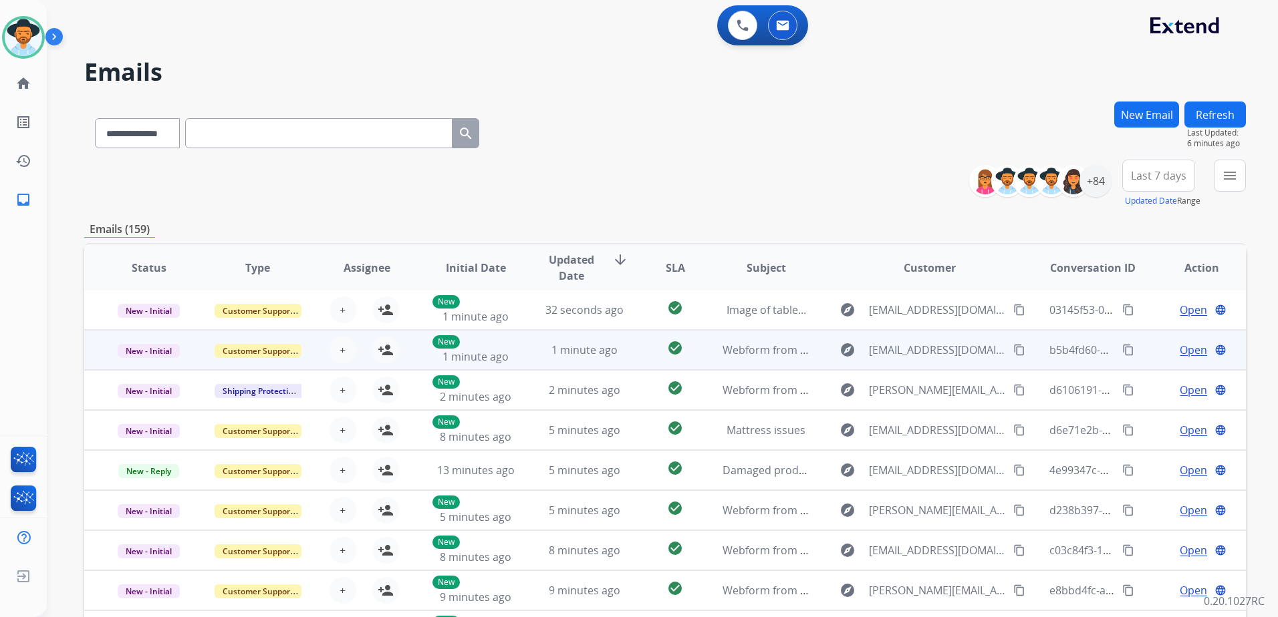
click at [1145, 354] on td "Open language" at bounding box center [1191, 350] width 109 height 40
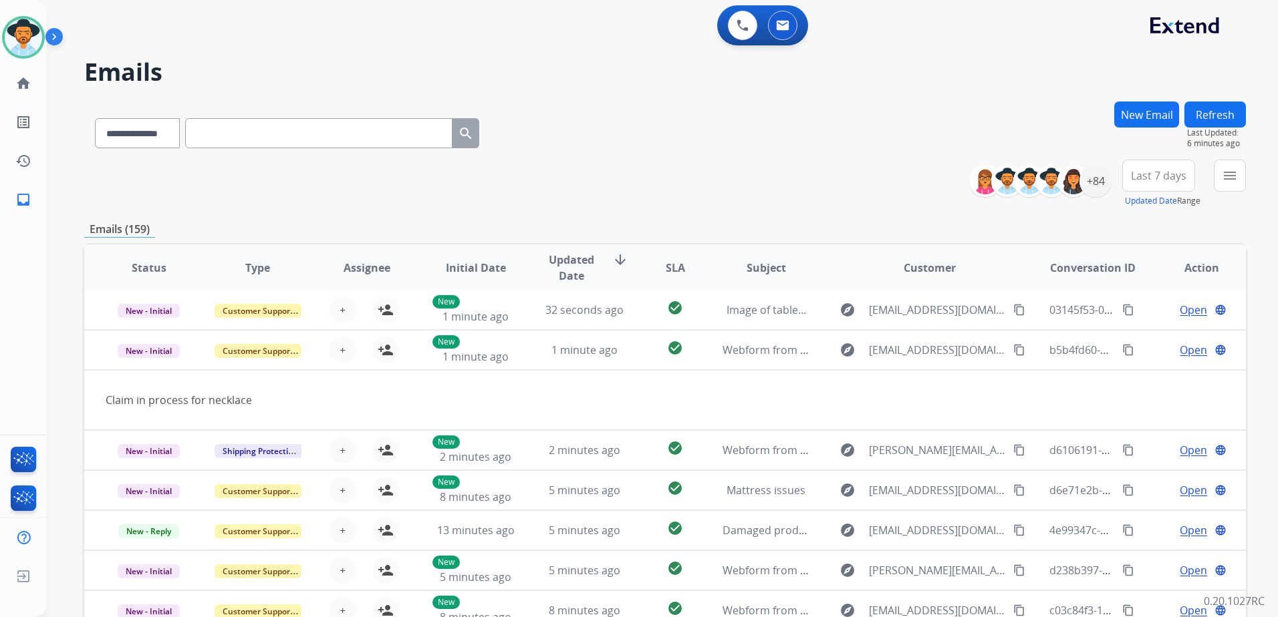
scroll to position [40, 0]
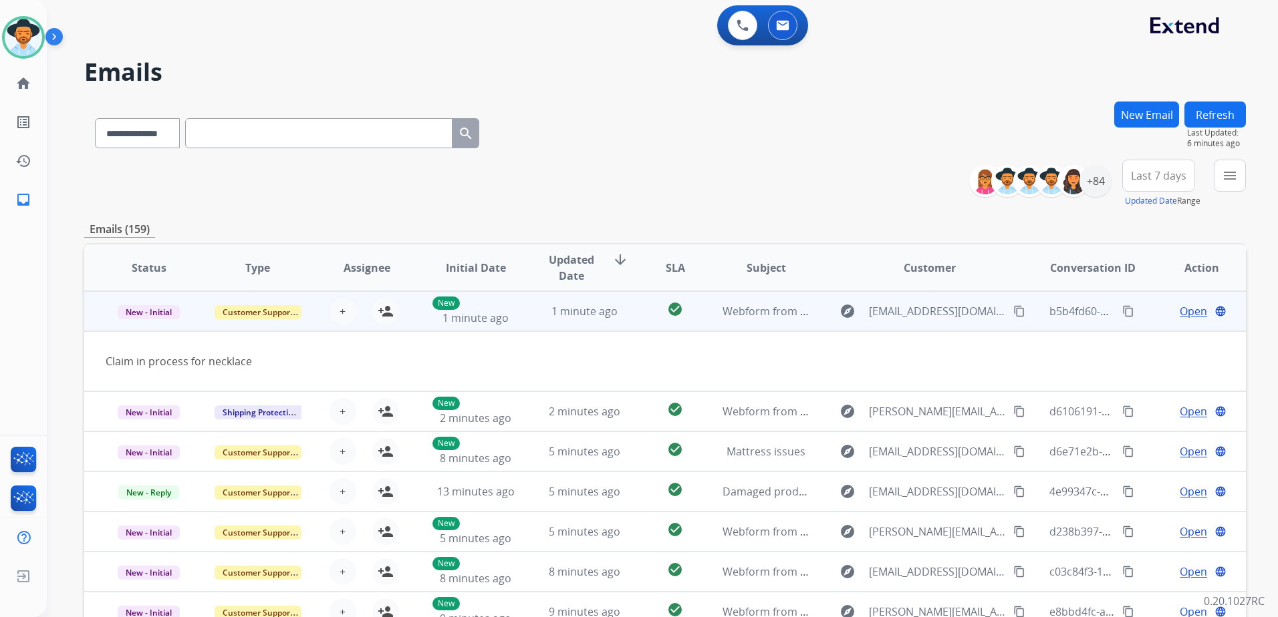
click at [1137, 318] on td "Open language" at bounding box center [1191, 311] width 109 height 40
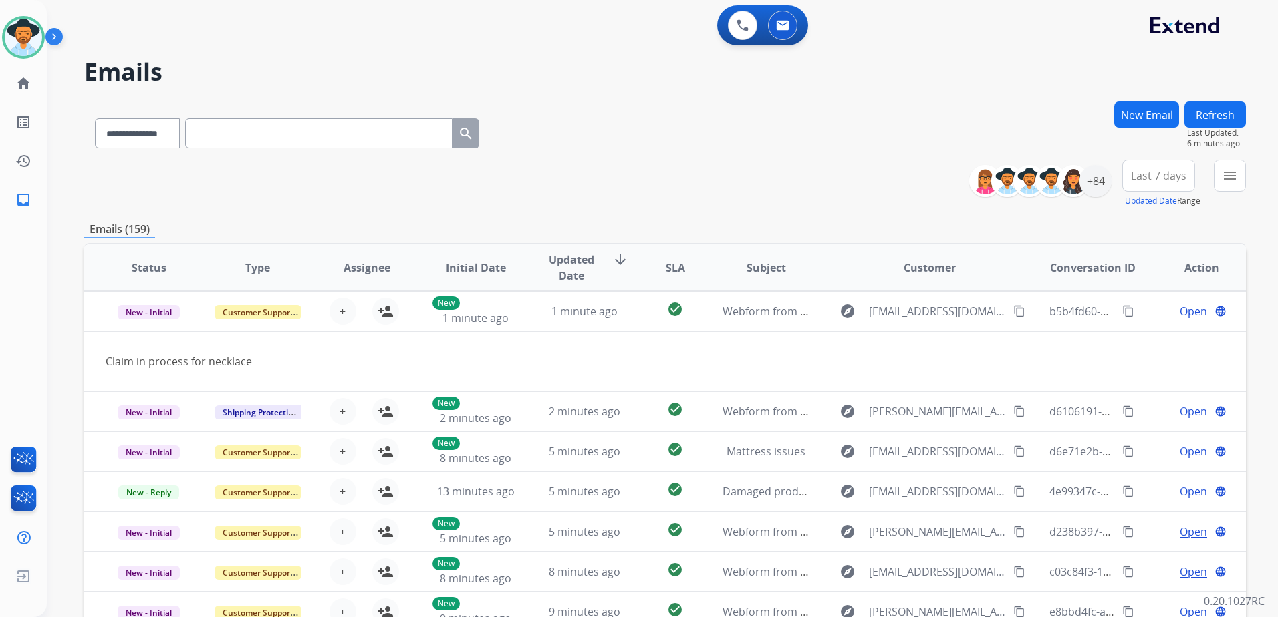
scroll to position [1, 0]
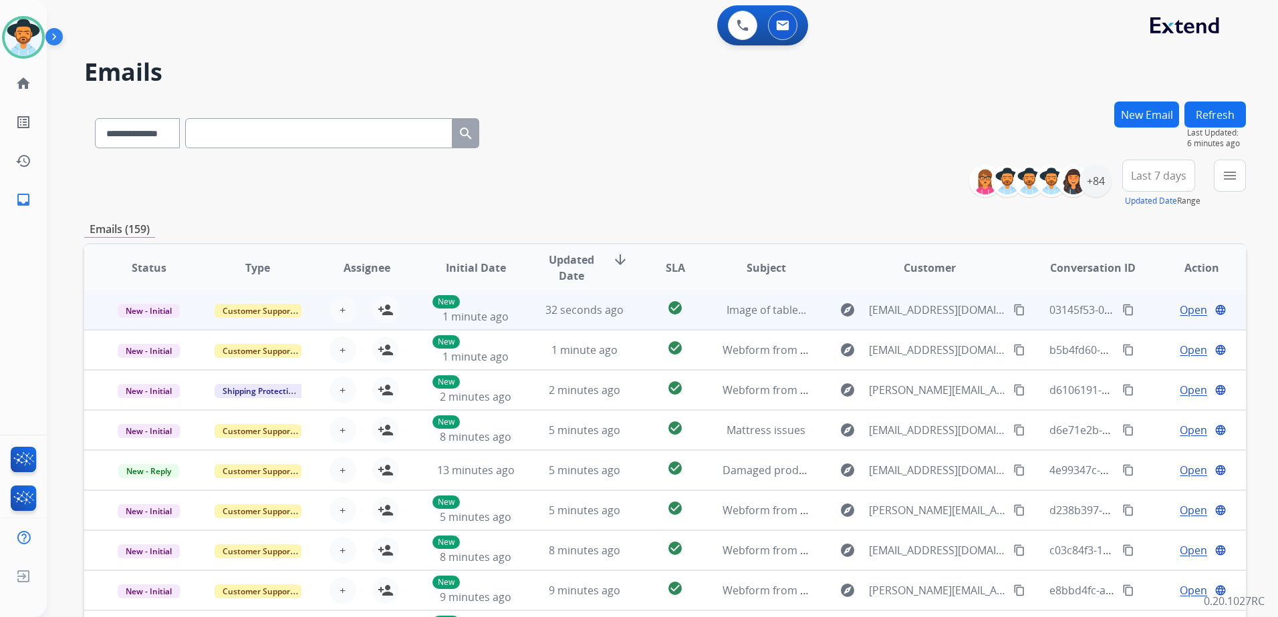
click at [1143, 316] on td "Open language" at bounding box center [1191, 310] width 109 height 40
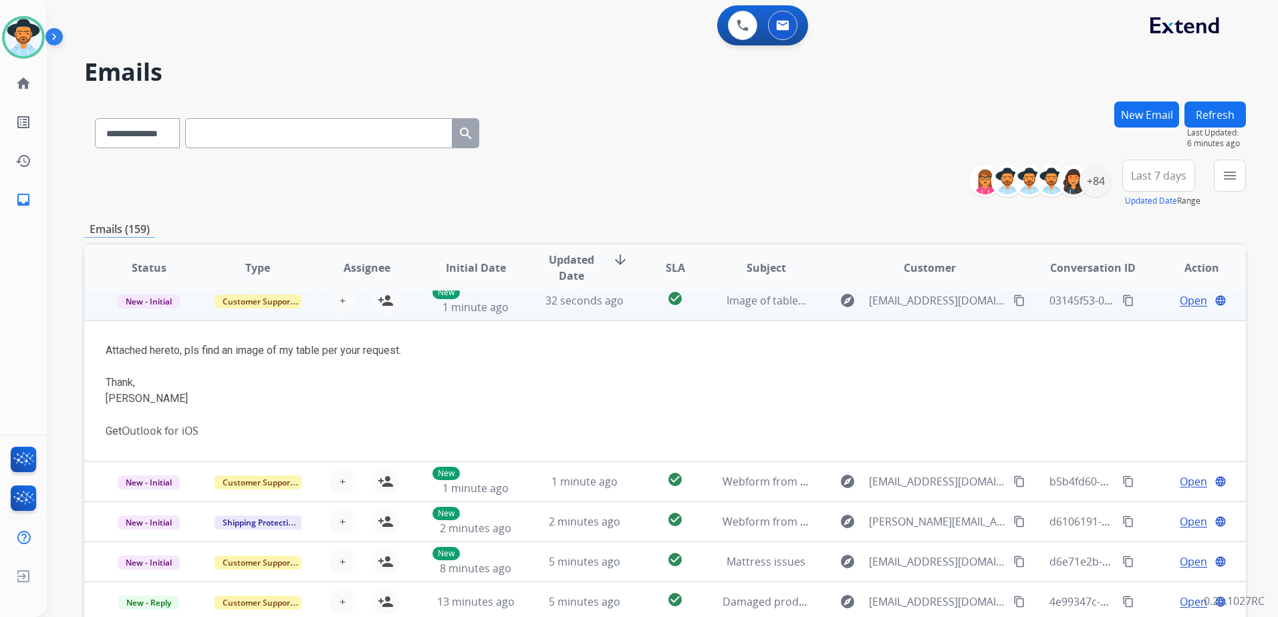
scroll to position [0, 0]
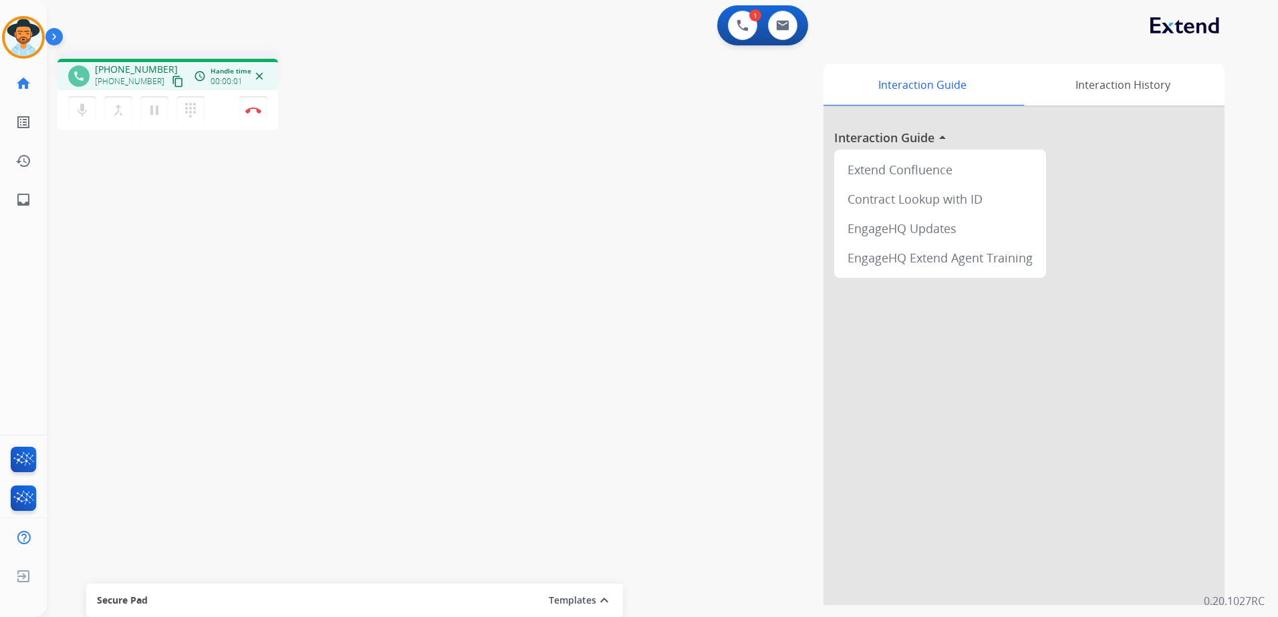
click at [172, 84] on mat-icon "content_copy" at bounding box center [178, 82] width 12 height 12
click at [158, 118] on button "pause Hold" at bounding box center [154, 110] width 28 height 28
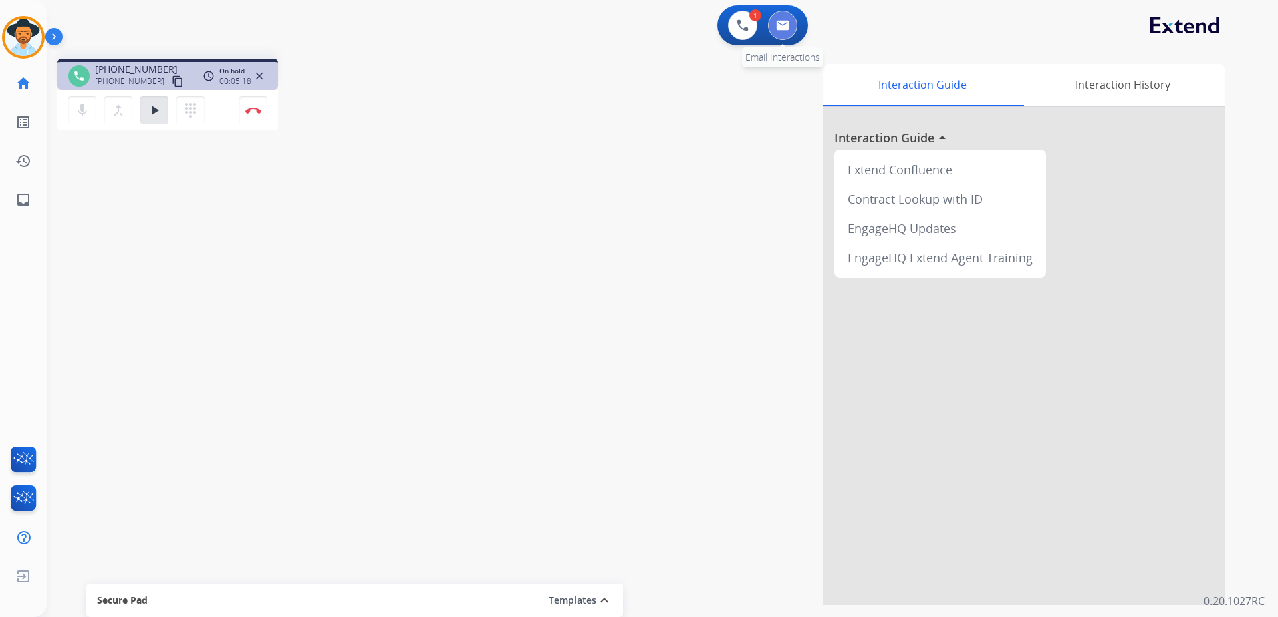
click at [775, 23] on button at bounding box center [782, 25] width 29 height 29
select select "**********"
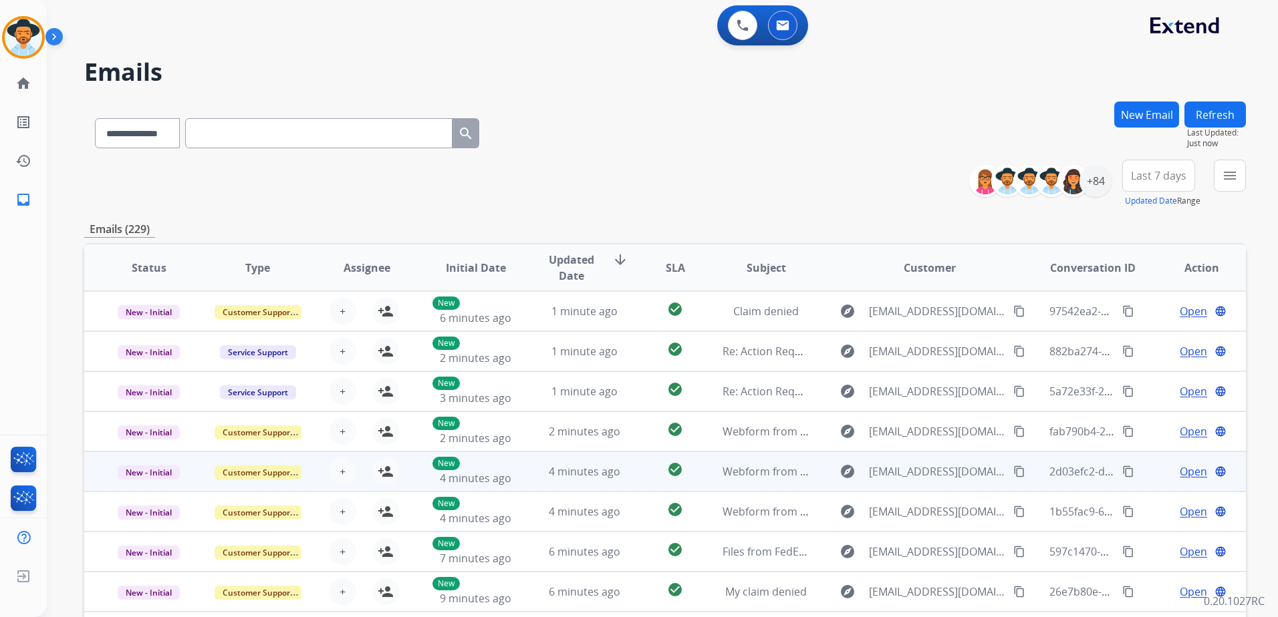
click at [1158, 466] on div "Open language" at bounding box center [1201, 472] width 87 height 16
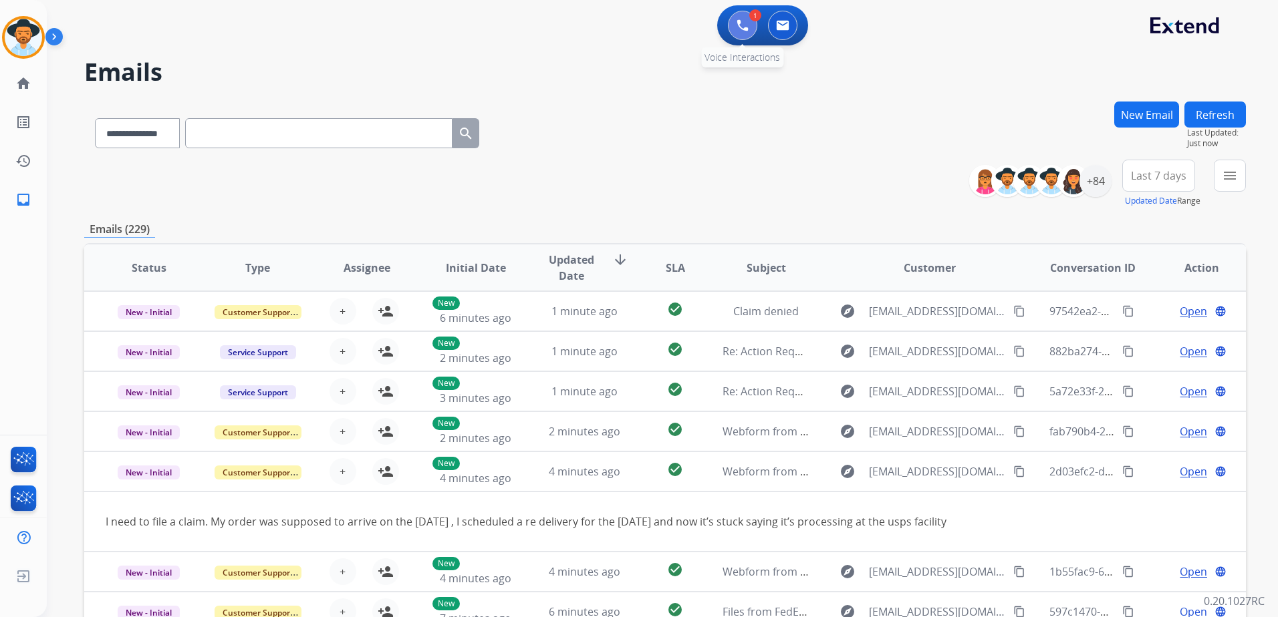
click at [738, 26] on img at bounding box center [742, 25] width 12 height 12
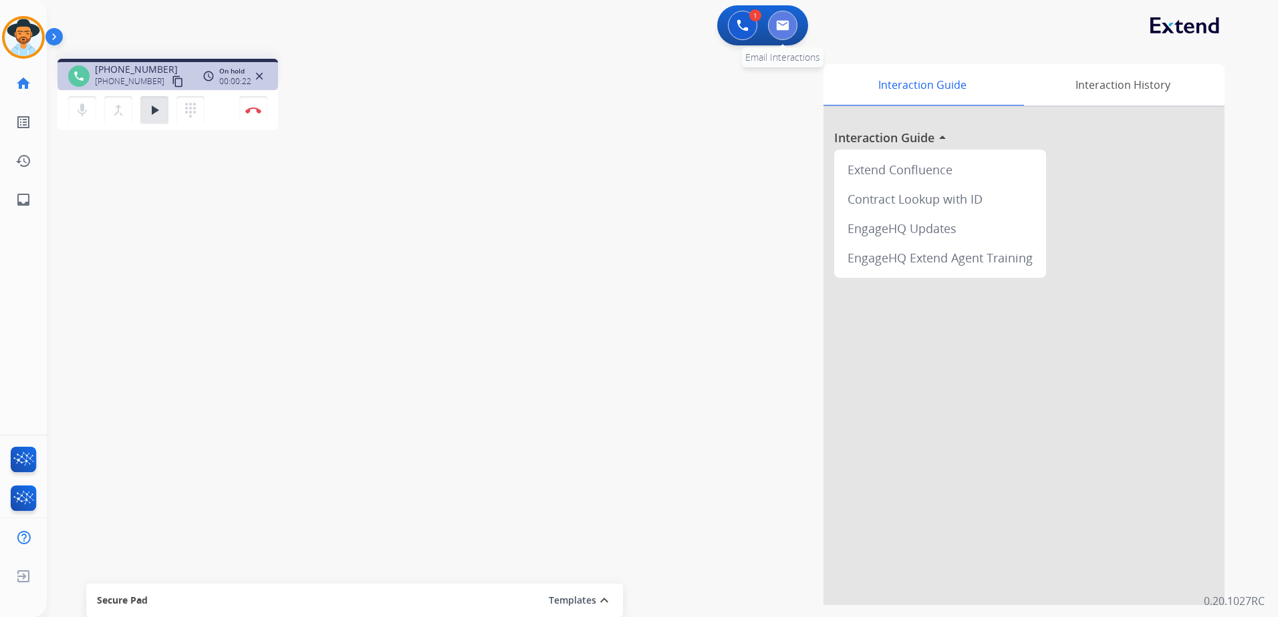
click at [780, 27] on img at bounding box center [782, 25] width 13 height 11
select select "**********"
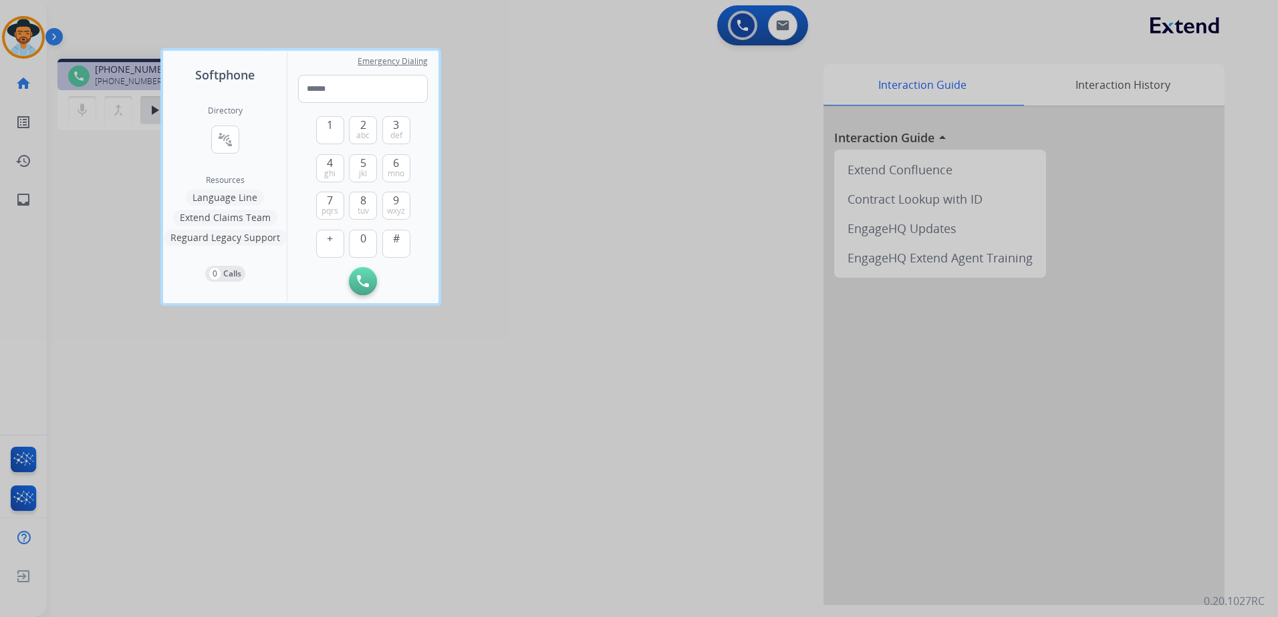
click at [496, 200] on div at bounding box center [639, 308] width 1278 height 617
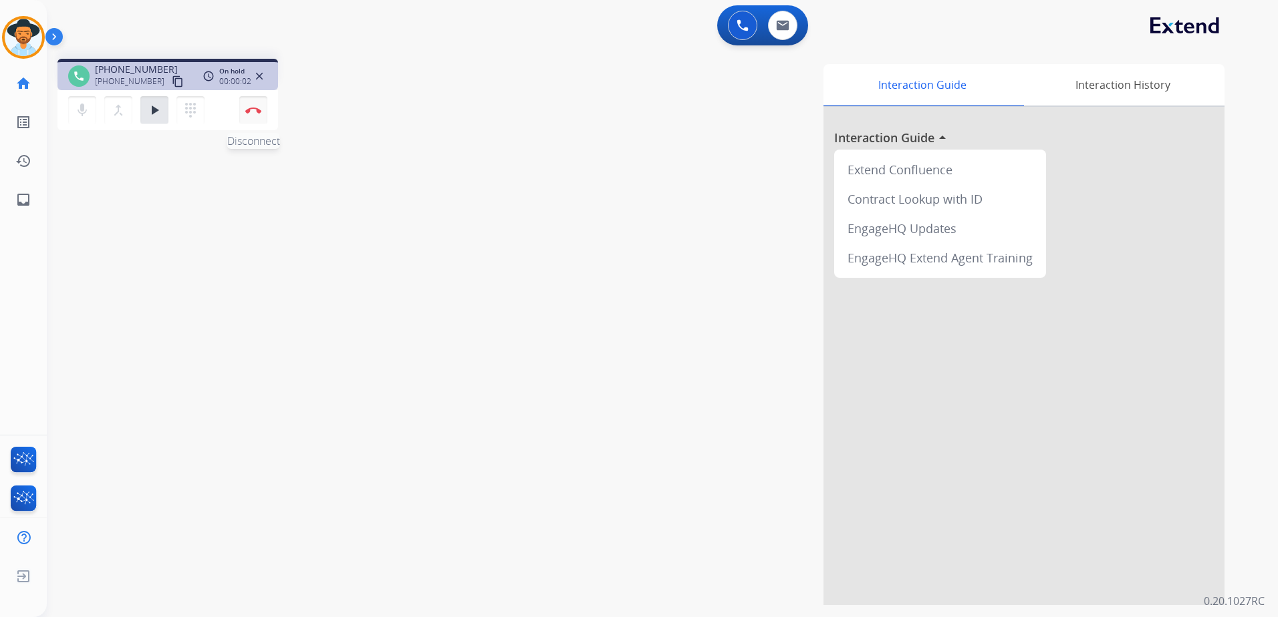
click at [262, 115] on button "Disconnect" at bounding box center [253, 110] width 28 height 28
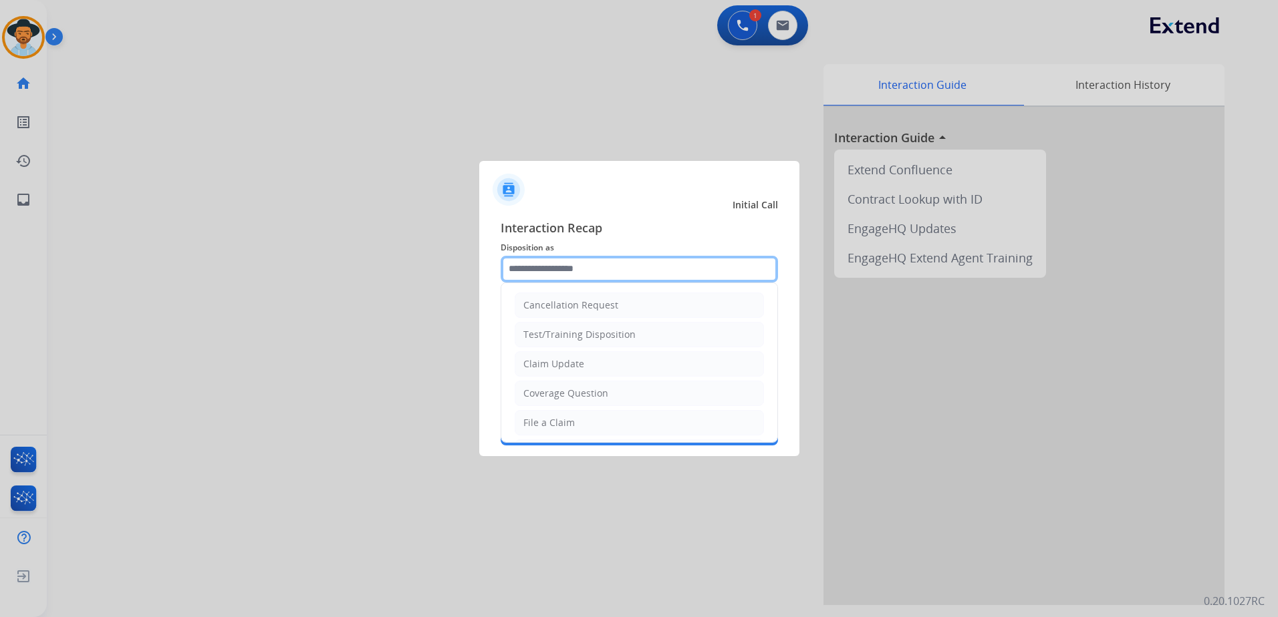
drag, startPoint x: 623, startPoint y: 268, endPoint x: 1020, endPoint y: 223, distance: 399.4
click at [623, 268] on input "text" at bounding box center [638, 269] width 277 height 27
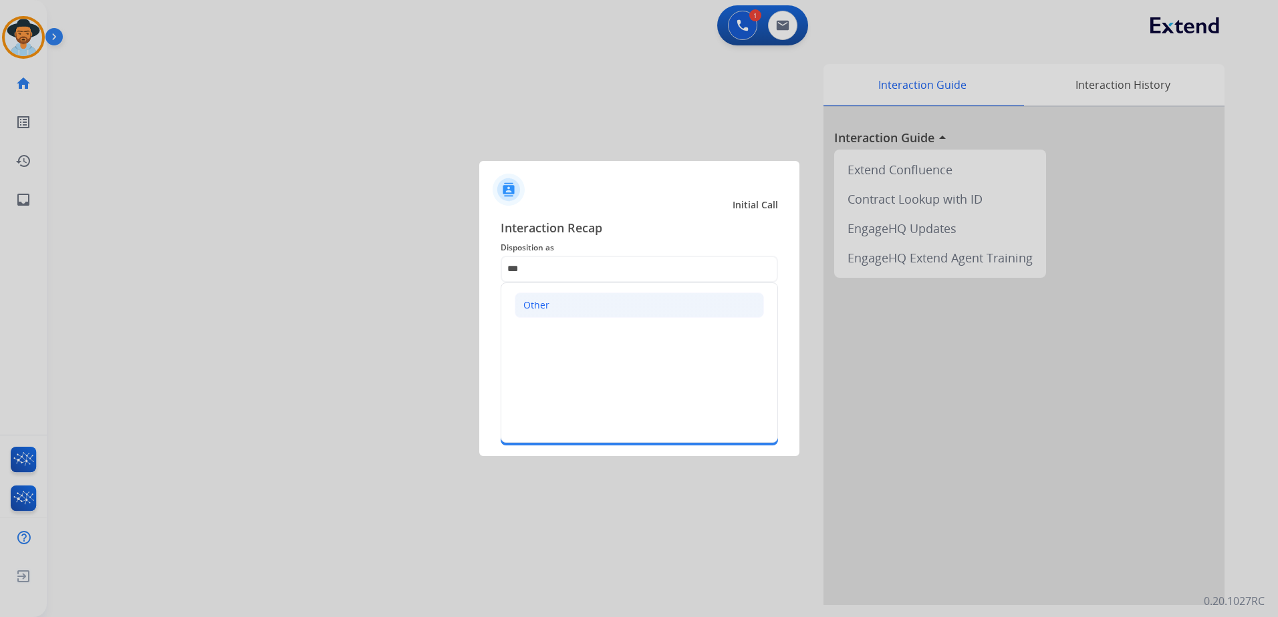
click at [535, 300] on div "Other" at bounding box center [536, 305] width 26 height 13
type input "*****"
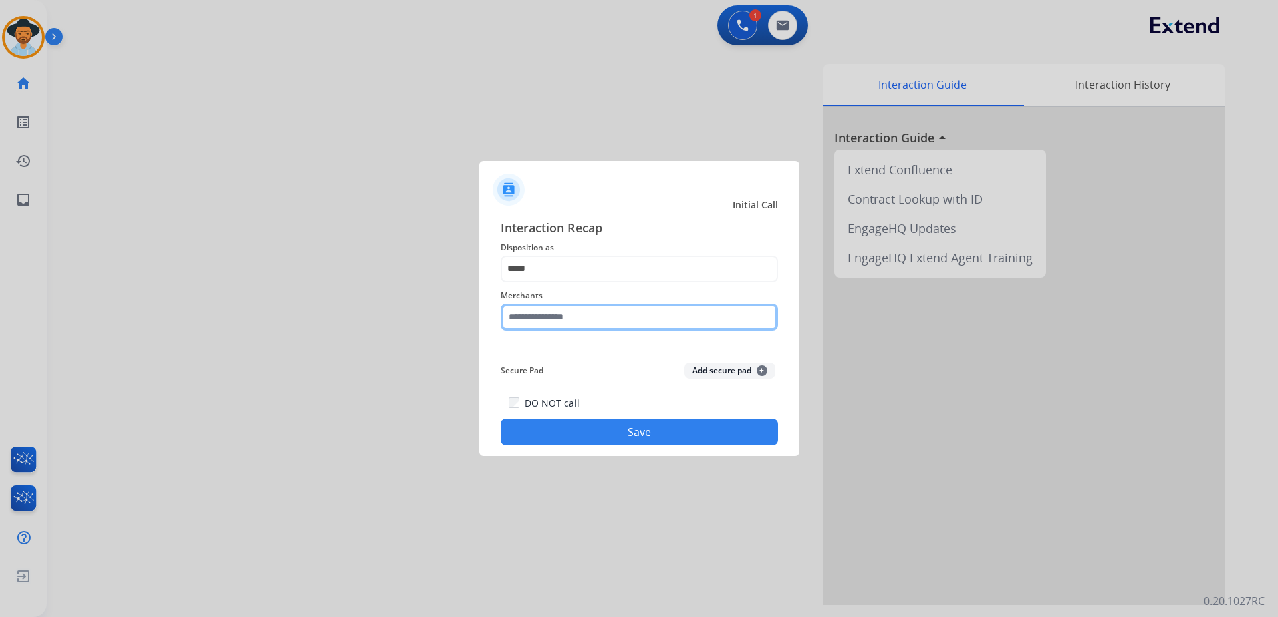
click at [551, 318] on input "text" at bounding box center [638, 317] width 277 height 27
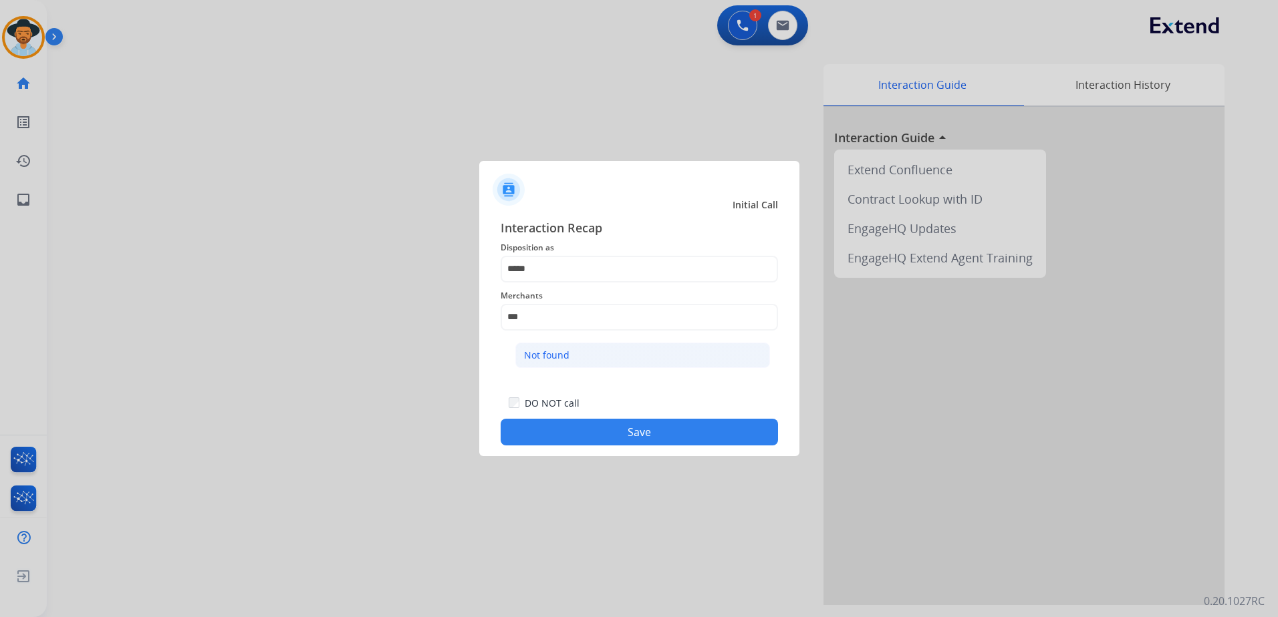
click at [617, 354] on li "Not found" at bounding box center [642, 355] width 255 height 25
type input "*********"
click at [648, 431] on button "Save" at bounding box center [638, 432] width 277 height 27
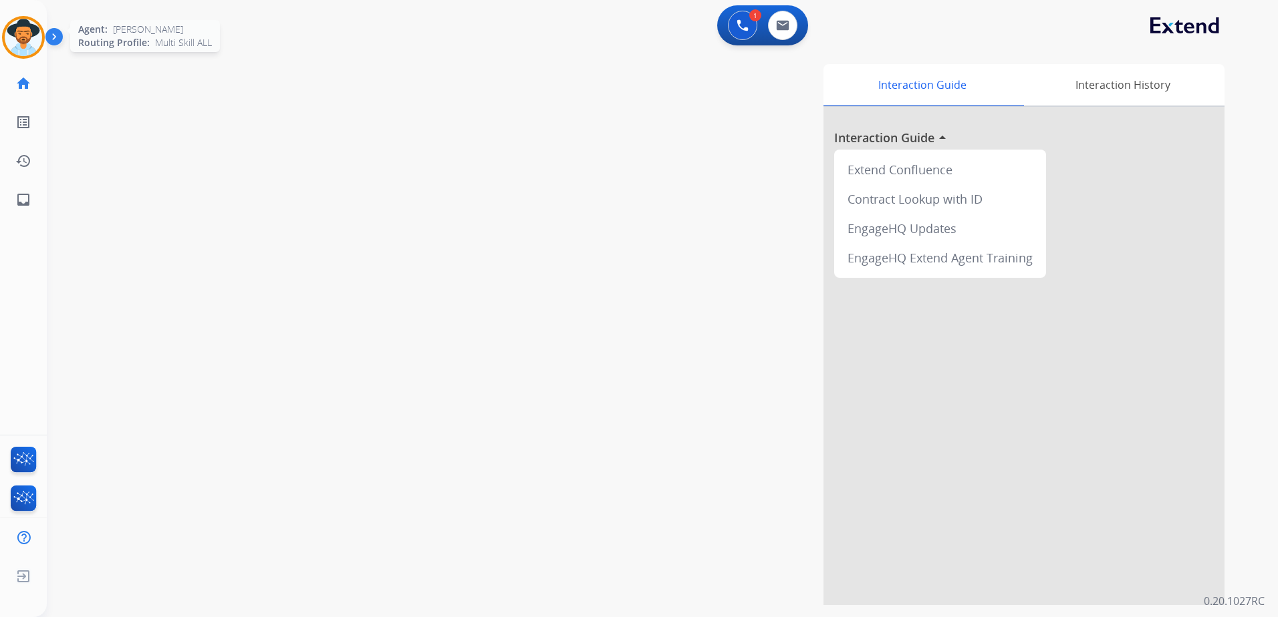
click at [24, 41] on img at bounding box center [23, 37] width 37 height 37
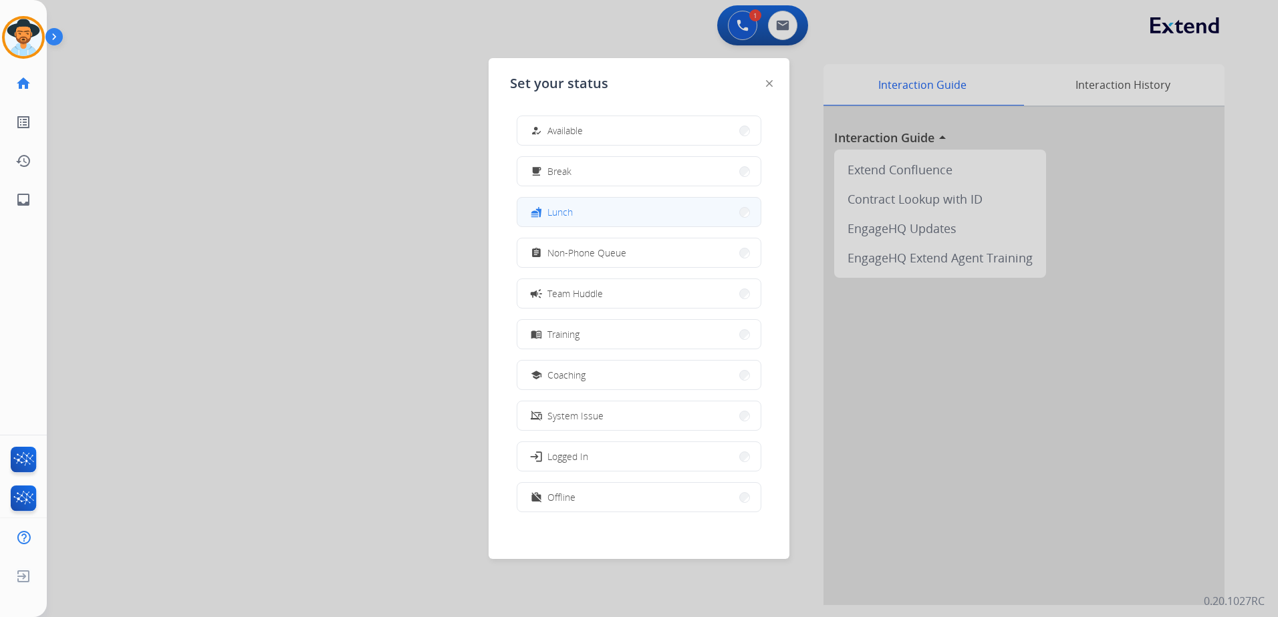
click at [595, 208] on button "fastfood Lunch" at bounding box center [638, 212] width 243 height 29
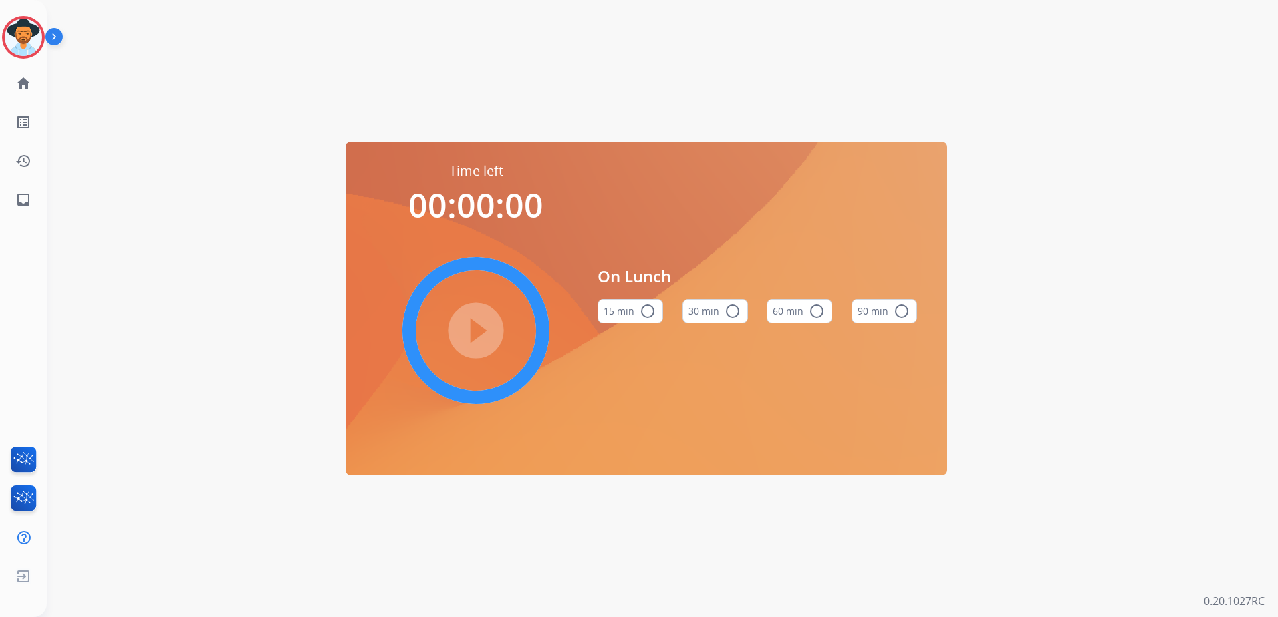
click at [816, 314] on mat-icon "radio_button_unchecked" at bounding box center [816, 311] width 16 height 16
click at [468, 329] on mat-icon "play_circle_filled" at bounding box center [476, 331] width 16 height 16
